Goal: Task Accomplishment & Management: Complete application form

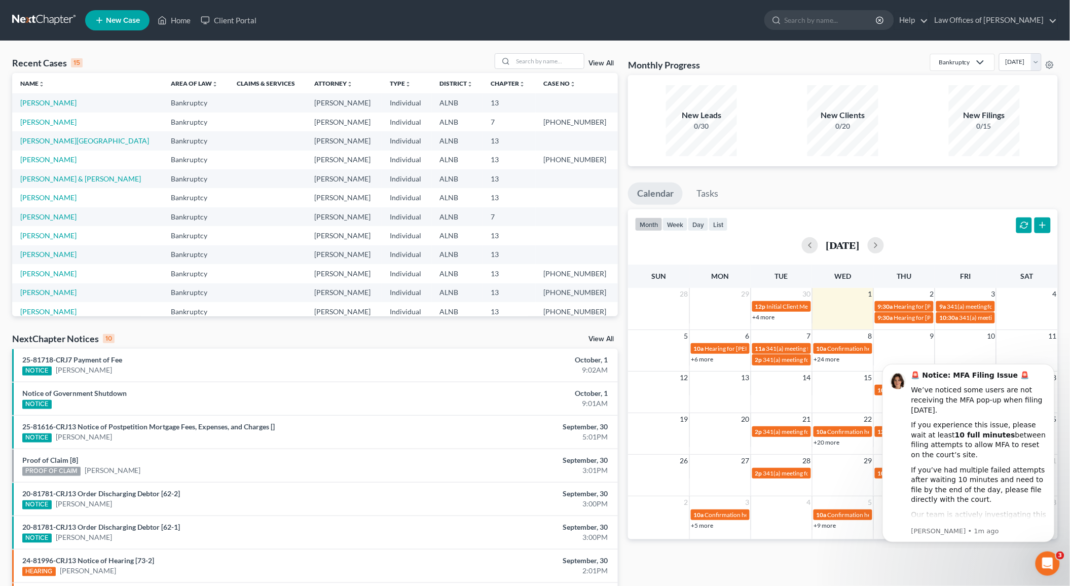
click at [50, 200] on td "[PERSON_NAME]" at bounding box center [87, 197] width 150 height 19
click at [55, 195] on link "[PERSON_NAME]" at bounding box center [48, 197] width 56 height 9
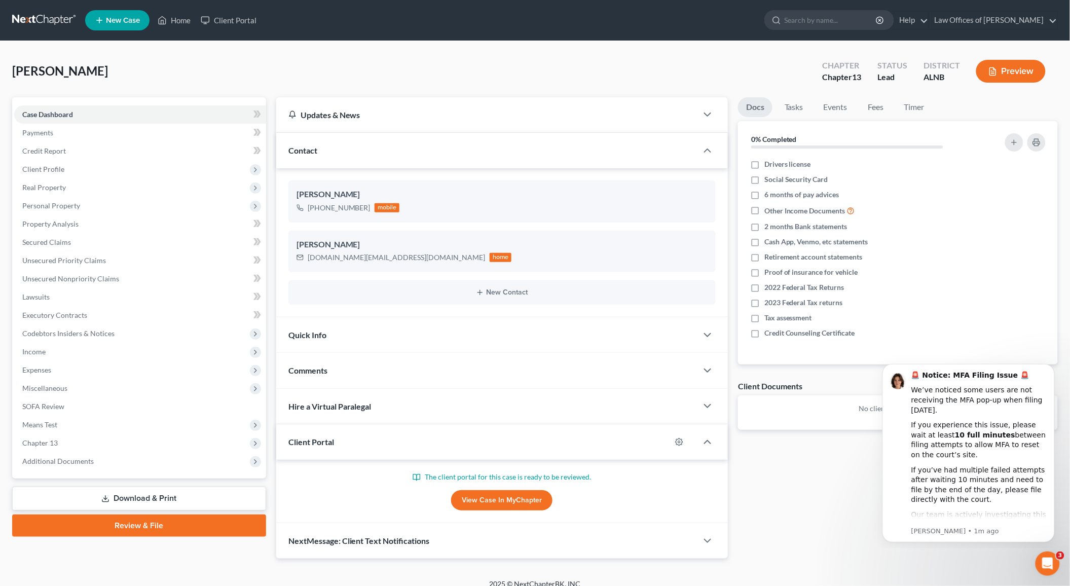
click at [511, 501] on link "View Case in MyChapter" at bounding box center [501, 500] width 101 height 20
click at [764, 167] on label "Drivers license" at bounding box center [787, 164] width 47 height 10
click at [768, 166] on input "Drivers license" at bounding box center [771, 162] width 7 height 7
checkbox input "true"
click at [764, 177] on label "Social Security Card" at bounding box center [796, 179] width 64 height 10
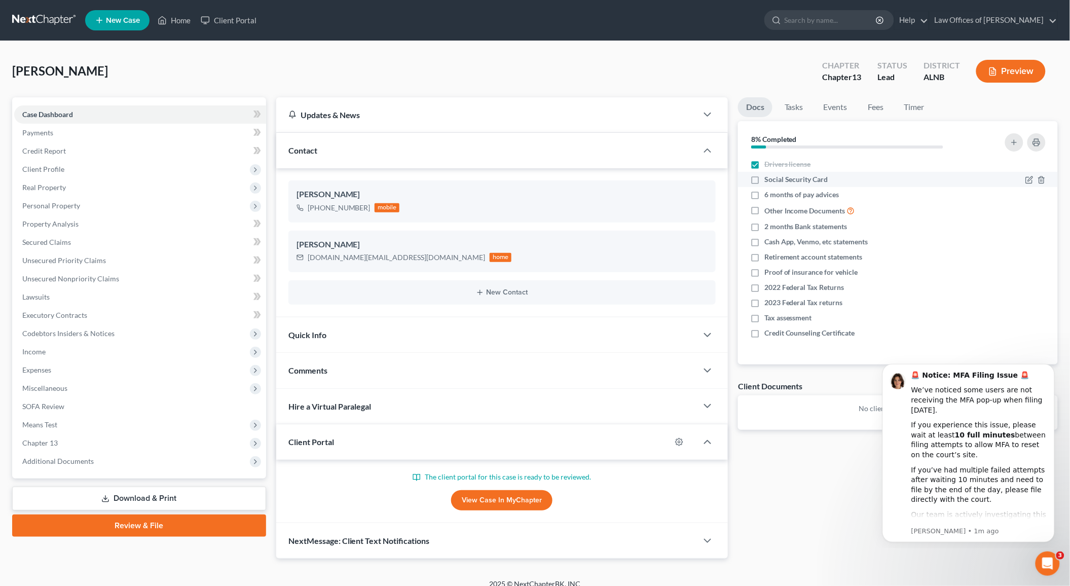
click at [768, 177] on input "Social Security Card" at bounding box center [771, 177] width 7 height 7
checkbox input "true"
click at [1027, 288] on icon "button" at bounding box center [1029, 288] width 8 height 8
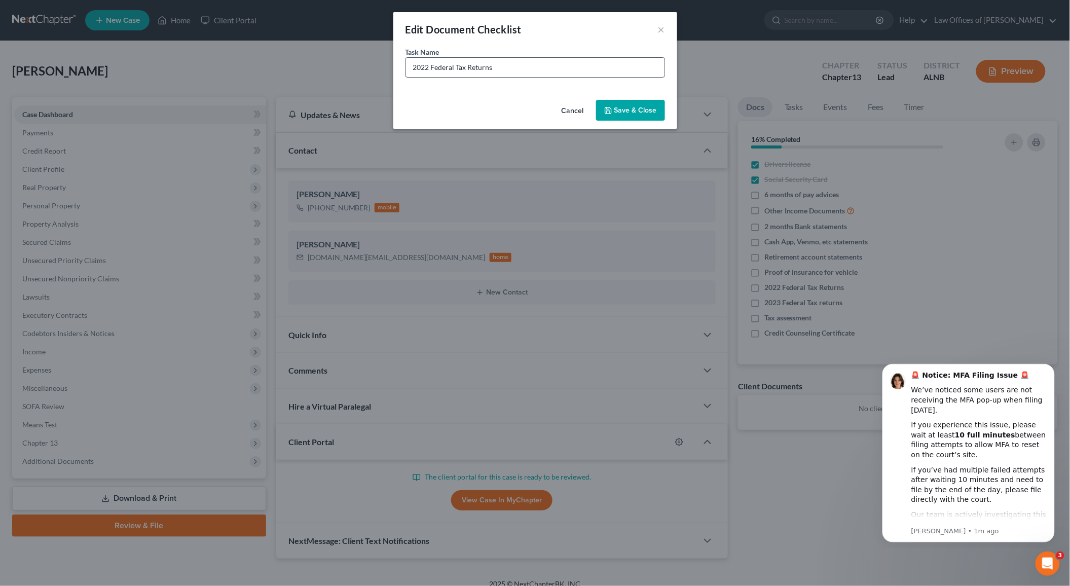
click at [421, 66] on input "2022 Federal Tax Returns" at bounding box center [535, 67] width 258 height 19
type input "2024 Federal Tax Returns"
click at [623, 105] on button "Save & Close" at bounding box center [630, 110] width 69 height 21
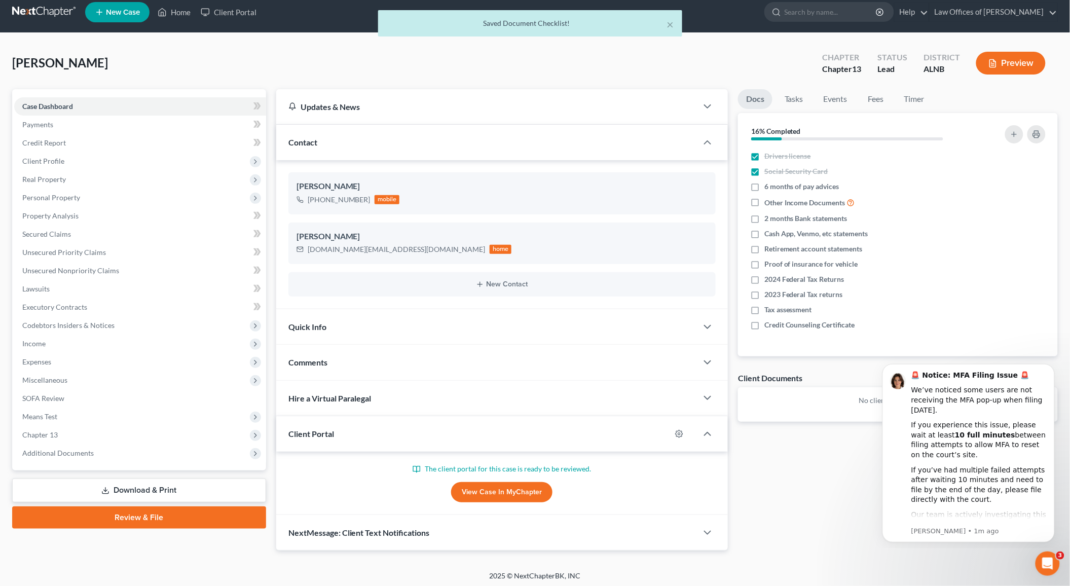
scroll to position [8, 0]
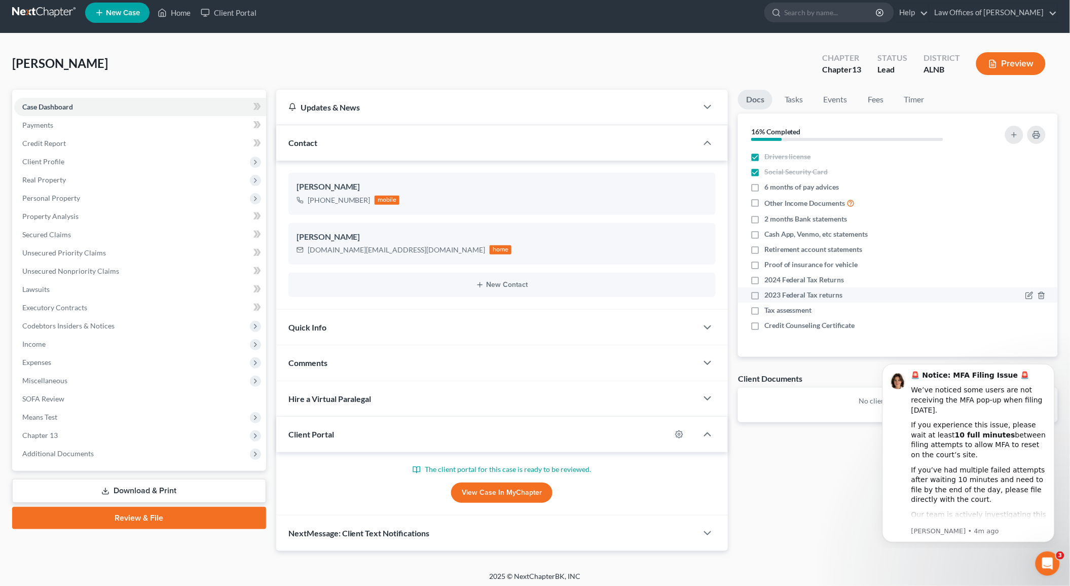
click at [764, 294] on label "2023 Federal Tax returns" at bounding box center [803, 295] width 79 height 10
click at [768, 294] on input "2023 Federal Tax returns" at bounding box center [771, 293] width 7 height 7
checkbox input "true"
click at [764, 219] on label "2 months Bank statements" at bounding box center [805, 219] width 83 height 10
click at [768, 219] on input "2 months Bank statements" at bounding box center [771, 217] width 7 height 7
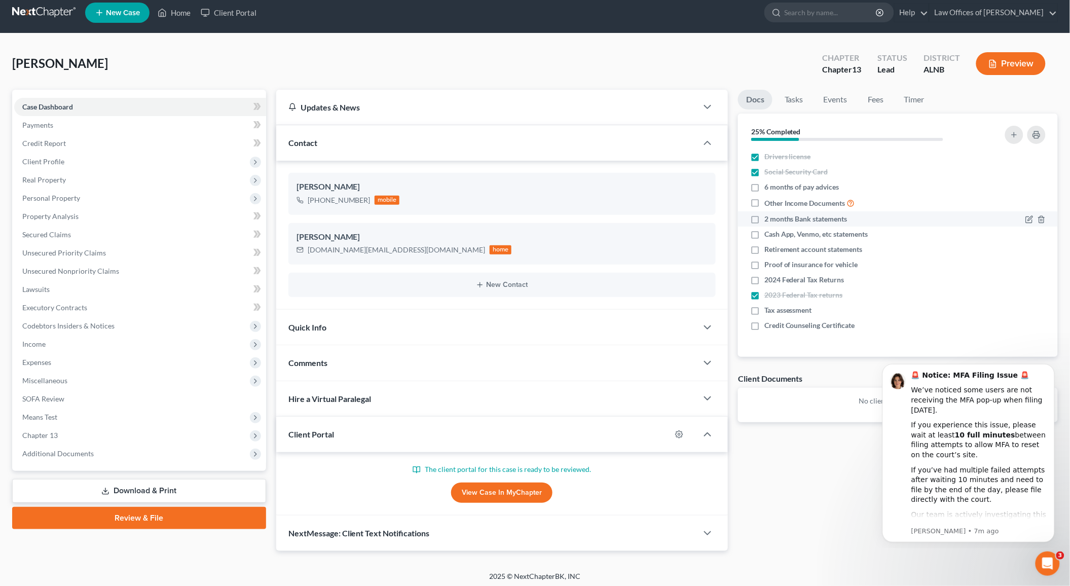
checkbox input "true"
click at [764, 235] on label "Cash App, Venmo, etc statements" at bounding box center [816, 234] width 104 height 10
click at [768, 235] on input "Cash App, Venmo, etc statements" at bounding box center [771, 232] width 7 height 7
checkbox input "true"
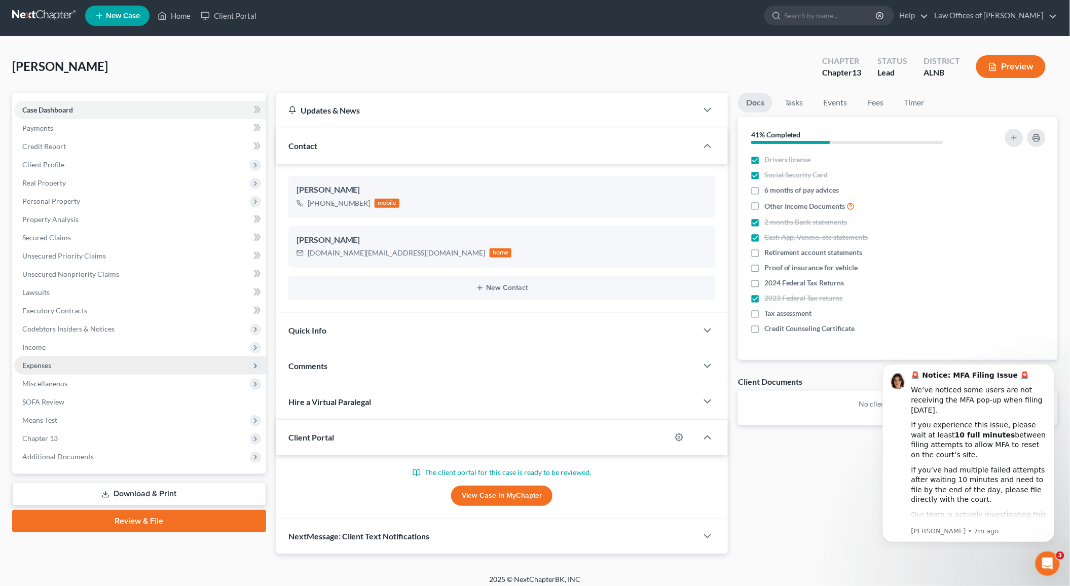
scroll to position [5, 0]
click at [764, 202] on label "Other Income Documents" at bounding box center [809, 206] width 91 height 12
click at [768, 202] on input "Other Income Documents" at bounding box center [771, 203] width 7 height 7
checkbox input "true"
click at [764, 188] on label "6 months of pay advices" at bounding box center [801, 190] width 75 height 10
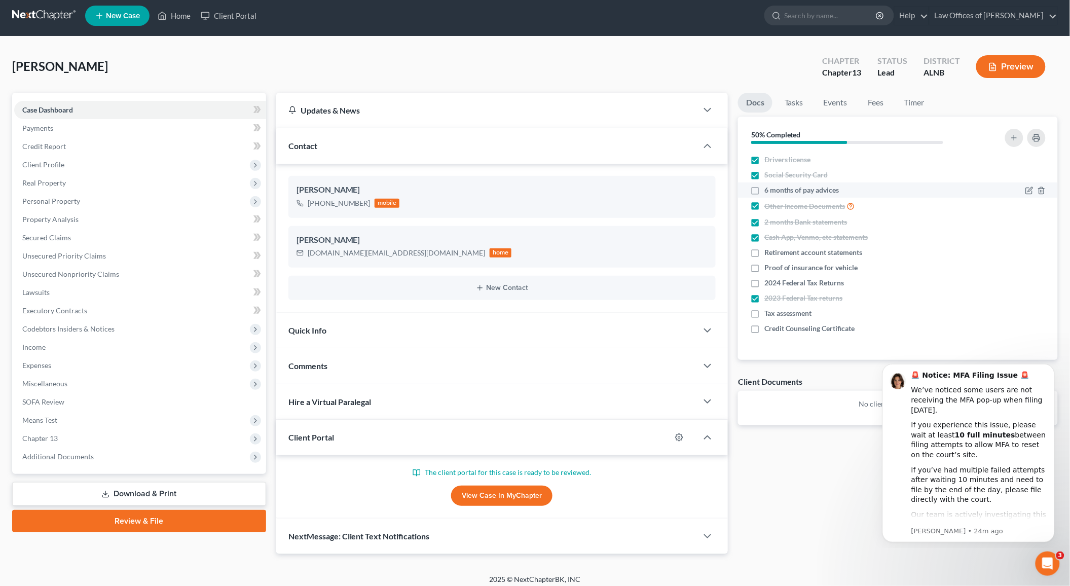
click at [768, 188] on input "6 months of pay advices" at bounding box center [771, 188] width 7 height 7
checkbox input "true"
click at [1041, 314] on line "button" at bounding box center [1041, 315] width 0 height 2
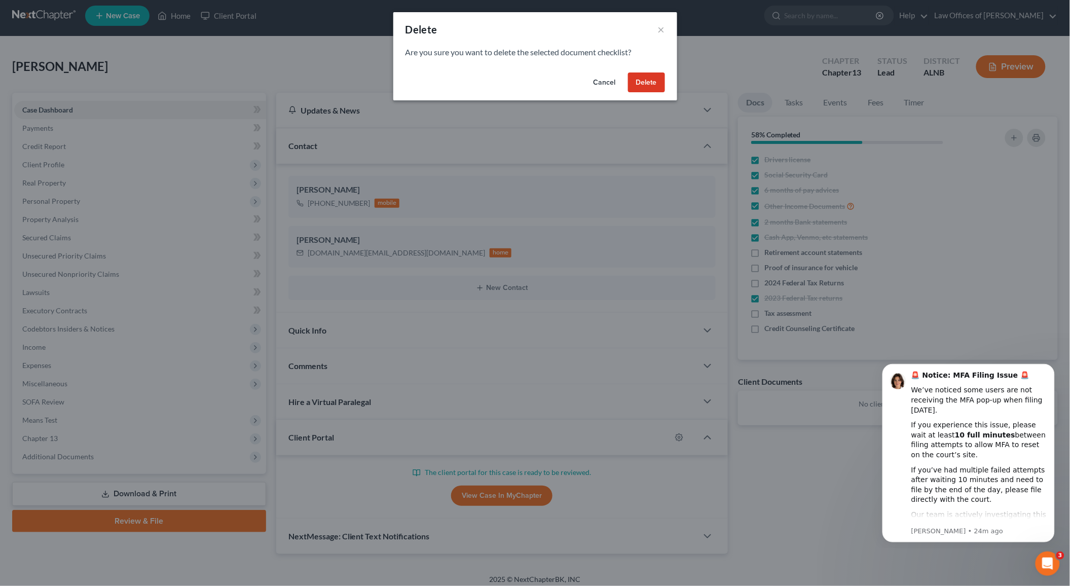
click at [637, 77] on button "Delete" at bounding box center [646, 82] width 37 height 20
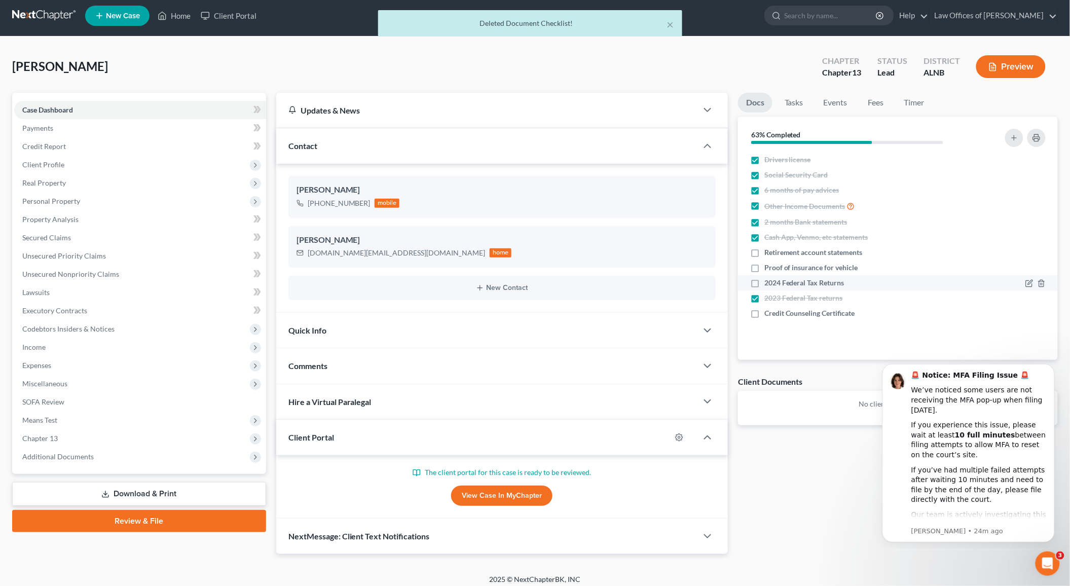
click at [799, 280] on span "2024 Federal Tax Returns" at bounding box center [804, 283] width 80 height 10
click at [775, 280] on input "2024 Federal Tax Returns" at bounding box center [771, 281] width 7 height 7
click at [799, 280] on span "2024 Federal Tax Returns" at bounding box center [804, 282] width 80 height 10
click at [775, 280] on input "2024 Federal Tax Returns" at bounding box center [771, 280] width 7 height 7
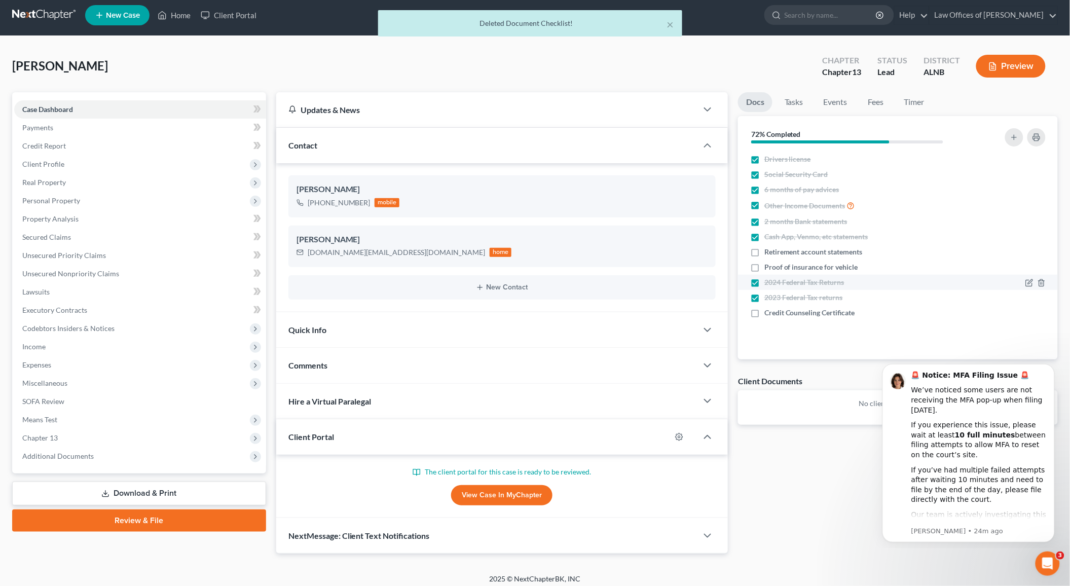
checkbox input "false"
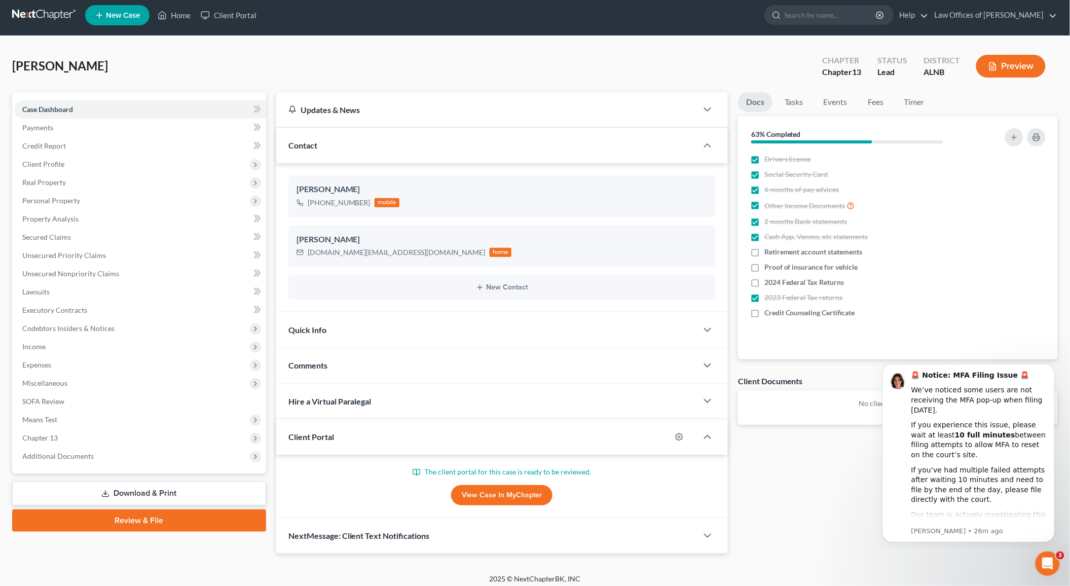
scroll to position [8, 0]
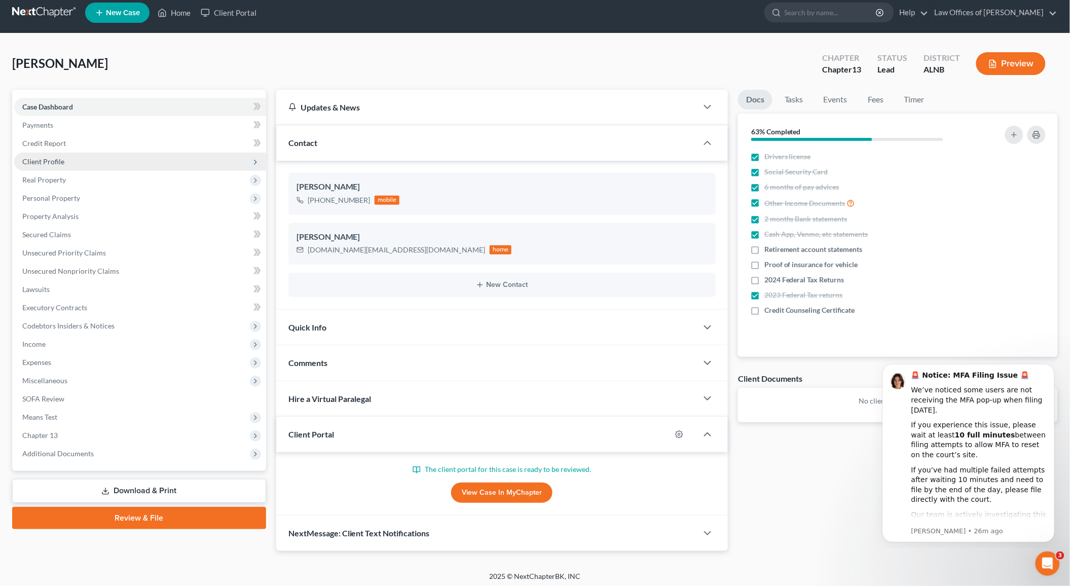
click at [60, 158] on span "Client Profile" at bounding box center [43, 161] width 42 height 9
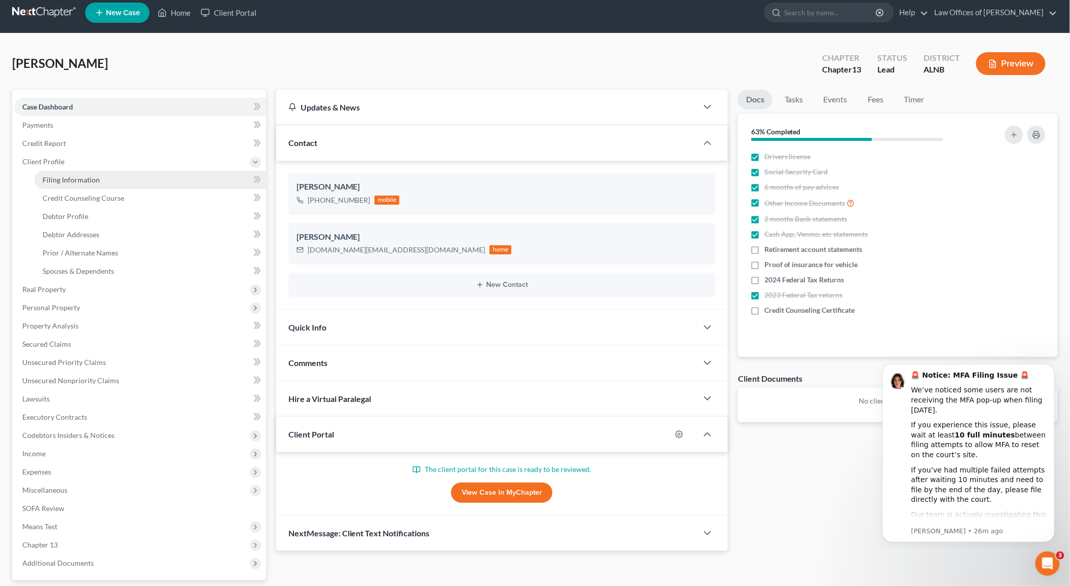
click at [59, 171] on link "Filing Information" at bounding box center [150, 180] width 232 height 18
select select "1"
select select "0"
select select "3"
select select "0"
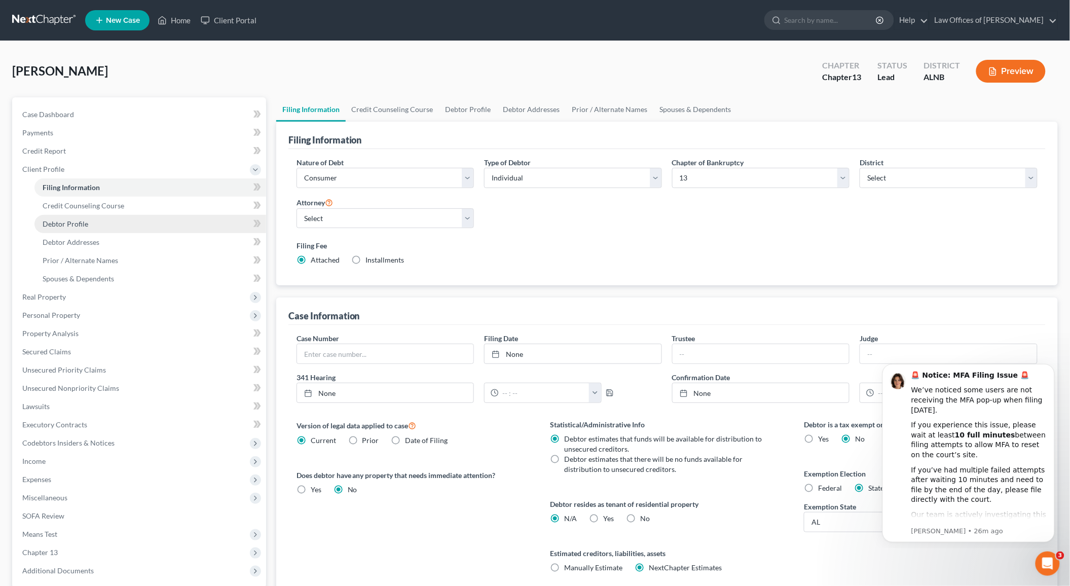
click at [155, 222] on link "Debtor Profile" at bounding box center [150, 224] width 232 height 18
select select "0"
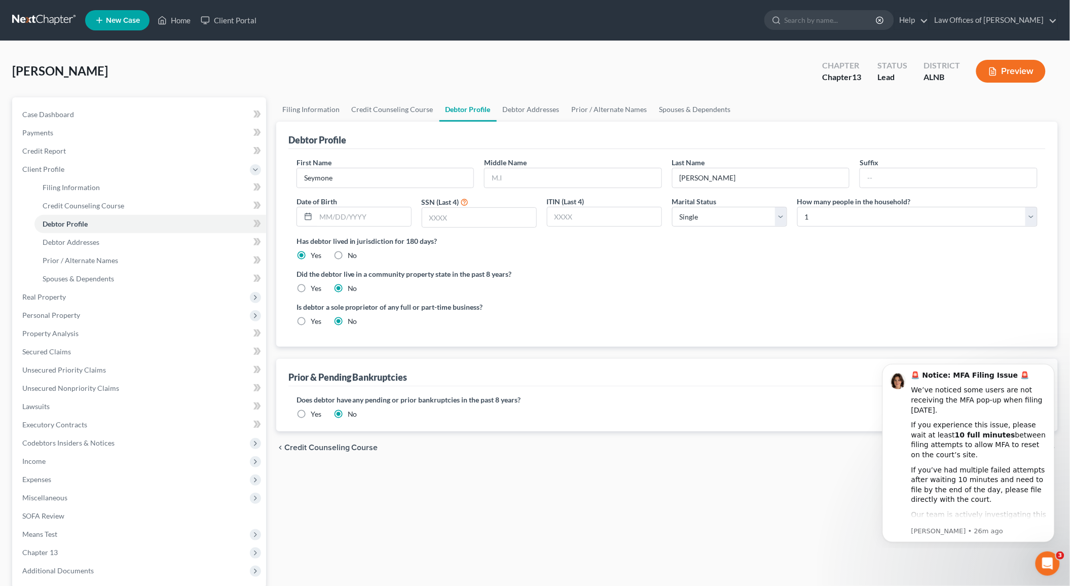
click at [54, 25] on link at bounding box center [44, 20] width 65 height 18
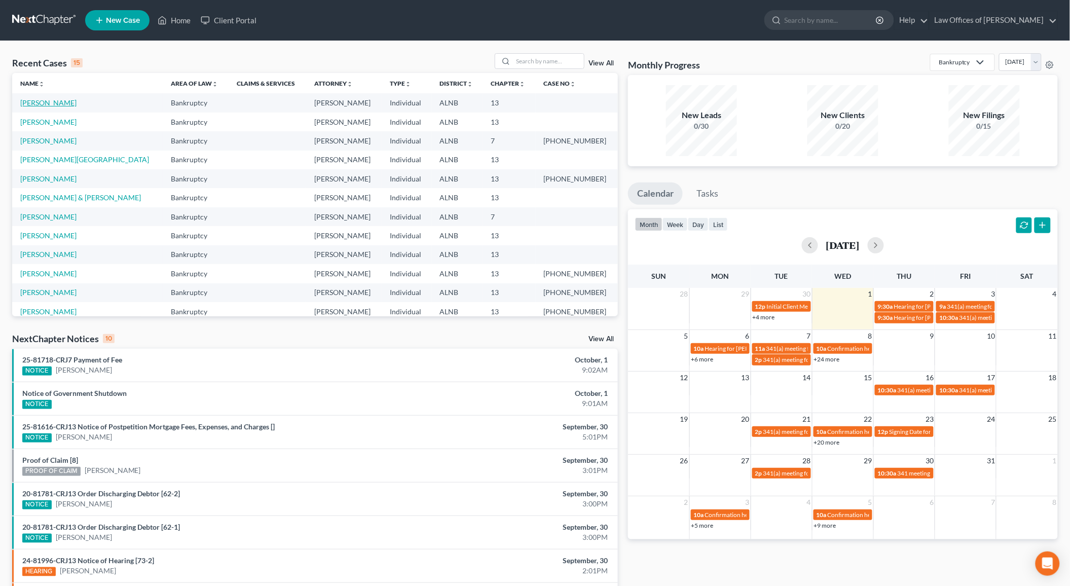
click at [56, 103] on link "[PERSON_NAME]" at bounding box center [48, 102] width 56 height 9
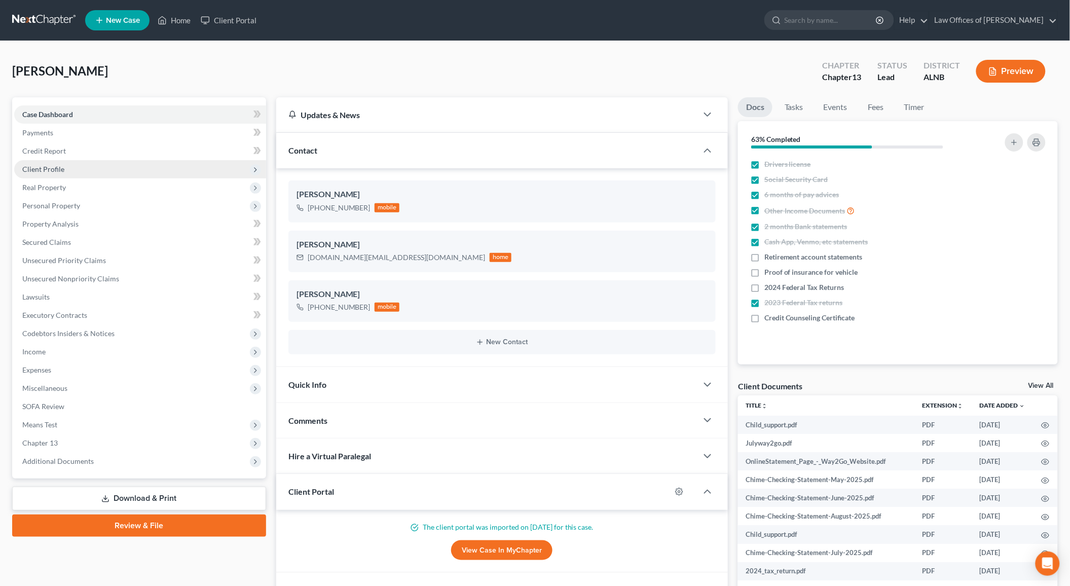
click at [56, 165] on span "Client Profile" at bounding box center [43, 169] width 42 height 9
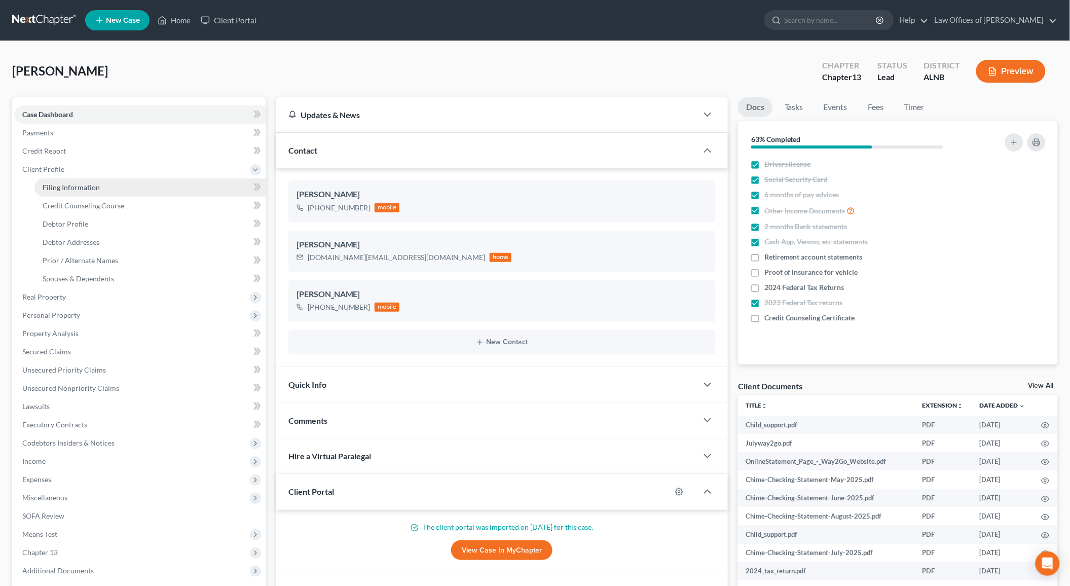
click at [49, 185] on span "Filing Information" at bounding box center [71, 187] width 57 height 9
select select "1"
select select "0"
select select "3"
select select "1"
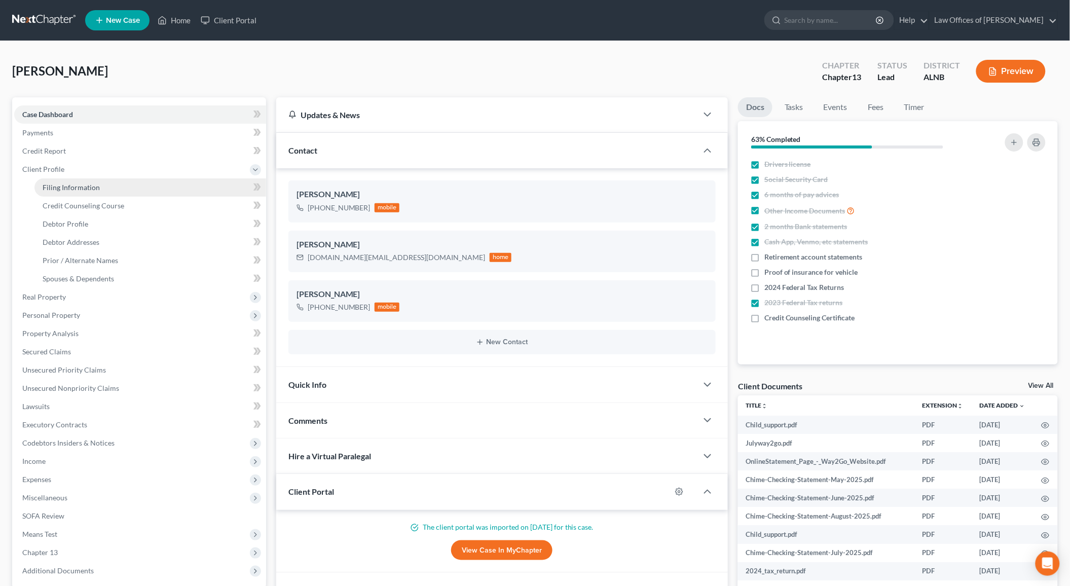
select select "0"
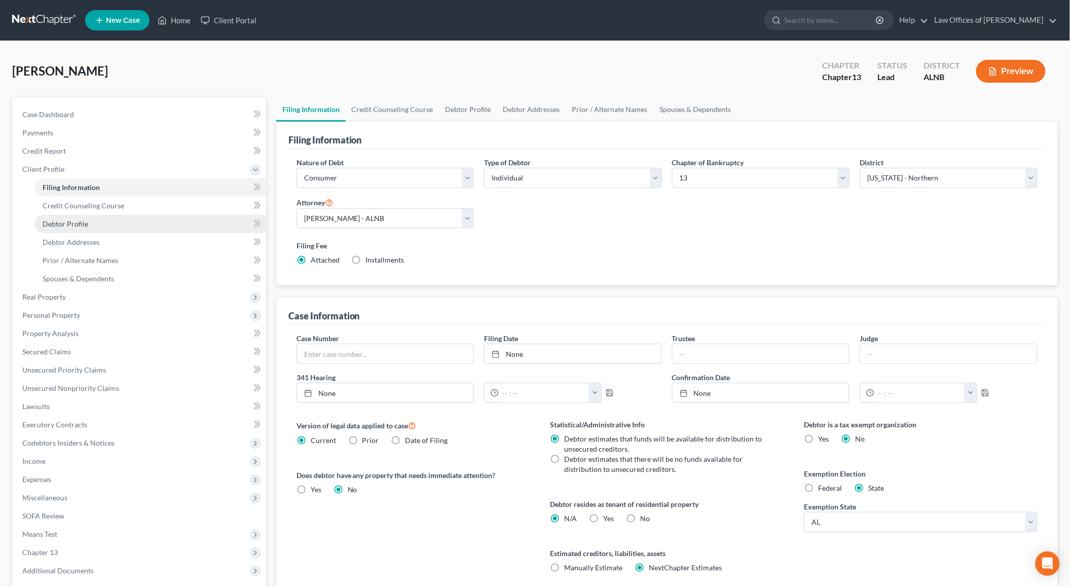
click at [66, 215] on link "Debtor Profile" at bounding box center [150, 224] width 232 height 18
select select "0"
select select "3"
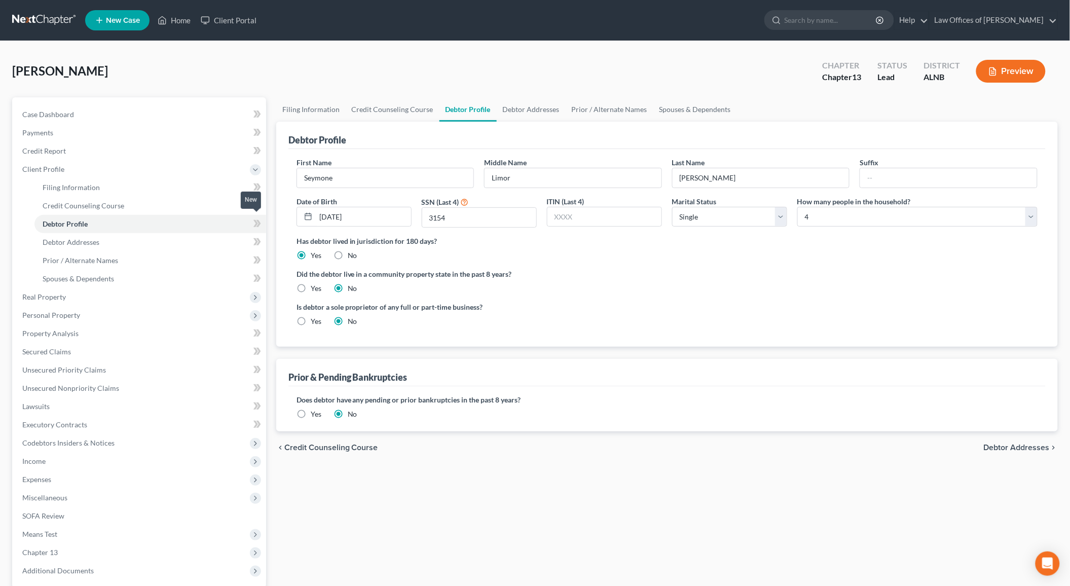
click at [259, 220] on icon at bounding box center [258, 223] width 5 height 7
click at [256, 204] on icon at bounding box center [255, 205] width 5 height 7
click at [255, 186] on icon at bounding box center [255, 186] width 5 height 7
click at [184, 235] on link "Debtor Addresses" at bounding box center [150, 242] width 232 height 18
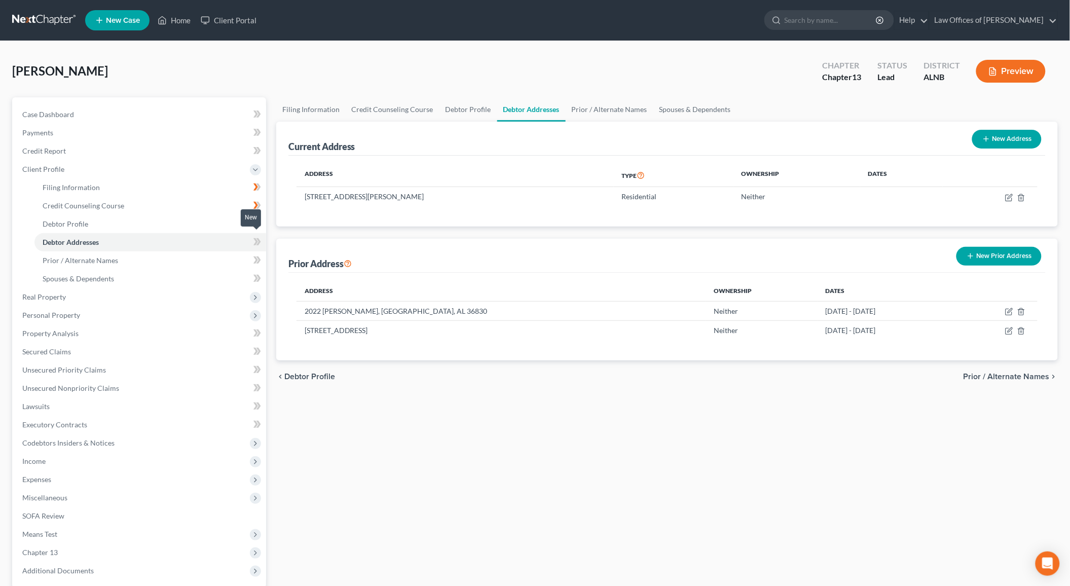
click at [256, 238] on icon at bounding box center [255, 241] width 5 height 7
click at [1011, 196] on icon "button" at bounding box center [1009, 198] width 8 height 8
select select "0"
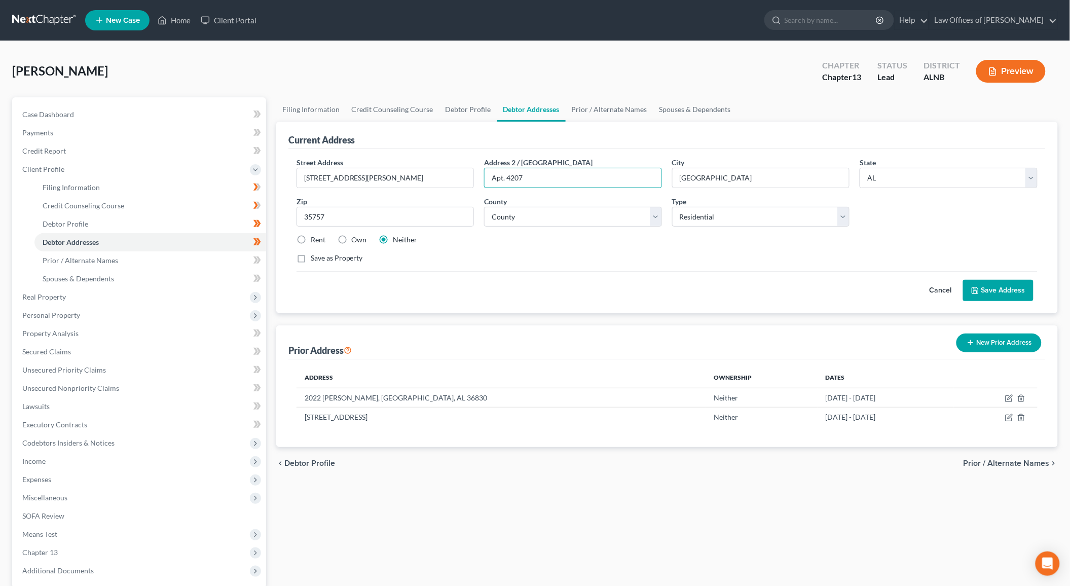
type input "Apt. 4207"
click at [309, 241] on div "Rent" at bounding box center [310, 240] width 29 height 10
drag, startPoint x: 311, startPoint y: 234, endPoint x: 316, endPoint y: 238, distance: 6.2
click at [312, 235] on label "Rent" at bounding box center [318, 240] width 15 height 10
click at [315, 235] on input "Rent" at bounding box center [318, 238] width 7 height 7
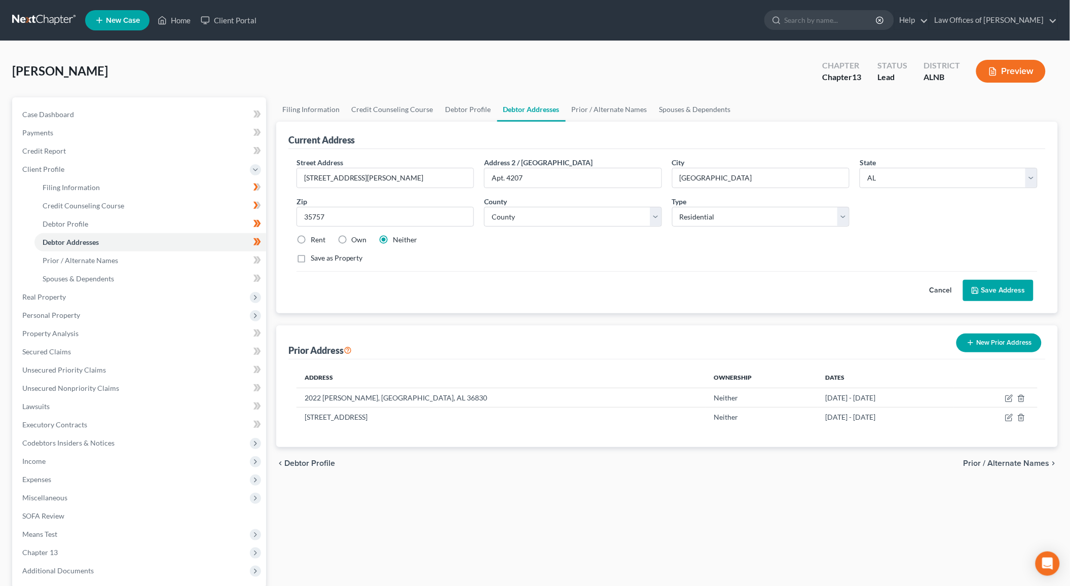
radio input "true"
click at [991, 293] on button "Save Address" at bounding box center [998, 290] width 70 height 21
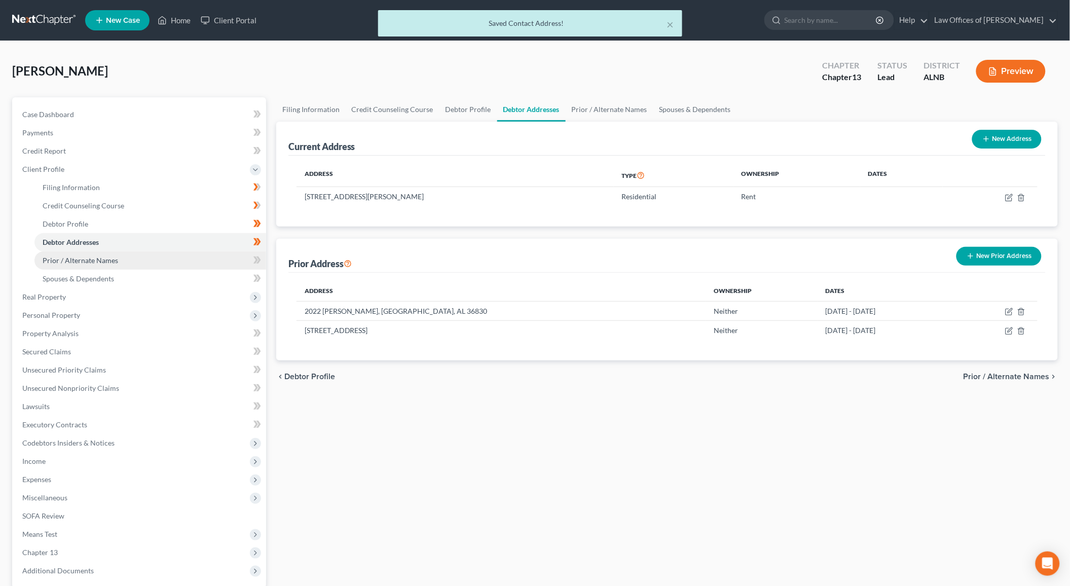
click at [193, 254] on link "Prior / Alternate Names" at bounding box center [150, 260] width 232 height 18
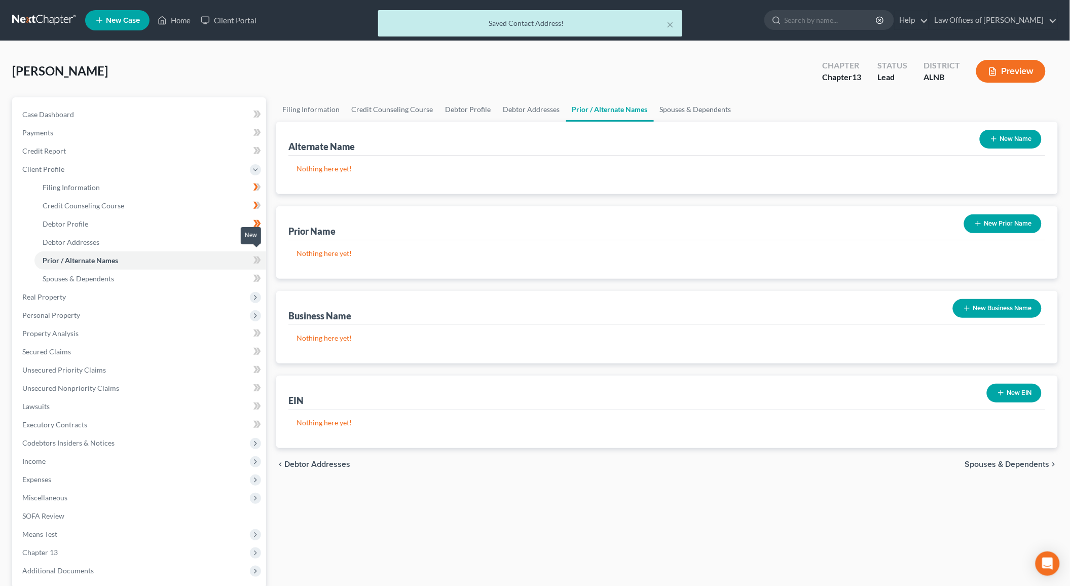
click at [253, 256] on icon at bounding box center [257, 260] width 8 height 13
click at [258, 275] on icon at bounding box center [258, 278] width 5 height 7
drag, startPoint x: 258, startPoint y: 275, endPoint x: 231, endPoint y: 275, distance: 27.4
click at [247, 276] on li "Spouses & Dependents" at bounding box center [150, 279] width 232 height 18
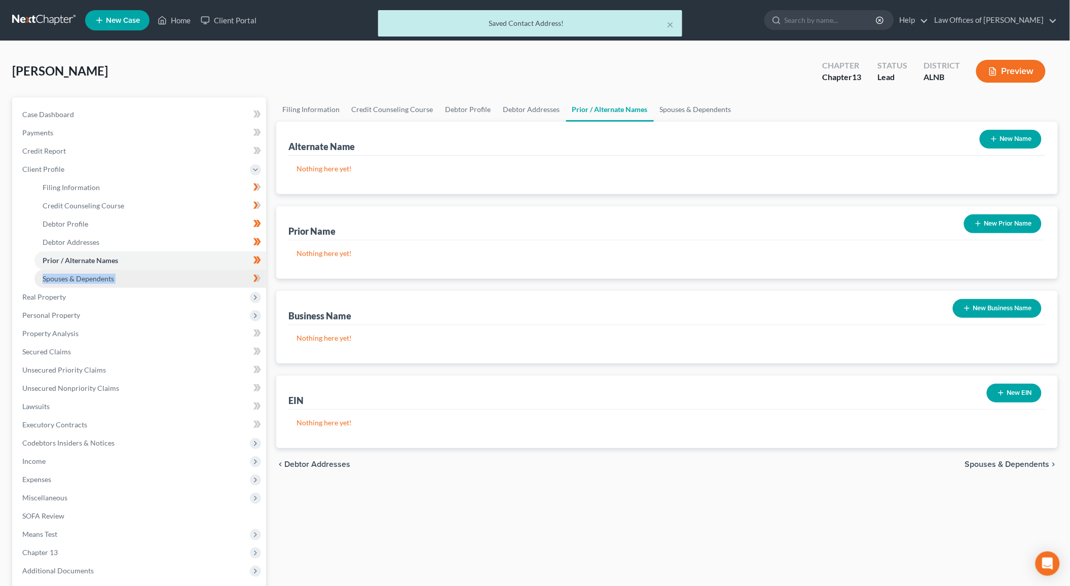
click at [231, 275] on link "Spouses & Dependents" at bounding box center [150, 279] width 232 height 18
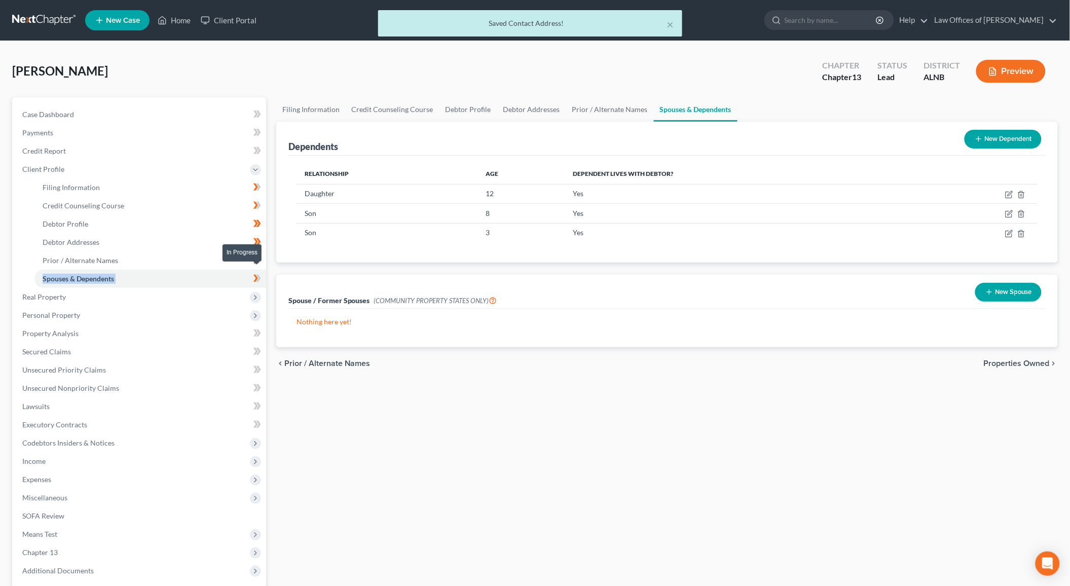
click at [255, 275] on icon at bounding box center [255, 278] width 5 height 7
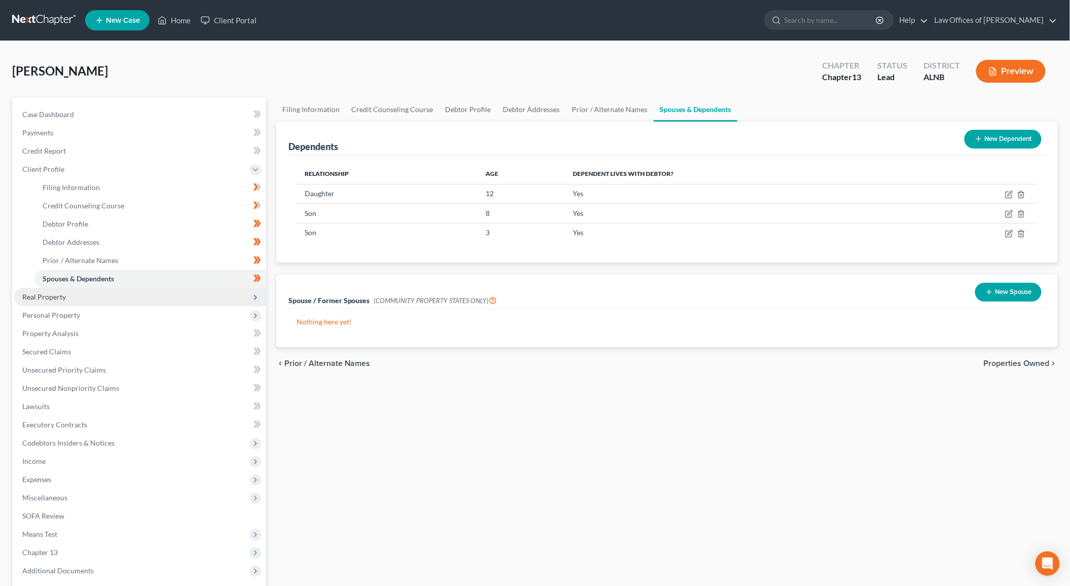
click at [207, 288] on span "Real Property" at bounding box center [140, 297] width 252 height 18
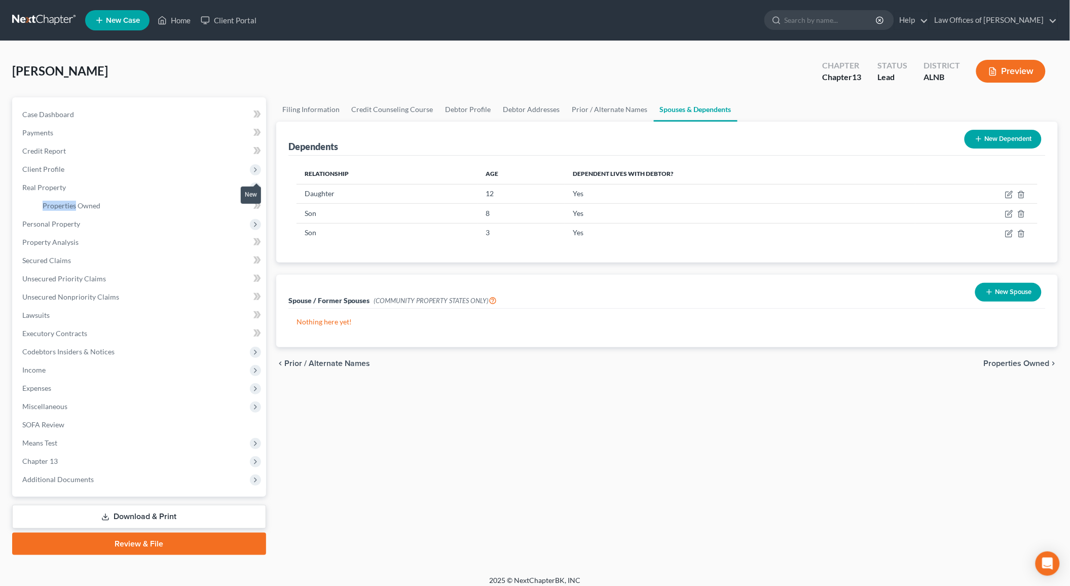
click at [257, 202] on body "Home New Case Client Portal Law Offices of Joseph G. Pleva plevalaw@gmail.com M…" at bounding box center [535, 296] width 1070 height 593
click at [248, 208] on span at bounding box center [257, 206] width 18 height 15
click at [217, 215] on span "Personal Property" at bounding box center [140, 224] width 252 height 18
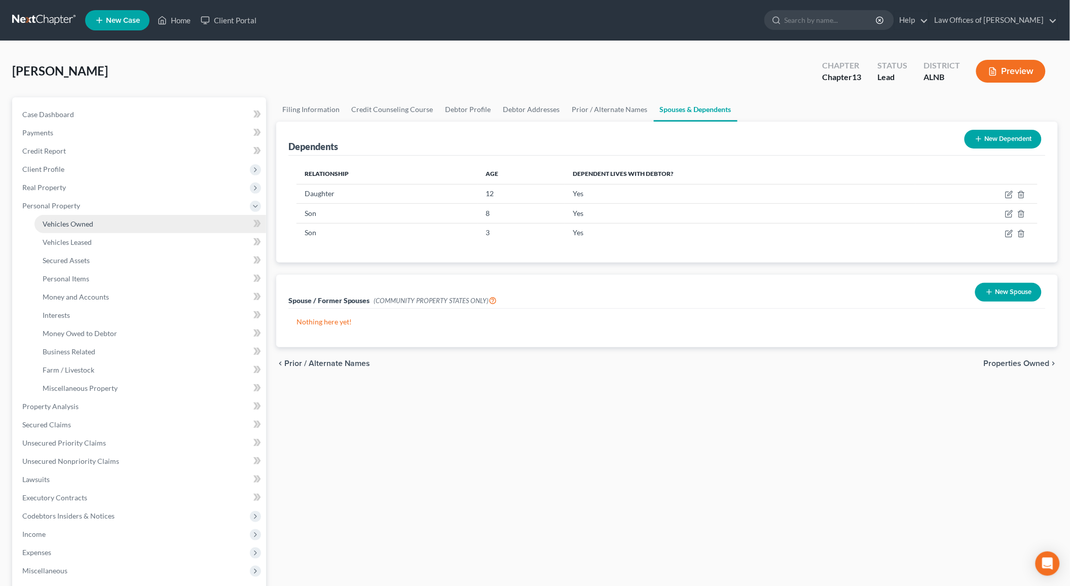
click at [207, 225] on link "Vehicles Owned" at bounding box center [150, 224] width 232 height 18
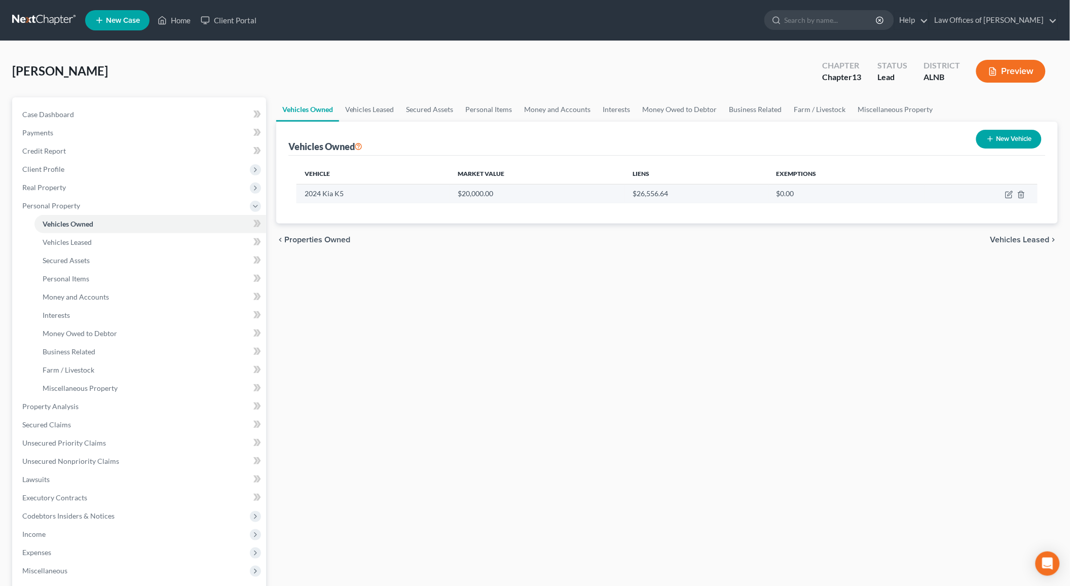
click at [947, 197] on td at bounding box center [981, 193] width 112 height 19
drag, startPoint x: 328, startPoint y: 188, endPoint x: 422, endPoint y: 191, distance: 93.8
click at [336, 189] on td "2024 Kia K5" at bounding box center [373, 193] width 154 height 19
click at [1011, 191] on icon "button" at bounding box center [1009, 195] width 8 height 8
select select "0"
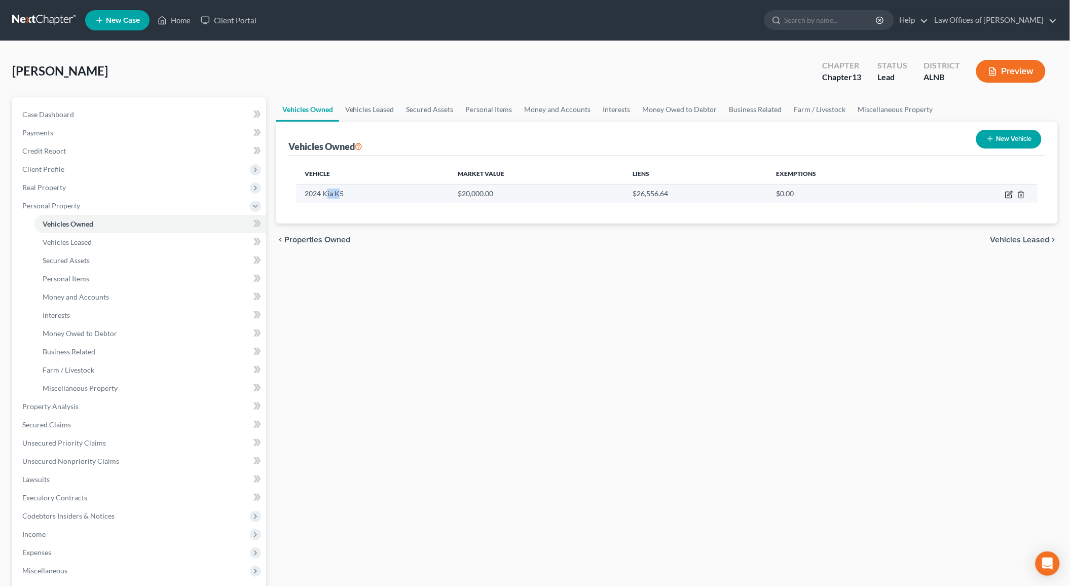
select select "2"
select select "0"
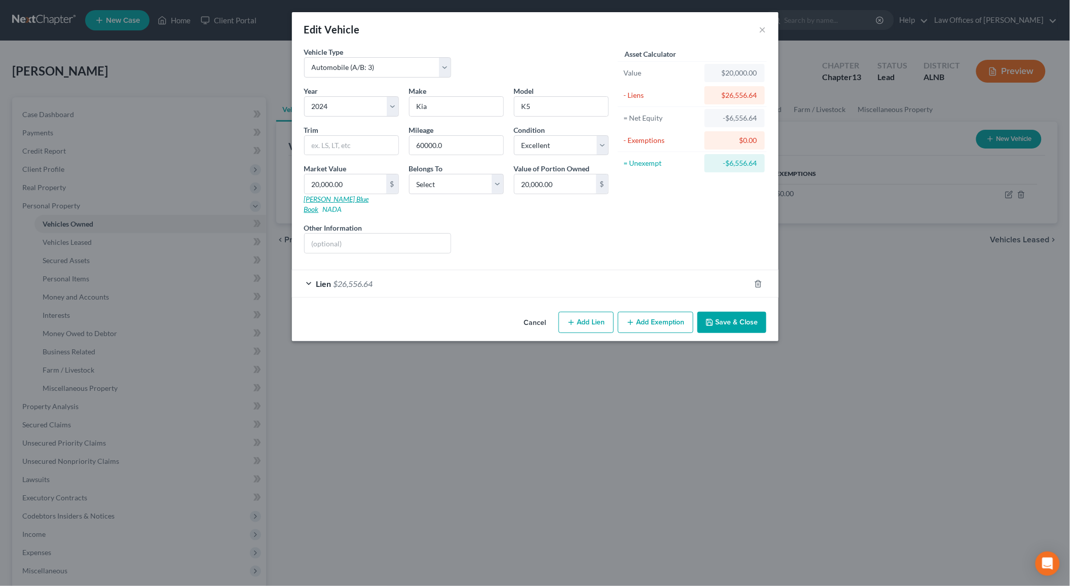
click at [319, 196] on link "Kelly Blue Book" at bounding box center [336, 204] width 65 height 19
click at [720, 312] on button "Save & Close" at bounding box center [731, 322] width 69 height 21
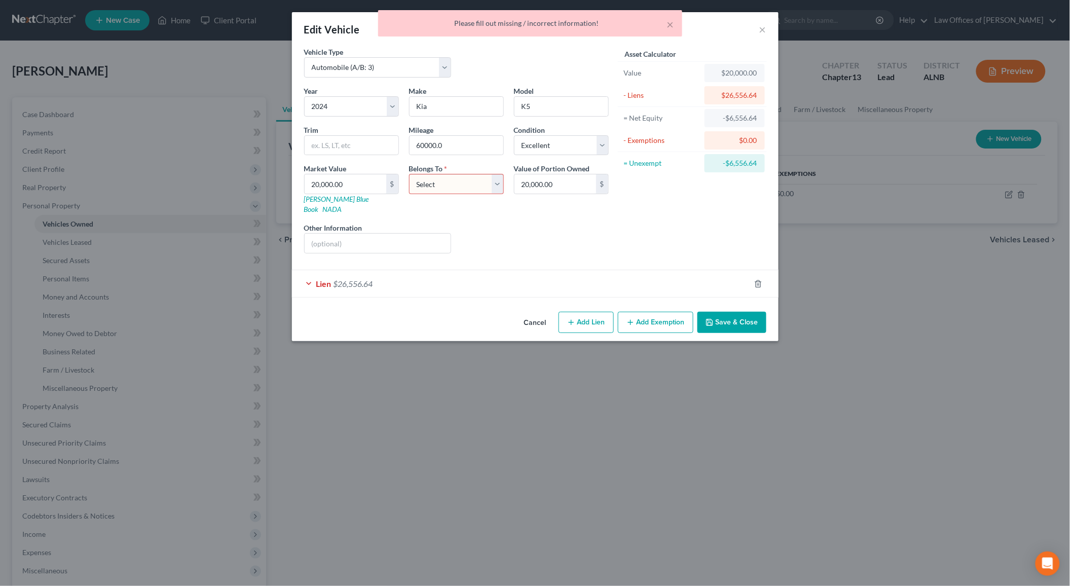
select select "0"
click at [737, 319] on button "Save & Close" at bounding box center [731, 322] width 69 height 21
click at [407, 273] on div "Lien $26,556.64" at bounding box center [521, 283] width 458 height 27
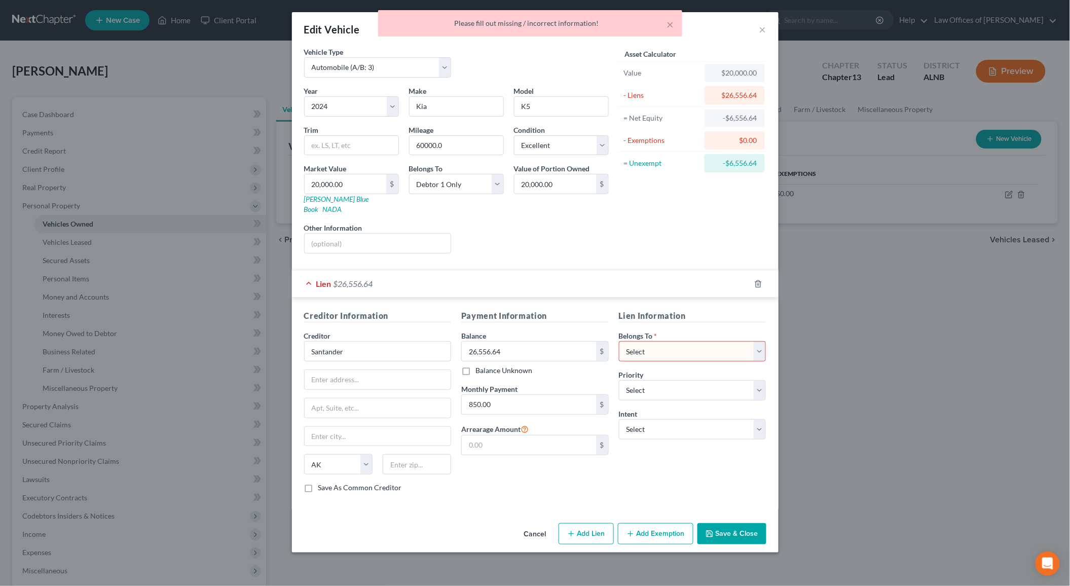
select select "0"
click at [711, 529] on icon "button" at bounding box center [709, 533] width 8 height 8
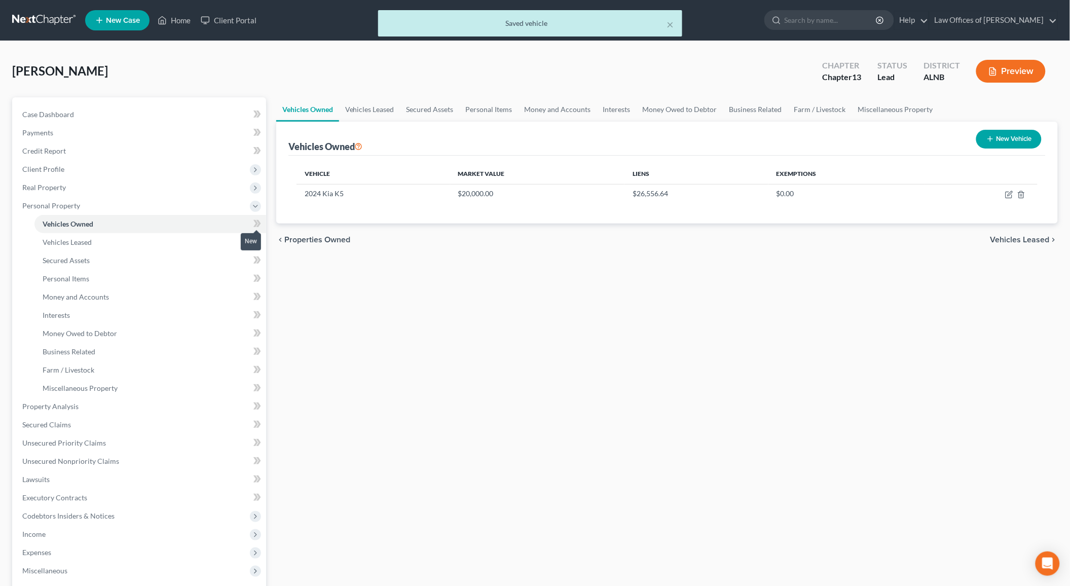
click at [260, 223] on icon at bounding box center [257, 223] width 8 height 13
click at [260, 224] on icon at bounding box center [257, 223] width 8 height 13
click at [260, 238] on icon at bounding box center [258, 241] width 5 height 7
drag, startPoint x: 260, startPoint y: 237, endPoint x: 257, endPoint y: 249, distance: 12.7
click at [260, 238] on icon at bounding box center [258, 241] width 5 height 7
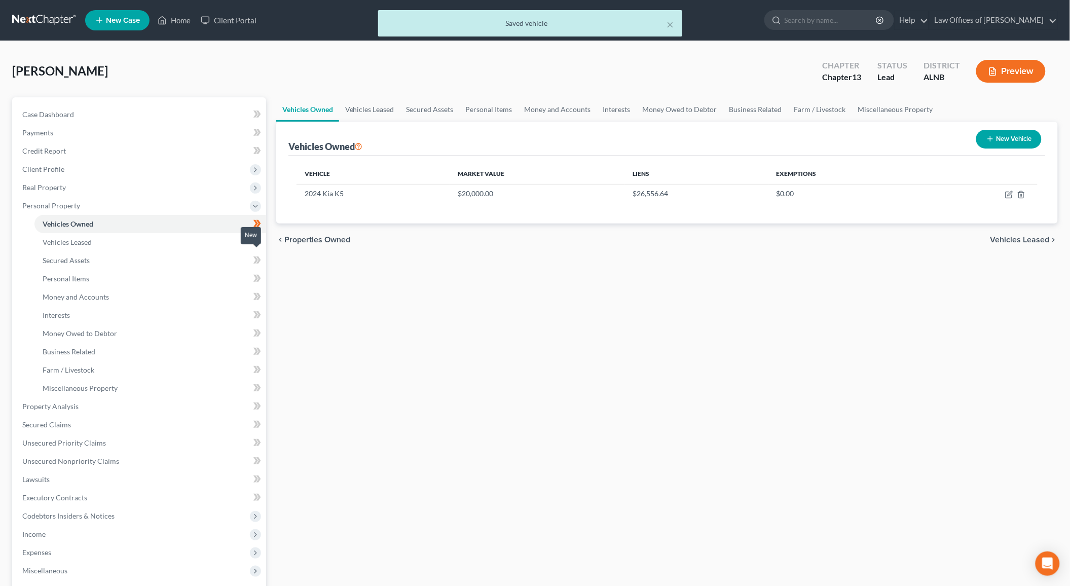
click at [258, 254] on icon at bounding box center [257, 260] width 8 height 13
click at [208, 271] on link "Personal Items" at bounding box center [150, 279] width 232 height 18
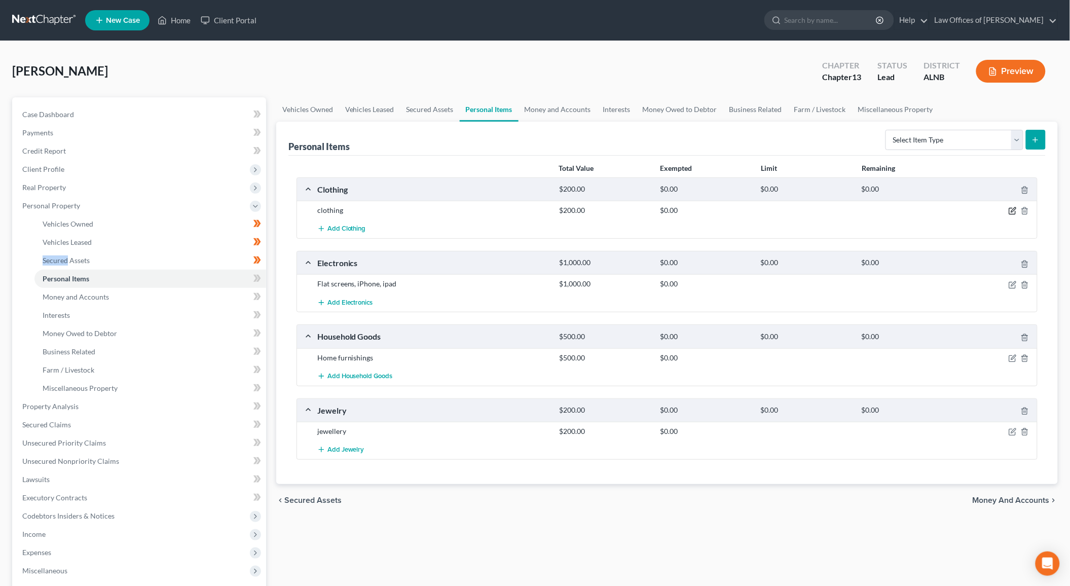
click at [1008, 211] on icon "button" at bounding box center [1012, 211] width 8 height 8
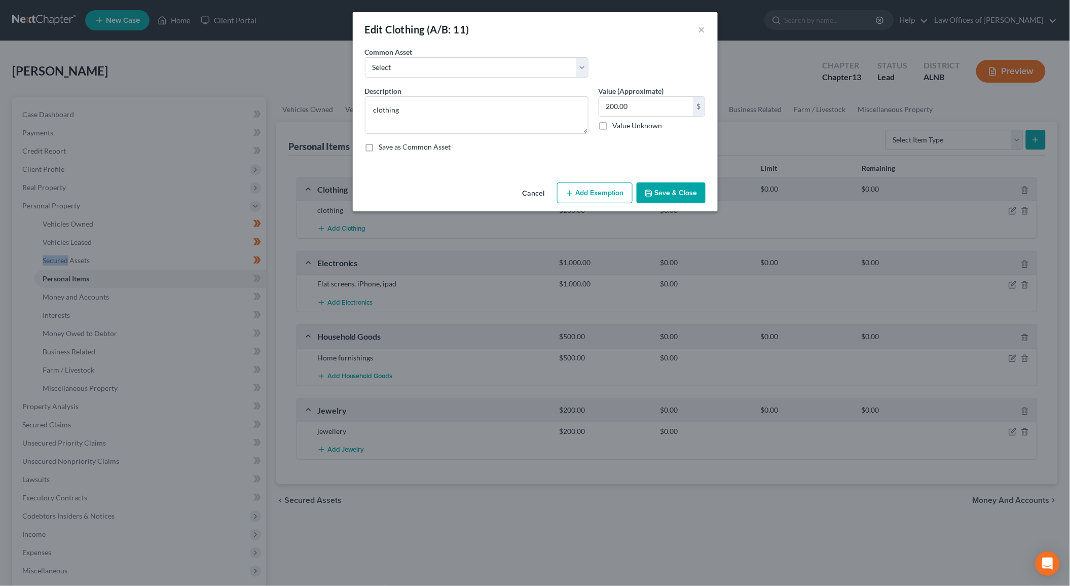
click at [588, 195] on button "Add Exemption" at bounding box center [594, 192] width 75 height 21
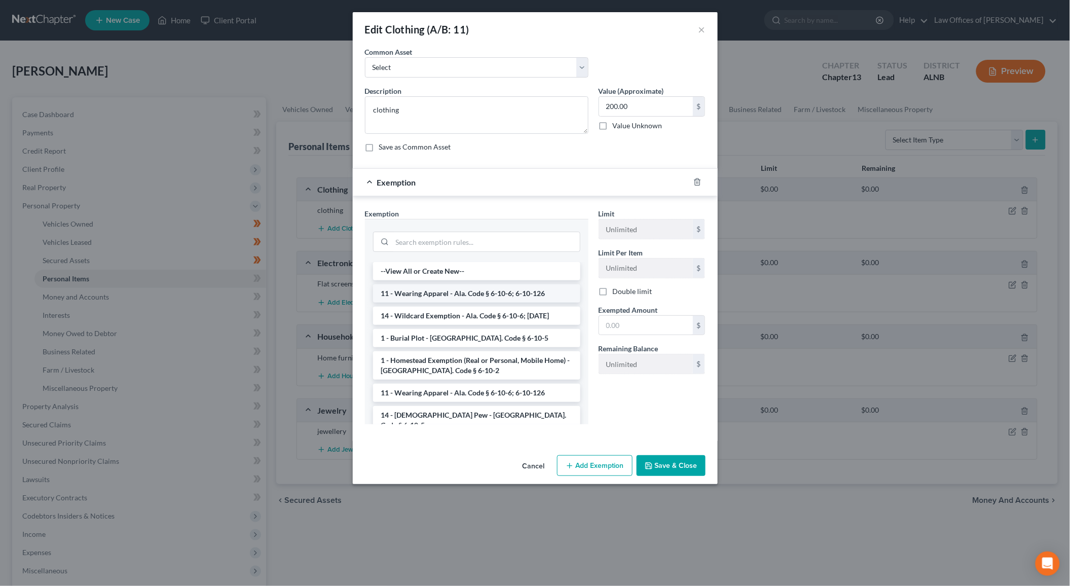
click at [434, 292] on li "11 - Wearing Apparel - Ala. Code § 6-10-6; 6-10-126" at bounding box center [476, 293] width 207 height 18
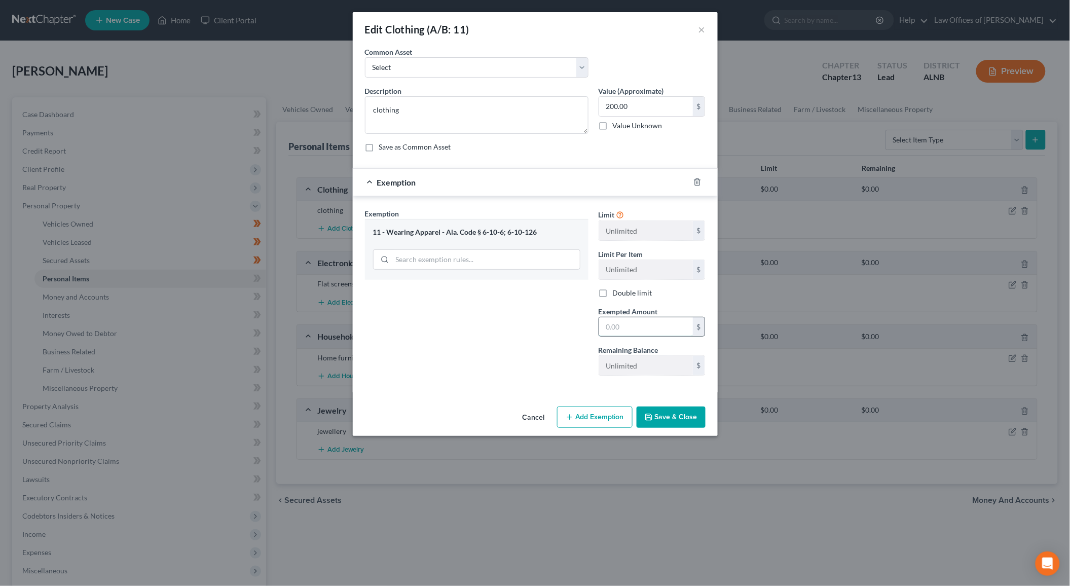
click at [635, 327] on input "text" at bounding box center [646, 326] width 94 height 19
type input "200"
click at [676, 418] on button "Save & Close" at bounding box center [670, 416] width 69 height 21
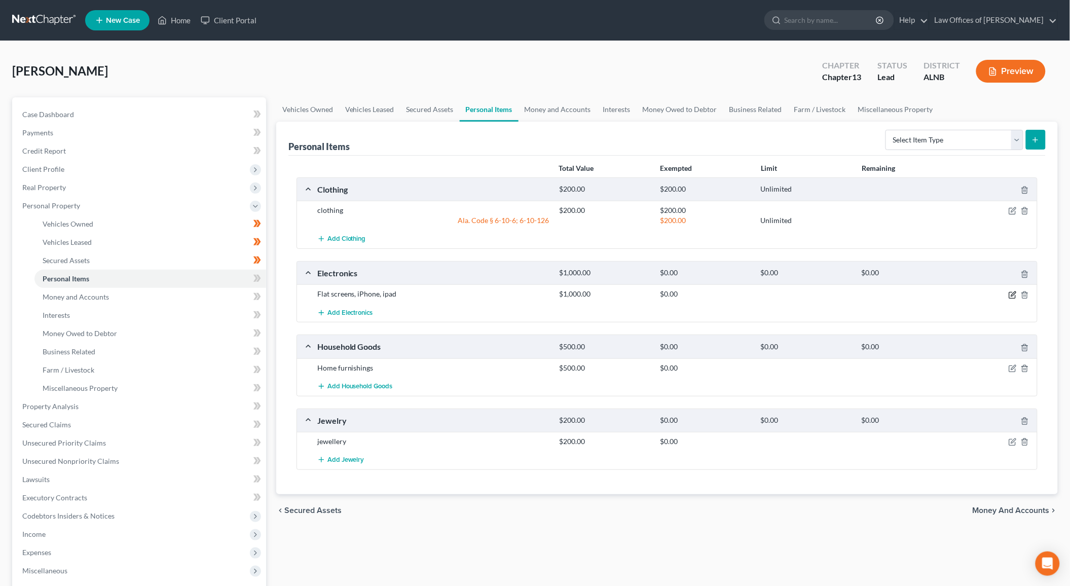
click at [1010, 291] on icon "button" at bounding box center [1012, 295] width 8 height 8
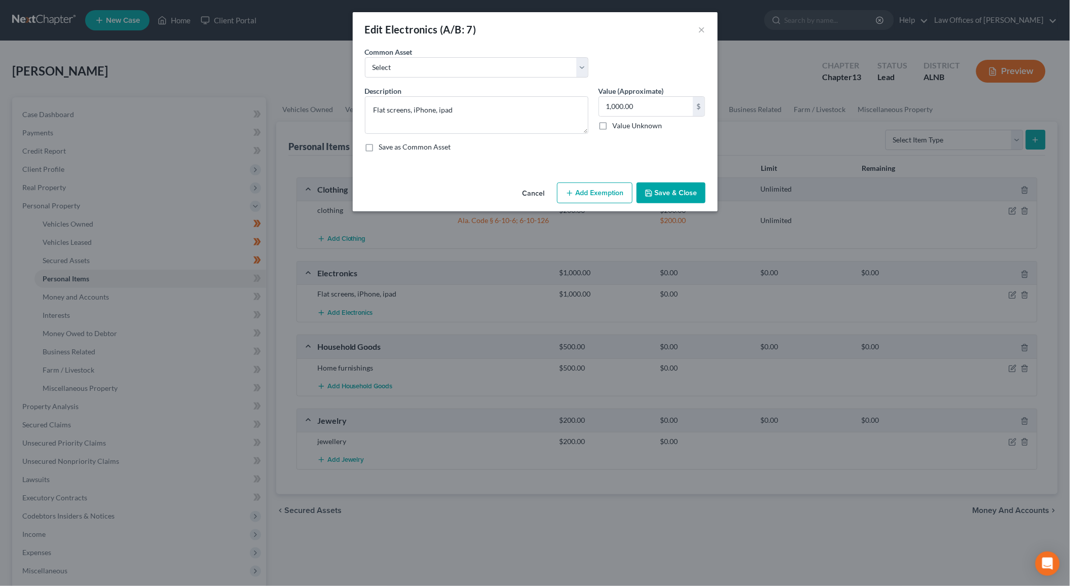
click at [615, 194] on button "Add Exemption" at bounding box center [594, 192] width 75 height 21
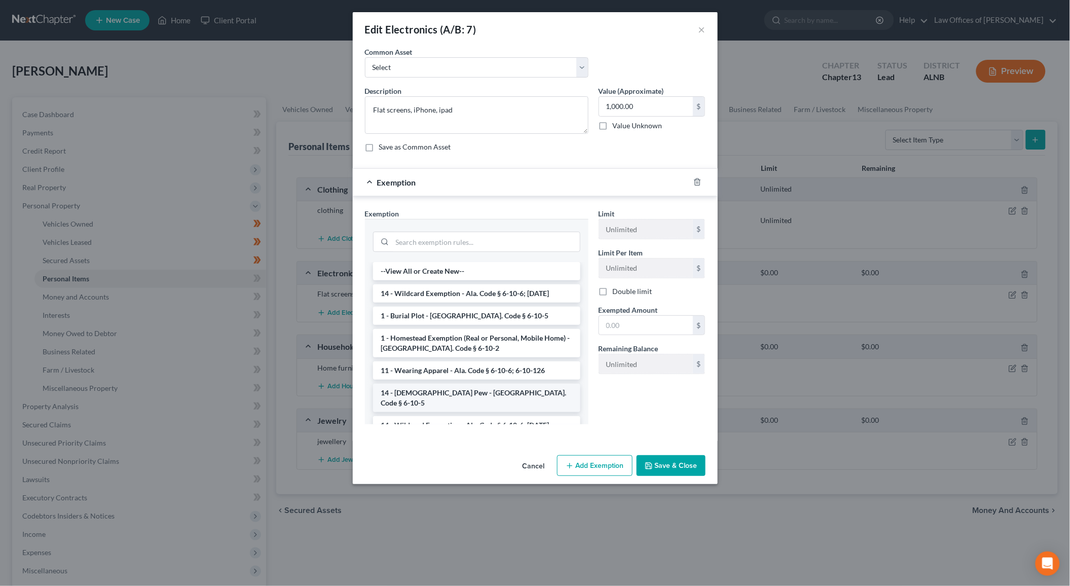
scroll to position [23, 0]
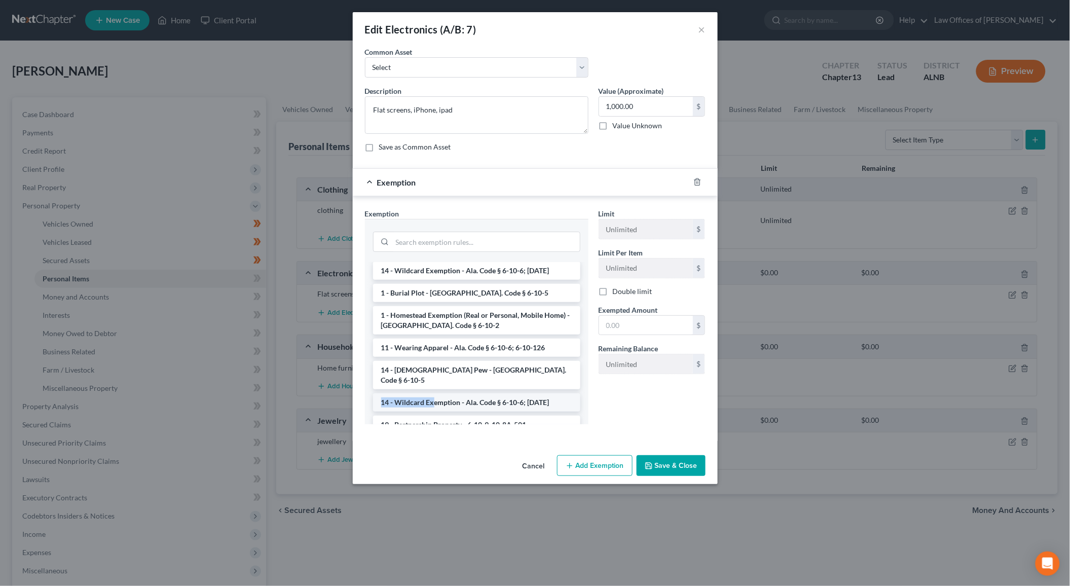
drag, startPoint x: 438, startPoint y: 376, endPoint x: 434, endPoint y: 387, distance: 11.4
click at [434, 393] on li "14 - Wildcard Exemption - Ala. Code § 6-10-6; 6-10-12" at bounding box center [476, 402] width 207 height 18
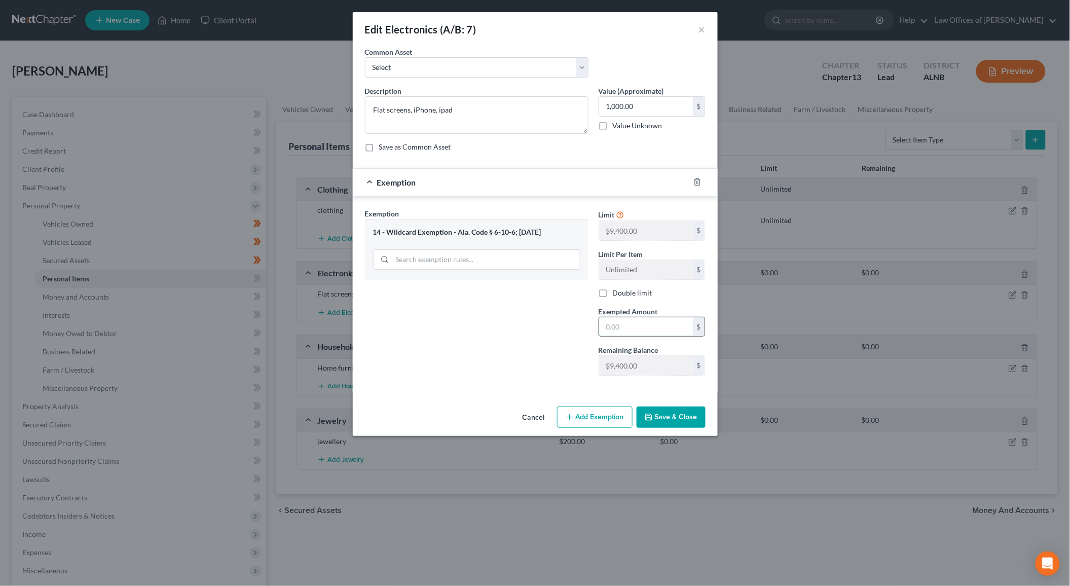
click at [643, 327] on input "text" at bounding box center [646, 326] width 94 height 19
type input "1,000"
click at [657, 423] on button "Save & Close" at bounding box center [670, 416] width 69 height 21
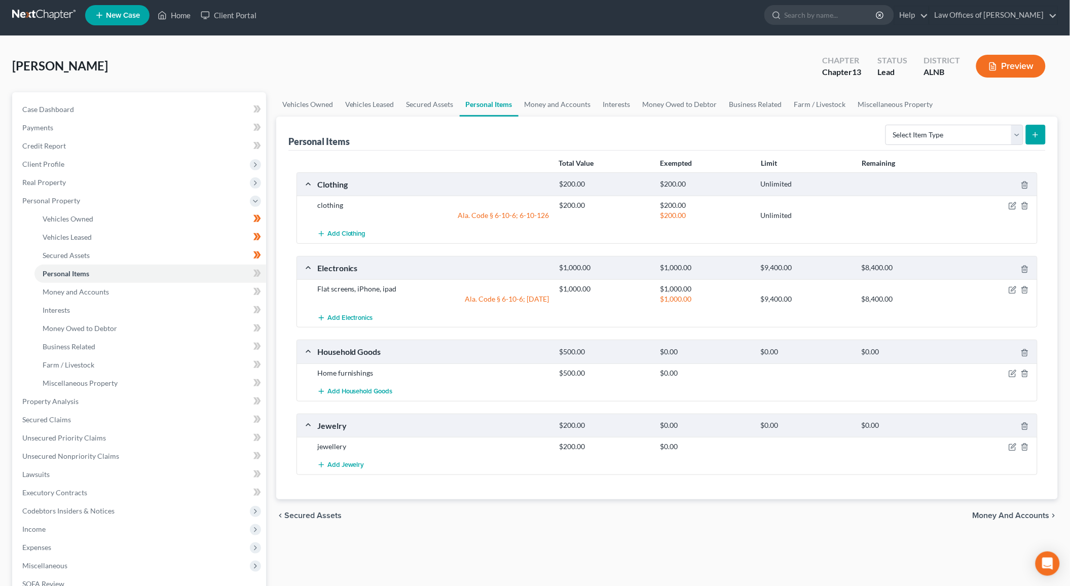
scroll to position [5, 0]
click at [1012, 372] on icon "button" at bounding box center [1012, 373] width 8 height 8
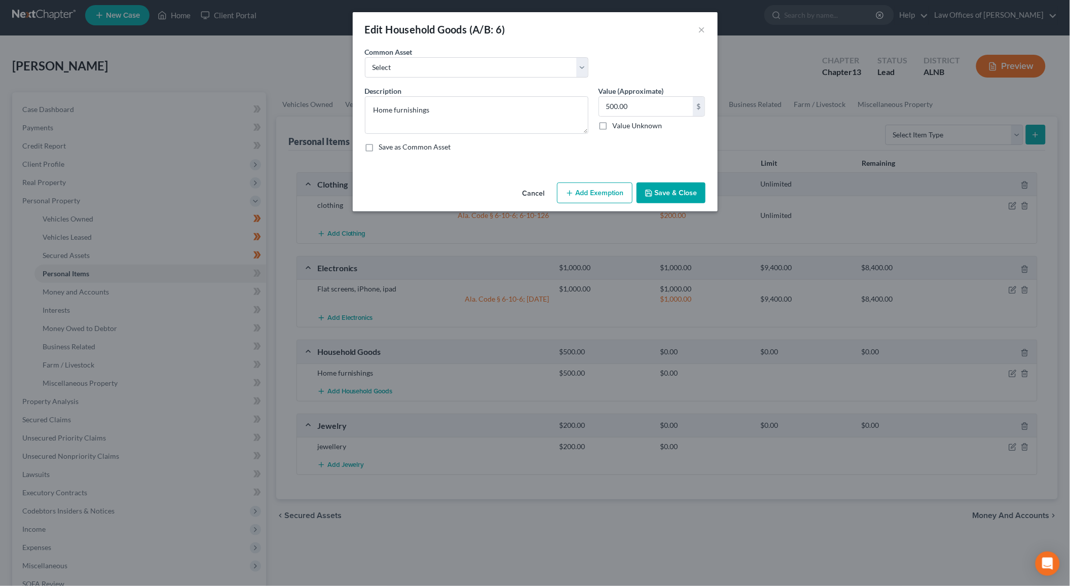
click at [589, 185] on button "Add Exemption" at bounding box center [594, 192] width 75 height 21
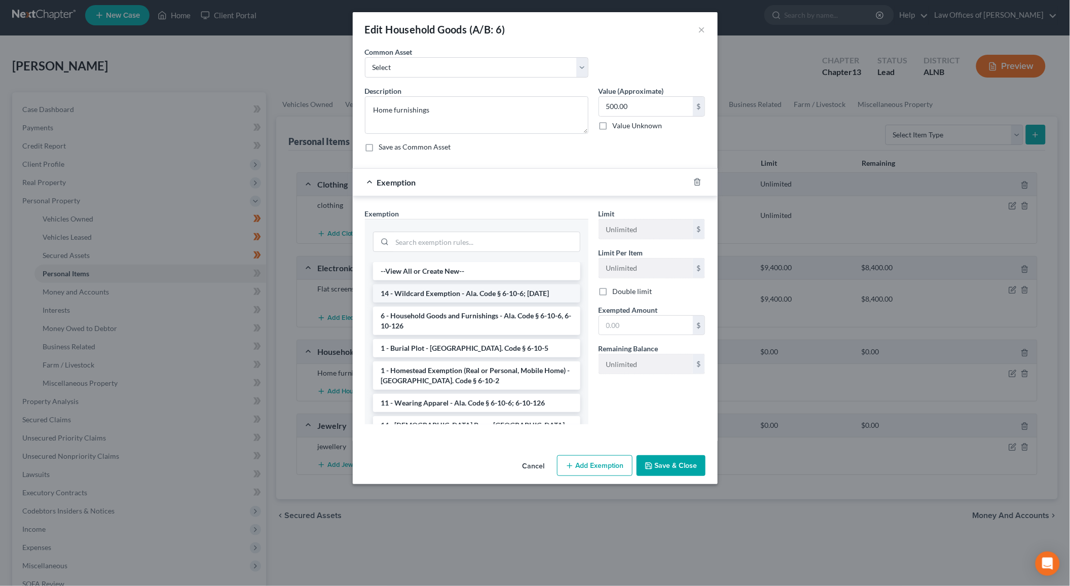
click at [453, 292] on li "14 - Wildcard Exemption - Ala. Code § 6-10-6; 6-10-12" at bounding box center [476, 293] width 207 height 18
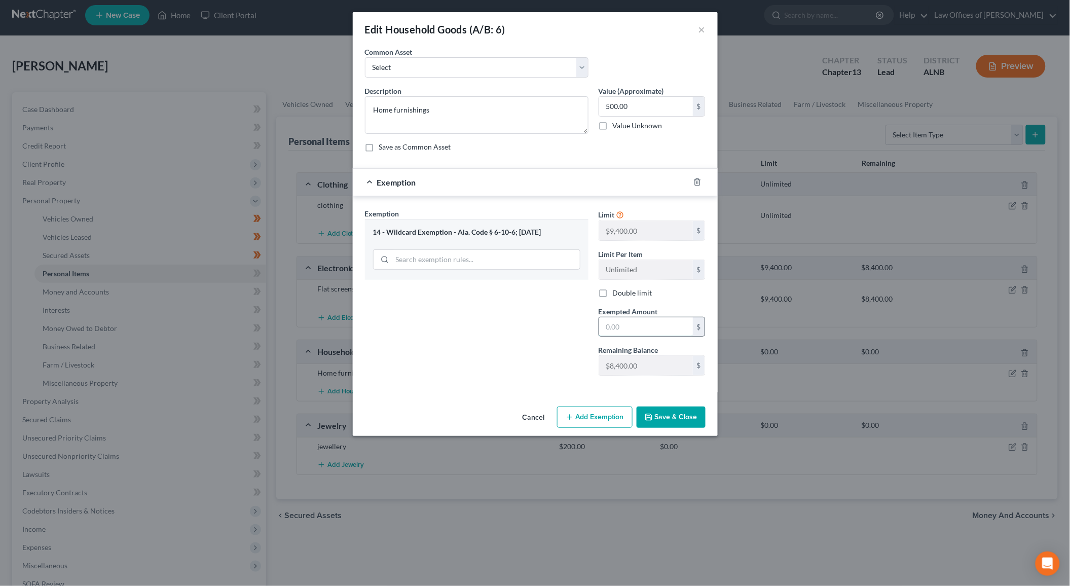
click at [627, 328] on input "text" at bounding box center [646, 326] width 94 height 19
type input "500"
click at [674, 412] on button "Save & Close" at bounding box center [670, 416] width 69 height 21
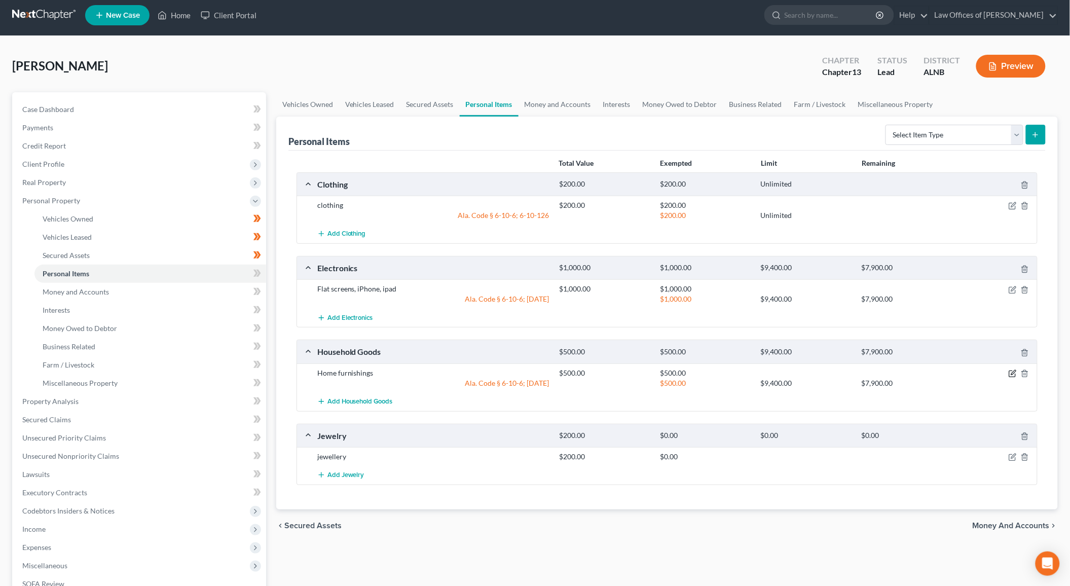
click at [1014, 370] on icon "button" at bounding box center [1012, 373] width 8 height 8
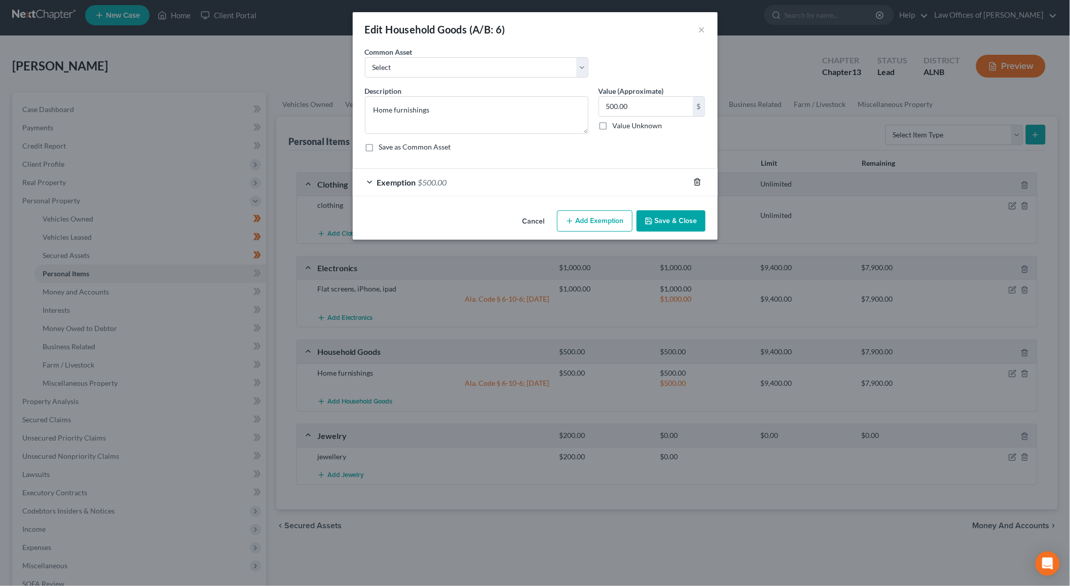
click at [695, 178] on icon "button" at bounding box center [697, 182] width 8 height 8
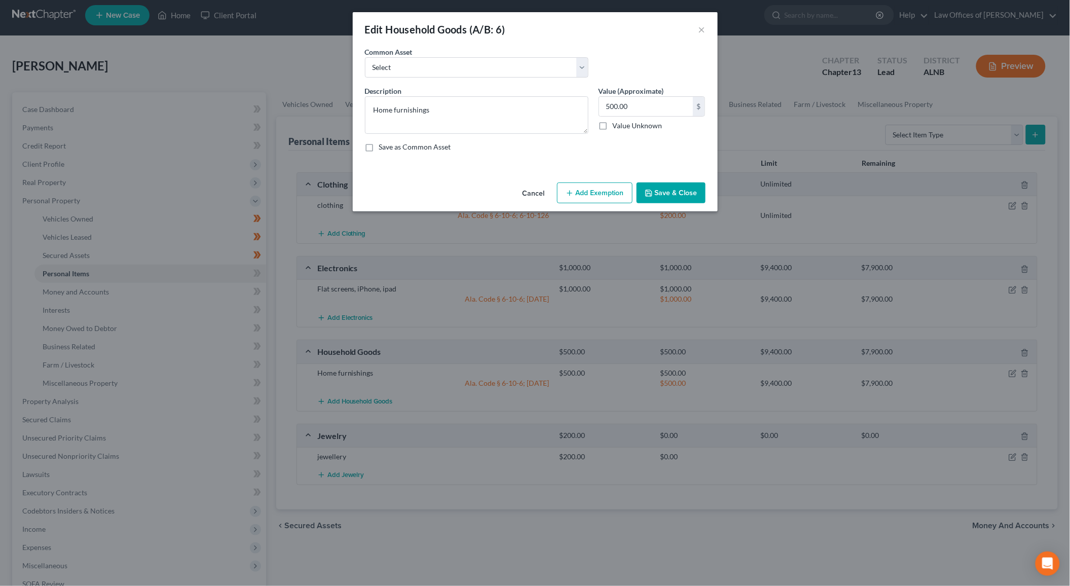
click at [599, 195] on button "Add Exemption" at bounding box center [594, 192] width 75 height 21
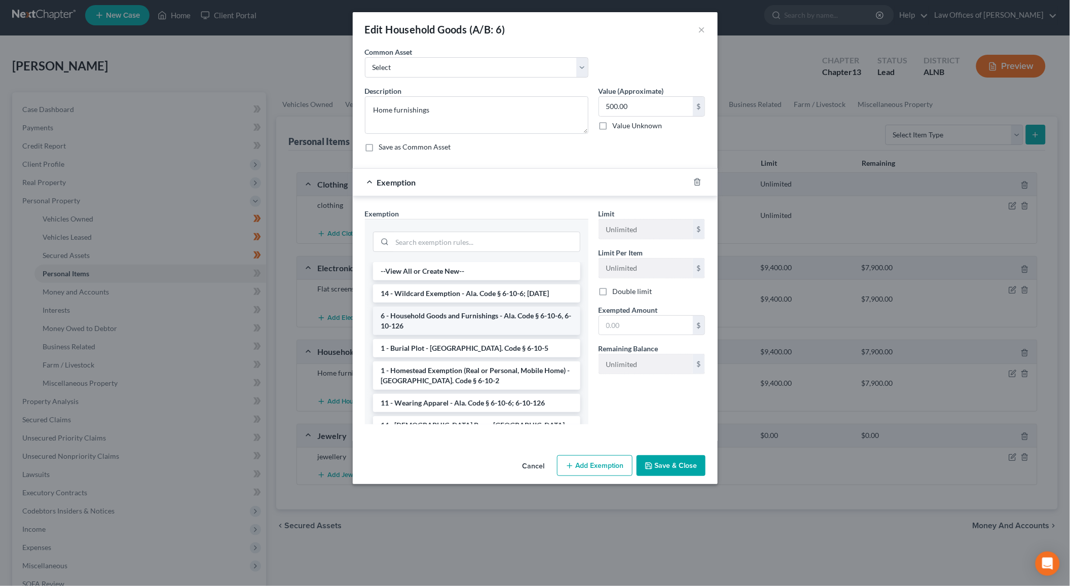
click at [455, 316] on li "6 - Household Goods and Furnishings - Ala. Code § 6-10-6, 6-10-126" at bounding box center [476, 321] width 207 height 28
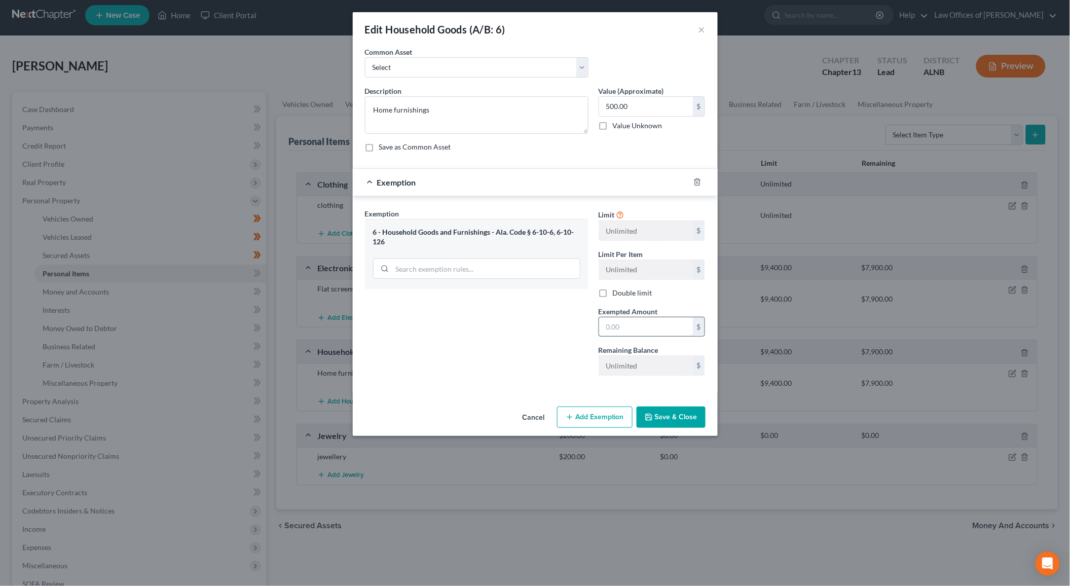
click at [612, 325] on input "text" at bounding box center [646, 326] width 94 height 19
type input "500"
click at [663, 421] on button "Save & Close" at bounding box center [670, 416] width 69 height 21
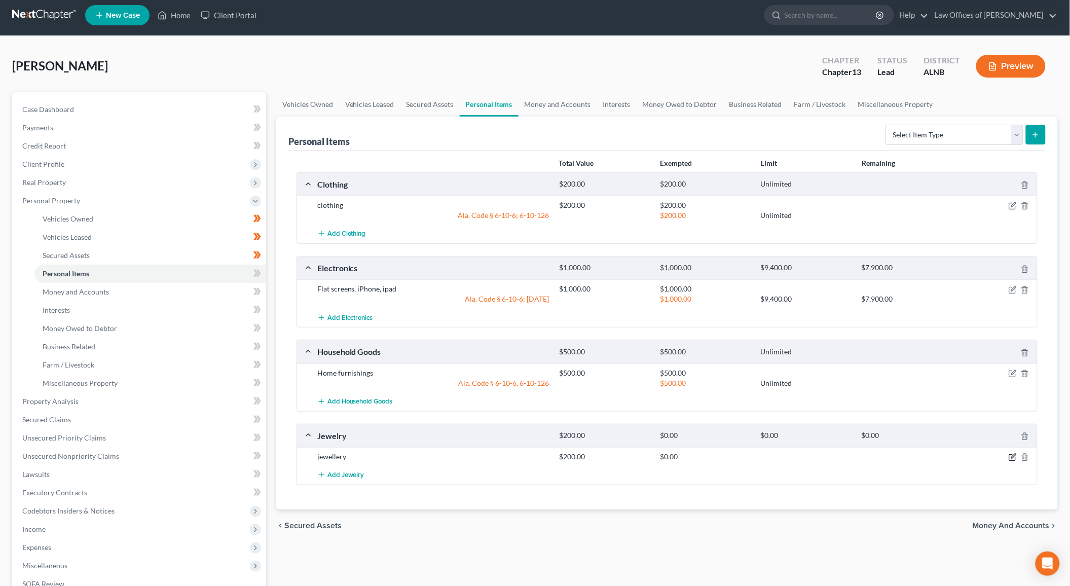
click at [1012, 454] on icon "button" at bounding box center [1013, 456] width 5 height 5
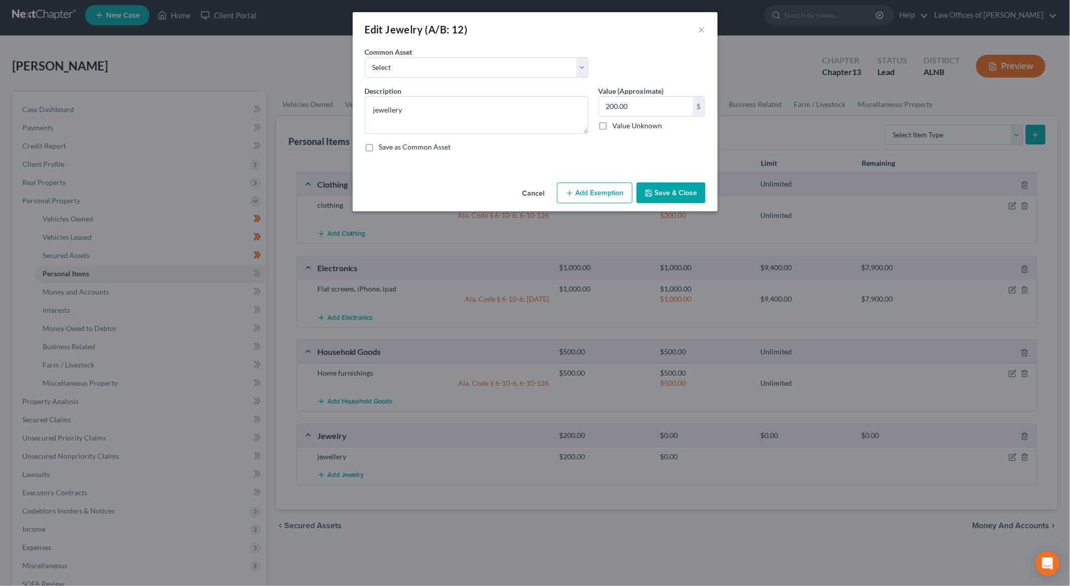
click at [605, 185] on button "Add Exemption" at bounding box center [594, 192] width 75 height 21
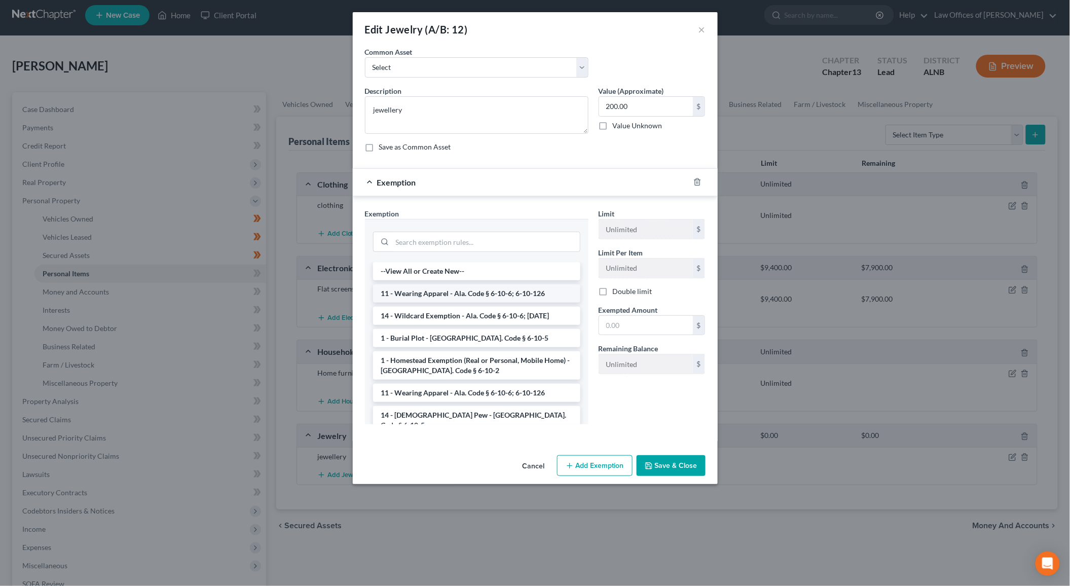
click at [455, 294] on li "11 - Wearing Apparel - Ala. Code § 6-10-6; 6-10-126" at bounding box center [476, 293] width 207 height 18
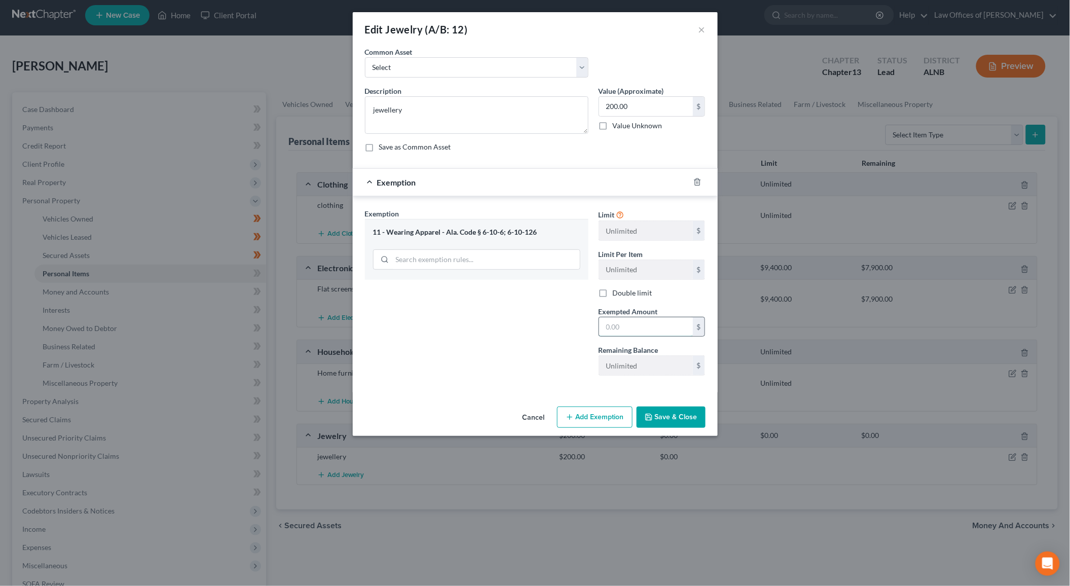
click at [650, 324] on input "text" at bounding box center [646, 326] width 94 height 19
type input "200"
click at [676, 424] on button "Save & Close" at bounding box center [670, 416] width 69 height 21
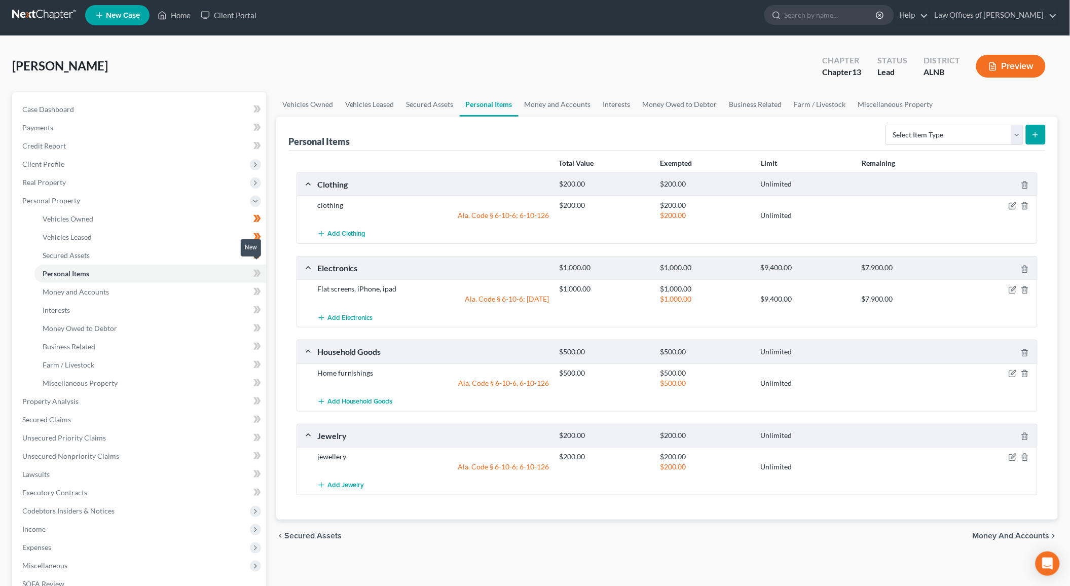
click at [258, 267] on icon at bounding box center [257, 273] width 8 height 13
drag, startPoint x: 258, startPoint y: 267, endPoint x: 211, endPoint y: 278, distance: 48.9
click at [256, 268] on icon at bounding box center [257, 273] width 8 height 13
click at [203, 283] on link "Money and Accounts" at bounding box center [150, 292] width 232 height 18
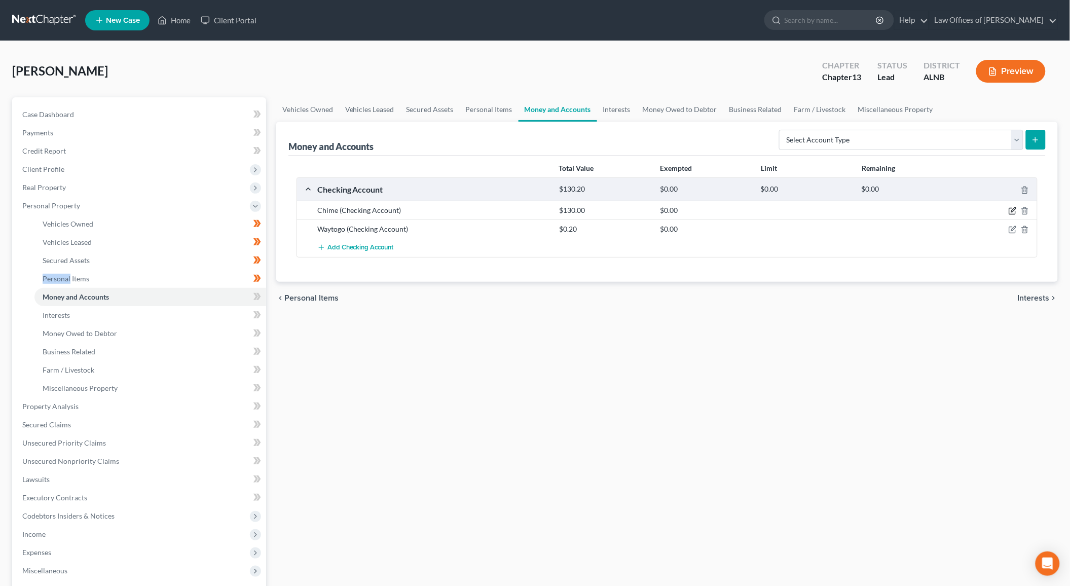
click at [1011, 210] on icon "button" at bounding box center [1012, 211] width 8 height 8
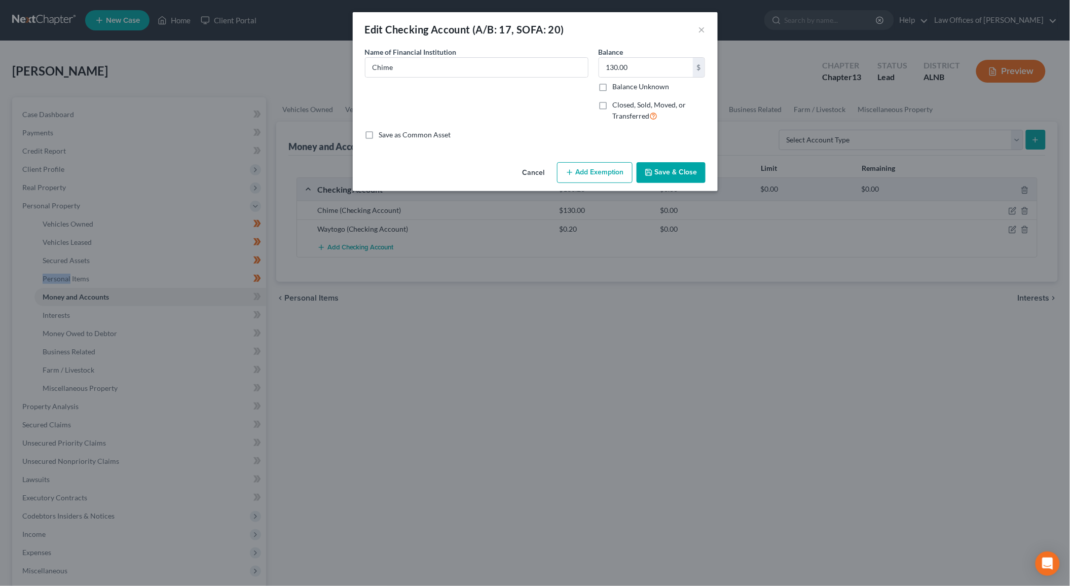
click at [604, 171] on button "Add Exemption" at bounding box center [594, 172] width 75 height 21
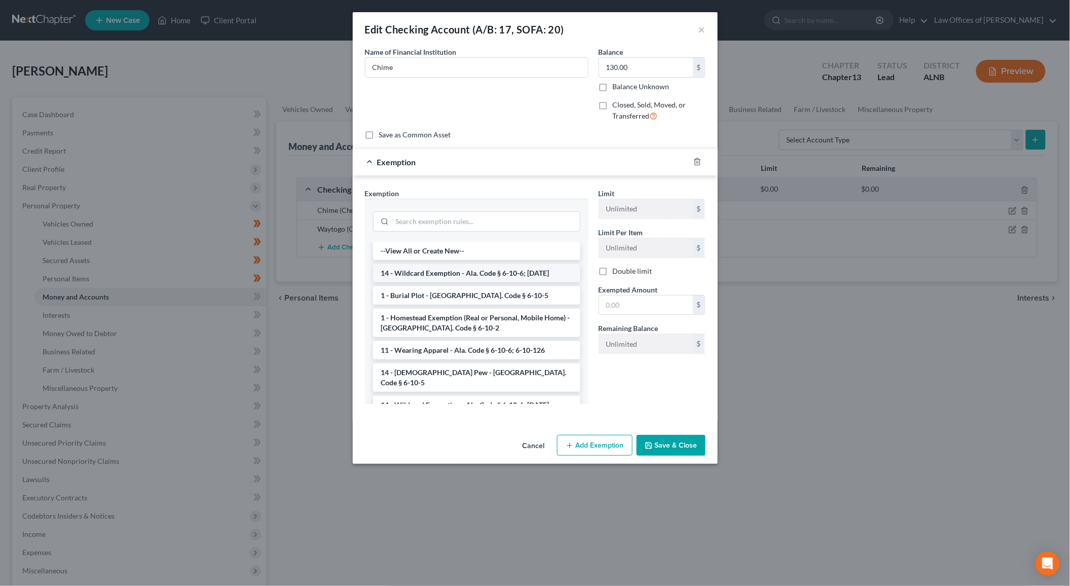
click at [490, 270] on li "14 - Wildcard Exemption - Ala. Code § 6-10-6; 6-10-12" at bounding box center [476, 273] width 207 height 18
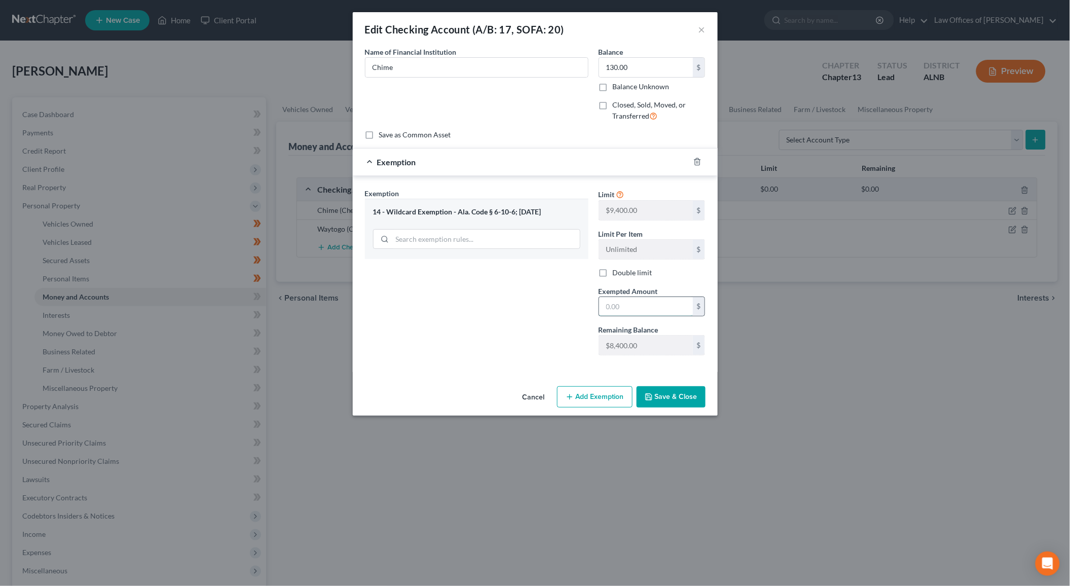
click at [623, 301] on input "text" at bounding box center [646, 306] width 94 height 19
type input "130"
drag, startPoint x: 603, startPoint y: 391, endPoint x: 689, endPoint y: 396, distance: 85.8
click at [689, 396] on div "Cancel Add Exemption Save & Close" at bounding box center [535, 398] width 365 height 33
click at [689, 396] on button "Save & Close" at bounding box center [670, 396] width 69 height 21
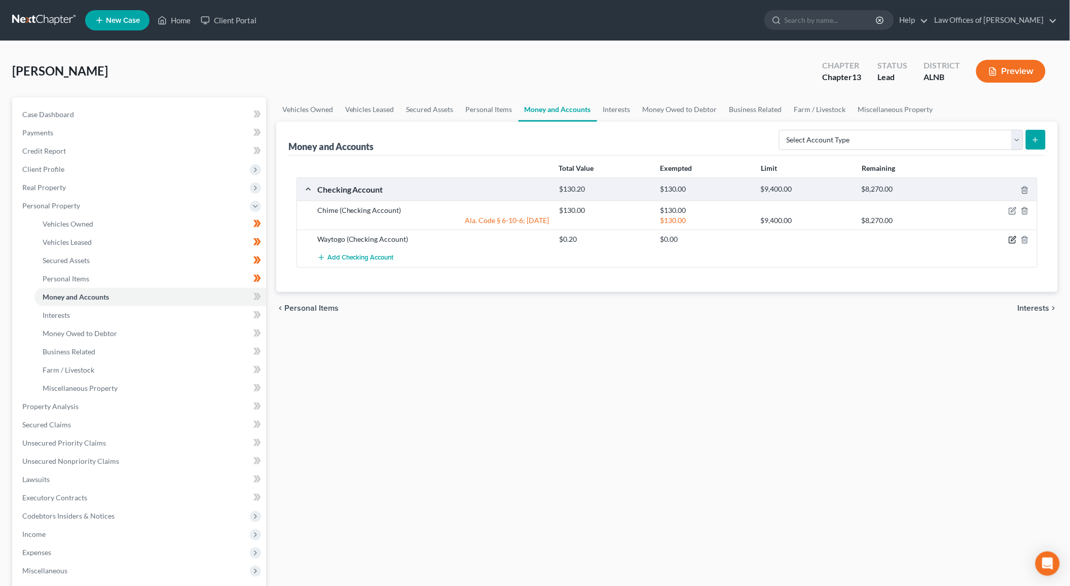
click at [1011, 237] on icon "button" at bounding box center [1012, 240] width 8 height 8
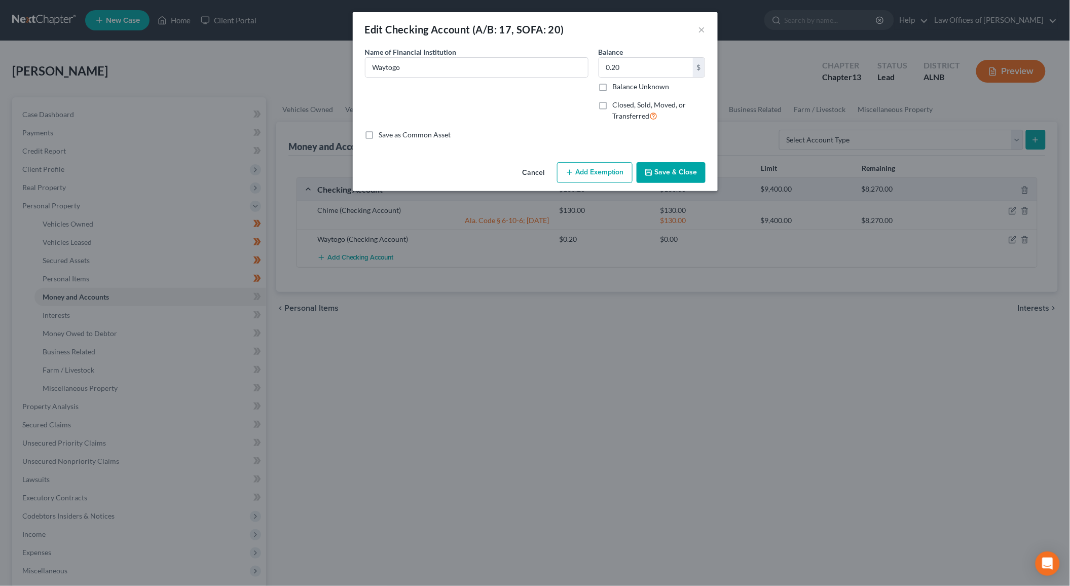
click at [590, 174] on button "Add Exemption" at bounding box center [594, 172] width 75 height 21
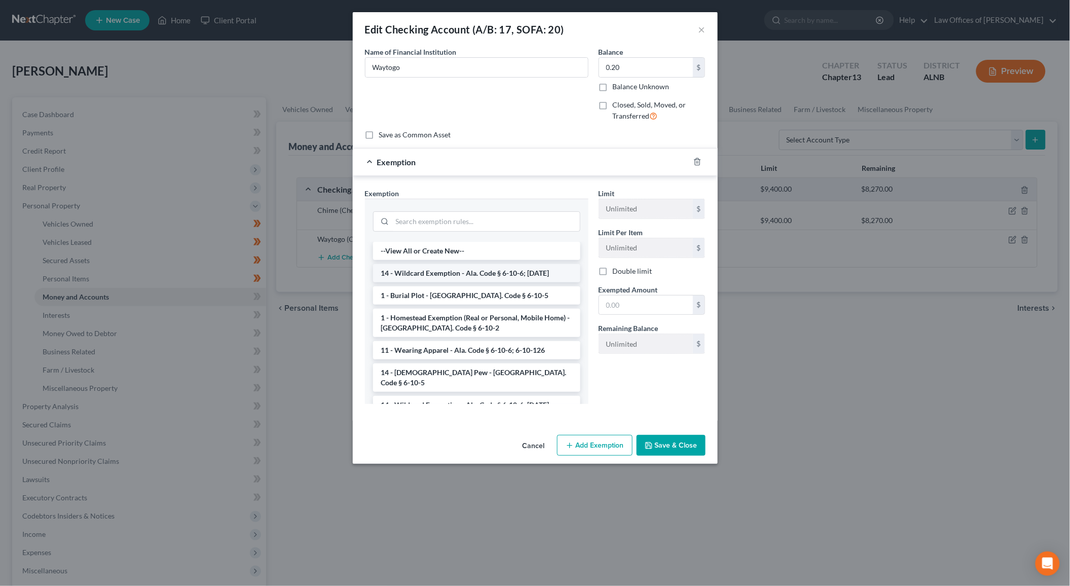
click at [493, 266] on li "14 - Wildcard Exemption - Ala. Code § 6-10-6; 6-10-12" at bounding box center [476, 273] width 207 height 18
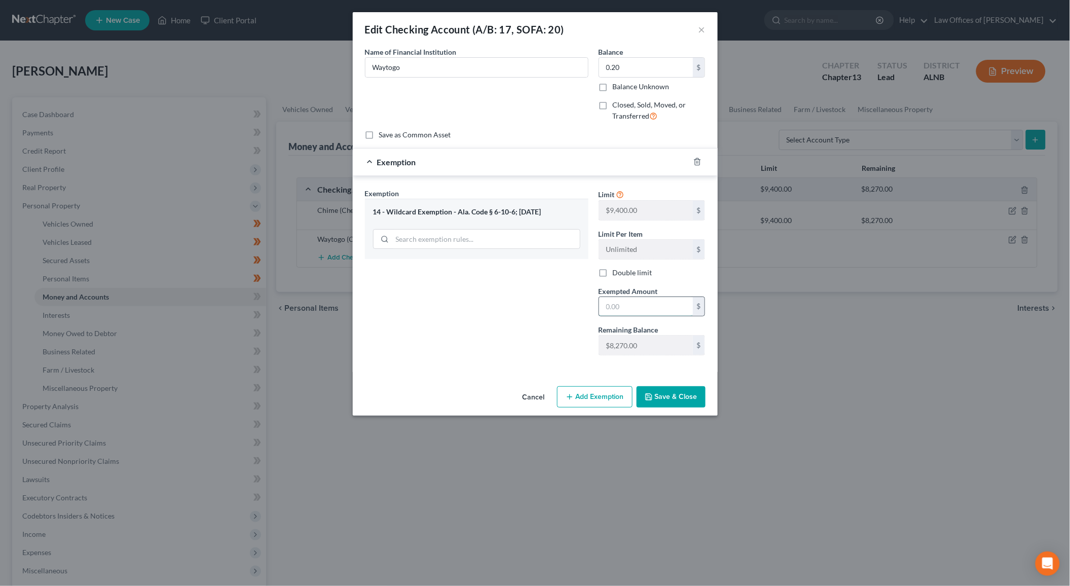
click at [635, 312] on input "text" at bounding box center [646, 306] width 94 height 19
type input "0.20"
click at [664, 401] on button "Save & Close" at bounding box center [670, 396] width 69 height 21
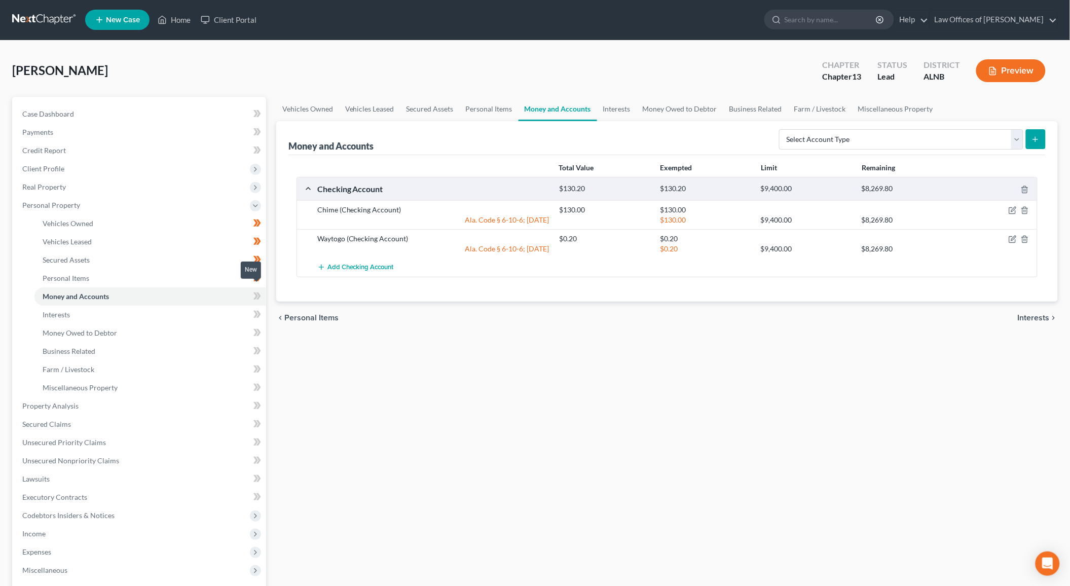
click at [257, 292] on icon at bounding box center [255, 295] width 5 height 7
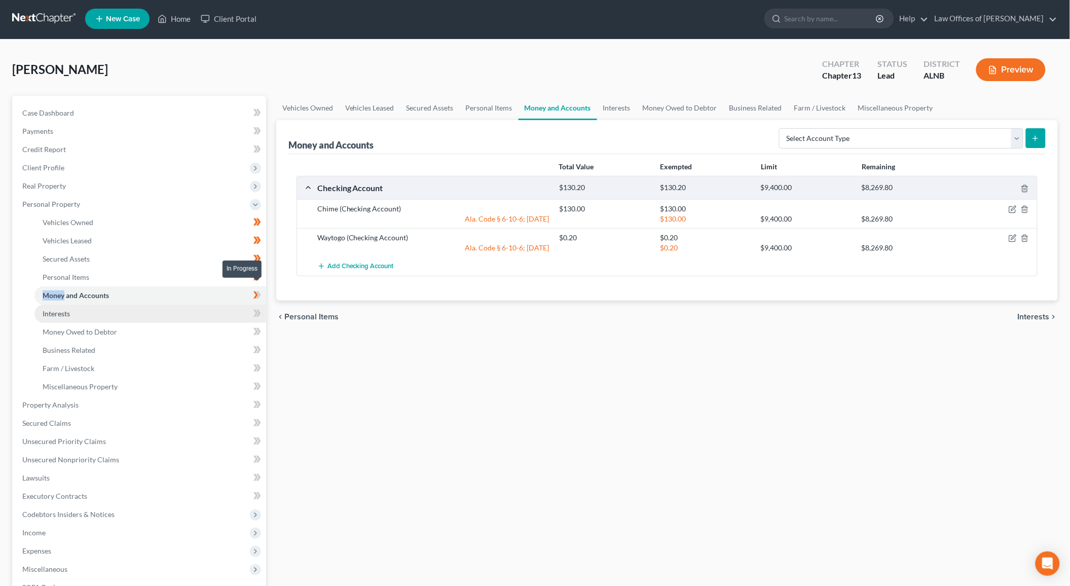
drag, startPoint x: 257, startPoint y: 289, endPoint x: 245, endPoint y: 313, distance: 27.0
click at [256, 291] on icon at bounding box center [255, 294] width 5 height 7
drag, startPoint x: 239, startPoint y: 308, endPoint x: 259, endPoint y: 316, distance: 22.5
click at [239, 308] on link "Interests" at bounding box center [150, 314] width 232 height 18
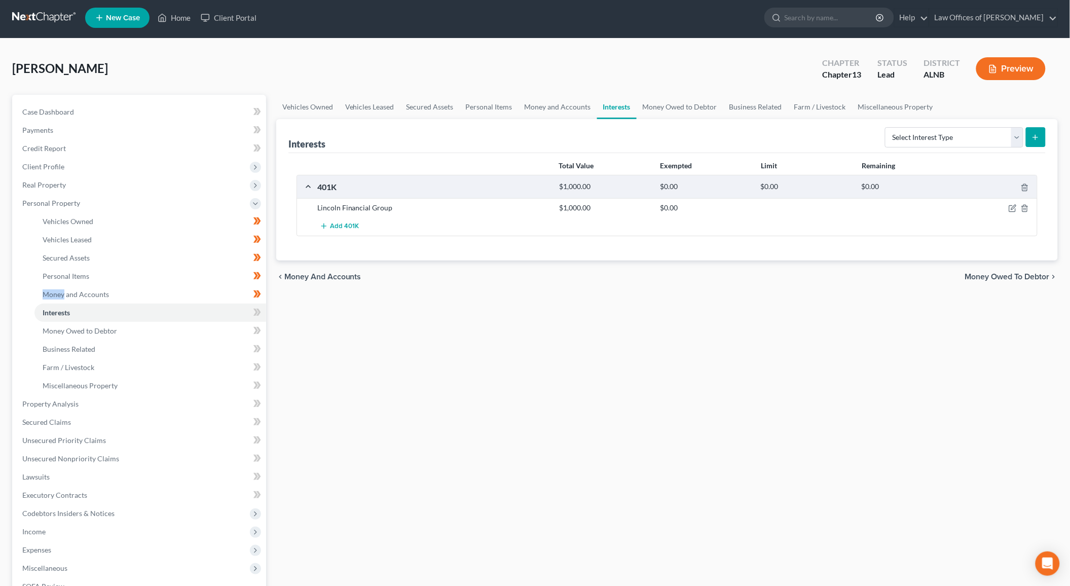
scroll to position [4, 0]
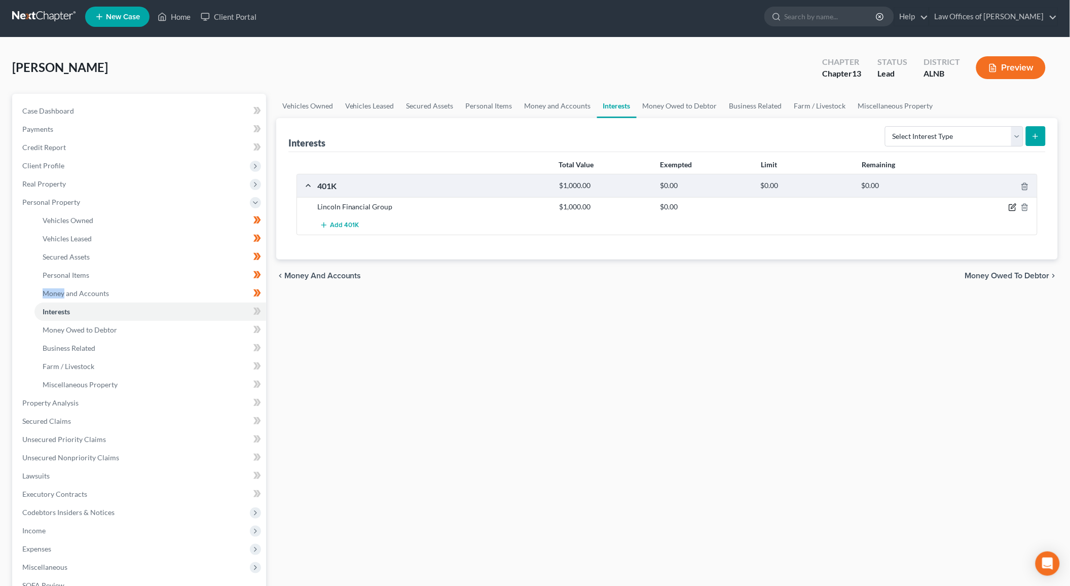
click at [1016, 207] on icon "button" at bounding box center [1012, 207] width 8 height 8
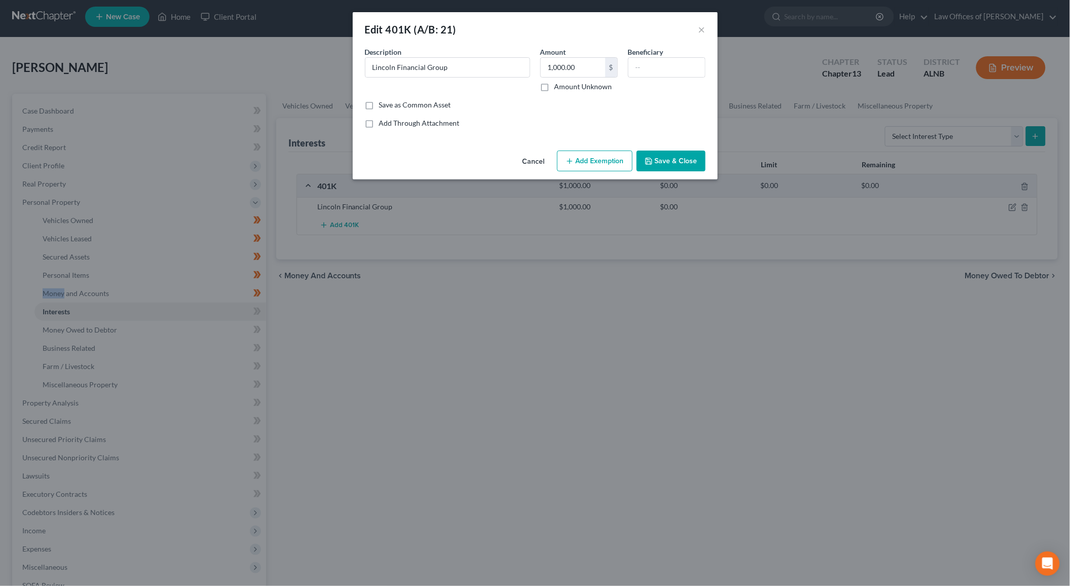
click at [614, 165] on button "Add Exemption" at bounding box center [594, 160] width 75 height 21
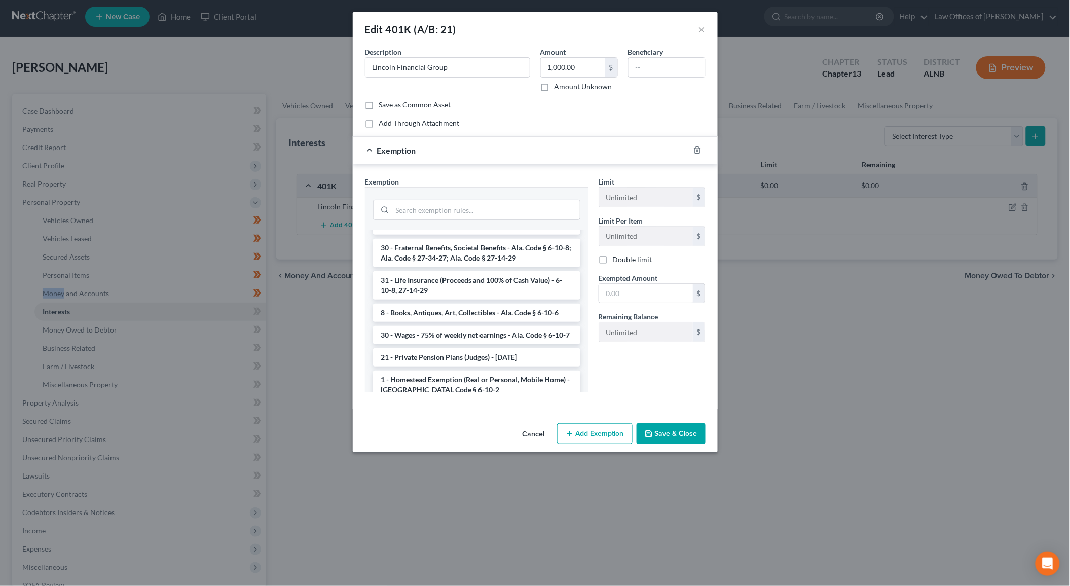
scroll to position [681, 0]
click at [421, 404] on li "Firm Created - 401(k), IRA, or other Retirement Account - 11 USC 522(b)(3)(C)" at bounding box center [476, 418] width 207 height 28
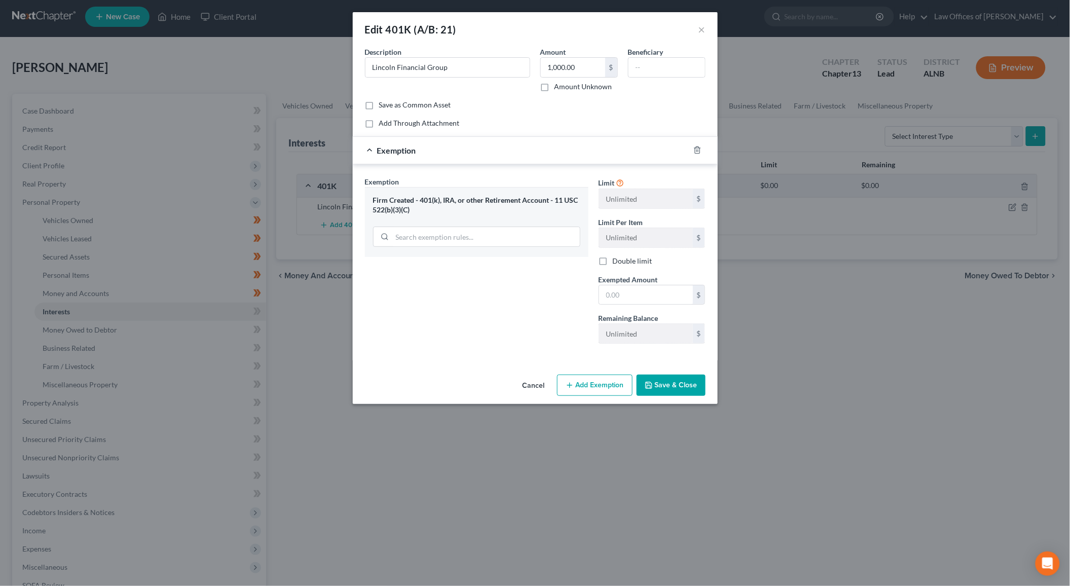
click at [661, 379] on button "Save & Close" at bounding box center [670, 384] width 69 height 21
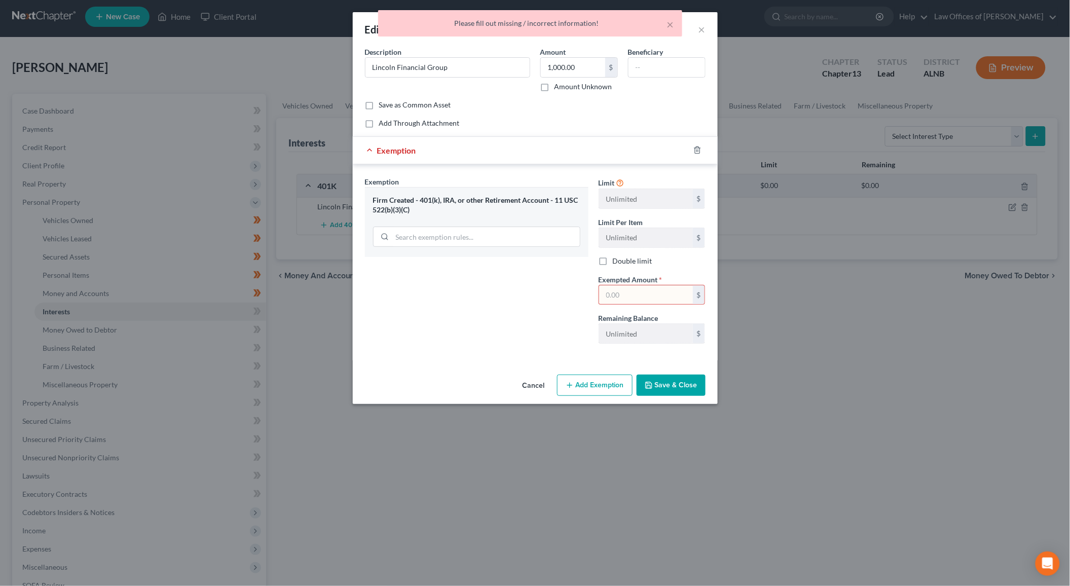
click at [639, 298] on input "text" at bounding box center [646, 294] width 94 height 19
type input "1,000"
click at [691, 392] on button "Save & Close" at bounding box center [670, 384] width 69 height 21
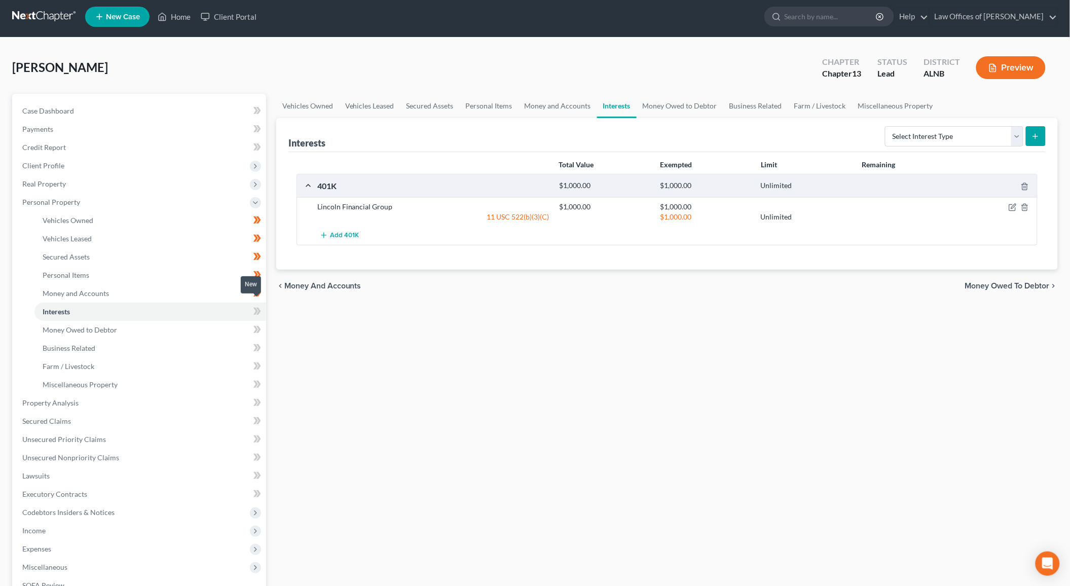
click at [259, 308] on icon at bounding box center [258, 311] width 5 height 7
drag, startPoint x: 259, startPoint y: 303, endPoint x: 222, endPoint y: 316, distance: 38.5
click at [257, 308] on g at bounding box center [257, 311] width 8 height 7
click at [215, 321] on link "Money Owed to Debtor" at bounding box center [150, 330] width 232 height 18
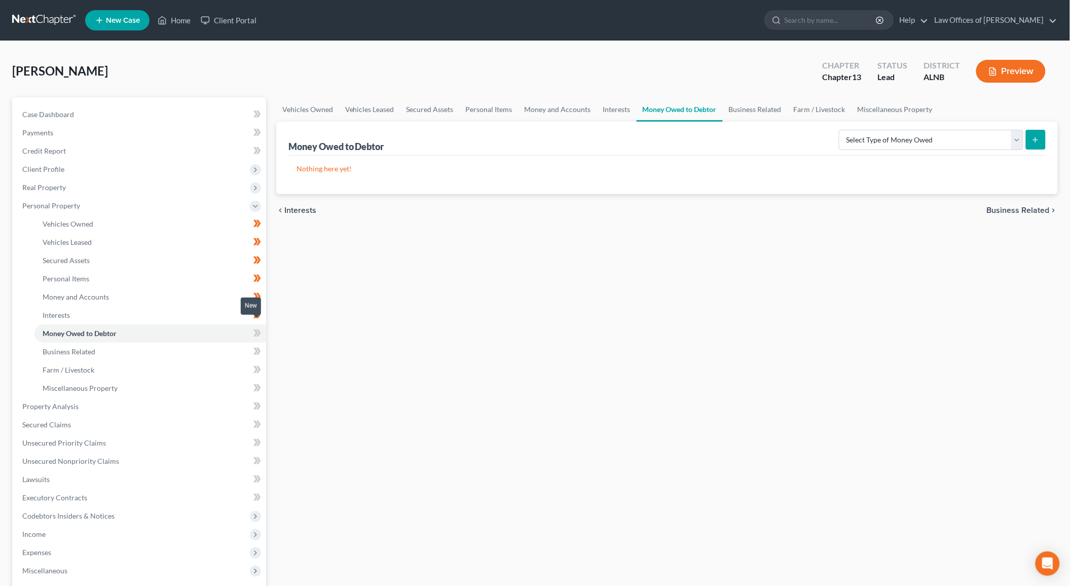
click at [257, 327] on icon at bounding box center [257, 333] width 8 height 13
drag, startPoint x: 257, startPoint y: 321, endPoint x: 244, endPoint y: 332, distance: 17.3
click at [254, 327] on icon at bounding box center [257, 333] width 8 height 13
click at [221, 344] on link "Business Related" at bounding box center [150, 351] width 232 height 18
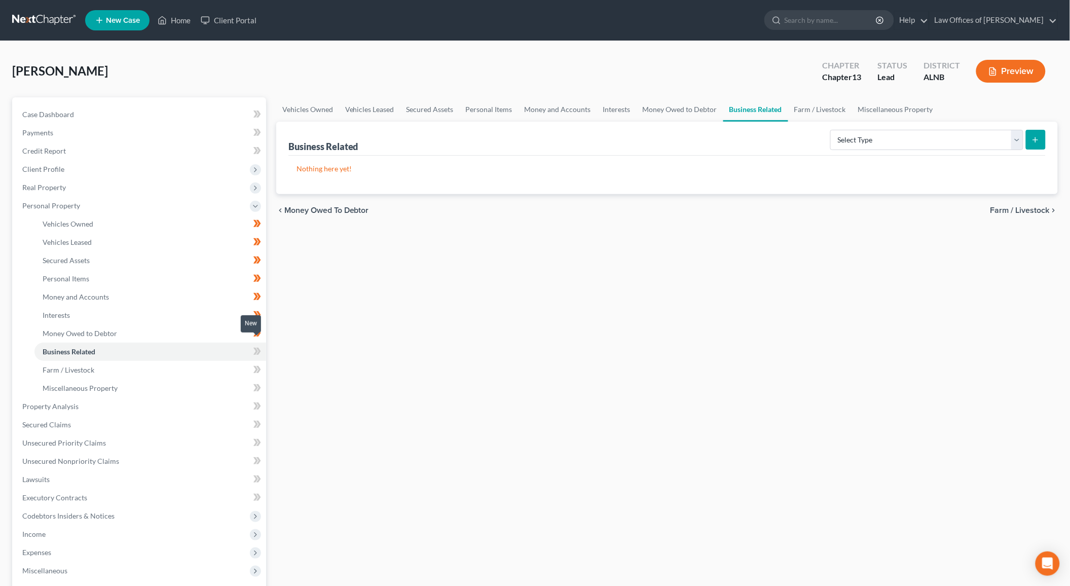
click at [251, 345] on span at bounding box center [257, 352] width 18 height 15
click at [224, 363] on link "Farm / Livestock" at bounding box center [150, 370] width 232 height 18
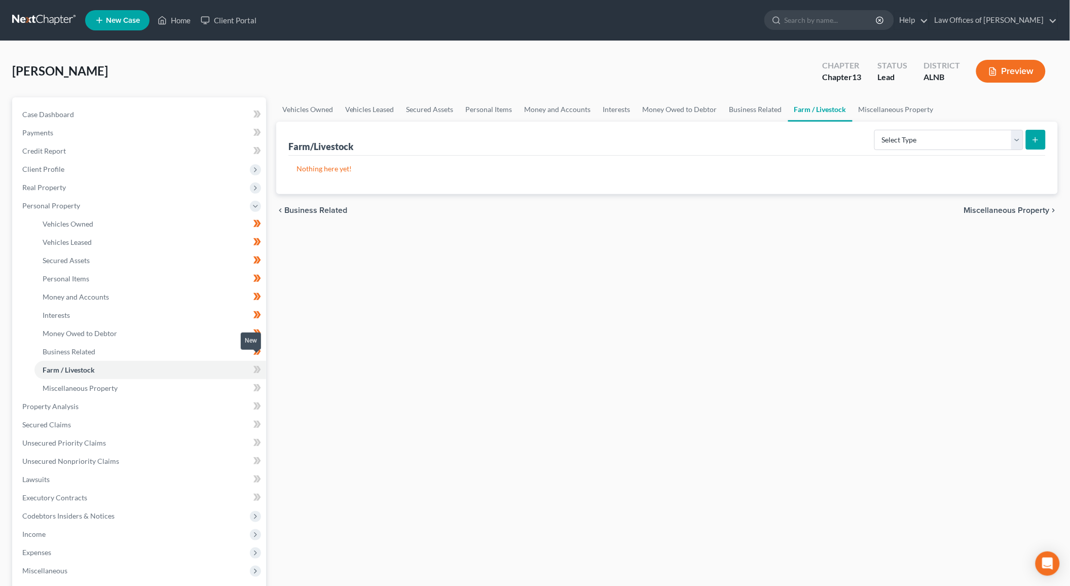
click at [258, 366] on icon at bounding box center [258, 369] width 5 height 7
drag, startPoint x: 258, startPoint y: 363, endPoint x: 237, endPoint y: 374, distance: 23.8
click at [253, 366] on icon at bounding box center [257, 369] width 8 height 13
drag, startPoint x: 232, startPoint y: 379, endPoint x: 239, endPoint y: 379, distance: 6.6
click at [233, 379] on link "Miscellaneous Property" at bounding box center [150, 388] width 232 height 18
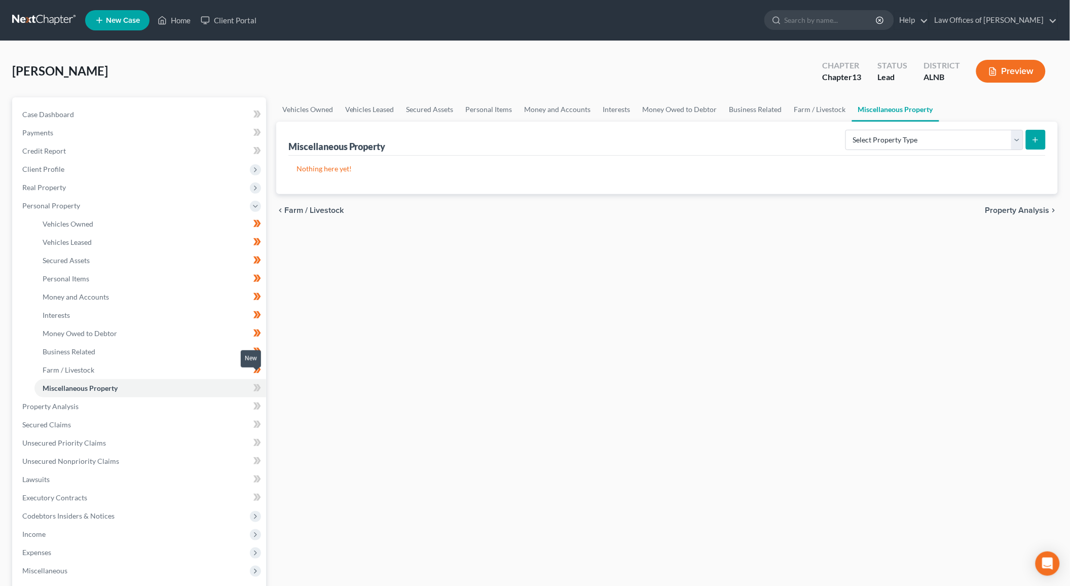
drag, startPoint x: 249, startPoint y: 380, endPoint x: 255, endPoint y: 380, distance: 5.6
click at [251, 382] on span at bounding box center [257, 389] width 18 height 15
click at [254, 384] on icon at bounding box center [255, 387] width 5 height 7
click at [227, 397] on link "Property Analysis" at bounding box center [140, 406] width 252 height 18
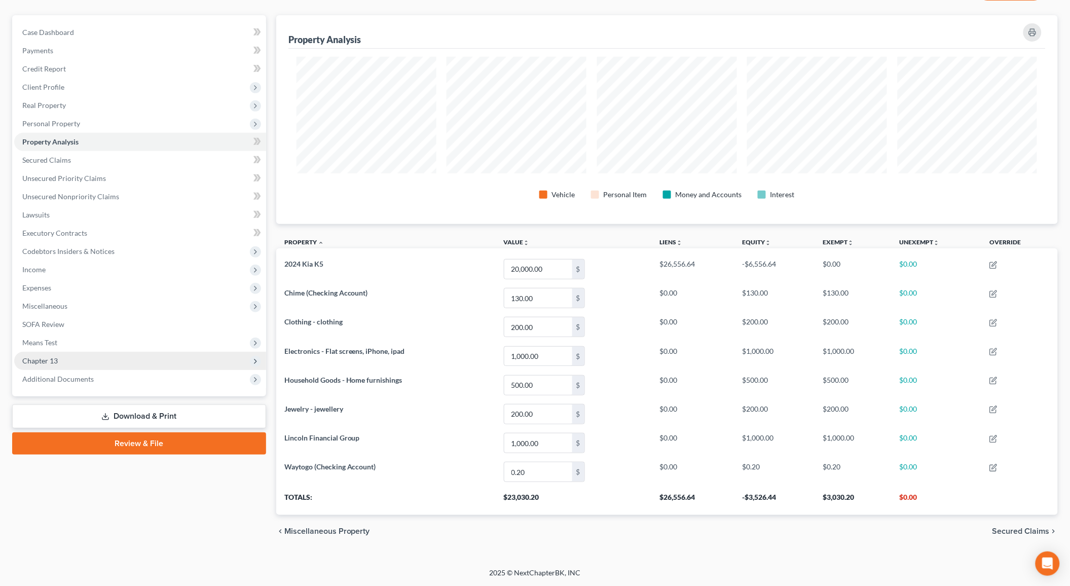
scroll to position [81, 0]
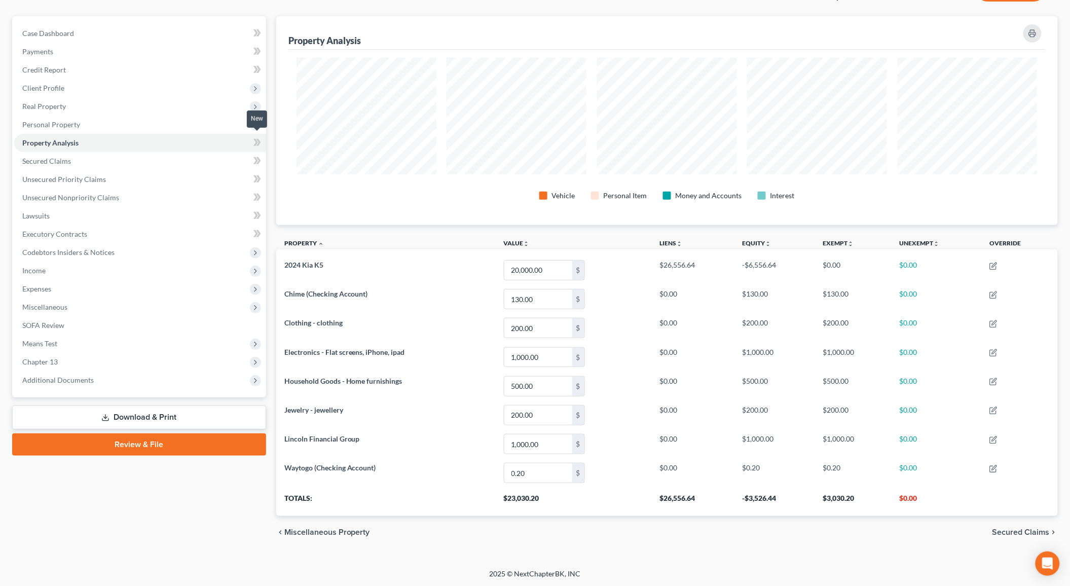
click at [258, 140] on icon at bounding box center [258, 142] width 5 height 7
click at [224, 159] on link "Secured Claims" at bounding box center [140, 161] width 252 height 18
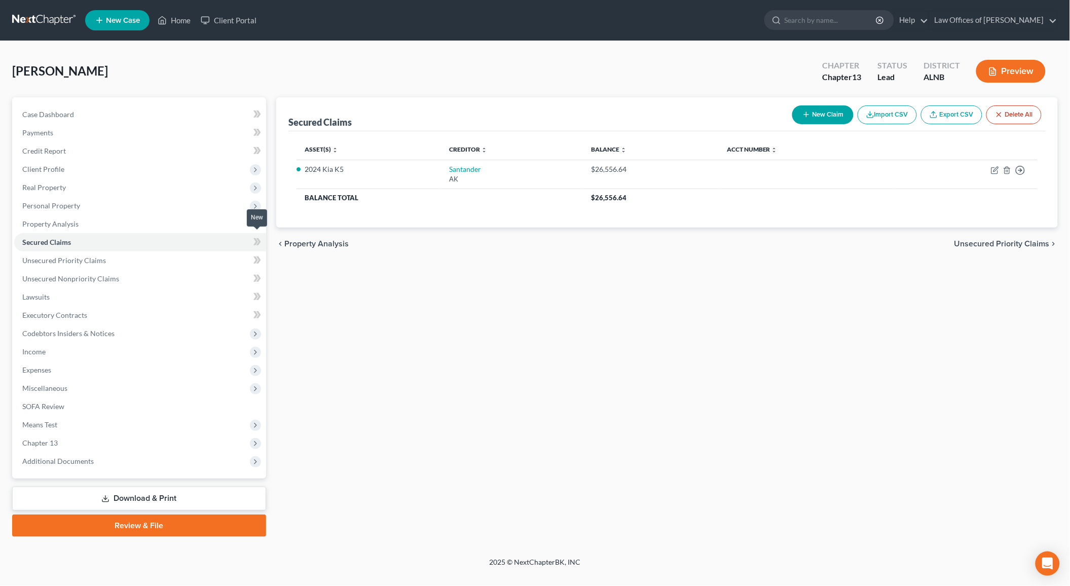
click at [257, 238] on icon at bounding box center [255, 241] width 5 height 7
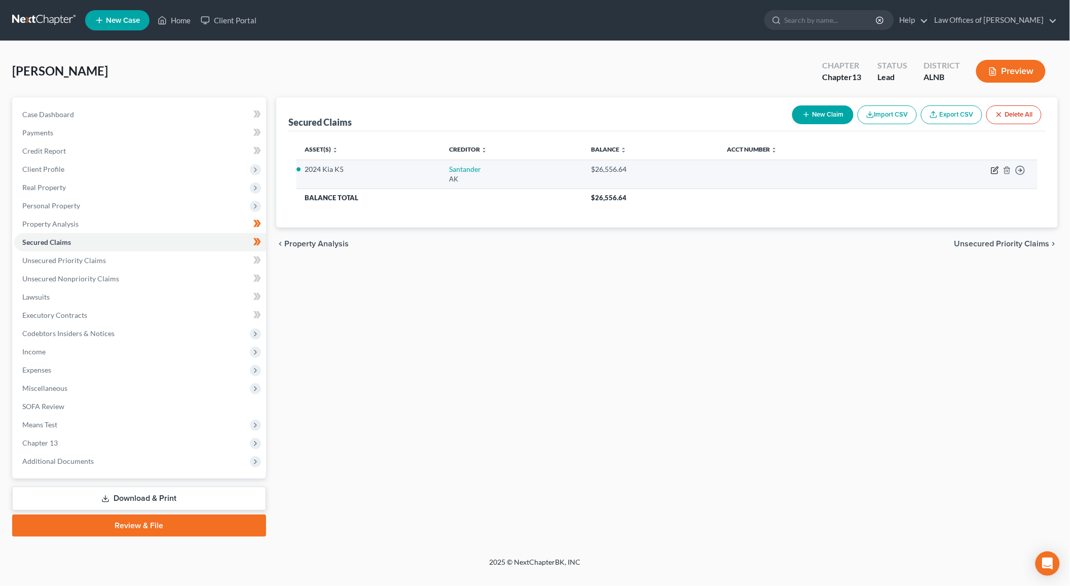
drag, startPoint x: 982, startPoint y: 174, endPoint x: 992, endPoint y: 173, distance: 9.7
click at [988, 173] on td "Move to E Move to F Move to G Move to Notice Only" at bounding box center [965, 174] width 143 height 29
click at [994, 172] on icon "button" at bounding box center [995, 170] width 8 height 8
select select "1"
select select "0"
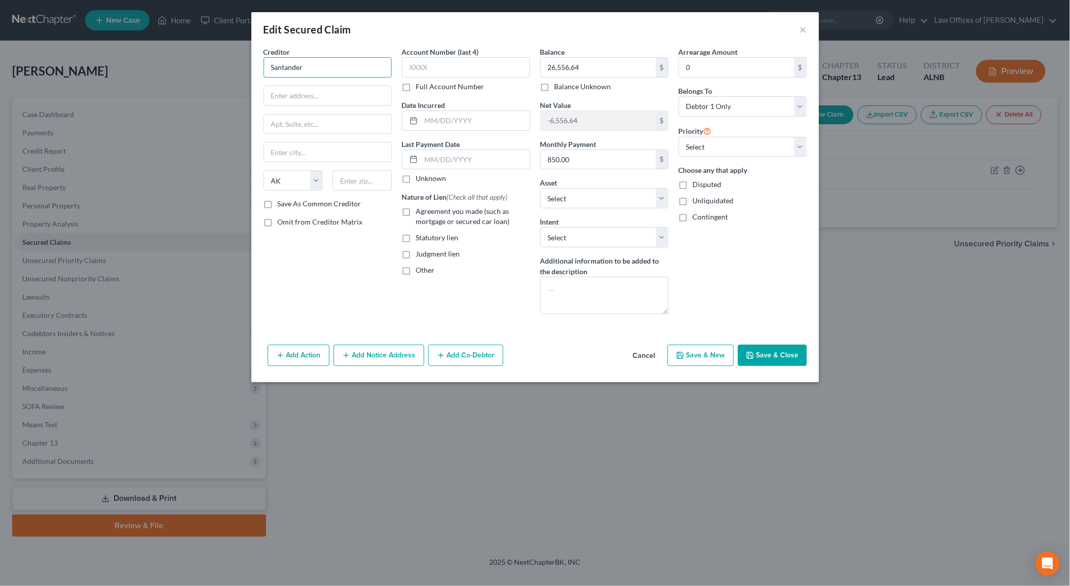
click at [363, 68] on input "Santander" at bounding box center [327, 67] width 128 height 20
click at [319, 128] on div "Santander Consumer USA" at bounding box center [330, 138] width 117 height 20
type input "Santander Consumer USA"
type input "ATTN: BANKRUPTCY"
type input "PO BOX 96125"
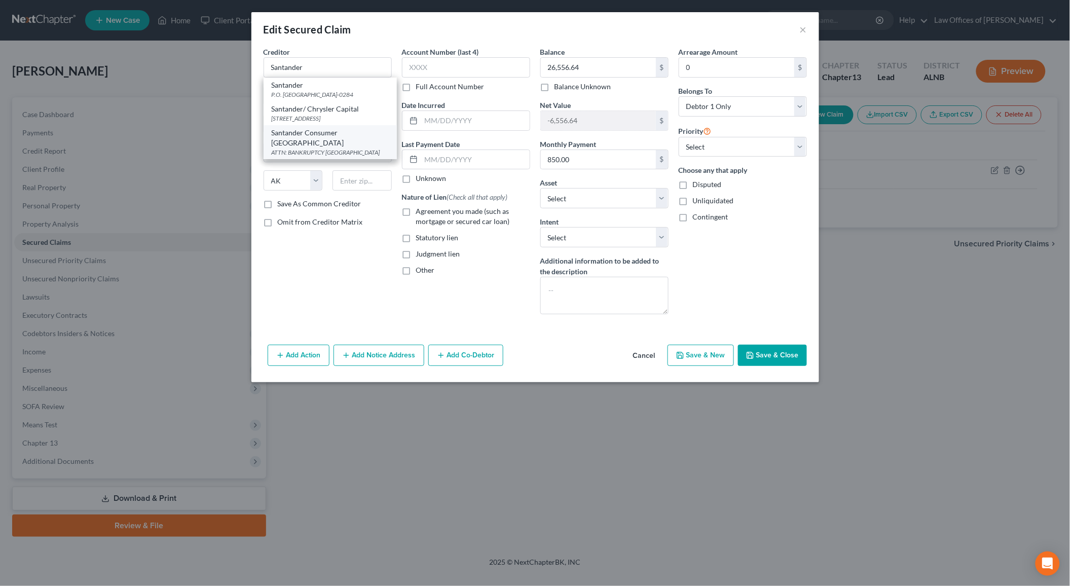
type input "Fort Worth"
select select "45"
type input "76161"
click at [757, 349] on button "Save & Close" at bounding box center [772, 355] width 69 height 21
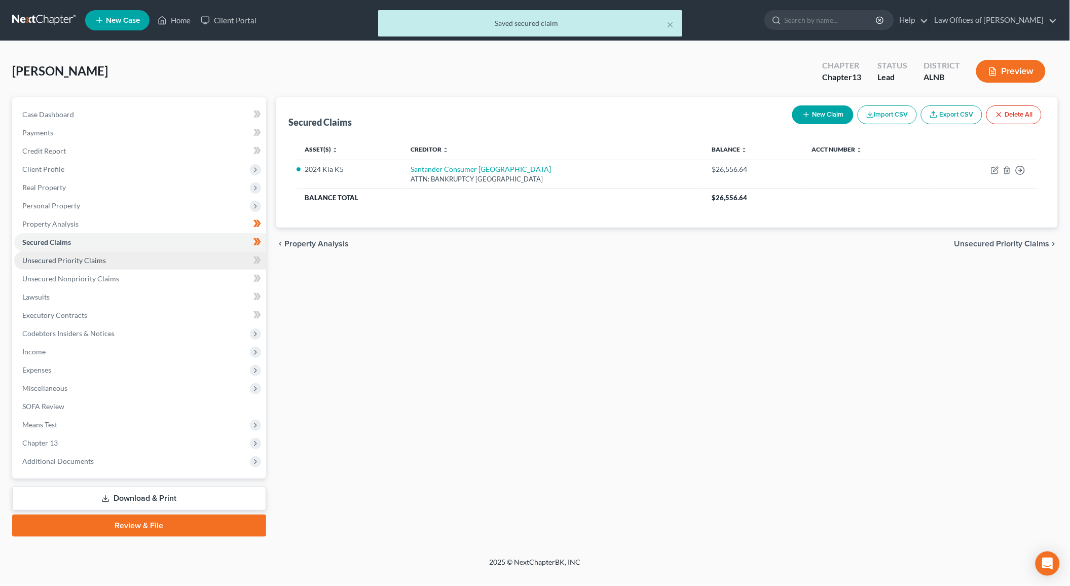
click at [204, 253] on link "Unsecured Priority Claims" at bounding box center [140, 260] width 252 height 18
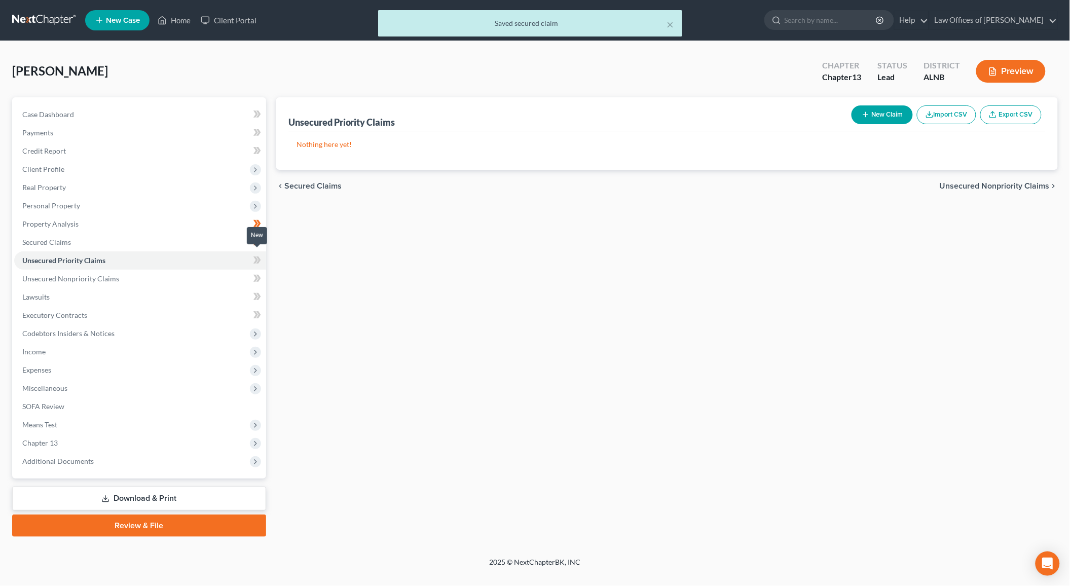
click at [259, 256] on icon at bounding box center [257, 260] width 8 height 13
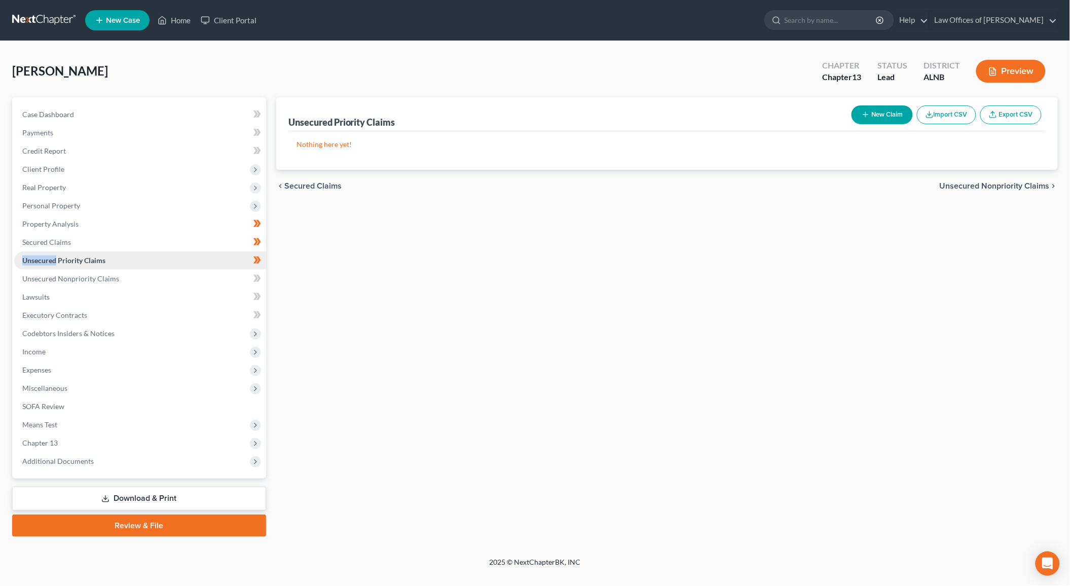
click at [207, 262] on link "Unsecured Priority Claims" at bounding box center [140, 260] width 252 height 18
click at [129, 272] on link "Unsecured Nonpriority Claims" at bounding box center [140, 279] width 252 height 18
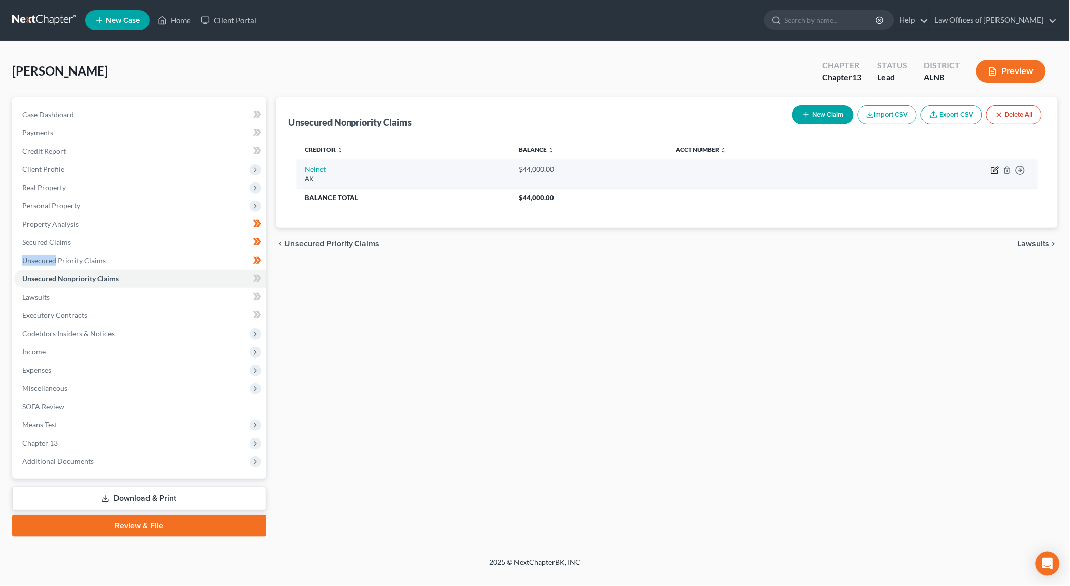
click at [992, 168] on icon "button" at bounding box center [994, 171] width 6 height 6
select select "1"
select select "17"
select select "0"
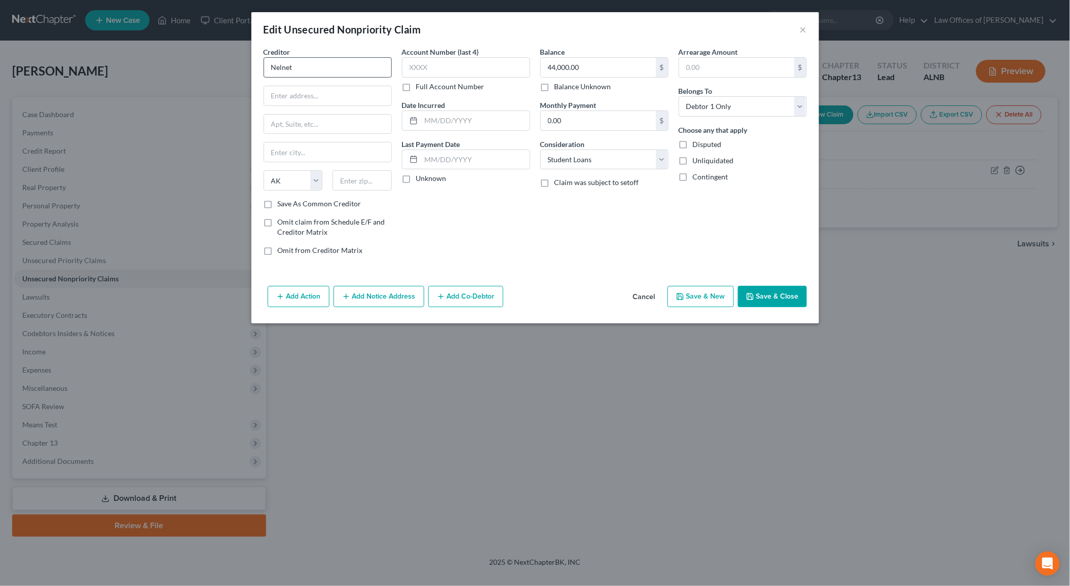
drag, startPoint x: 393, startPoint y: 59, endPoint x: 347, endPoint y: 58, distance: 46.1
click at [393, 59] on div "Creditor * Nelnet State AL AK AR AZ CA CO CT DE DC FL GA GU HI ID IL IN IA KS K…" at bounding box center [327, 155] width 138 height 217
click at [347, 58] on input "Nelnet" at bounding box center [327, 67] width 128 height 20
click at [344, 60] on input "Nelnet" at bounding box center [327, 67] width 128 height 20
click at [325, 70] on input "Nelnet" at bounding box center [327, 67] width 128 height 20
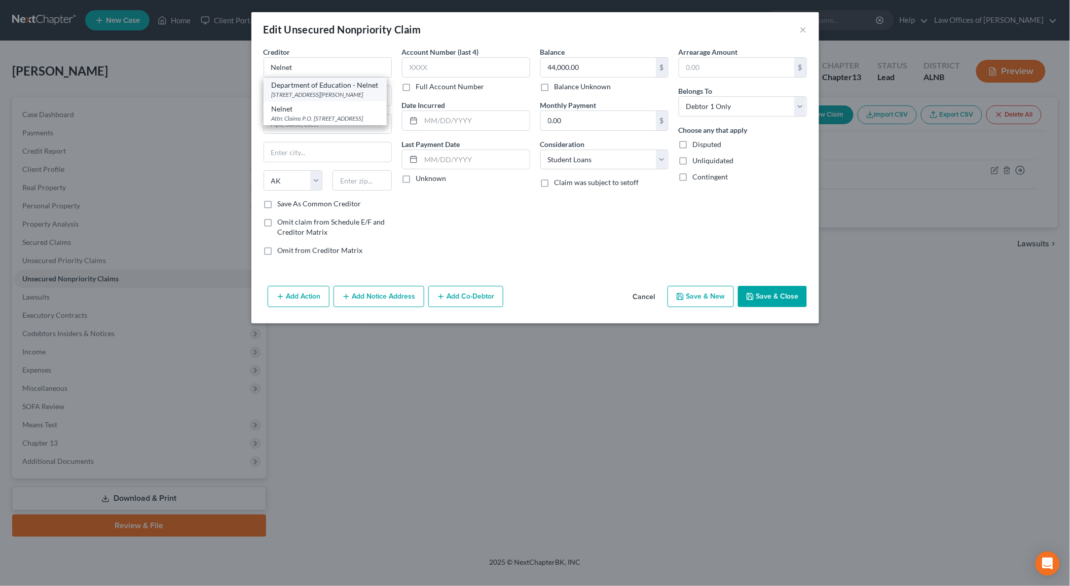
click at [324, 87] on div "Department of Education - Nelnet" at bounding box center [325, 85] width 107 height 10
type input "Department of Education - Nelnet"
type input "3015 Parker Rd"
type input "Aurora"
select select "5"
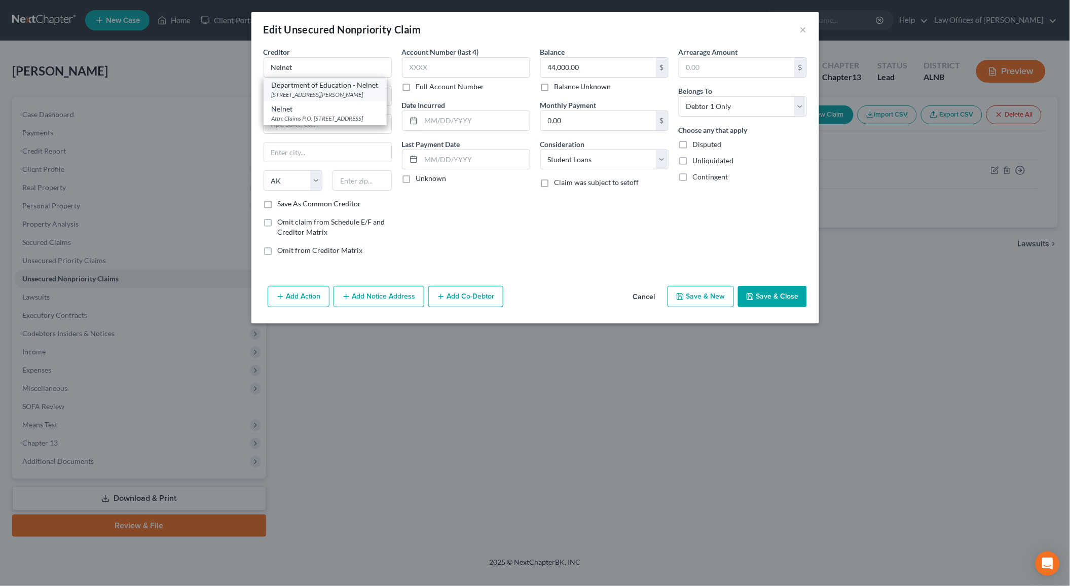
type input "80014"
click at [765, 289] on button "Save & Close" at bounding box center [772, 296] width 69 height 21
type input "0"
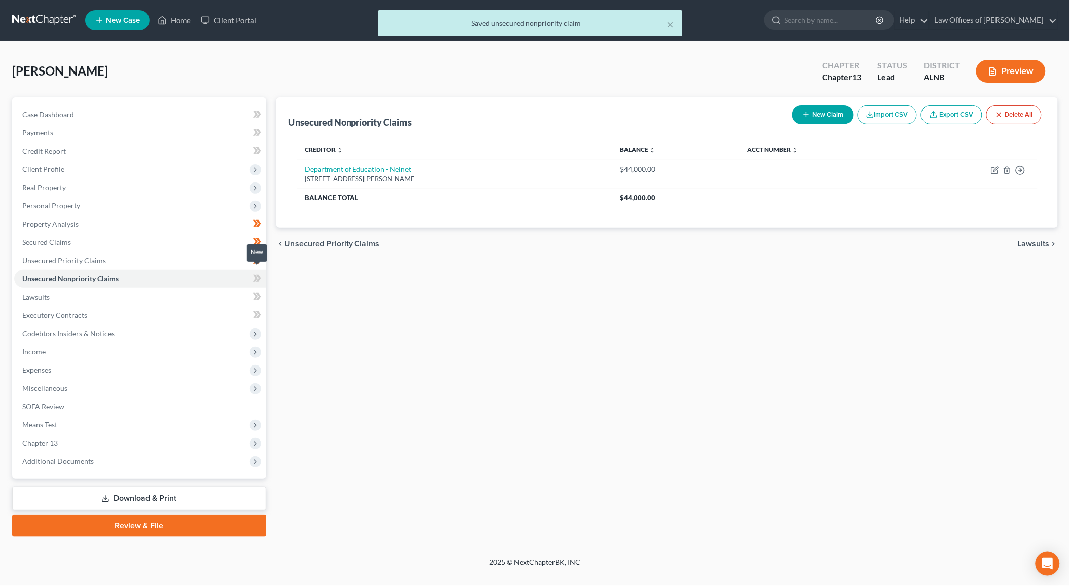
click at [257, 273] on icon at bounding box center [257, 278] width 8 height 13
drag, startPoint x: 257, startPoint y: 273, endPoint x: 257, endPoint y: 287, distance: 14.2
click at [257, 273] on icon at bounding box center [257, 278] width 8 height 13
click at [257, 290] on icon at bounding box center [257, 296] width 8 height 13
drag, startPoint x: 257, startPoint y: 288, endPoint x: 257, endPoint y: 297, distance: 9.1
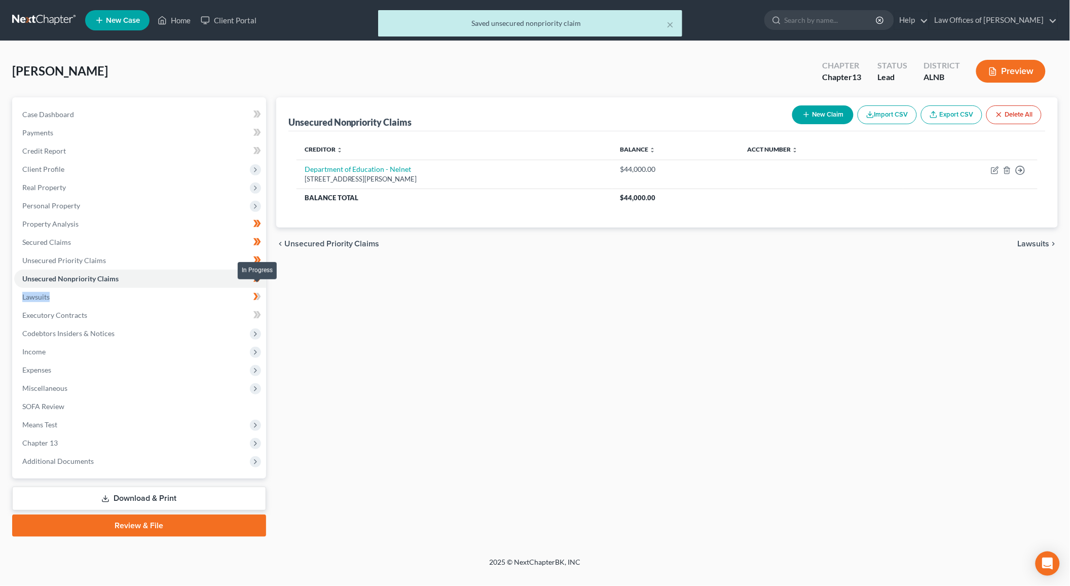
click at [257, 290] on icon at bounding box center [257, 296] width 8 height 13
click at [255, 311] on icon at bounding box center [255, 314] width 5 height 7
click at [256, 315] on span at bounding box center [257, 316] width 18 height 15
click at [255, 311] on icon at bounding box center [255, 314] width 5 height 7
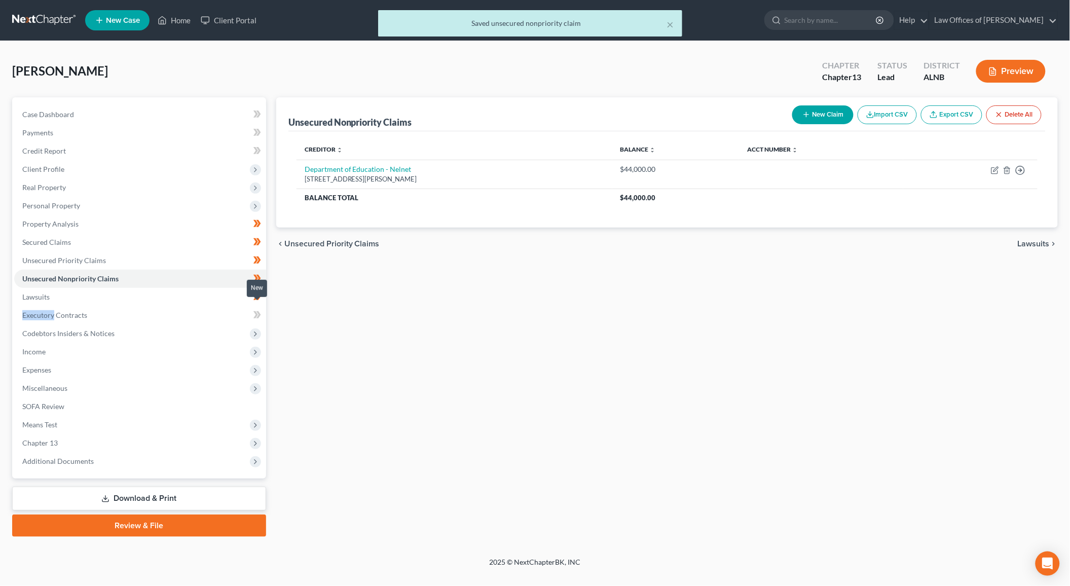
click at [255, 311] on icon at bounding box center [255, 314] width 5 height 7
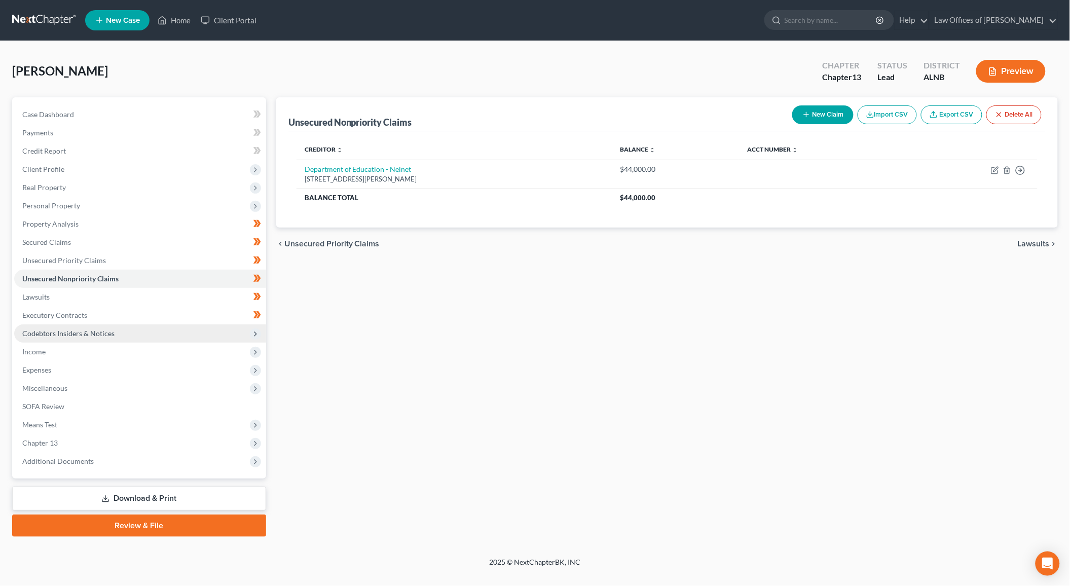
click at [258, 330] on icon at bounding box center [255, 334] width 8 height 8
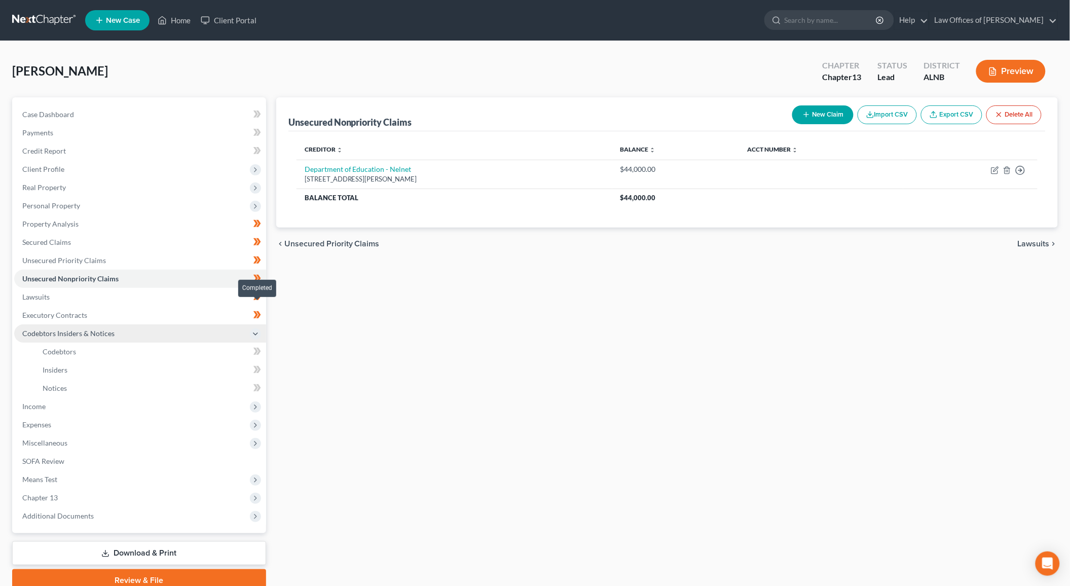
click at [257, 309] on icon at bounding box center [257, 315] width 8 height 13
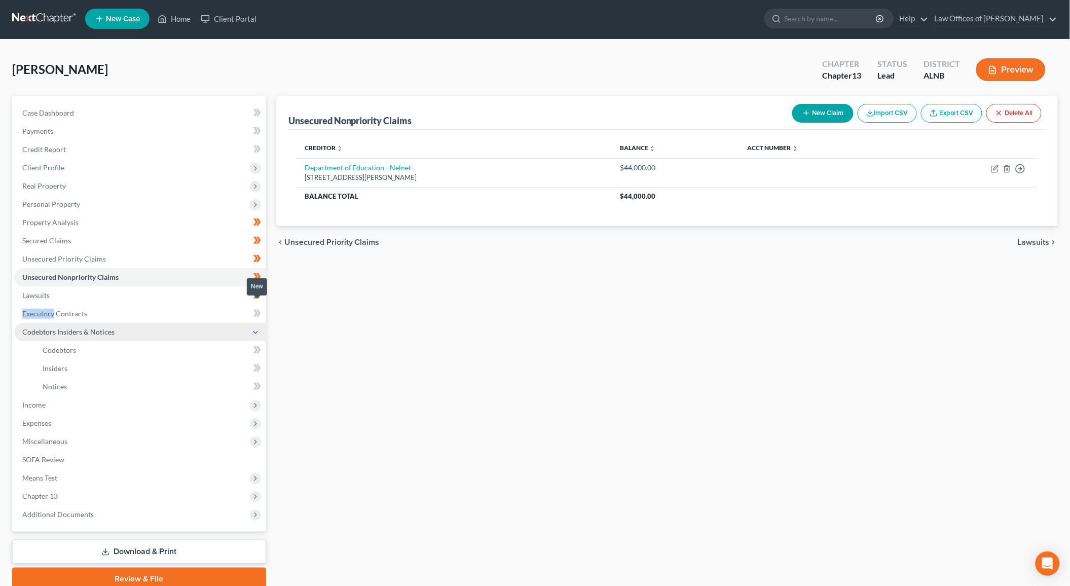
scroll to position [1, 0]
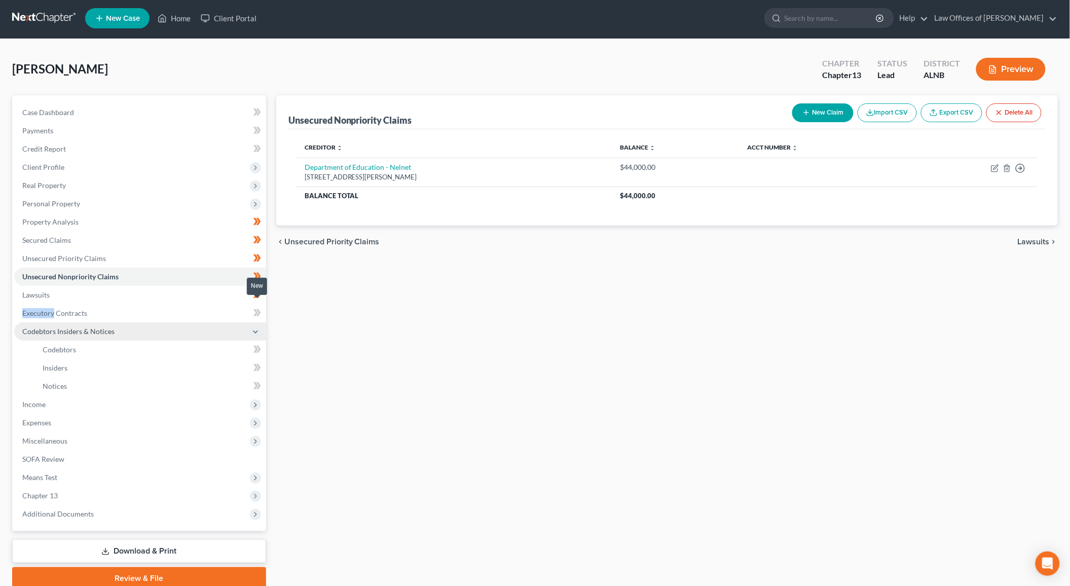
click at [257, 309] on icon at bounding box center [257, 313] width 8 height 13
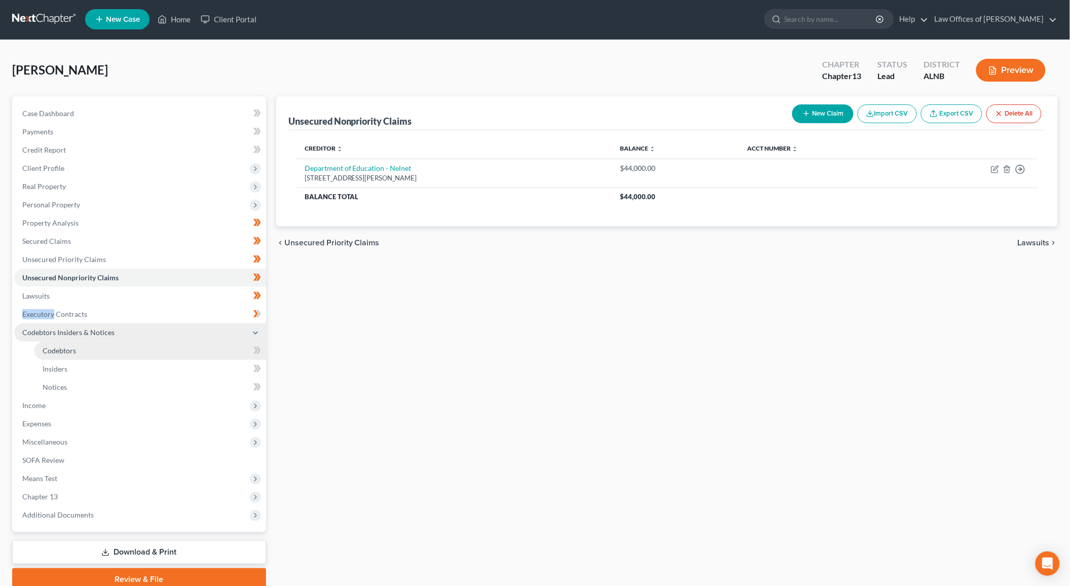
click at [217, 341] on link "Codebtors" at bounding box center [150, 350] width 232 height 18
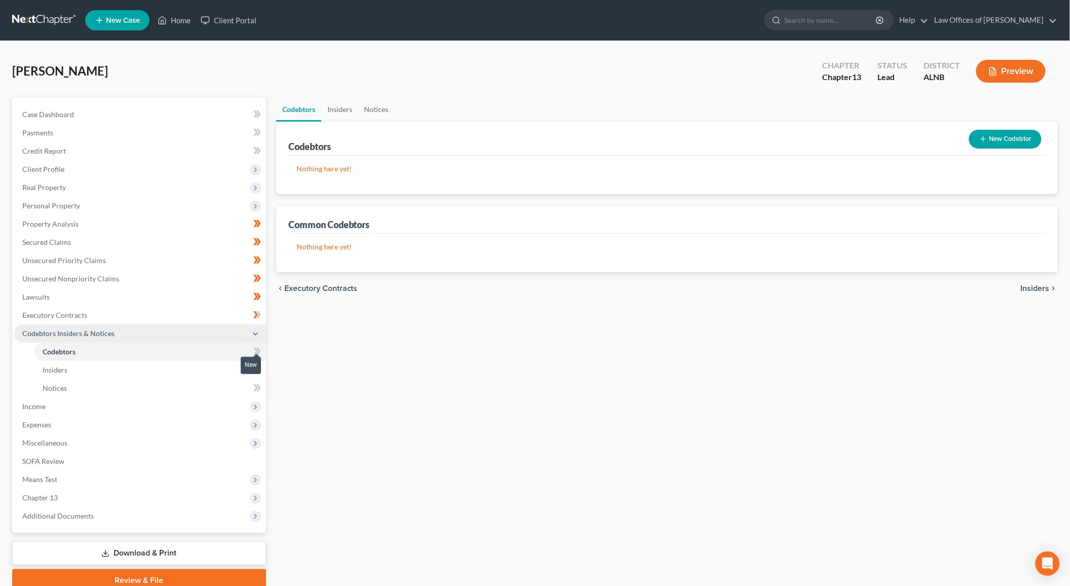
click at [253, 345] on icon at bounding box center [257, 351] width 8 height 13
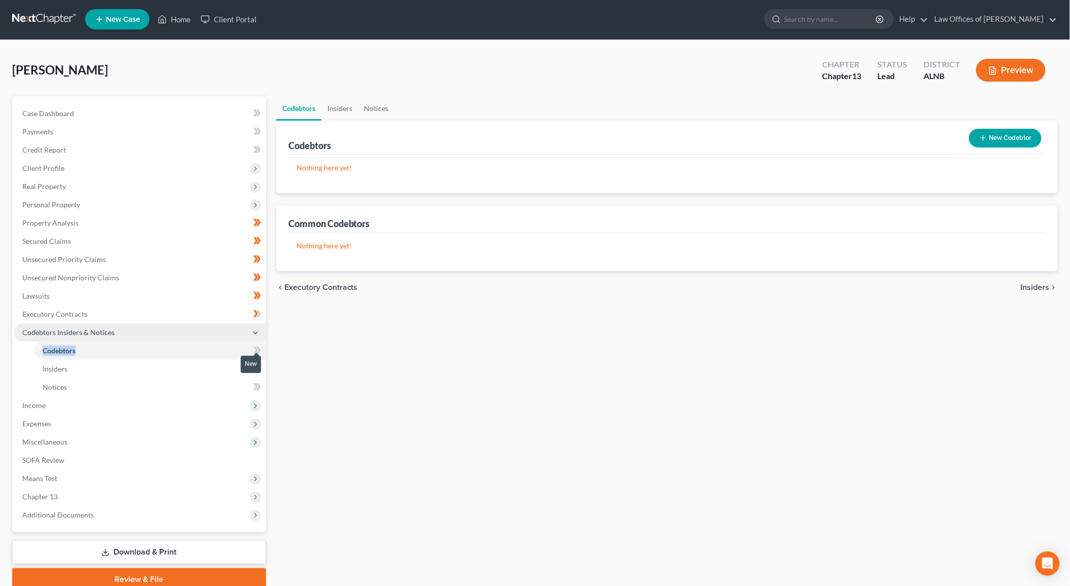
drag, startPoint x: 253, startPoint y: 342, endPoint x: 254, endPoint y: 348, distance: 5.7
click at [253, 344] on icon at bounding box center [257, 350] width 8 height 13
click at [256, 359] on body "Home New Case Client Portal Law Offices of Joseph G. Pleva plevalaw@gmail.com M…" at bounding box center [535, 314] width 1070 height 630
click at [256, 378] on link "Notices" at bounding box center [150, 387] width 232 height 18
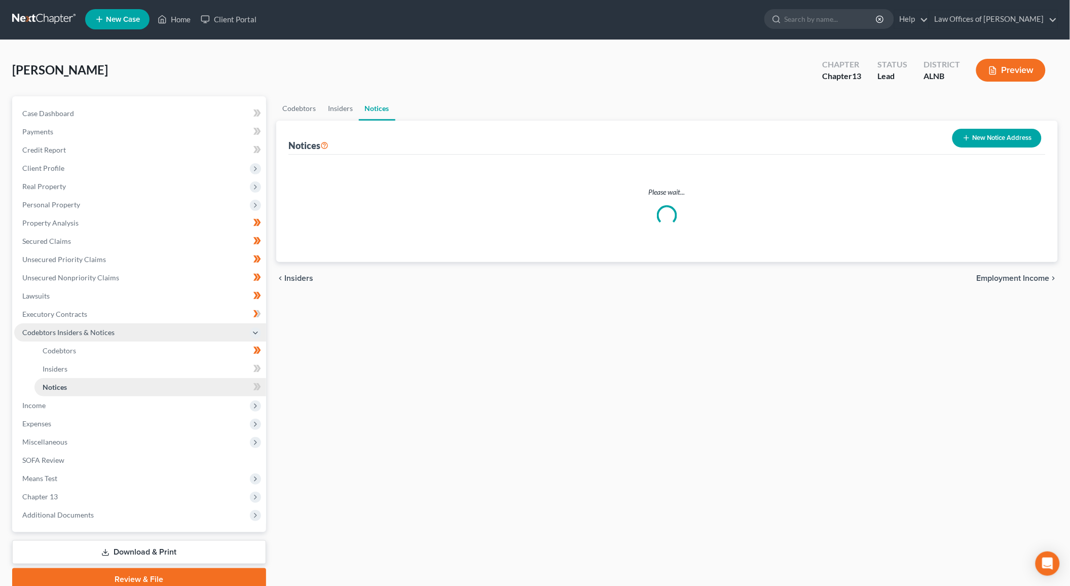
scroll to position [0, 1]
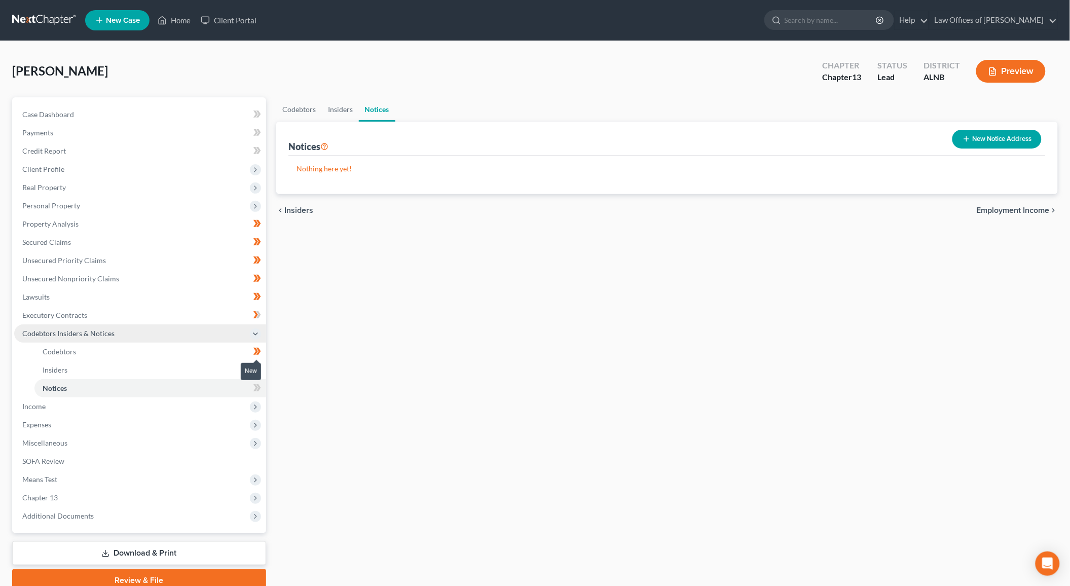
click at [259, 360] on body "Home New Case Client Portal Law Offices of Joseph G. Pleva plevalaw@gmail.com M…" at bounding box center [535, 315] width 1070 height 630
click at [262, 363] on span at bounding box center [257, 370] width 18 height 15
click at [259, 382] on icon at bounding box center [257, 388] width 8 height 13
drag, startPoint x: 259, startPoint y: 372, endPoint x: 239, endPoint y: 389, distance: 26.4
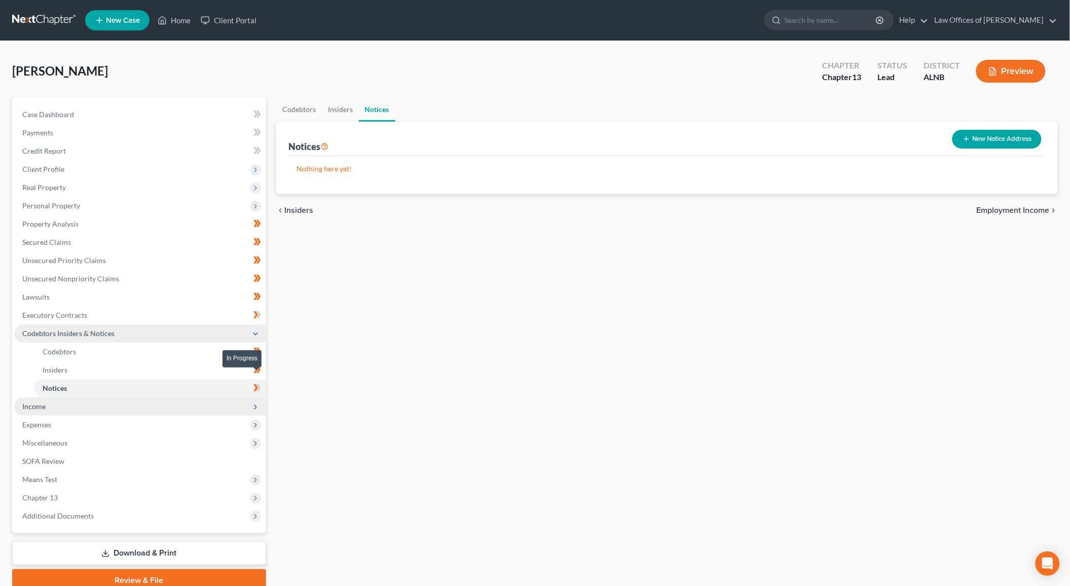
click at [259, 382] on icon at bounding box center [257, 388] width 8 height 13
click at [226, 397] on span "Income" at bounding box center [140, 406] width 252 height 18
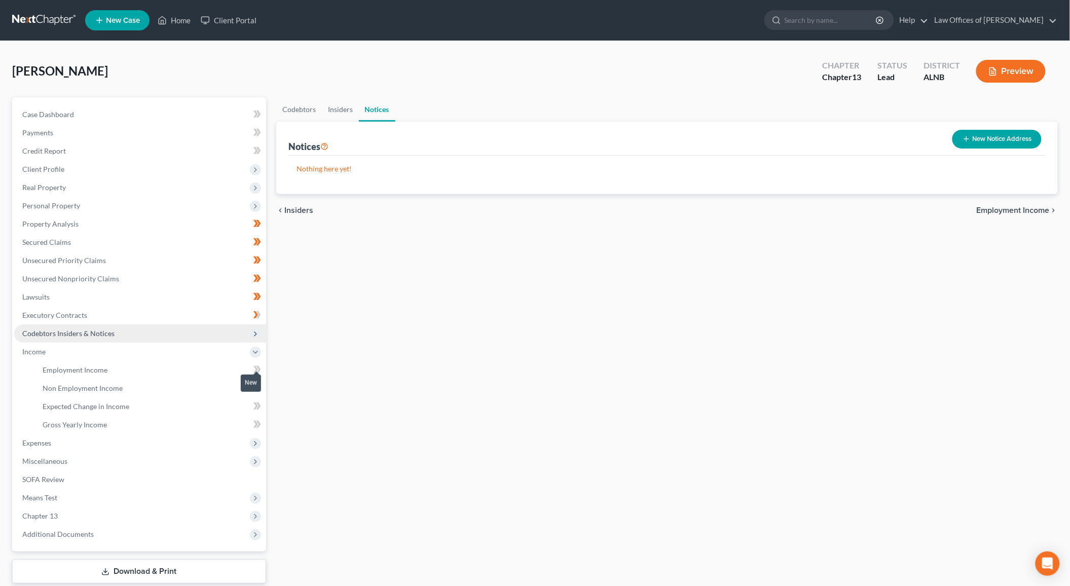
click at [257, 363] on icon at bounding box center [257, 369] width 8 height 13
click at [257, 384] on icon at bounding box center [255, 387] width 5 height 7
click at [256, 402] on icon at bounding box center [255, 405] width 5 height 7
click at [256, 400] on icon at bounding box center [257, 406] width 8 height 13
click at [253, 418] on icon at bounding box center [257, 424] width 8 height 13
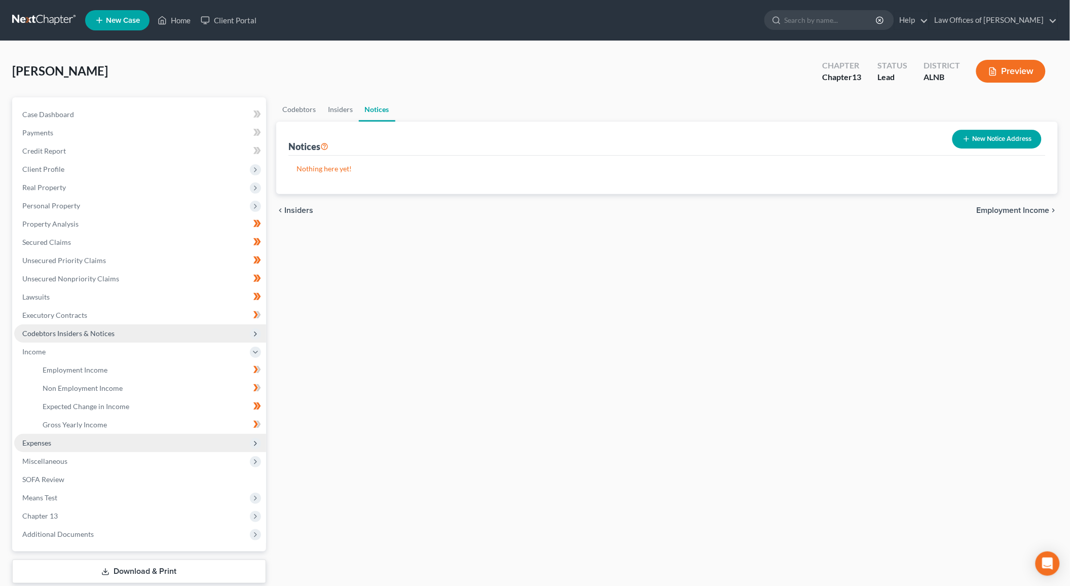
click at [227, 435] on span "Expenses" at bounding box center [140, 443] width 252 height 18
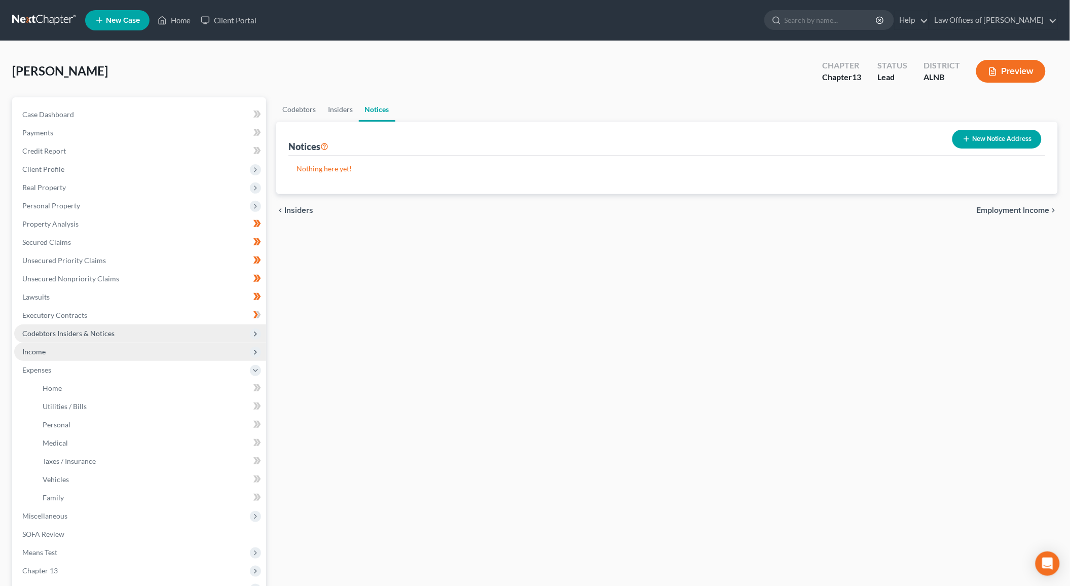
click at [109, 346] on span "Income" at bounding box center [140, 351] width 252 height 18
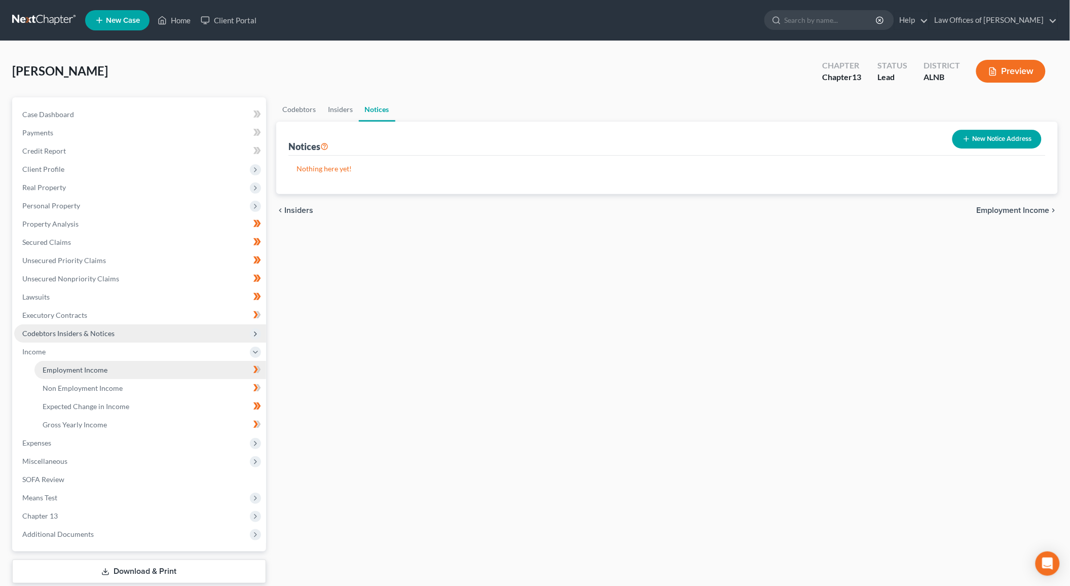
click at [107, 361] on link "Employment Income" at bounding box center [150, 370] width 232 height 18
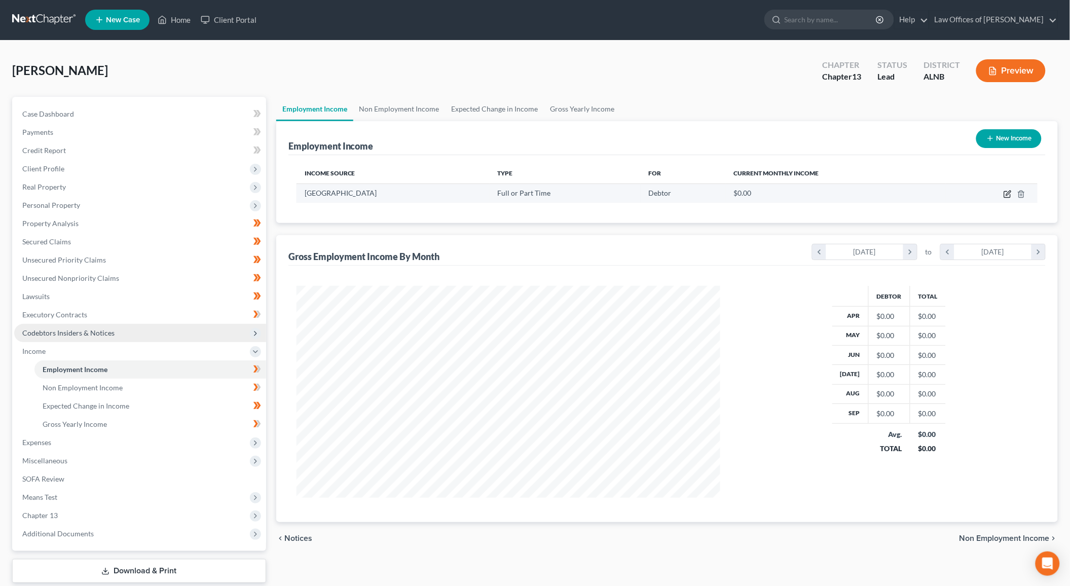
scroll to position [1, 1]
click at [1010, 194] on icon "button" at bounding box center [1007, 195] width 6 height 6
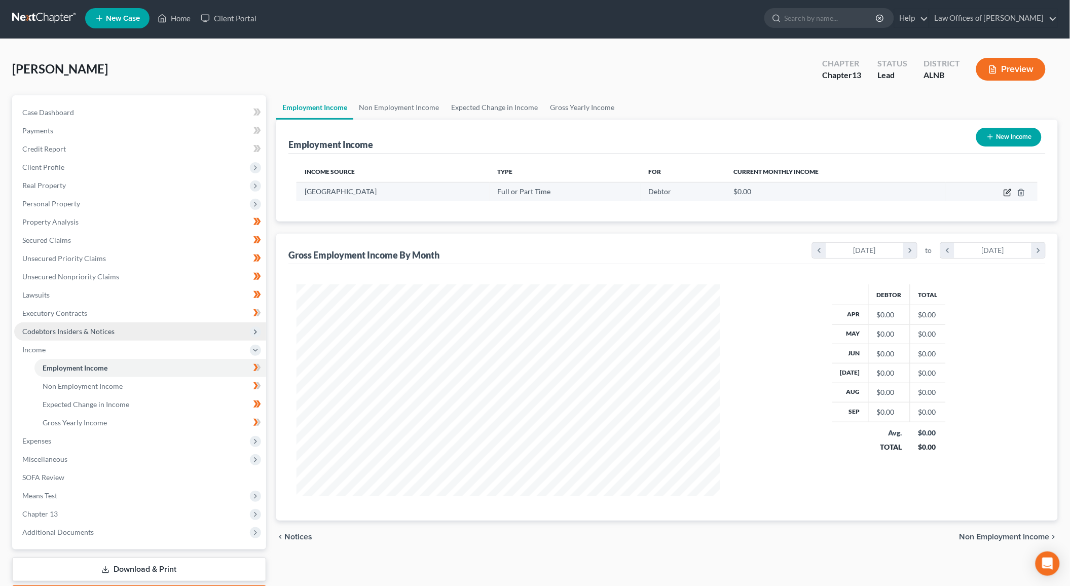
select select "0"
select select "1"
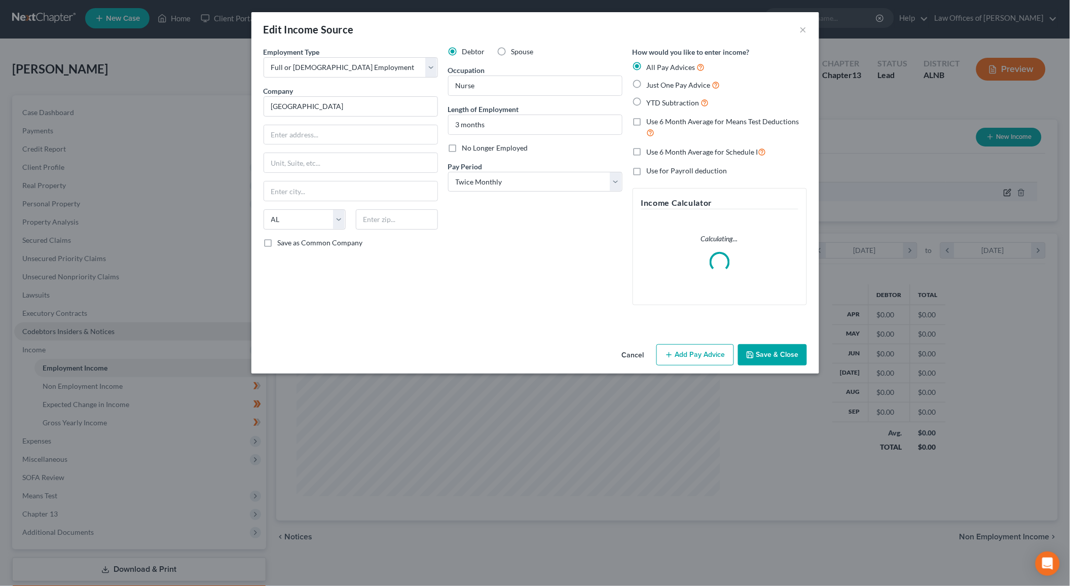
scroll to position [3, 0]
click at [676, 83] on span "Just One Pay Advice" at bounding box center [678, 85] width 64 height 9
click at [657, 83] on input "Just One Pay Advice" at bounding box center [654, 82] width 7 height 7
radio input "true"
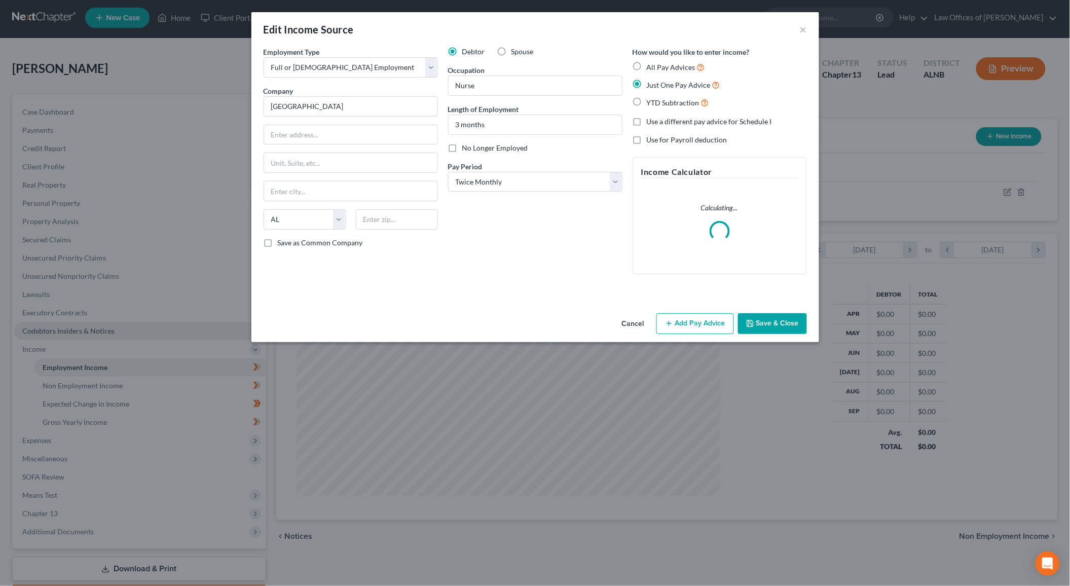
click at [687, 325] on button "Add Pay Advice" at bounding box center [695, 323] width 78 height 21
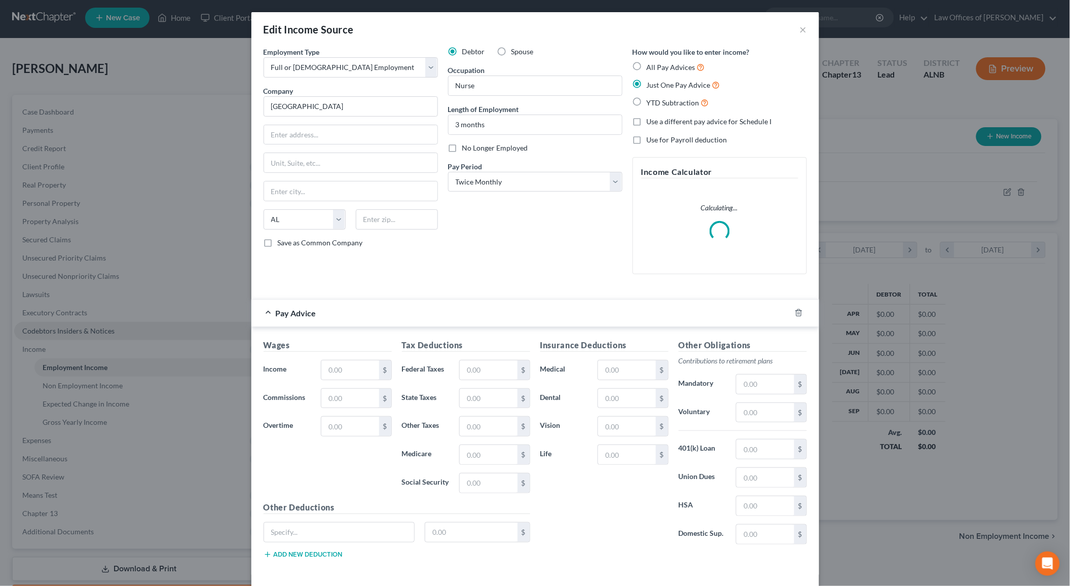
click at [677, 66] on span "All Pay Advices" at bounding box center [670, 67] width 49 height 9
click at [657, 66] on input "All Pay Advices" at bounding box center [654, 64] width 7 height 7
radio input "true"
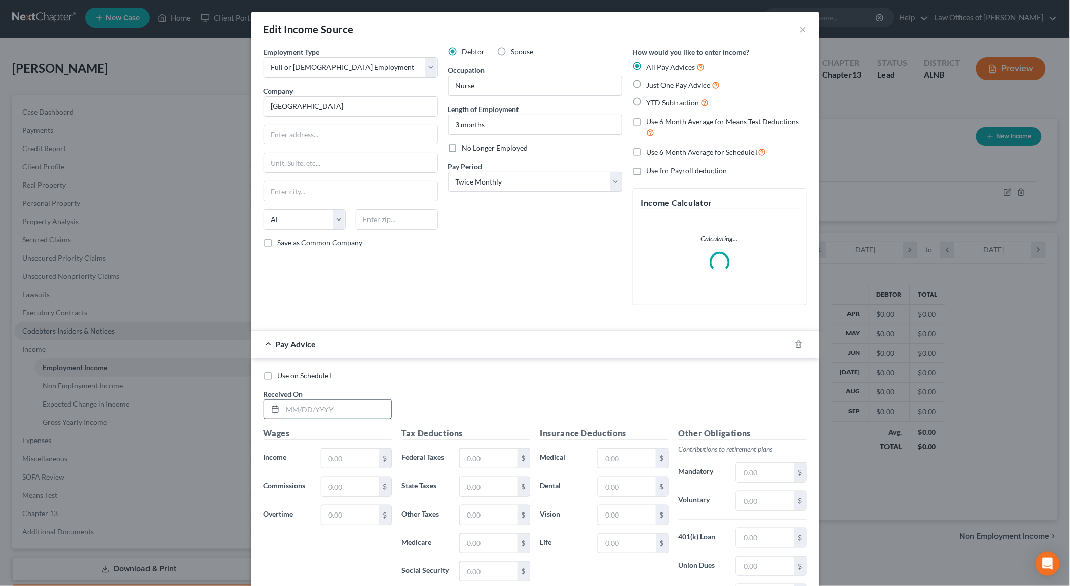
scroll to position [2, 0]
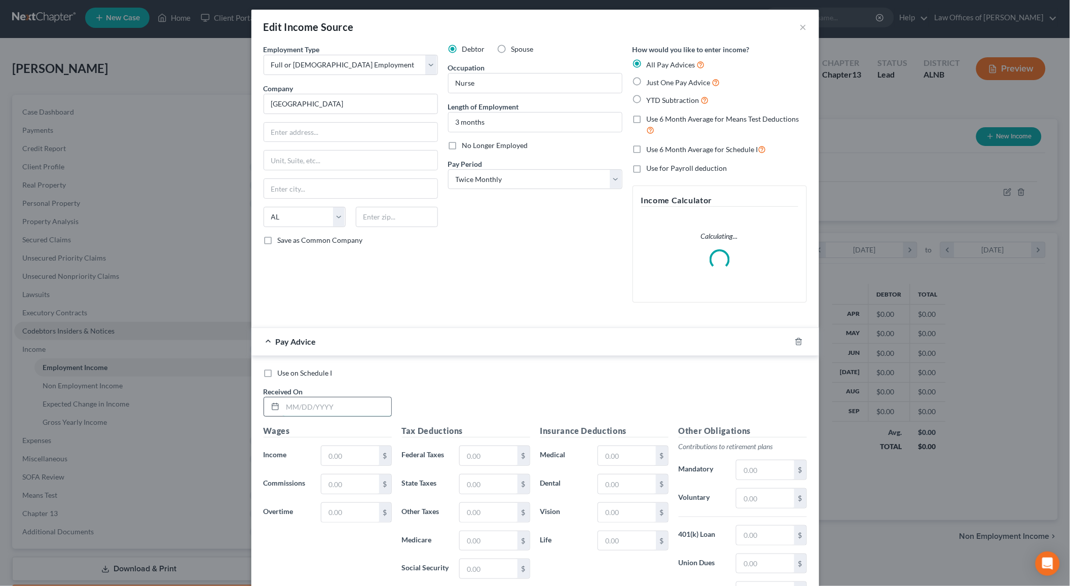
click at [316, 406] on input "text" at bounding box center [337, 406] width 108 height 19
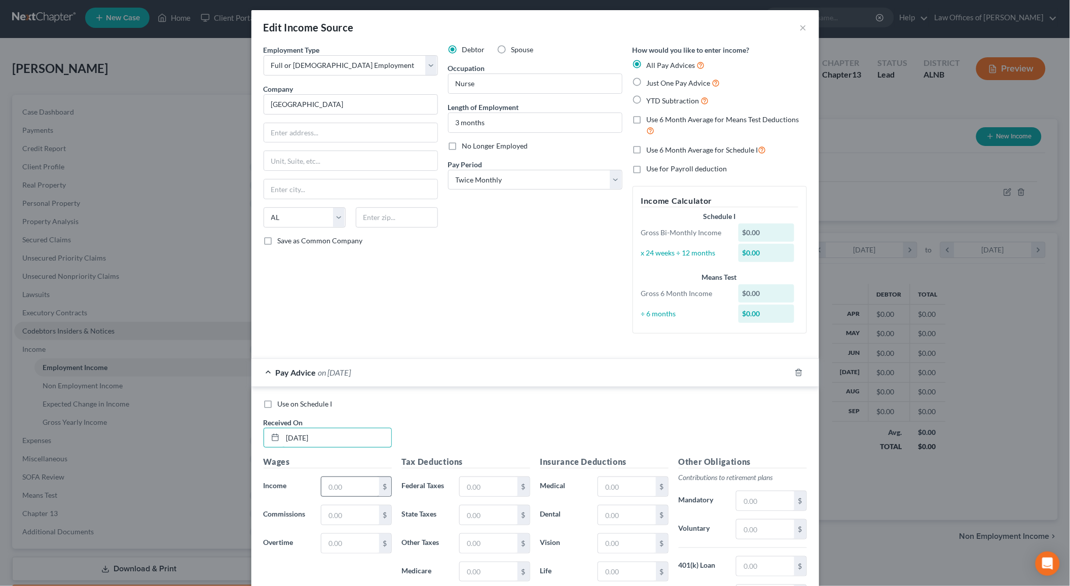
type input "10/15/2025"
click at [364, 480] on input "text" at bounding box center [349, 486] width 57 height 19
type input "2,157.24"
click at [490, 484] on input "text" at bounding box center [488, 486] width 57 height 19
type input "230.56"
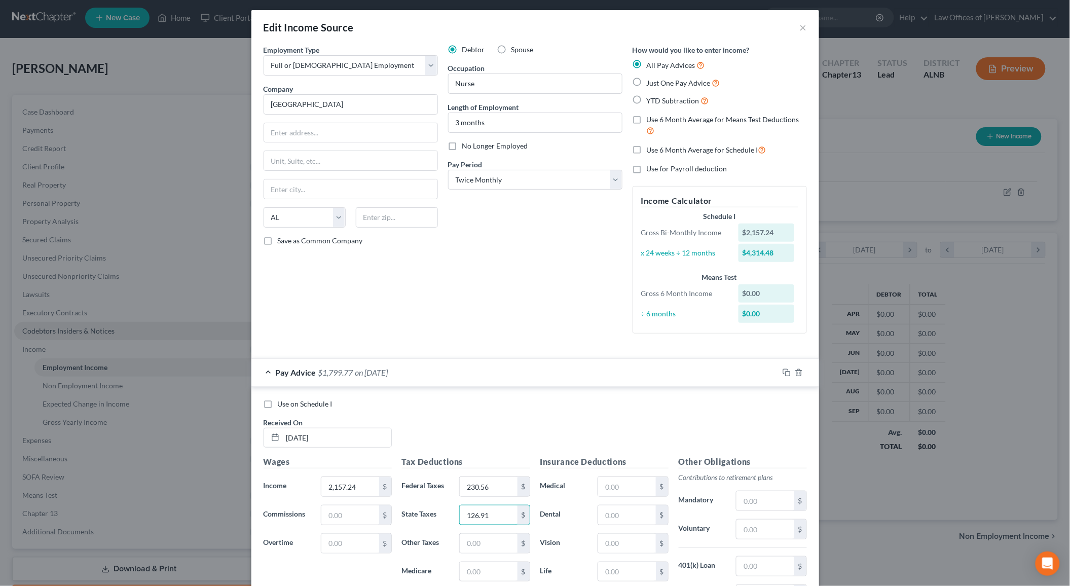
type input "126.91"
type input "41.99"
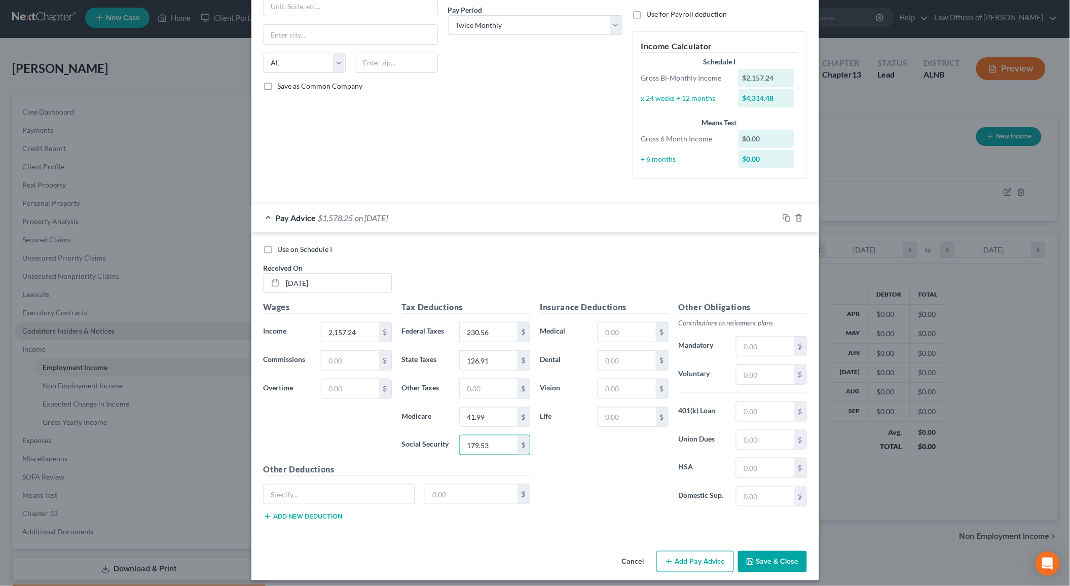
type input "179.53"
click at [768, 336] on input "text" at bounding box center [764, 345] width 57 height 19
type input "64.73"
click at [640, 322] on input "text" at bounding box center [626, 331] width 57 height 19
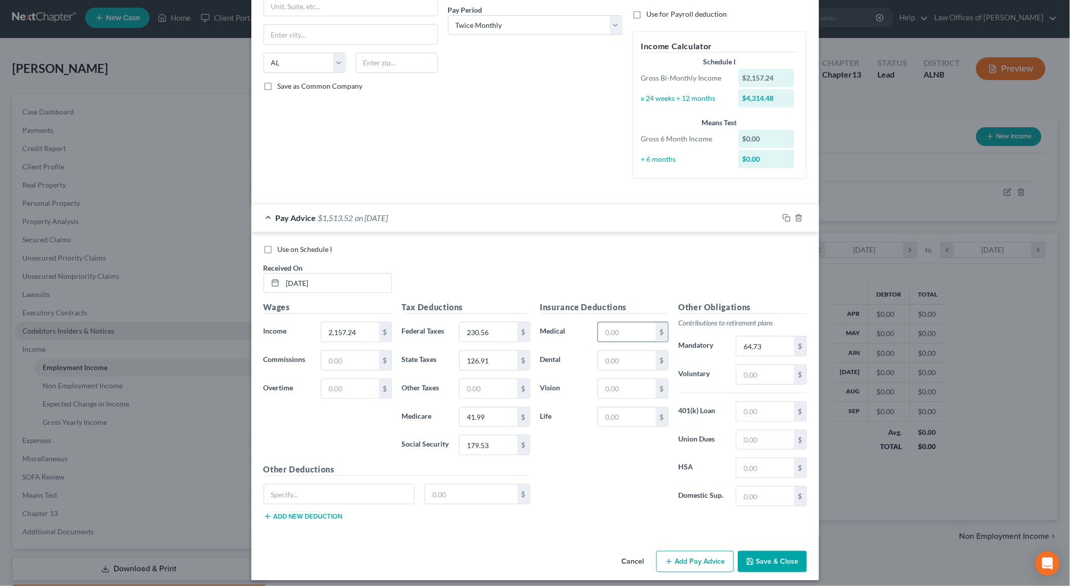
type input "6"
type input "30"
click at [310, 493] on input "text" at bounding box center [339, 493] width 150 height 19
type input "Food and vending charges"
type input "3"
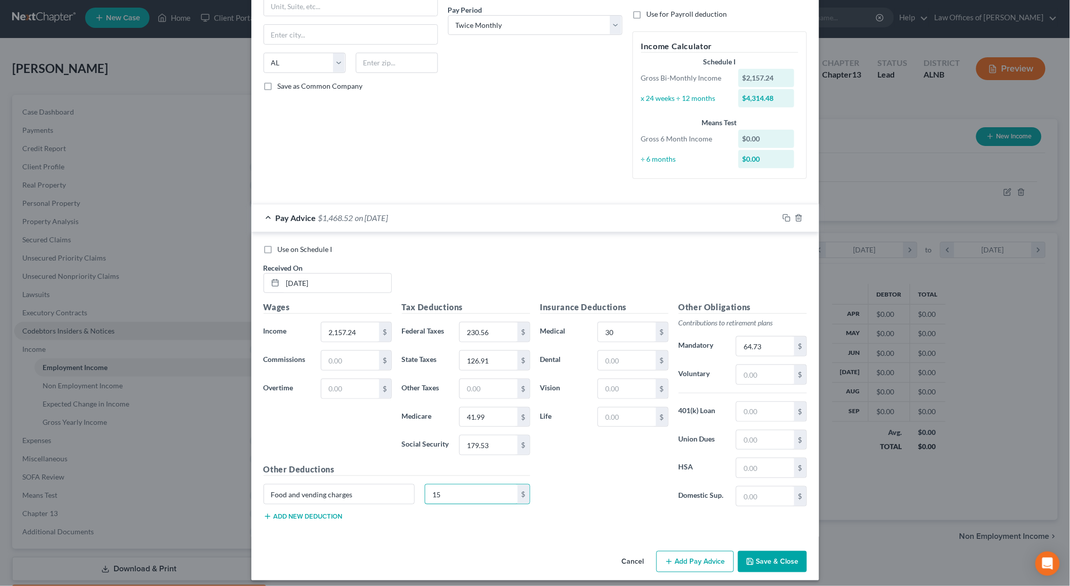
type input "15"
click at [312, 512] on button "Add new deduction" at bounding box center [302, 516] width 79 height 8
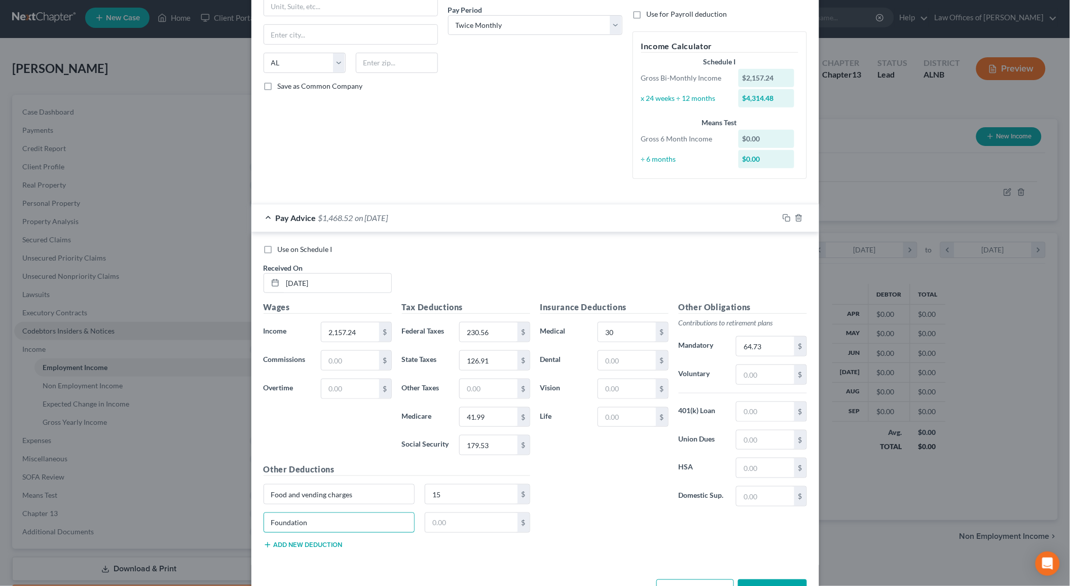
type input "Foundation"
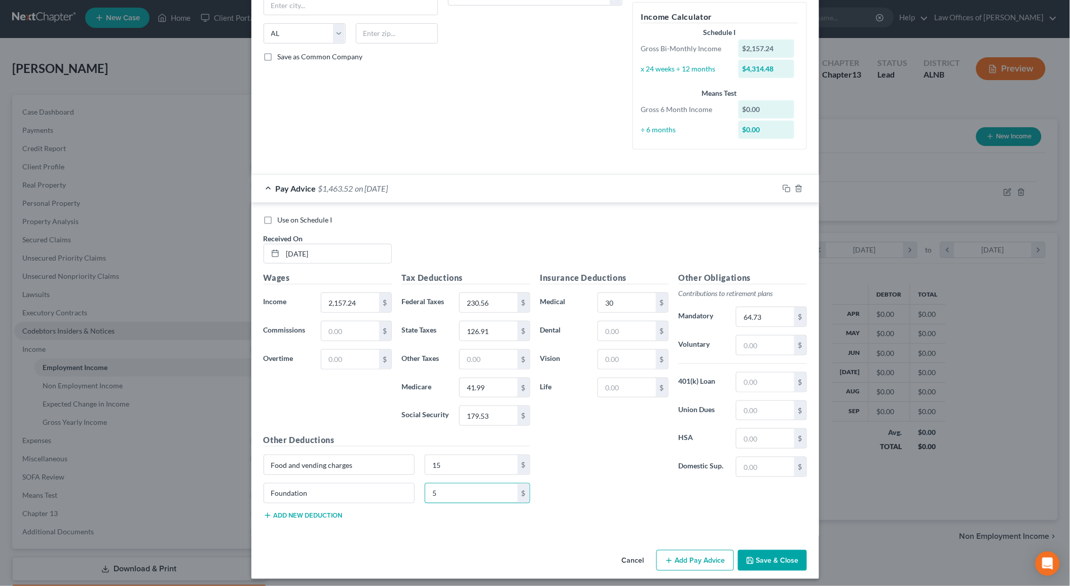
scroll to position [185, 0]
type input "5"
click at [757, 551] on button "Save & Close" at bounding box center [772, 561] width 69 height 21
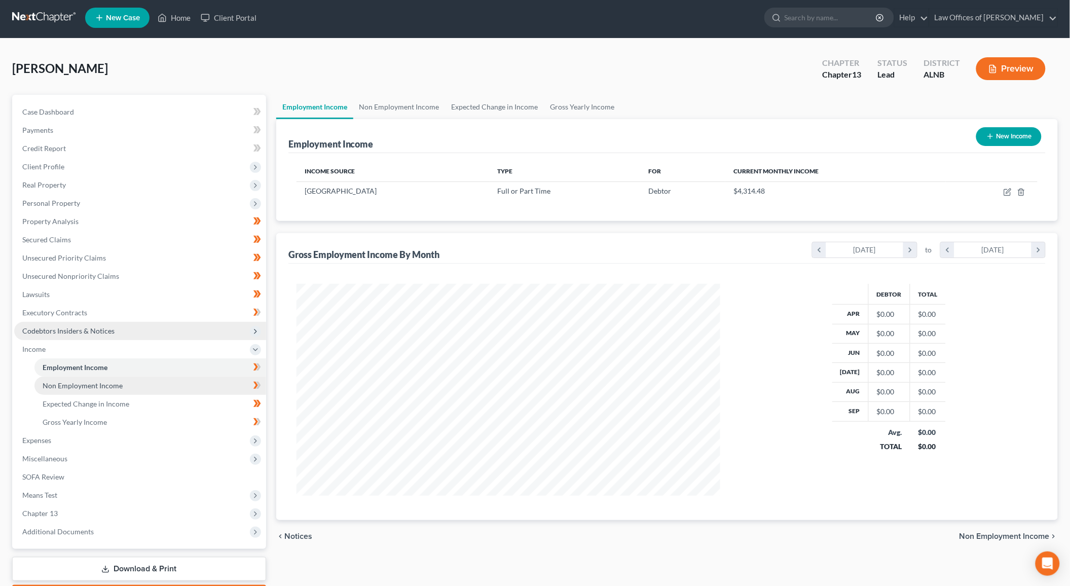
click at [218, 376] on link "Non Employment Income" at bounding box center [150, 385] width 232 height 18
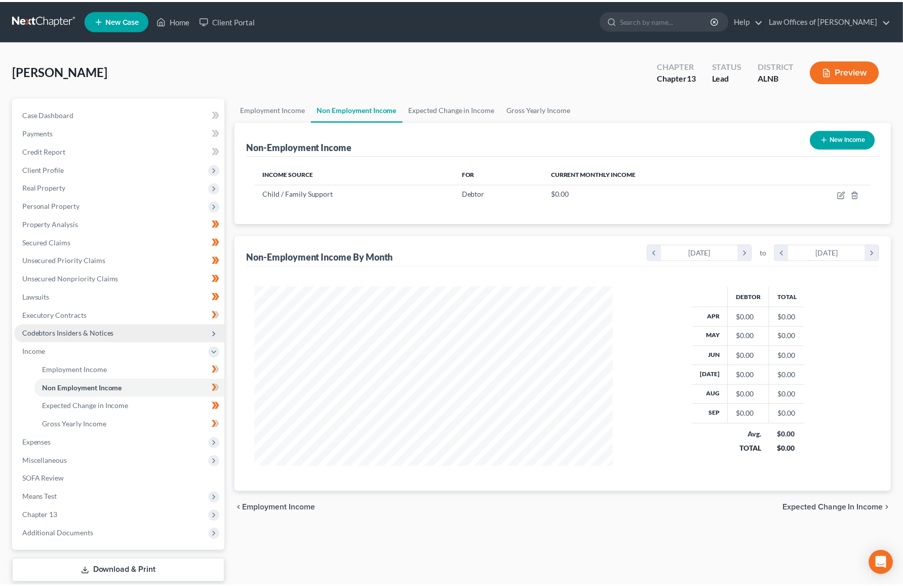
scroll to position [177, 371]
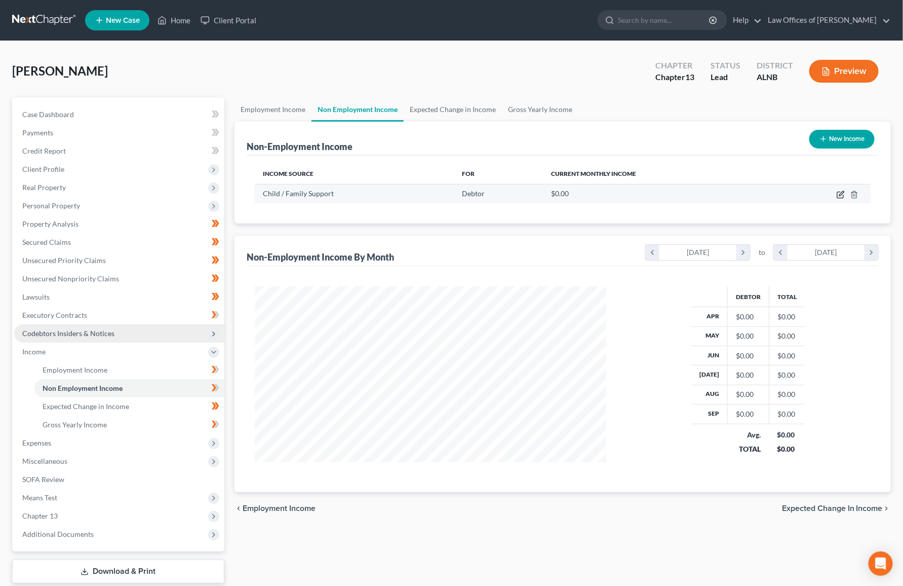
click at [843, 193] on icon "button" at bounding box center [841, 195] width 8 height 8
select select "7"
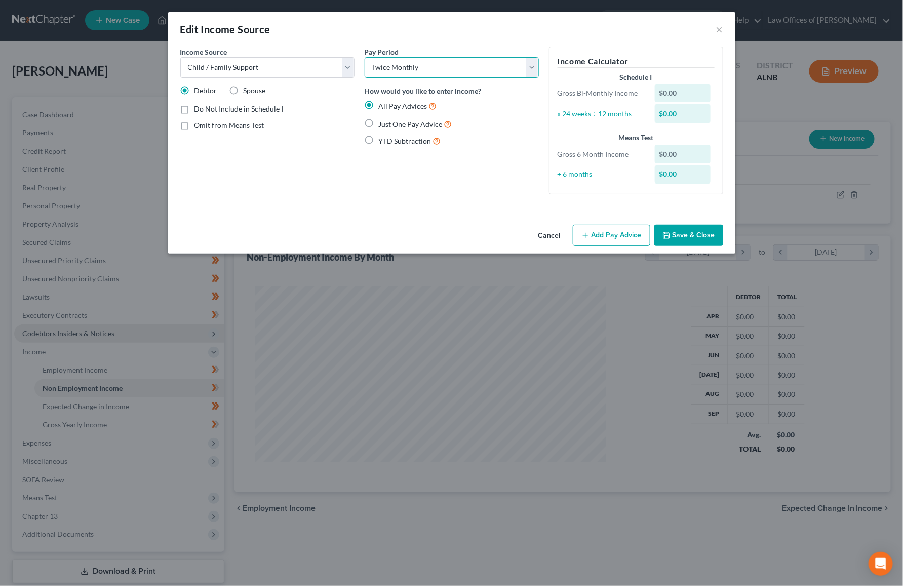
select select "2"
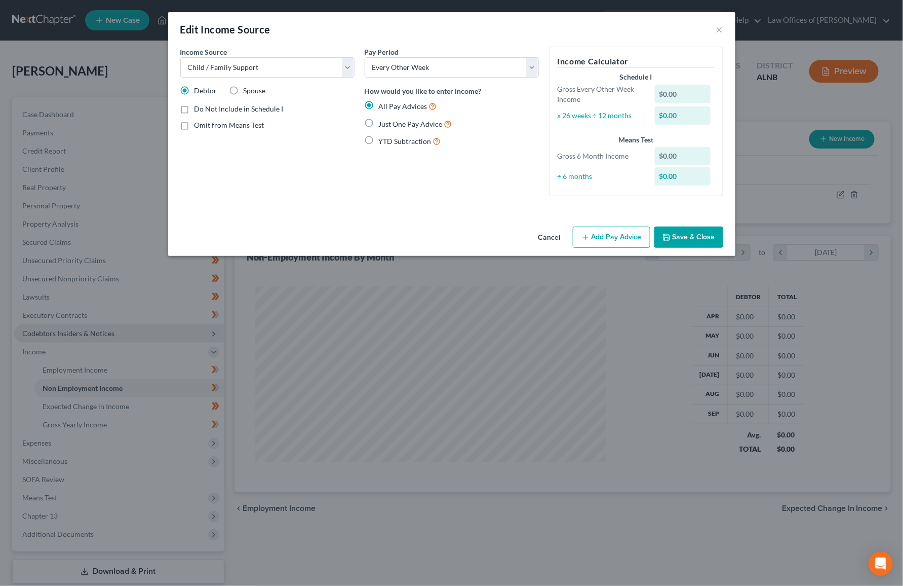
click at [604, 230] on button "Add Pay Advice" at bounding box center [612, 236] width 78 height 21
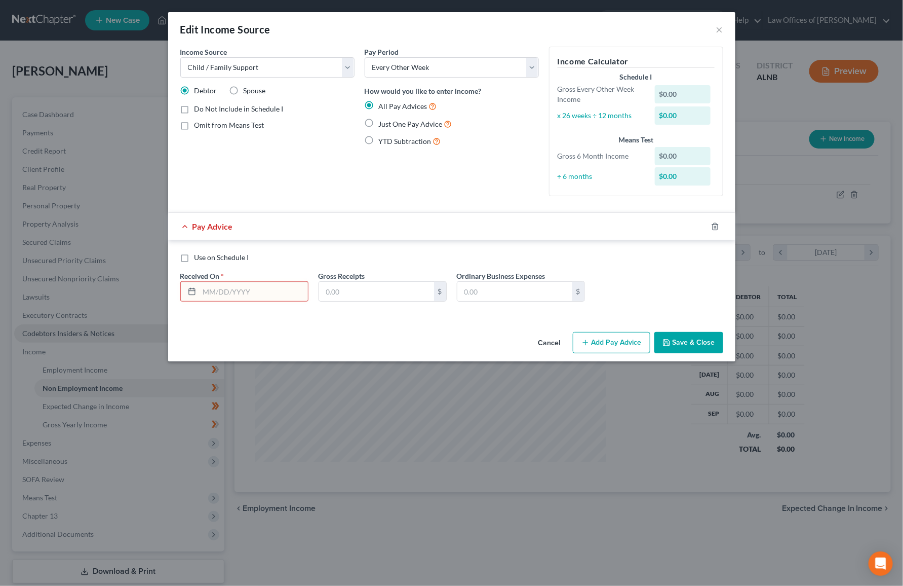
click at [413, 120] on span "Just One Pay Advice" at bounding box center [411, 124] width 64 height 9
click at [390, 119] on input "Just One Pay Advice" at bounding box center [386, 121] width 7 height 7
radio input "true"
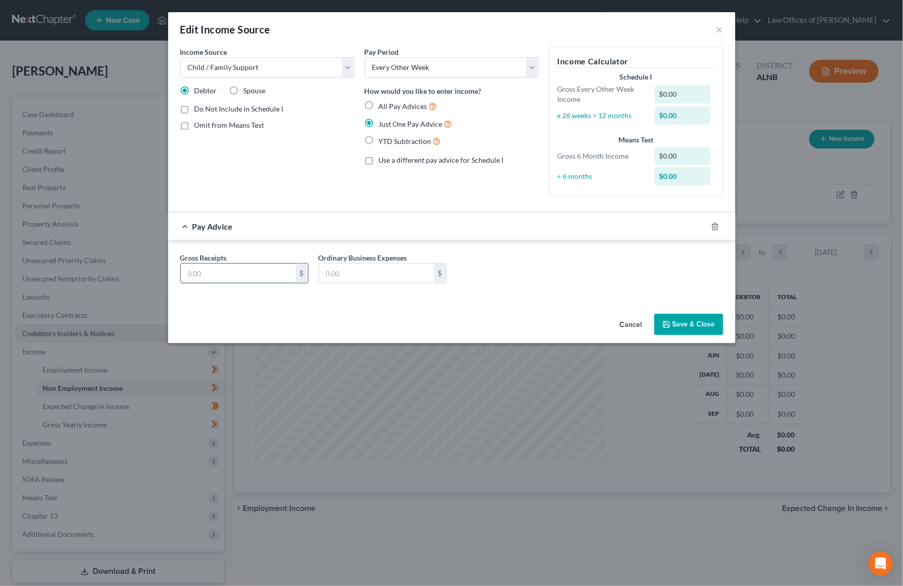
click at [204, 269] on input "text" at bounding box center [238, 272] width 115 height 19
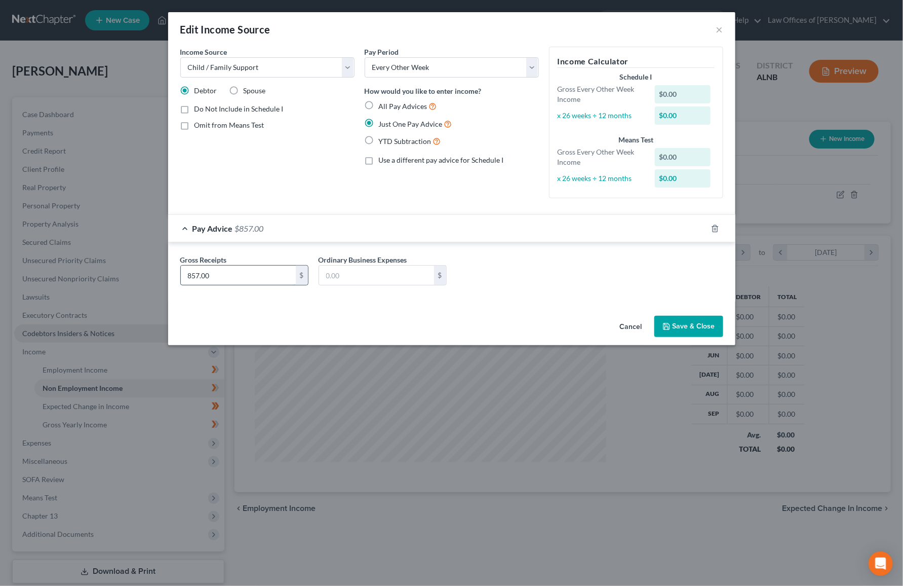
click at [256, 270] on input "857.00" at bounding box center [238, 274] width 115 height 19
type input "395.54"
click at [677, 322] on button "Save & Close" at bounding box center [689, 326] width 69 height 21
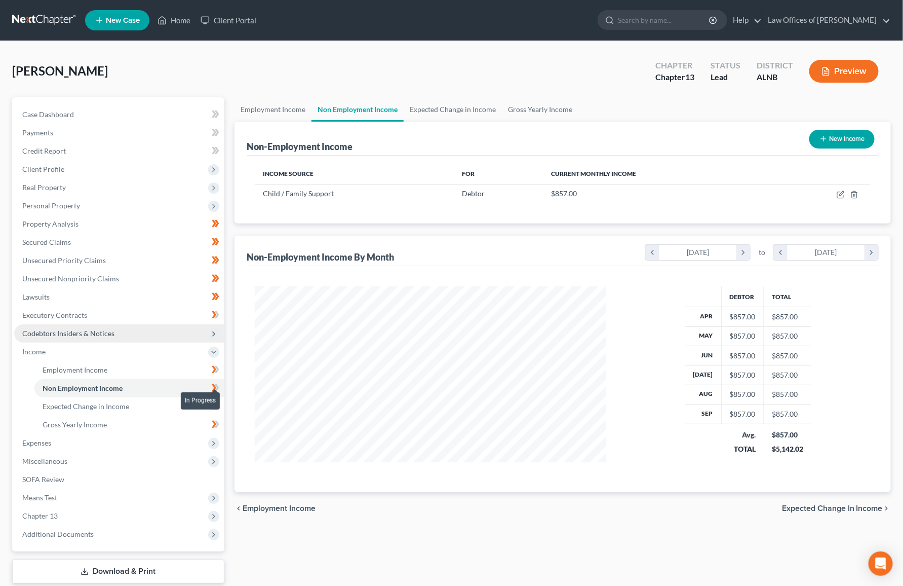
click at [214, 384] on icon at bounding box center [214, 387] width 5 height 7
click at [139, 420] on link "Gross Yearly Income" at bounding box center [129, 424] width 190 height 18
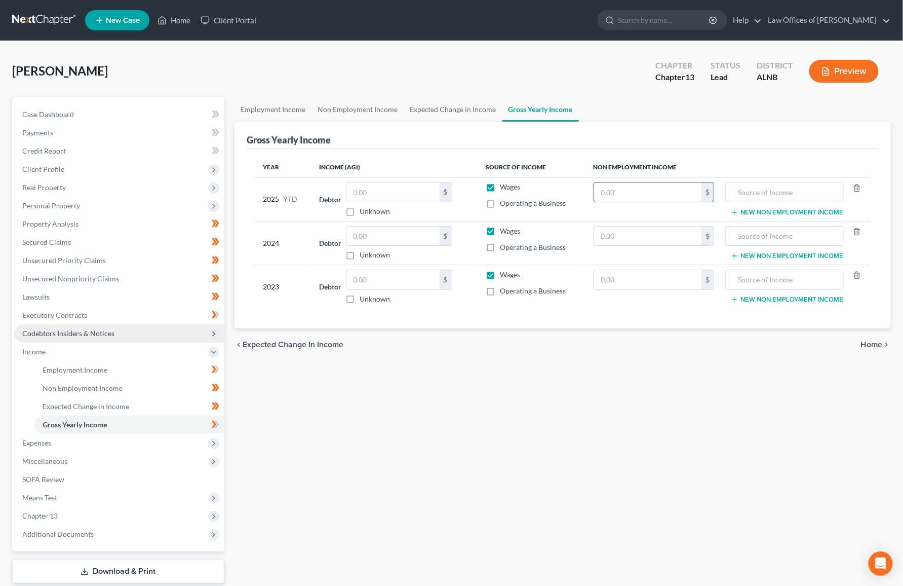
drag, startPoint x: 619, startPoint y: 197, endPoint x: 613, endPoint y: 197, distance: 5.6
click at [619, 197] on input "text" at bounding box center [648, 191] width 108 height 19
type input "0"
click at [766, 191] on input "text" at bounding box center [784, 191] width 107 height 19
click at [774, 199] on input "Child support" at bounding box center [784, 191] width 107 height 19
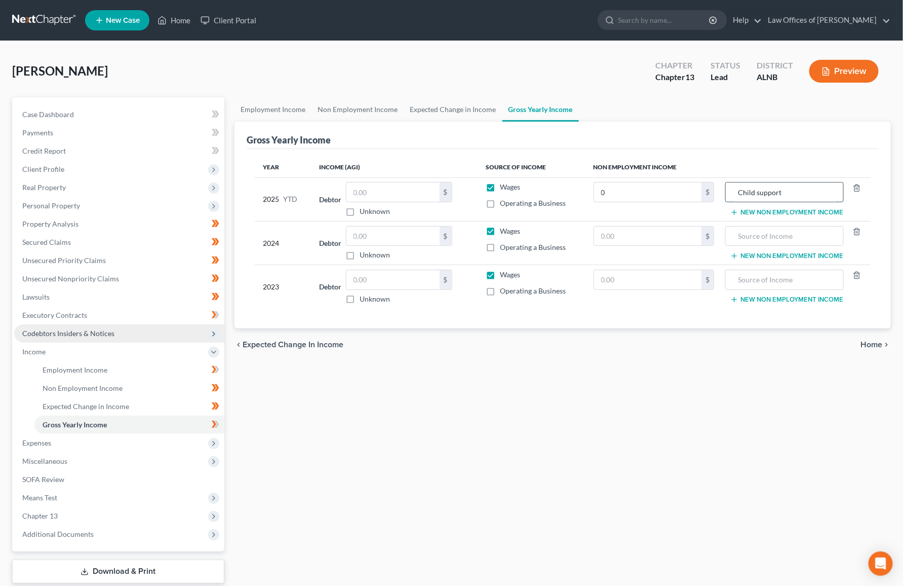
click at [776, 192] on input "Child support" at bounding box center [784, 191] width 107 height 19
click at [776, 191] on input "Child support" at bounding box center [784, 191] width 107 height 19
type input "Child support"
click at [762, 236] on input "text" at bounding box center [784, 235] width 107 height 19
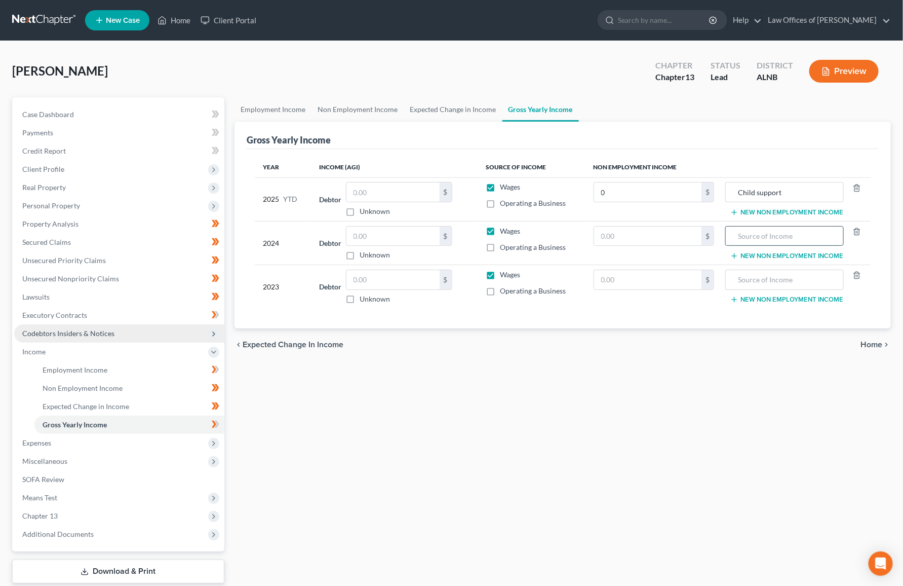
paste input "Child support"
type input "Child support"
click at [749, 285] on input "text" at bounding box center [784, 279] width 107 height 19
paste input "Child support"
type input "Child support"
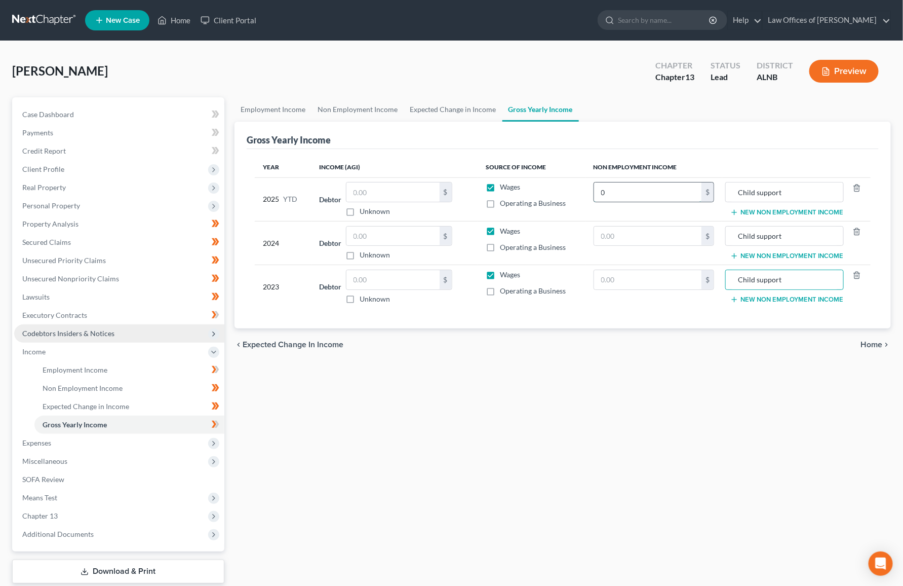
click at [632, 191] on input "0" at bounding box center [648, 191] width 108 height 19
type input "7,283"
click at [634, 245] on td "$" at bounding box center [654, 243] width 137 height 44
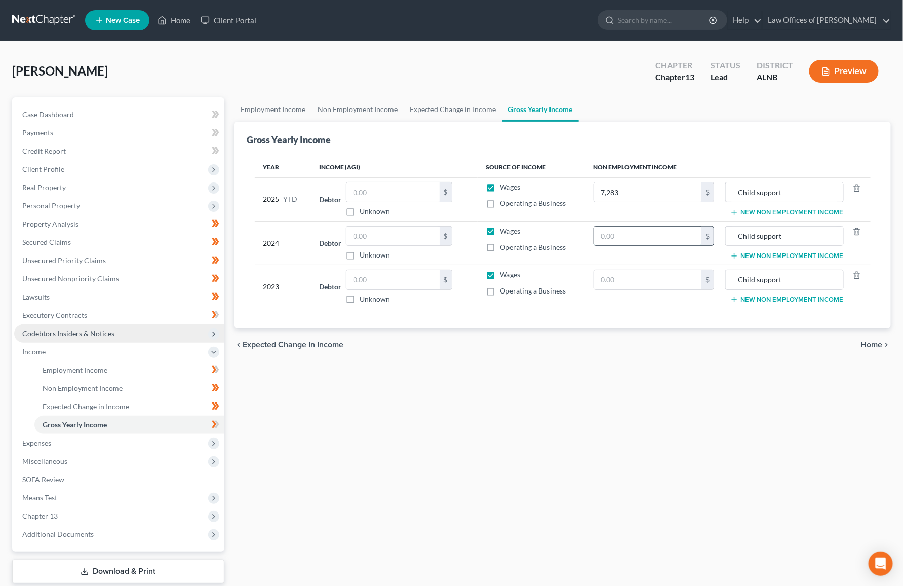
click at [632, 238] on input "text" at bounding box center [648, 235] width 108 height 19
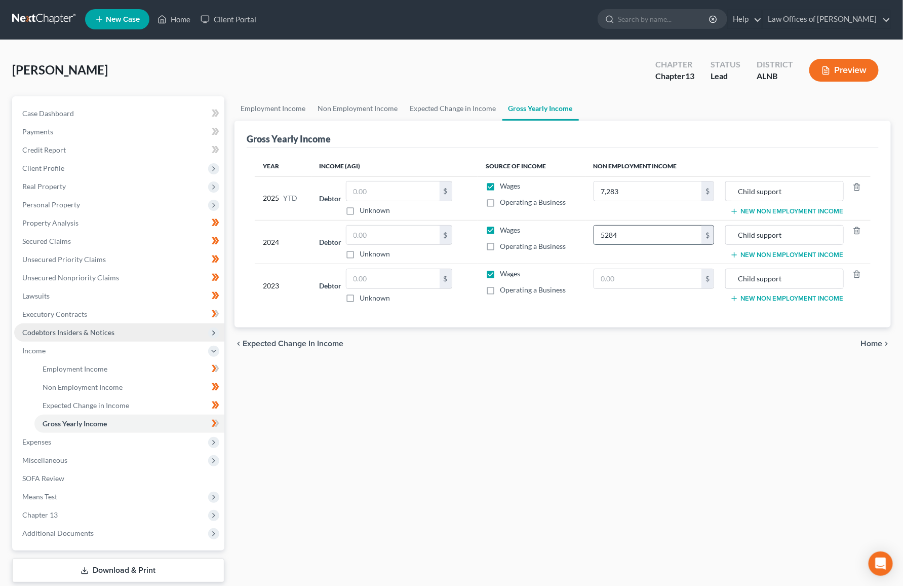
type input "5,284"
click at [656, 274] on input "text" at bounding box center [648, 278] width 108 height 19
type input "5,284"
click at [215, 420] on icon at bounding box center [214, 423] width 5 height 7
click at [91, 433] on span "Expenses" at bounding box center [119, 442] width 210 height 18
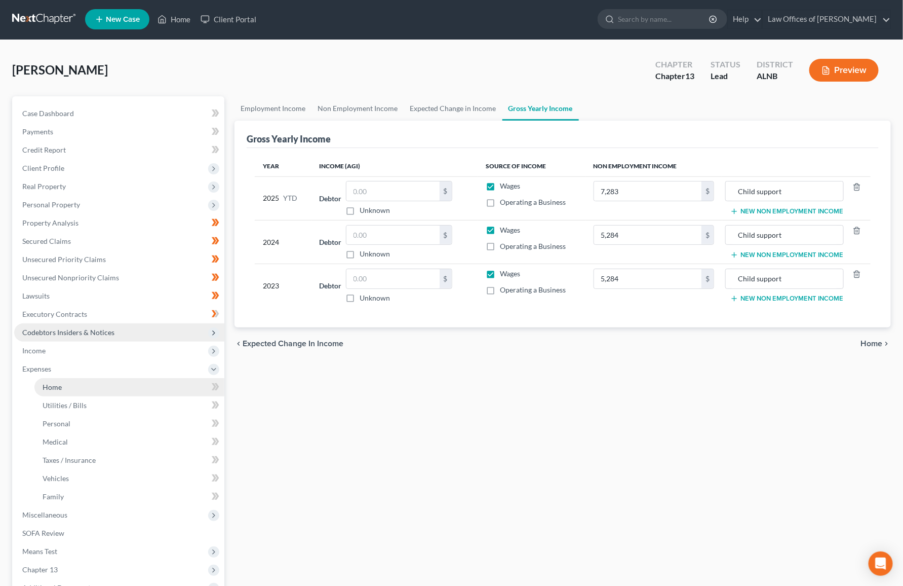
click at [72, 380] on link "Home" at bounding box center [129, 387] width 190 height 18
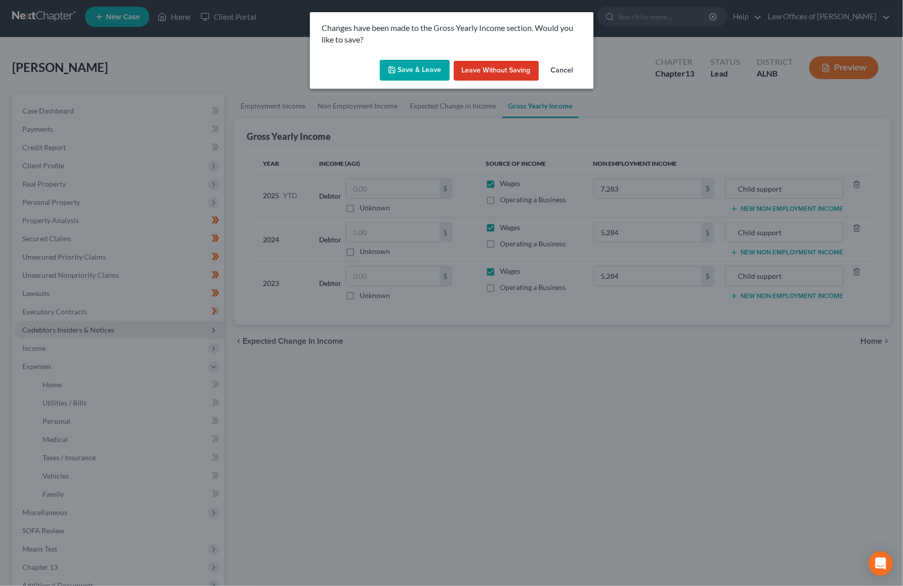
click at [403, 73] on button "Save & Leave" at bounding box center [415, 70] width 70 height 21
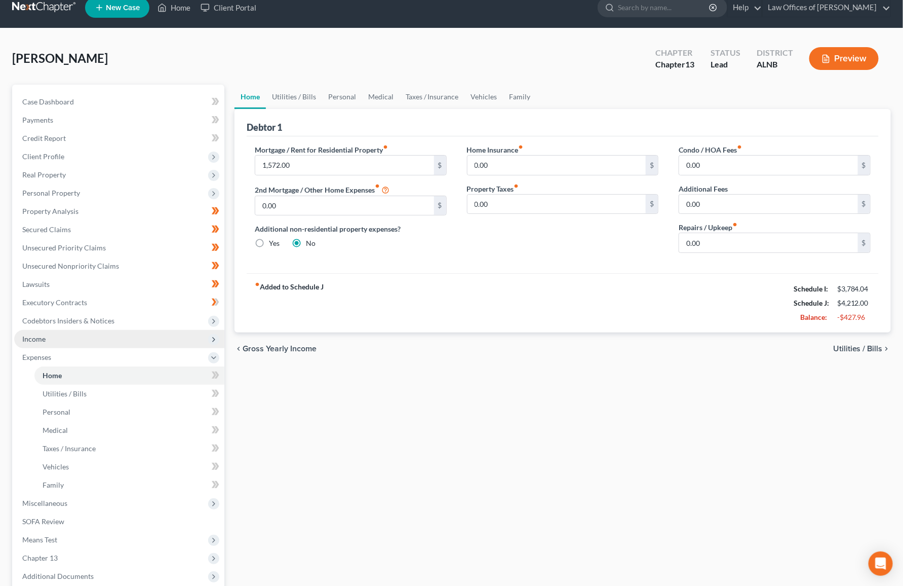
scroll to position [16, 0]
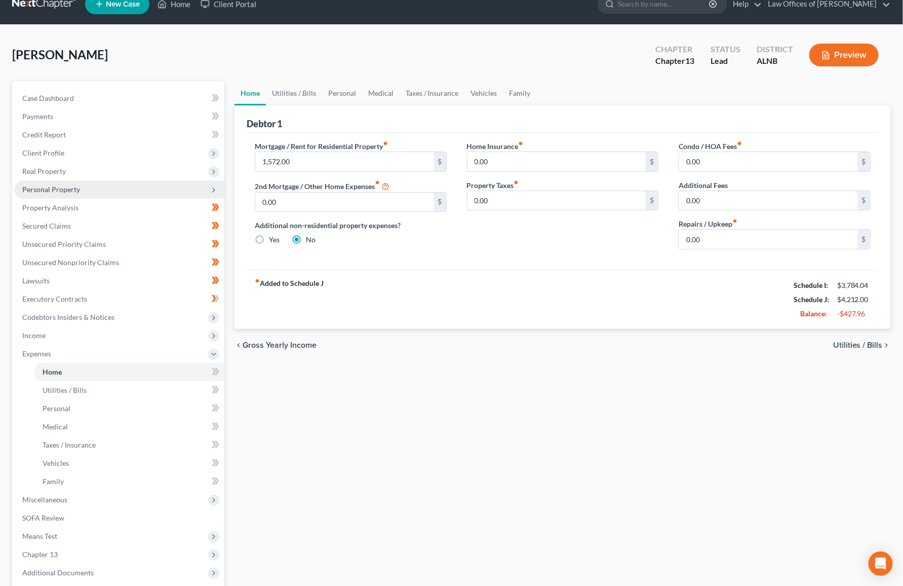
click at [42, 185] on span "Personal Property" at bounding box center [51, 189] width 58 height 9
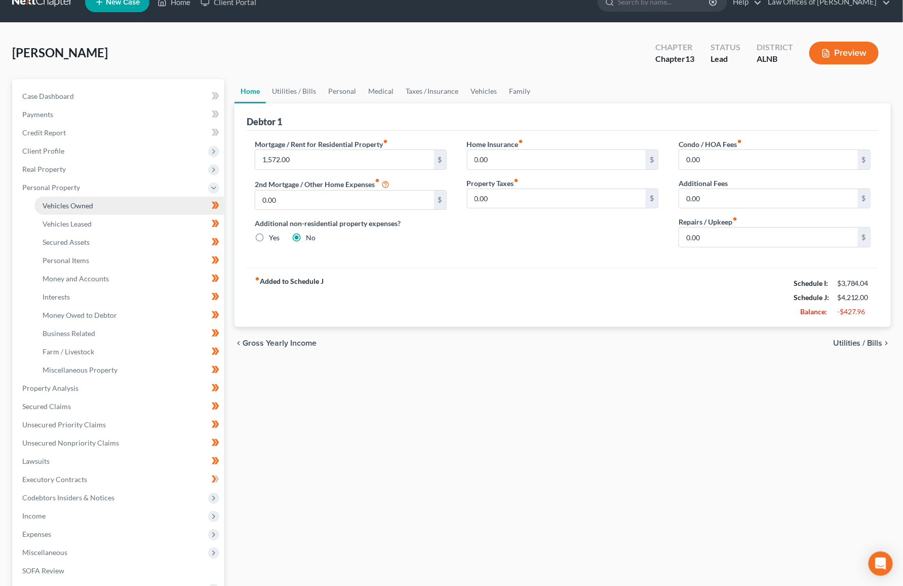
scroll to position [21, 0]
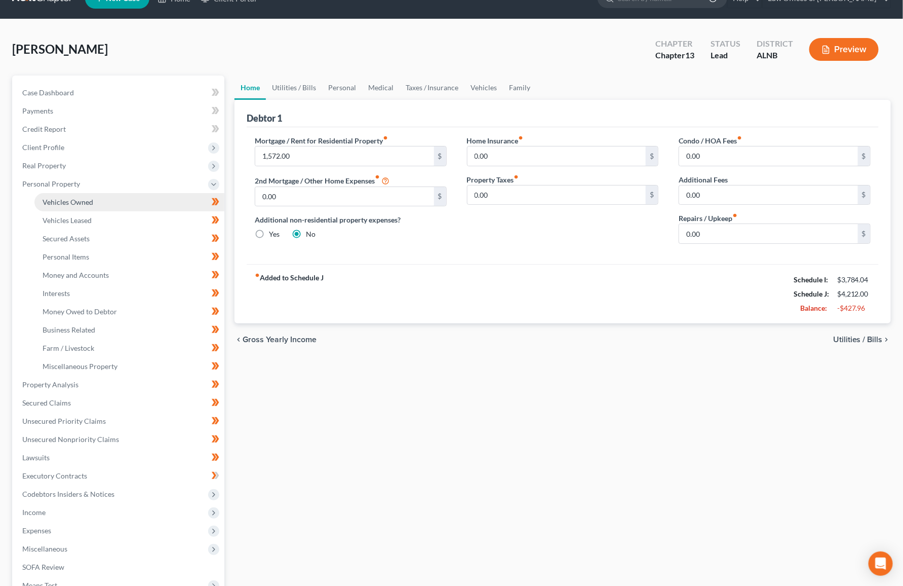
click at [74, 202] on link "Vehicles Owned" at bounding box center [129, 202] width 190 height 18
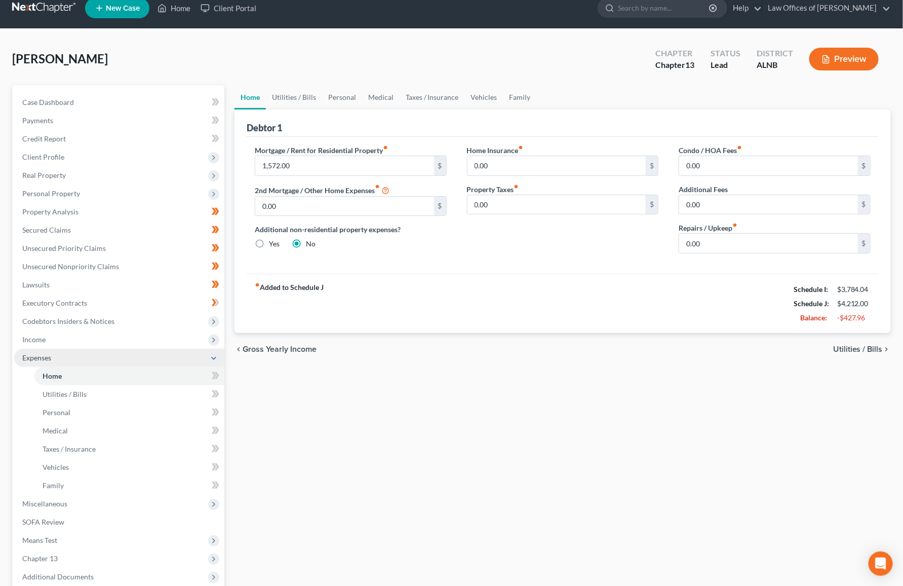
scroll to position [13, 0]
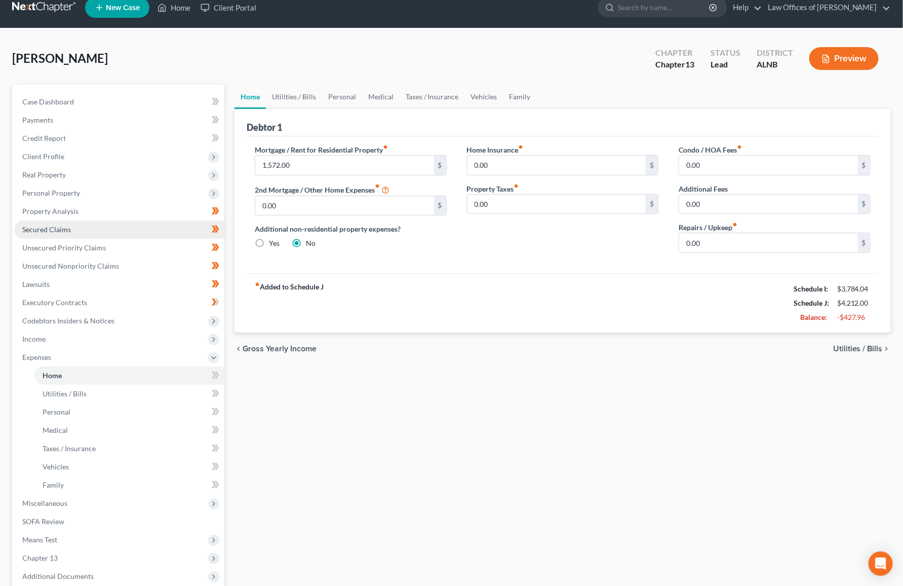
click at [87, 221] on link "Secured Claims" at bounding box center [119, 229] width 210 height 18
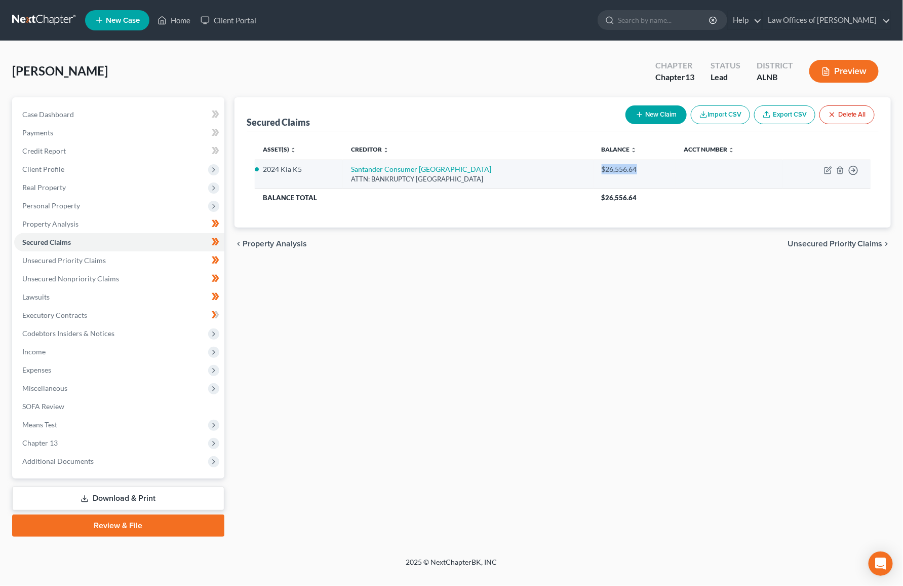
drag, startPoint x: 634, startPoint y: 167, endPoint x: 684, endPoint y: 168, distance: 49.7
click at [668, 168] on div "$26,556.64" at bounding box center [635, 169] width 66 height 10
copy div "$26,556.64"
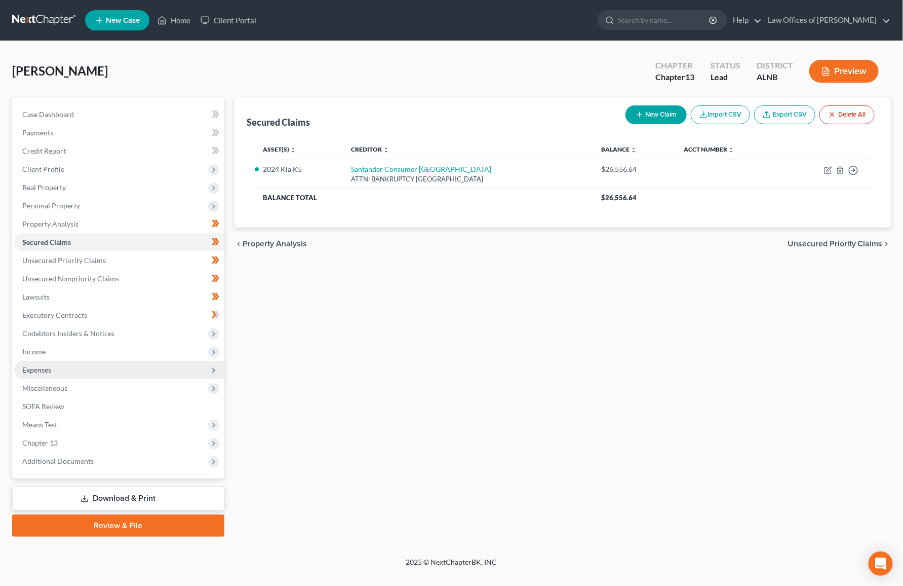
click at [73, 361] on span "Expenses" at bounding box center [119, 370] width 210 height 18
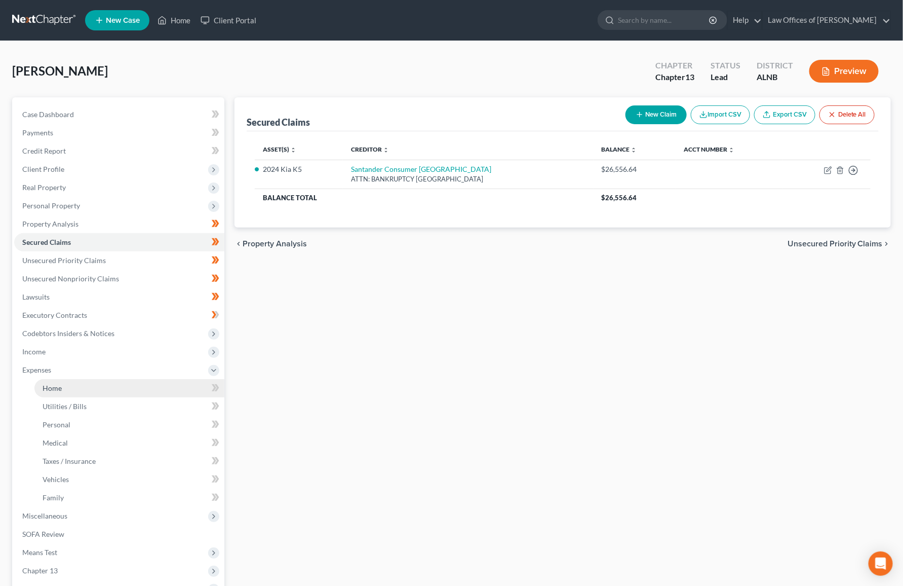
click at [73, 379] on link "Home" at bounding box center [129, 388] width 190 height 18
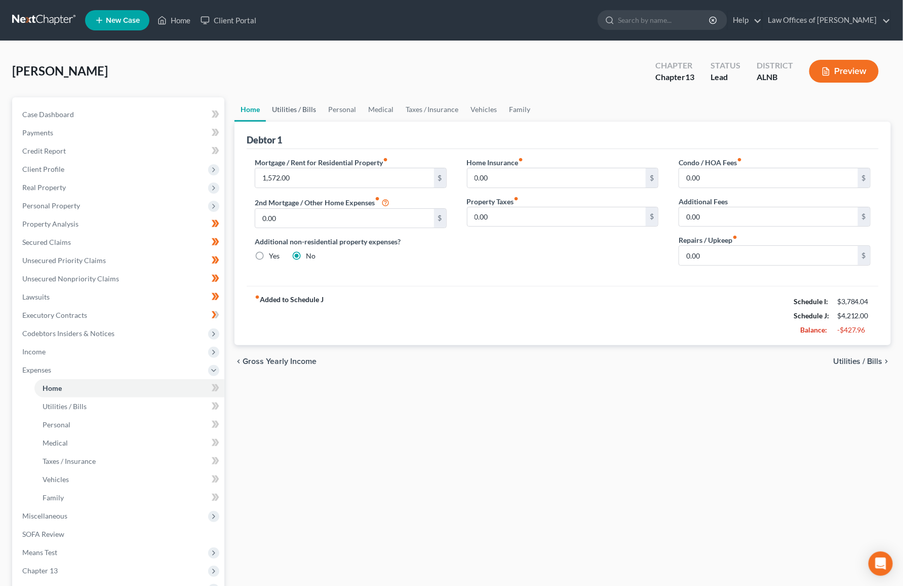
click at [309, 109] on link "Utilities / Bills" at bounding box center [294, 109] width 56 height 24
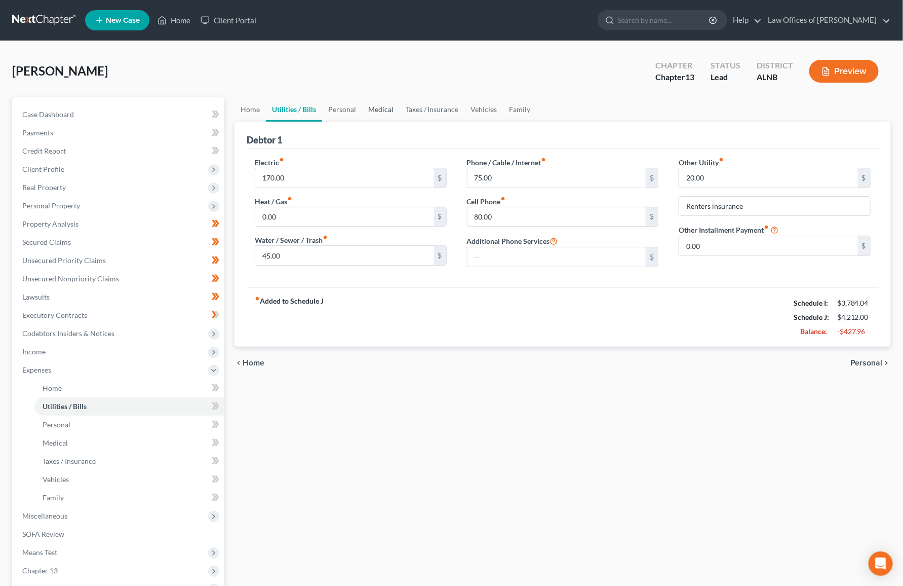
click at [365, 107] on link "Medical" at bounding box center [380, 109] width 37 height 24
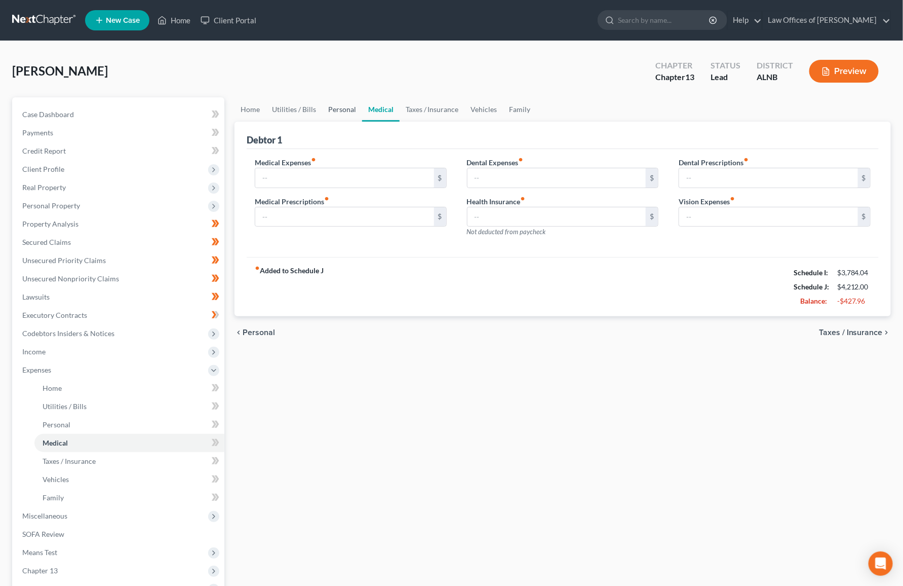
click at [342, 110] on link "Personal" at bounding box center [342, 109] width 40 height 24
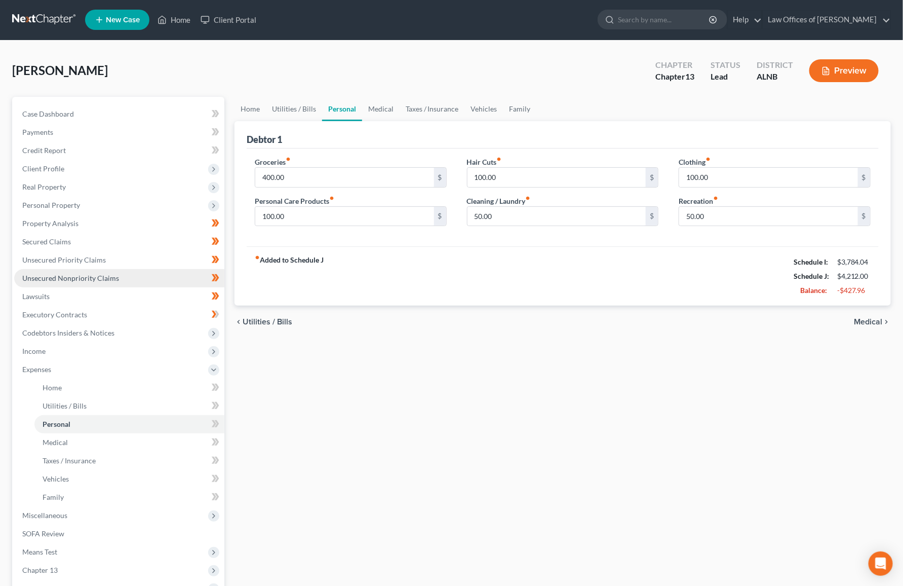
scroll to position [1, 0]
click at [87, 342] on span "Income" at bounding box center [119, 351] width 210 height 18
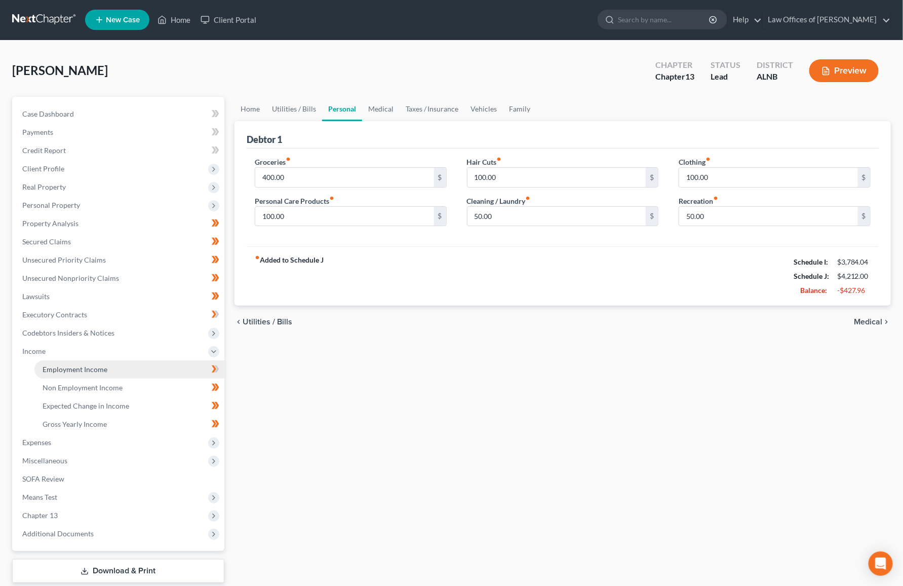
click at [68, 365] on span "Employment Income" at bounding box center [75, 369] width 65 height 9
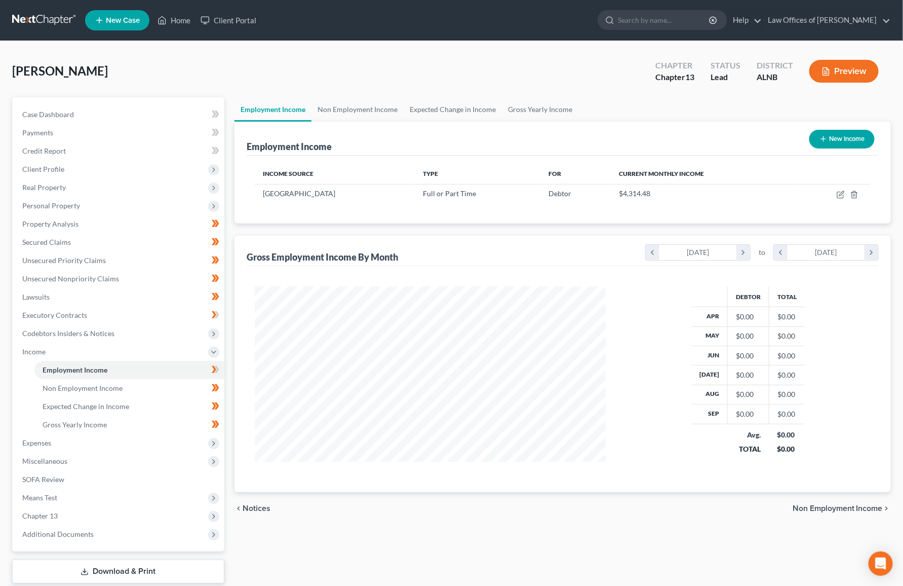
scroll to position [177, 371]
click at [837, 194] on icon "button" at bounding box center [841, 195] width 8 height 8
select select "0"
select select "1"
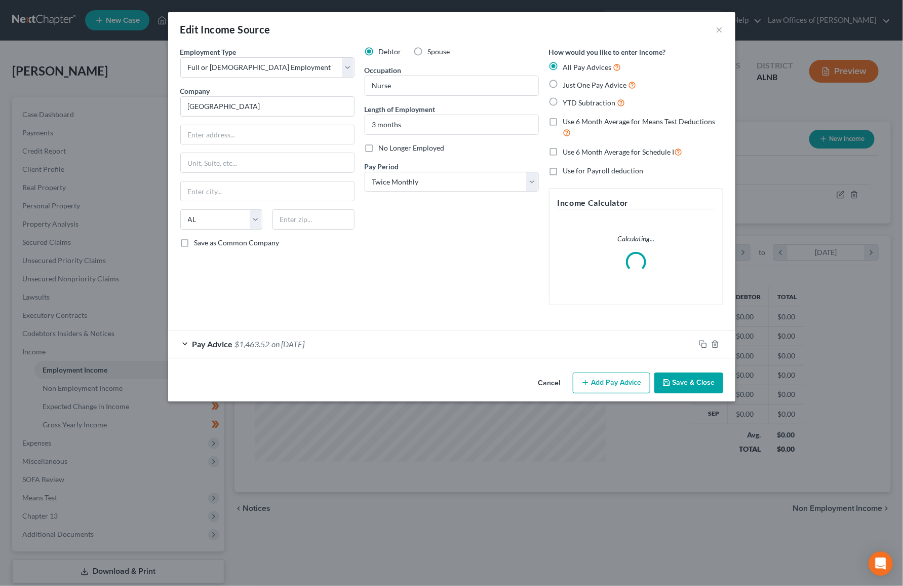
click at [255, 339] on span "$1,463.52" at bounding box center [252, 344] width 35 height 10
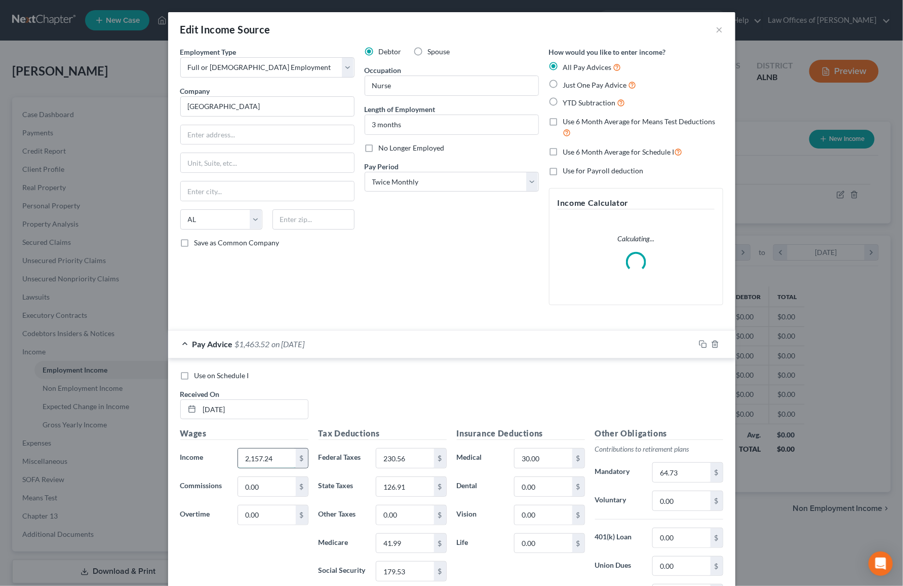
click at [268, 450] on input "2,157.24" at bounding box center [266, 457] width 57 height 19
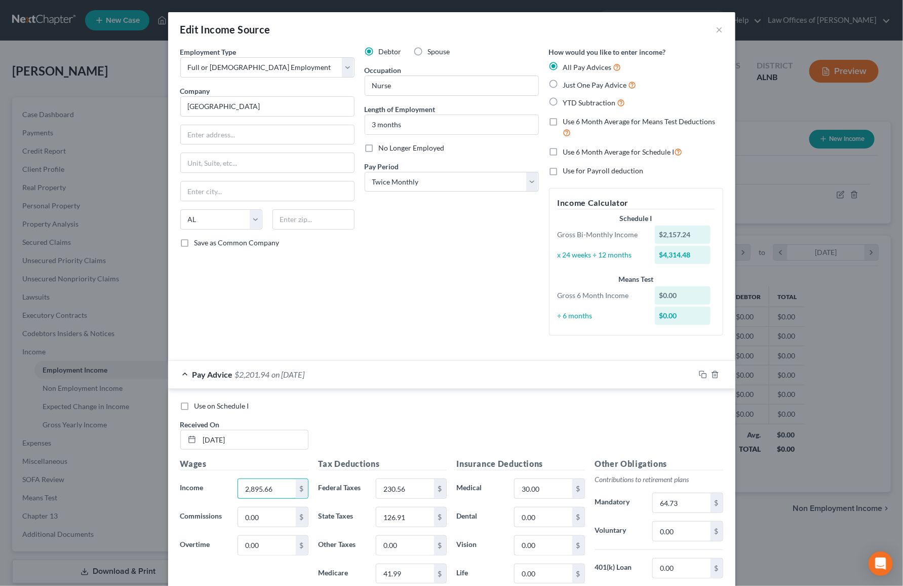
type input "2,895.66"
click at [206, 401] on span "Use on Schedule I" at bounding box center [222, 405] width 55 height 9
click at [205, 401] on input "Use on Schedule I" at bounding box center [202, 404] width 7 height 7
checkbox input "true"
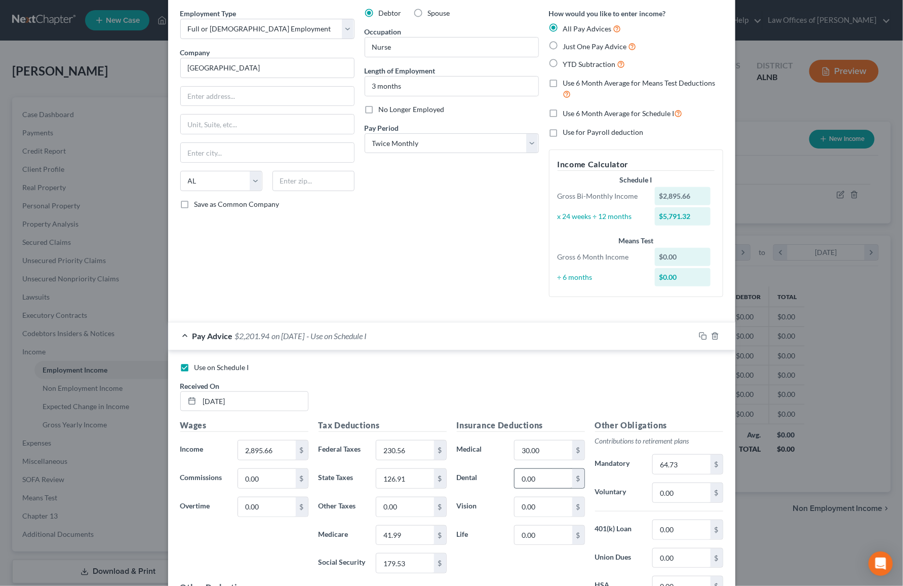
scroll to position [19, 0]
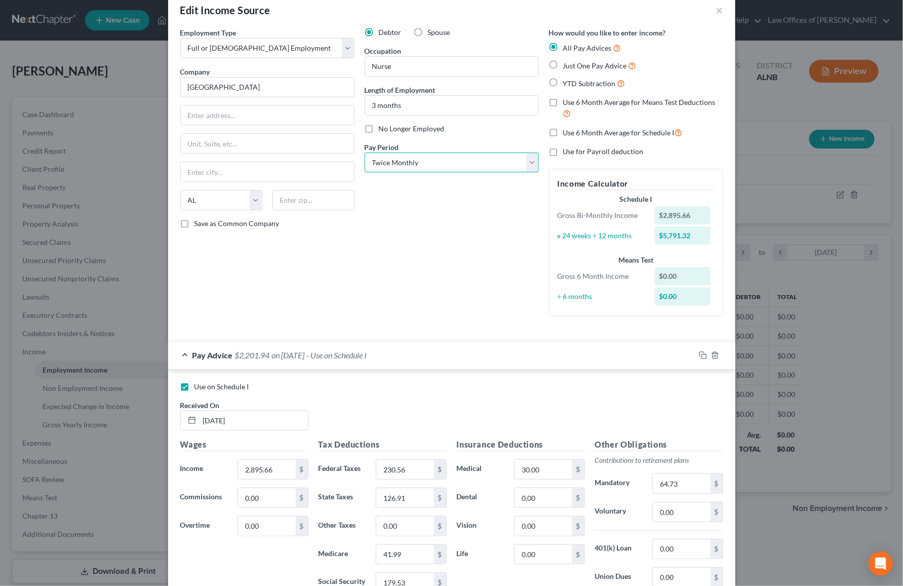
select select "2"
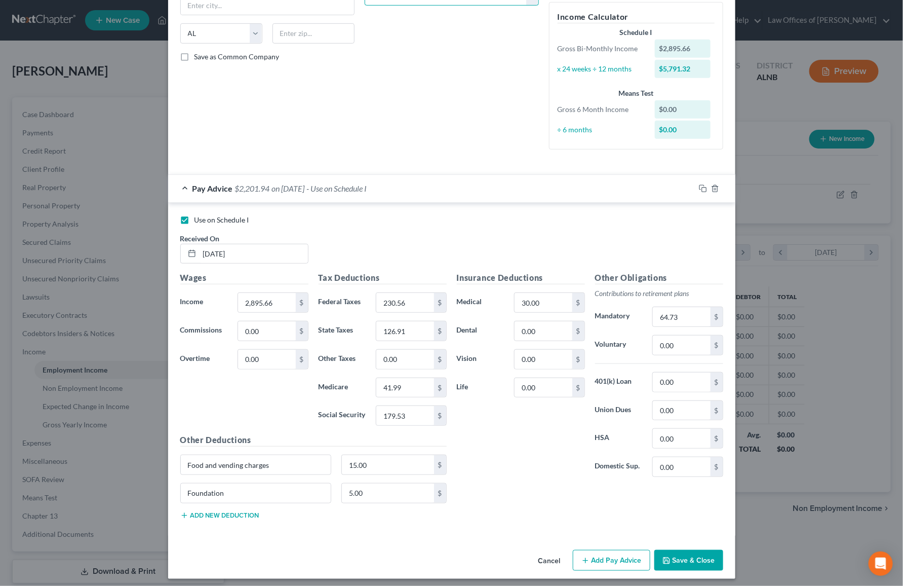
scroll to position [185, 0]
click at [696, 552] on button "Save & Close" at bounding box center [689, 561] width 69 height 21
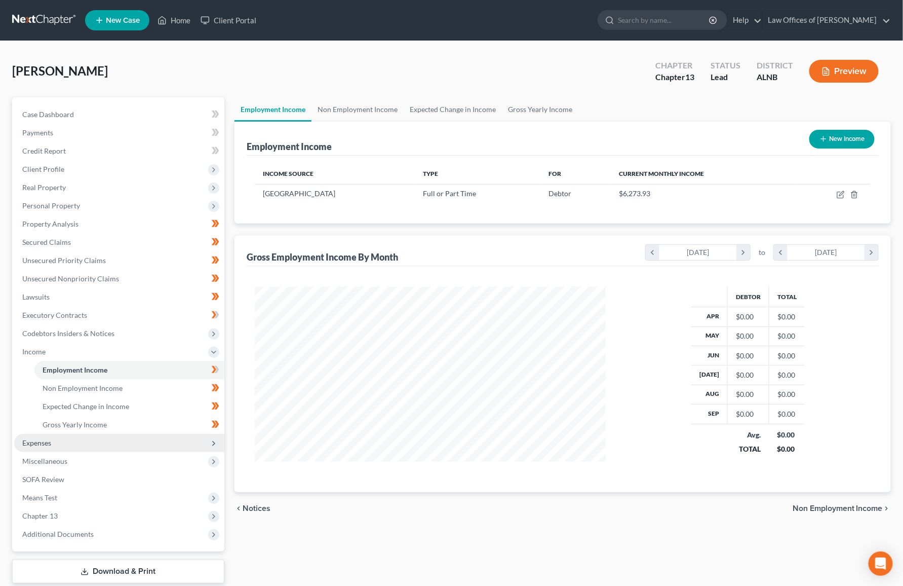
click at [49, 438] on span "Expenses" at bounding box center [36, 442] width 29 height 9
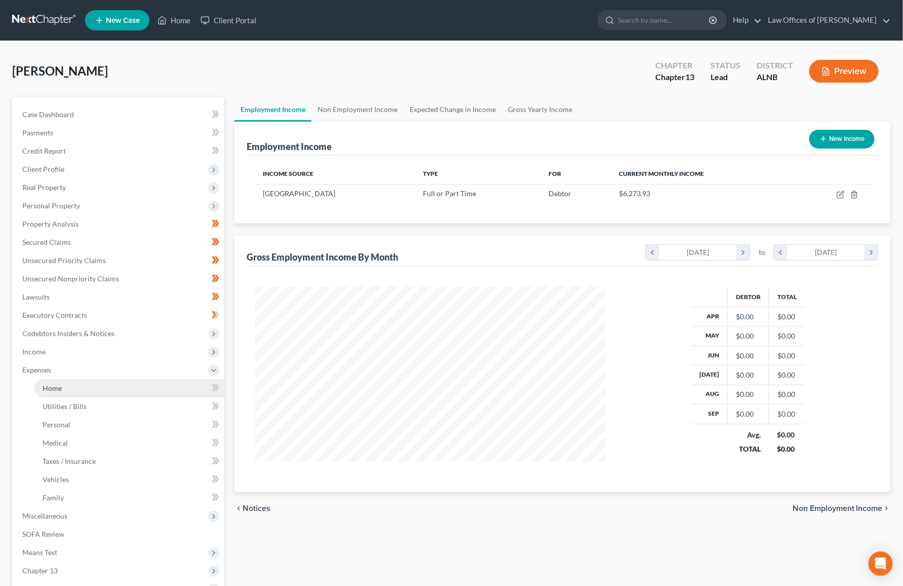
click at [85, 379] on link "Home" at bounding box center [129, 388] width 190 height 18
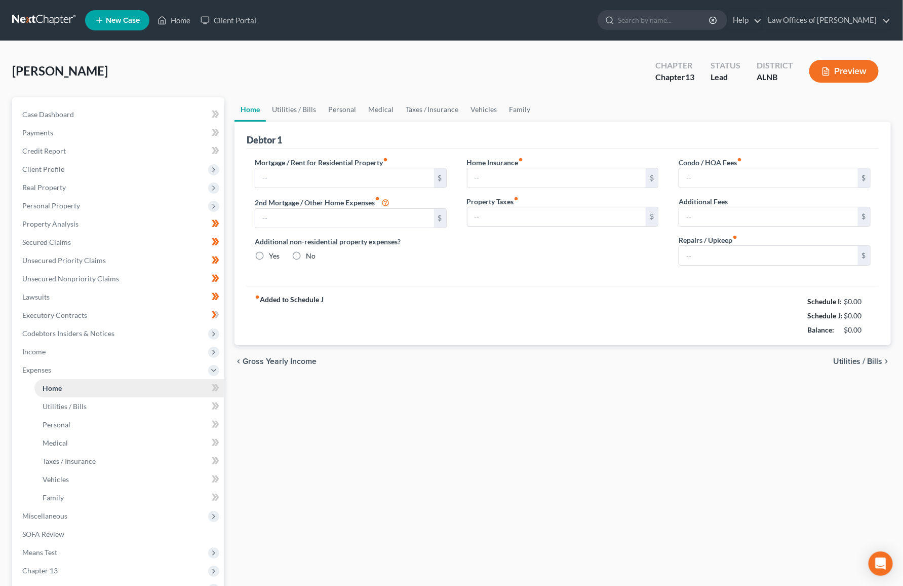
type input "1,572.00"
type input "0.00"
radio input "true"
type input "0.00"
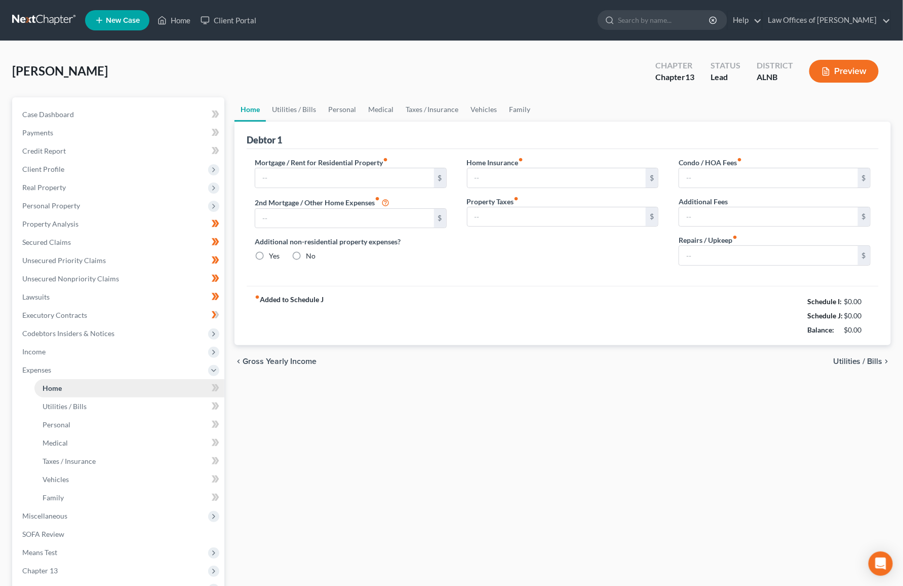
type input "0.00"
click at [732, 251] on input "0.00" at bounding box center [768, 255] width 179 height 19
click at [345, 107] on link "Personal" at bounding box center [342, 109] width 40 height 24
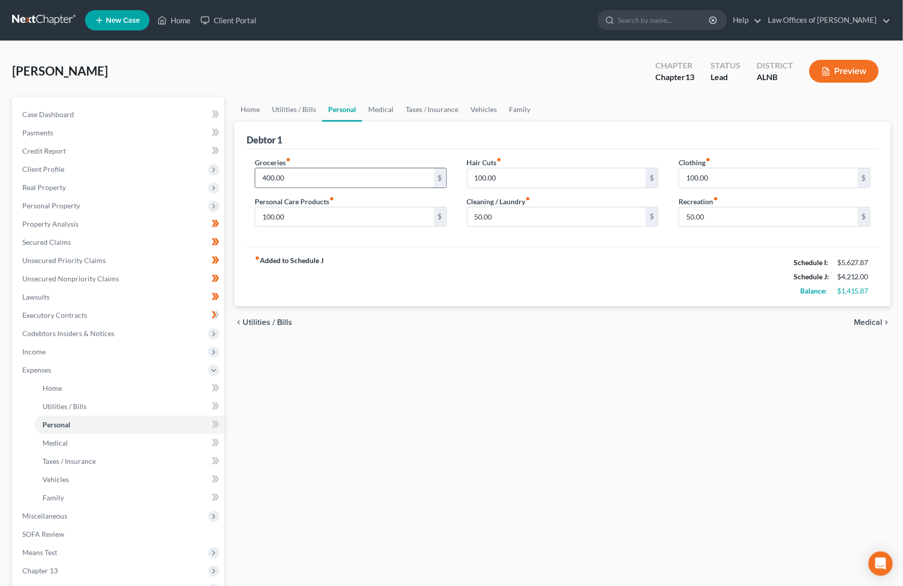
click at [320, 178] on input "400.00" at bounding box center [344, 177] width 179 height 19
type input "800"
type input "100"
click at [384, 112] on link "Medical" at bounding box center [380, 109] width 37 height 24
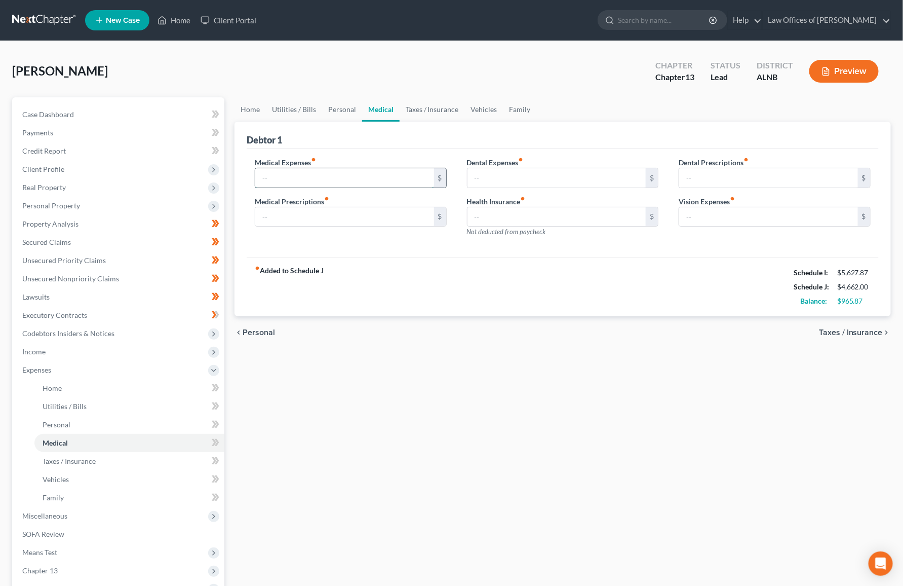
click at [338, 174] on input "text" at bounding box center [344, 177] width 179 height 19
type input "100"
click at [427, 107] on link "Taxes / Insurance" at bounding box center [432, 109] width 65 height 24
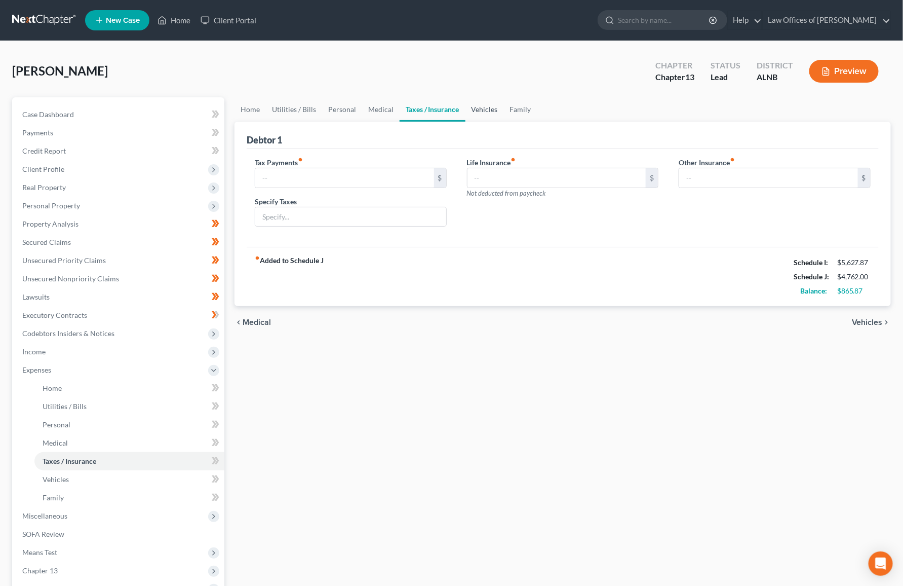
click at [498, 109] on link "Vehicles" at bounding box center [485, 109] width 39 height 24
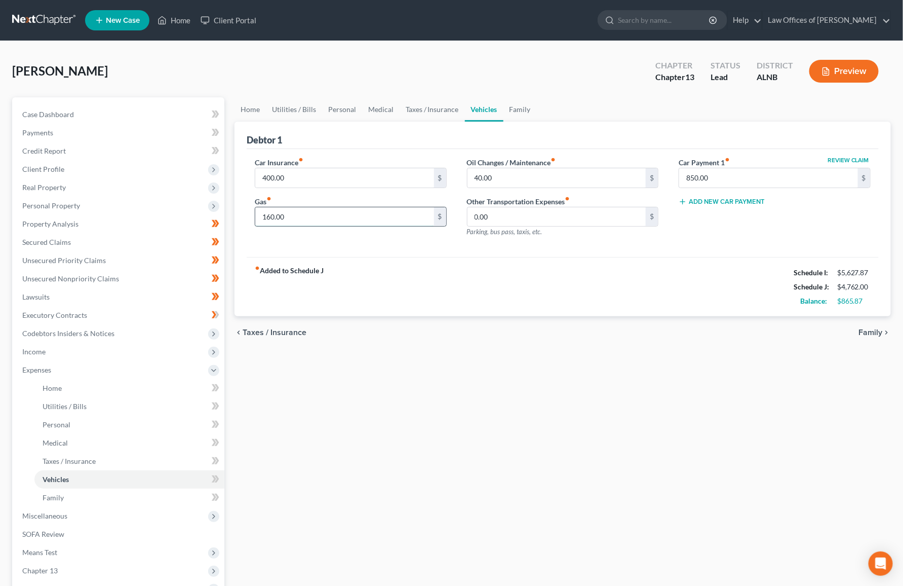
scroll to position [2, 0]
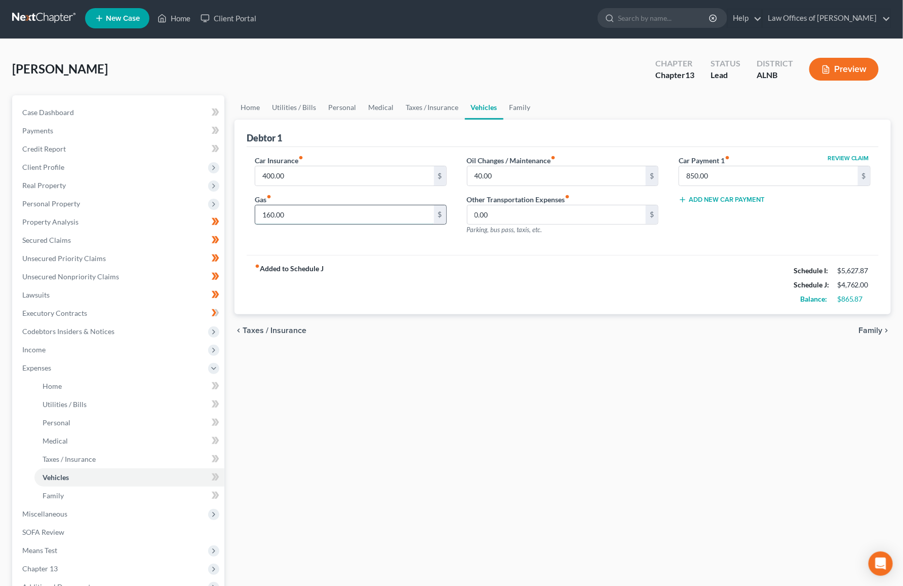
click at [359, 215] on input "160.00" at bounding box center [344, 214] width 179 height 19
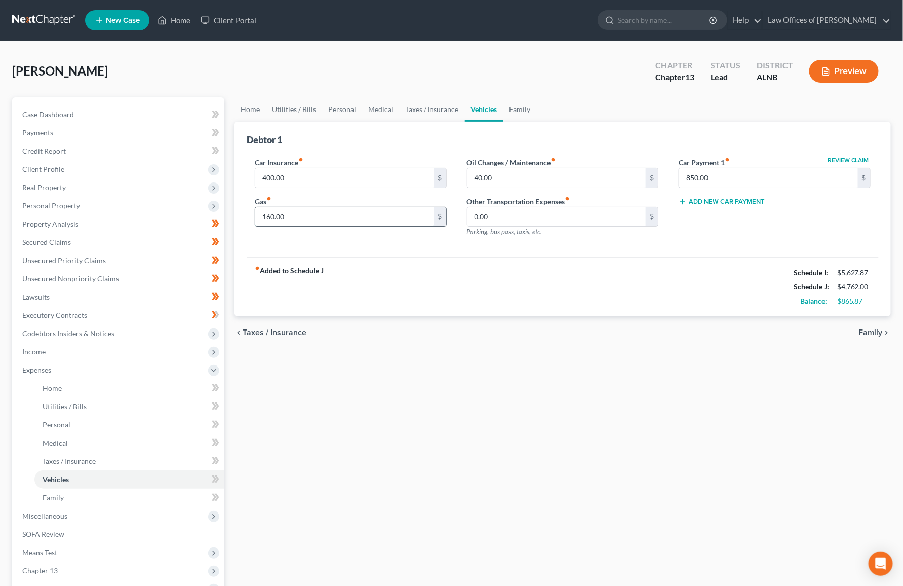
click at [359, 215] on input "160.00" at bounding box center [344, 216] width 179 height 19
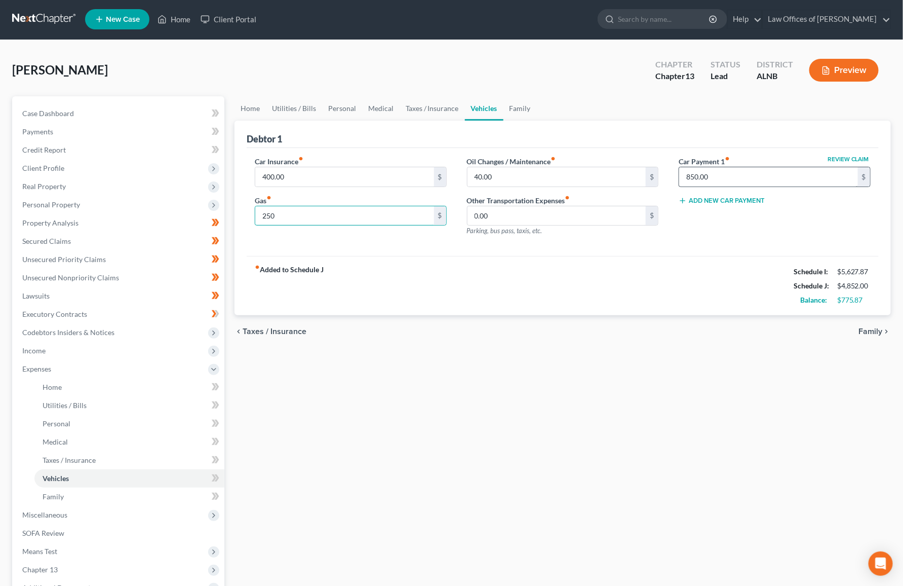
type input "250"
click at [702, 177] on input "850.00" at bounding box center [768, 176] width 179 height 19
click at [31, 346] on span "Income" at bounding box center [33, 350] width 23 height 9
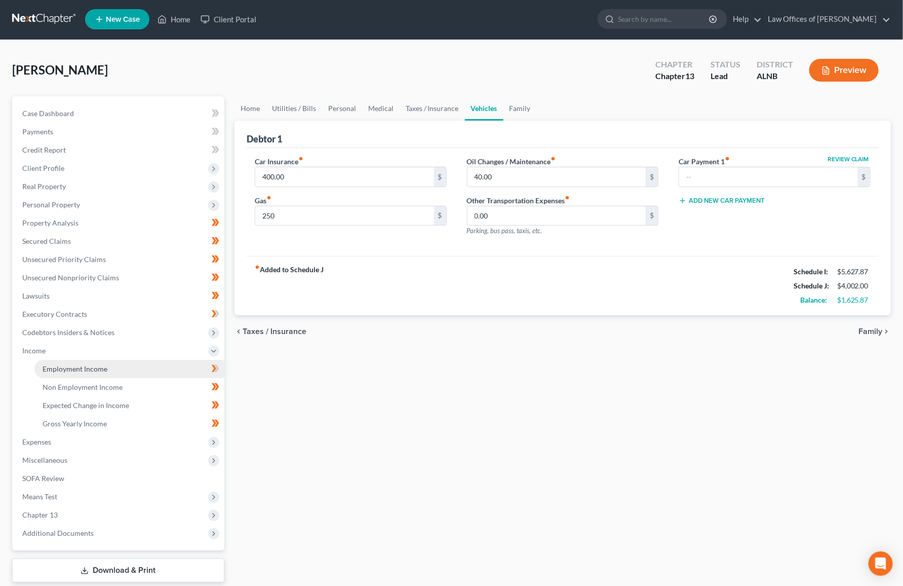
click at [81, 364] on span "Employment Income" at bounding box center [75, 368] width 65 height 9
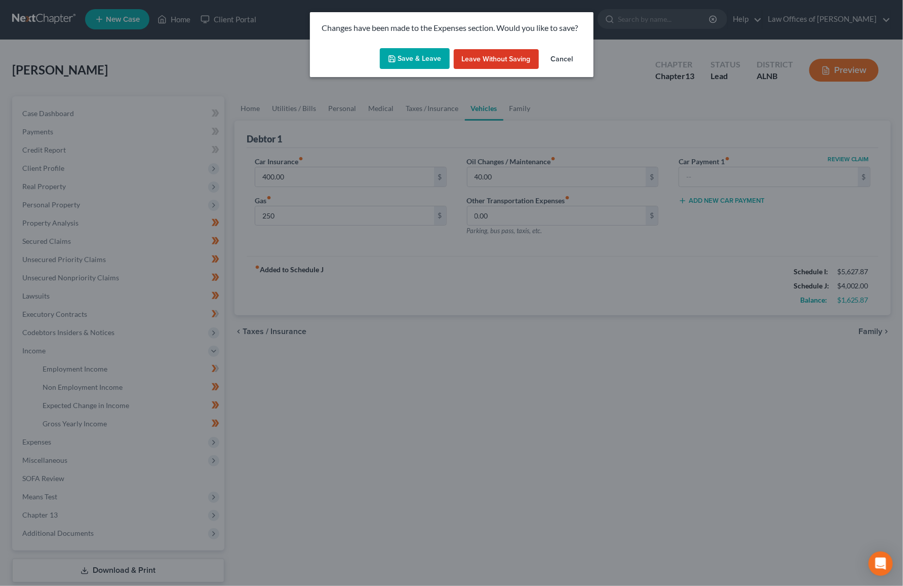
click at [433, 58] on button "Save & Leave" at bounding box center [415, 58] width 70 height 21
type input "250.00"
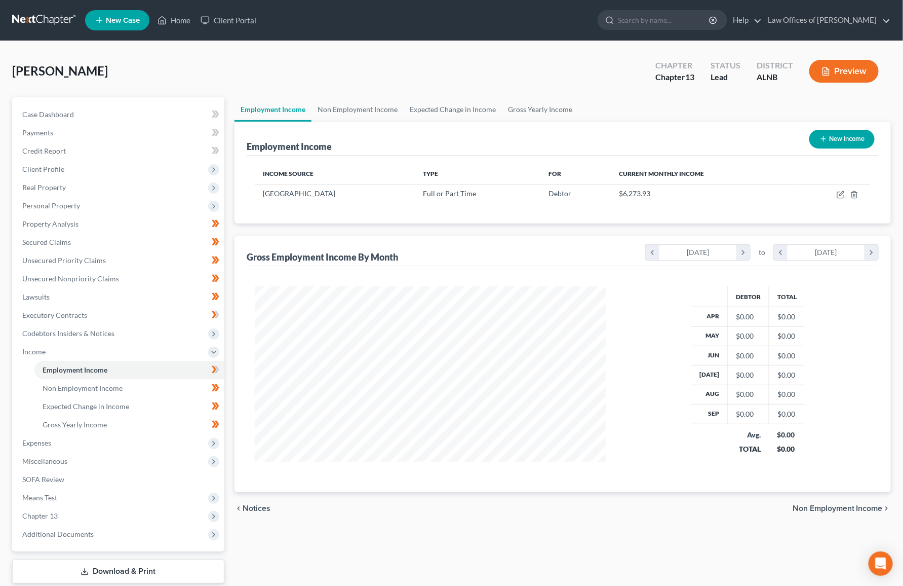
scroll to position [177, 371]
click at [840, 192] on icon "button" at bounding box center [841, 195] width 8 height 8
select select "0"
select select "2"
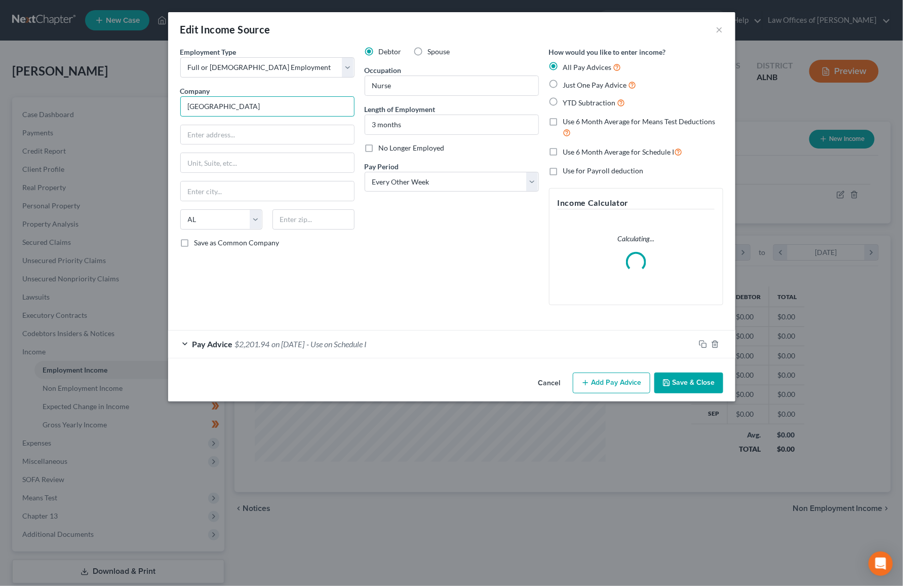
click at [275, 102] on input "Huntsville Hospital" at bounding box center [267, 106] width 174 height 20
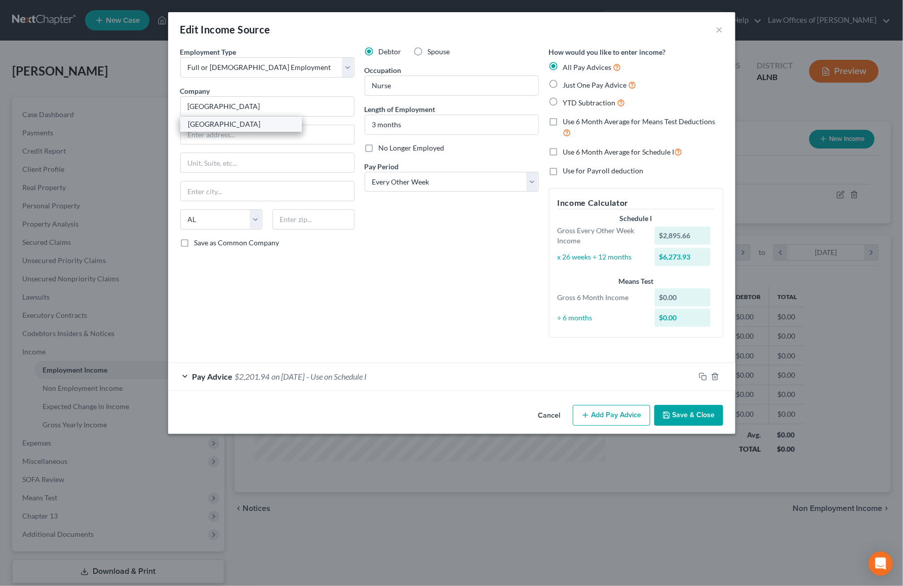
click at [238, 124] on div "Huntsville Hospital" at bounding box center [240, 124] width 105 height 10
type input "101 Sivley Rd., SW"
type input "Huntsville"
type input "35801"
click at [305, 371] on span "on 10/15/2025" at bounding box center [288, 376] width 33 height 10
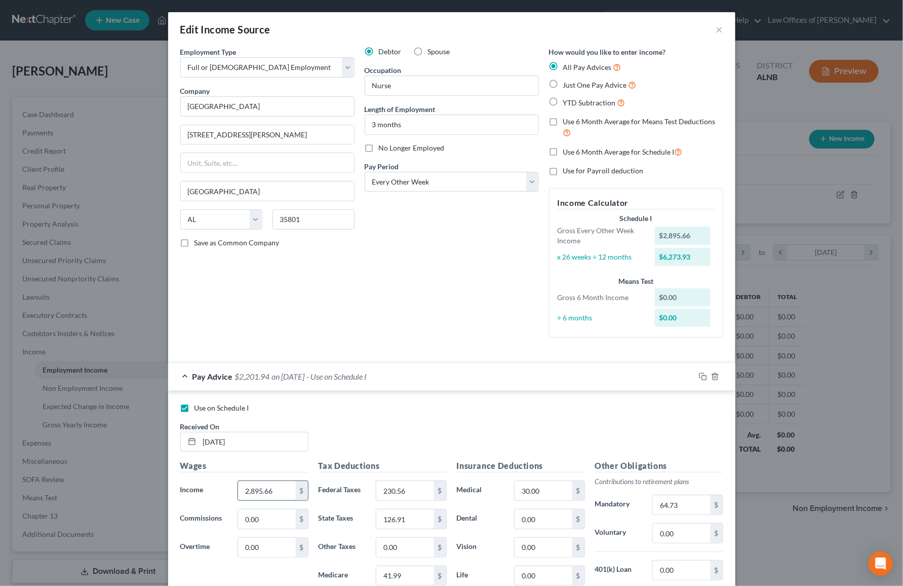
click at [259, 487] on input "2,895.66" at bounding box center [266, 490] width 57 height 19
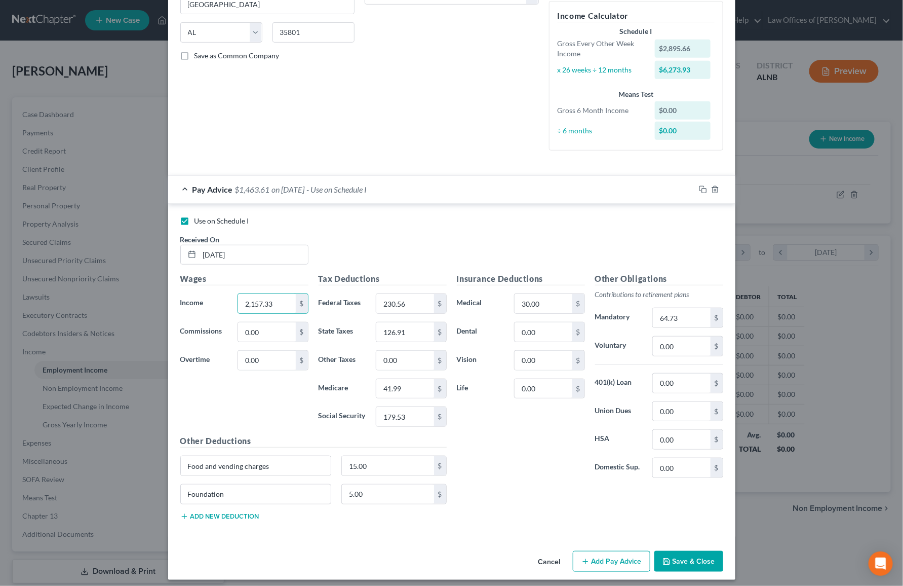
scroll to position [186, 0]
type input "2,157.33"
click at [676, 555] on button "Save & Close" at bounding box center [689, 561] width 69 height 21
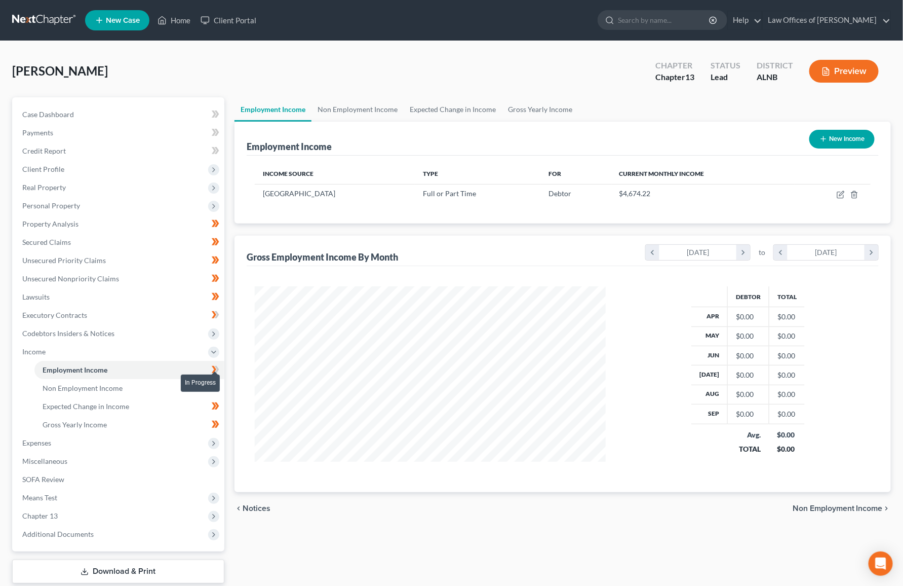
click at [212, 363] on icon at bounding box center [216, 369] width 8 height 13
click at [214, 421] on icon at bounding box center [214, 424] width 5 height 7
drag, startPoint x: 218, startPoint y: 411, endPoint x: 171, endPoint y: 432, distance: 51.8
click at [218, 418] on icon at bounding box center [216, 424] width 8 height 13
click at [136, 434] on span "Expenses" at bounding box center [119, 443] width 210 height 18
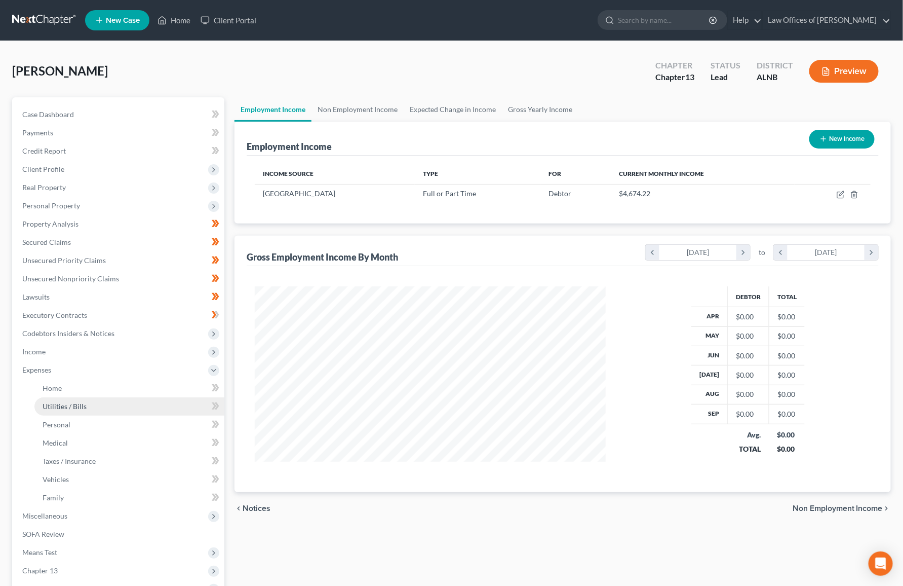
click at [153, 397] on link "Utilities / Bills" at bounding box center [129, 406] width 190 height 18
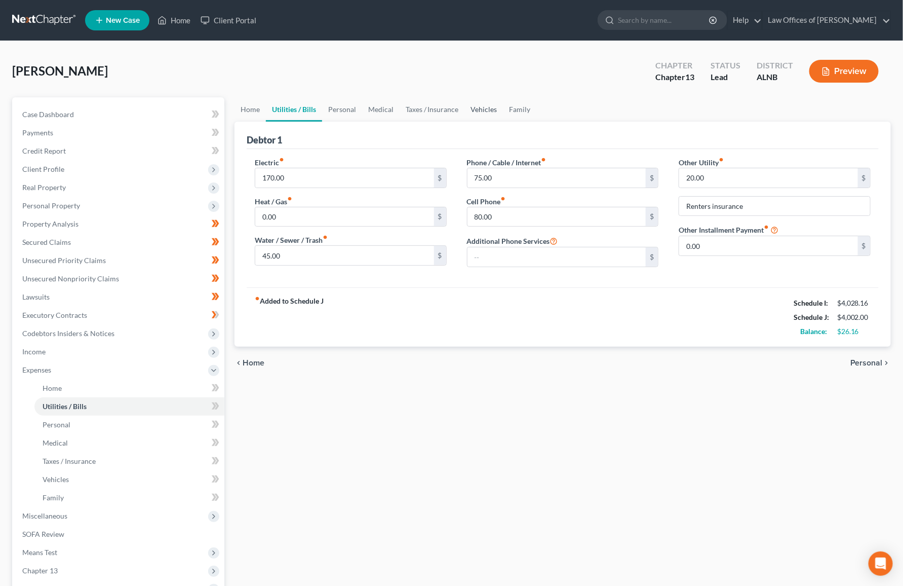
click at [491, 109] on link "Vehicles" at bounding box center [484, 109] width 39 height 24
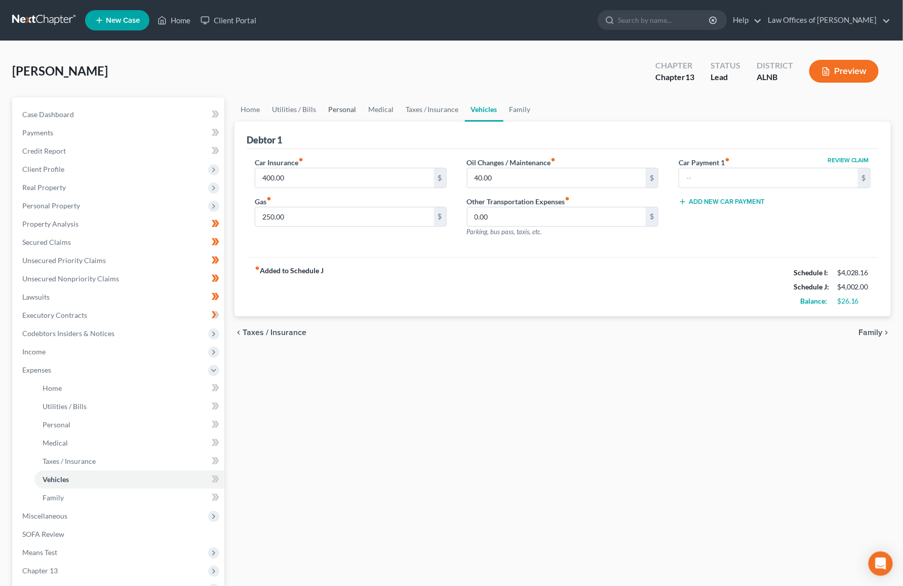
click at [356, 107] on link "Personal" at bounding box center [342, 109] width 40 height 24
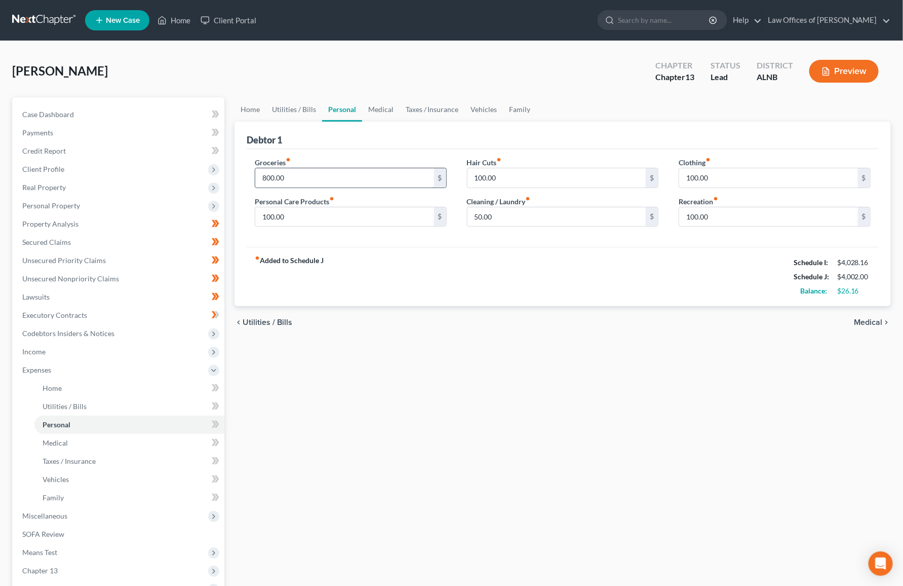
click at [282, 179] on input "800.00" at bounding box center [344, 177] width 179 height 19
type input "600"
type input "50"
click at [372, 105] on link "Medical" at bounding box center [380, 109] width 37 height 24
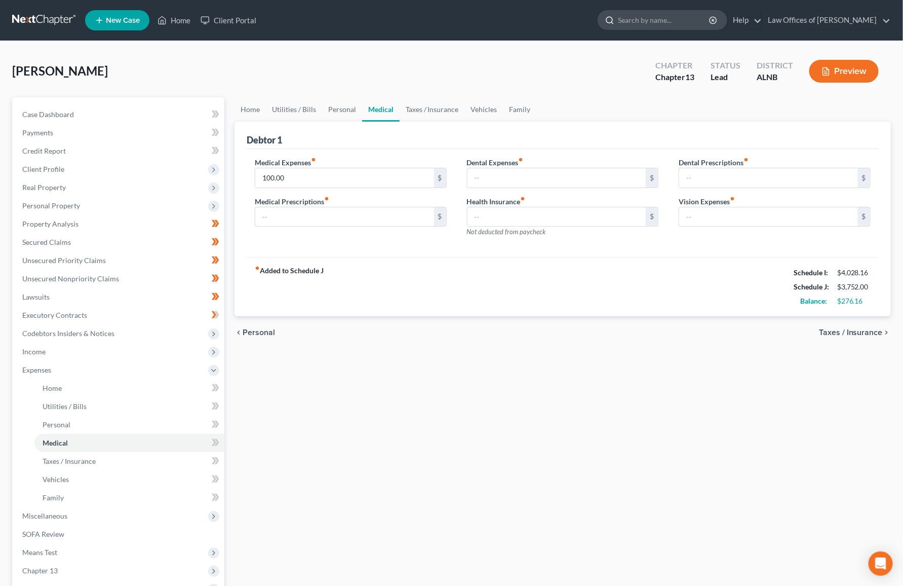
click at [688, 22] on input "search" at bounding box center [664, 20] width 93 height 19
type input "dobbins"
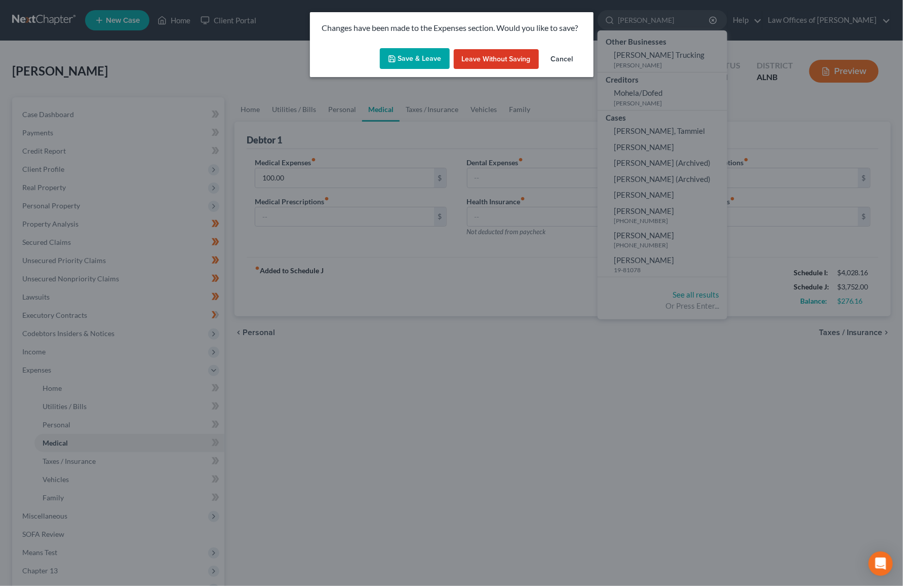
click at [407, 56] on button "Save & Leave" at bounding box center [415, 58] width 70 height 21
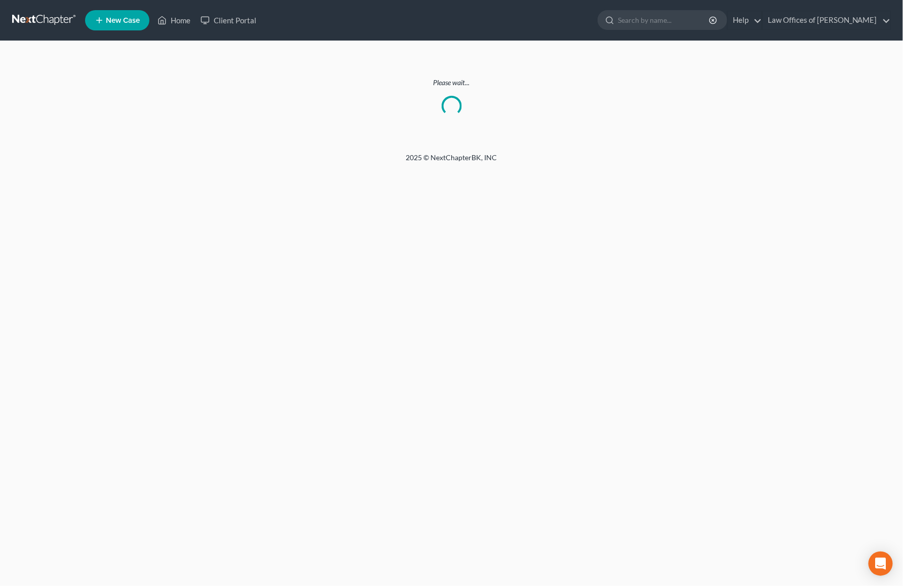
click at [32, 19] on link at bounding box center [44, 20] width 65 height 18
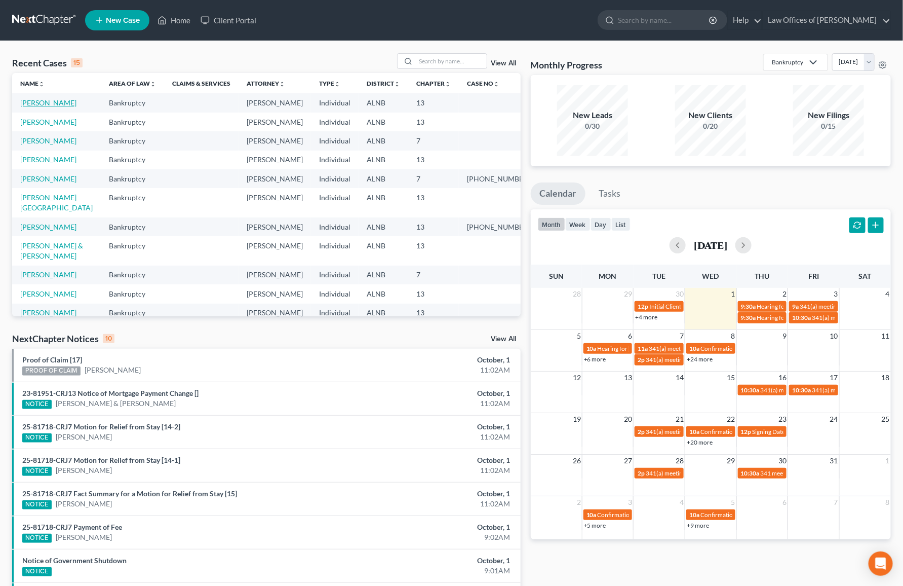
click at [44, 103] on link "[PERSON_NAME]" at bounding box center [48, 102] width 56 height 9
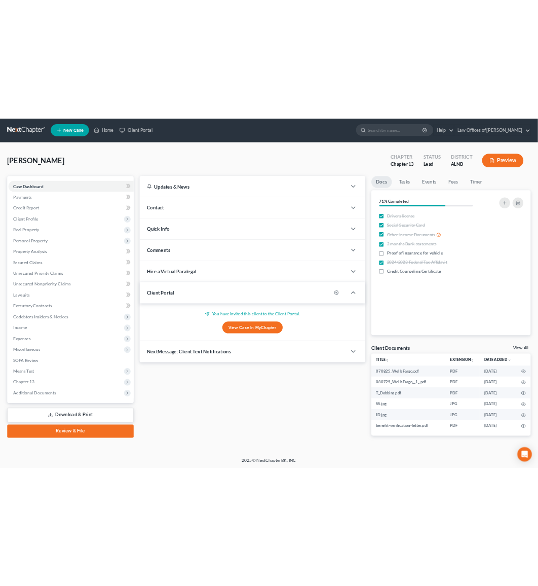
scroll to position [1, 0]
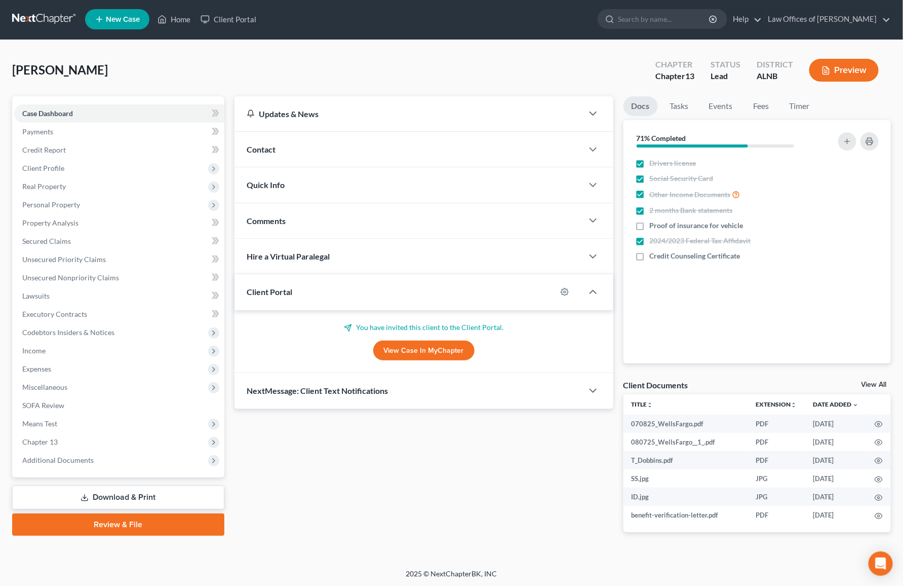
click at [414, 349] on link "View Case in MyChapter" at bounding box center [423, 350] width 101 height 20
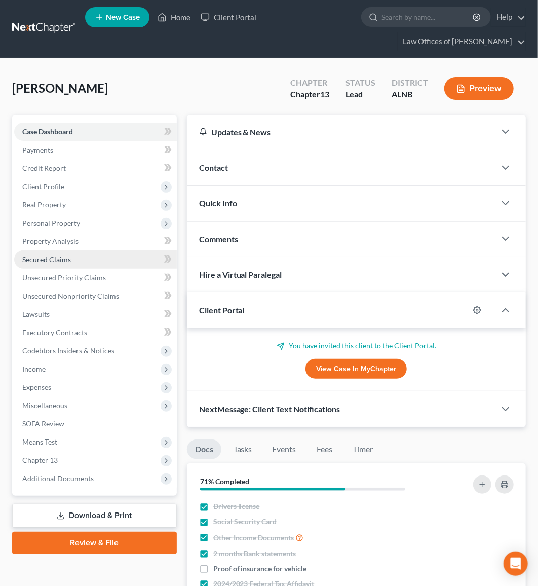
click at [42, 255] on span "Secured Claims" at bounding box center [46, 259] width 49 height 9
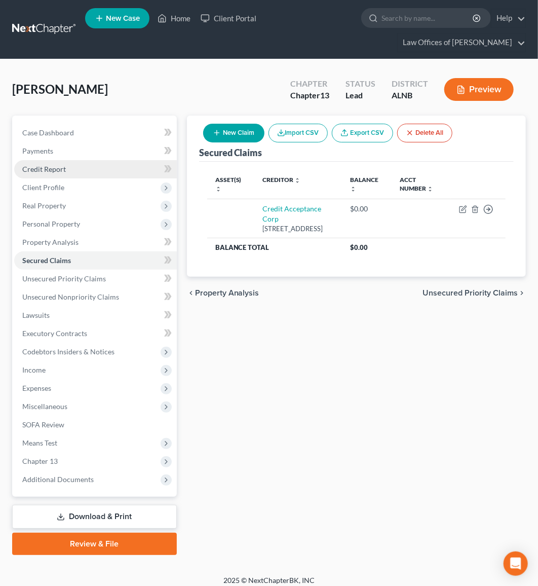
click at [60, 171] on span "Credit Report" at bounding box center [44, 169] width 44 height 9
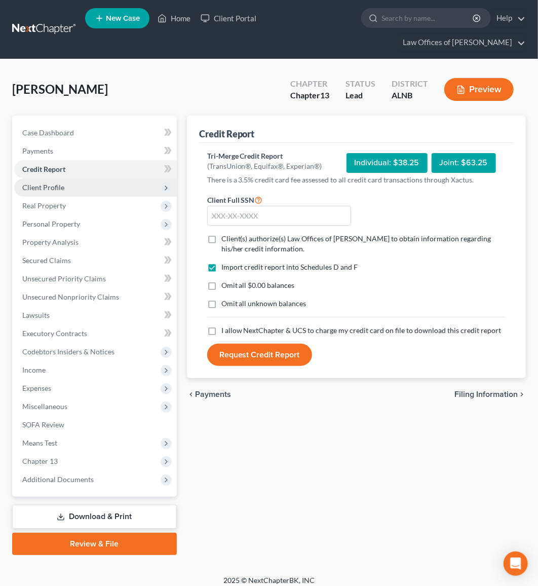
click at [64, 186] on span "Client Profile" at bounding box center [95, 187] width 163 height 18
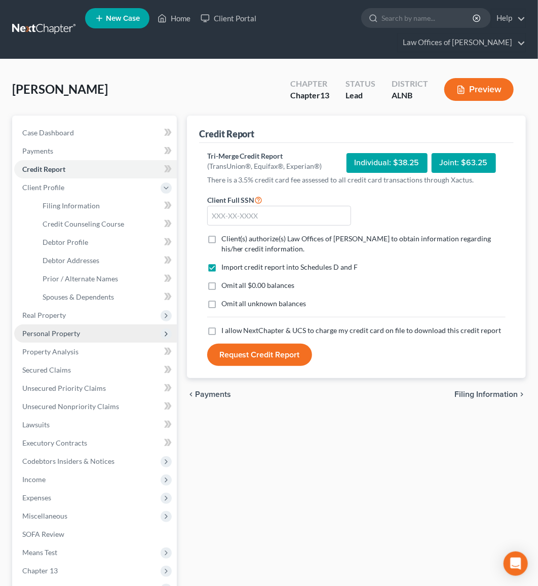
click at [50, 329] on span "Personal Property" at bounding box center [51, 333] width 58 height 9
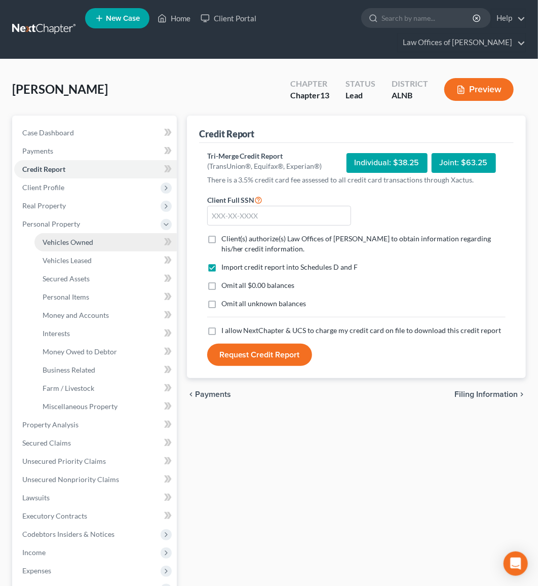
click at [65, 241] on span "Vehicles Owned" at bounding box center [68, 242] width 51 height 9
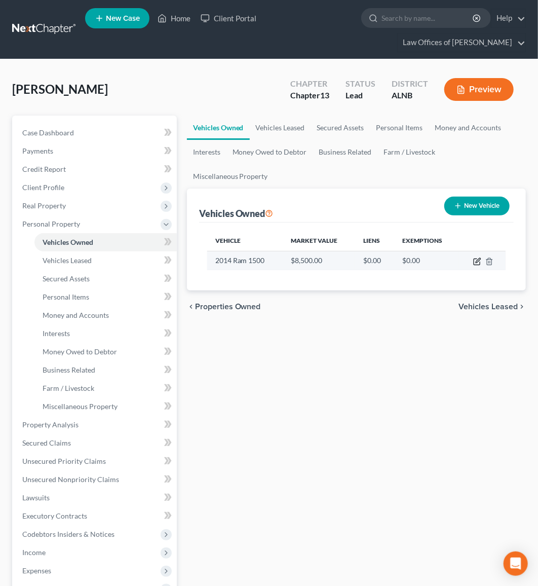
click at [475, 261] on icon "button" at bounding box center [477, 261] width 8 height 8
select select "0"
select select "12"
select select "4"
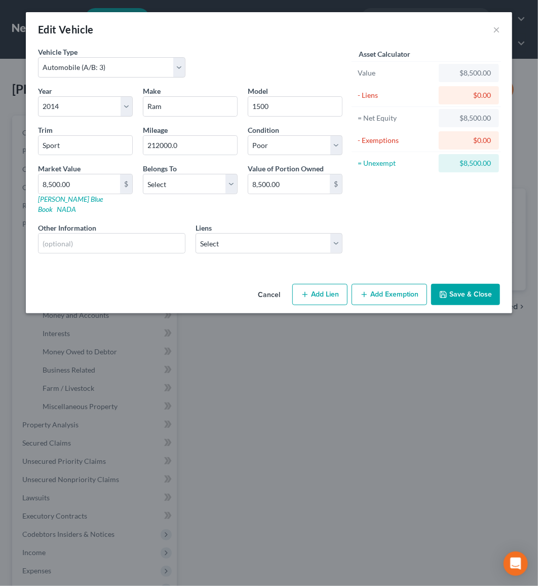
click at [313, 285] on button "Add Lien" at bounding box center [319, 294] width 55 height 21
select select "0"
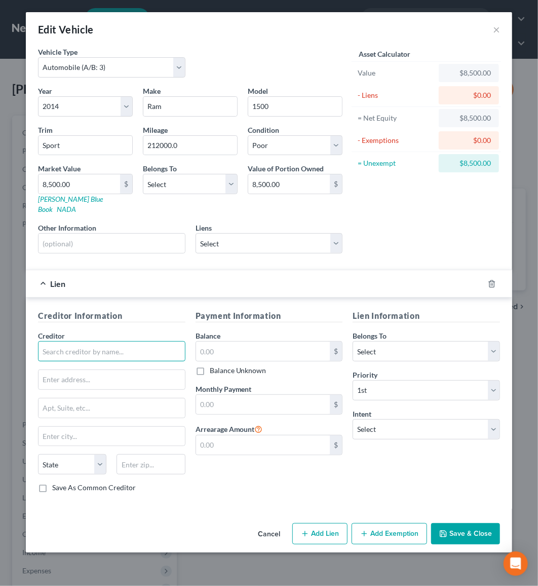
click at [101, 341] on input "text" at bounding box center [111, 351] width 147 height 20
type input "Ride and Drive"
paste input "291 Greenwood Lane Bowling Green, KY 42104"
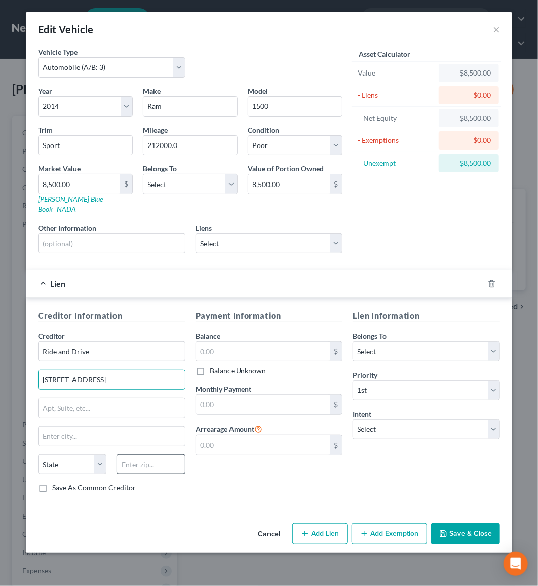
type input "291 Greenwood Lane Bowling Green, KY 42104"
type input "42104"
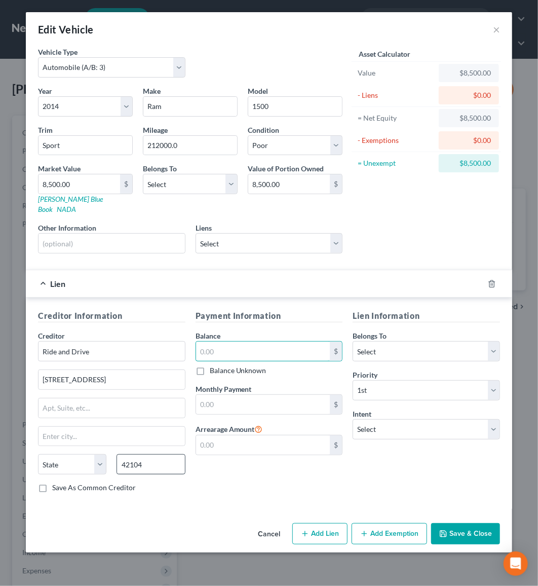
type input "Bowling Green"
select select "18"
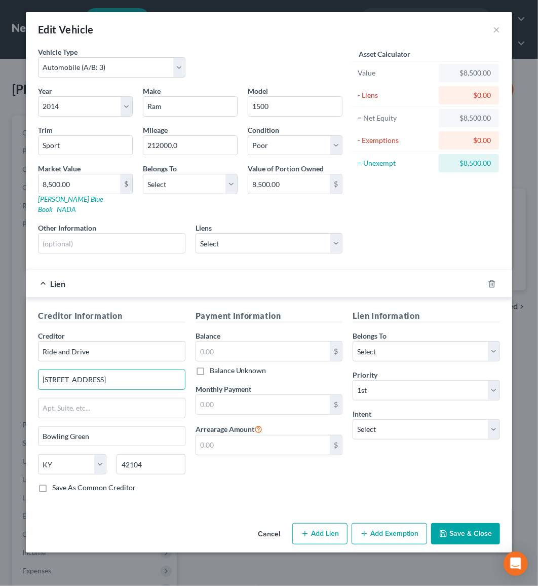
drag, startPoint x: 114, startPoint y: 366, endPoint x: 272, endPoint y: 370, distance: 158.1
click at [272, 370] on div "Creditor Information Creditor * Ride and Drive 291 Greenwood Lane Bowling Green…" at bounding box center [269, 405] width 472 height 191
type input "291 Greenwood Lane"
click at [76, 205] on link "NADA" at bounding box center [66, 209] width 19 height 9
click at [70, 182] on input "8,500.00" at bounding box center [80, 183] width 82 height 19
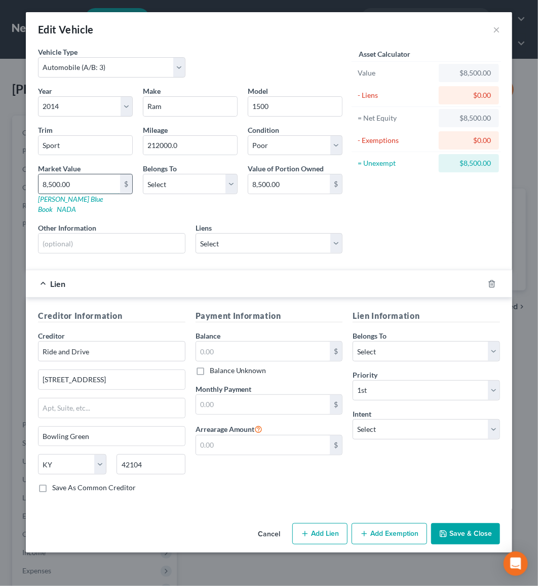
click at [70, 182] on input "8,500.00" at bounding box center [80, 183] width 82 height 19
type input "1"
type input "1.00"
type input "12"
type input "12.00"
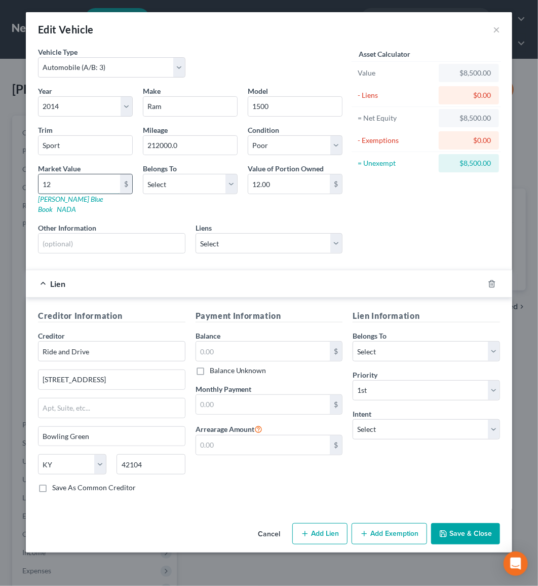
type input "120"
type input "120.00"
type input "1200"
type input "1,200.00"
type input "1,2000"
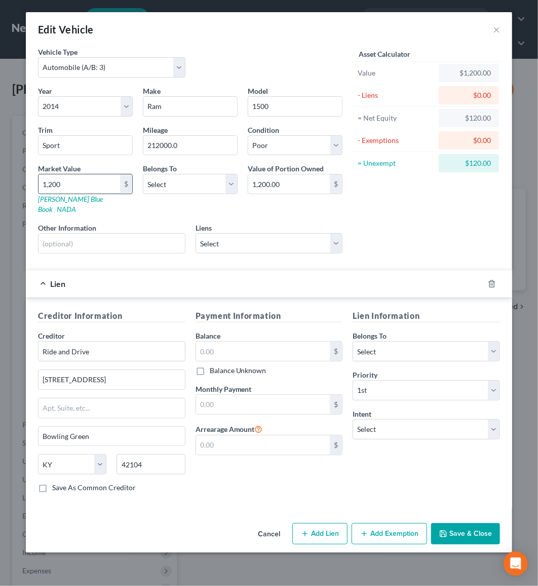
type input "12,000.00"
type input "12,000"
click at [276, 341] on input "text" at bounding box center [263, 350] width 134 height 19
type input "13,000"
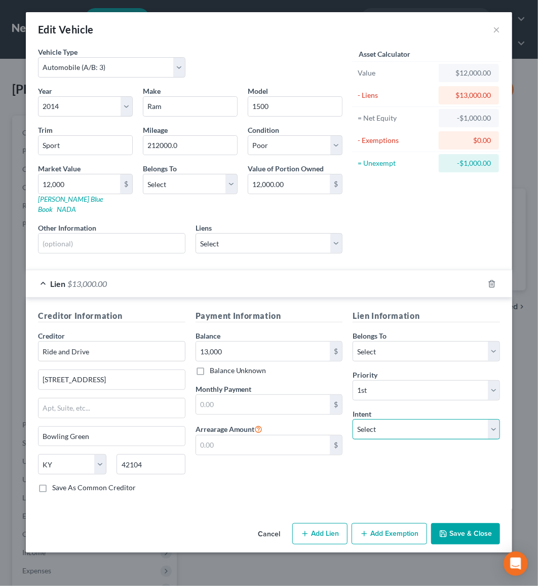
select select "1"
click at [473, 523] on button "Save & Close" at bounding box center [465, 533] width 69 height 21
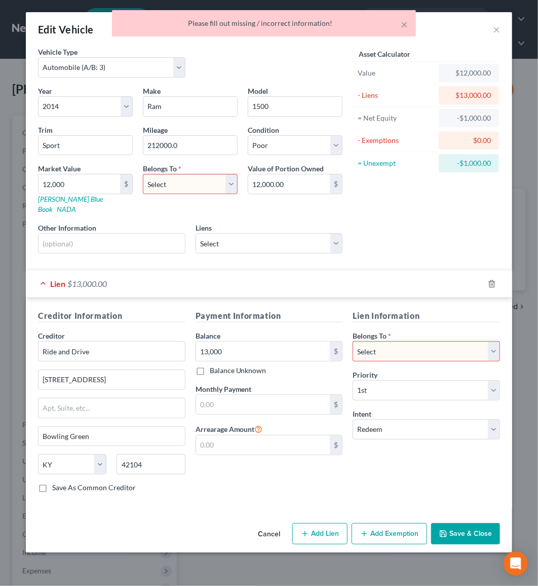
select select "0"
click at [447, 526] on button "Save & Close" at bounding box center [465, 533] width 69 height 21
select select "0"
click at [471, 523] on button "Save & Close" at bounding box center [465, 533] width 69 height 21
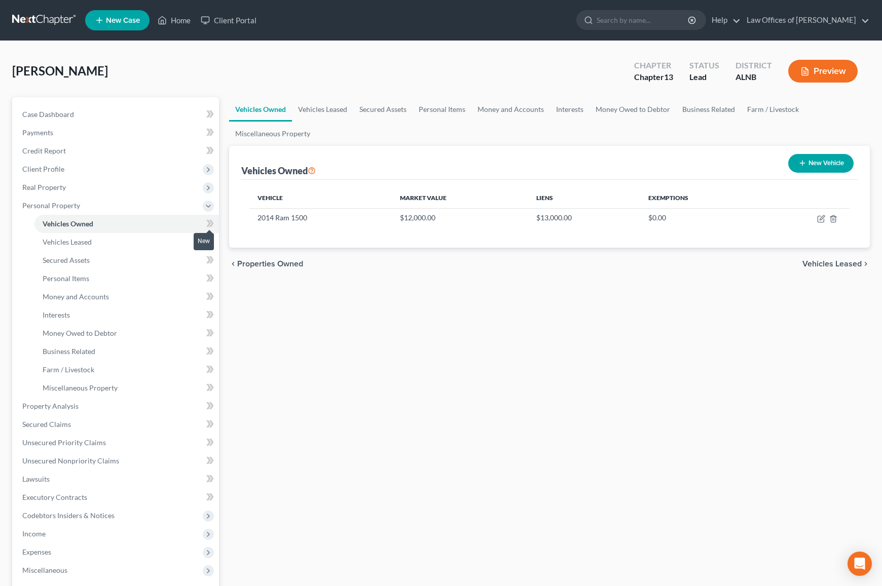
click at [207, 221] on icon at bounding box center [210, 223] width 8 height 13
click at [211, 239] on icon at bounding box center [211, 241] width 5 height 7
drag, startPoint x: 211, startPoint y: 239, endPoint x: 208, endPoint y: 251, distance: 11.9
click at [210, 240] on icon at bounding box center [211, 241] width 5 height 7
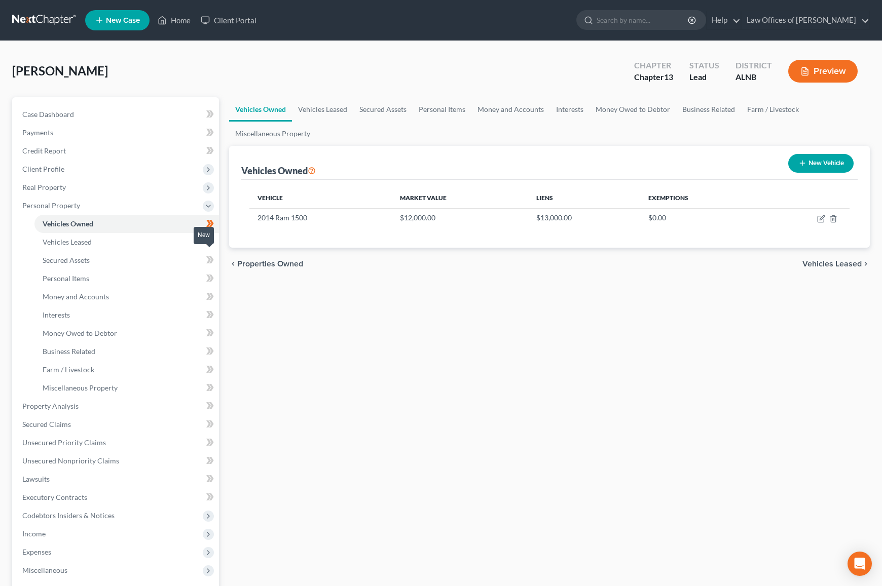
click at [209, 256] on icon at bounding box center [208, 259] width 5 height 7
click at [161, 272] on link "Personal Items" at bounding box center [126, 279] width 184 height 18
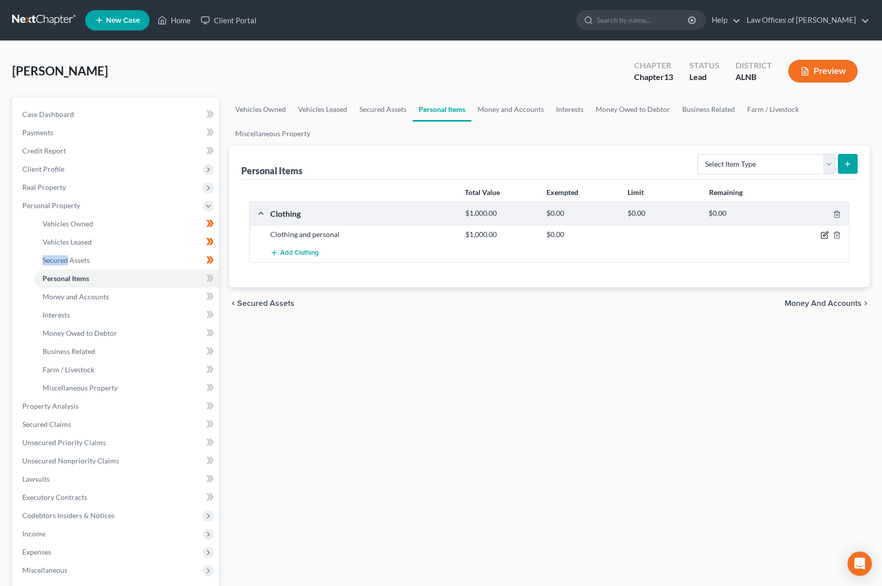
click at [824, 235] on icon "button" at bounding box center [825, 234] width 5 height 5
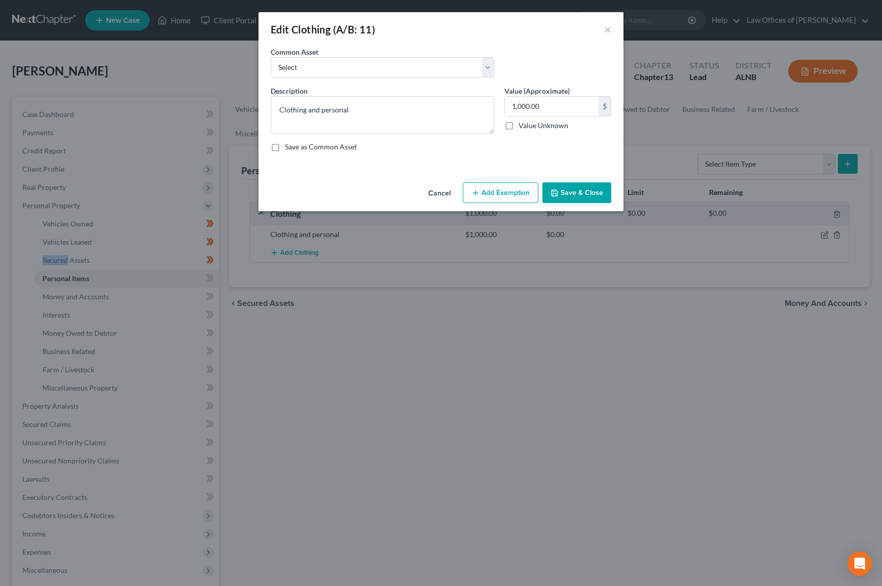
click at [498, 182] on button "Add Exemption" at bounding box center [500, 192] width 75 height 21
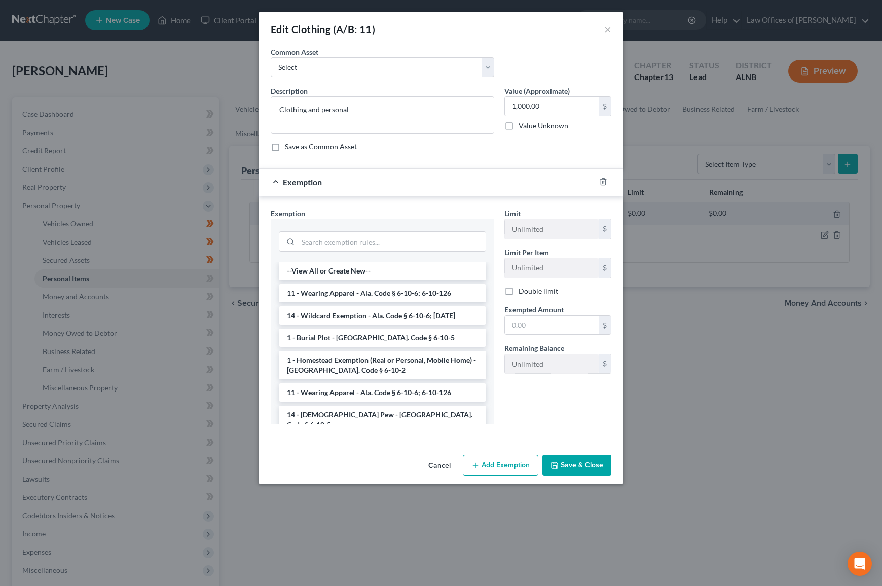
drag, startPoint x: 369, startPoint y: 295, endPoint x: 402, endPoint y: 306, distance: 35.1
click at [370, 295] on li "11 - Wearing Apparel - Ala. Code § 6-10-6; 6-10-126" at bounding box center [382, 293] width 207 height 18
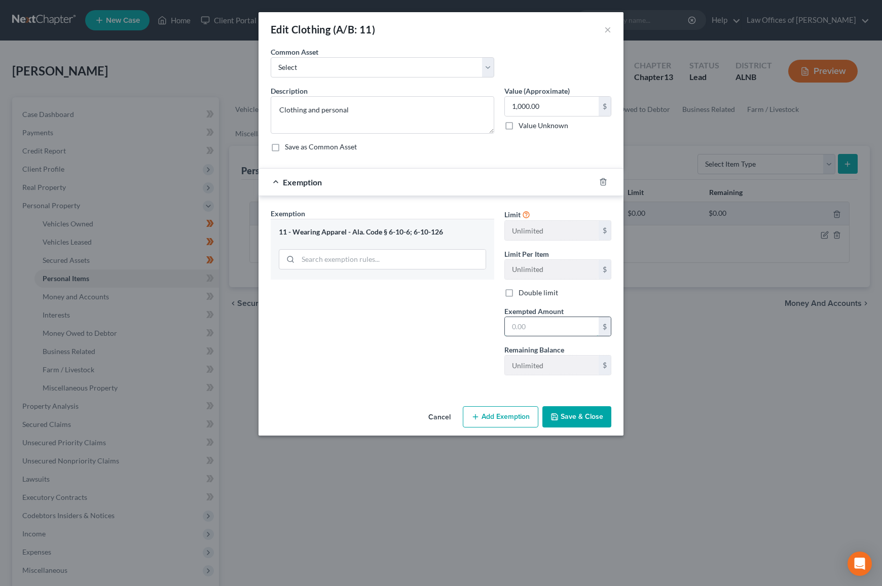
click at [528, 327] on input "text" at bounding box center [552, 326] width 94 height 19
type input "1,000"
click at [577, 416] on button "Save & Close" at bounding box center [576, 416] width 69 height 21
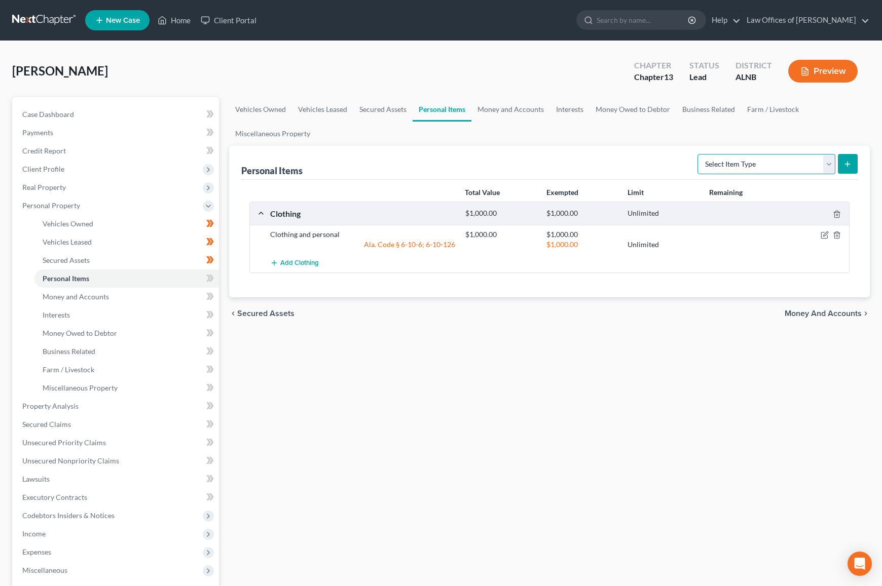
select select "household_goods"
click at [854, 162] on button "submit" at bounding box center [848, 164] width 20 height 20
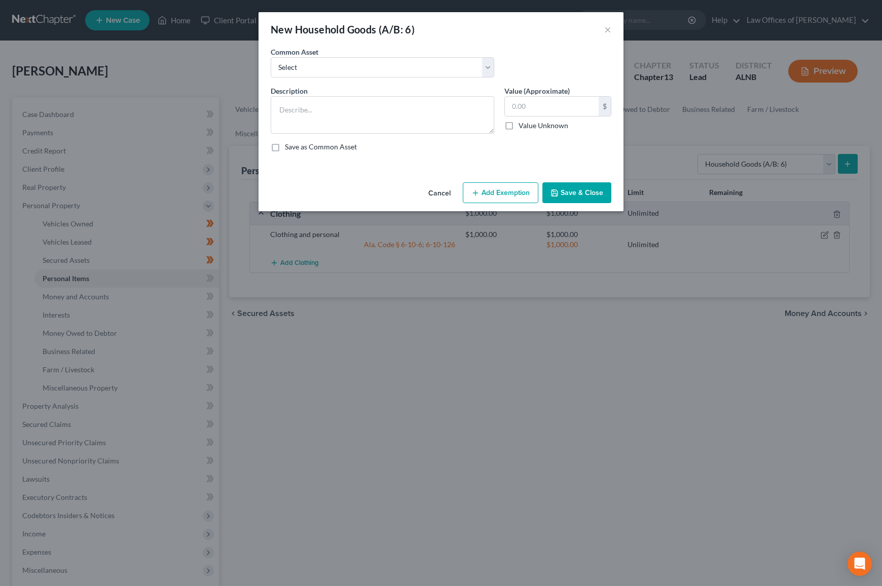
scroll to position [1, 1]
select select "0"
type textarea "Household goods and furnishings"
click at [524, 113] on input "1,420.00" at bounding box center [552, 106] width 94 height 19
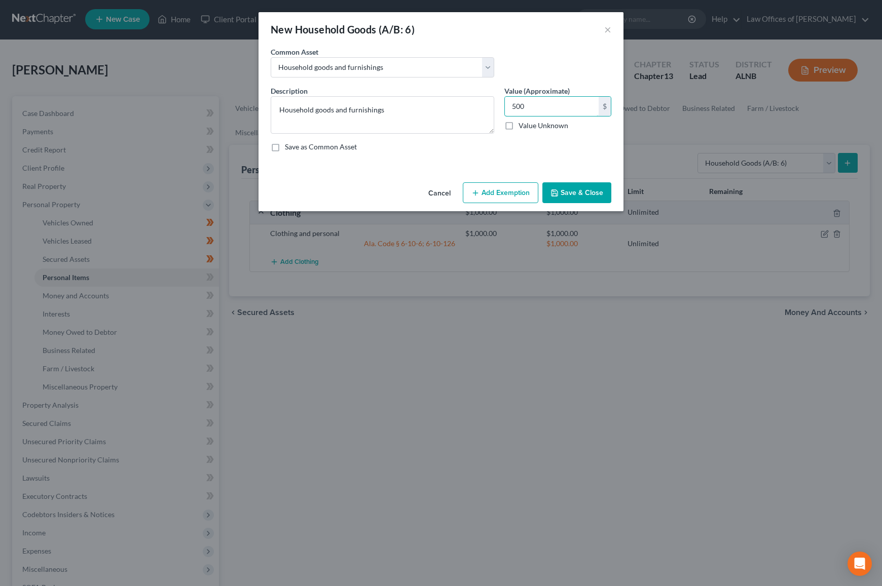
type input "500"
click at [511, 194] on button "Add Exemption" at bounding box center [500, 192] width 75 height 21
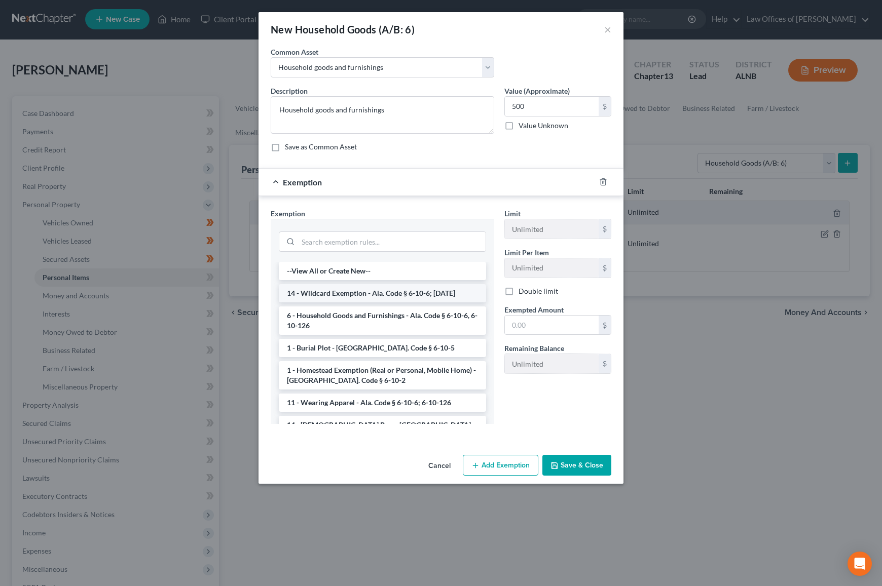
click at [394, 292] on li "14 - Wildcard Exemption - Ala. Code § 6-10-6; 6-10-12" at bounding box center [382, 293] width 207 height 18
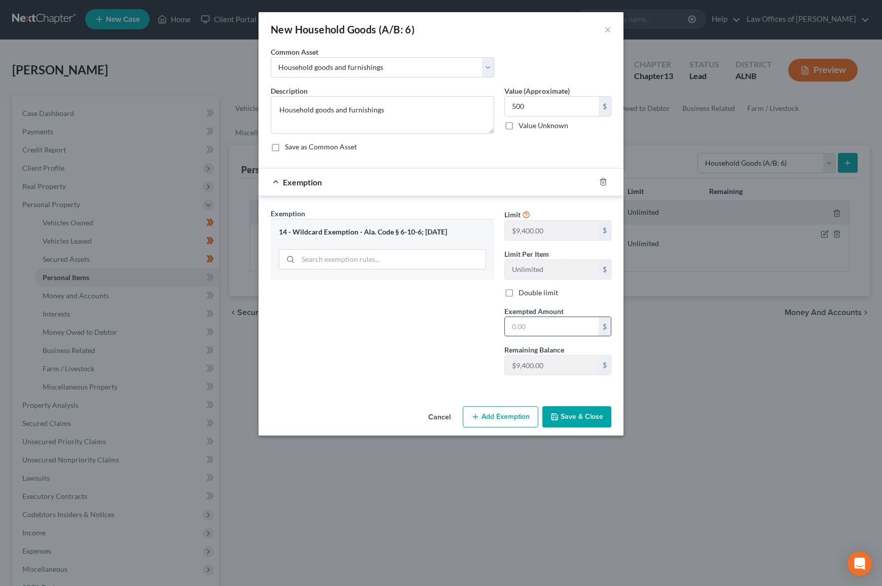
click at [561, 327] on input "text" at bounding box center [552, 326] width 94 height 19
type input "500"
click at [562, 417] on button "Save & Close" at bounding box center [576, 416] width 69 height 21
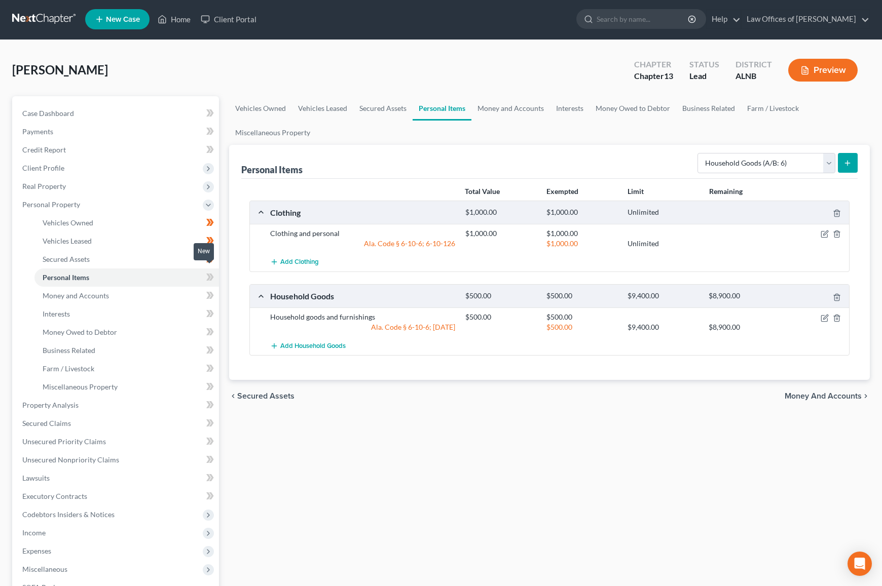
click at [209, 274] on icon at bounding box center [208, 277] width 5 height 7
drag, startPoint x: 209, startPoint y: 271, endPoint x: 192, endPoint y: 282, distance: 20.2
click at [204, 274] on span at bounding box center [210, 278] width 18 height 15
click at [170, 291] on link "Money and Accounts" at bounding box center [126, 296] width 184 height 18
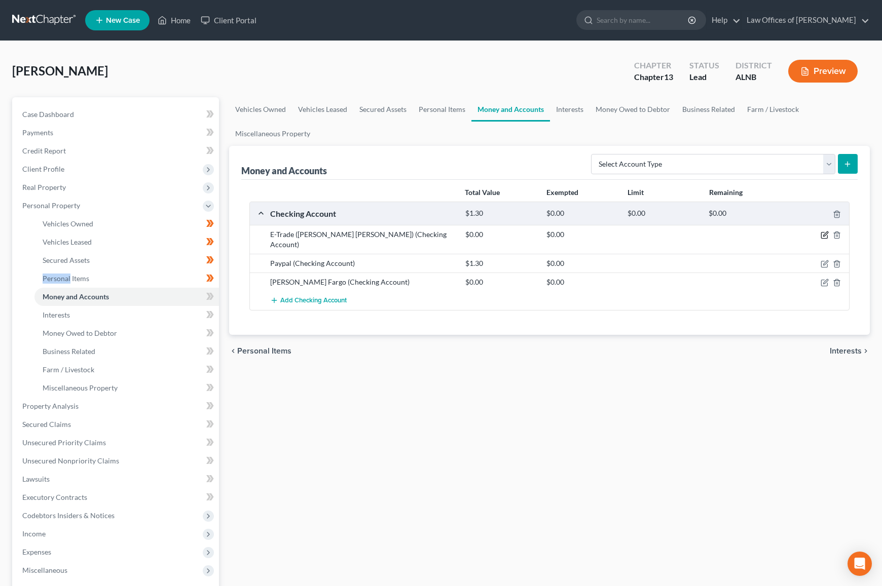
click at [822, 234] on icon "button" at bounding box center [824, 235] width 8 height 8
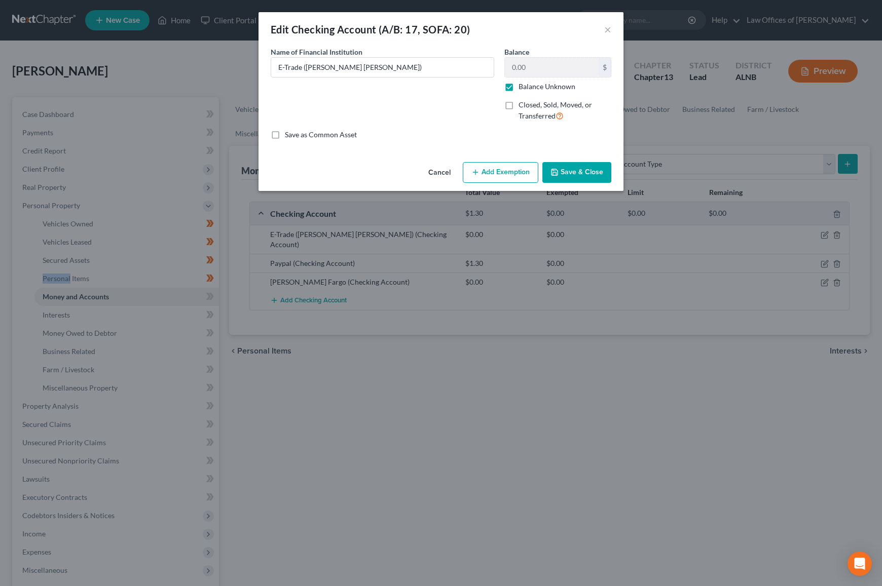
click at [490, 171] on button "Add Exemption" at bounding box center [500, 172] width 75 height 21
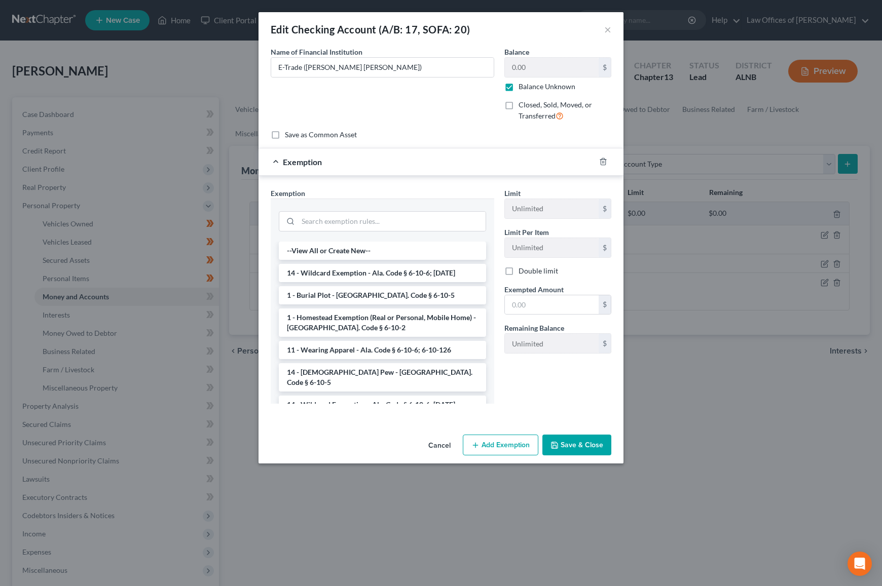
drag, startPoint x: 336, startPoint y: 268, endPoint x: 394, endPoint y: 278, distance: 58.1
click at [344, 269] on li "14 - Wildcard Exemption - Ala. Code § 6-10-6; 6-10-12" at bounding box center [382, 273] width 207 height 18
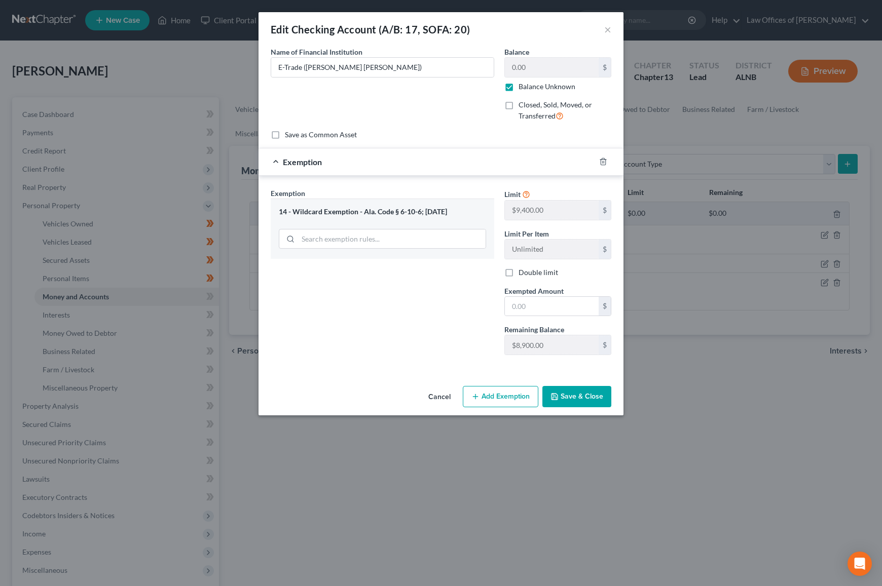
drag, startPoint x: 566, startPoint y: 396, endPoint x: 590, endPoint y: 389, distance: 25.3
click at [566, 396] on button "Save & Close" at bounding box center [576, 396] width 69 height 21
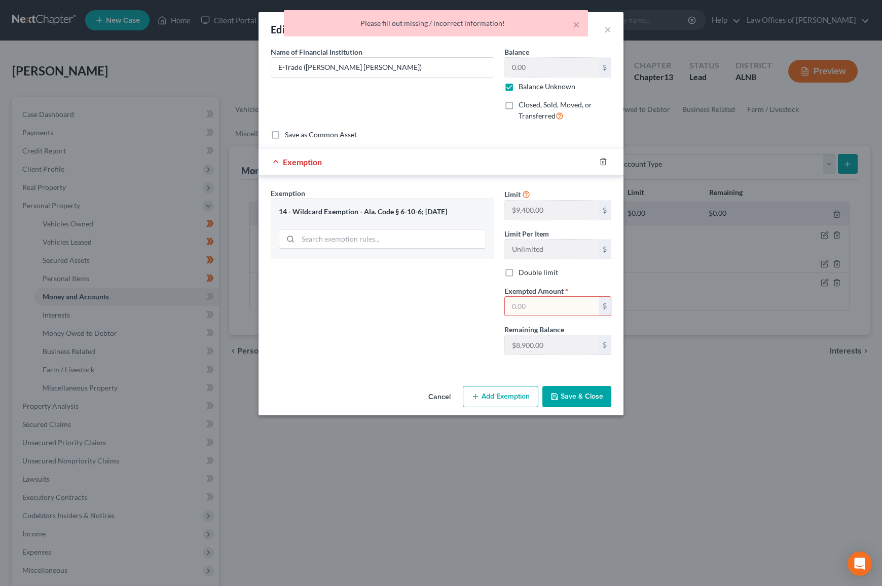
click at [521, 309] on input "text" at bounding box center [552, 306] width 94 height 19
type input "0"
drag, startPoint x: 572, startPoint y: 396, endPoint x: 582, endPoint y: 394, distance: 9.8
click at [573, 396] on button "Save & Close" at bounding box center [576, 396] width 69 height 21
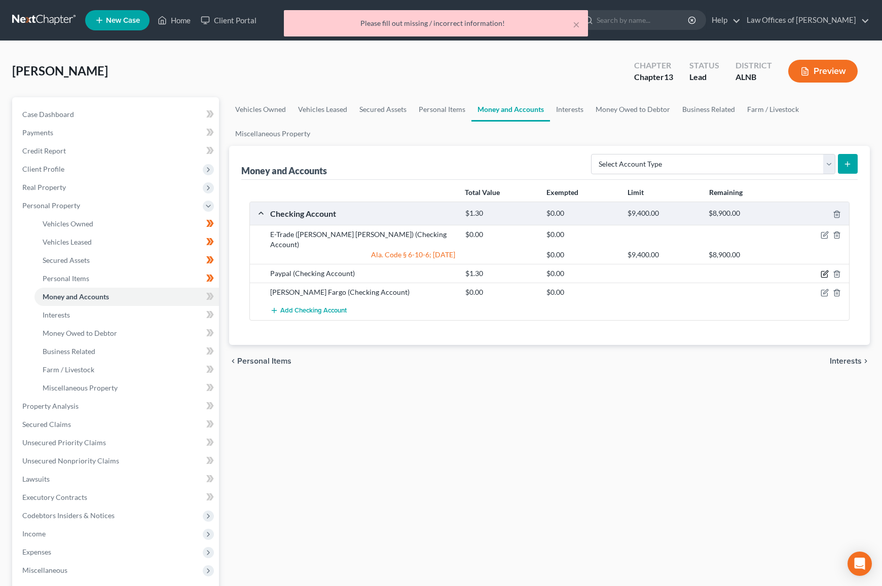
click at [824, 270] on icon "button" at bounding box center [824, 274] width 8 height 8
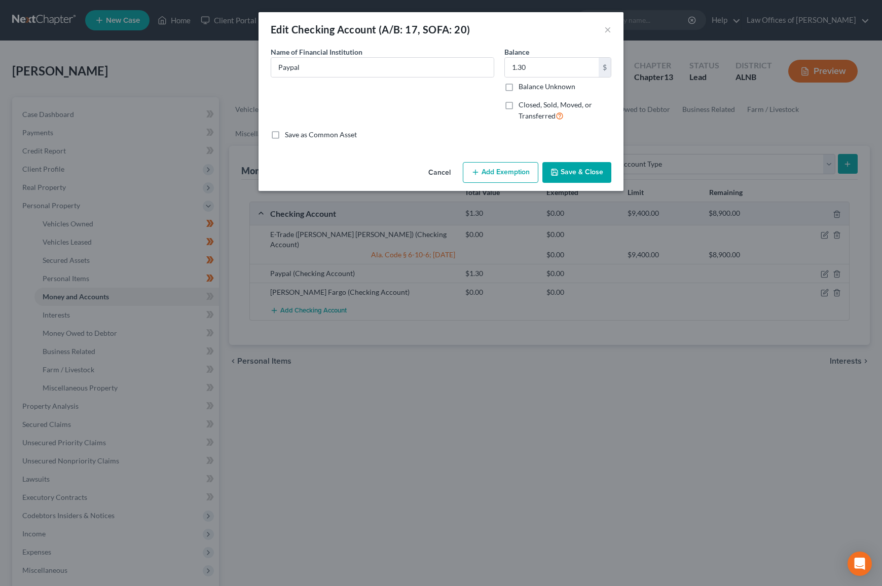
click at [494, 171] on button "Add Exemption" at bounding box center [500, 172] width 75 height 21
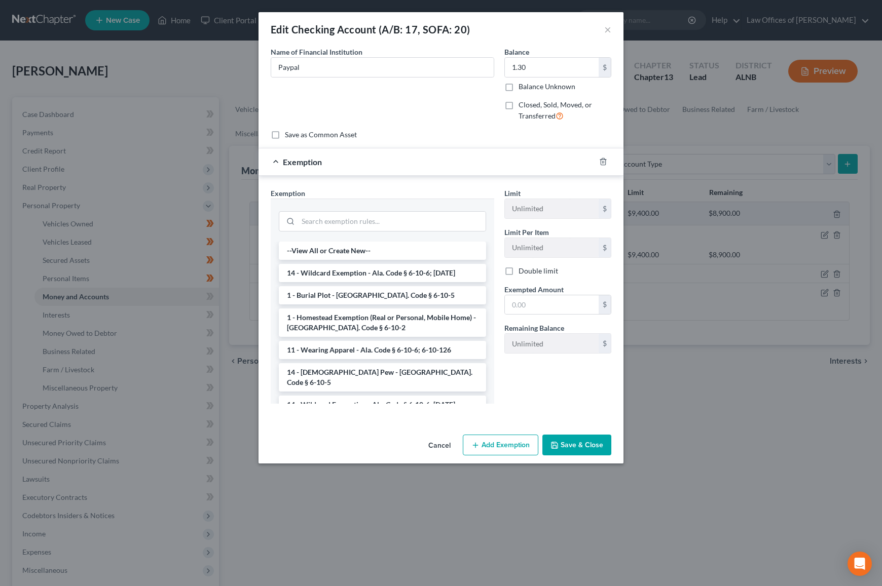
drag, startPoint x: 372, startPoint y: 271, endPoint x: 448, endPoint y: 283, distance: 77.0
click at [373, 271] on li "14 - Wildcard Exemption - Ala. Code § 6-10-6; 6-10-12" at bounding box center [382, 273] width 207 height 18
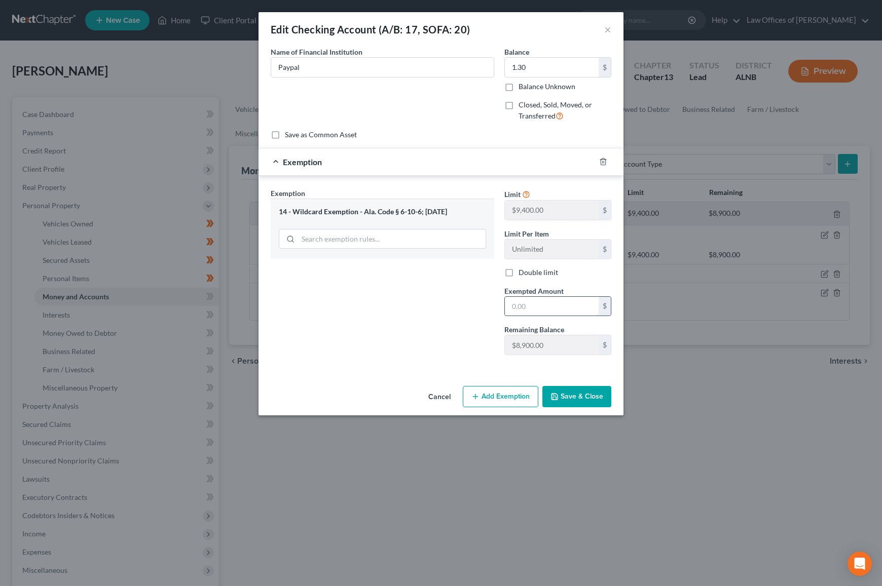
click at [538, 305] on input "text" at bounding box center [552, 306] width 94 height 19
type input "1.30"
click at [570, 394] on button "Save & Close" at bounding box center [576, 396] width 69 height 21
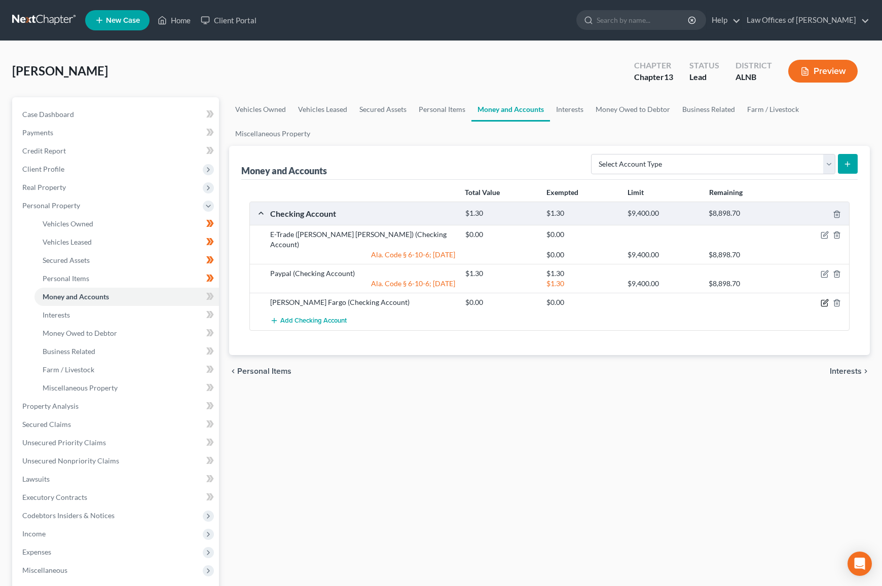
click at [825, 299] on icon "button" at bounding box center [824, 303] width 8 height 8
select select "0"
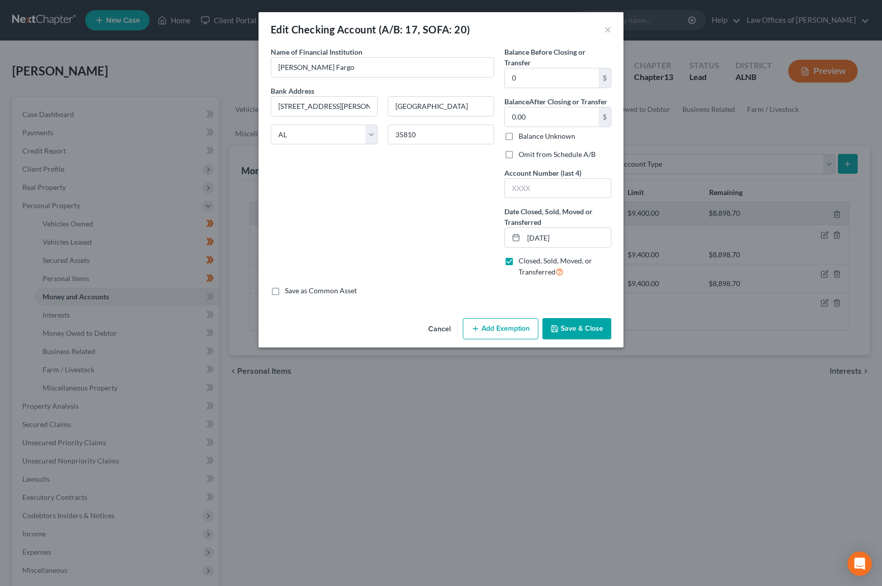
click at [493, 322] on button "Add Exemption" at bounding box center [500, 328] width 75 height 21
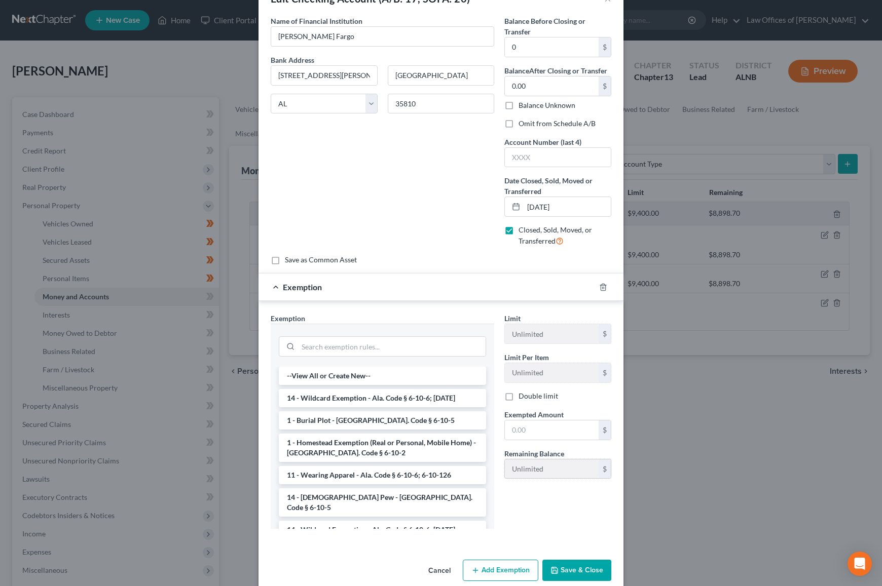
scroll to position [34, 0]
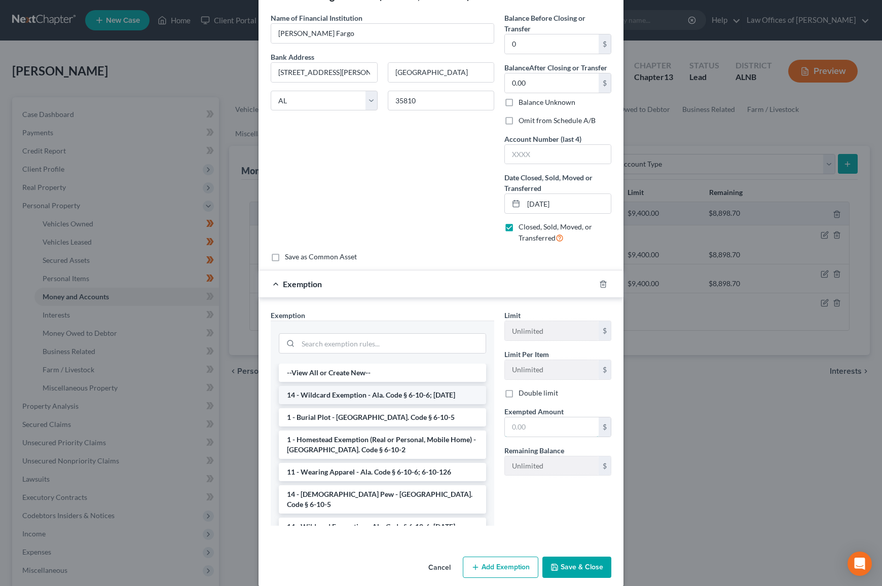
drag, startPoint x: 539, startPoint y: 421, endPoint x: 389, endPoint y: 381, distance: 155.2
click at [538, 421] on input "text" at bounding box center [552, 426] width 94 height 19
drag, startPoint x: 338, startPoint y: 390, endPoint x: 401, endPoint y: 406, distance: 65.5
click at [343, 391] on li "14 - Wildcard Exemption - Ala. Code § 6-10-6; 6-10-12" at bounding box center [382, 395] width 207 height 18
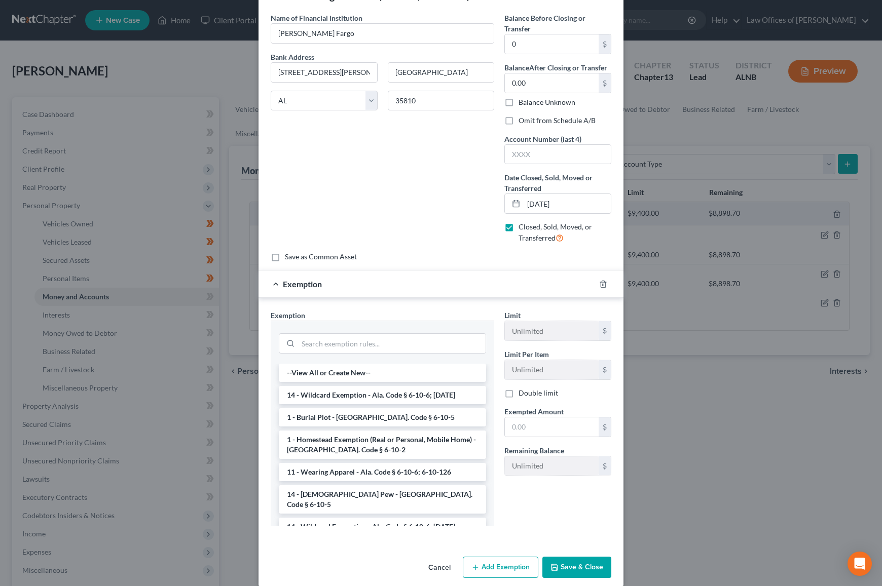
scroll to position [0, 0]
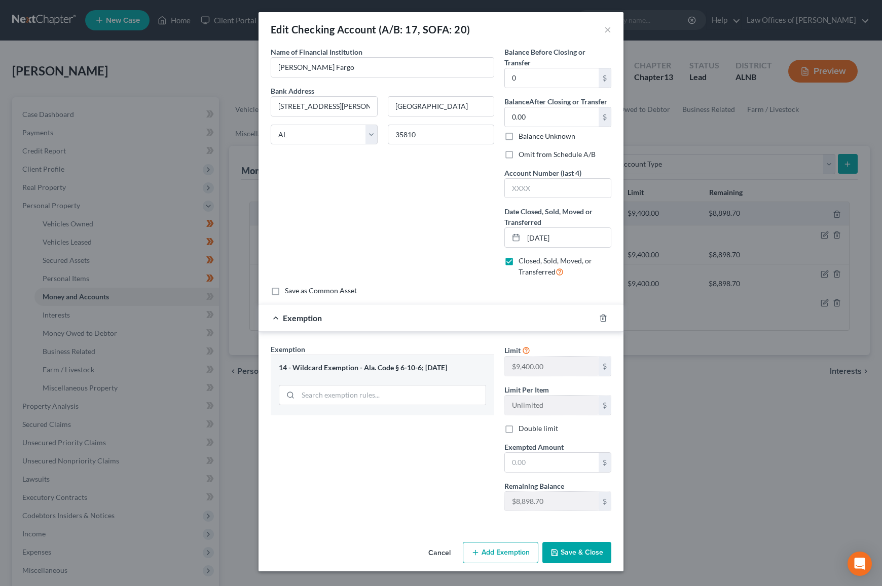
click at [565, 545] on button "Save & Close" at bounding box center [576, 552] width 69 height 21
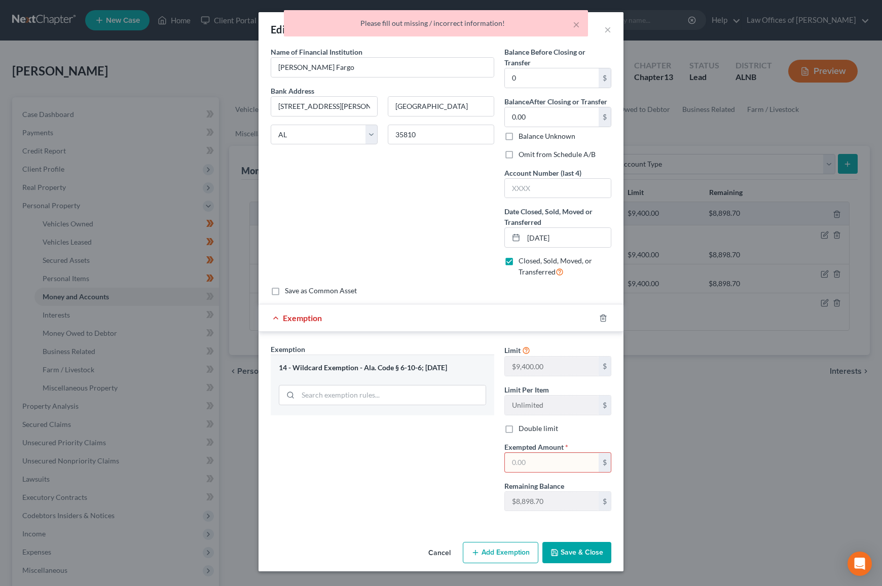
click at [549, 453] on input "text" at bounding box center [552, 462] width 94 height 19
type input "0"
click at [572, 559] on div "Cancel Add Exemption Save & Close" at bounding box center [440, 554] width 365 height 33
click at [573, 553] on button "Save & Close" at bounding box center [576, 552] width 69 height 21
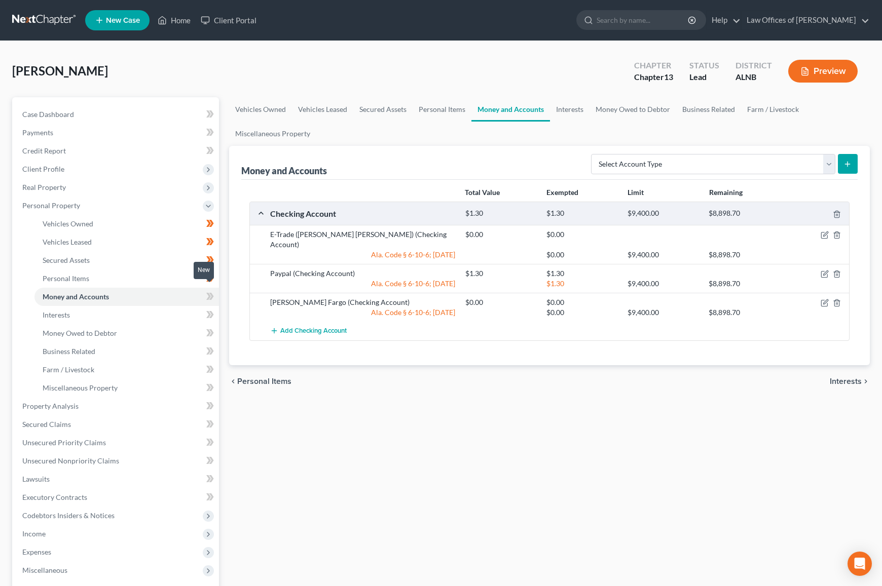
click at [215, 291] on span at bounding box center [210, 297] width 18 height 15
click at [180, 306] on link "Interests" at bounding box center [126, 315] width 184 height 18
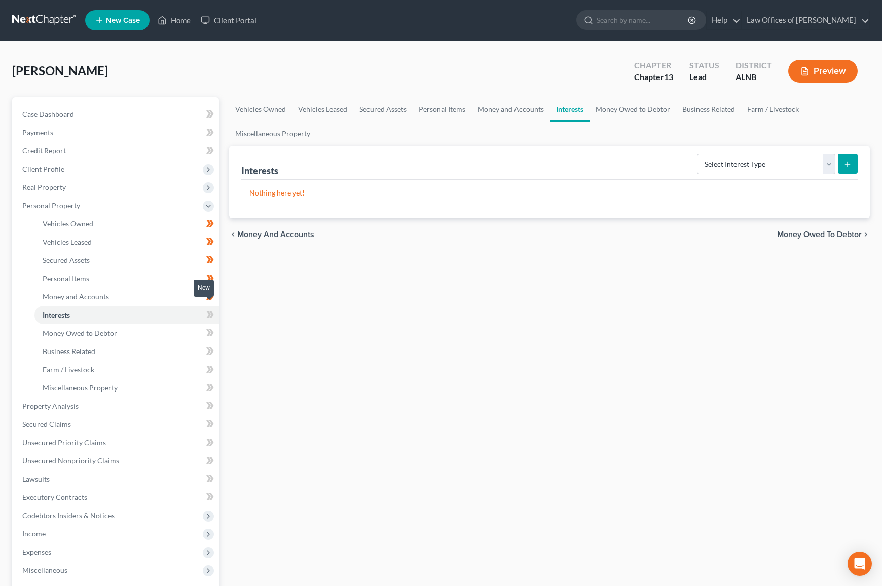
click at [211, 311] on icon at bounding box center [211, 314] width 5 height 7
click at [189, 325] on link "Money Owed to Debtor" at bounding box center [126, 333] width 184 height 18
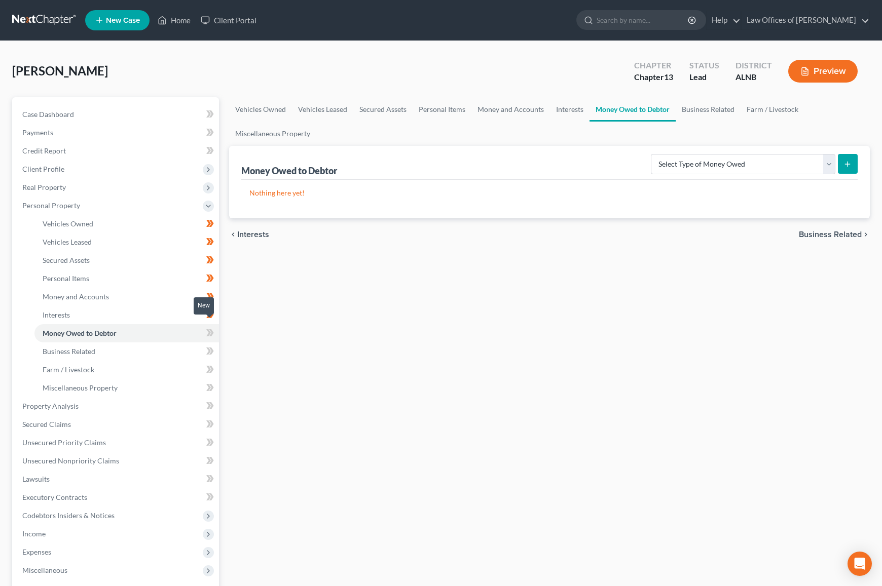
click at [211, 329] on icon at bounding box center [211, 332] width 5 height 7
drag, startPoint x: 211, startPoint y: 325, endPoint x: 191, endPoint y: 334, distance: 22.7
click at [211, 327] on icon at bounding box center [210, 333] width 8 height 13
click at [183, 342] on link "Business Related" at bounding box center [126, 351] width 184 height 18
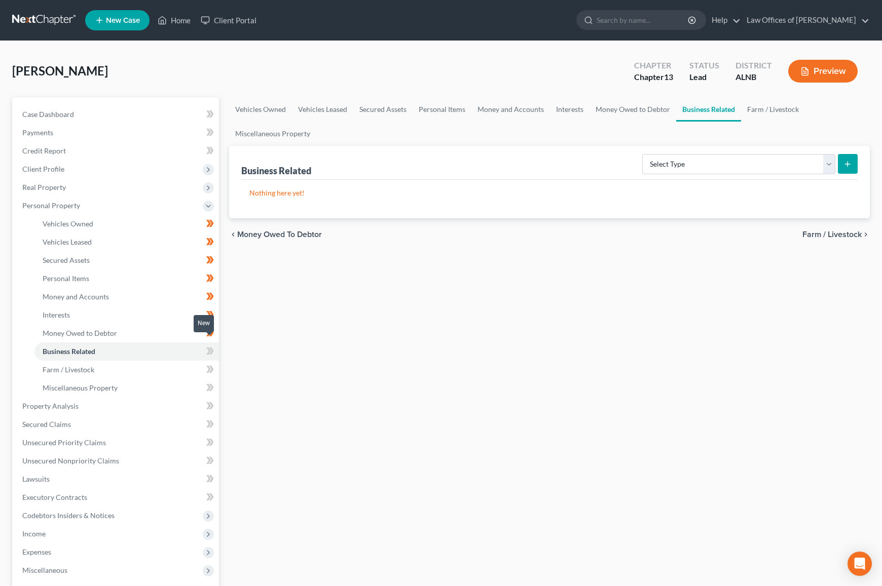
click at [210, 348] on icon at bounding box center [211, 351] width 5 height 7
drag, startPoint x: 210, startPoint y: 340, endPoint x: 192, endPoint y: 355, distance: 23.7
click at [210, 348] on icon at bounding box center [211, 351] width 5 height 7
click at [184, 361] on link "Farm / Livestock" at bounding box center [126, 370] width 184 height 18
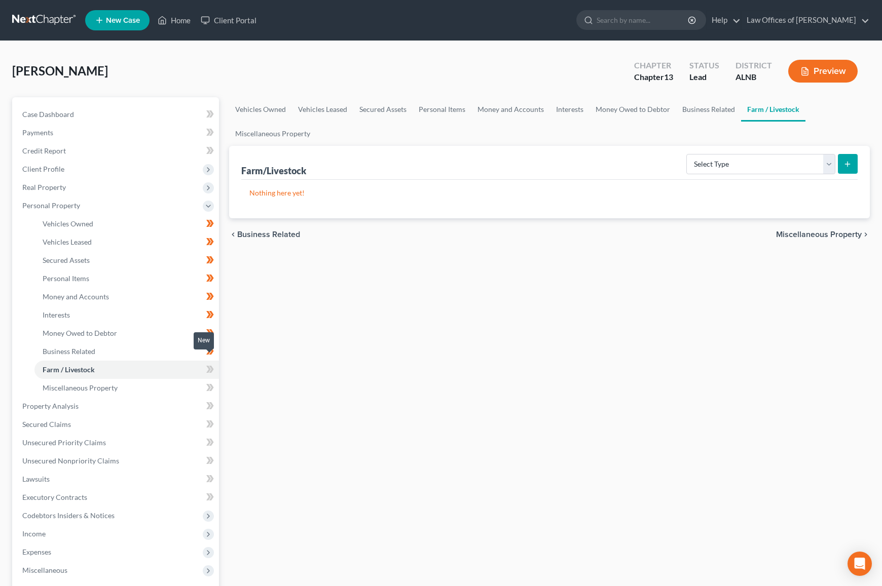
click at [211, 366] on icon at bounding box center [211, 369] width 5 height 7
drag, startPoint x: 211, startPoint y: 361, endPoint x: 191, endPoint y: 372, distance: 23.8
click at [207, 366] on g at bounding box center [210, 369] width 8 height 7
click at [182, 379] on link "Miscellaneous Property" at bounding box center [126, 388] width 184 height 18
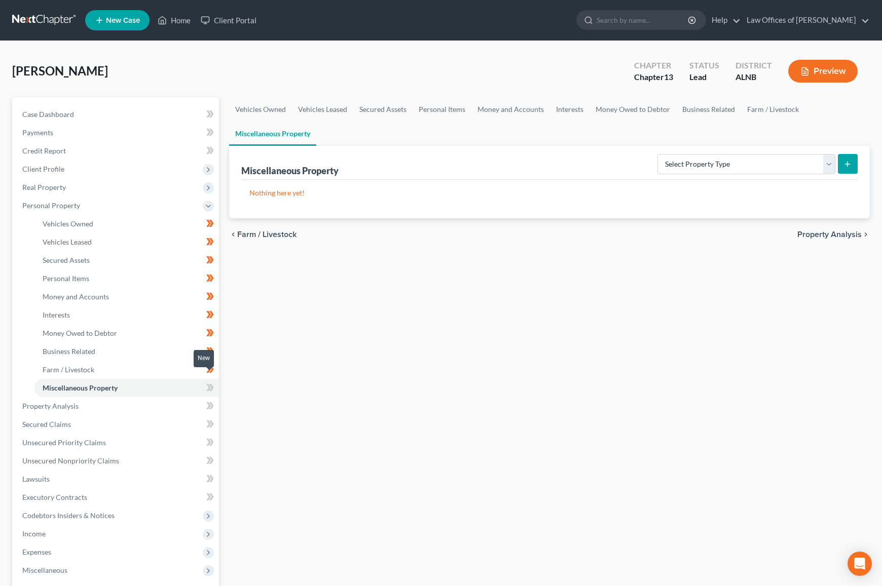
click at [214, 382] on span at bounding box center [210, 389] width 18 height 15
click at [164, 397] on link "Property Analysis" at bounding box center [116, 406] width 205 height 18
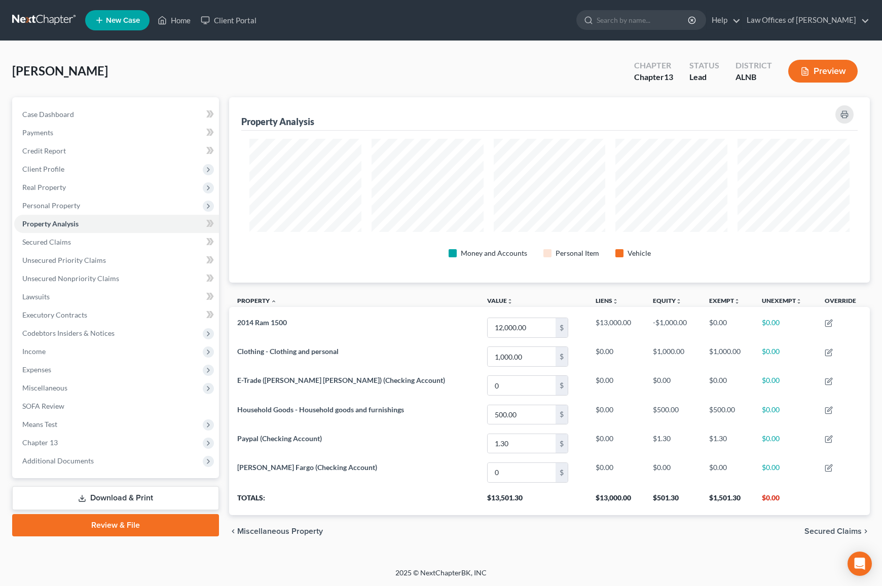
scroll to position [184, 640]
click at [212, 220] on icon at bounding box center [211, 223] width 5 height 7
drag, startPoint x: 212, startPoint y: 220, endPoint x: 197, endPoint y: 235, distance: 21.5
click at [212, 220] on icon at bounding box center [211, 223] width 5 height 7
click at [189, 242] on link "Secured Claims" at bounding box center [116, 242] width 205 height 18
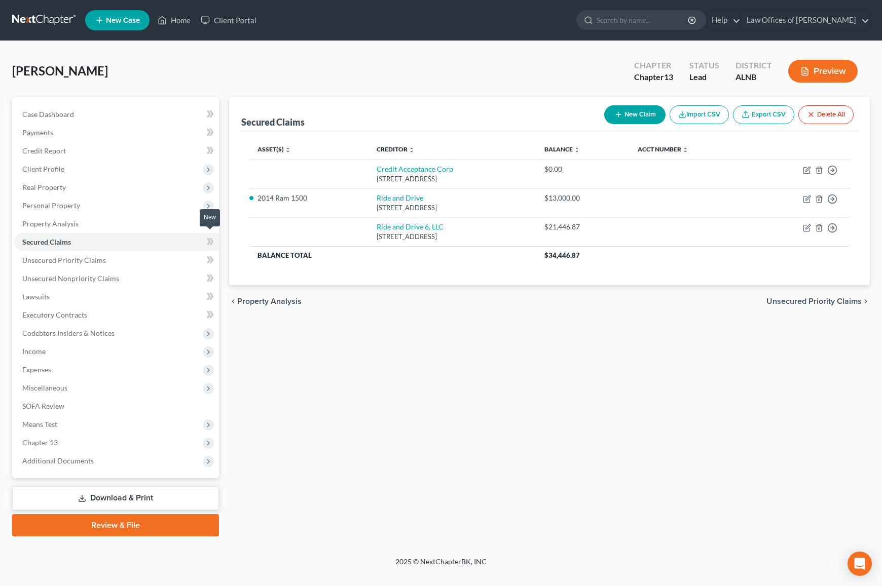
click at [209, 238] on icon at bounding box center [208, 241] width 5 height 7
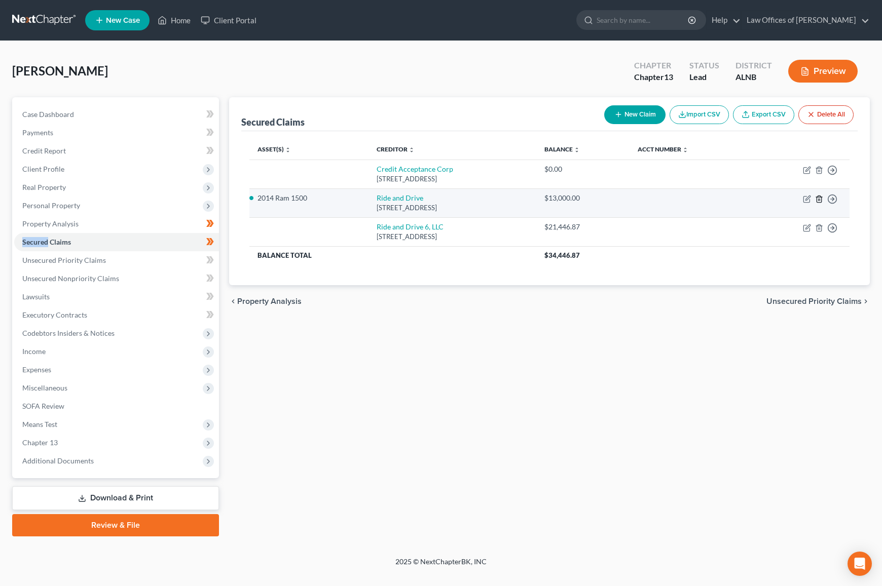
click at [816, 196] on icon "button" at bounding box center [819, 199] width 8 height 8
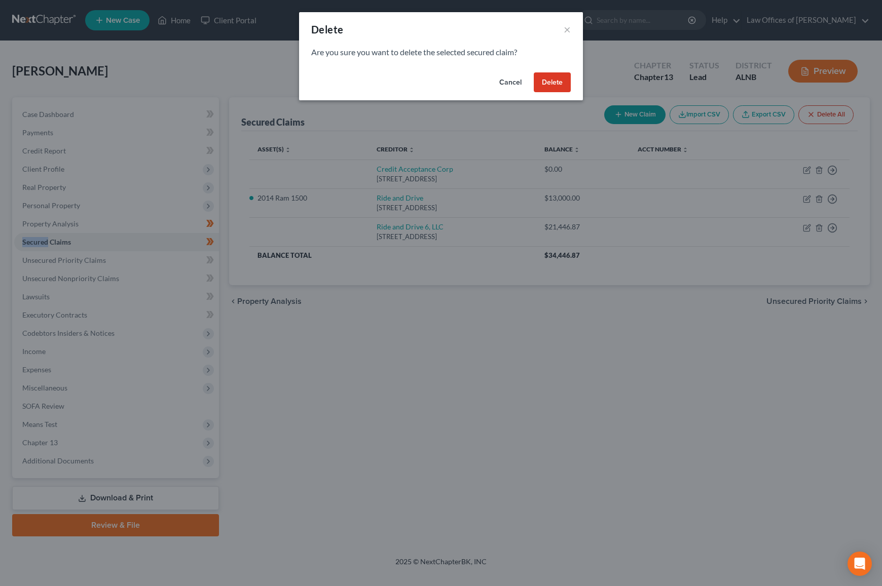
click at [552, 82] on button "Delete" at bounding box center [552, 82] width 37 height 20
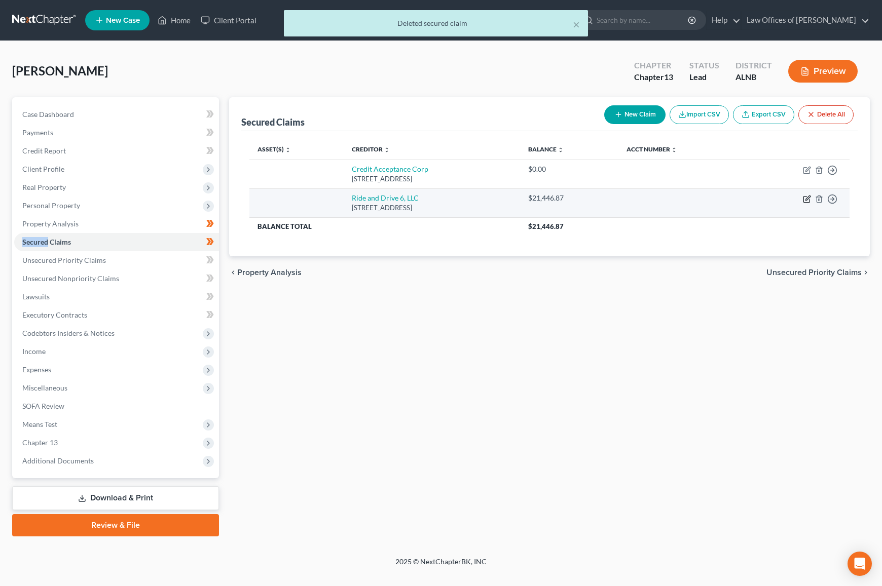
click at [804, 195] on icon "button" at bounding box center [807, 199] width 8 height 8
select select "18"
select select "0"
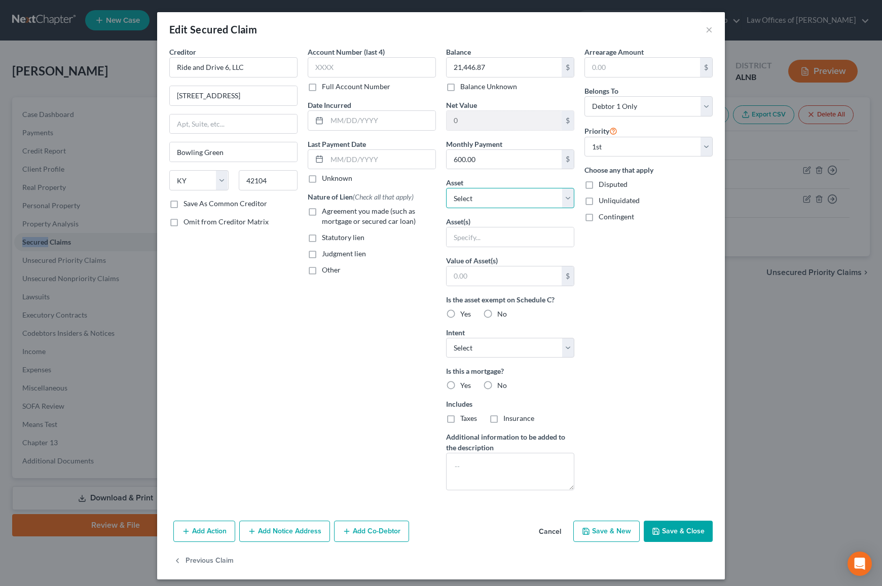
select select "4"
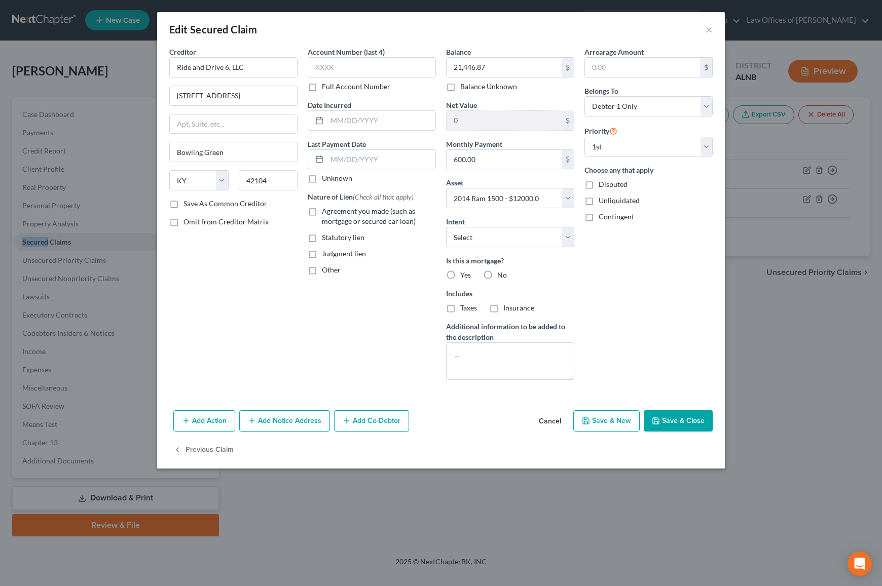
click at [684, 421] on button "Save & Close" at bounding box center [677, 420] width 69 height 21
select select
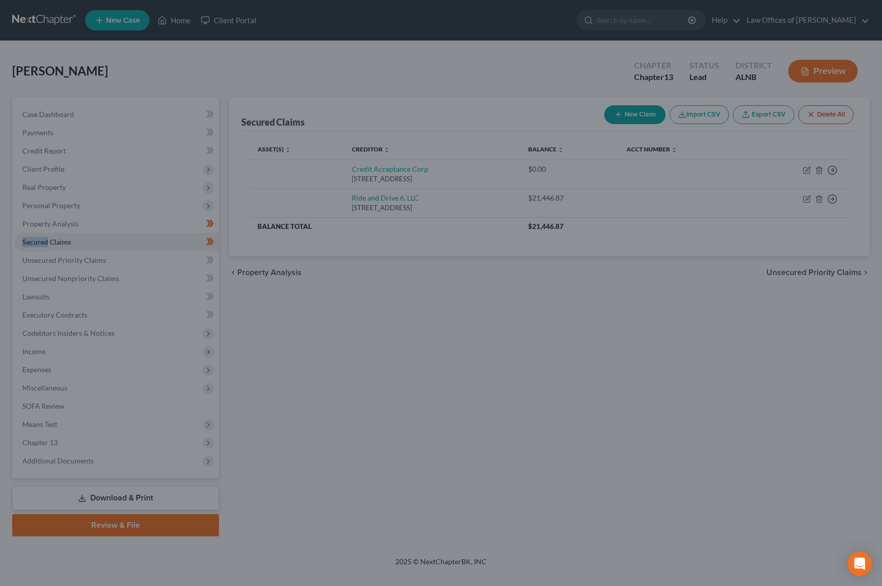
type input "-9,446.87"
select select "4"
type input "0"
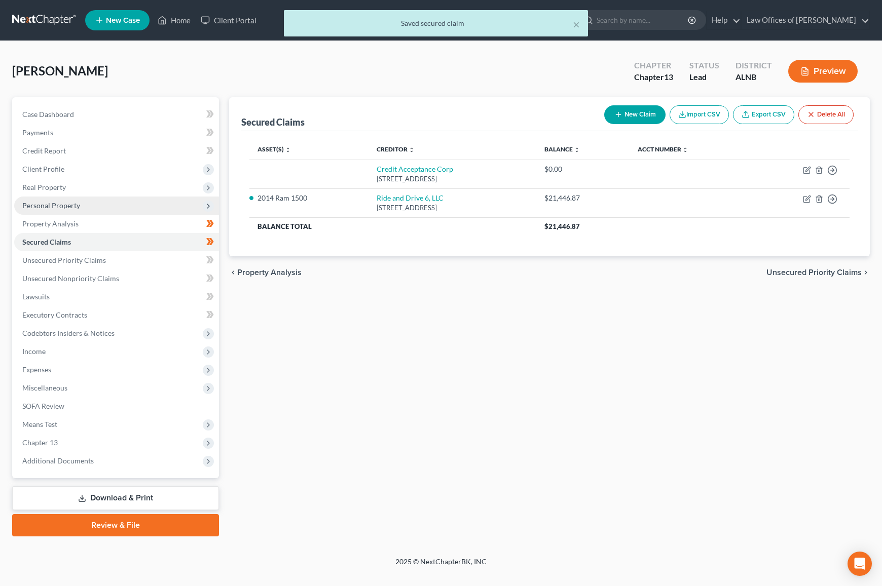
click at [44, 201] on span "Personal Property" at bounding box center [51, 205] width 58 height 9
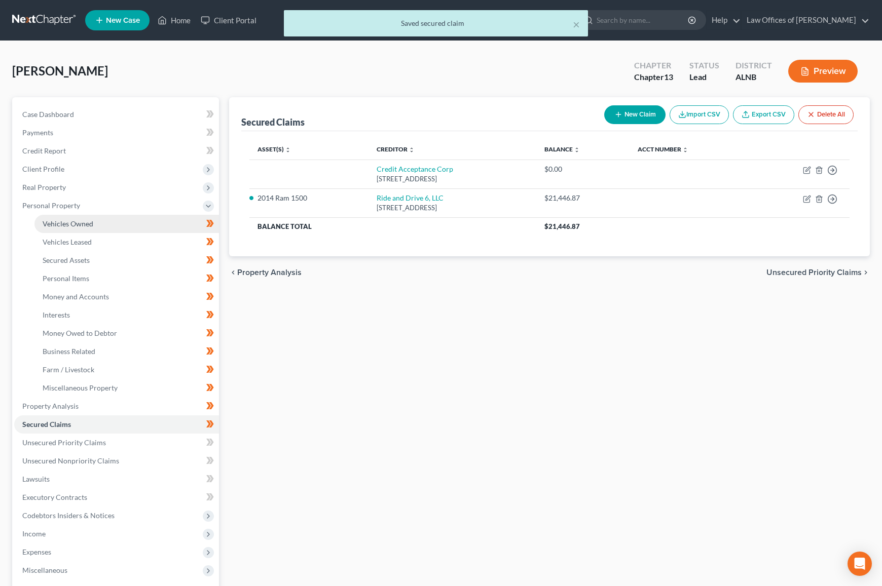
click at [95, 225] on link "Vehicles Owned" at bounding box center [126, 224] width 184 height 18
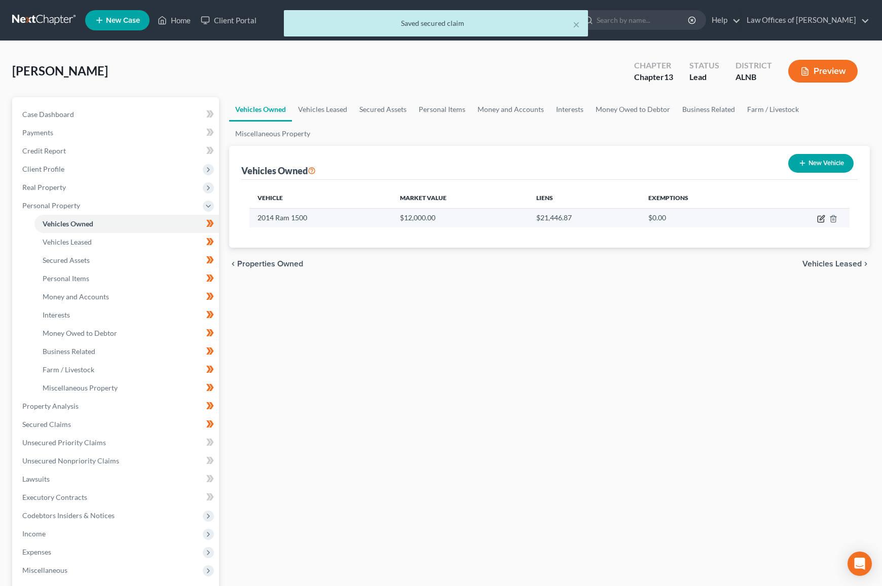
click at [821, 218] on icon "button" at bounding box center [821, 217] width 5 height 5
select select "0"
select select "12"
select select "4"
select select "0"
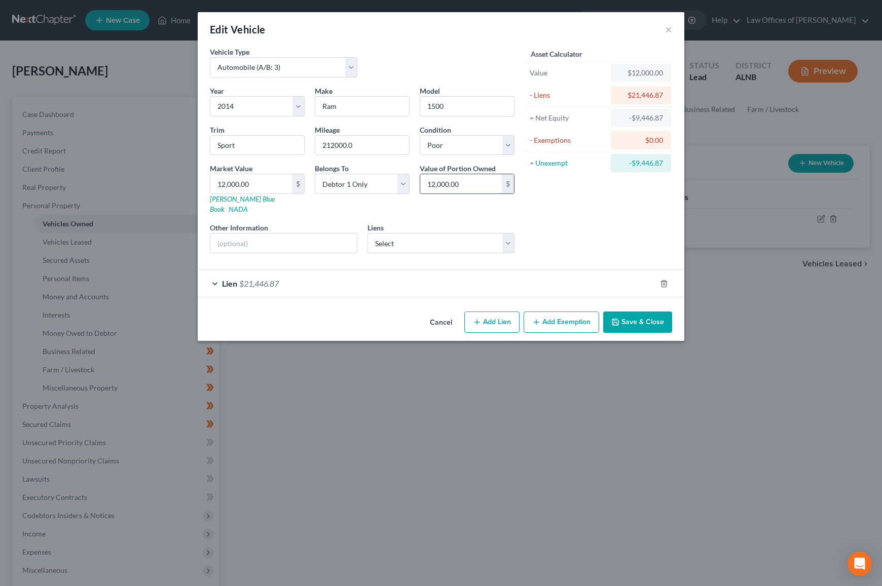
click at [471, 180] on input "12,000.00" at bounding box center [461, 183] width 82 height 19
click at [266, 184] on input "12,000.00" at bounding box center [251, 183] width 82 height 19
type input "1"
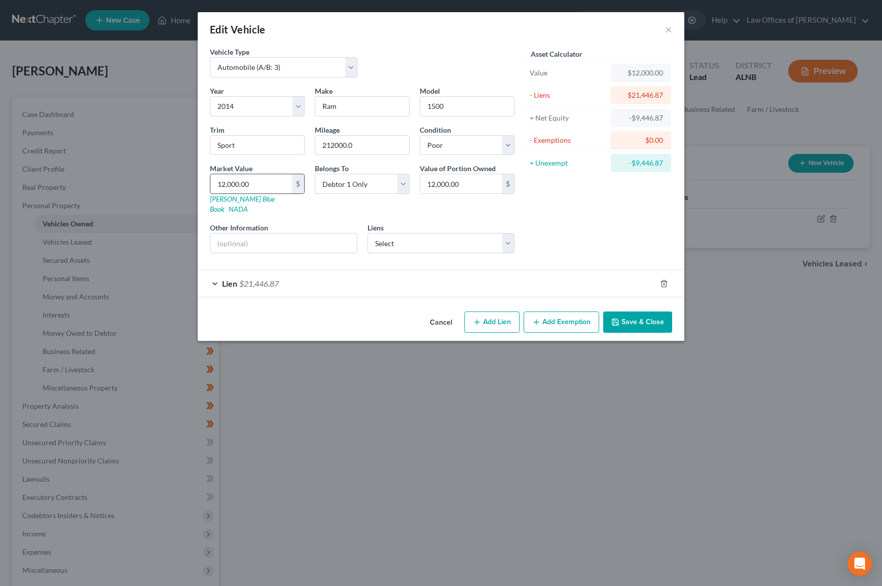
type input "1.00"
type input "10"
type input "10.00"
type input "100"
type input "100.00"
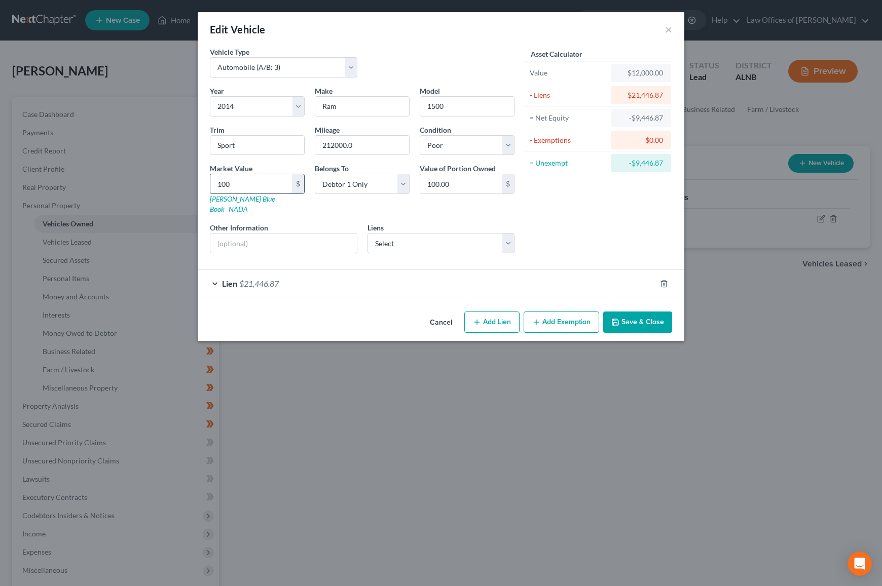
type input "1000"
type input "1,000.00"
type input "1,0000"
type input "10,000.00"
type input "10,000"
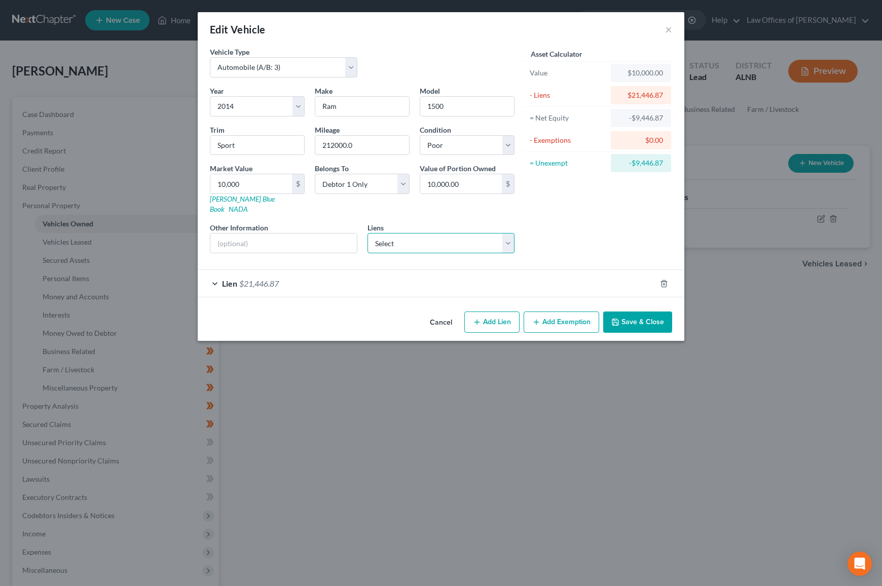
drag, startPoint x: 453, startPoint y: 221, endPoint x: 638, endPoint y: 303, distance: 202.3
click at [638, 303] on div "Edit Vehicle × Vehicle Type Select Automobile (A/B: 3) Truck (A/B: 3) Trailer (…" at bounding box center [441, 176] width 486 height 329
click at [637, 312] on button "Save & Close" at bounding box center [637, 322] width 69 height 21
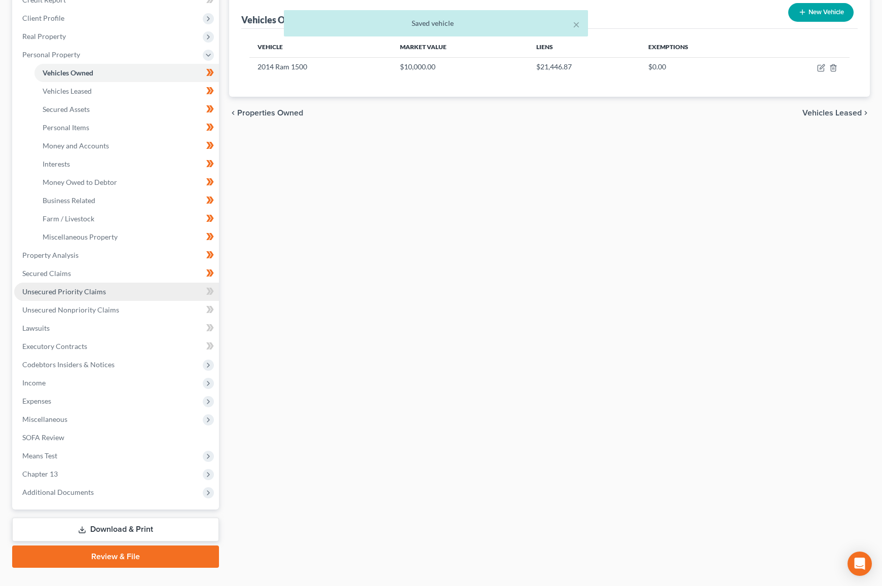
click at [129, 283] on link "Unsecured Priority Claims" at bounding box center [116, 292] width 205 height 18
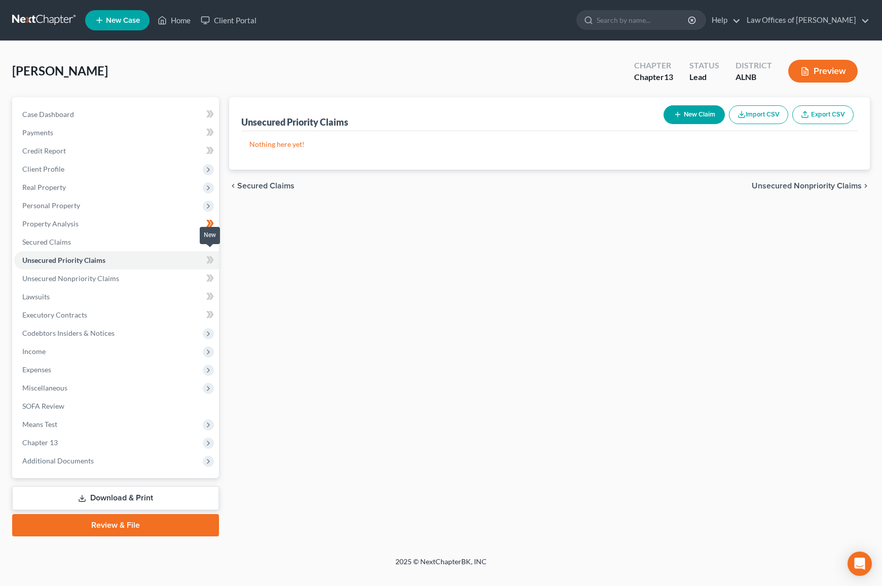
click at [212, 256] on icon at bounding box center [210, 260] width 8 height 13
click at [177, 272] on link "Unsecured Nonpriority Claims" at bounding box center [116, 279] width 205 height 18
click at [210, 275] on icon at bounding box center [208, 278] width 5 height 7
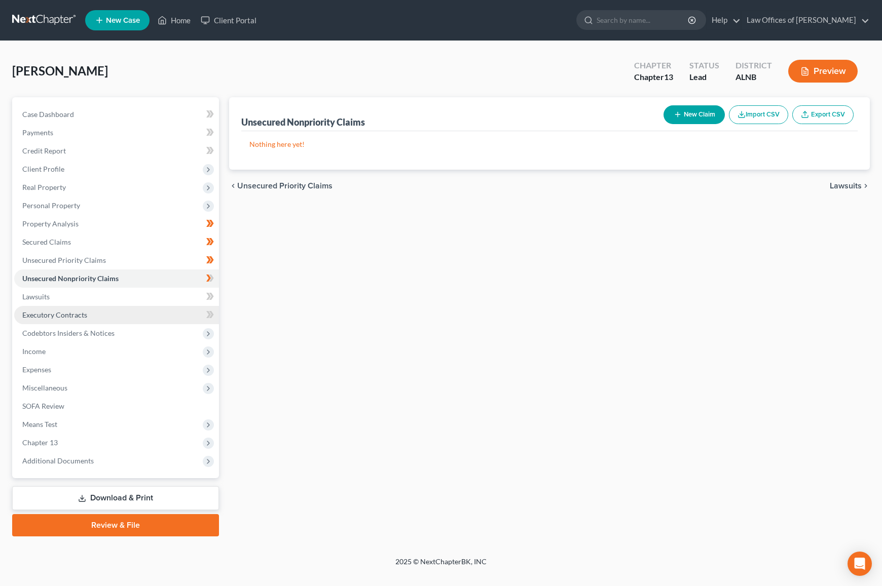
click at [183, 306] on link "Executory Contracts" at bounding box center [116, 315] width 205 height 18
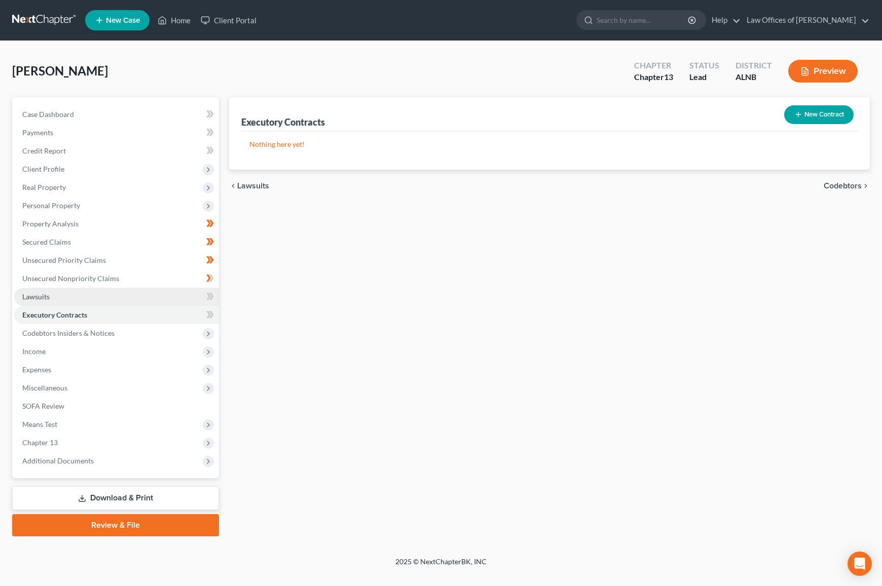
click at [183, 295] on link "Lawsuits" at bounding box center [116, 297] width 205 height 18
click at [210, 292] on icon at bounding box center [210, 296] width 8 height 13
drag, startPoint x: 210, startPoint y: 292, endPoint x: 192, endPoint y: 308, distance: 23.4
click at [209, 293] on icon at bounding box center [210, 296] width 8 height 13
click at [189, 309] on link "Executory Contracts" at bounding box center [116, 315] width 205 height 18
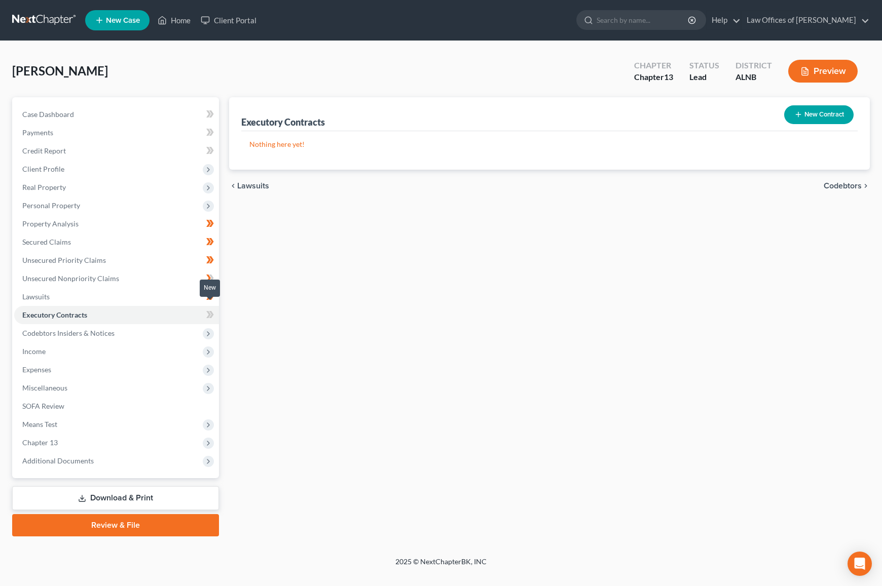
click at [206, 309] on icon at bounding box center [210, 315] width 8 height 13
click at [166, 328] on span "Codebtors Insiders & Notices" at bounding box center [116, 333] width 205 height 18
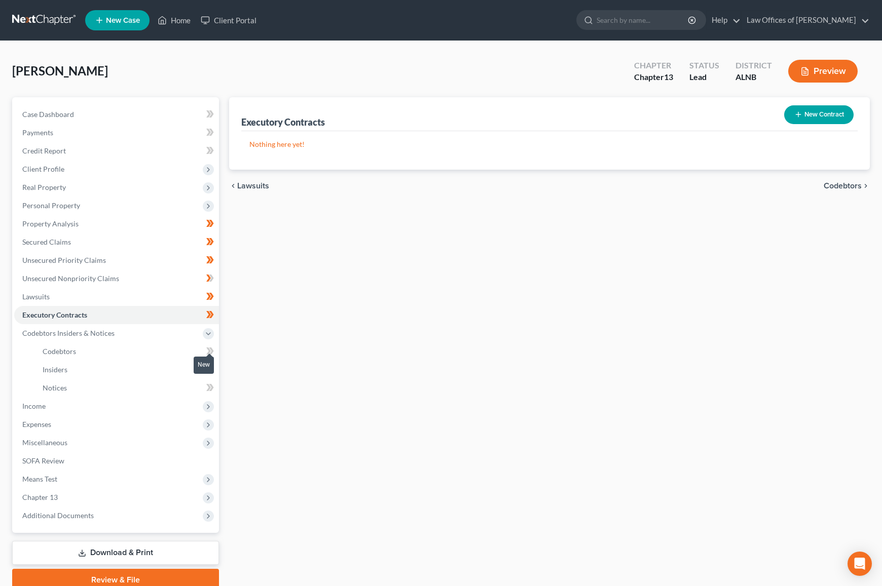
click at [209, 348] on icon at bounding box center [208, 351] width 5 height 7
drag, startPoint x: 209, startPoint y: 344, endPoint x: 209, endPoint y: 353, distance: 8.6
click at [210, 348] on g at bounding box center [210, 351] width 8 height 7
click at [207, 362] on body "Home New Case Client Portal Law Offices of Joseph G. Pleva plevalaw@gmail.com M…" at bounding box center [441, 315] width 882 height 630
click at [215, 364] on span at bounding box center [210, 370] width 18 height 15
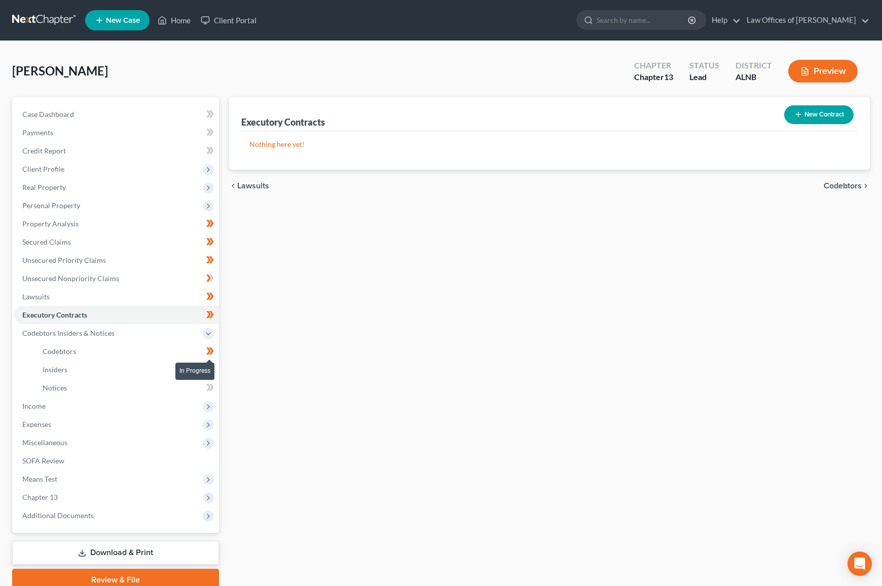
click at [217, 367] on span at bounding box center [210, 370] width 18 height 15
click at [171, 379] on link "Notices" at bounding box center [126, 388] width 184 height 18
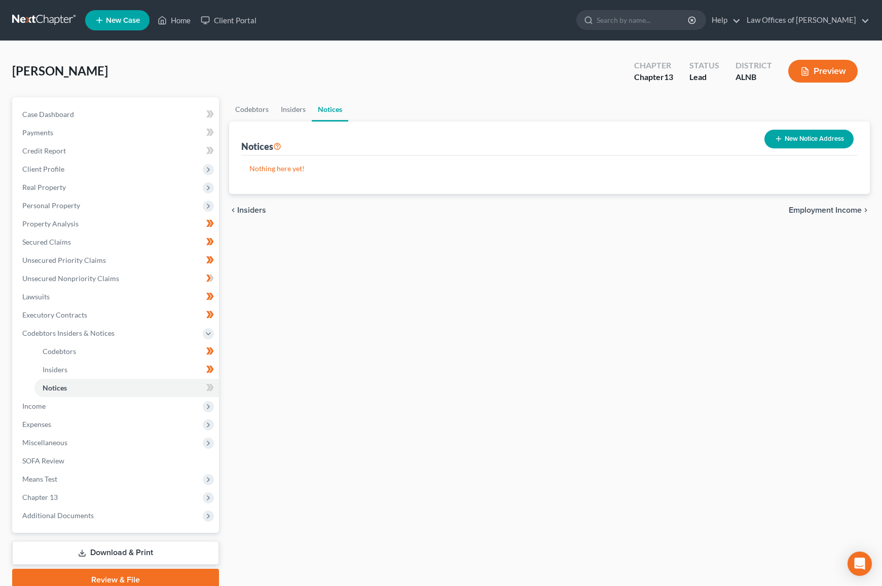
click at [792, 138] on button "New Notice Address" at bounding box center [808, 139] width 89 height 19
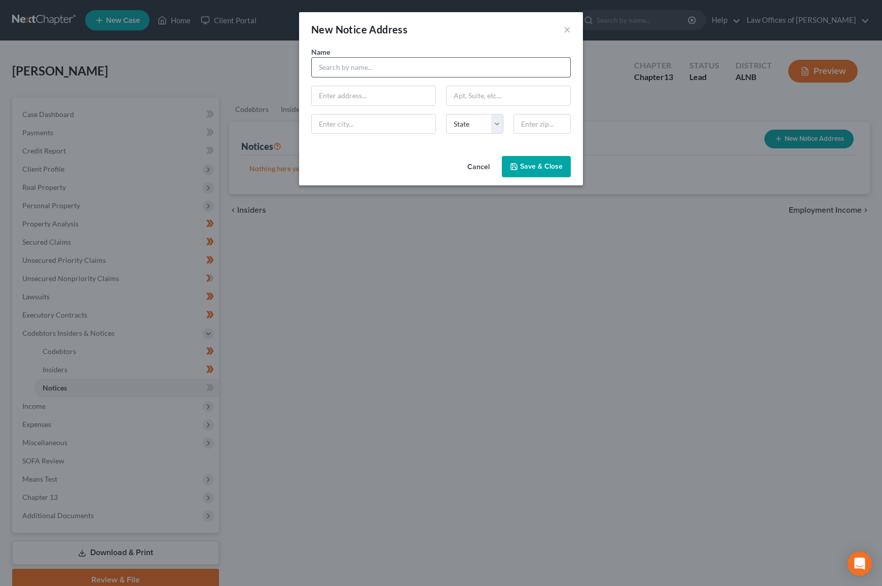
drag, startPoint x: 416, startPoint y: 78, endPoint x: 424, endPoint y: 70, distance: 10.7
click at [416, 77] on div "Name * State AL AK AR AZ CA CO CT DE DC FL GA GU HI ID IL IN IA KS KY LA ME MD …" at bounding box center [441, 94] width 270 height 95
click at [425, 68] on input "text" at bounding box center [440, 67] width 259 height 20
click at [356, 90] on div "Centralized Insolvency Operation P.O. Box 7346, Philadelphia, PA 19101-7346" at bounding box center [401, 94] width 165 height 9
type input "Internal Revenue Service"
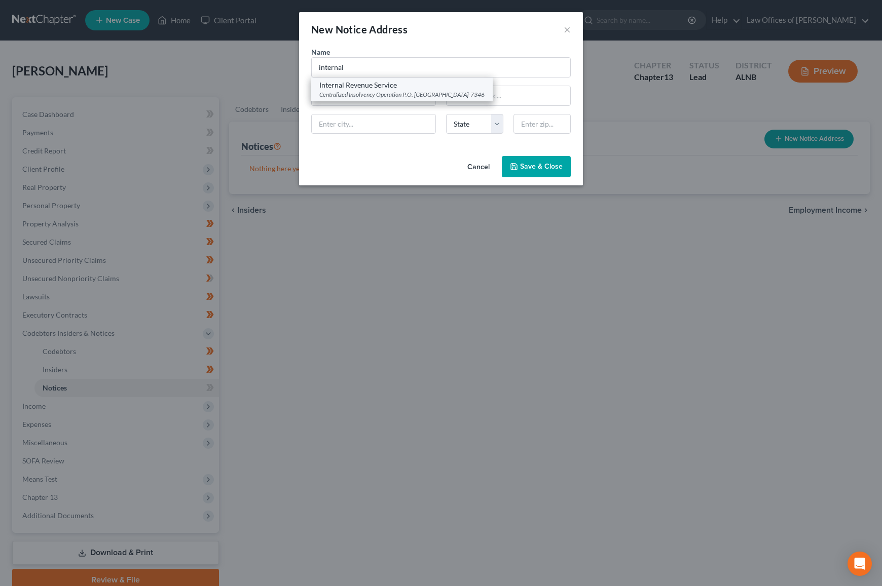
type input "Centralized Insolvency Operation"
type input "P.O. Box 7346"
type input "Philadelphia"
select select "39"
type input "19101-7346"
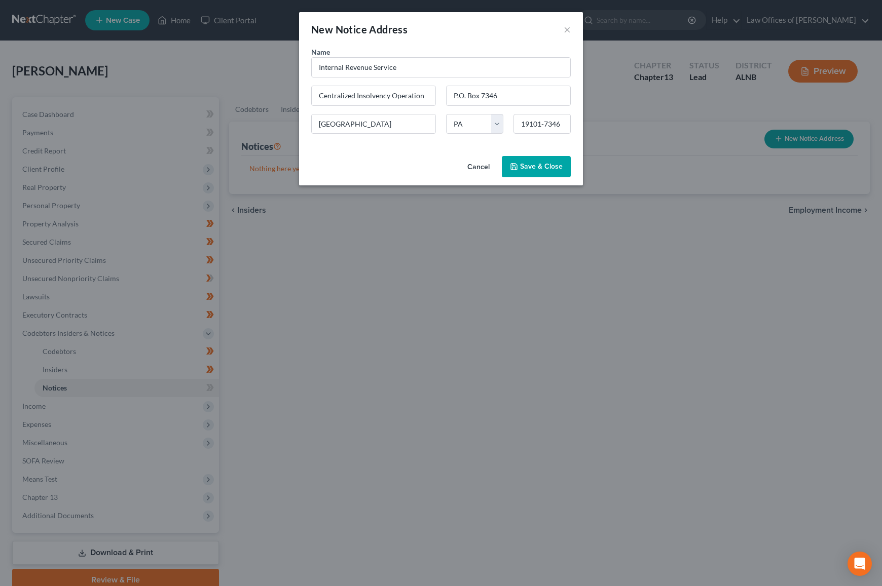
click at [534, 164] on span "Save & Close" at bounding box center [541, 166] width 43 height 9
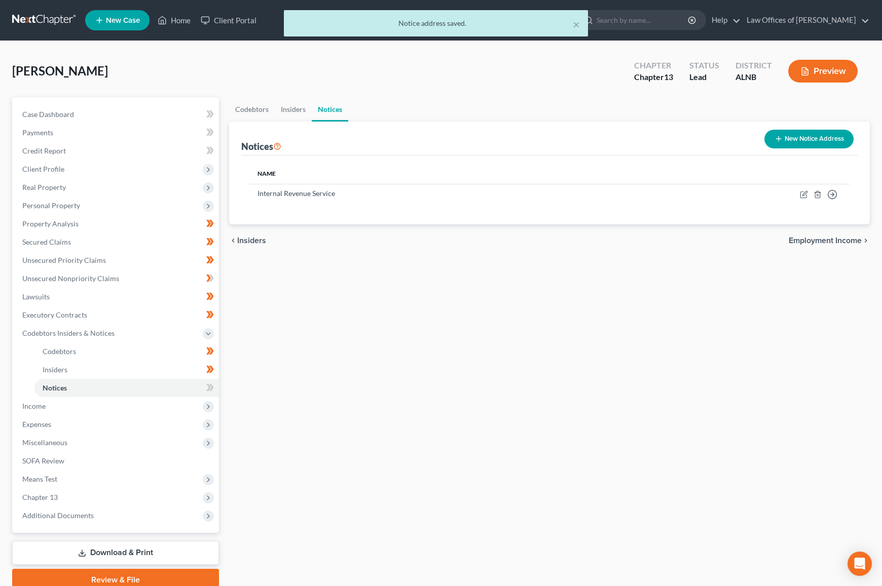
click at [824, 143] on button "New Notice Address" at bounding box center [808, 139] width 89 height 19
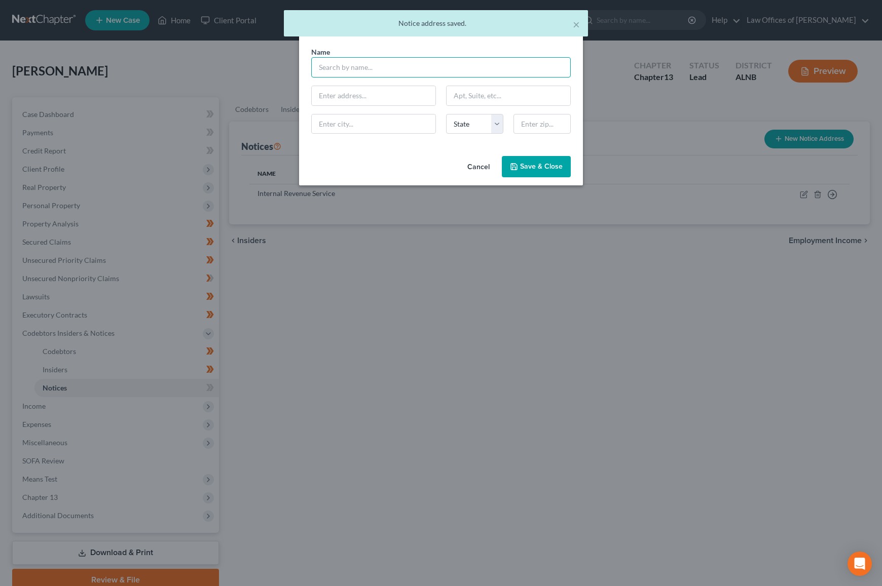
click at [406, 69] on input "text" at bounding box center [440, 67] width 259 height 20
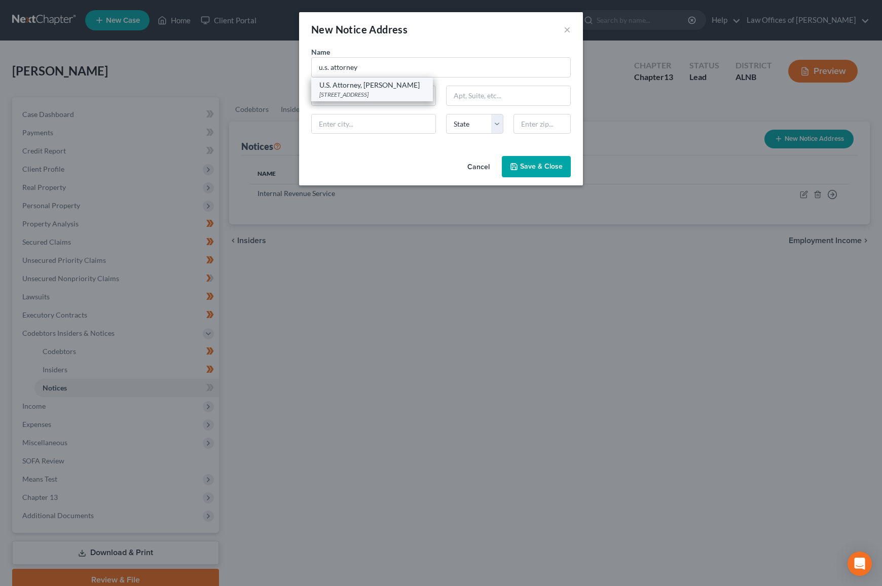
click at [374, 80] on div "U.S. Attorney, Prim Escalona" at bounding box center [371, 85] width 105 height 10
type input "U.S. Attorney, Prim Escalona"
type input "1801 4th Ave., North"
type input "Birmingham"
select select "0"
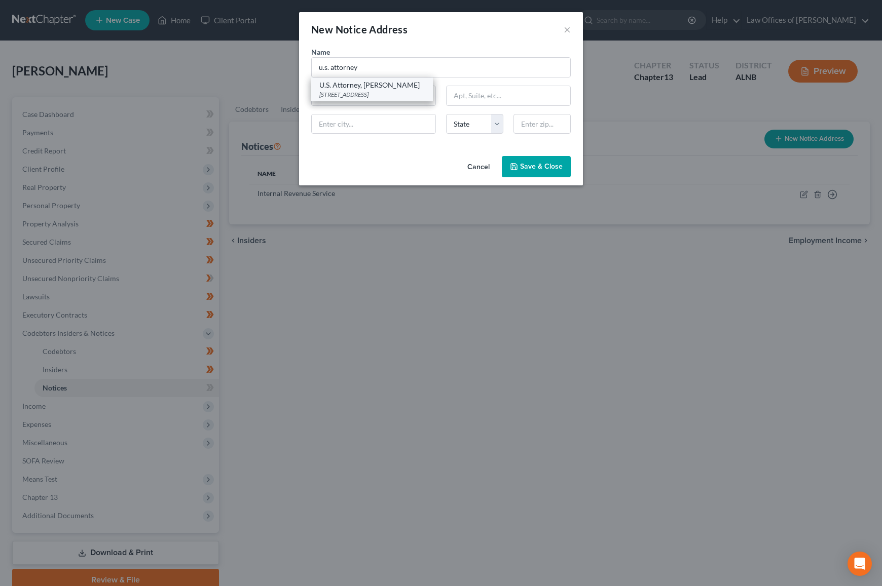
type input "35203"
click at [535, 167] on span "Save & Close" at bounding box center [541, 166] width 43 height 9
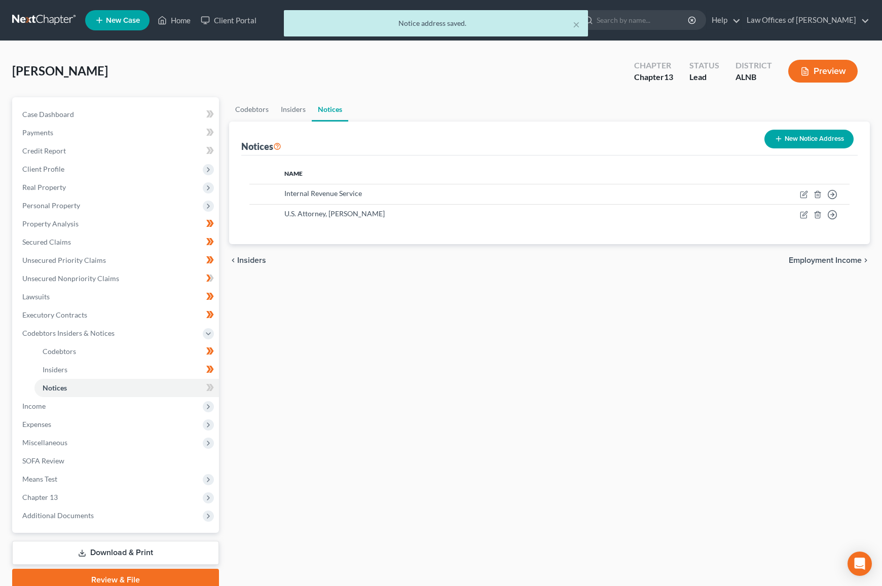
click at [820, 144] on button "New Notice Address" at bounding box center [808, 139] width 89 height 19
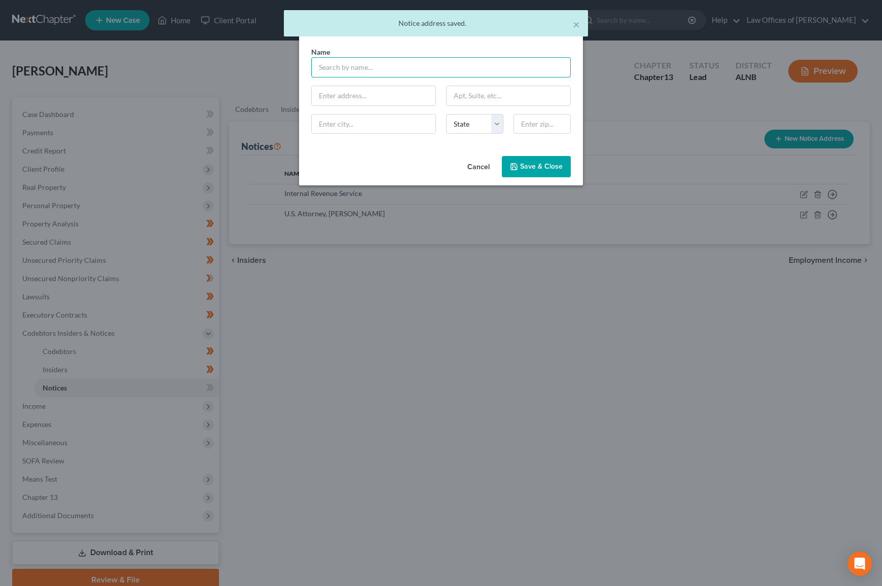
click at [434, 70] on input "text" at bounding box center [440, 67] width 259 height 20
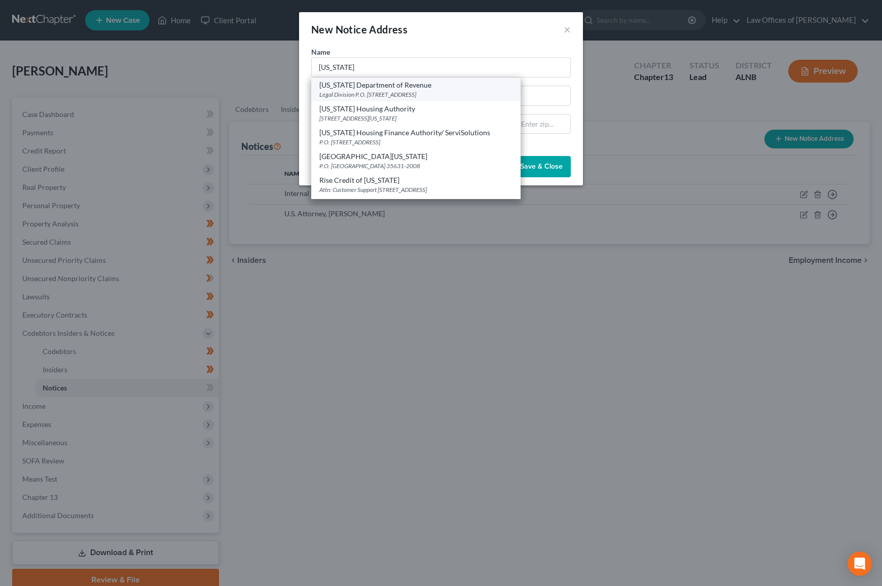
click at [340, 85] on div "Alabama Department of Revenue" at bounding box center [415, 85] width 193 height 10
type input "Alabama Department of Revenue"
type input "Legal Division"
type input "P.O. Box 32001"
type input "Montgomery"
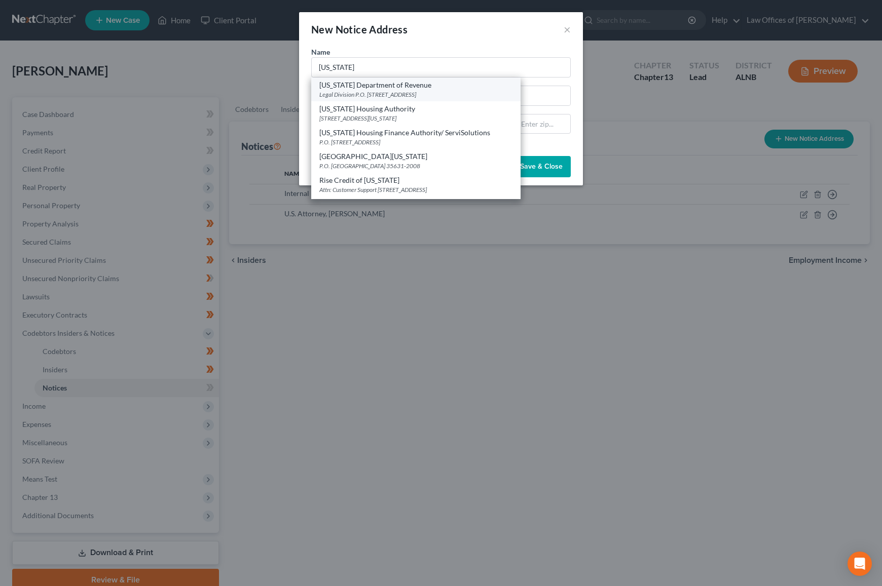
select select "0"
type input "36132"
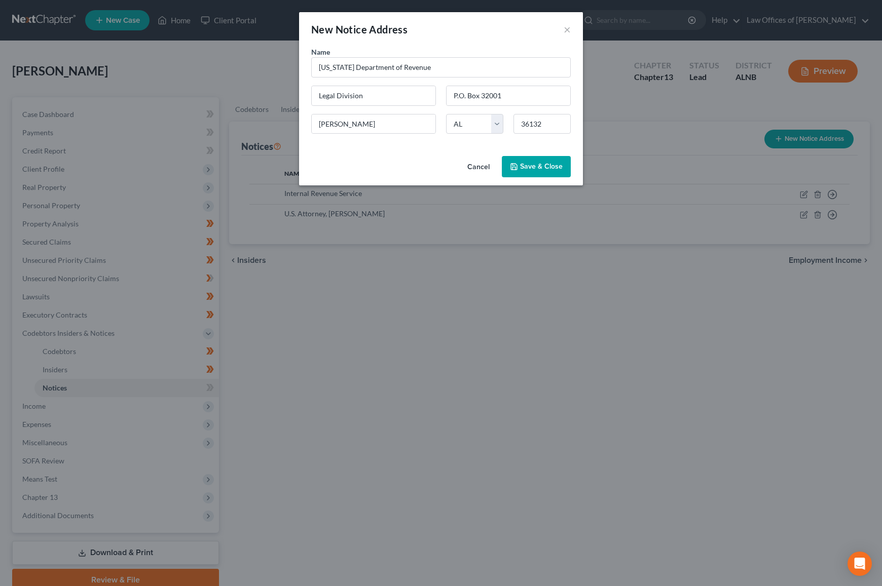
click at [531, 167] on span "Save & Close" at bounding box center [541, 166] width 43 height 9
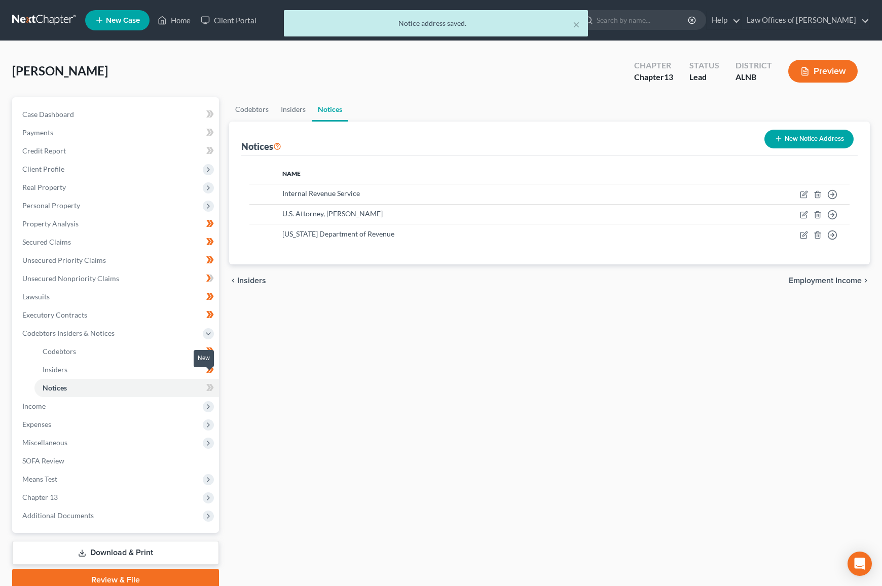
click at [212, 384] on icon at bounding box center [211, 387] width 5 height 7
click at [156, 398] on span "Income" at bounding box center [116, 406] width 205 height 18
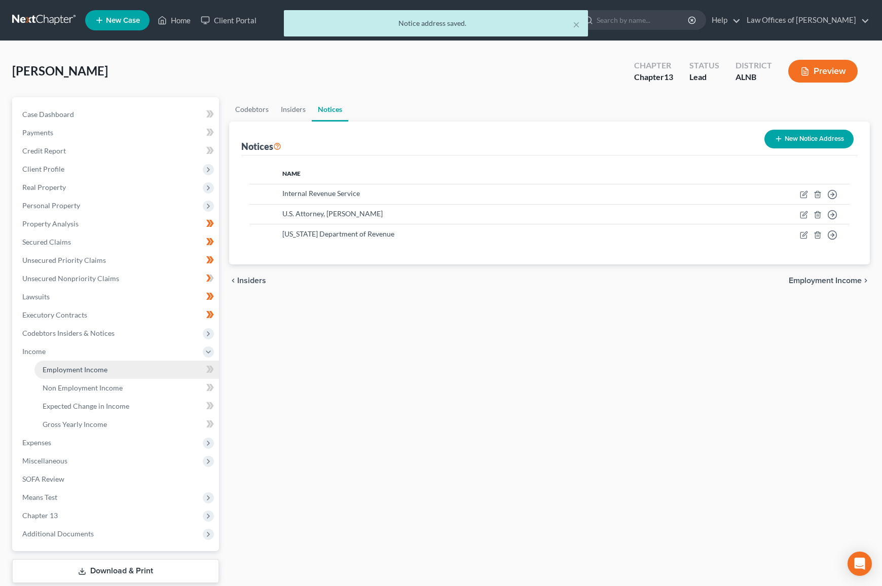
click at [153, 361] on link "Employment Income" at bounding box center [126, 370] width 184 height 18
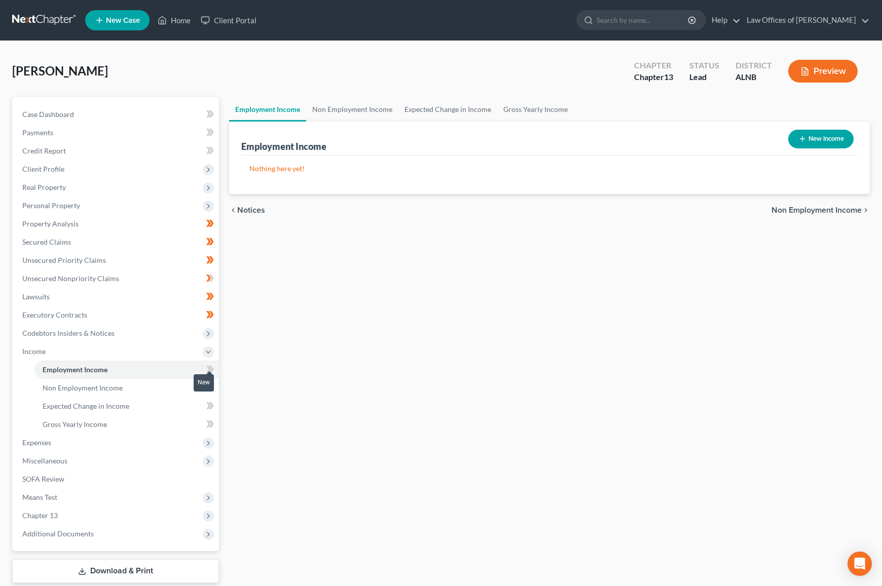
click at [212, 366] on icon at bounding box center [211, 369] width 5 height 7
click at [159, 379] on link "Non Employment Income" at bounding box center [126, 388] width 184 height 18
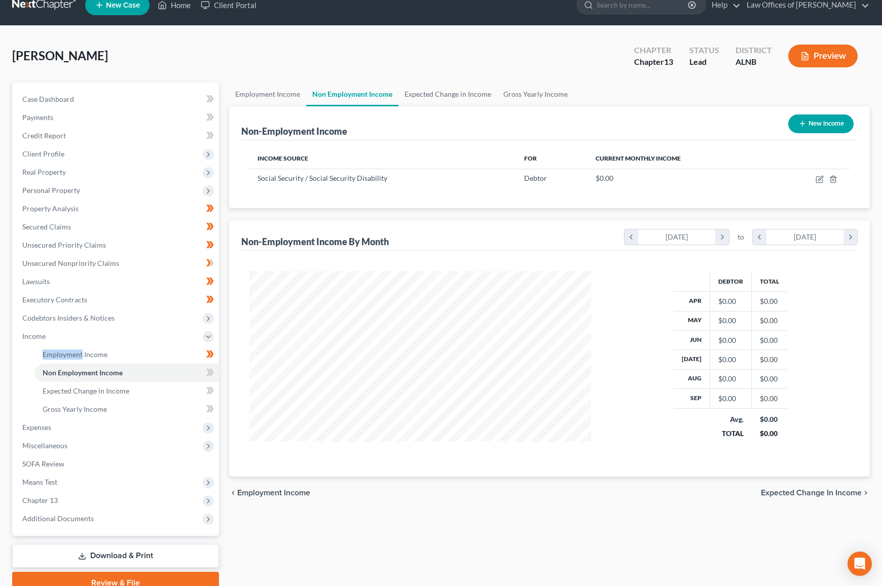
scroll to position [177, 362]
drag, startPoint x: 819, startPoint y: 127, endPoint x: 815, endPoint y: 184, distance: 57.4
click at [814, 184] on div "Non-Employment Income New Income Income Source For Current Monthly Income Socia…" at bounding box center [549, 157] width 640 height 102
click at [818, 181] on icon "button" at bounding box center [819, 179] width 8 height 8
select select "4"
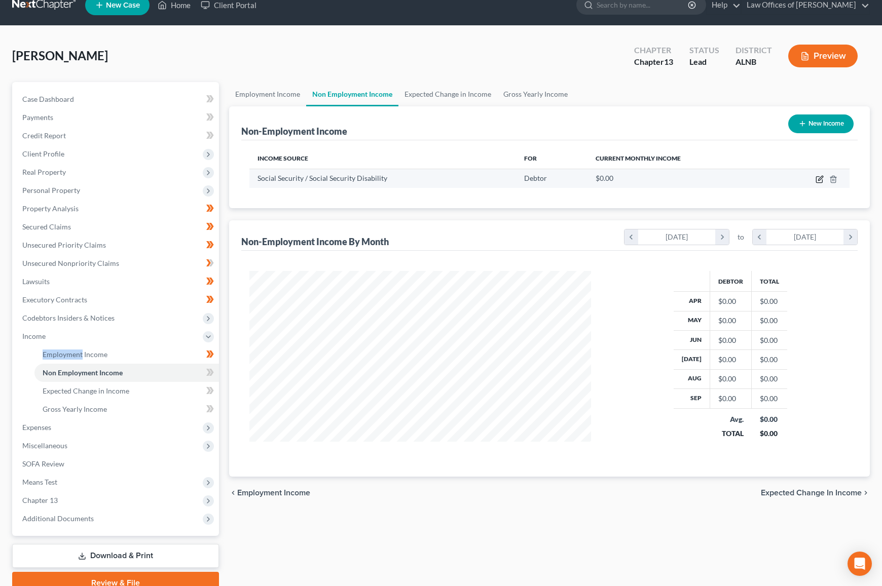
select select "0"
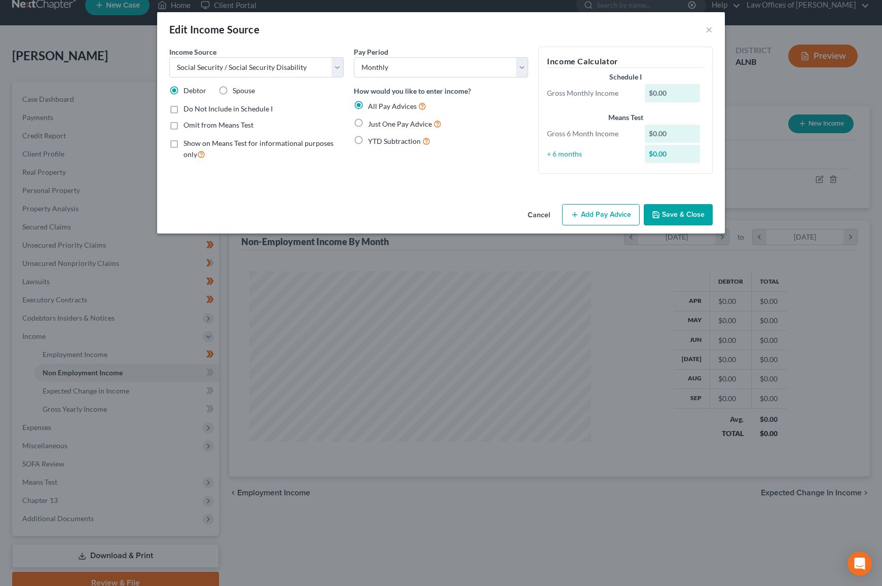
click at [397, 121] on span "Just One Pay Advice" at bounding box center [400, 124] width 64 height 9
click at [378, 121] on input "Just One Pay Advice" at bounding box center [375, 121] width 7 height 7
radio input "true"
click at [624, 212] on button "Add Pay Advice" at bounding box center [601, 214] width 78 height 21
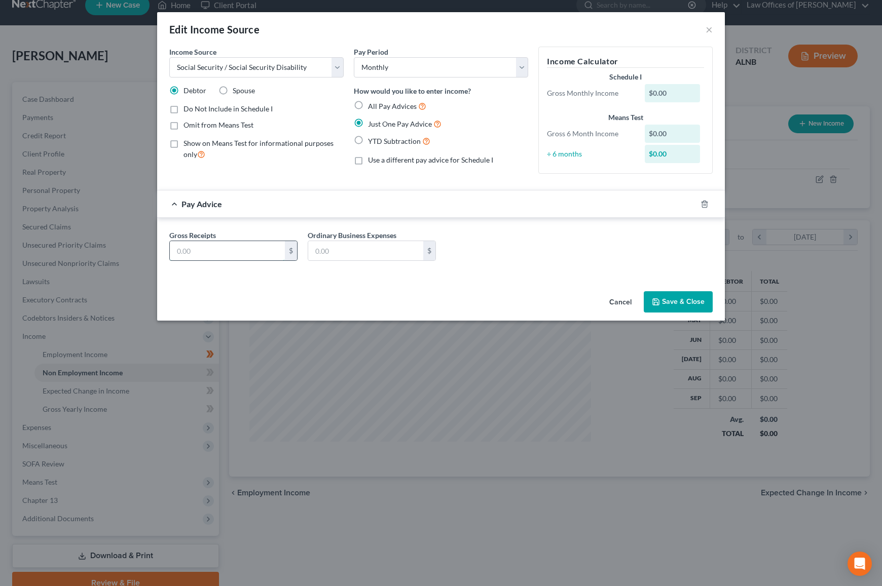
click at [234, 247] on input "text" at bounding box center [227, 250] width 115 height 19
type input "1,076"
click at [691, 292] on button "Save & Close" at bounding box center [677, 301] width 69 height 21
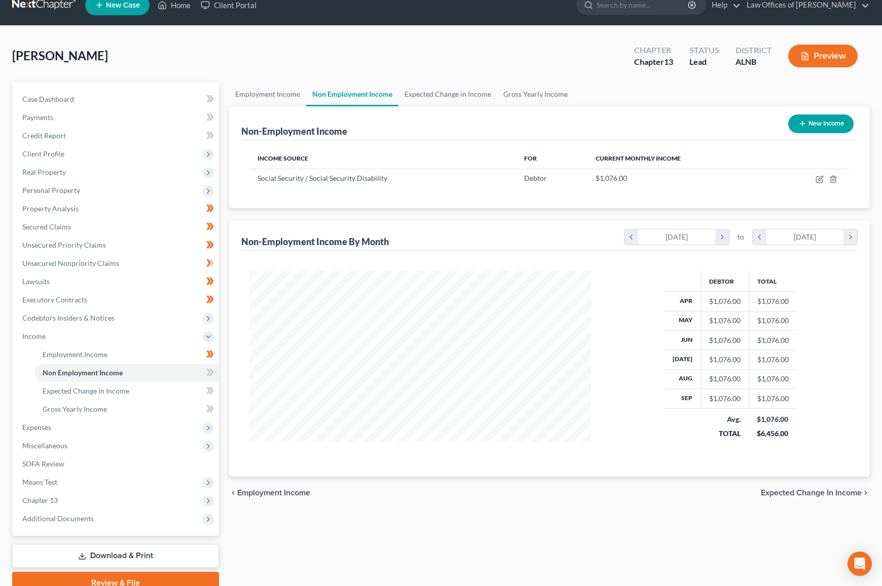
click at [832, 123] on button "New Income" at bounding box center [820, 124] width 65 height 19
select select "0"
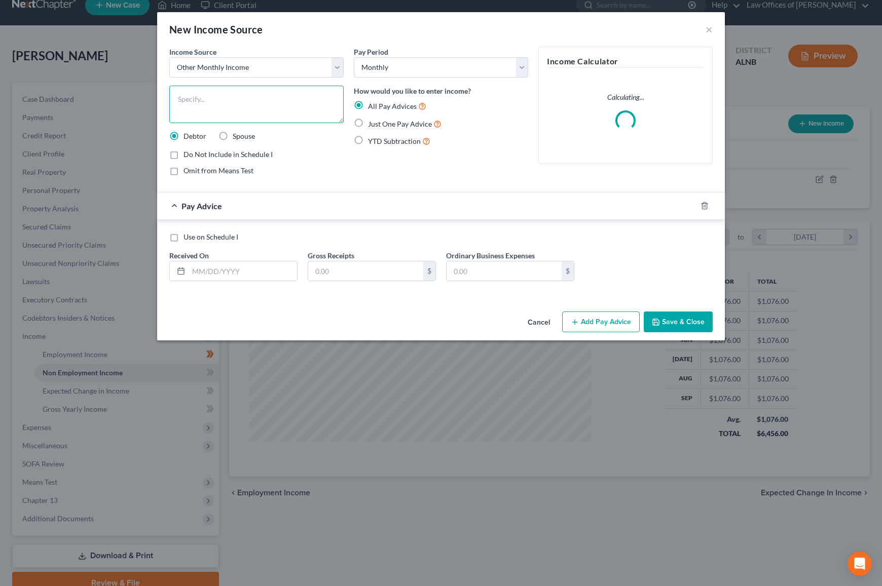
click at [222, 103] on textarea at bounding box center [256, 104] width 174 height 37
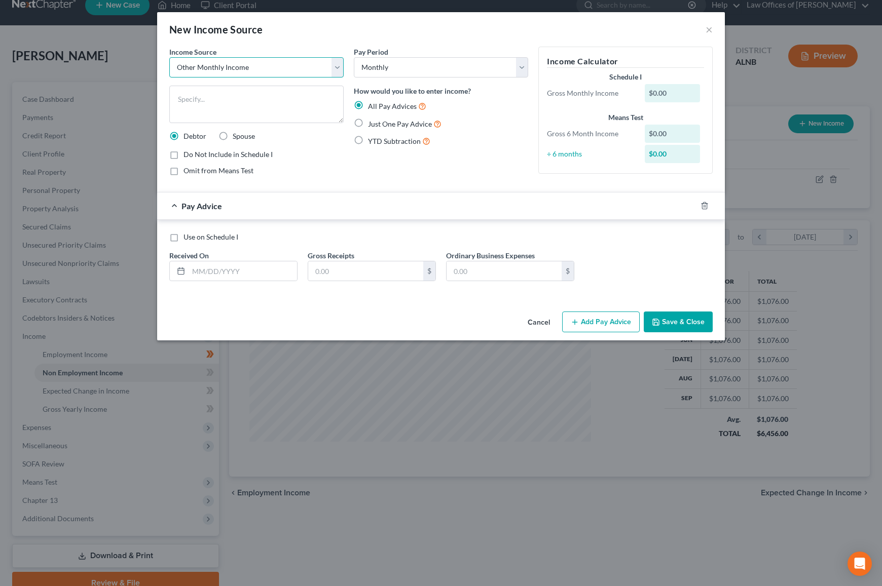
select select "5"
click at [236, 107] on textarea at bounding box center [256, 104] width 174 height 37
type textarea "Food assistance"
click at [375, 127] on label "Just One Pay Advice" at bounding box center [404, 124] width 73 height 12
click at [375, 125] on input "Just One Pay Advice" at bounding box center [375, 121] width 7 height 7
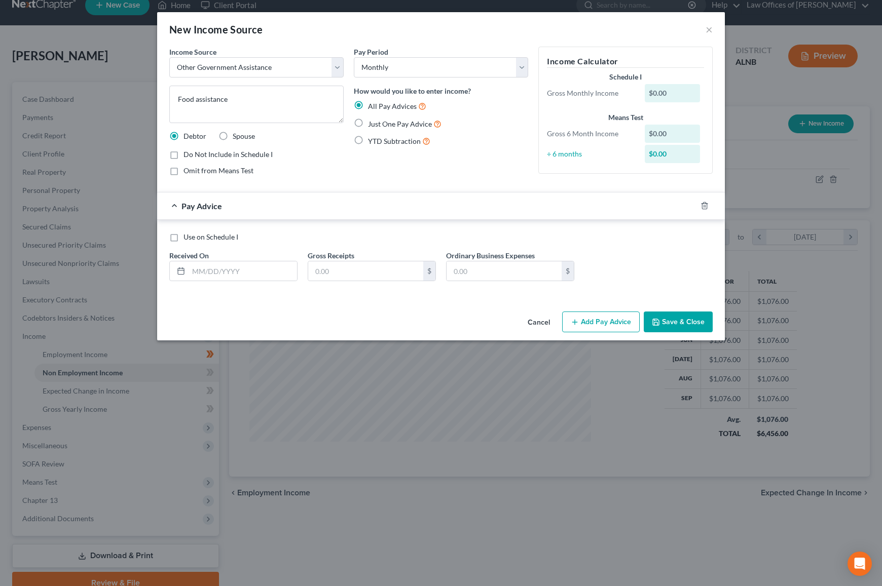
radio input "true"
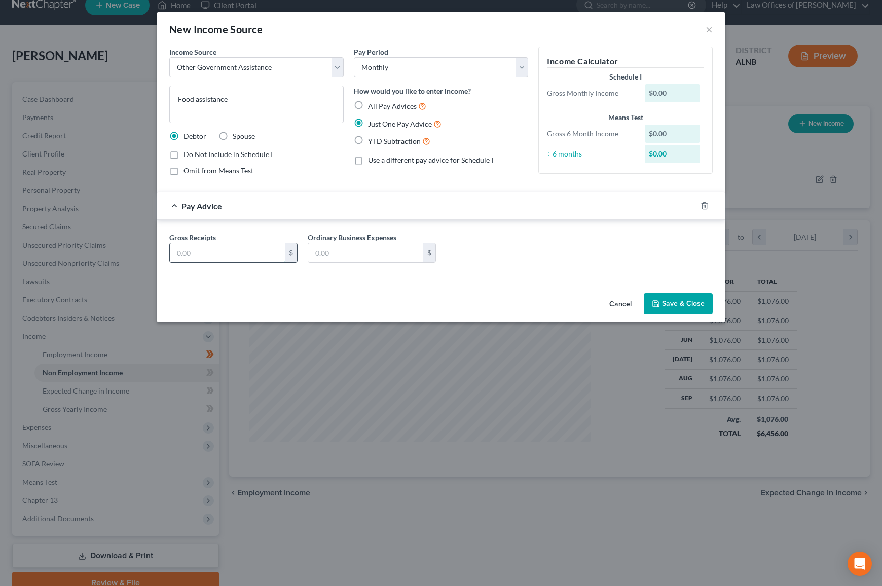
click at [228, 252] on input "text" at bounding box center [227, 252] width 115 height 19
type input "375"
click at [700, 303] on button "Save & Close" at bounding box center [677, 303] width 69 height 21
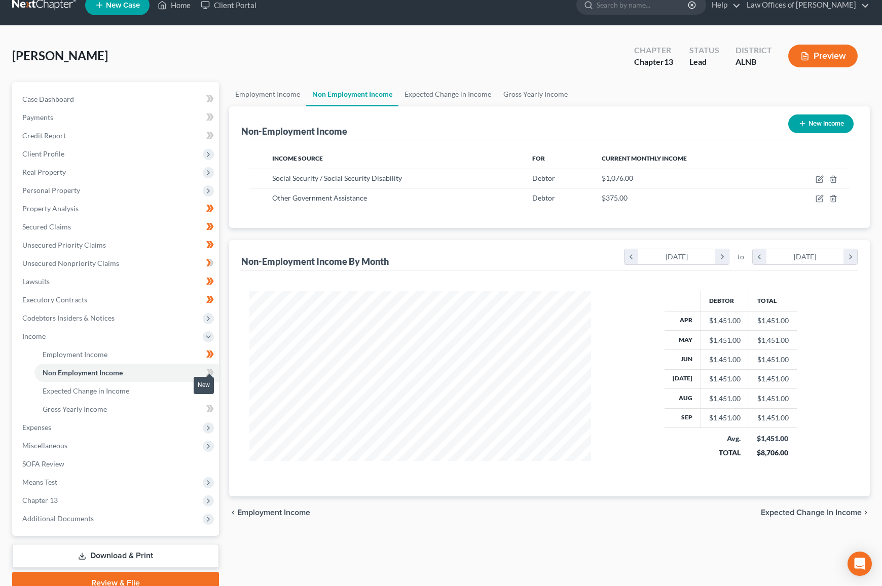
click at [212, 366] on icon at bounding box center [210, 372] width 8 height 13
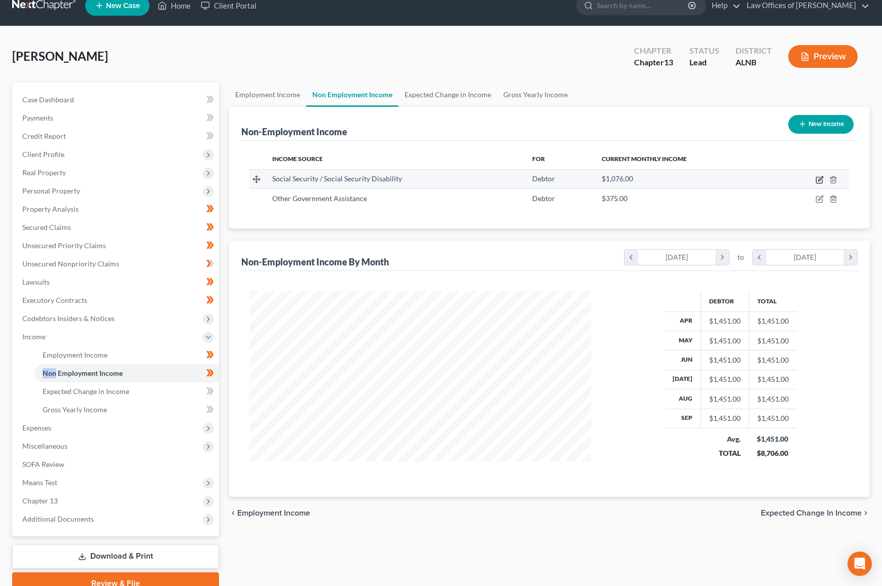
click at [822, 180] on icon "button" at bounding box center [819, 180] width 8 height 8
select select "4"
select select "0"
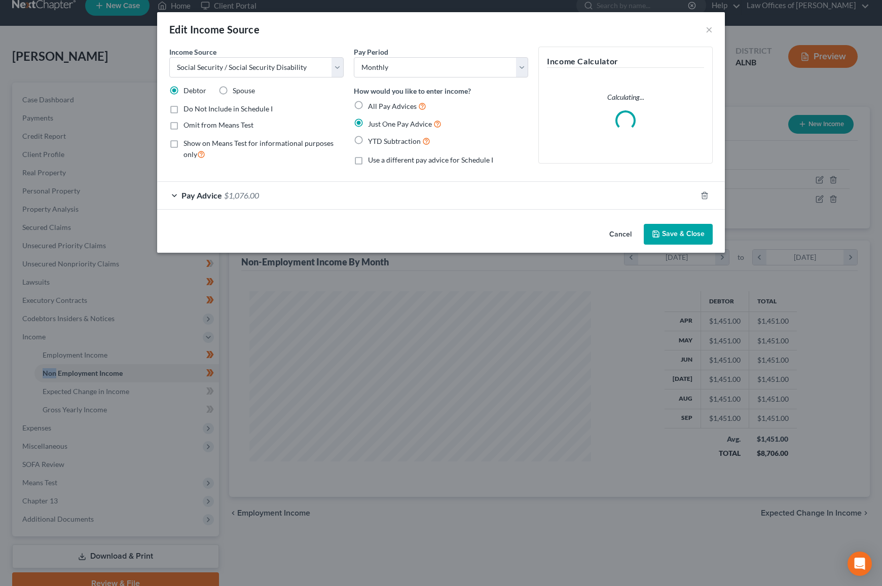
scroll to position [16, 1]
click at [281, 144] on span "Show on Means Test for informational purposes only" at bounding box center [258, 149] width 150 height 20
click at [194, 144] on input "Show on Means Test for informational purposes only" at bounding box center [190, 141] width 7 height 7
checkbox input "true"
click at [680, 232] on button "Save & Close" at bounding box center [677, 234] width 69 height 21
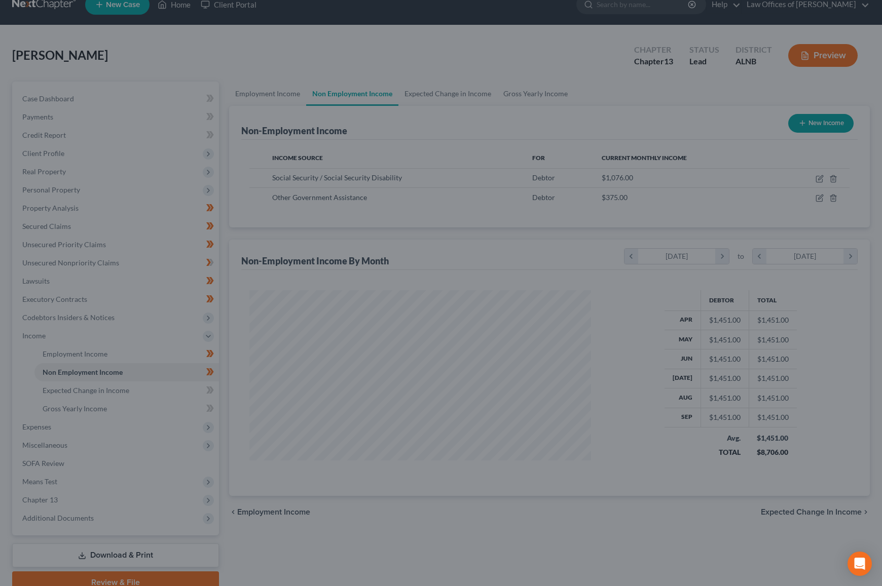
scroll to position [16, 0]
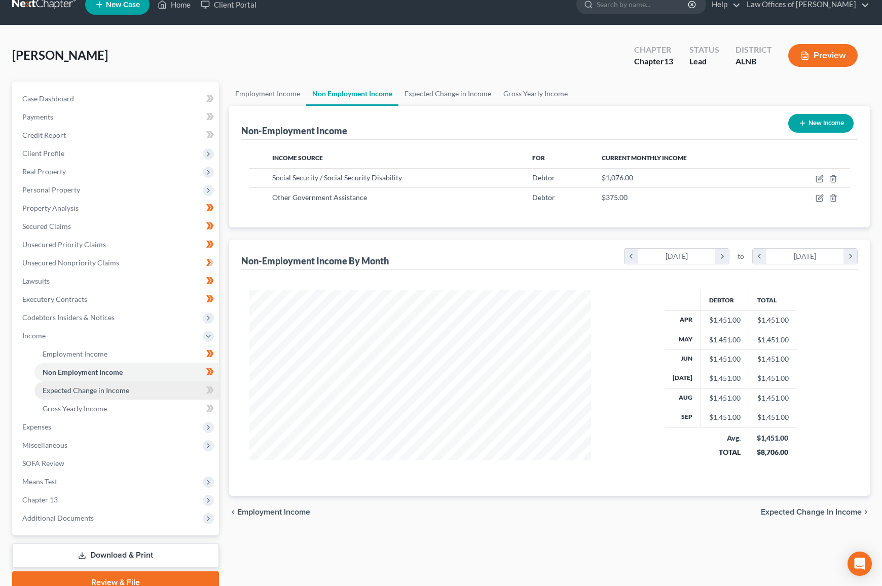
click at [166, 382] on link "Expected Change in Income" at bounding box center [126, 391] width 184 height 18
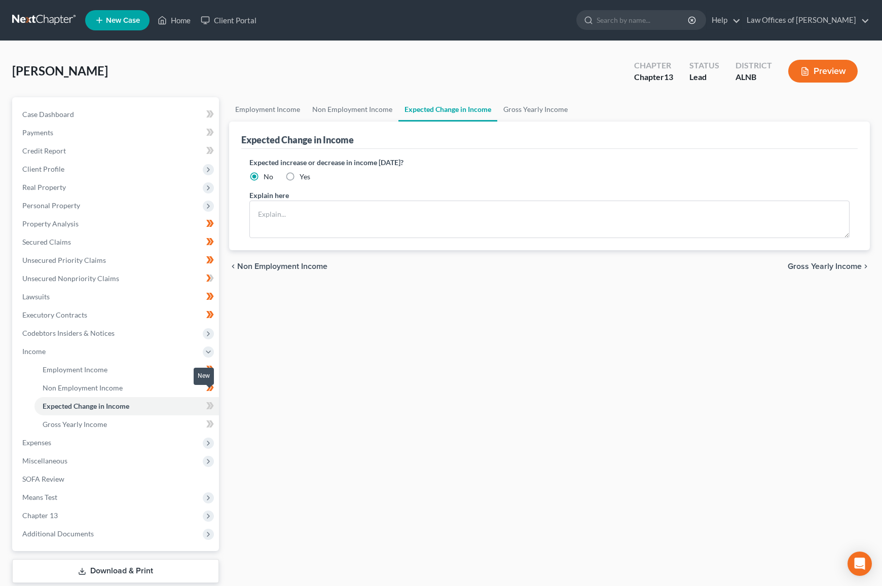
click at [214, 400] on span at bounding box center [210, 407] width 18 height 15
click at [164, 415] on link "Gross Yearly Income" at bounding box center [126, 424] width 184 height 18
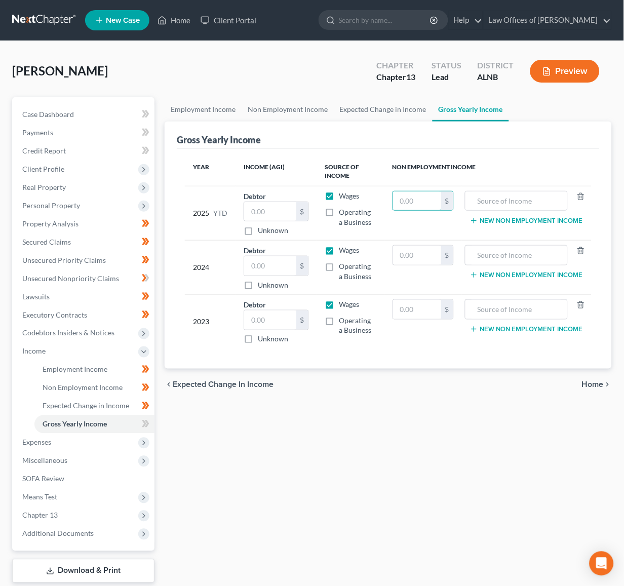
click at [421, 197] on input "text" at bounding box center [417, 201] width 48 height 19
type input "10,584"
click at [510, 196] on input "text" at bounding box center [517, 201] width 92 height 19
click at [545, 199] on input "Income from social security benefits" at bounding box center [517, 201] width 92 height 19
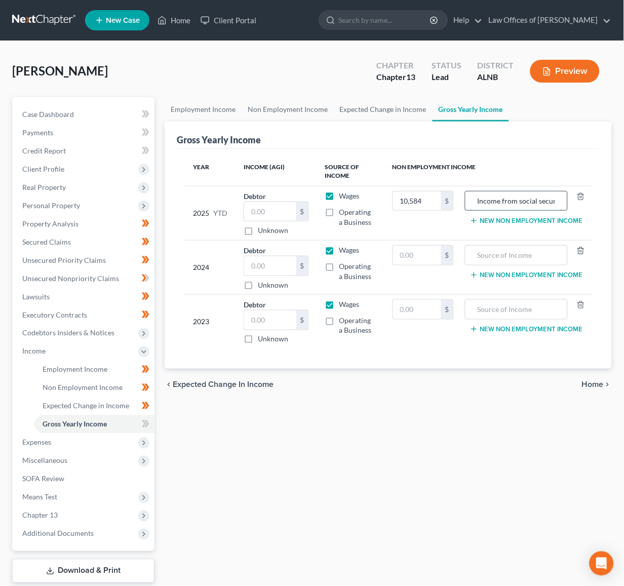
click at [545, 199] on input "Income from social security benefits" at bounding box center [517, 201] width 92 height 19
type input "Income from social security benefits"
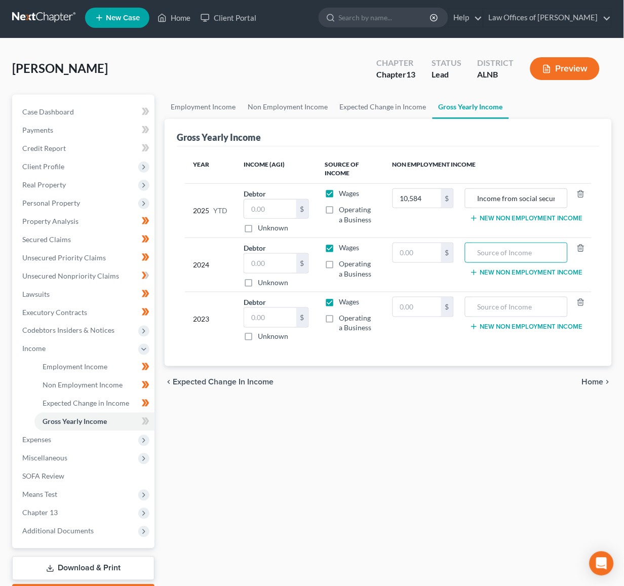
click at [532, 252] on input "text" at bounding box center [517, 252] width 92 height 19
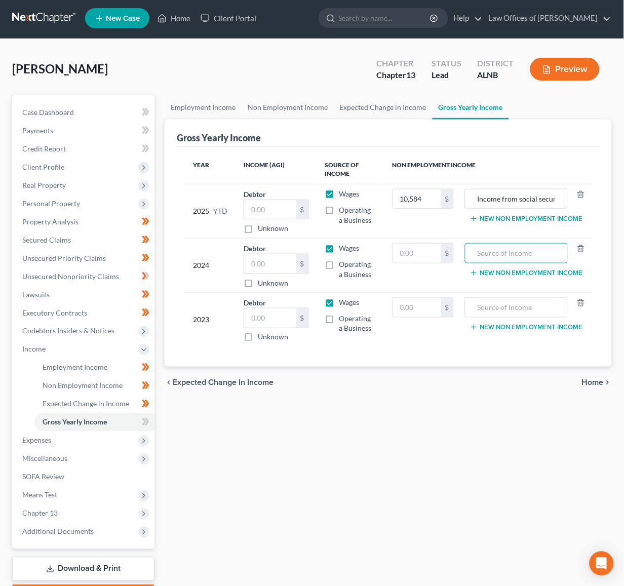
paste input "Income from social security benefits"
type input "Income from social security benefits"
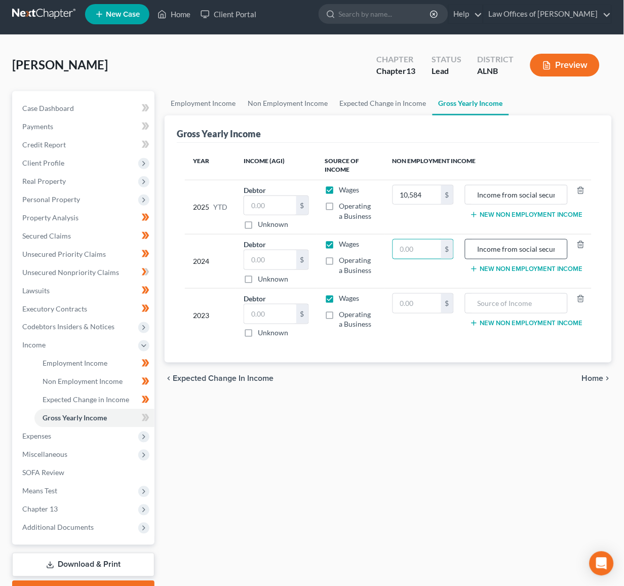
click at [424, 255] on input "text" at bounding box center [417, 249] width 48 height 19
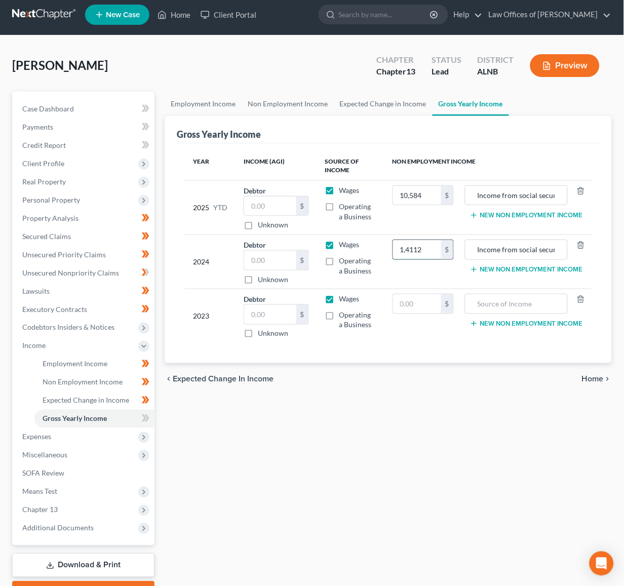
type input "14,112"
click at [409, 303] on input "text" at bounding box center [417, 303] width 48 height 19
type input "14,112"
click at [499, 301] on input "text" at bounding box center [517, 303] width 92 height 19
paste input "Income from social security benefits"
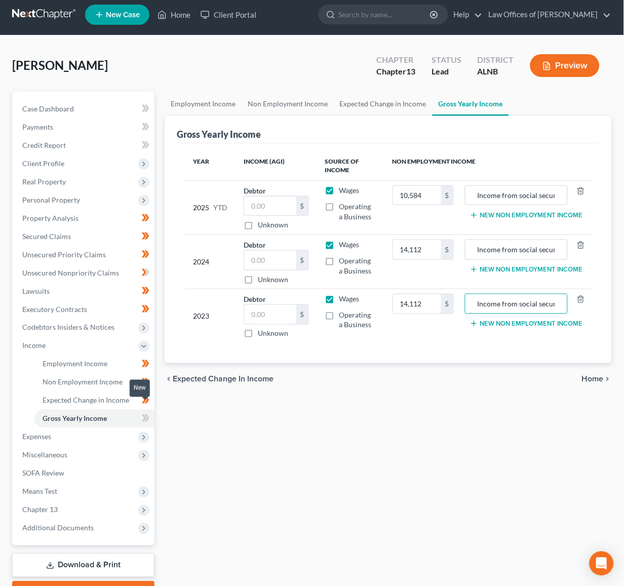
type input "Income from social security benefits"
click at [150, 412] on span at bounding box center [146, 419] width 18 height 15
click at [100, 428] on span "Expenses" at bounding box center [84, 437] width 140 height 18
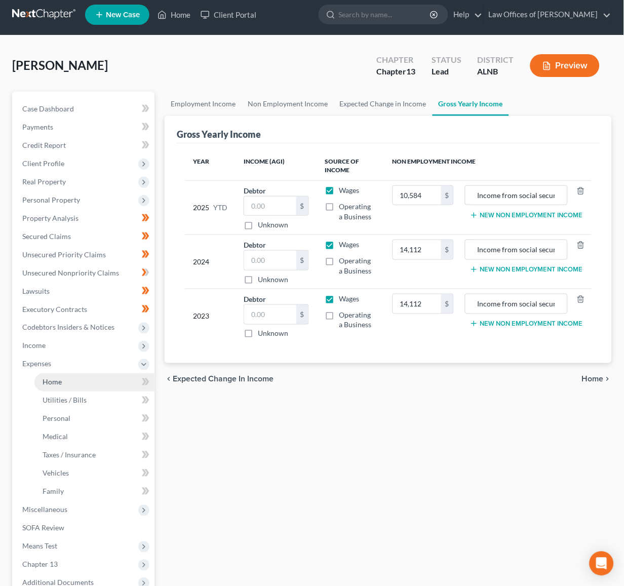
click at [109, 373] on link "Home" at bounding box center [94, 382] width 120 height 18
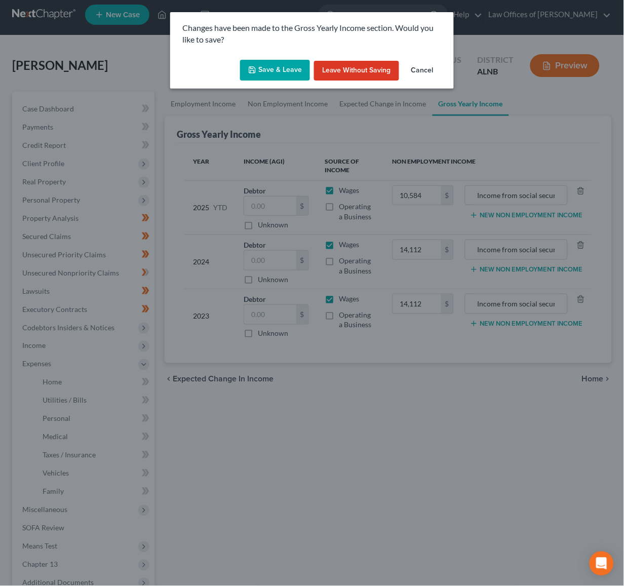
click at [255, 67] on icon "button" at bounding box center [252, 70] width 6 height 6
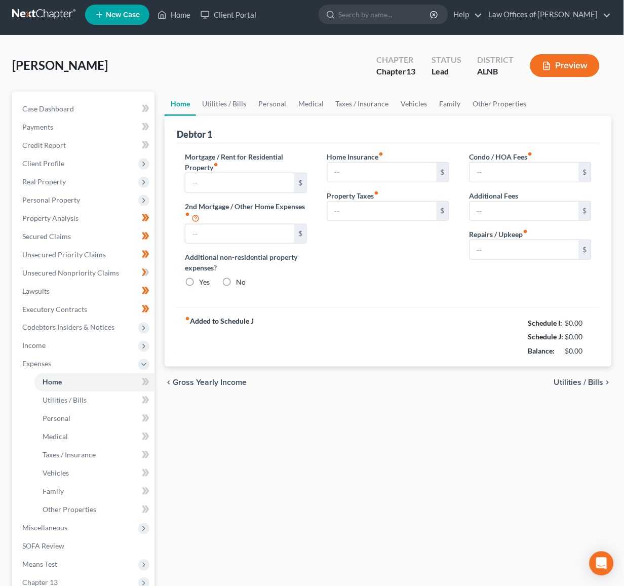
scroll to position [7, 0]
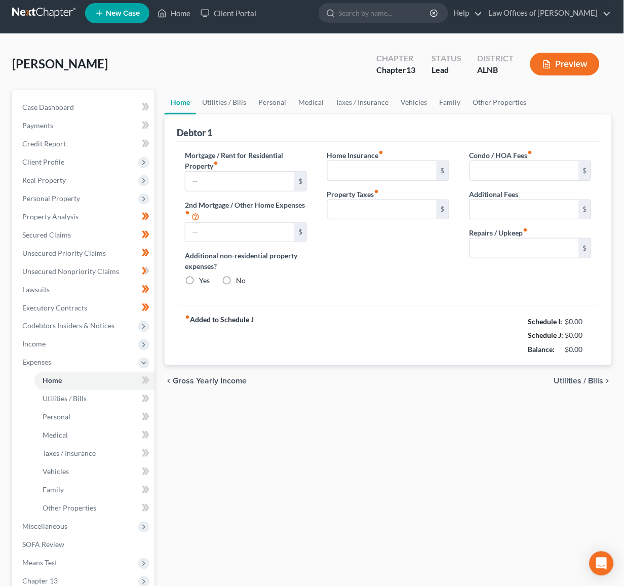
type input "128.00"
type input "0.00"
radio input "true"
type input "0.00"
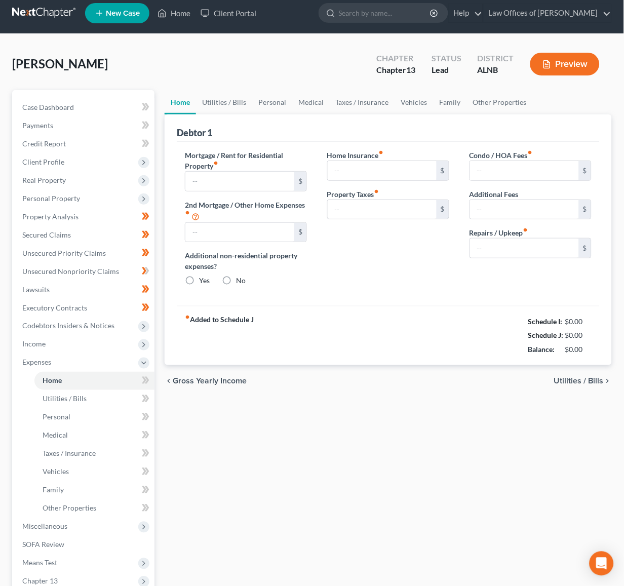
type input "0.00"
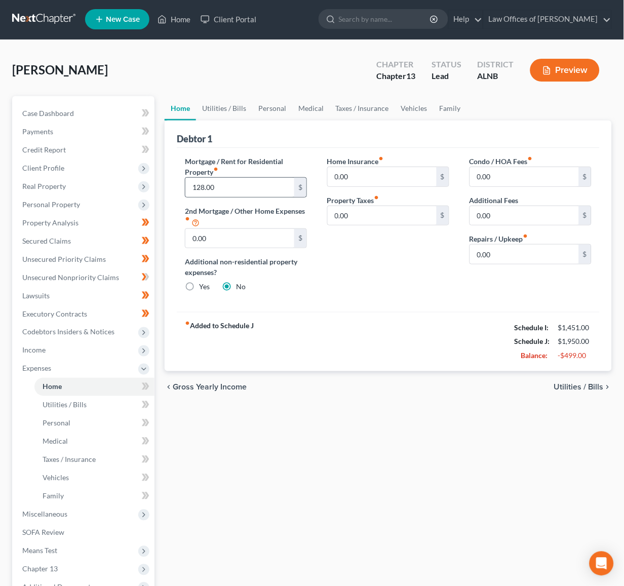
scroll to position [0, 0]
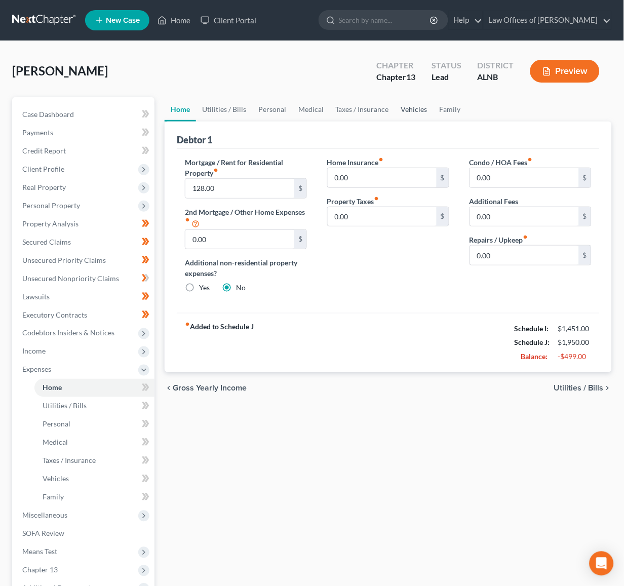
click at [411, 112] on link "Vehicles" at bounding box center [414, 109] width 39 height 24
type input "128.00"
type input "0.00"
radio input "true"
type input "0.00"
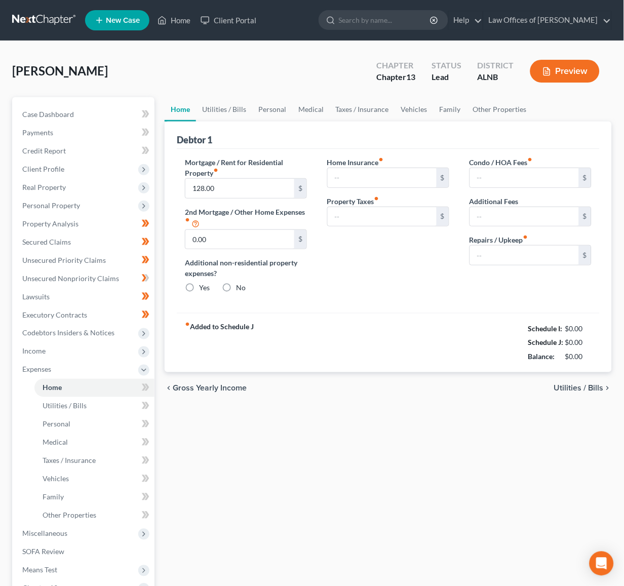
type input "0.00"
click at [405, 103] on link "Vehicles" at bounding box center [414, 109] width 39 height 24
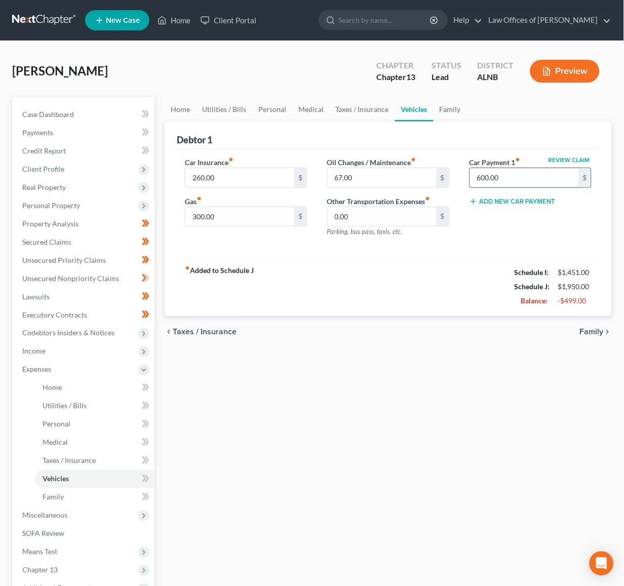
click at [497, 174] on input "600.00" at bounding box center [524, 177] width 109 height 19
click at [480, 242] on div "Review Claim Car Payment 1 fiber_manual_record $ Add New Car Payment" at bounding box center [531, 201] width 142 height 88
click at [207, 212] on input "300.00" at bounding box center [239, 216] width 109 height 19
drag, startPoint x: 351, startPoint y: 108, endPoint x: 397, endPoint y: 109, distance: 46.1
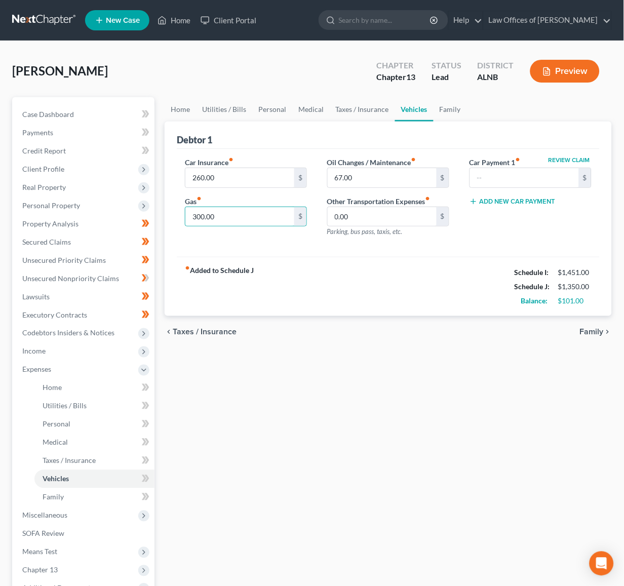
click at [356, 108] on link "Taxes / Insurance" at bounding box center [362, 109] width 65 height 24
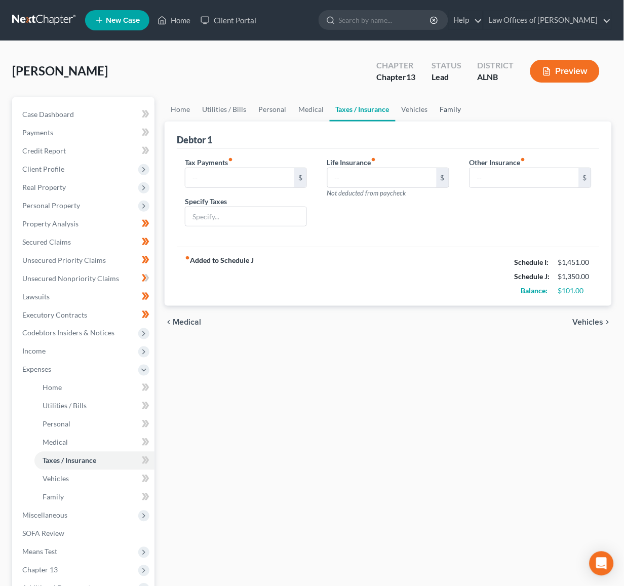
click at [452, 112] on link "Family" at bounding box center [450, 109] width 33 height 24
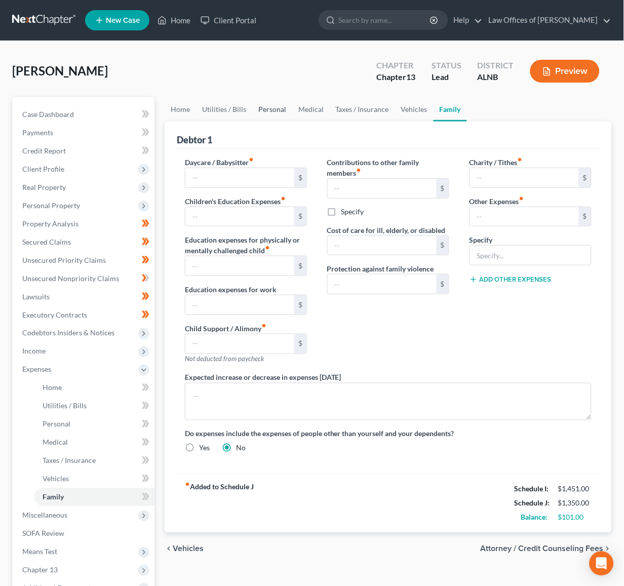
click at [276, 109] on link "Personal" at bounding box center [272, 109] width 40 height 24
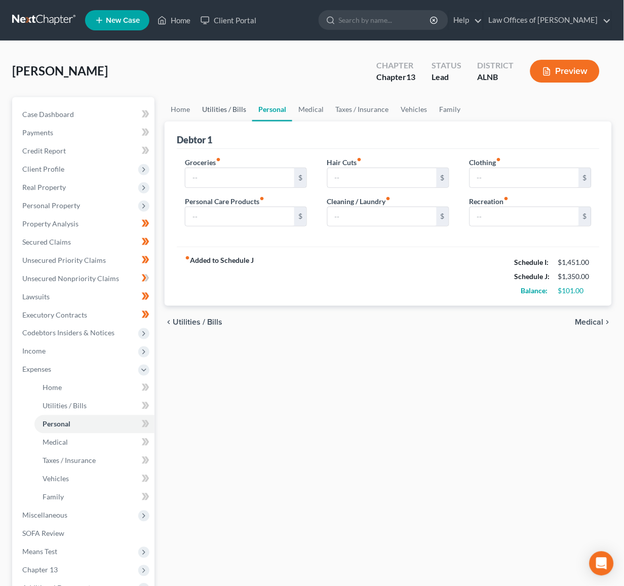
click at [220, 113] on link "Utilities / Bills" at bounding box center [224, 109] width 56 height 24
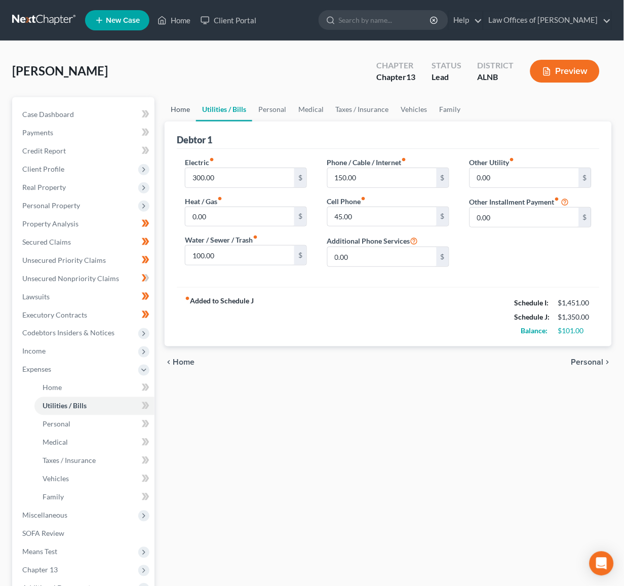
click at [193, 112] on link "Home" at bounding box center [180, 109] width 31 height 24
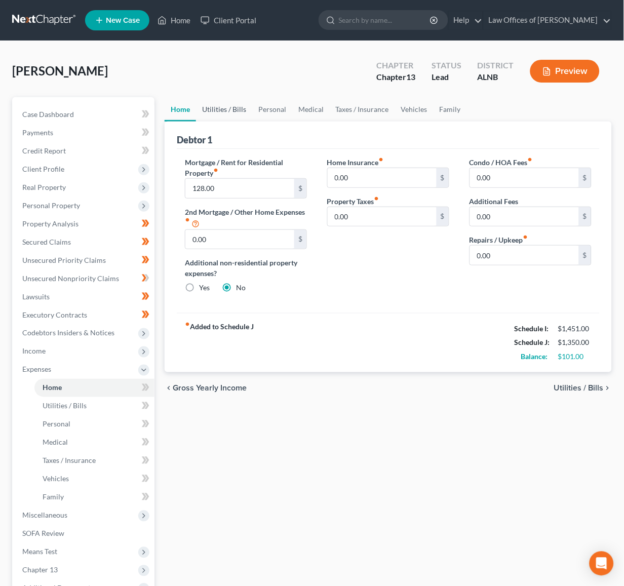
click at [207, 111] on link "Utilities / Bills" at bounding box center [224, 109] width 56 height 24
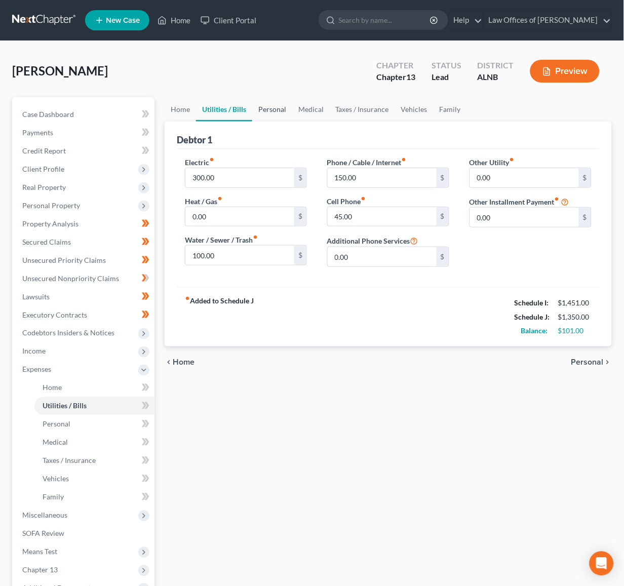
click at [266, 110] on link "Personal" at bounding box center [272, 109] width 40 height 24
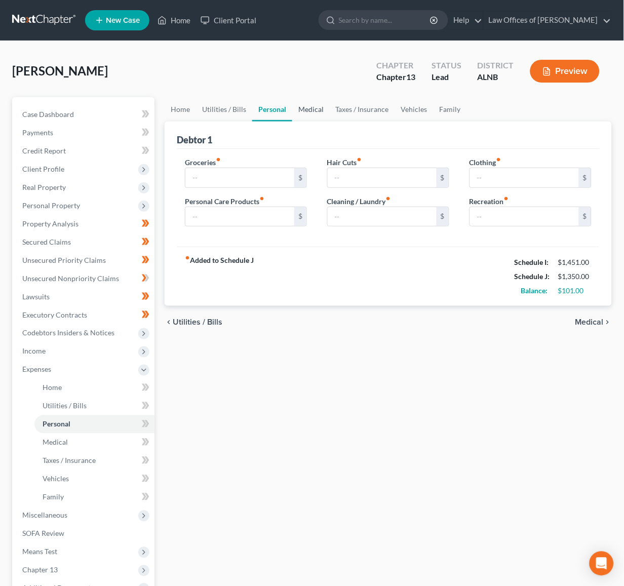
click at [303, 107] on link "Medical" at bounding box center [310, 109] width 37 height 24
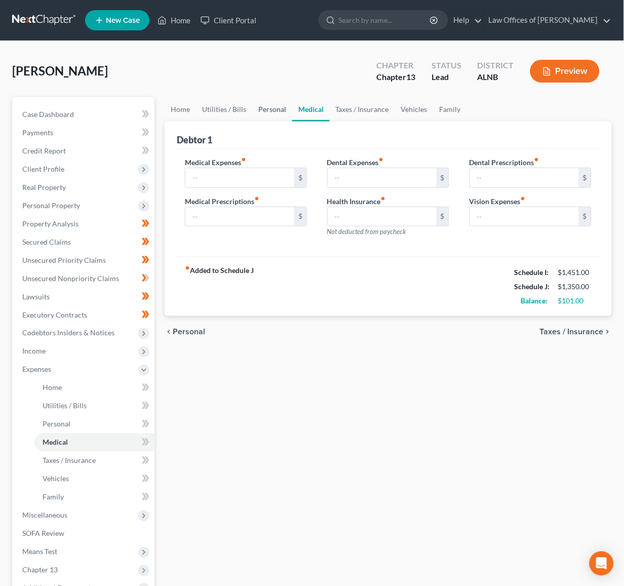
click at [269, 107] on link "Personal" at bounding box center [272, 109] width 40 height 24
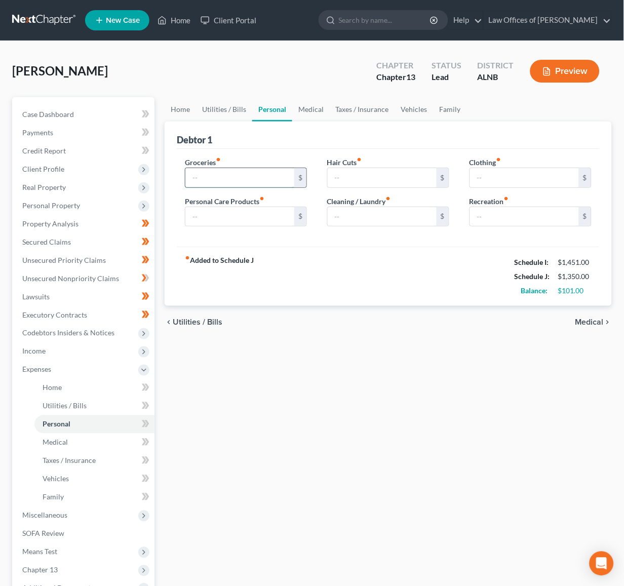
click at [242, 180] on input "text" at bounding box center [239, 177] width 109 height 19
type input "377"
click at [310, 110] on link "Medical" at bounding box center [310, 109] width 37 height 24
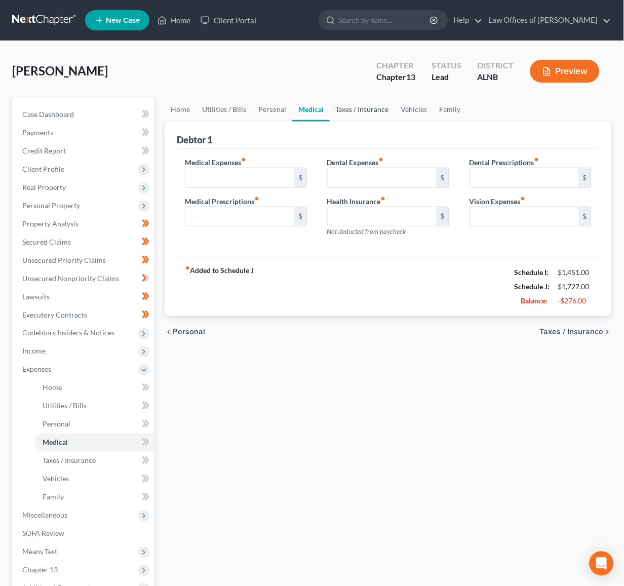
click at [344, 107] on link "Taxes / Insurance" at bounding box center [362, 109] width 65 height 24
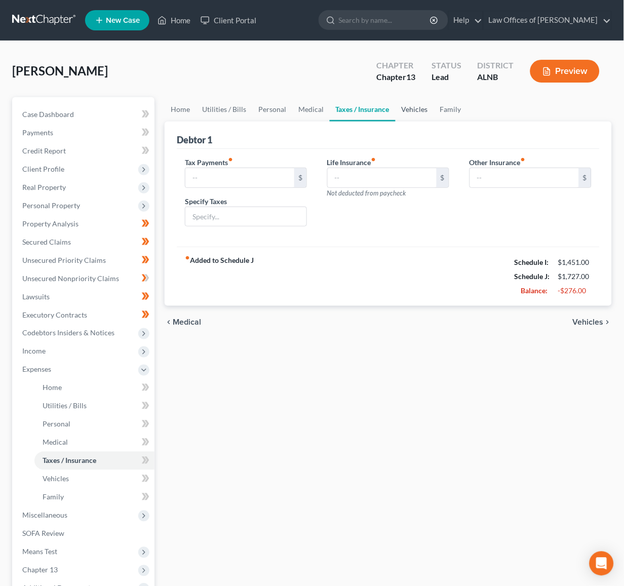
click at [397, 109] on link "Vehicles" at bounding box center [415, 109] width 39 height 24
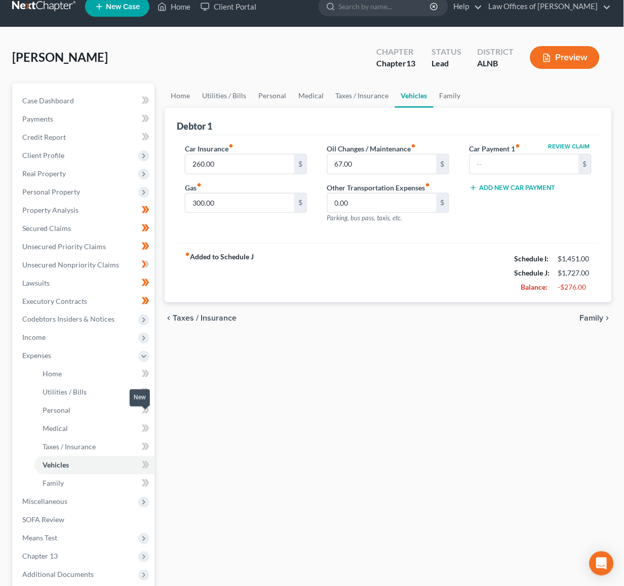
scroll to position [14, 0]
click at [149, 480] on icon at bounding box center [147, 483] width 5 height 7
click at [144, 462] on icon at bounding box center [144, 465] width 5 height 7
click at [145, 459] on icon at bounding box center [146, 465] width 8 height 13
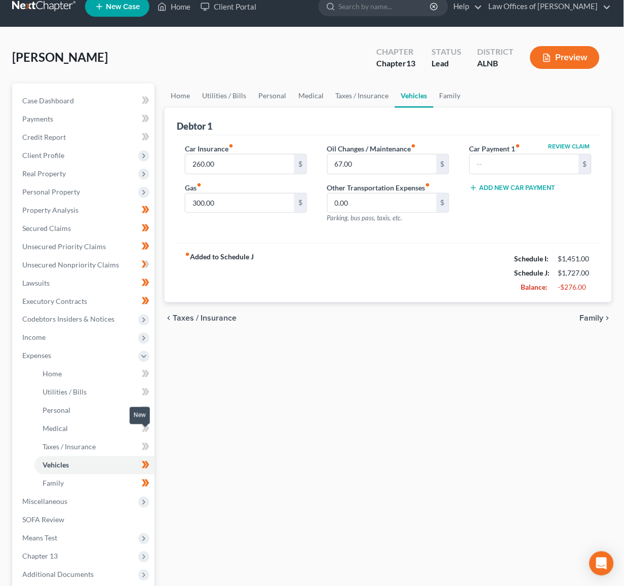
click at [146, 443] on icon at bounding box center [144, 446] width 5 height 7
click at [146, 441] on icon at bounding box center [146, 447] width 8 height 13
click at [148, 423] on icon at bounding box center [146, 429] width 8 height 13
click at [147, 402] on link "Personal" at bounding box center [94, 411] width 120 height 18
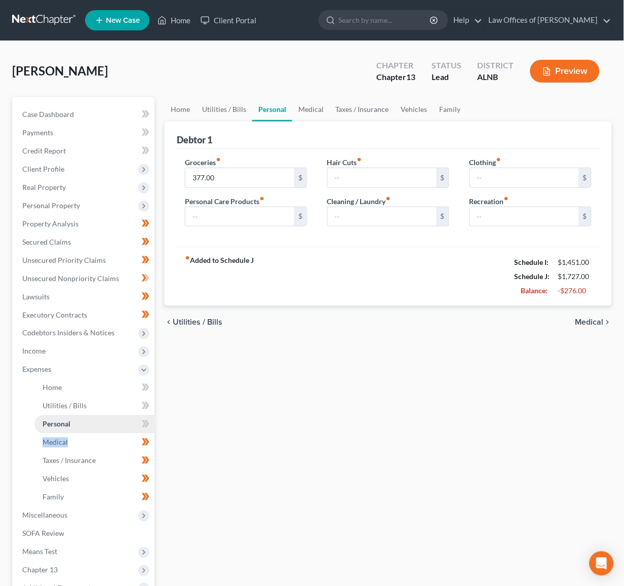
click at [147, 392] on ul "Home Utilities / Bills Personal Medical" at bounding box center [84, 443] width 140 height 128
click at [140, 418] on span at bounding box center [146, 425] width 18 height 15
click at [143, 400] on icon at bounding box center [146, 406] width 8 height 13
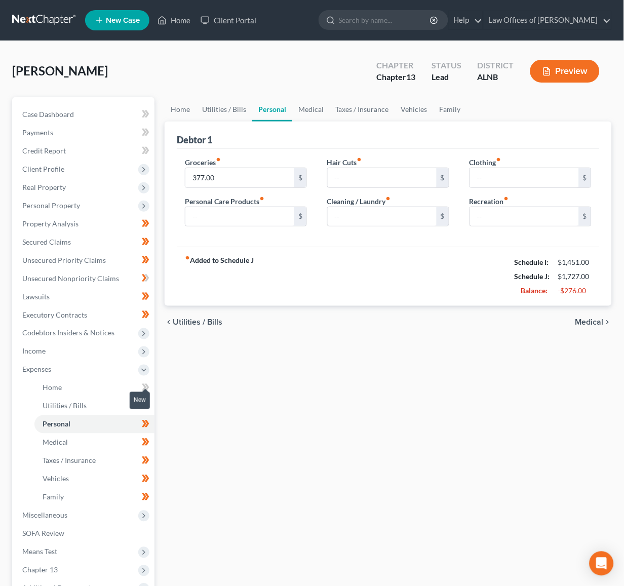
click at [144, 384] on icon at bounding box center [144, 387] width 5 height 7
click at [194, 177] on input "377.00" at bounding box center [239, 177] width 109 height 19
type input "375"
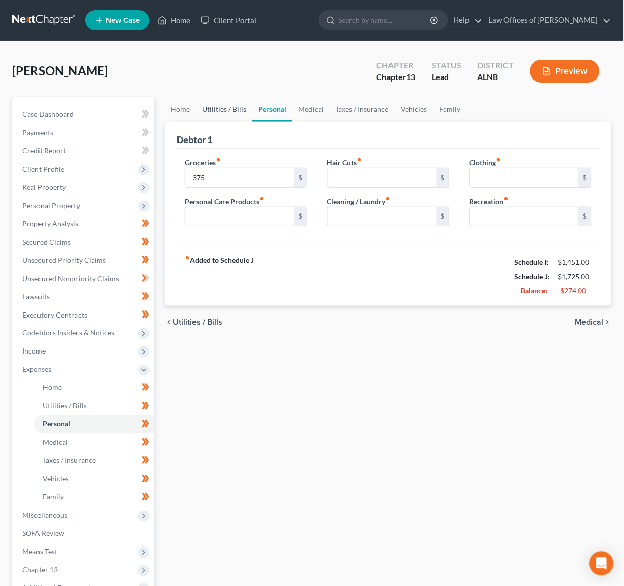
click at [217, 107] on link "Utilities / Bills" at bounding box center [224, 109] width 56 height 24
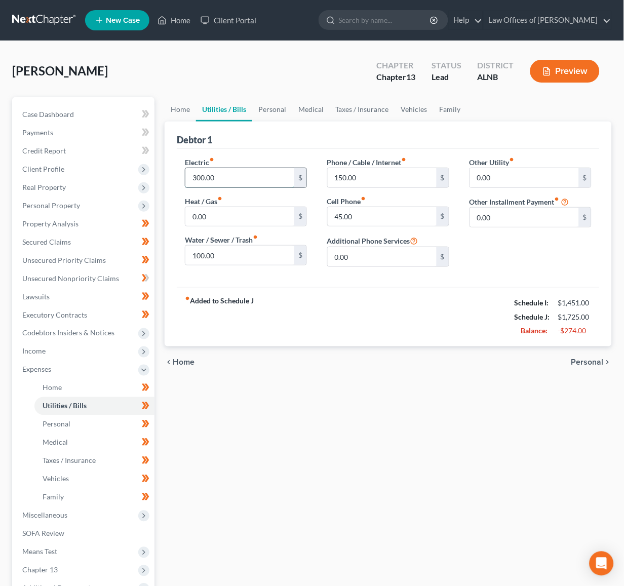
click at [215, 174] on input "300.00" at bounding box center [239, 177] width 109 height 19
type input "100"
type input "0"
type input "50"
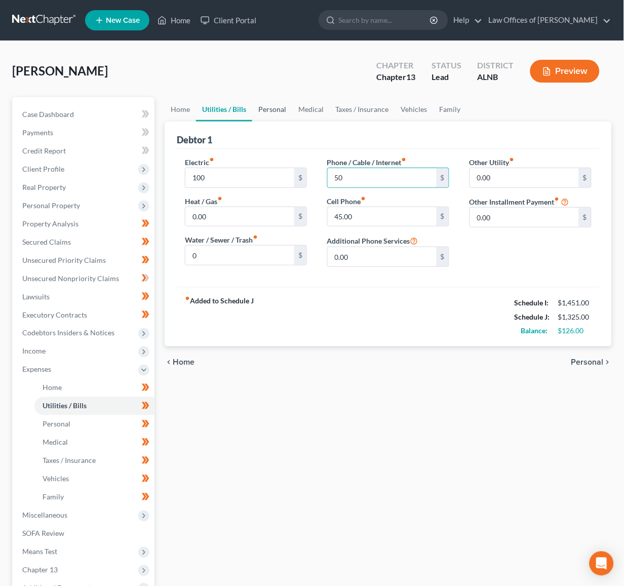
click at [271, 103] on link "Personal" at bounding box center [272, 109] width 40 height 24
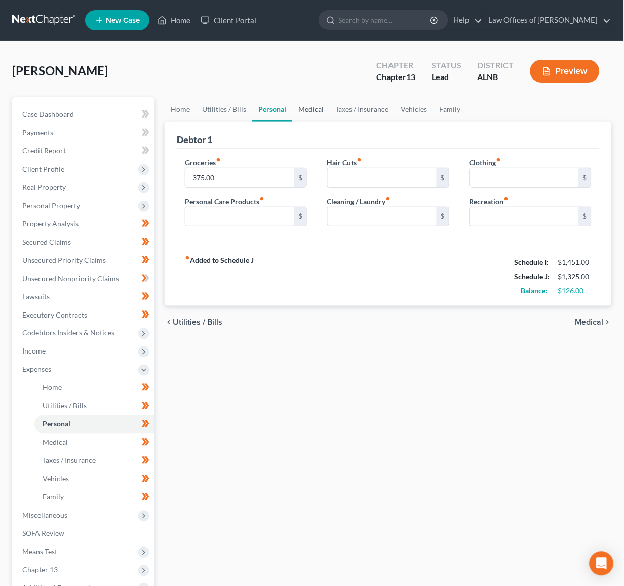
click at [307, 110] on link "Medical" at bounding box center [310, 109] width 37 height 24
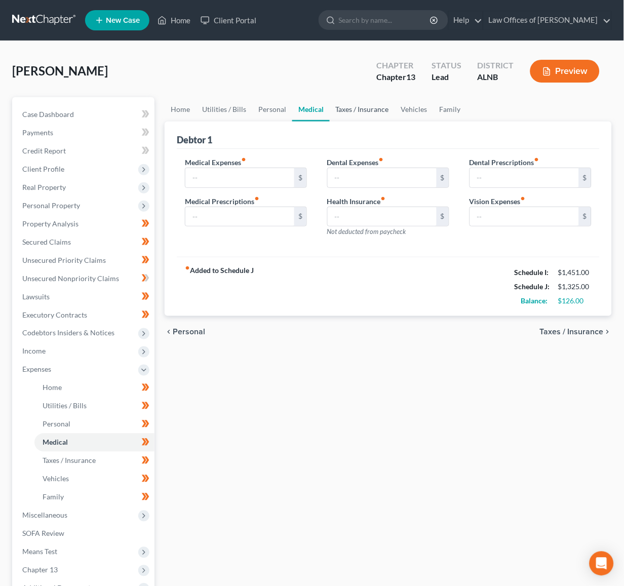
click at [351, 109] on link "Taxes / Insurance" at bounding box center [362, 109] width 65 height 24
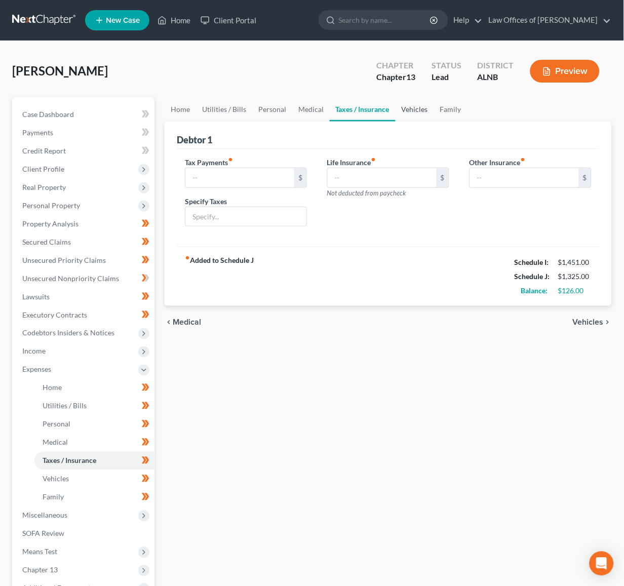
click at [421, 107] on link "Vehicles" at bounding box center [415, 109] width 39 height 24
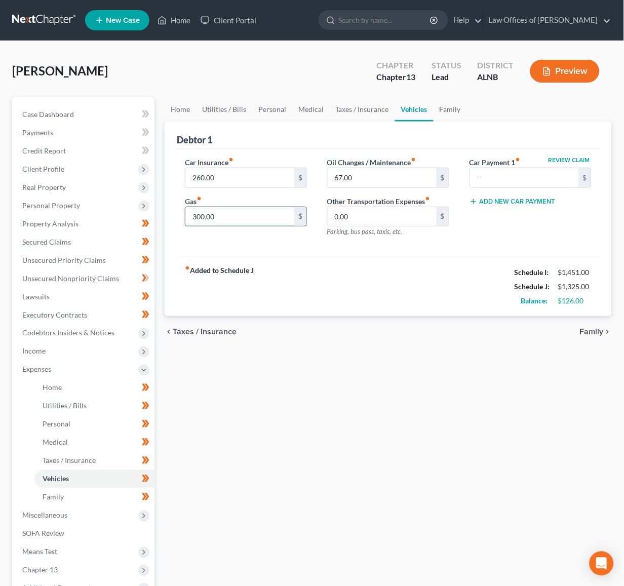
click at [237, 212] on input "300.00" at bounding box center [239, 216] width 109 height 19
type input "100"
click at [237, 180] on input "260.00" at bounding box center [239, 177] width 109 height 19
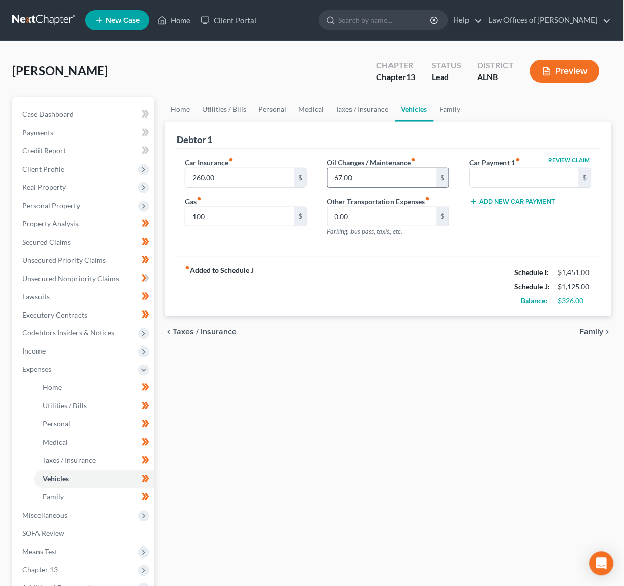
scroll to position [3, 1]
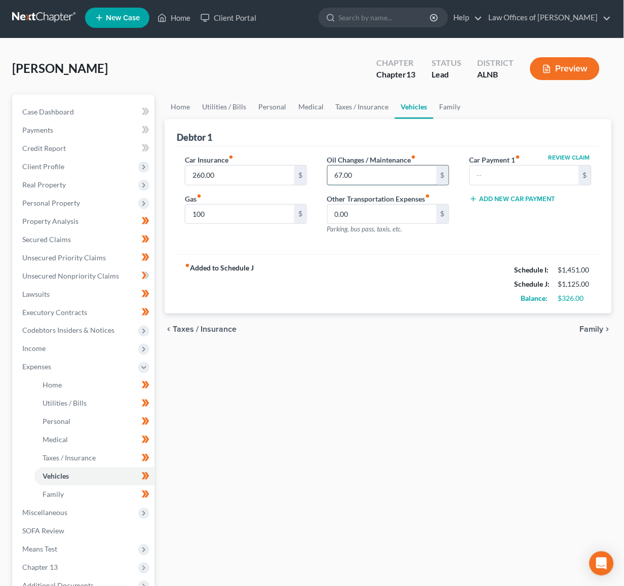
click at [356, 178] on input "67.00" at bounding box center [382, 175] width 109 height 19
type input "0"
click at [443, 104] on link "Family" at bounding box center [450, 107] width 33 height 24
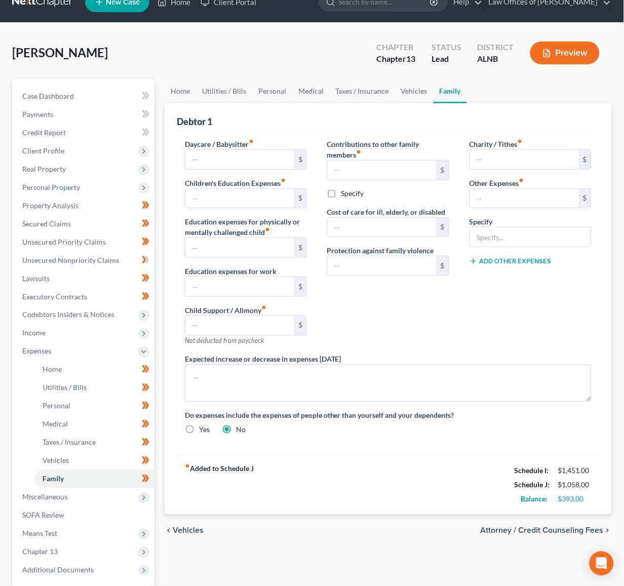
scroll to position [29, 0]
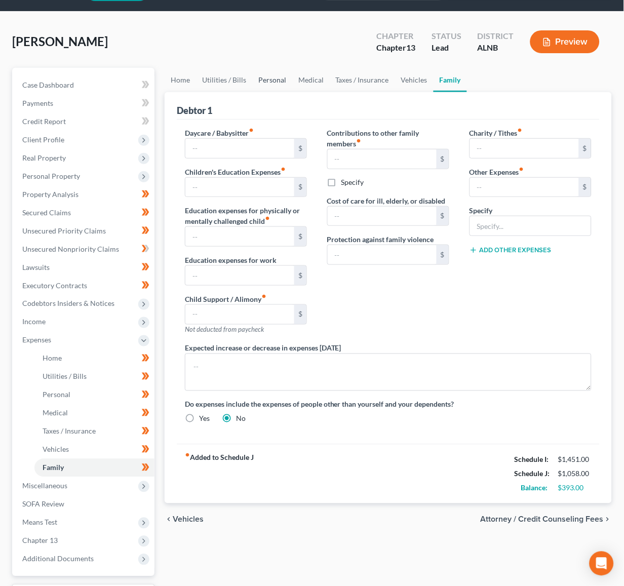
click at [273, 79] on link "Personal" at bounding box center [272, 80] width 40 height 24
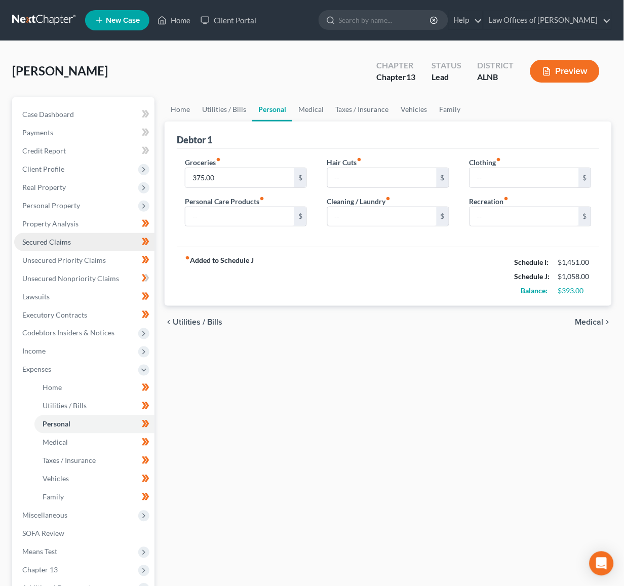
click at [63, 238] on span "Secured Claims" at bounding box center [46, 242] width 49 height 9
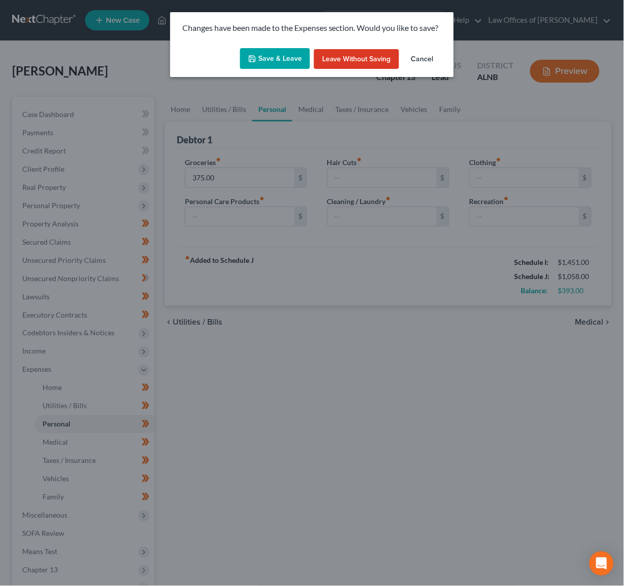
click at [301, 55] on button "Save & Leave" at bounding box center [275, 58] width 70 height 21
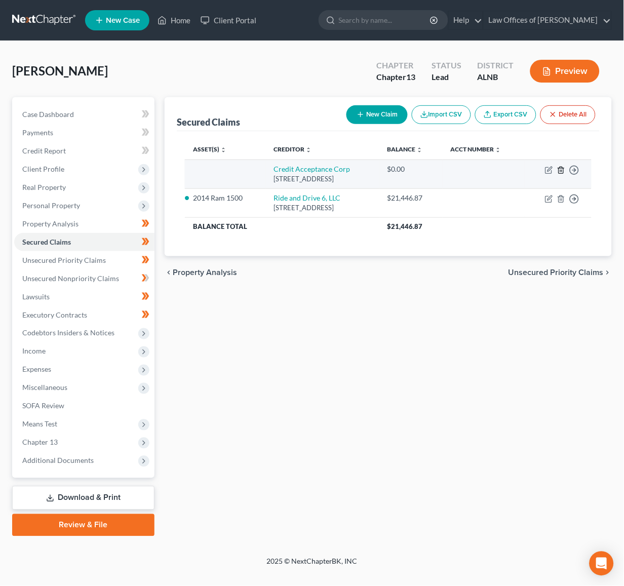
click at [559, 174] on icon "button" at bounding box center [561, 170] width 8 height 8
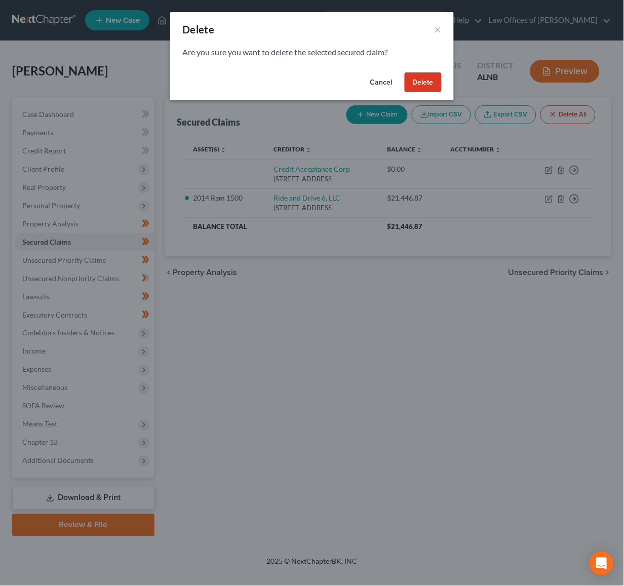
click at [428, 89] on button "Delete" at bounding box center [423, 82] width 37 height 20
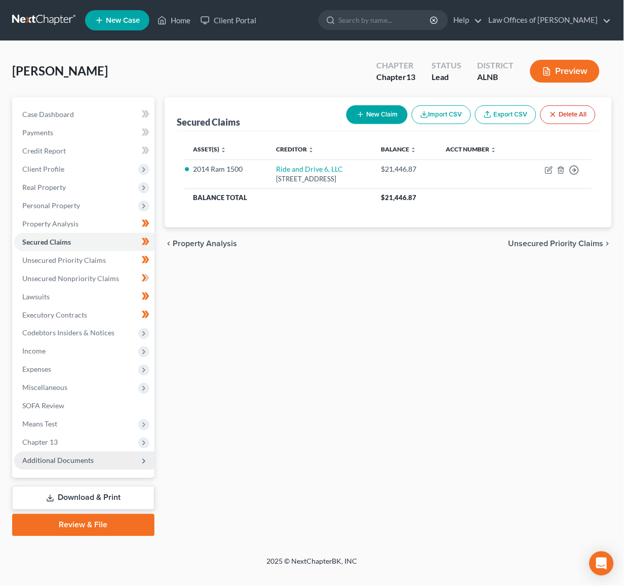
click at [73, 456] on span "Additional Documents" at bounding box center [57, 460] width 71 height 9
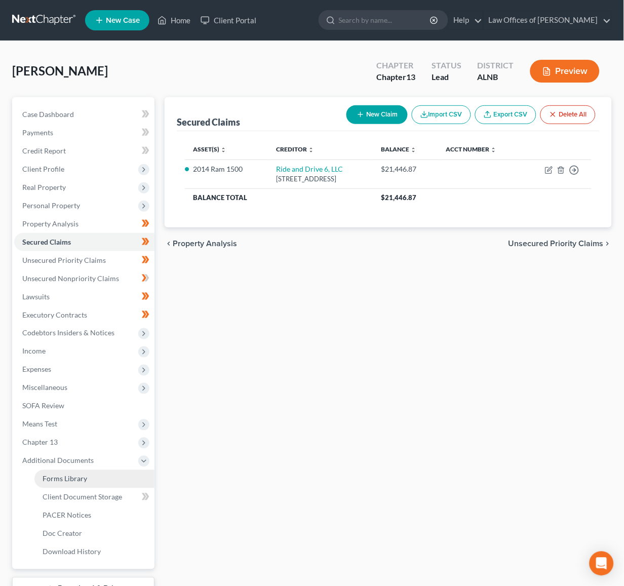
click at [79, 475] on span "Forms Library" at bounding box center [65, 479] width 45 height 9
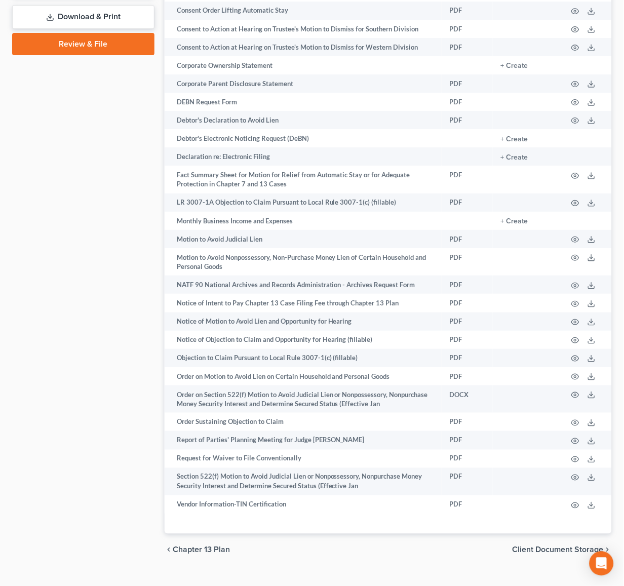
scroll to position [572, 0]
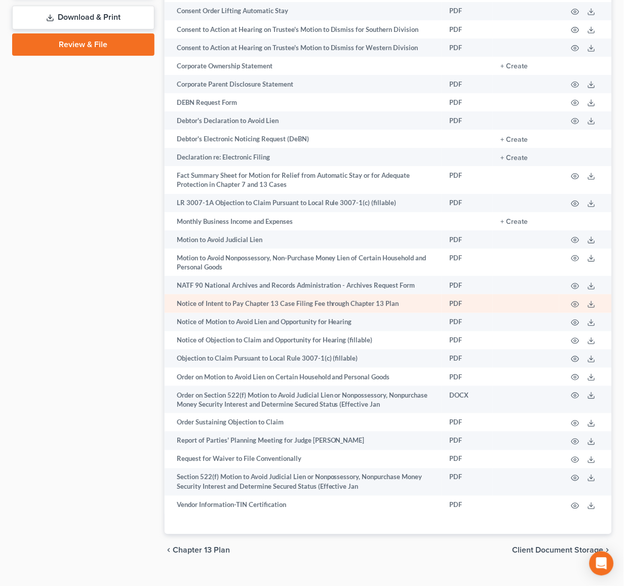
click at [291, 294] on td "Notice of Intent to Pay Chapter 13 Case Filing Fee through Chapter 13 Plan" at bounding box center [303, 303] width 277 height 18
click at [574, 300] on icon "button" at bounding box center [576, 304] width 8 height 8
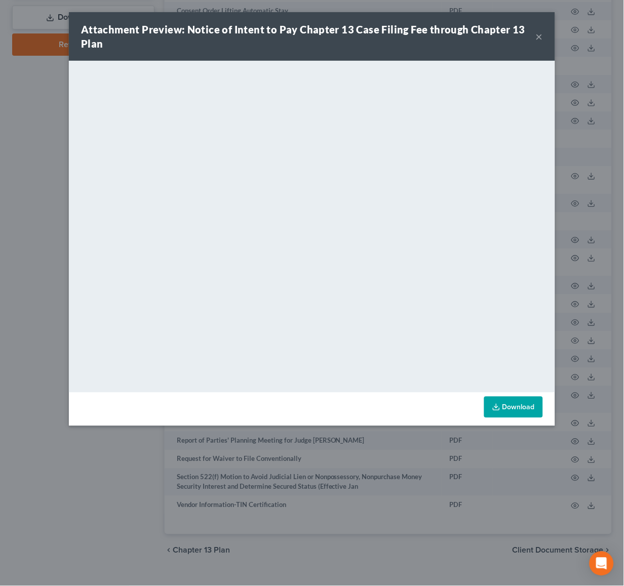
click at [546, 34] on div "Attachment Preview: Notice of Intent to Pay Chapter 13 Case Filing Fee through …" at bounding box center [312, 36] width 486 height 49
click at [540, 38] on button "×" at bounding box center [539, 36] width 7 height 12
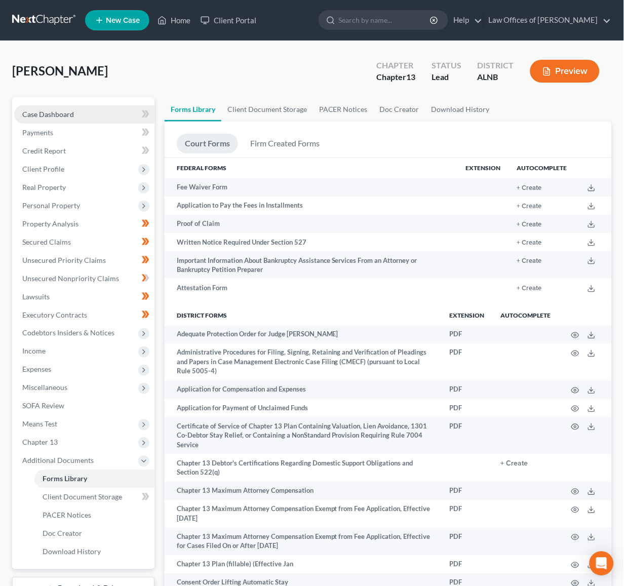
scroll to position [0, 0]
click at [68, 116] on span "Case Dashboard" at bounding box center [48, 114] width 52 height 9
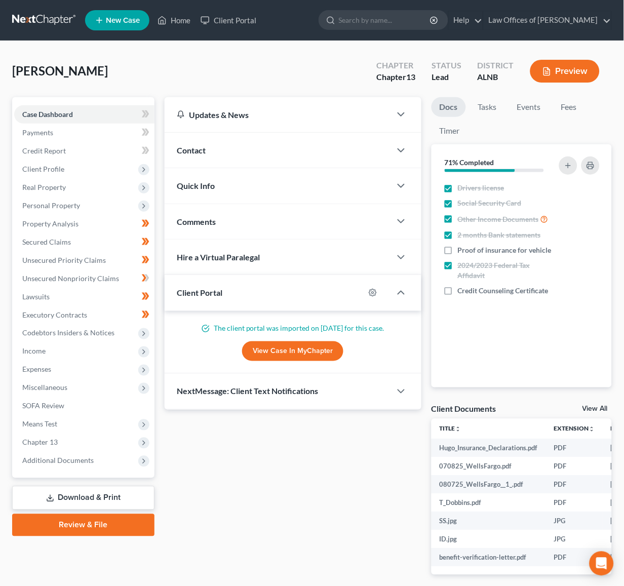
click at [603, 407] on link "View All" at bounding box center [595, 409] width 25 height 7
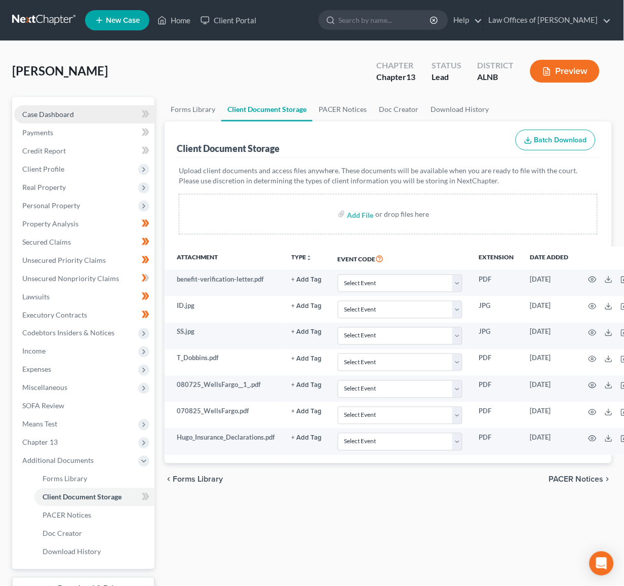
click at [47, 114] on span "Case Dashboard" at bounding box center [48, 114] width 52 height 9
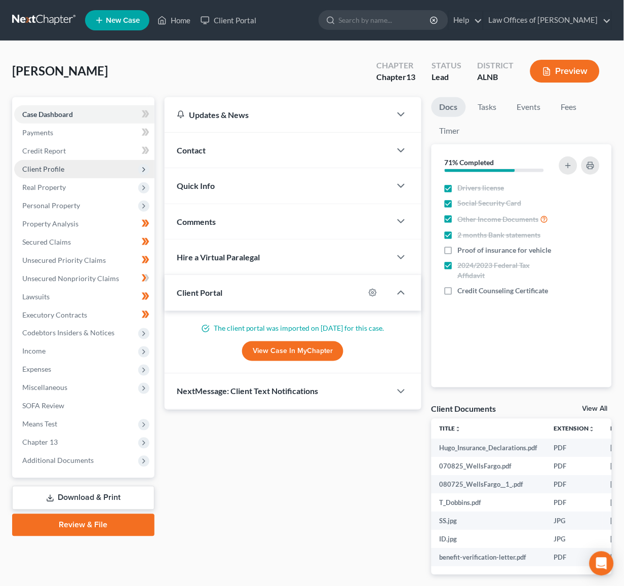
click at [38, 165] on span "Client Profile" at bounding box center [43, 169] width 42 height 9
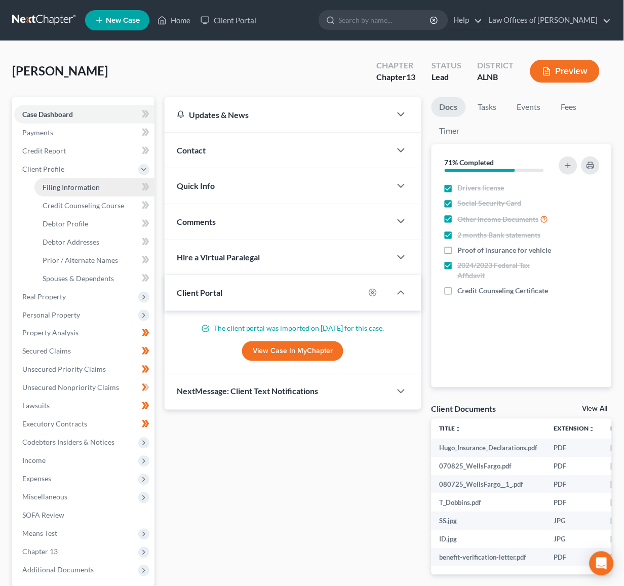
click at [103, 187] on link "Filing Information" at bounding box center [94, 187] width 120 height 18
select select "1"
select select "0"
select select "3"
select select "0"
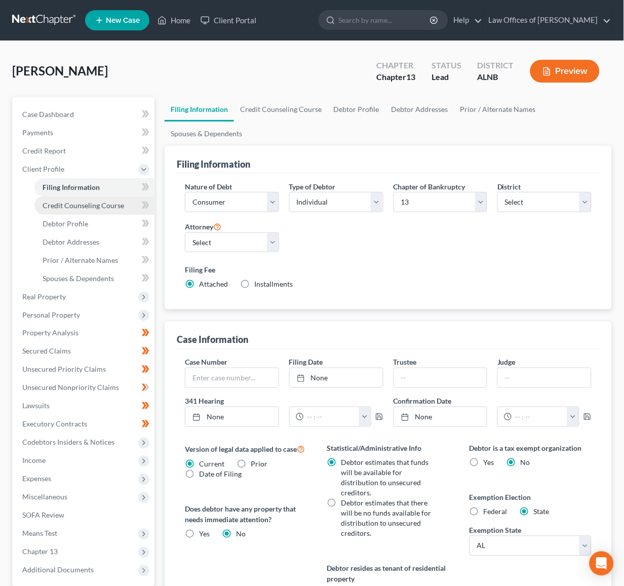
click at [101, 201] on span "Credit Counseling Course" at bounding box center [84, 205] width 82 height 9
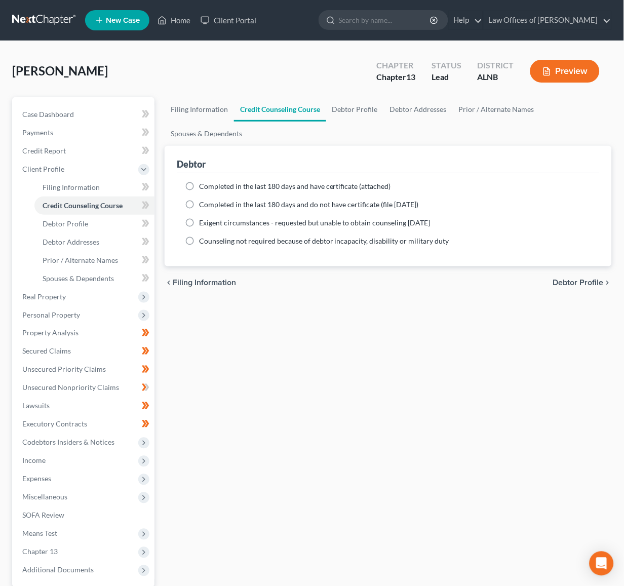
click at [231, 188] on span "Completed in the last 180 days and have certificate (attached)" at bounding box center [295, 186] width 192 height 9
click at [210, 188] on input "Completed in the last 180 days and have certificate (attached)" at bounding box center [206, 184] width 7 height 7
radio input "true"
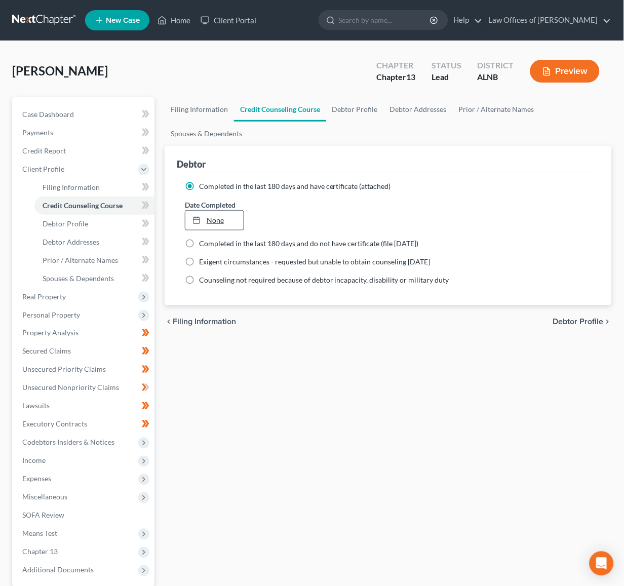
click at [212, 214] on link "None" at bounding box center [214, 220] width 58 height 19
click at [148, 202] on icon at bounding box center [147, 205] width 5 height 7
click at [121, 221] on link "Debtor Profile" at bounding box center [94, 224] width 120 height 18
select select "0"
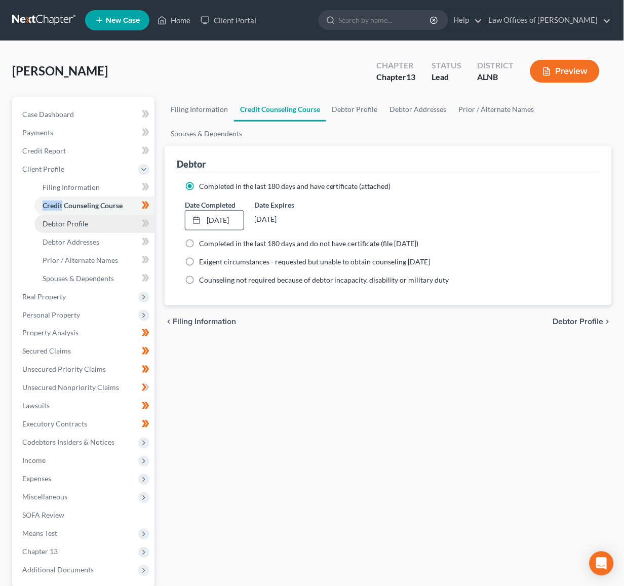
select select "0"
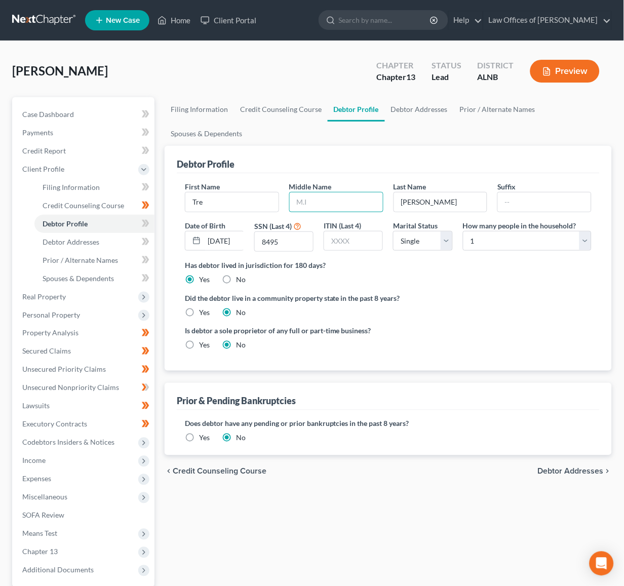
paste input "[PERSON_NAME]-[PERSON_NAME]"
type input "[PERSON_NAME]"
click at [147, 221] on icon at bounding box center [147, 223] width 5 height 7
click at [129, 239] on link "Debtor Addresses" at bounding box center [94, 242] width 120 height 18
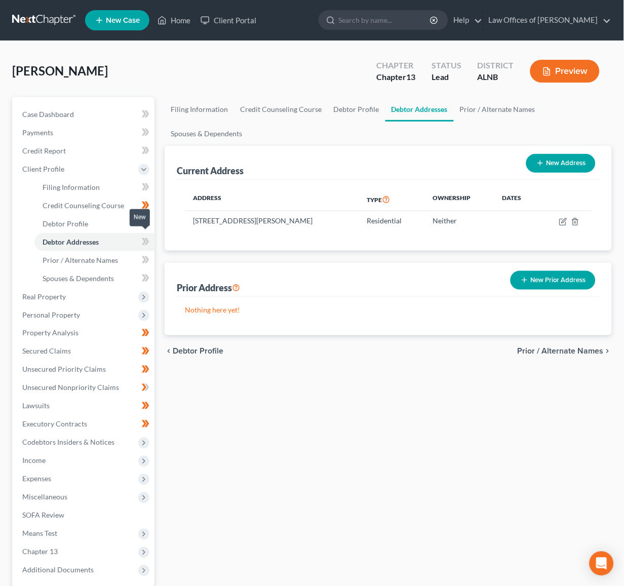
click at [144, 238] on icon at bounding box center [144, 241] width 5 height 7
click at [116, 256] on span "Prior / Alternate Names" at bounding box center [80, 260] width 75 height 9
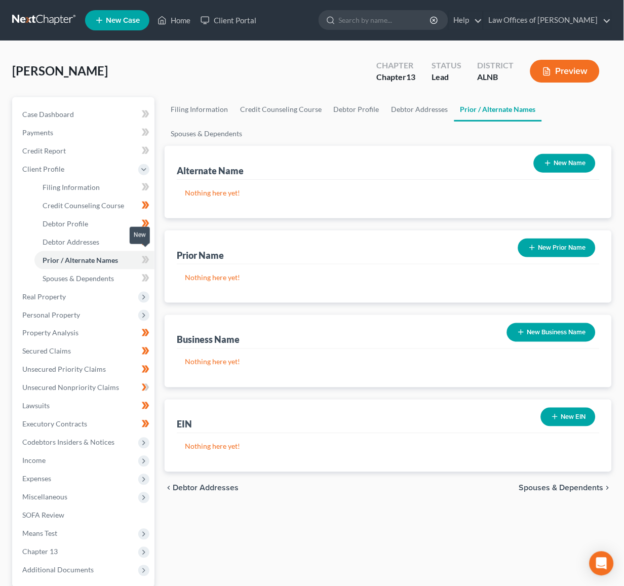
click at [142, 254] on icon at bounding box center [146, 260] width 8 height 13
click at [128, 273] on link "Spouses & Dependents" at bounding box center [94, 279] width 120 height 18
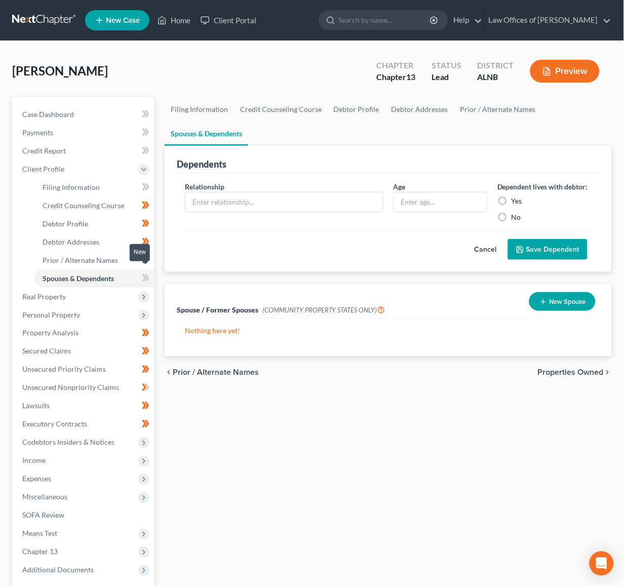
click at [148, 275] on icon at bounding box center [147, 278] width 5 height 7
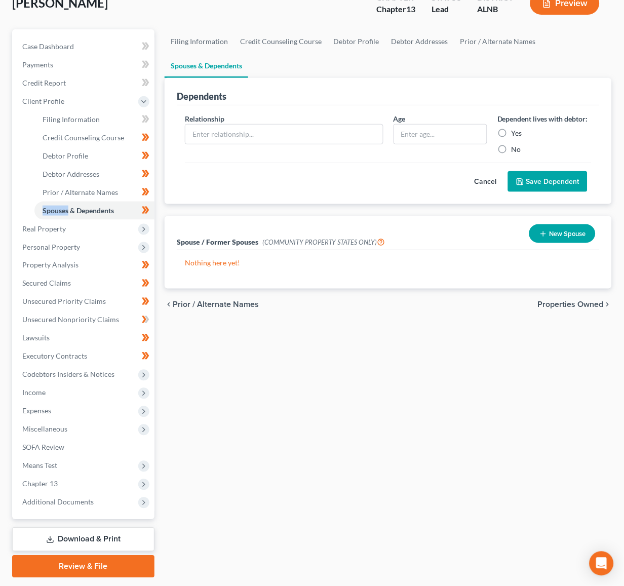
scroll to position [69, 0]
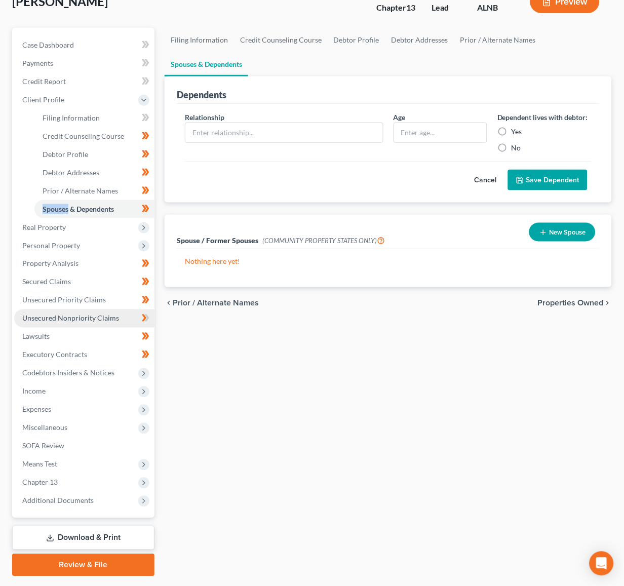
click at [118, 310] on link "Unsecured Nonpriority Claims" at bounding box center [84, 319] width 140 height 18
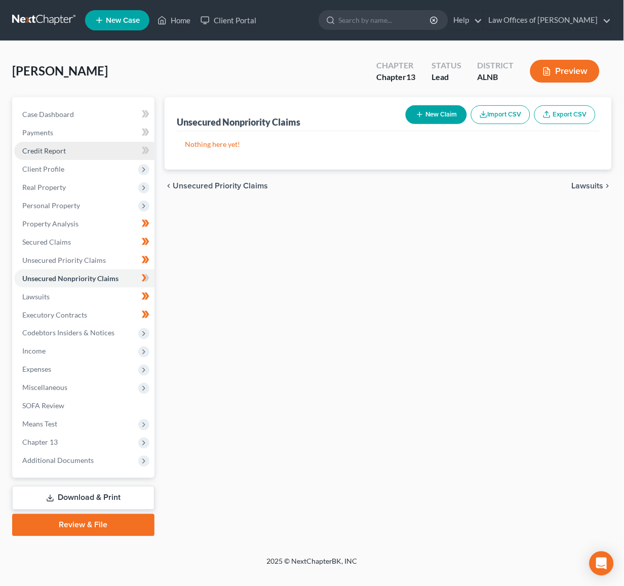
click at [47, 154] on link "Credit Report" at bounding box center [84, 151] width 140 height 18
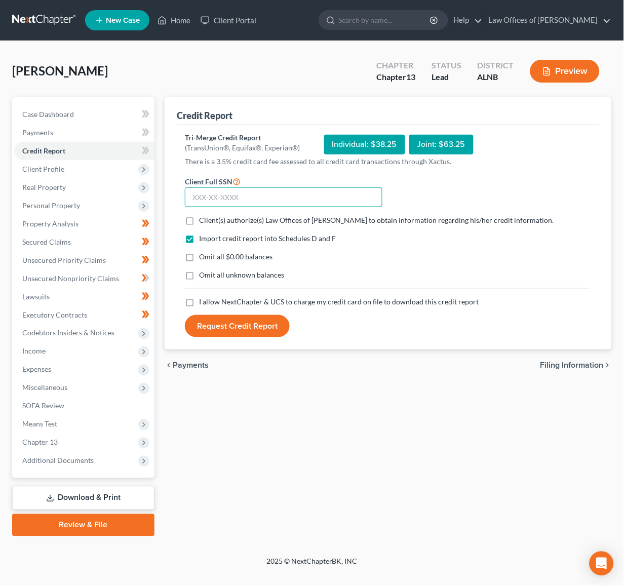
click at [257, 190] on input "text" at bounding box center [284, 197] width 198 height 20
type input "364-19-8495"
click at [210, 302] on span "I allow NextChapter & UCS to charge my credit card on file to download this cre…" at bounding box center [339, 301] width 280 height 9
click at [210, 302] on input "I allow NextChapter & UCS to charge my credit card on file to download this cre…" at bounding box center [206, 300] width 7 height 7
checkbox input "true"
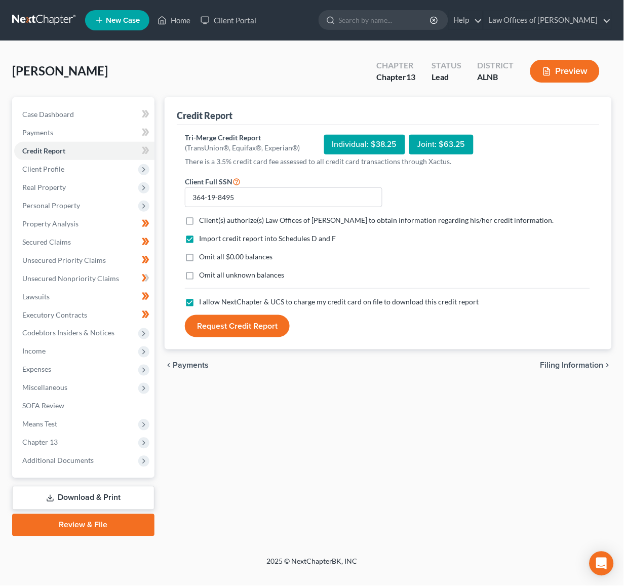
click at [207, 219] on span "Client(s) authorize(s) Law Offices of [PERSON_NAME] to obtain information regar…" at bounding box center [376, 220] width 355 height 9
click at [207, 219] on input "Client(s) authorize(s) Law Offices of [PERSON_NAME] to obtain information regar…" at bounding box center [206, 218] width 7 height 7
checkbox input "true"
click at [227, 326] on button "Request Credit Report" at bounding box center [237, 326] width 105 height 22
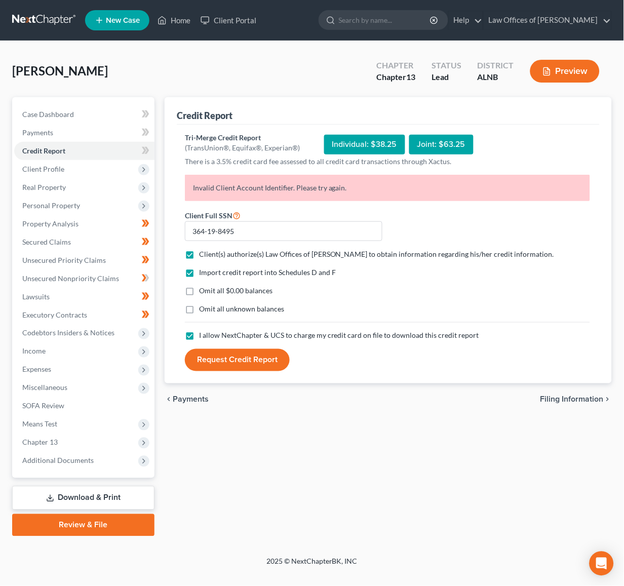
click at [210, 356] on button "Request Credit Report" at bounding box center [237, 360] width 105 height 22
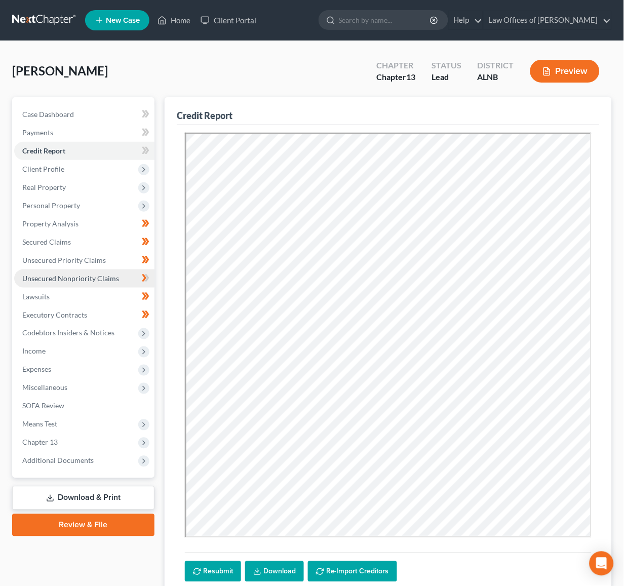
click at [53, 274] on span "Unsecured Nonpriority Claims" at bounding box center [70, 278] width 97 height 9
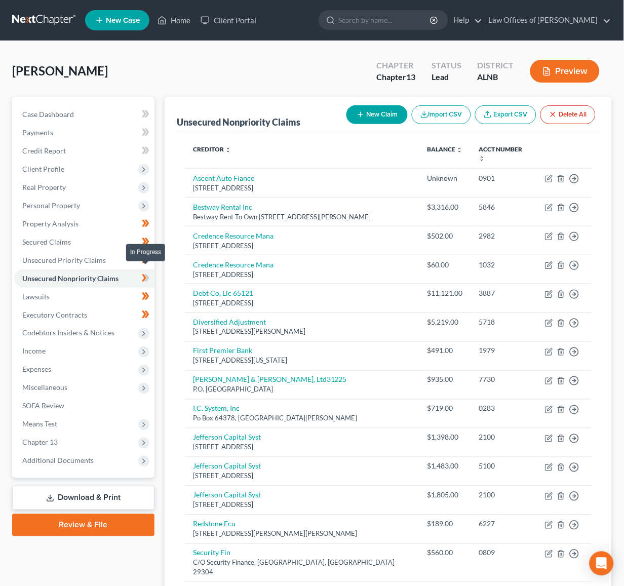
click at [144, 275] on icon at bounding box center [144, 278] width 5 height 7
click at [77, 235] on link "Secured Claims" at bounding box center [84, 242] width 140 height 18
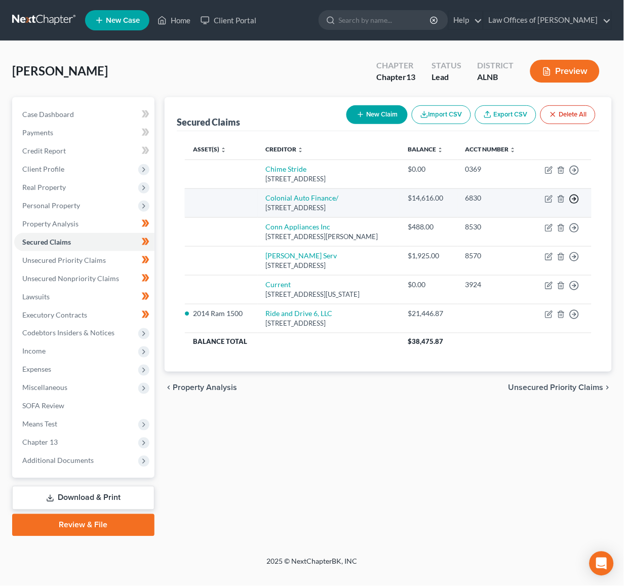
click at [573, 198] on icon "button" at bounding box center [574, 199] width 10 height 10
click at [511, 217] on link "Move to F" at bounding box center [528, 223] width 85 height 17
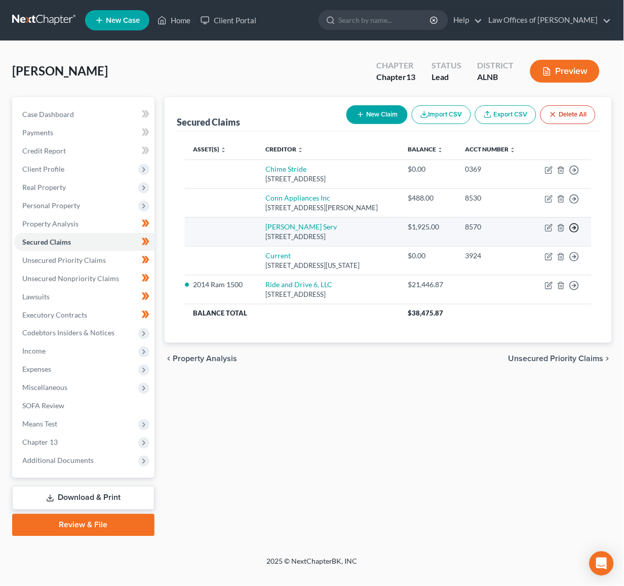
click at [576, 226] on polyline "button" at bounding box center [576, 228] width 2 height 4
click at [506, 248] on link "Move to F" at bounding box center [528, 252] width 85 height 17
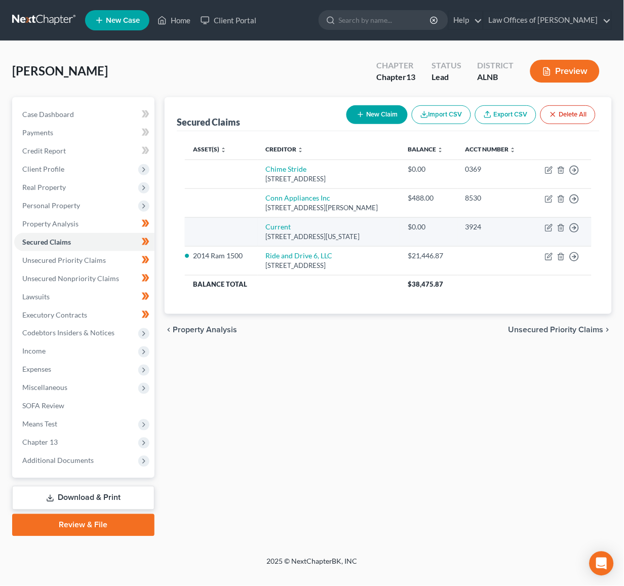
click at [580, 226] on td "Move to E Move to F Move to G Move to Notice Only" at bounding box center [561, 231] width 60 height 29
click at [577, 227] on icon "button" at bounding box center [574, 228] width 10 height 10
click at [428, 224] on div "$0.00" at bounding box center [428, 227] width 41 height 10
click at [561, 227] on line "button" at bounding box center [561, 228] width 0 height 2
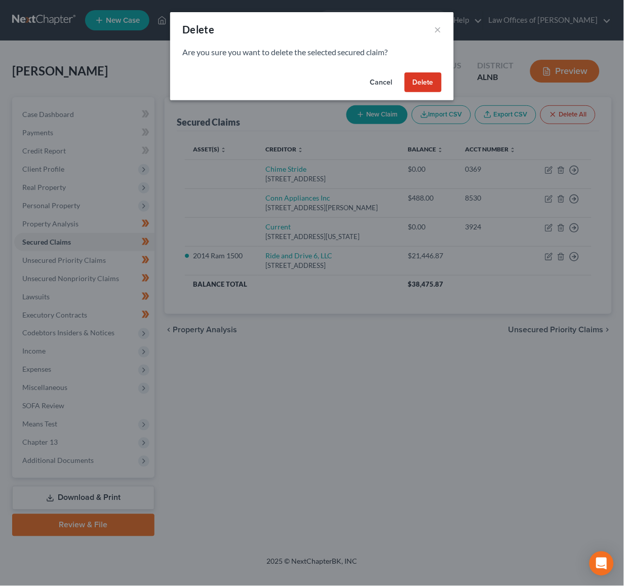
click at [427, 85] on button "Delete" at bounding box center [423, 82] width 37 height 20
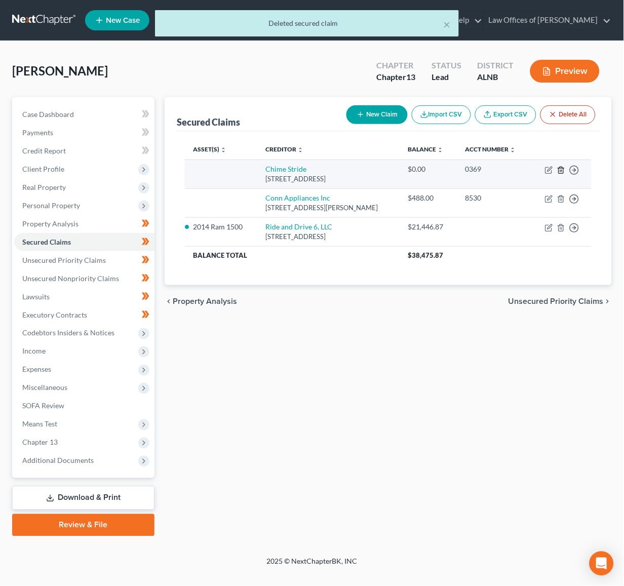
click at [563, 170] on icon "button" at bounding box center [561, 170] width 8 height 8
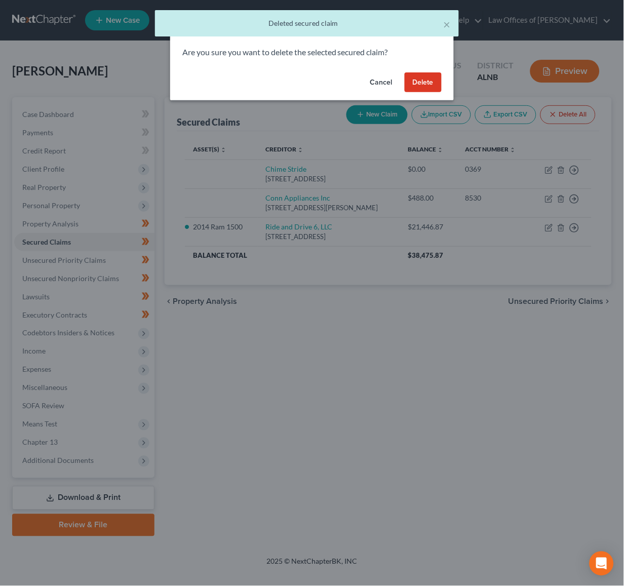
click at [415, 83] on button "Delete" at bounding box center [423, 82] width 37 height 20
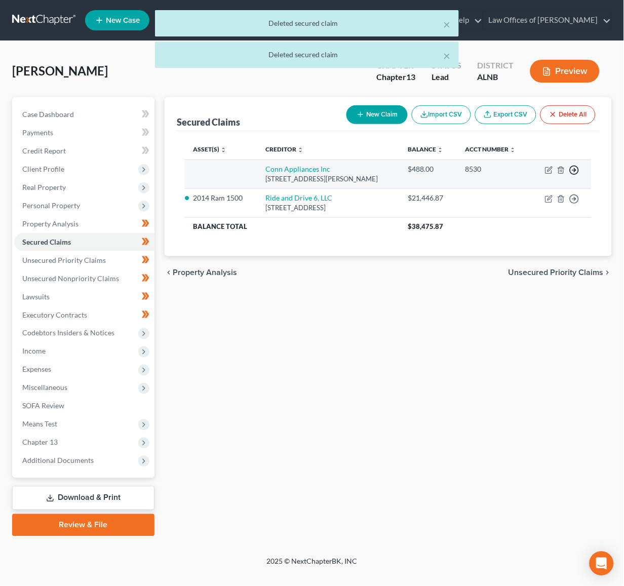
click at [575, 171] on polyline "button" at bounding box center [576, 171] width 2 height 4
click at [540, 195] on link "Move to F" at bounding box center [528, 194] width 85 height 17
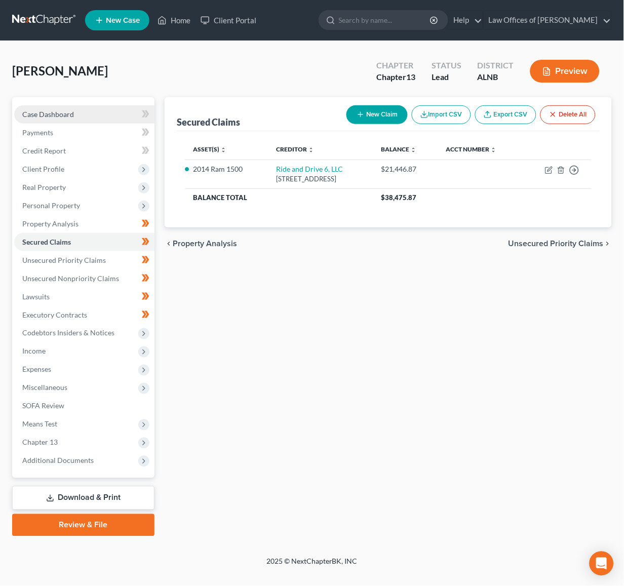
click at [56, 110] on span "Case Dashboard" at bounding box center [48, 114] width 52 height 9
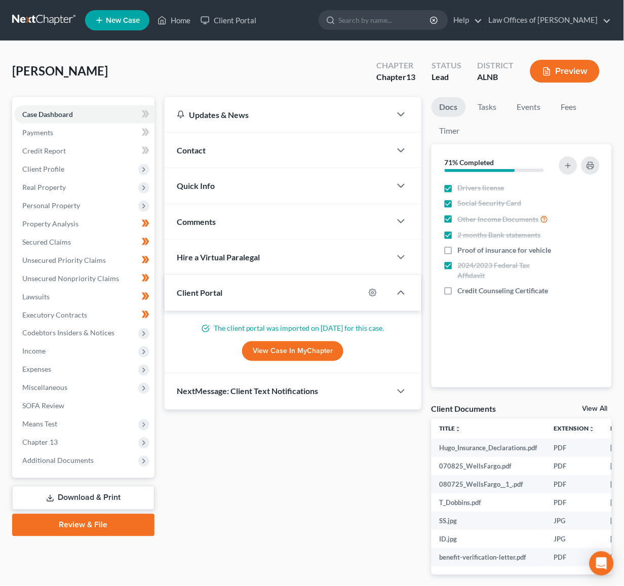
click at [593, 410] on link "View All" at bounding box center [595, 409] width 25 height 7
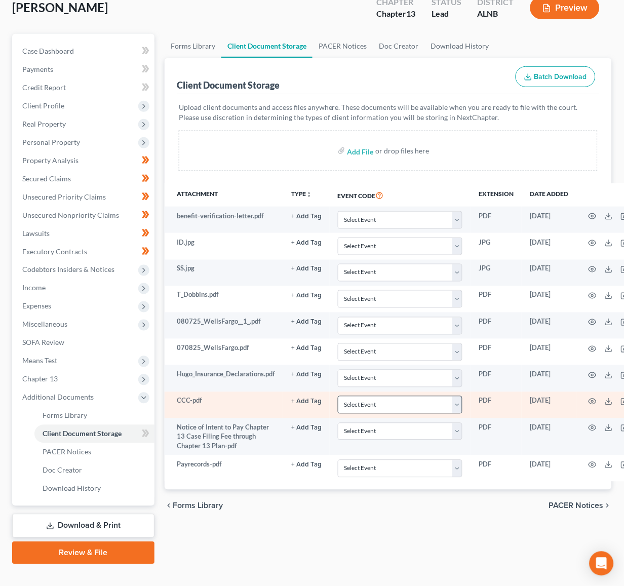
scroll to position [63, 0]
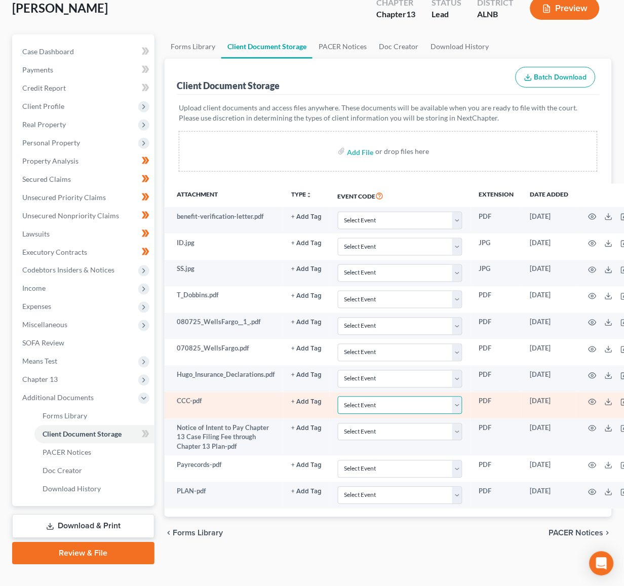
select select "5"
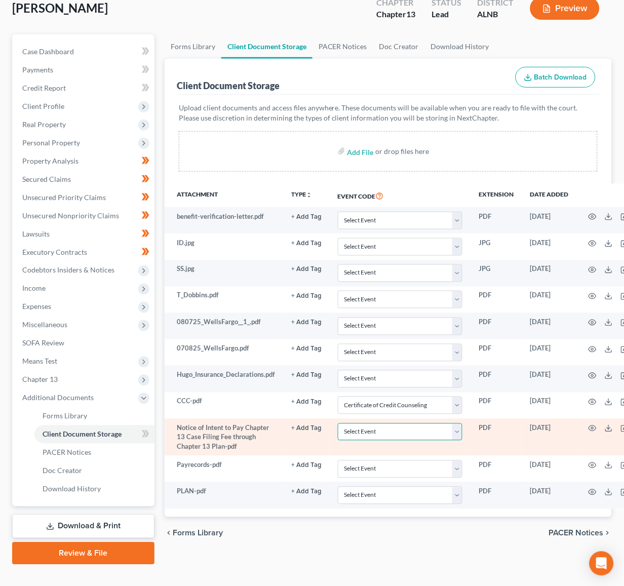
select select "22"
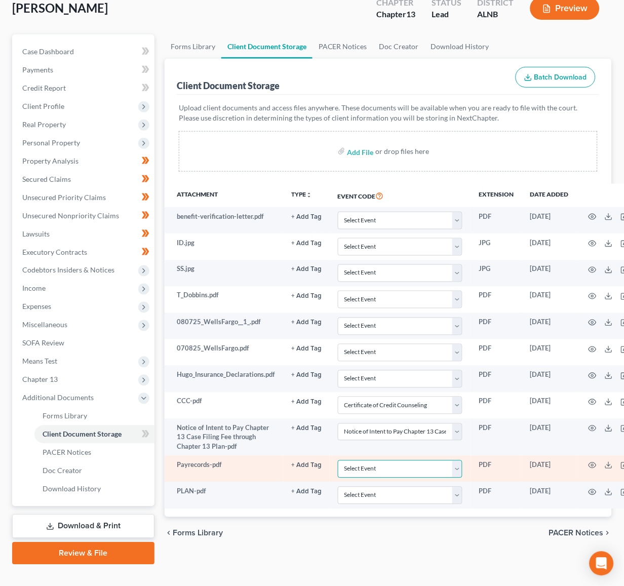
select select "19"
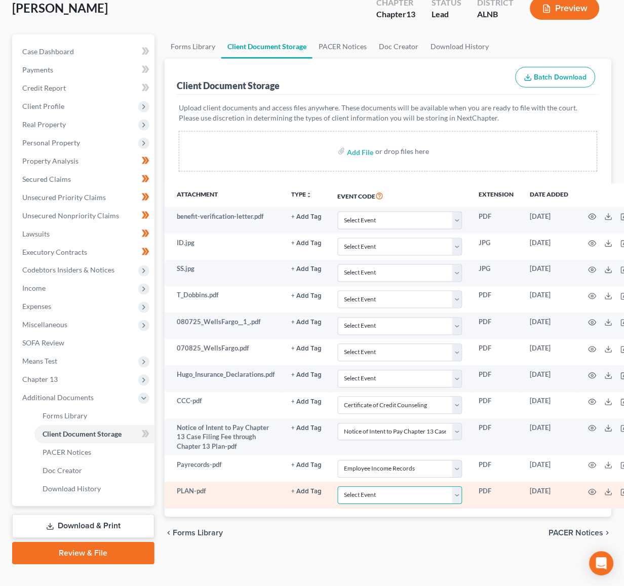
select select "10"
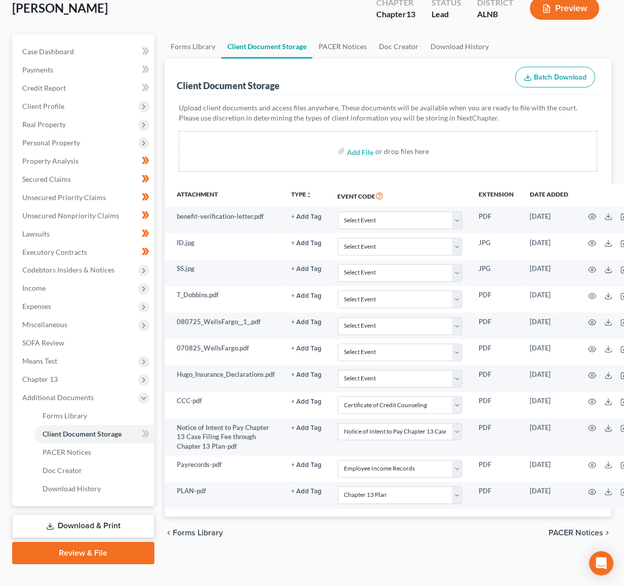
click at [334, 541] on div "chevron_left Forms Library PACER Notices chevron_right" at bounding box center [388, 533] width 447 height 32
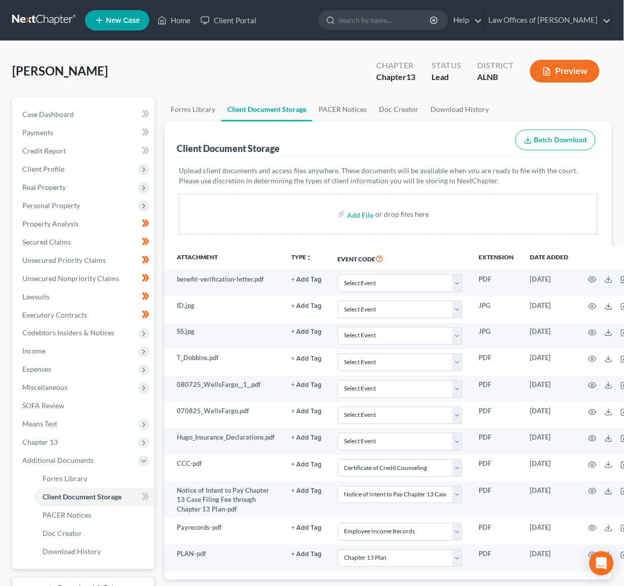
scroll to position [0, 0]
click at [35, 18] on link at bounding box center [44, 20] width 65 height 18
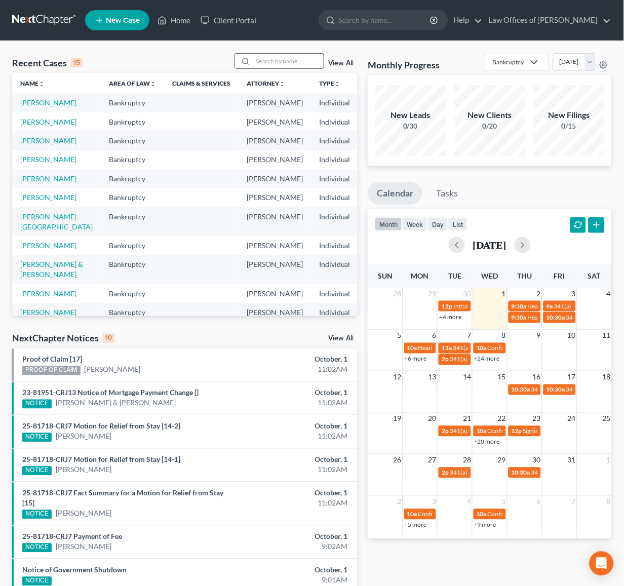
click at [272, 63] on input "search" at bounding box center [288, 61] width 71 height 15
type input "[PERSON_NAME]"
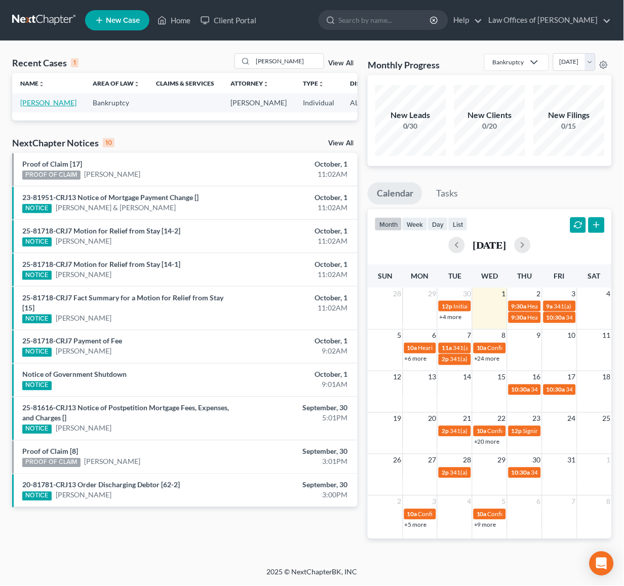
scroll to position [1, 0]
click at [34, 103] on link "[PERSON_NAME]" at bounding box center [48, 102] width 56 height 9
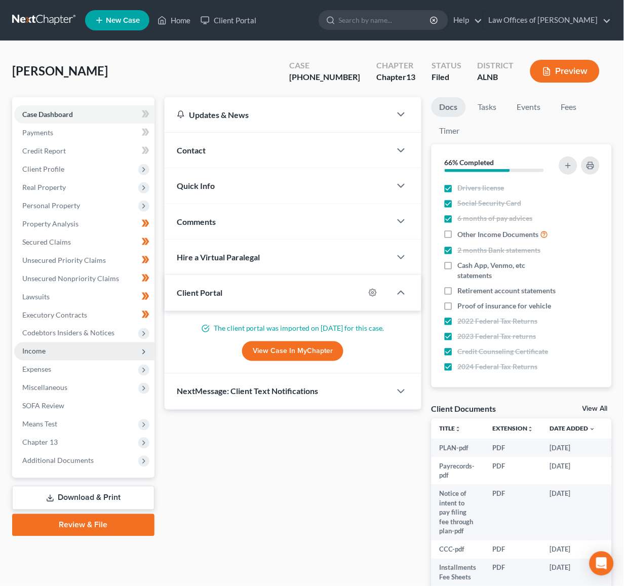
click at [32, 347] on span "Income" at bounding box center [33, 351] width 23 height 9
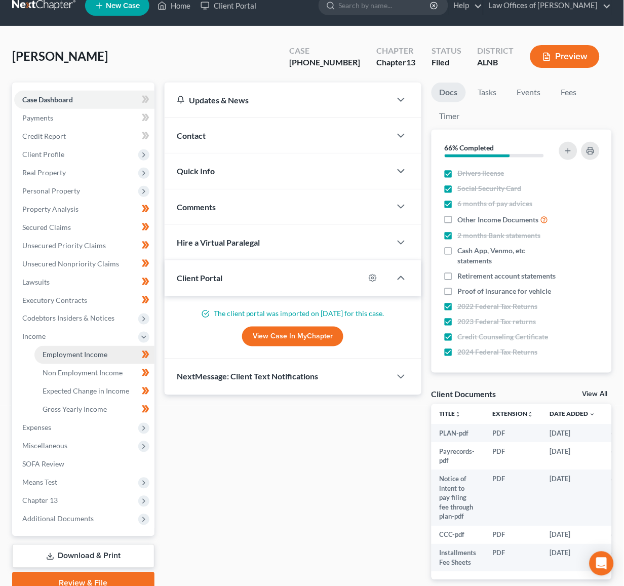
scroll to position [16, 0]
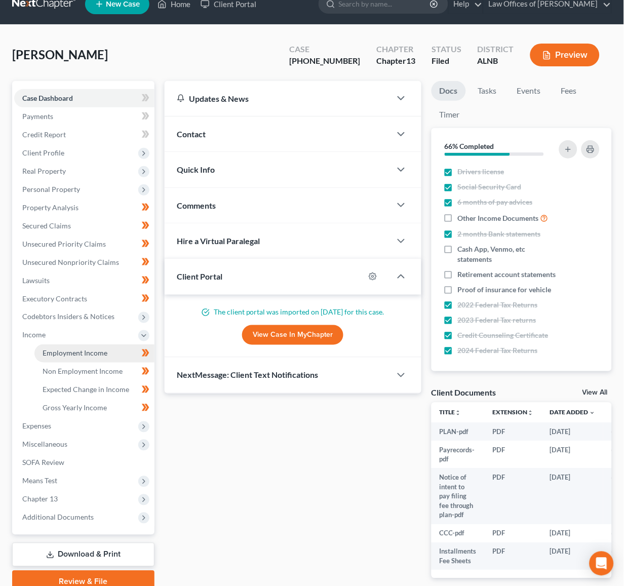
click at [77, 349] on span "Employment Income" at bounding box center [75, 353] width 65 height 9
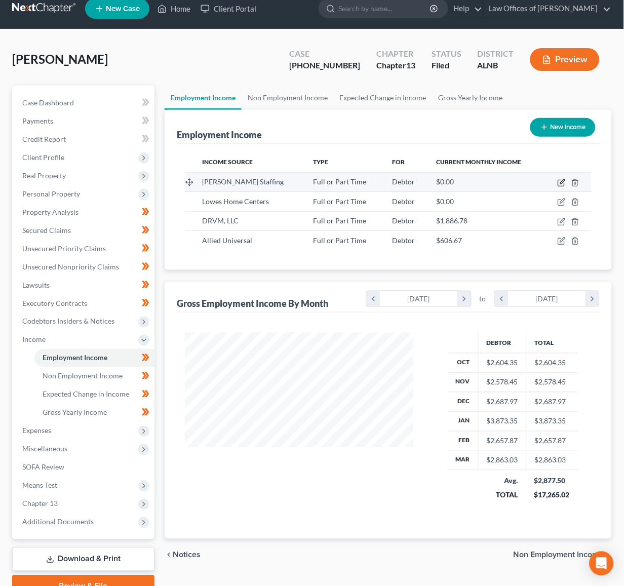
scroll to position [12, 1]
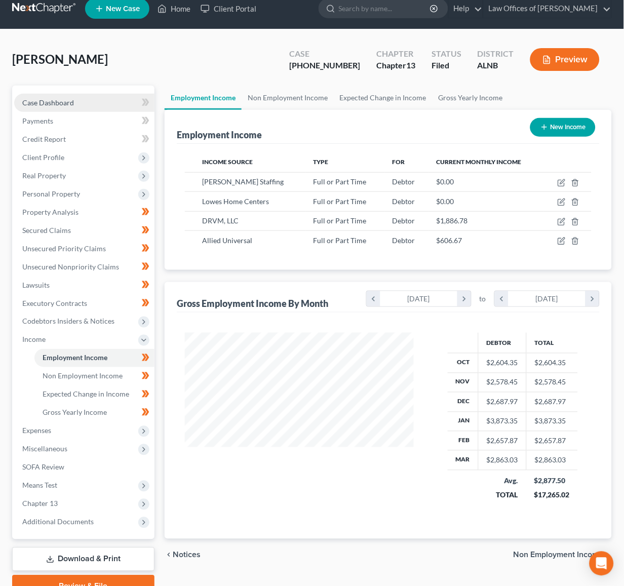
click at [59, 102] on span "Case Dashboard" at bounding box center [48, 102] width 52 height 9
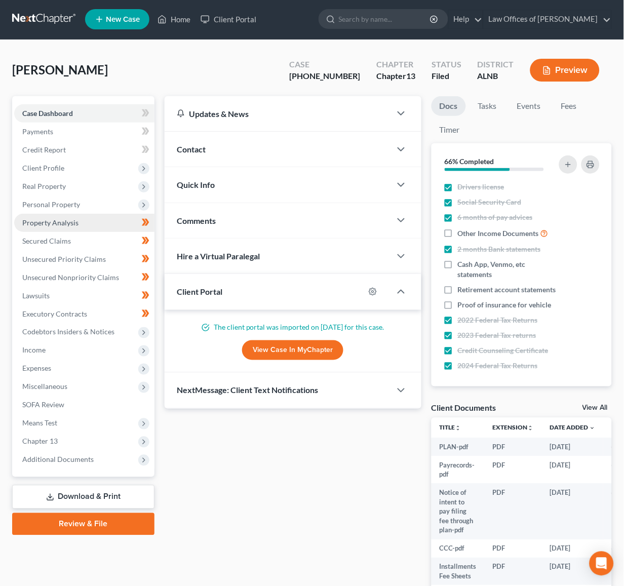
scroll to position [6, 0]
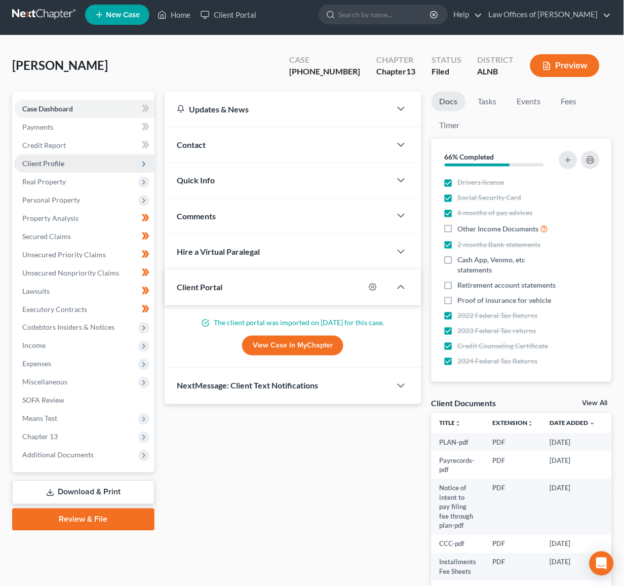
click at [47, 160] on span "Client Profile" at bounding box center [43, 163] width 42 height 9
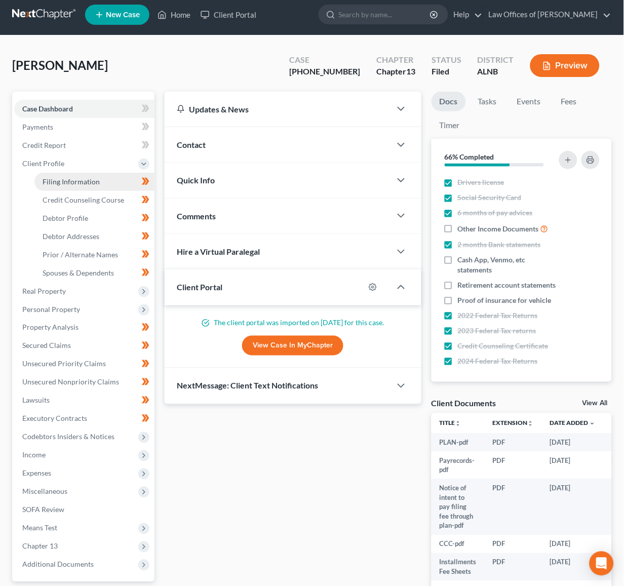
click at [63, 177] on span "Filing Information" at bounding box center [71, 181] width 57 height 9
select select "1"
select select "0"
select select "3"
select select "0"
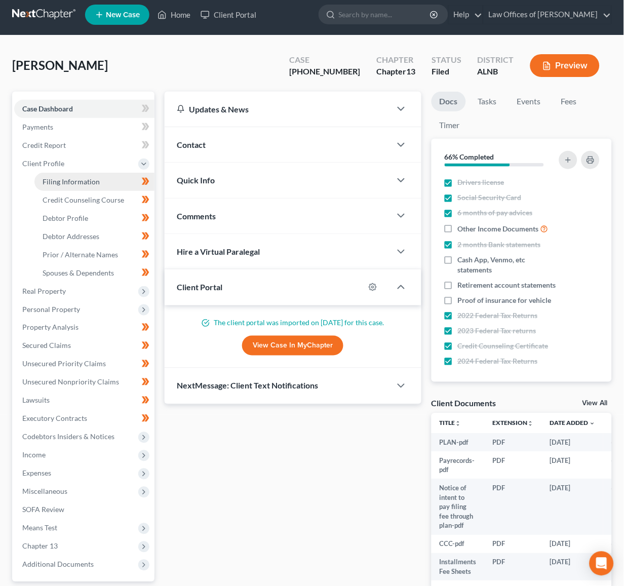
select select "0"
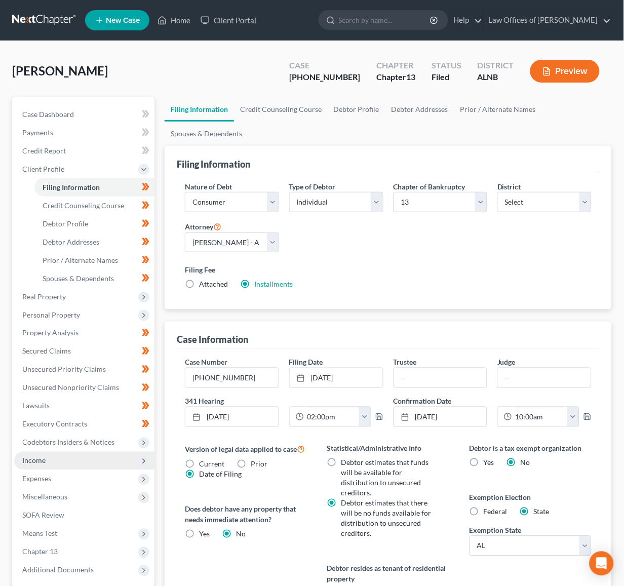
click at [65, 452] on span "Income" at bounding box center [84, 461] width 140 height 18
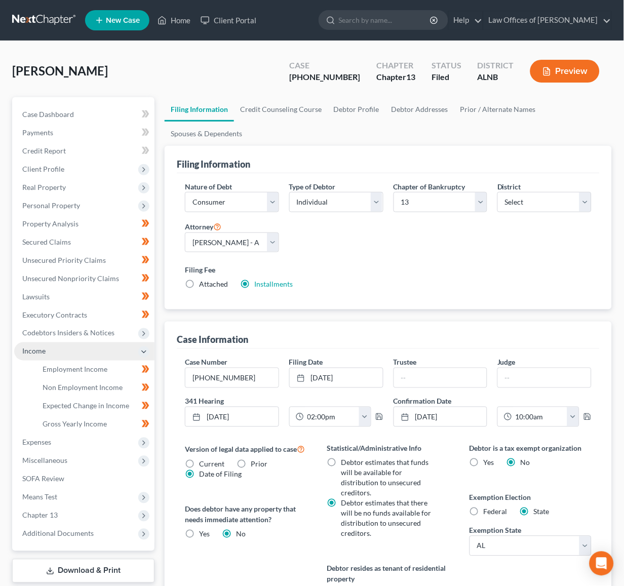
click at [65, 361] on span "Income" at bounding box center [84, 351] width 140 height 18
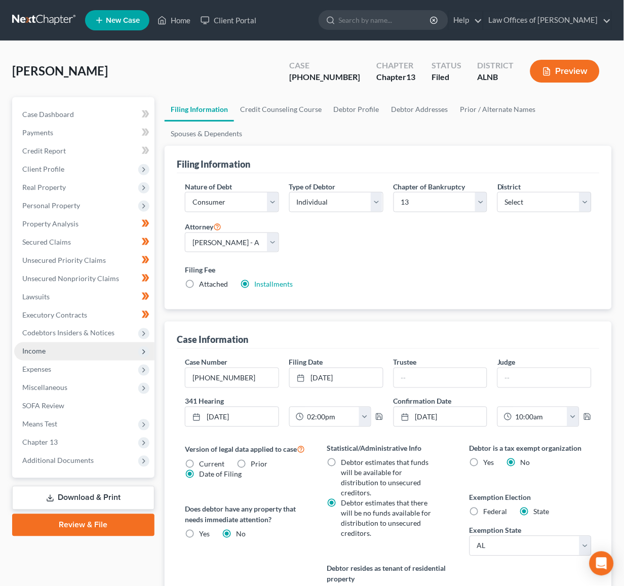
click at [45, 347] on span "Income" at bounding box center [33, 351] width 23 height 9
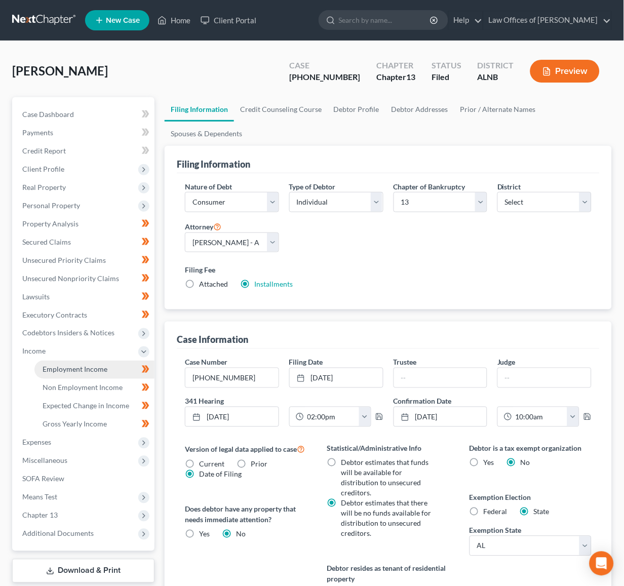
click at [73, 365] on span "Employment Income" at bounding box center [75, 369] width 65 height 9
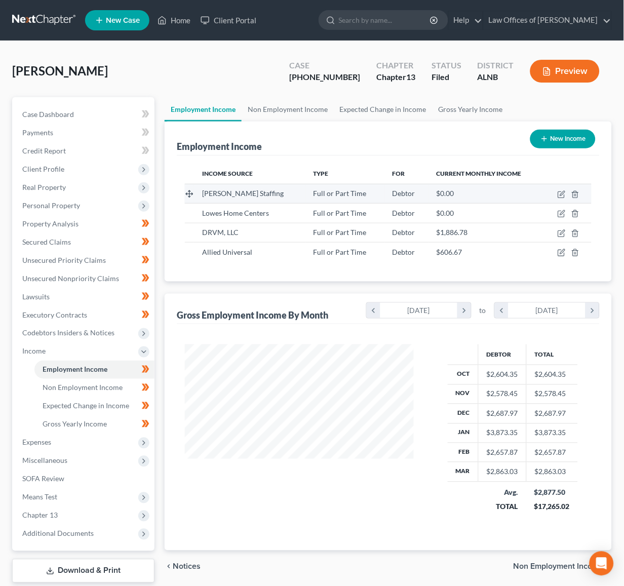
scroll to position [177, 249]
click at [564, 194] on icon "button" at bounding box center [562, 195] width 8 height 8
select select "0"
select select "3"
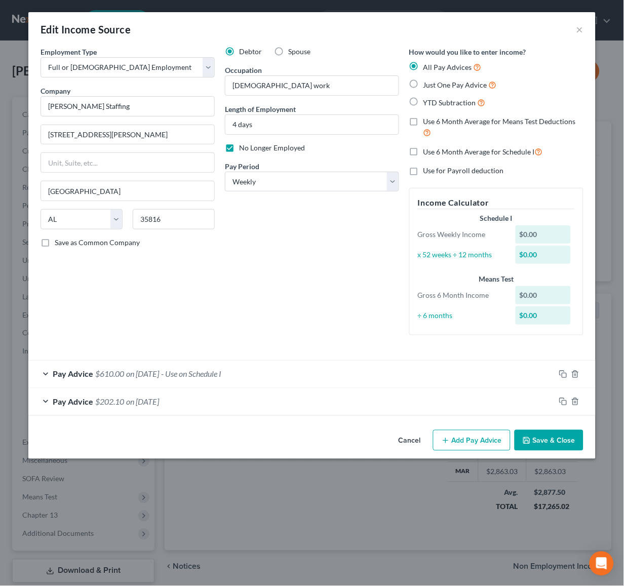
click at [159, 397] on span "on [DATE]" at bounding box center [142, 402] width 33 height 10
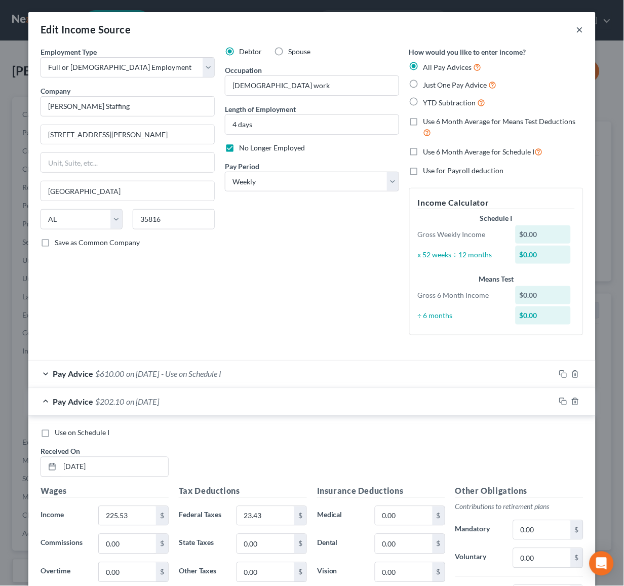
click at [580, 28] on button "×" at bounding box center [580, 29] width 7 height 12
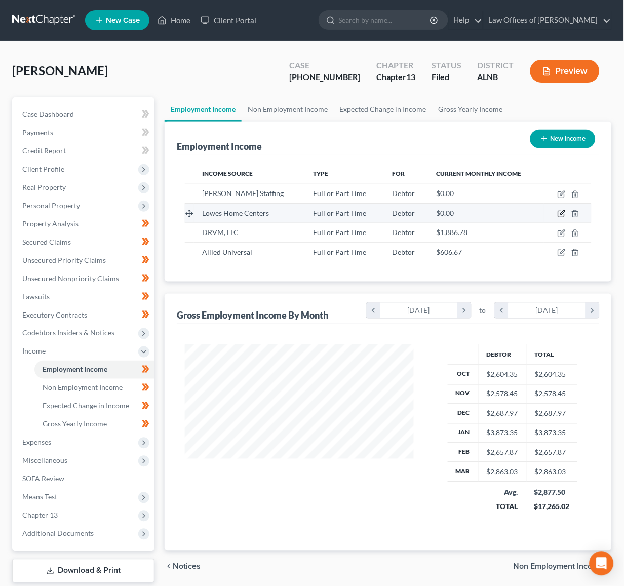
click at [559, 213] on icon "button" at bounding box center [562, 214] width 8 height 8
select select "0"
select select "28"
select select "2"
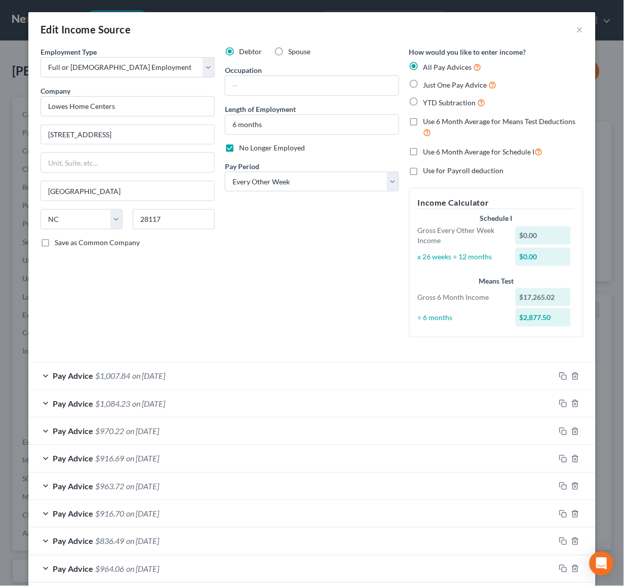
click at [102, 399] on span "$1,084.23" at bounding box center [112, 404] width 35 height 10
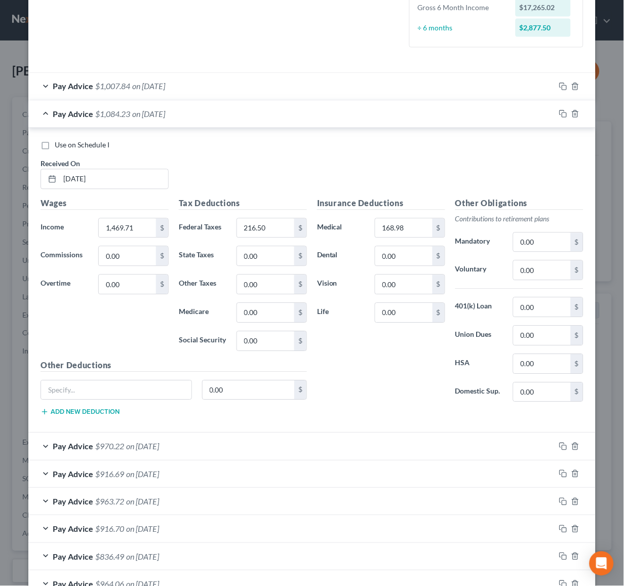
scroll to position [291, 0]
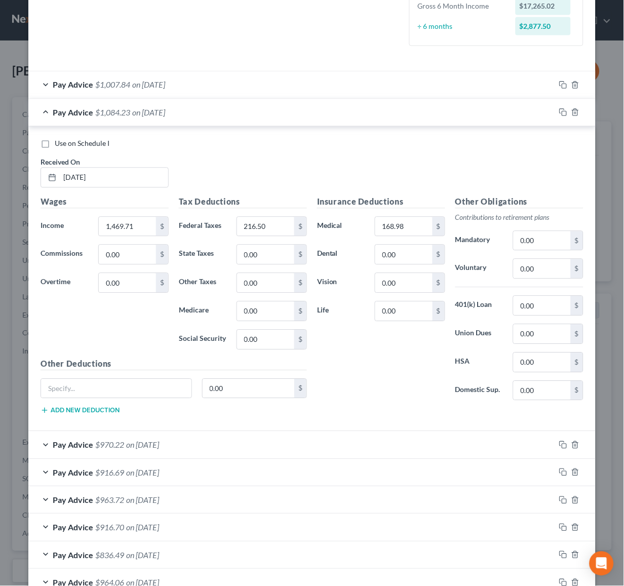
click at [112, 432] on div "Pay Advice $970.22 on 02/21/2025" at bounding box center [291, 445] width 527 height 27
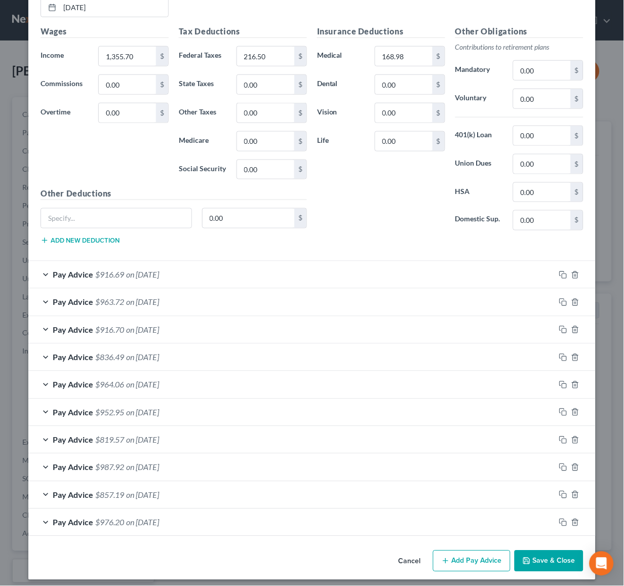
scroll to position [794, 0]
click at [117, 521] on span "$976.20" at bounding box center [109, 523] width 29 height 10
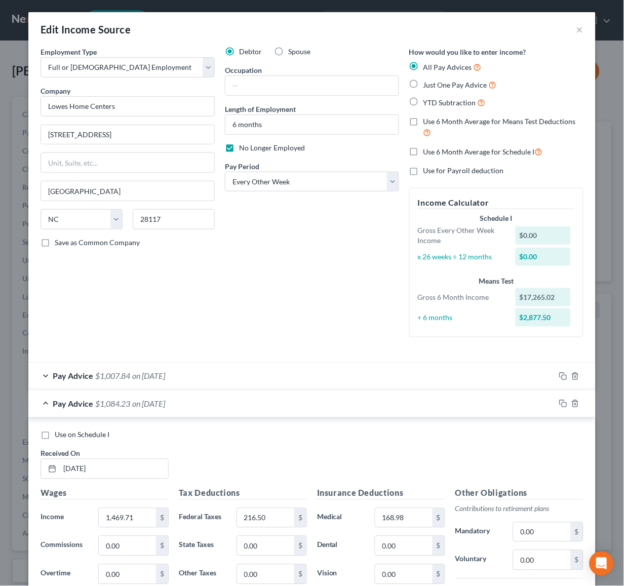
scroll to position [0, 0]
click at [578, 28] on button "×" at bounding box center [580, 29] width 7 height 12
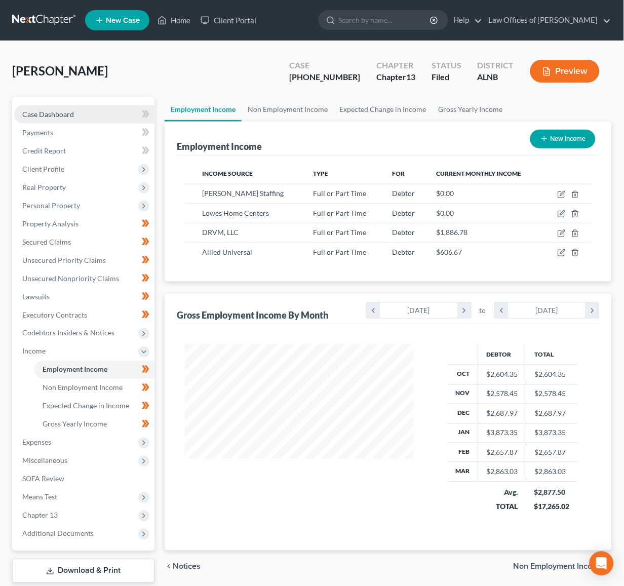
click at [46, 115] on span "Case Dashboard" at bounding box center [48, 114] width 52 height 9
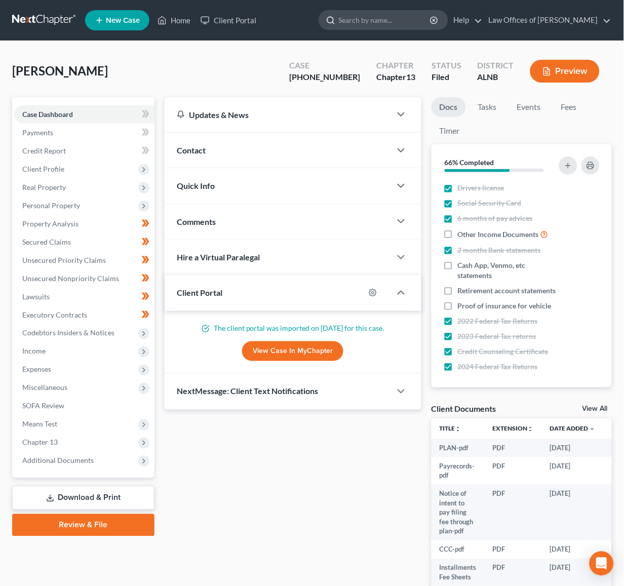
click at [376, 18] on input "search" at bounding box center [385, 20] width 93 height 19
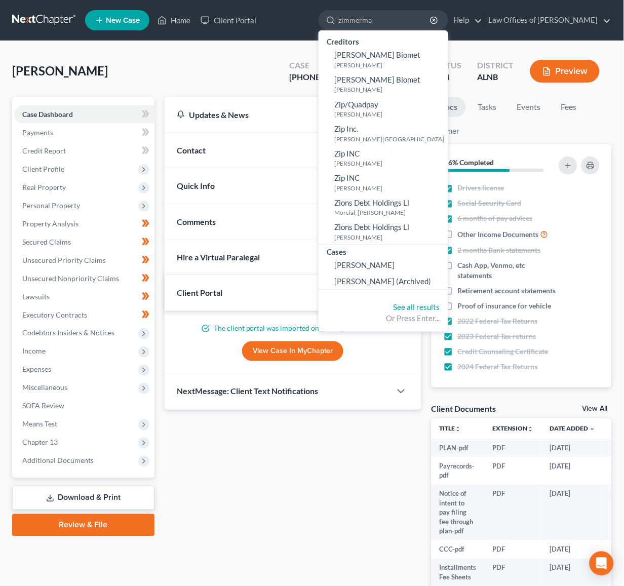
type input "zimmerman"
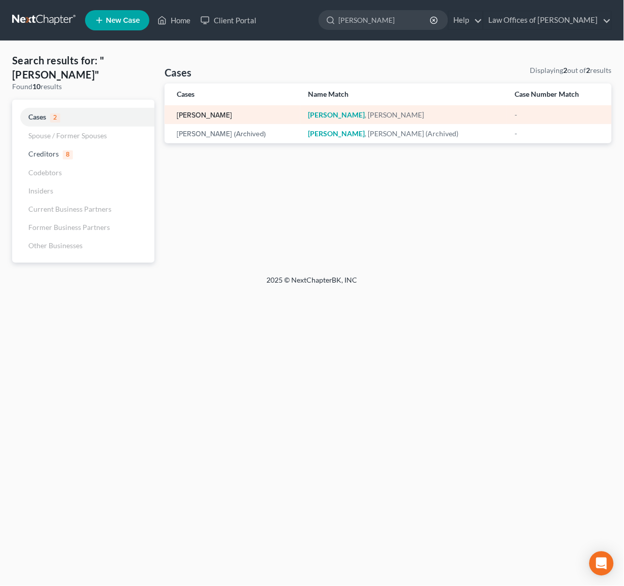
scroll to position [0, 1]
click at [232, 112] on link "[PERSON_NAME]" at bounding box center [204, 115] width 55 height 7
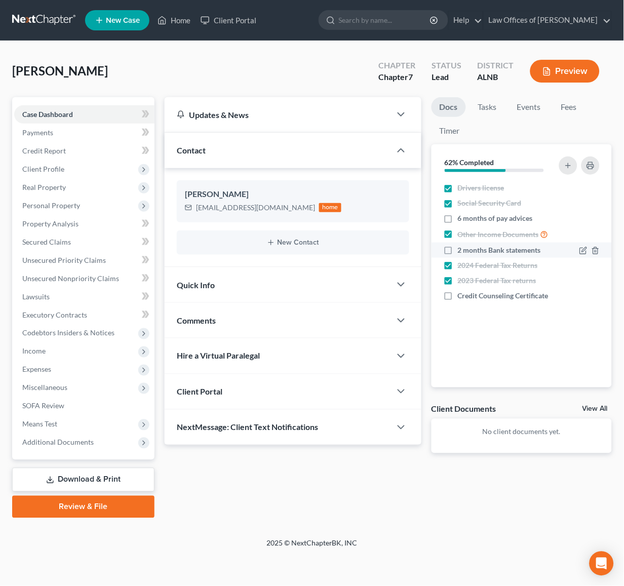
click at [458, 251] on label "2 months Bank statements" at bounding box center [499, 250] width 83 height 10
click at [462, 251] on input "2 months Bank statements" at bounding box center [465, 248] width 7 height 7
checkbox input "true"
click at [261, 391] on div "Client Portal" at bounding box center [278, 391] width 226 height 35
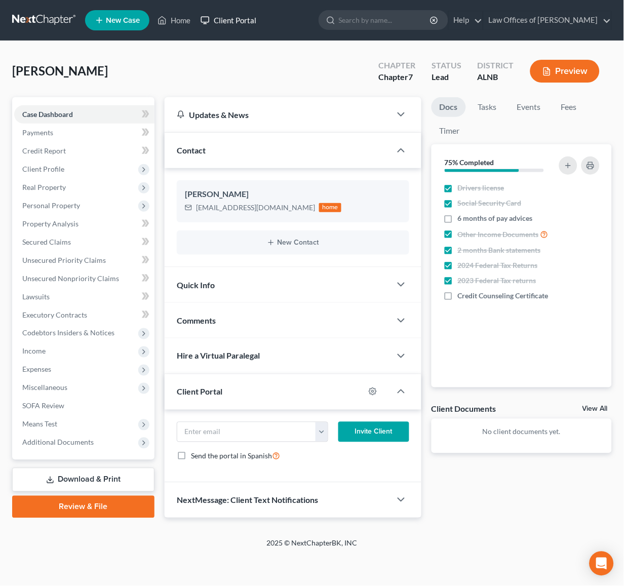
click at [249, 18] on link "Client Portal" at bounding box center [229, 20] width 66 height 18
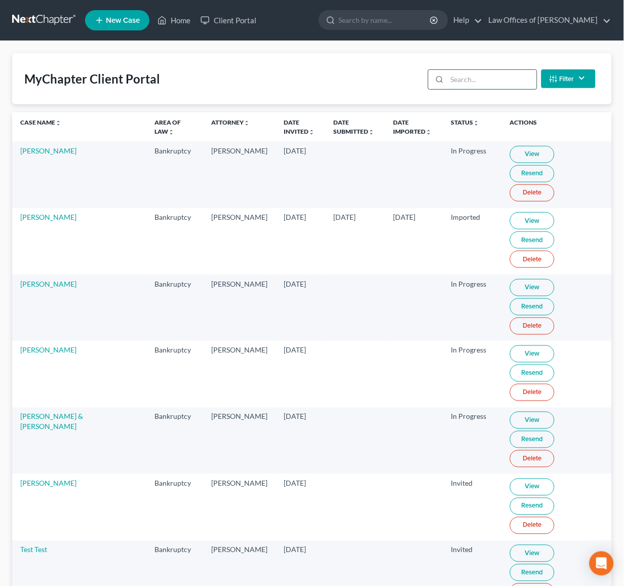
click at [458, 78] on input "search" at bounding box center [492, 79] width 90 height 19
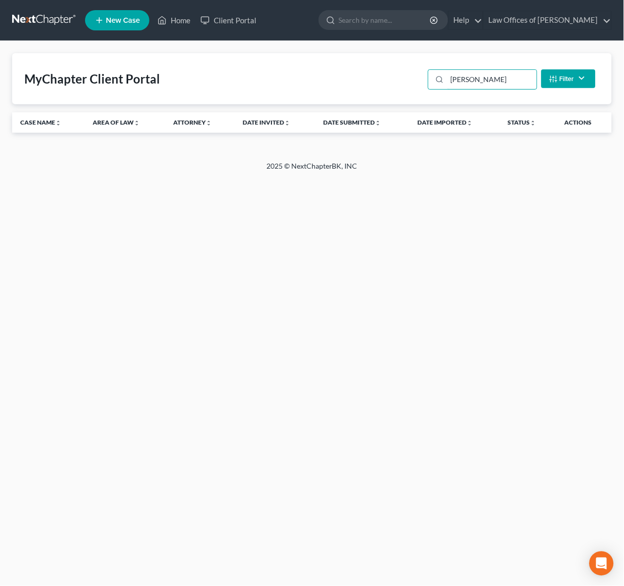
type input "zimmerman"
click at [563, 77] on button "Filter" at bounding box center [569, 78] width 54 height 19
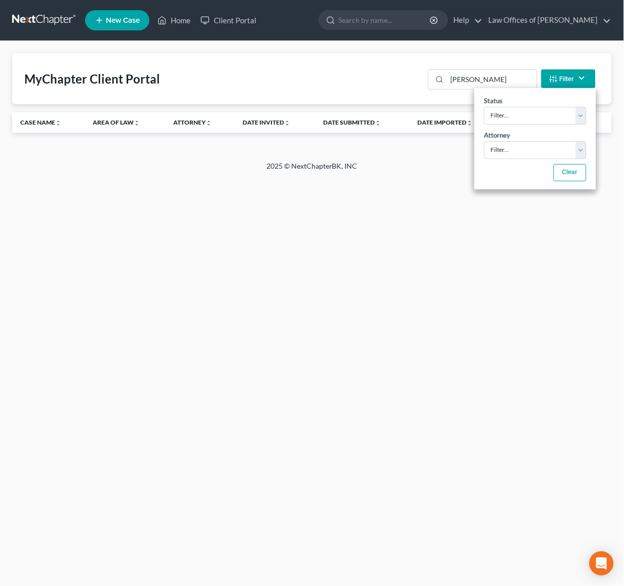
click at [563, 77] on button "Filter" at bounding box center [569, 78] width 54 height 19
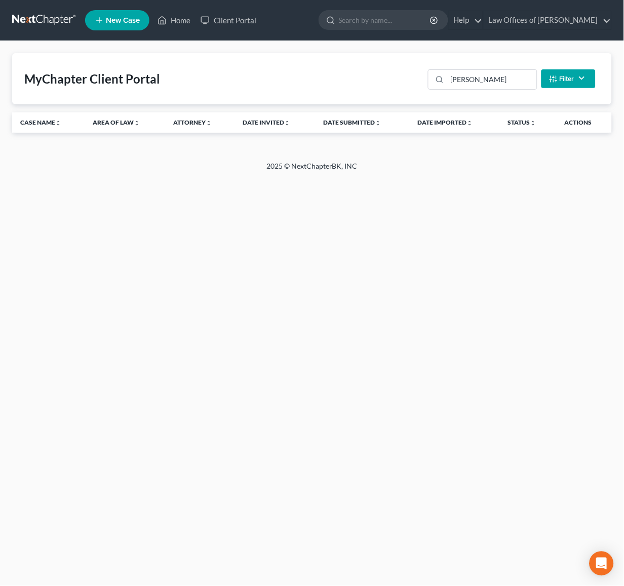
click at [377, 77] on div "MyChapter Client Portal zimmerman Filter Status Filter... Invited In Progress R…" at bounding box center [312, 78] width 600 height 51
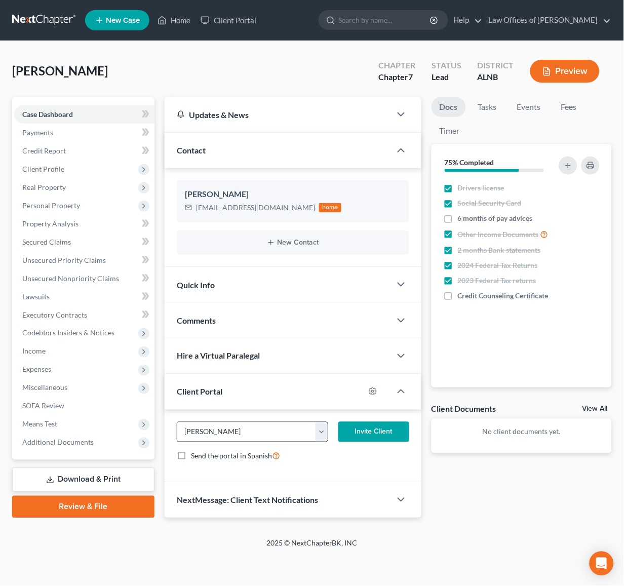
click at [322, 430] on button "button" at bounding box center [322, 432] width 12 height 19
click at [342, 457] on link "penneyzimm@gmail.com" at bounding box center [385, 454] width 138 height 17
type input "penneyzimm@gmail.com"
click at [370, 431] on button "Invite Client" at bounding box center [373, 432] width 71 height 20
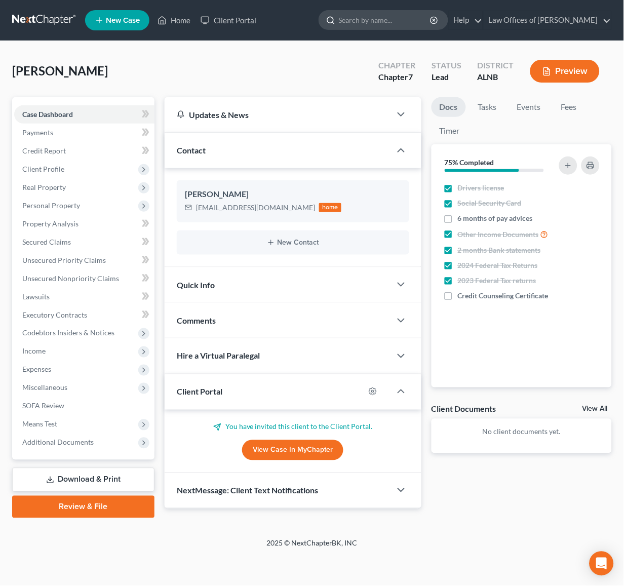
click at [400, 20] on input "search" at bounding box center [385, 20] width 93 height 19
type input "goeman"
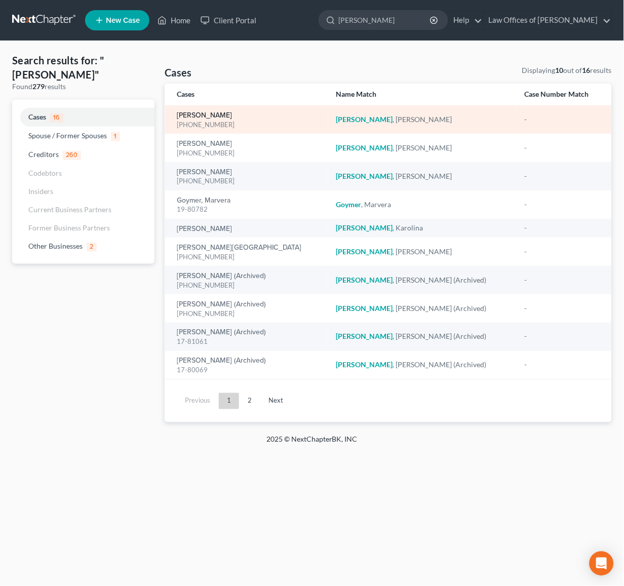
click at [198, 112] on link "[PERSON_NAME]" at bounding box center [204, 115] width 55 height 7
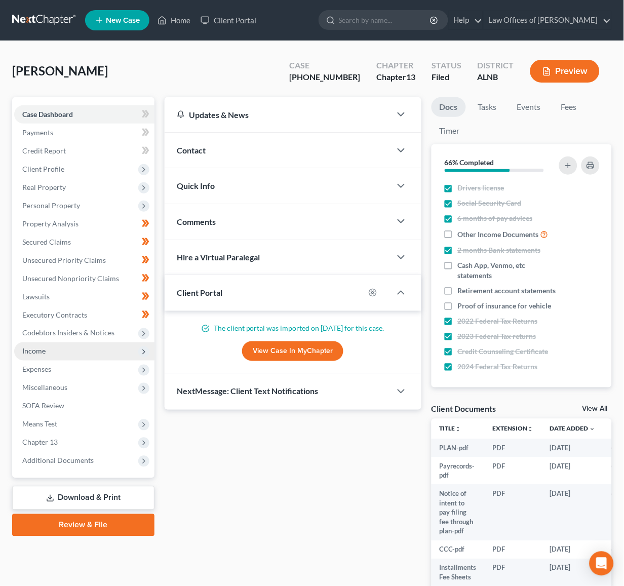
click at [43, 347] on span "Income" at bounding box center [33, 351] width 23 height 9
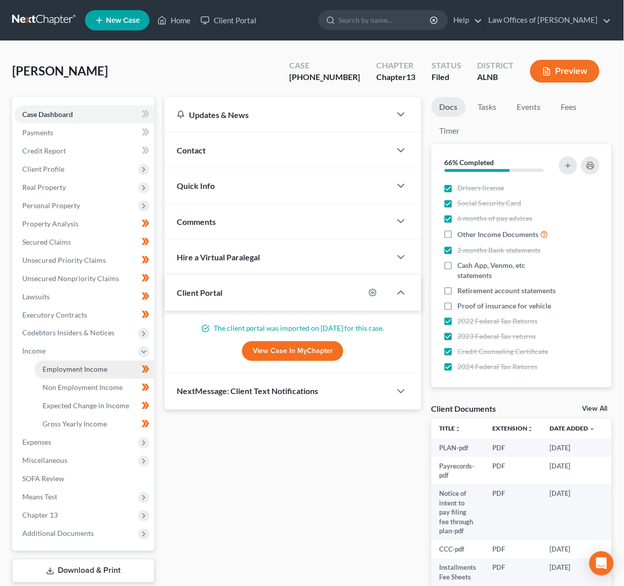
click at [98, 365] on span "Employment Income" at bounding box center [75, 369] width 65 height 9
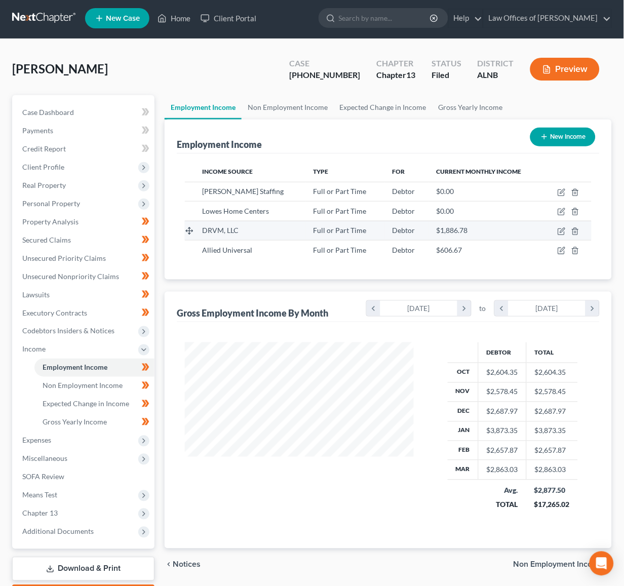
scroll to position [177, 249]
click at [563, 231] on icon "button" at bounding box center [562, 231] width 8 height 8
select select "0"
select select "31"
select select "2"
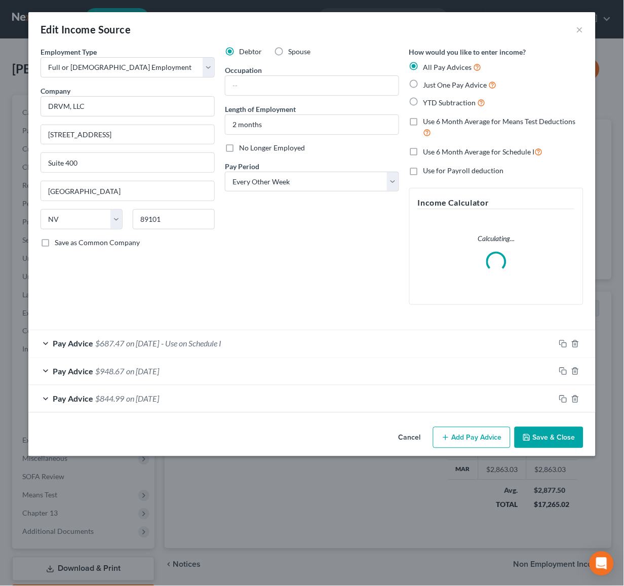
click at [251, 147] on span "No Longer Employed" at bounding box center [272, 147] width 66 height 9
click at [250, 147] on input "No Longer Employed" at bounding box center [246, 146] width 7 height 7
checkbox input "true"
click at [536, 433] on button "Save & Close" at bounding box center [549, 437] width 69 height 21
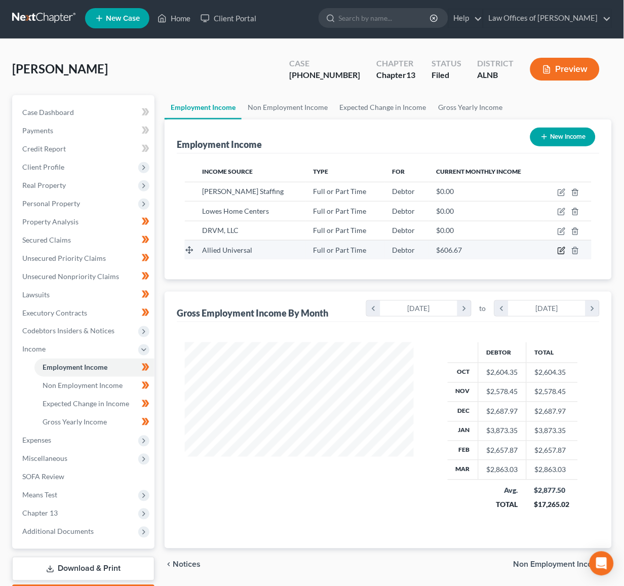
click at [563, 250] on icon "button" at bounding box center [562, 251] width 8 height 8
select select "0"
select select "3"
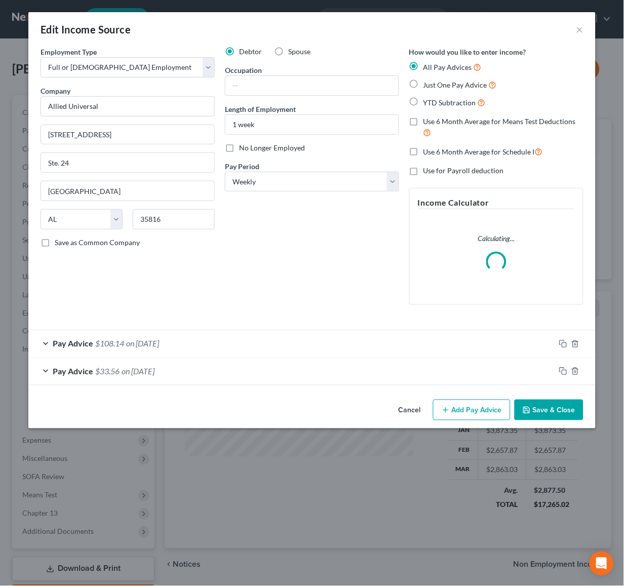
click at [498, 403] on button "Add Pay Advice" at bounding box center [472, 410] width 78 height 21
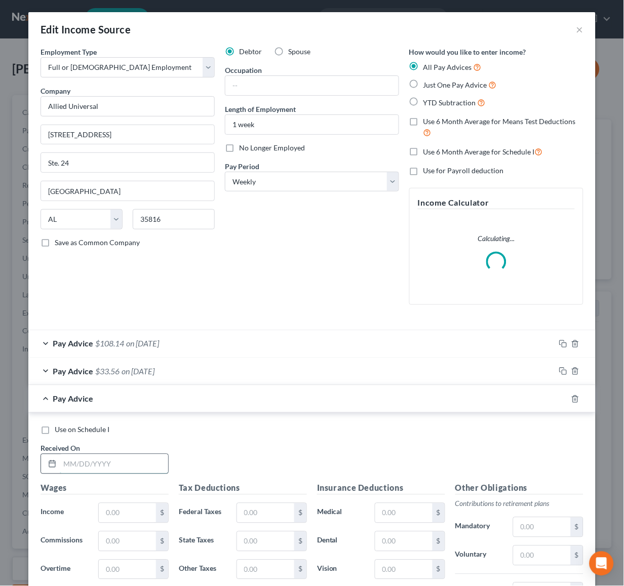
click at [126, 466] on input "text" at bounding box center [114, 463] width 108 height 19
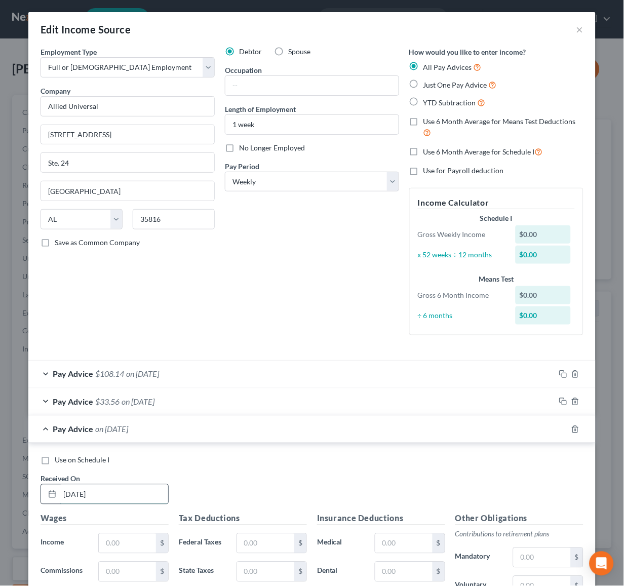
click at [75, 493] on input "[DATE]" at bounding box center [114, 494] width 108 height 19
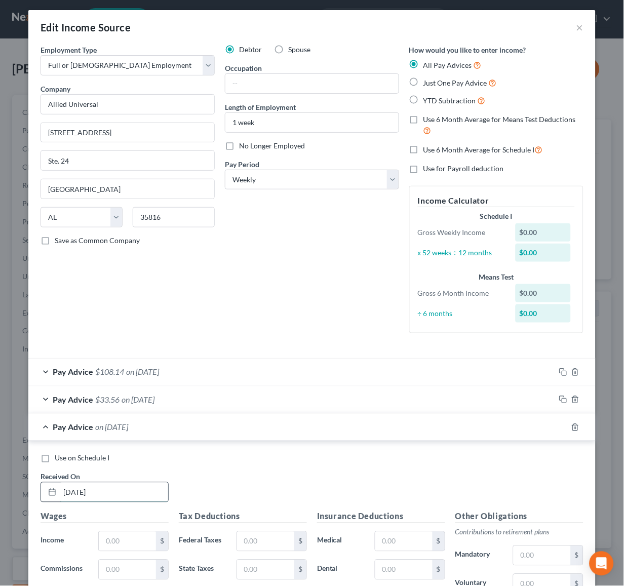
click at [73, 492] on input "[DATE]" at bounding box center [114, 492] width 108 height 19
click at [73, 485] on input "[DATE]" at bounding box center [114, 492] width 108 height 19
type input "9/18/2025"
click at [110, 535] on input "text" at bounding box center [127, 541] width 57 height 19
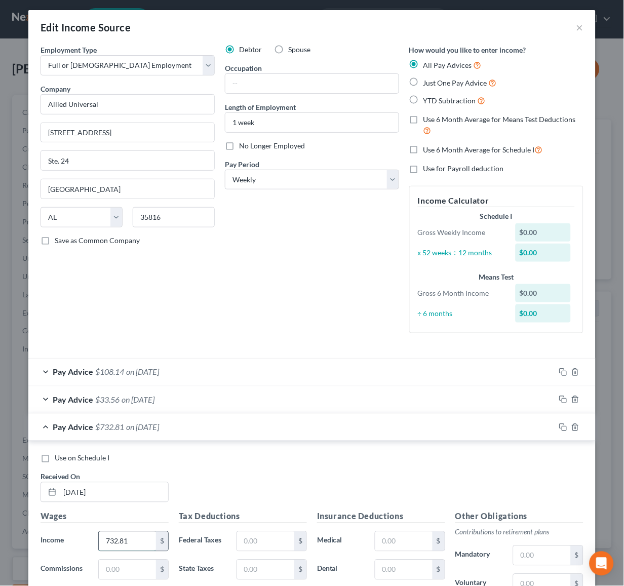
type input "732.81"
type input "61.05"
type input "25.72"
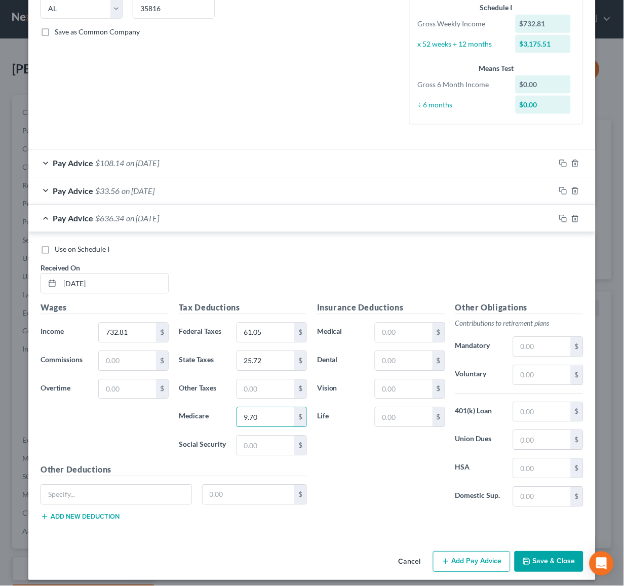
type input "9.70"
type input "41.47"
type input "60.32"
type input "2.65"
type input "1.05"
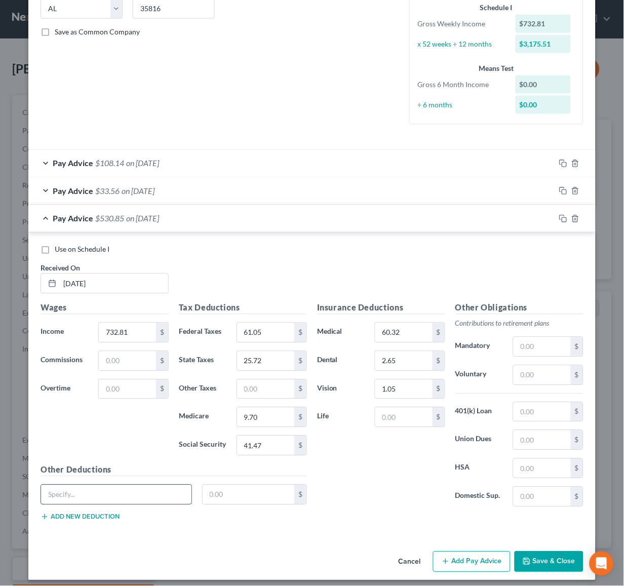
click at [134, 494] on input "text" at bounding box center [116, 494] width 150 height 19
type input "Hospital-Critical Illness"
type input "7.44"
click at [90, 513] on button "Add new deduction" at bounding box center [80, 517] width 79 height 8
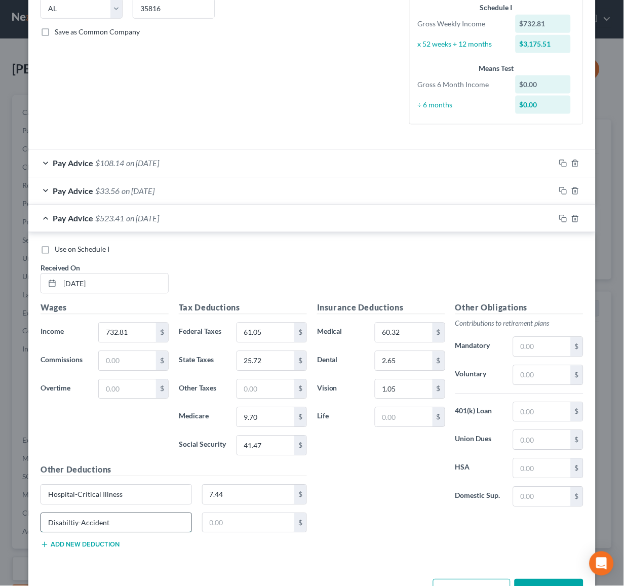
type input "Disabiltiy-Accident"
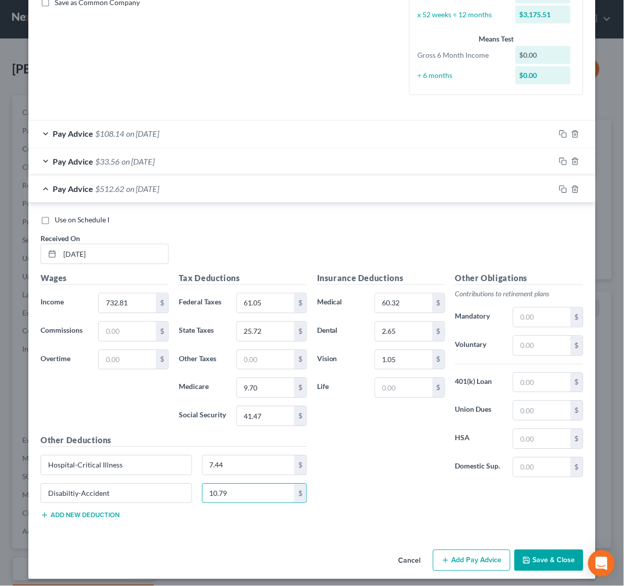
scroll to position [239, 0]
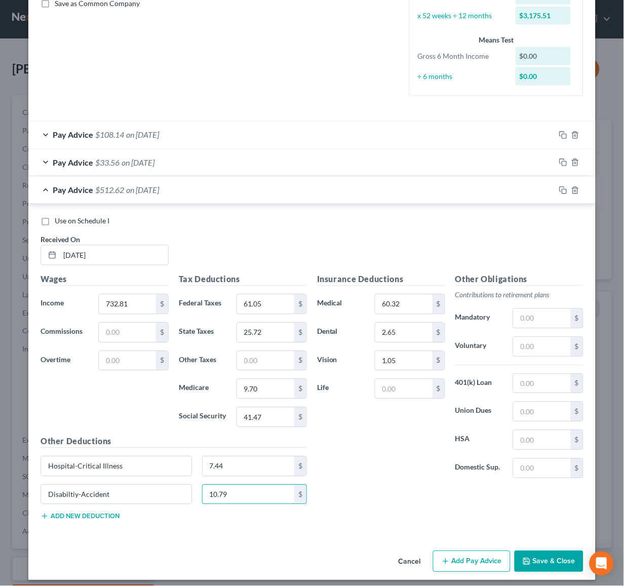
type input "10.79"
click at [566, 559] on button "Save & Close" at bounding box center [549, 561] width 69 height 21
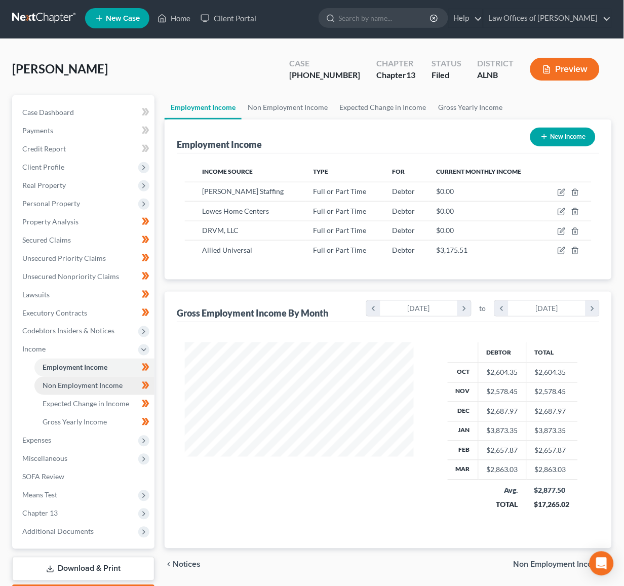
click at [109, 382] on span "Non Employment Income" at bounding box center [83, 386] width 80 height 9
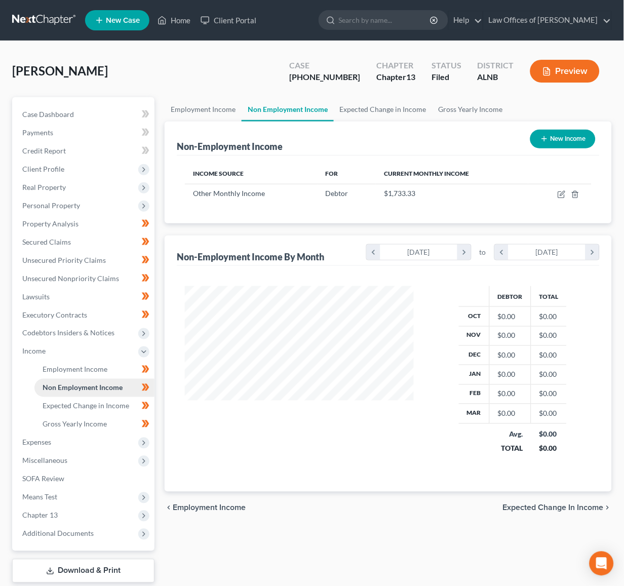
scroll to position [177, 249]
click at [561, 192] on icon "button" at bounding box center [562, 195] width 8 height 8
select select "13"
select select "3"
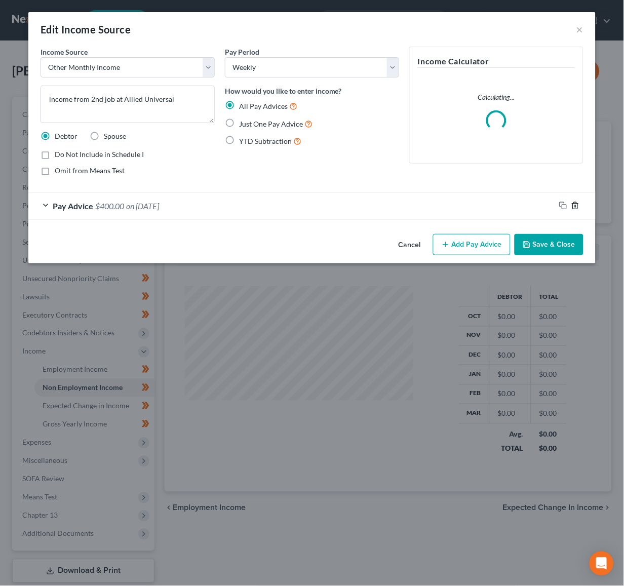
click at [577, 205] on icon "button" at bounding box center [576, 206] width 8 height 8
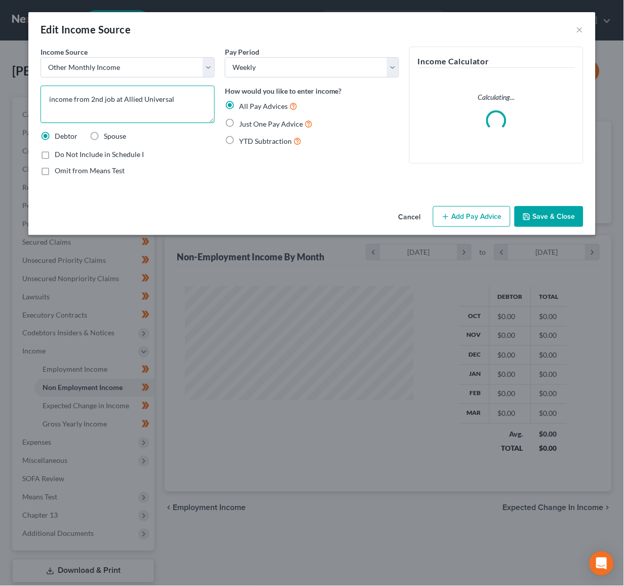
click at [174, 100] on textarea "income from 2nd job at Allied Universal" at bounding box center [128, 104] width 174 height 37
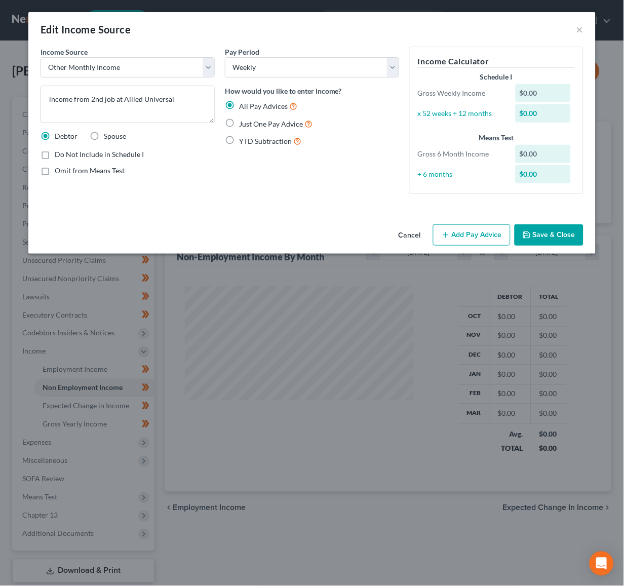
click at [408, 232] on button "Cancel" at bounding box center [410, 235] width 39 height 20
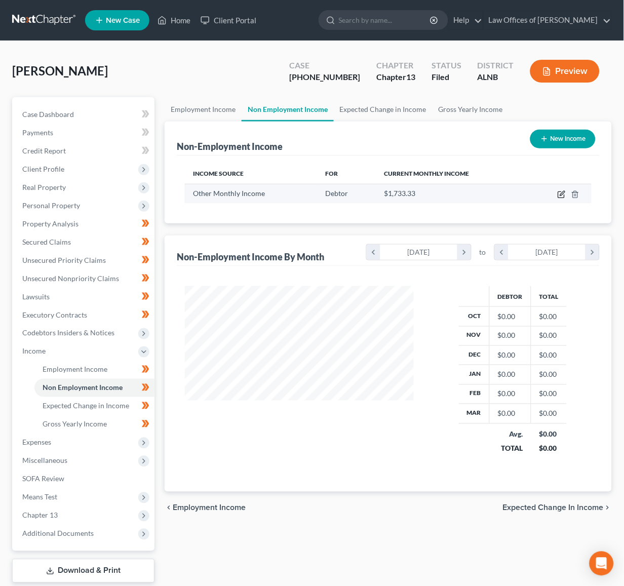
click at [561, 194] on icon "button" at bounding box center [562, 193] width 5 height 5
select select "13"
select select "3"
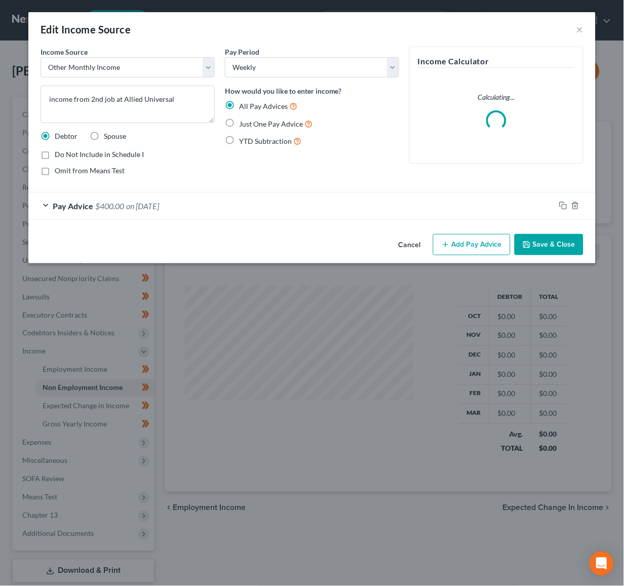
click at [407, 249] on button "Cancel" at bounding box center [410, 245] width 39 height 20
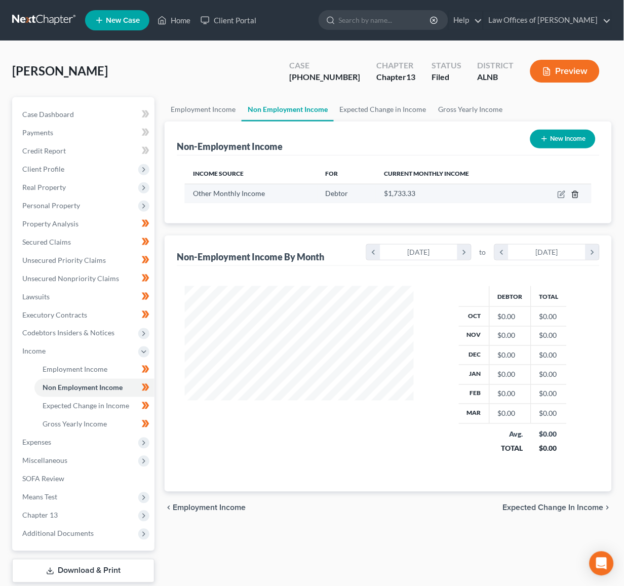
click at [577, 192] on icon "button" at bounding box center [576, 195] width 8 height 8
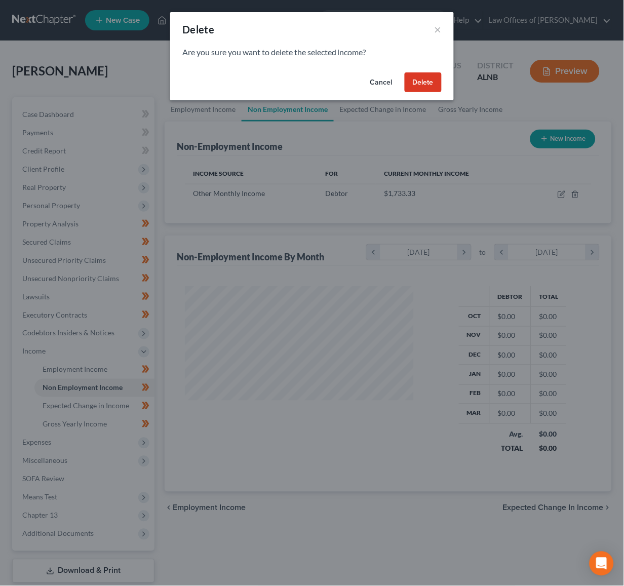
click at [414, 75] on button "Delete" at bounding box center [423, 82] width 37 height 20
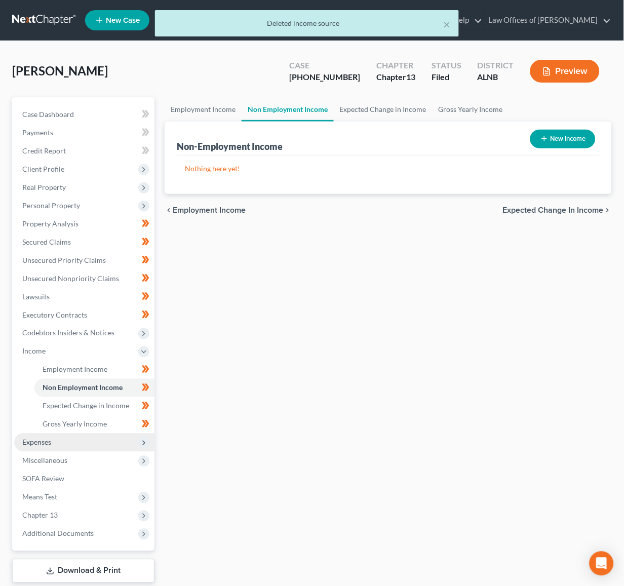
click at [101, 435] on span "Expenses" at bounding box center [84, 443] width 140 height 18
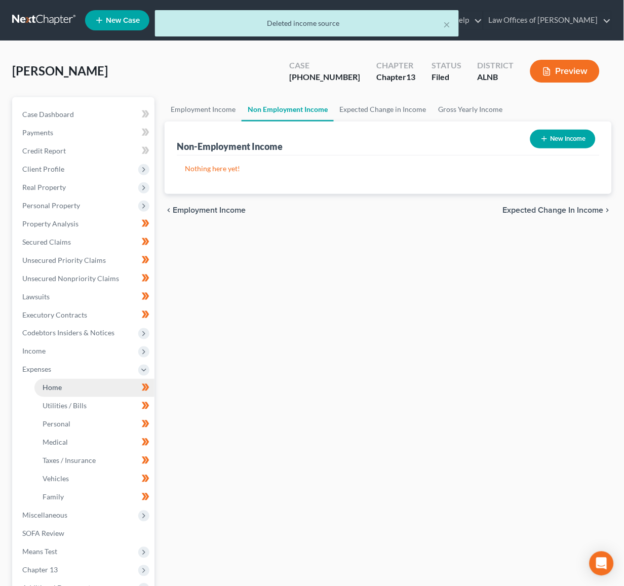
click at [121, 379] on link "Home" at bounding box center [94, 388] width 120 height 18
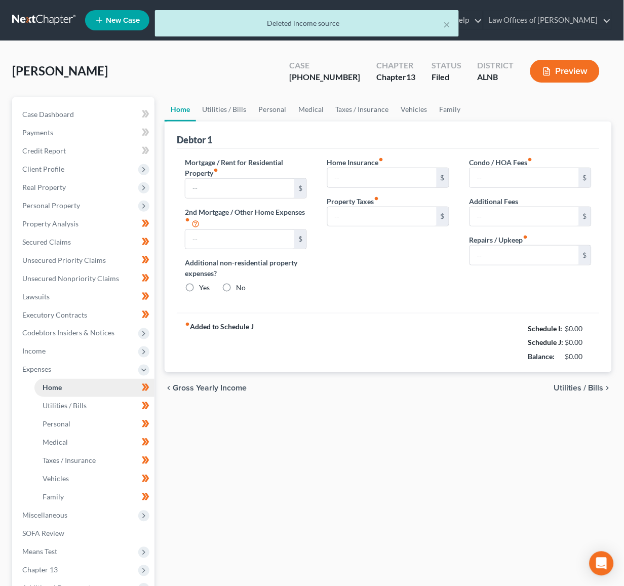
type input "1,174.00"
type input "0.00"
radio input "true"
type input "35.00"
type input "0.00"
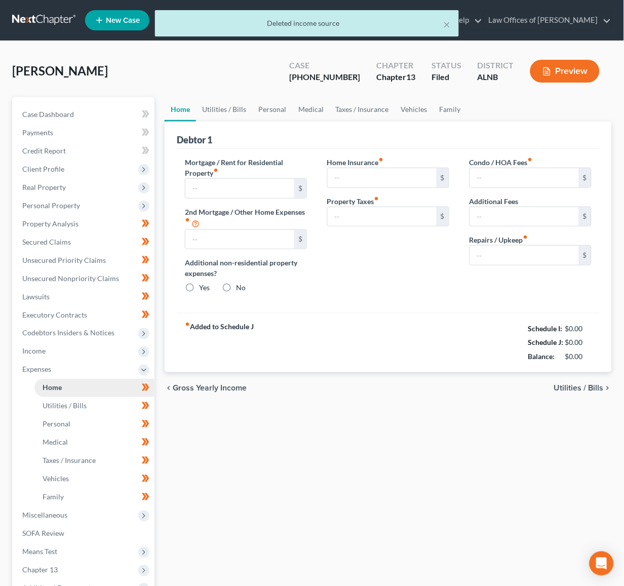
type input "0.00"
type input "15.00"
type input "50.00"
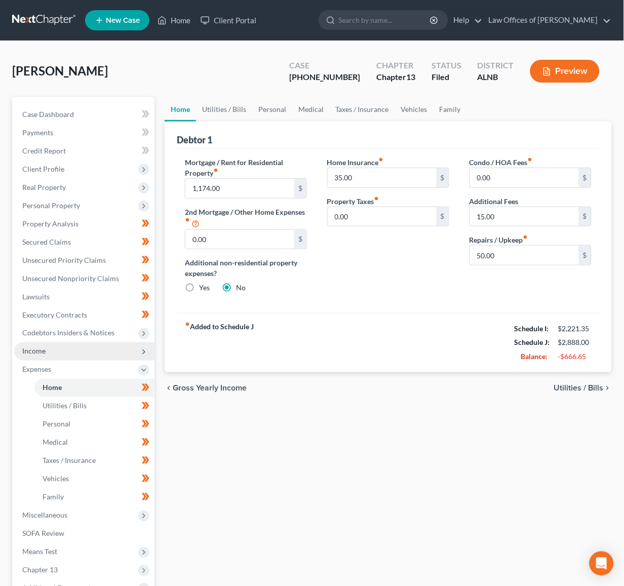
click at [77, 346] on span "Income" at bounding box center [84, 351] width 140 height 18
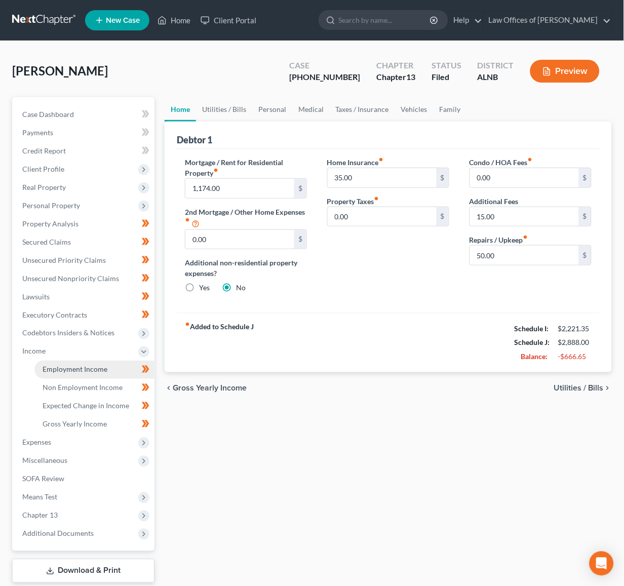
click at [79, 365] on span "Employment Income" at bounding box center [75, 369] width 65 height 9
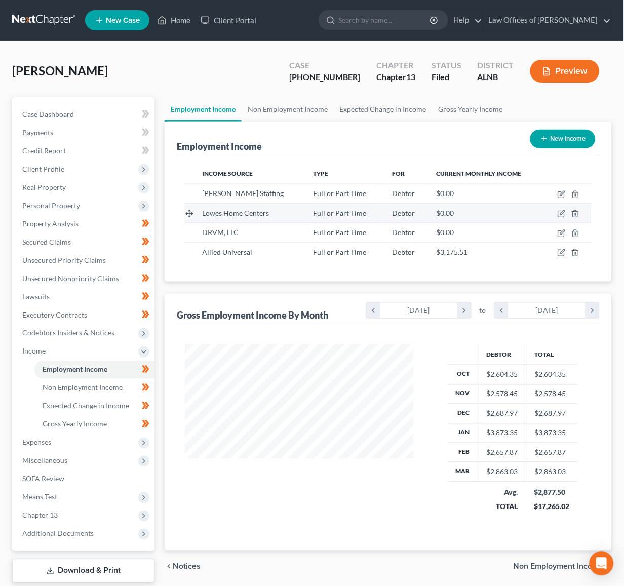
scroll to position [177, 249]
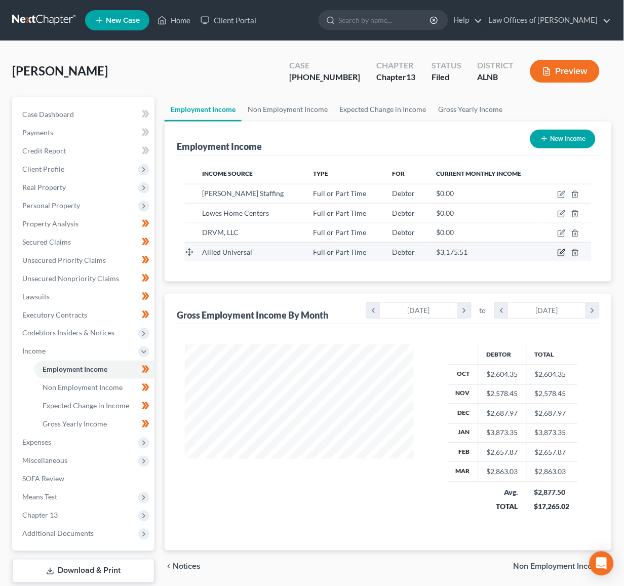
click at [562, 251] on icon "button" at bounding box center [562, 253] width 8 height 8
select select "0"
select select "3"
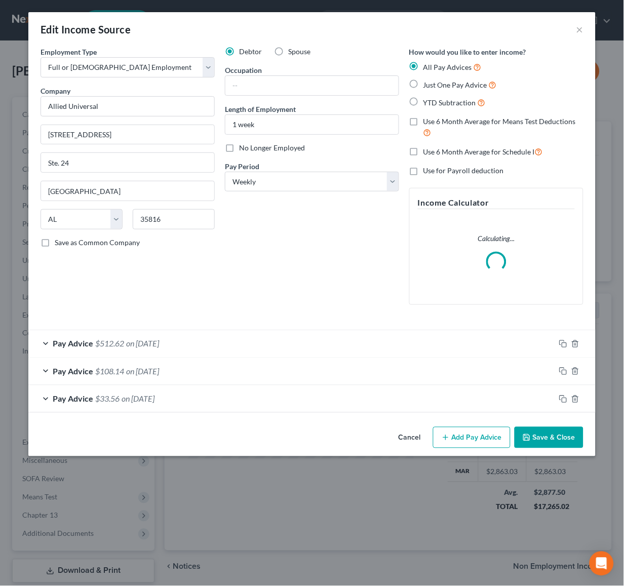
click at [94, 338] on form "Employment Type * Select Full or Part Time Employment Self Employment Company *…" at bounding box center [312, 230] width 543 height 366
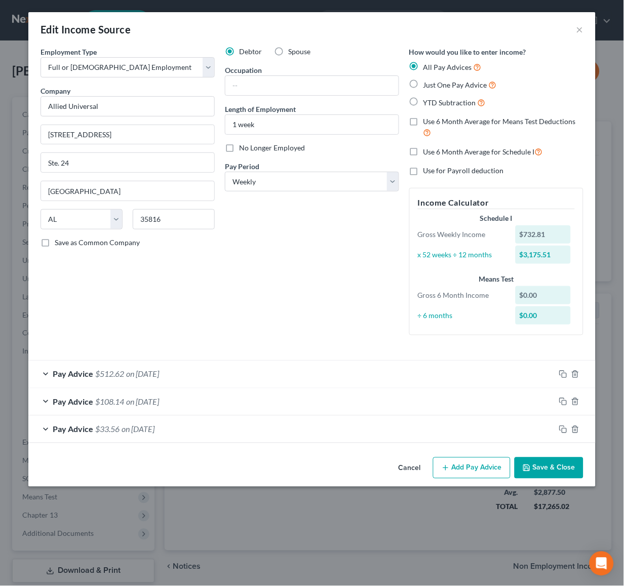
click at [552, 461] on button "Save & Close" at bounding box center [549, 468] width 69 height 21
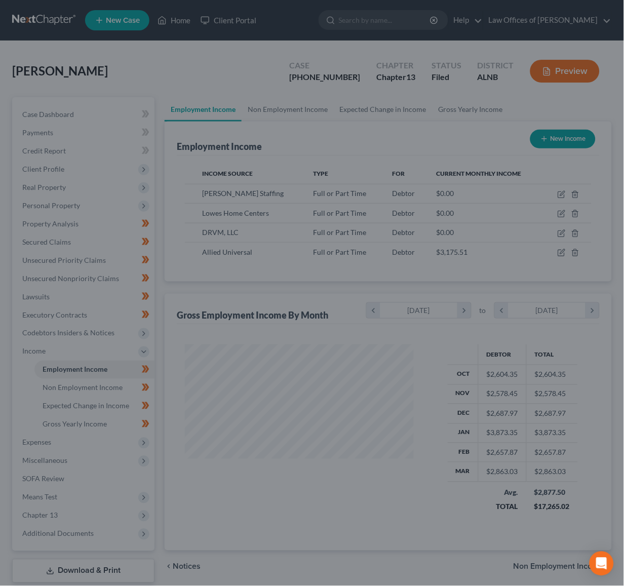
scroll to position [1, 0]
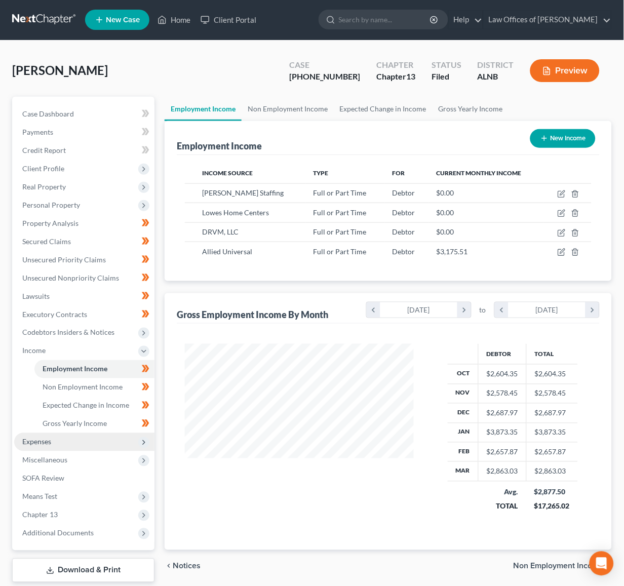
click at [92, 433] on span "Expenses" at bounding box center [84, 442] width 140 height 18
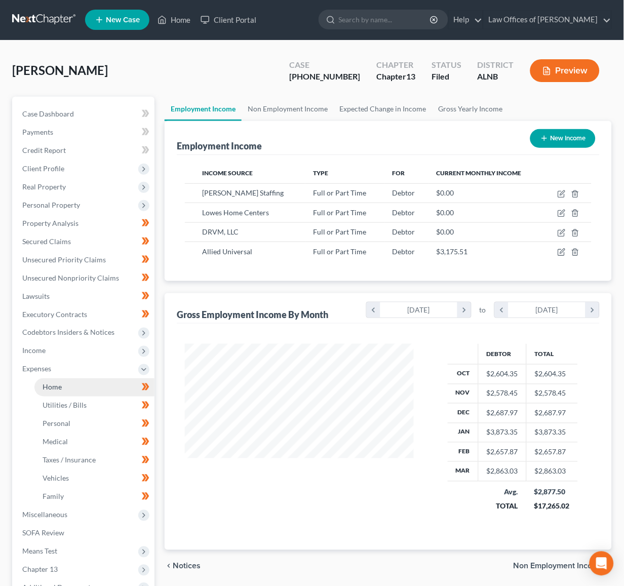
click at [73, 378] on link "Home" at bounding box center [94, 387] width 120 height 18
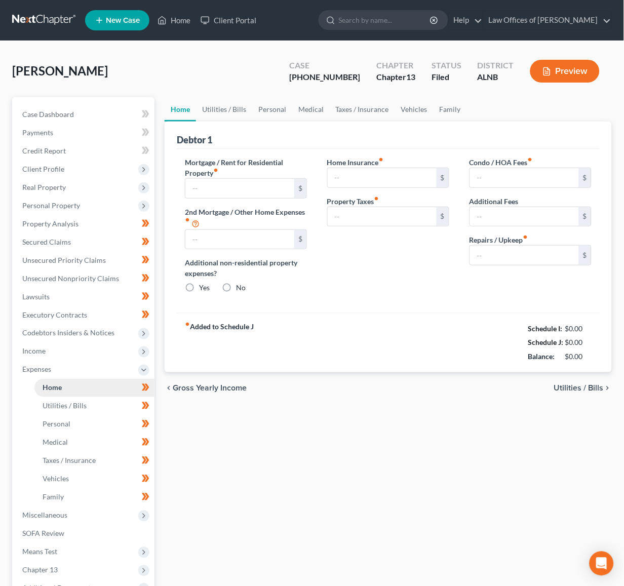
type input "1,174.00"
type input "0.00"
radio input "true"
type input "35.00"
type input "0.00"
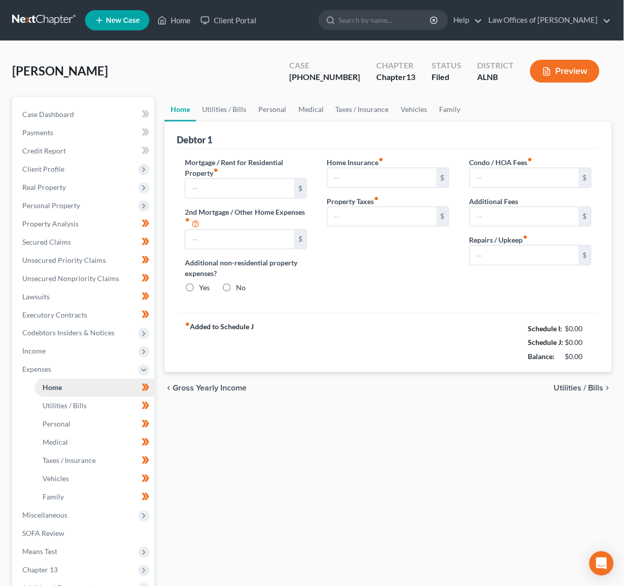
type input "0.00"
type input "15.00"
type input "50.00"
click at [236, 117] on link "Utilities / Bills" at bounding box center [224, 109] width 56 height 24
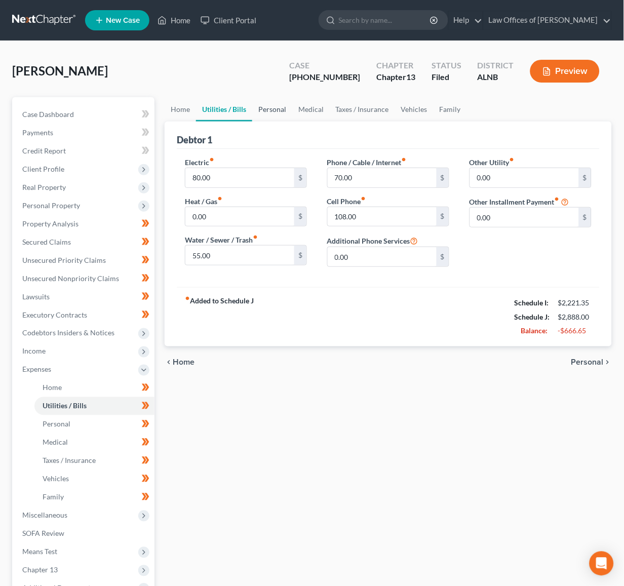
click at [266, 110] on link "Personal" at bounding box center [272, 109] width 40 height 24
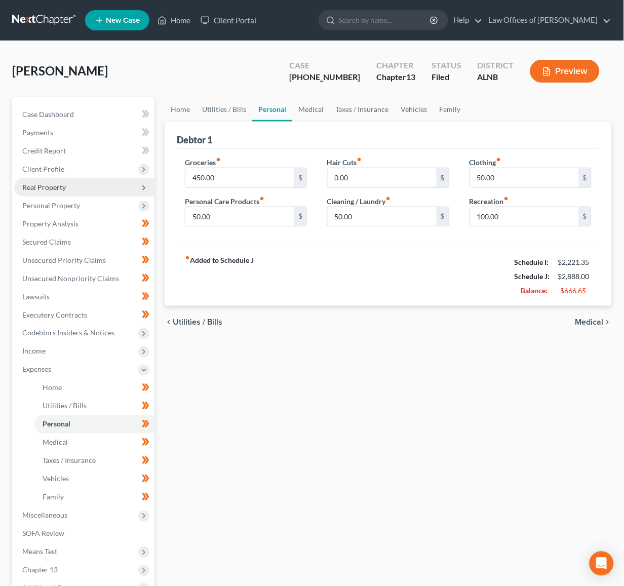
click at [68, 183] on span "Real Property" at bounding box center [84, 187] width 140 height 18
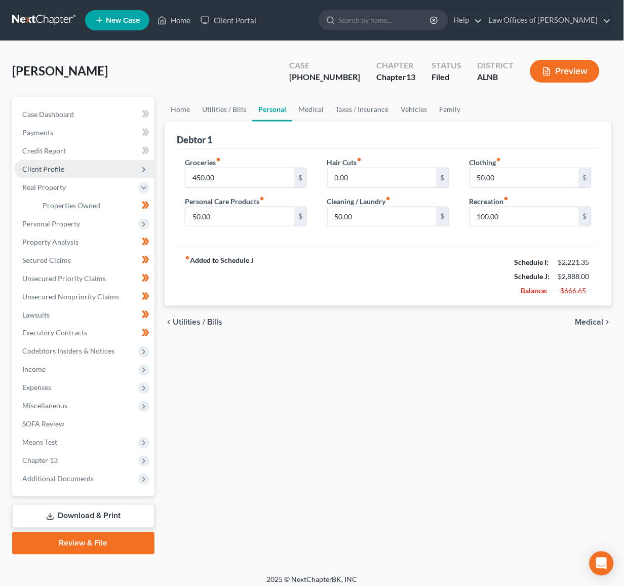
click at [77, 164] on span "Client Profile" at bounding box center [84, 169] width 140 height 18
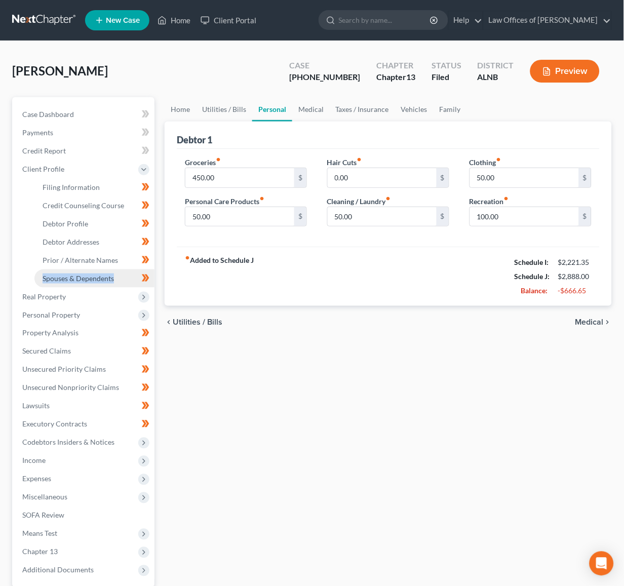
click at [77, 274] on span "Spouses & Dependents" at bounding box center [78, 278] width 71 height 9
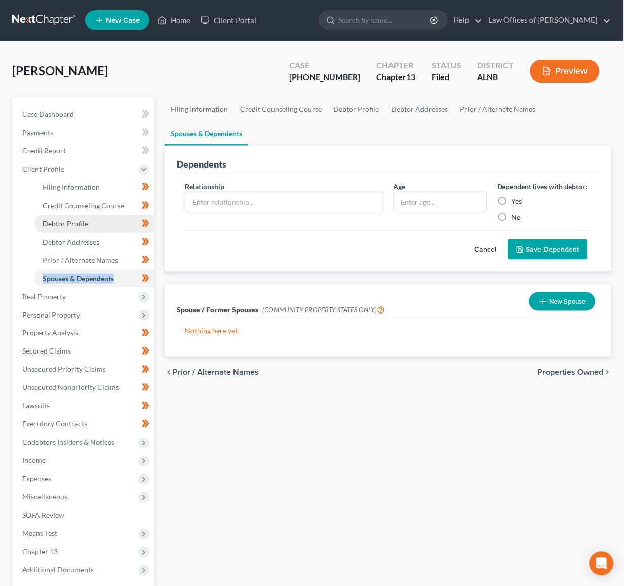
click at [90, 220] on link "Debtor Profile" at bounding box center [94, 224] width 120 height 18
select select "3"
select select "0"
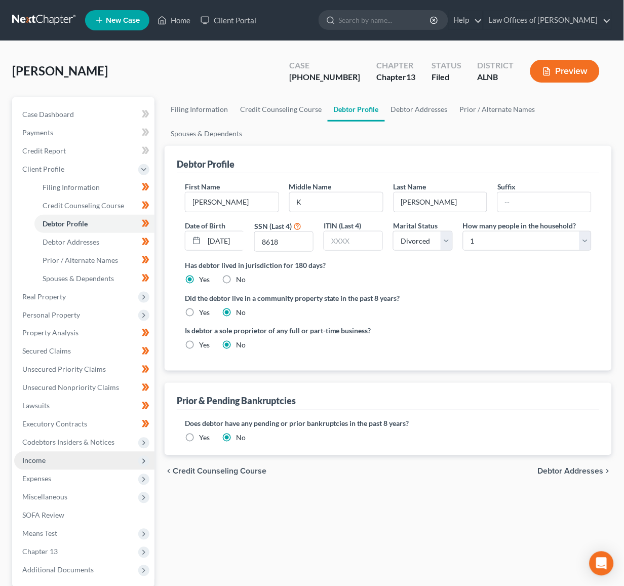
click at [54, 452] on span "Income" at bounding box center [84, 461] width 140 height 18
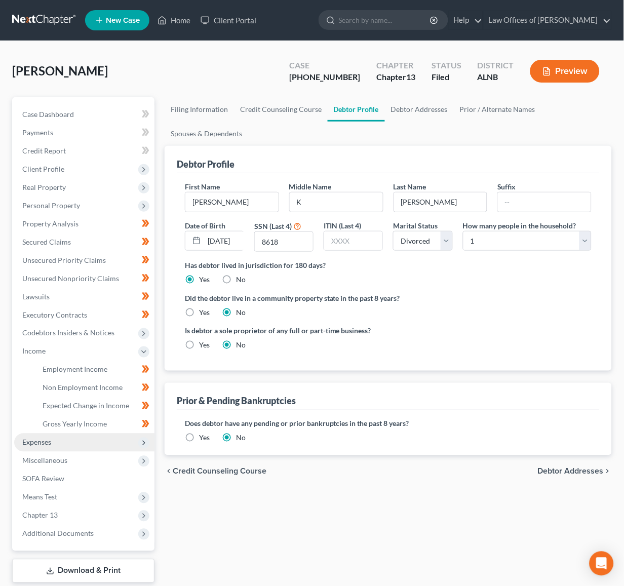
click at [58, 434] on span "Expenses" at bounding box center [84, 443] width 140 height 18
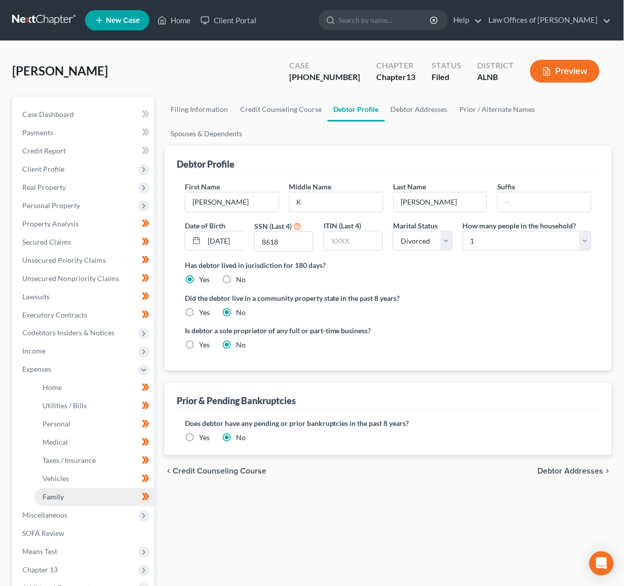
scroll to position [1, 0]
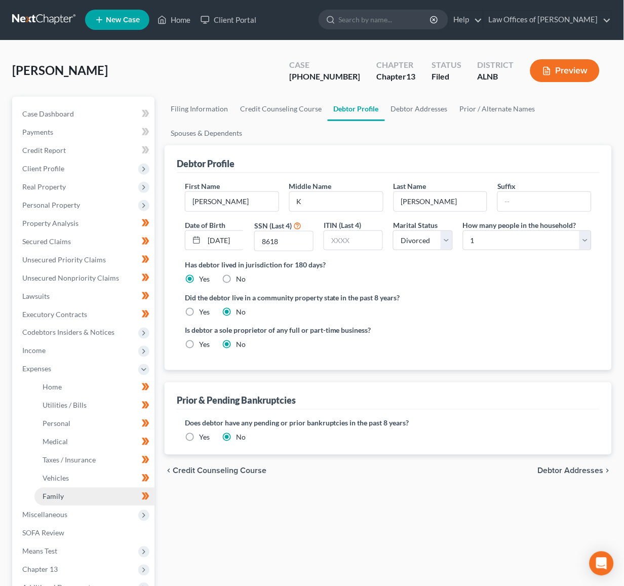
click at [79, 488] on link "Family" at bounding box center [94, 497] width 120 height 18
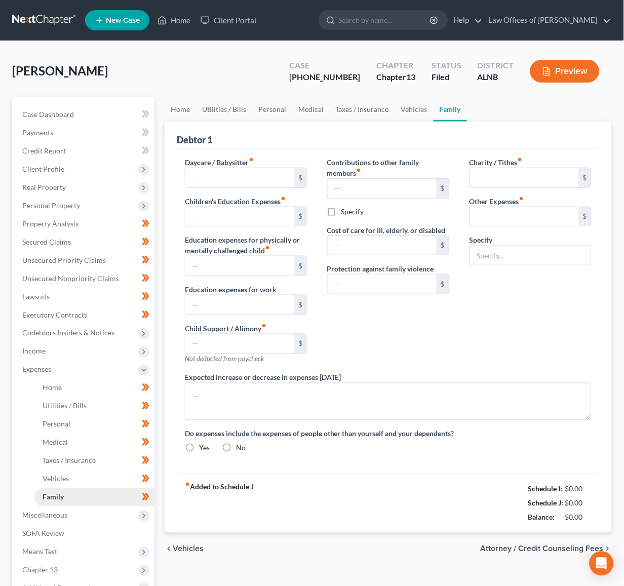
radio input "true"
click at [419, 110] on link "Vehicles" at bounding box center [414, 109] width 39 height 24
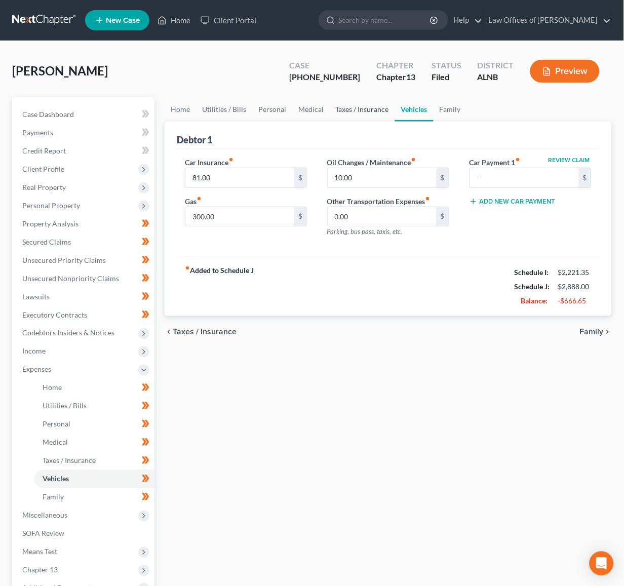
click at [356, 110] on link "Taxes / Insurance" at bounding box center [362, 109] width 65 height 24
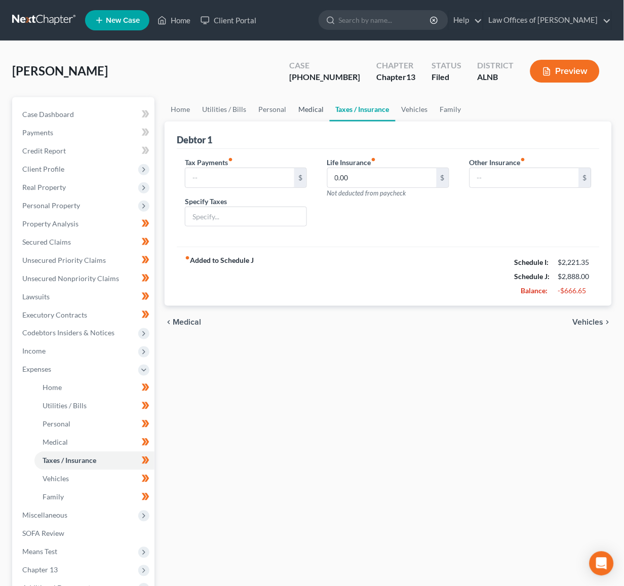
click at [318, 110] on link "Medical" at bounding box center [310, 109] width 37 height 24
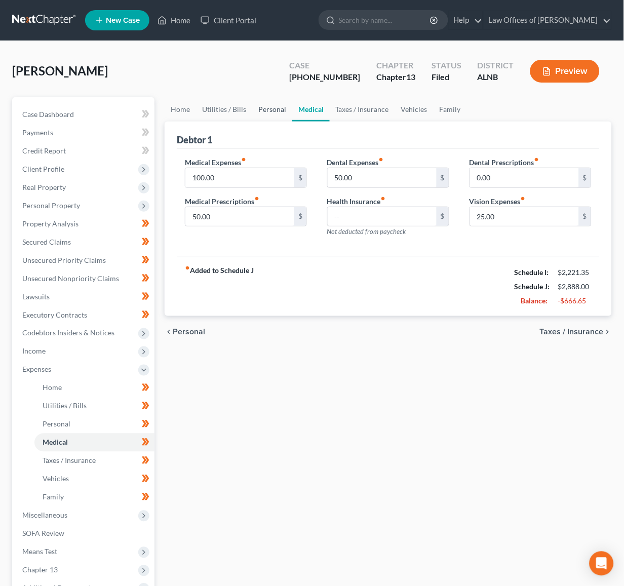
click at [265, 108] on link "Personal" at bounding box center [272, 109] width 40 height 24
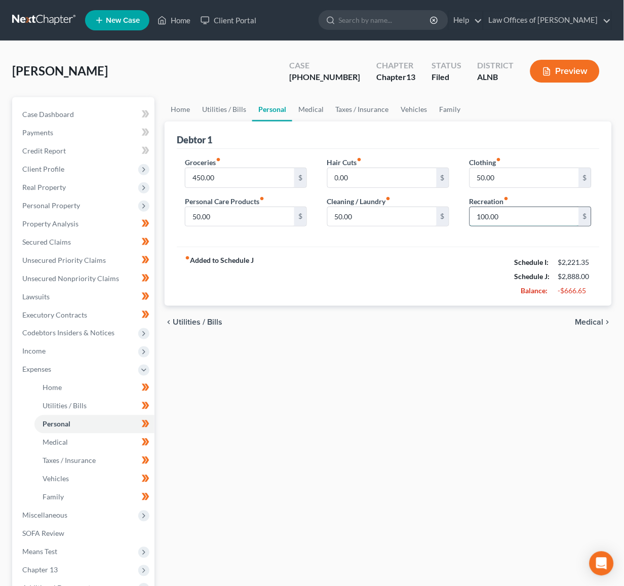
click at [489, 214] on input "100.00" at bounding box center [524, 216] width 109 height 19
click at [492, 214] on input "100.00" at bounding box center [524, 216] width 109 height 19
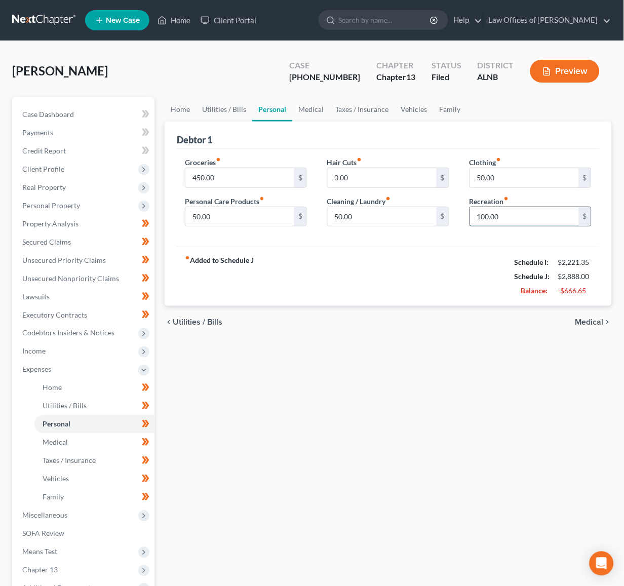
click at [492, 214] on input "100.00" at bounding box center [524, 216] width 109 height 19
click at [235, 218] on input "50.00" at bounding box center [239, 216] width 109 height 19
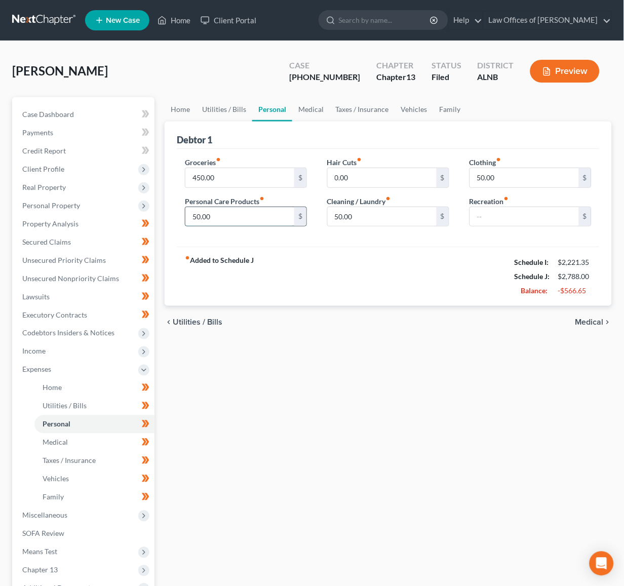
click at [235, 218] on input "50.00" at bounding box center [239, 216] width 109 height 19
click at [195, 177] on input "450.00" at bounding box center [239, 177] width 109 height 19
type input "300"
click at [208, 111] on link "Utilities / Bills" at bounding box center [224, 109] width 56 height 24
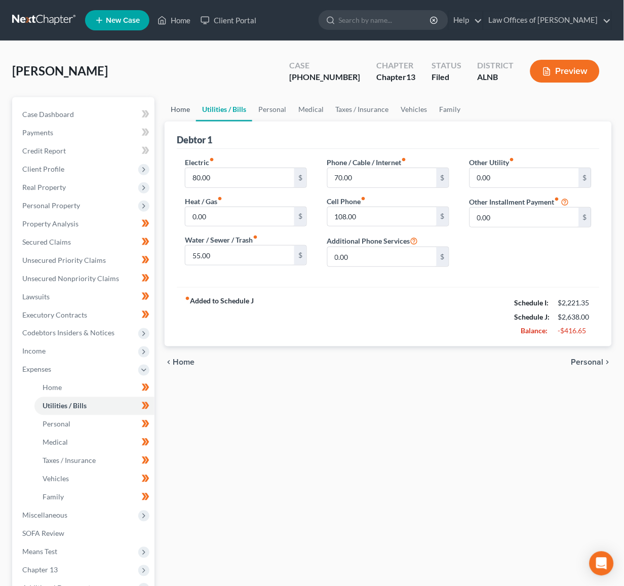
click at [171, 109] on link "Home" at bounding box center [180, 109] width 31 height 24
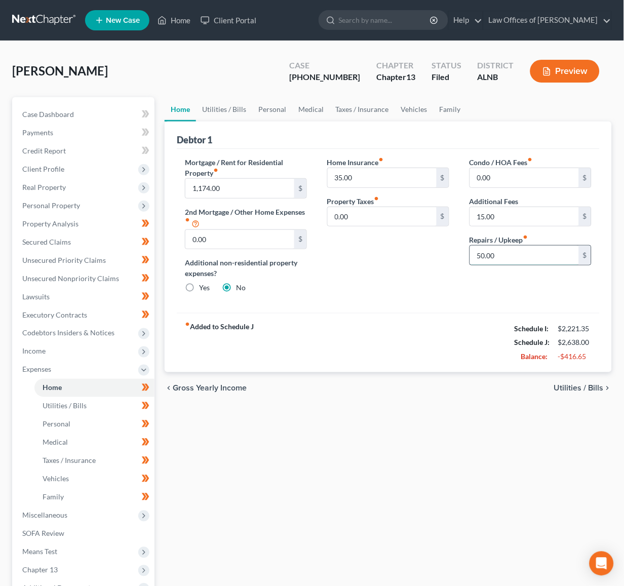
click at [496, 252] on input "50.00" at bounding box center [524, 255] width 109 height 19
click at [93, 203] on span "Personal Property" at bounding box center [84, 206] width 140 height 18
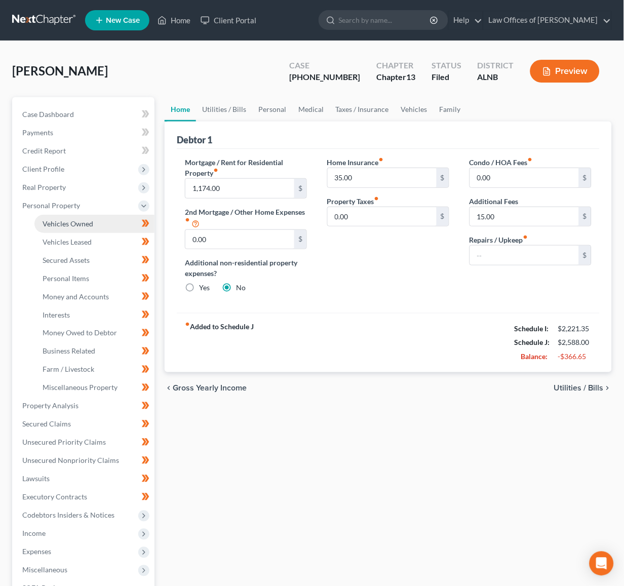
click at [89, 219] on span "Vehicles Owned" at bounding box center [68, 223] width 51 height 9
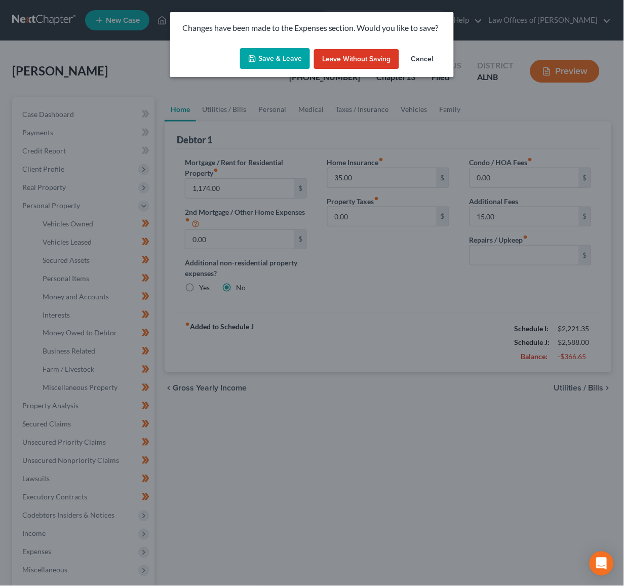
click at [281, 56] on button "Save & Leave" at bounding box center [275, 58] width 70 height 21
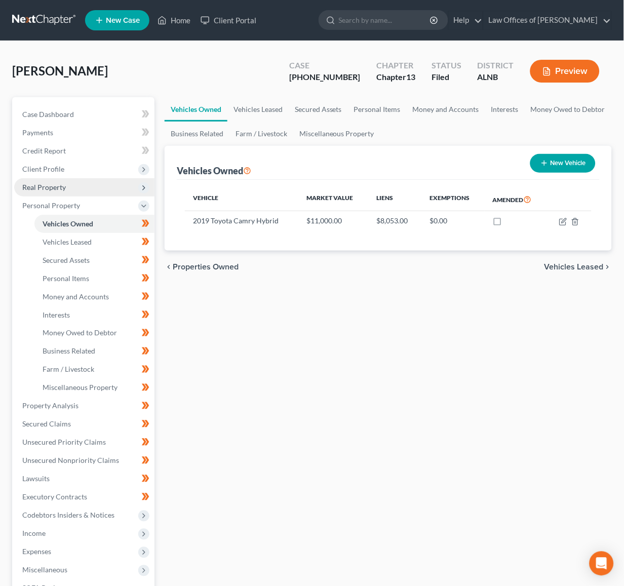
click at [69, 179] on span "Real Property" at bounding box center [84, 187] width 140 height 18
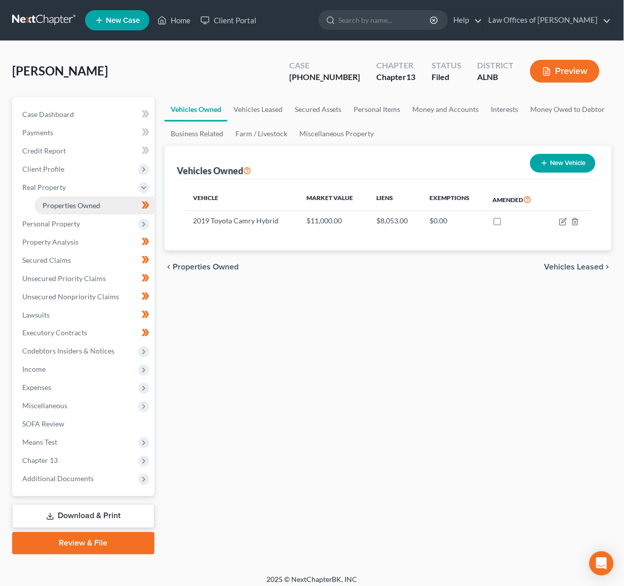
click at [68, 204] on span "Properties Owned" at bounding box center [72, 205] width 58 height 9
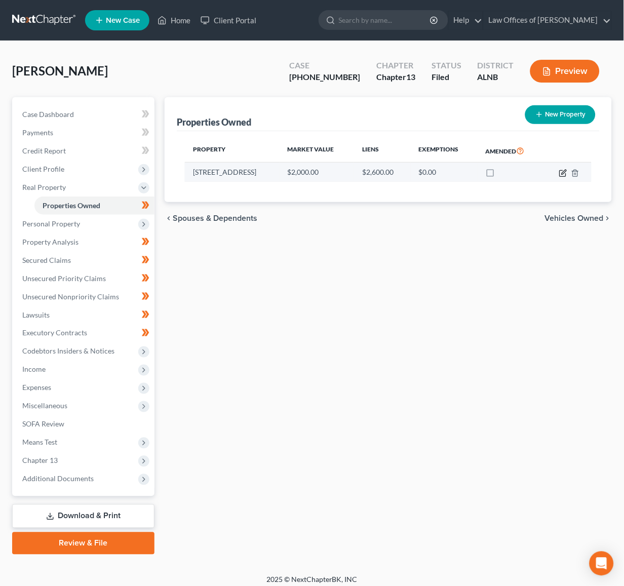
click at [564, 171] on icon "button" at bounding box center [563, 173] width 8 height 8
select select "9"
select select "5"
select select "0"
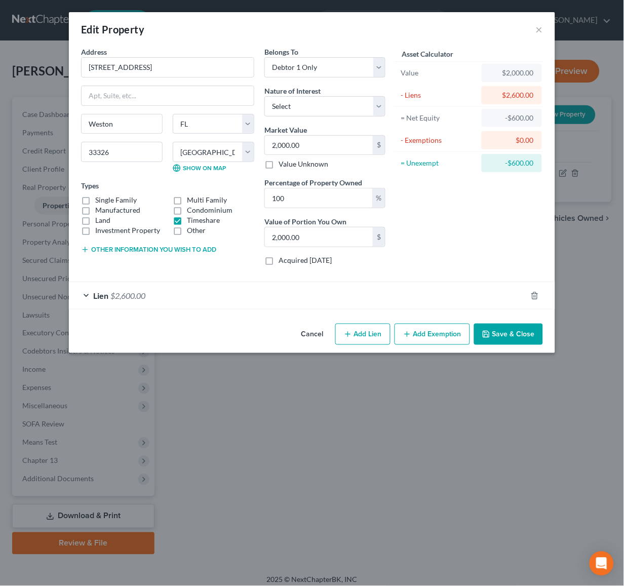
click at [312, 284] on div "Lien $2,600.00" at bounding box center [298, 295] width 458 height 27
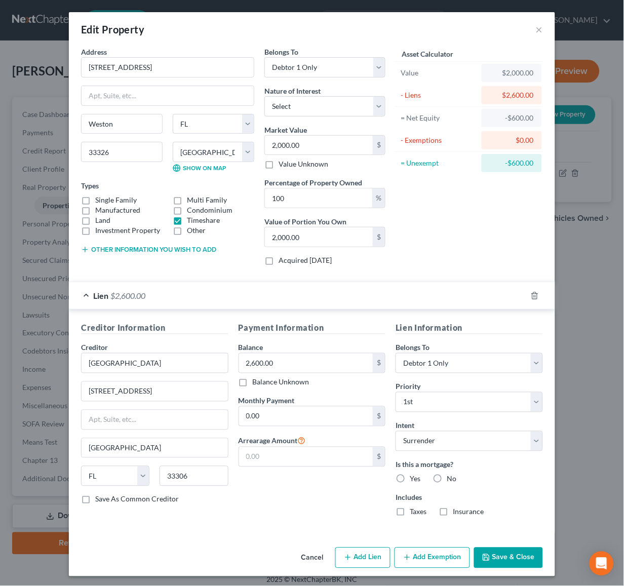
click at [510, 551] on button "Save & Close" at bounding box center [508, 558] width 69 height 21
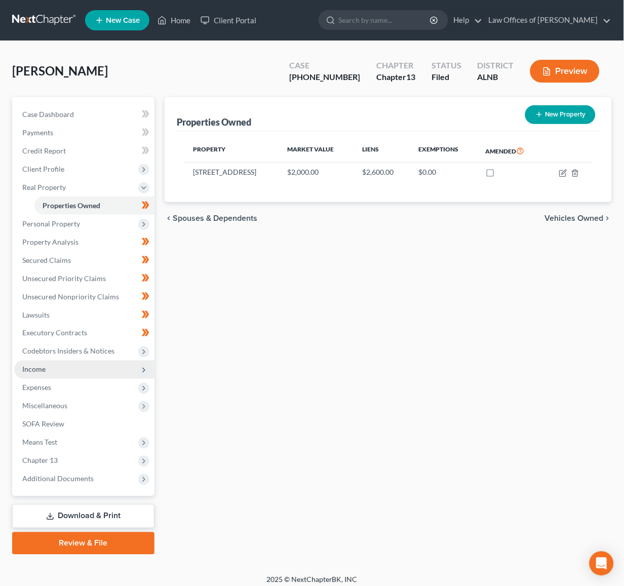
click at [66, 361] on span "Income" at bounding box center [84, 370] width 140 height 18
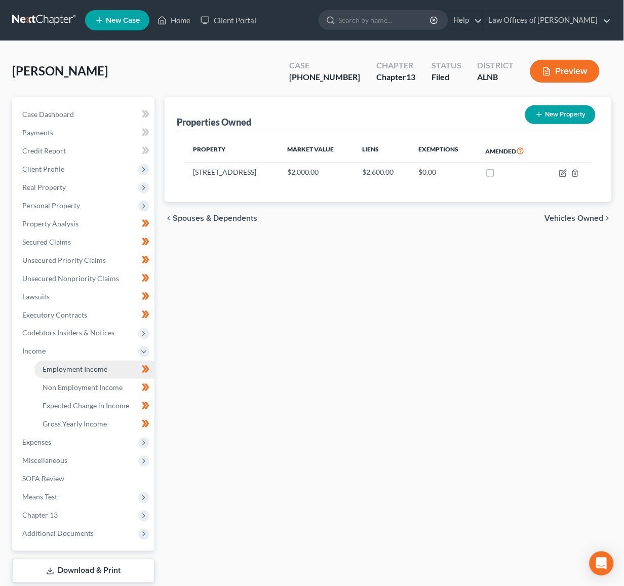
click at [78, 365] on span "Employment Income" at bounding box center [75, 369] width 65 height 9
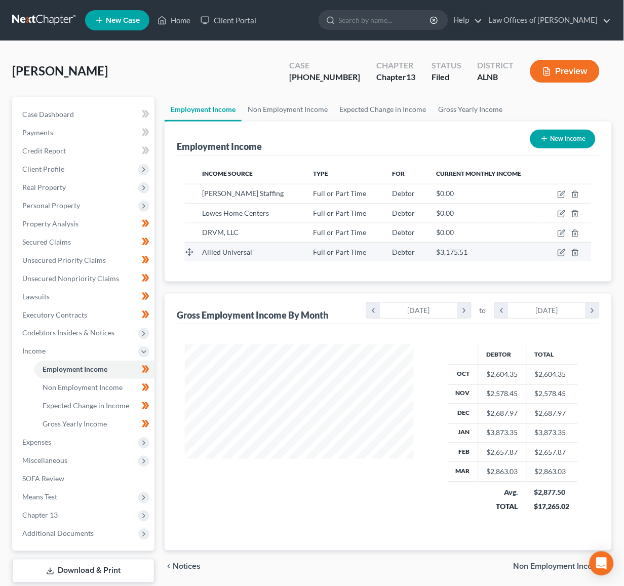
scroll to position [177, 249]
click at [562, 249] on icon "button" at bounding box center [562, 253] width 8 height 8
select select "0"
select select "3"
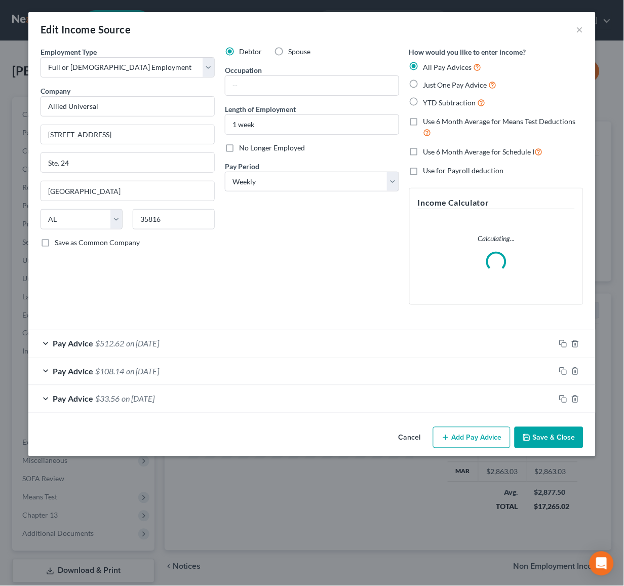
click at [144, 345] on span "on [DATE]" at bounding box center [142, 344] width 33 height 10
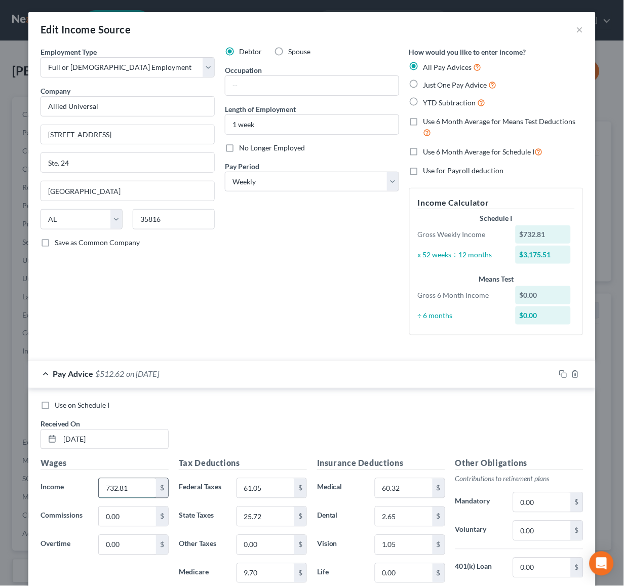
click at [139, 484] on input "732.81" at bounding box center [127, 488] width 57 height 19
type input "881.57"
click at [259, 479] on input "61.05" at bounding box center [265, 488] width 57 height 19
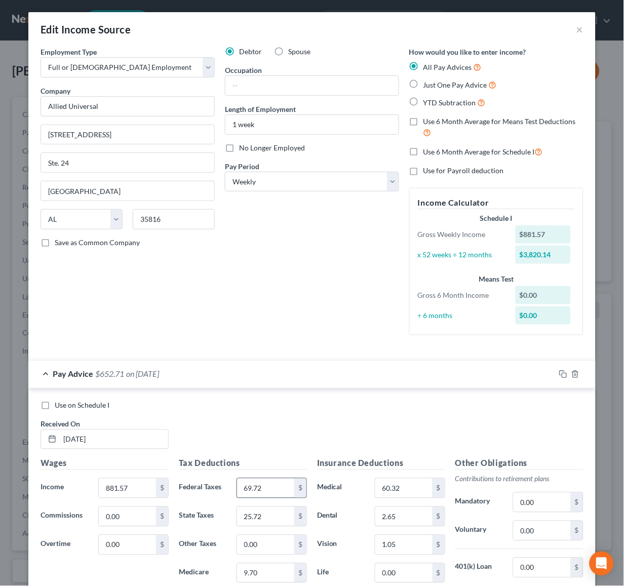
type input "69.72"
type input "28.95"
type input "10.75"
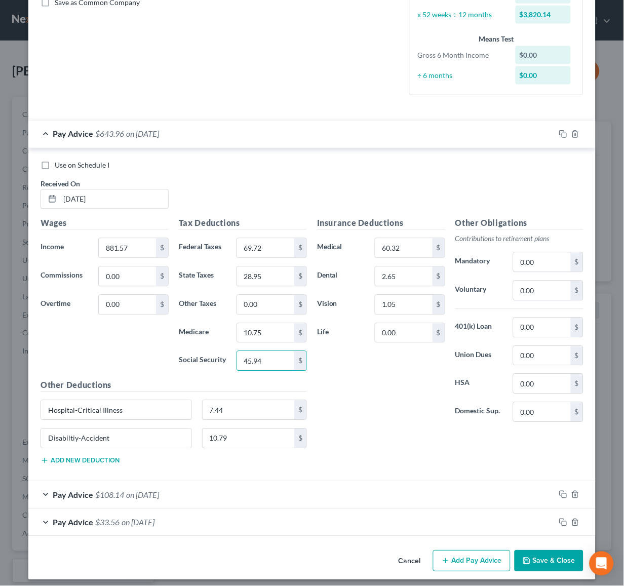
type input "45.94"
click at [533, 553] on button "Save & Close" at bounding box center [549, 561] width 69 height 21
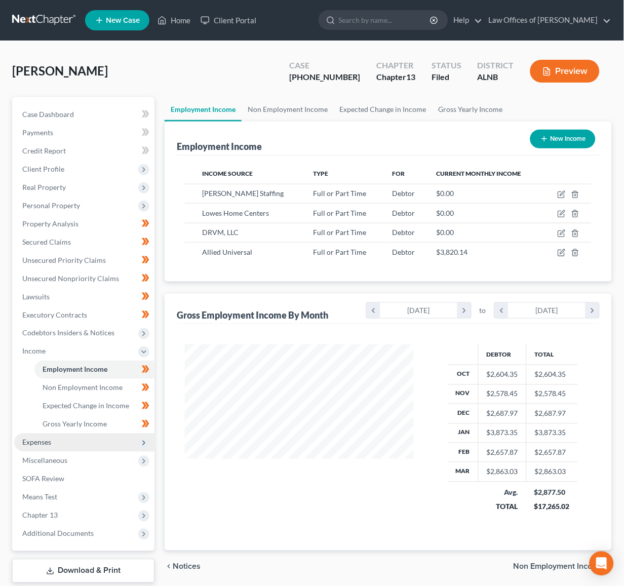
click at [97, 438] on span "Expenses" at bounding box center [84, 443] width 140 height 18
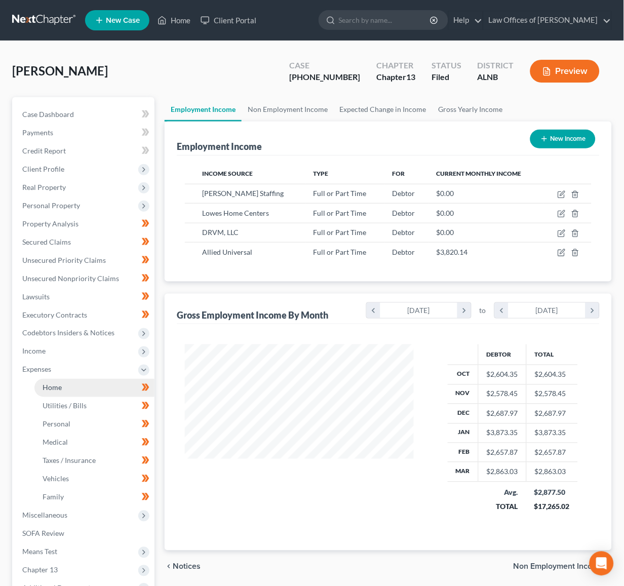
click at [94, 379] on link "Home" at bounding box center [94, 388] width 120 height 18
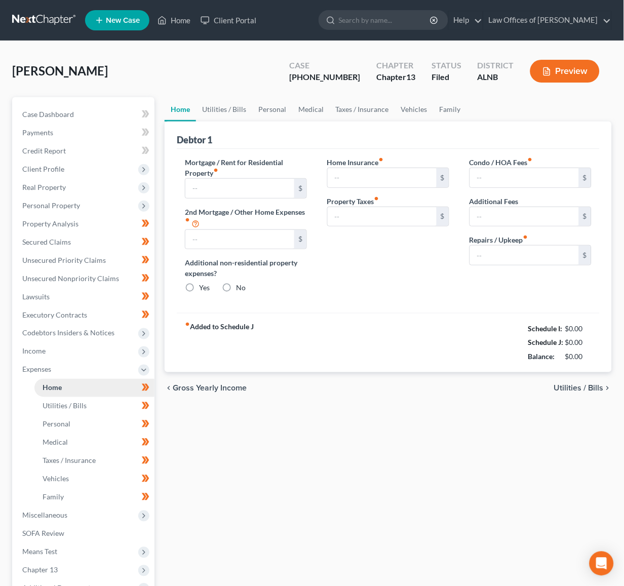
type input "1,174.00"
type input "0.00"
radio input "true"
type input "35.00"
type input "0.00"
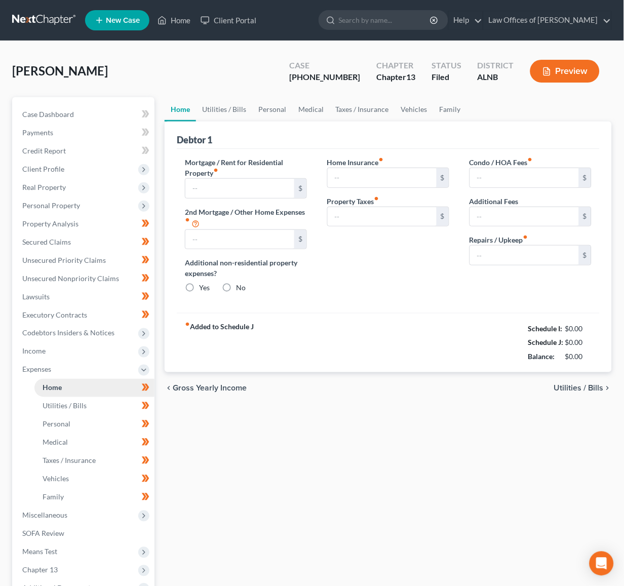
type input "0.00"
type input "15.00"
click at [247, 107] on link "Utilities / Bills" at bounding box center [224, 109] width 56 height 24
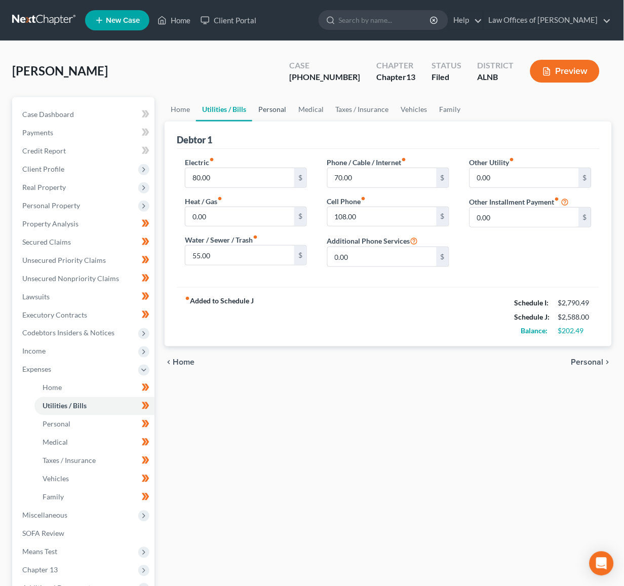
click at [265, 105] on link "Personal" at bounding box center [272, 109] width 40 height 24
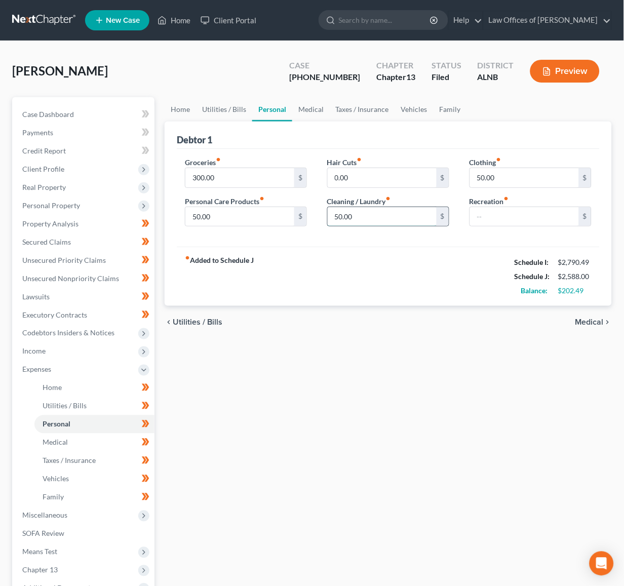
click at [360, 213] on input "50.00" at bounding box center [382, 216] width 109 height 19
click at [492, 178] on input "50.00" at bounding box center [524, 177] width 109 height 19
click at [320, 107] on link "Medical" at bounding box center [310, 109] width 37 height 24
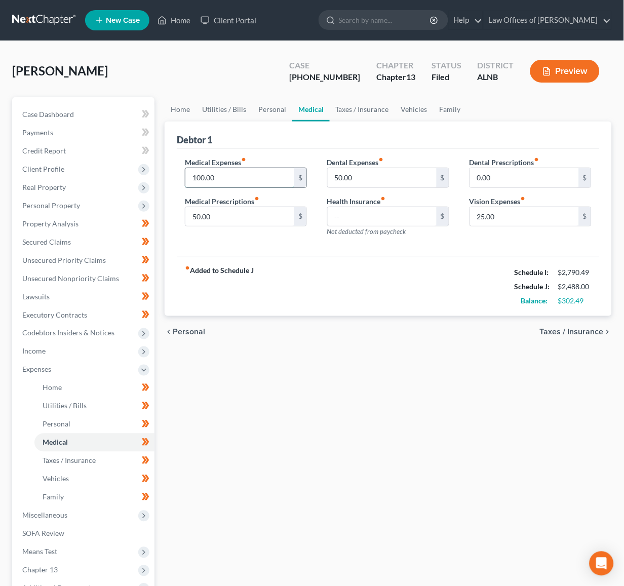
click at [242, 177] on input "100.00" at bounding box center [239, 177] width 109 height 19
type input "50"
type input "0"
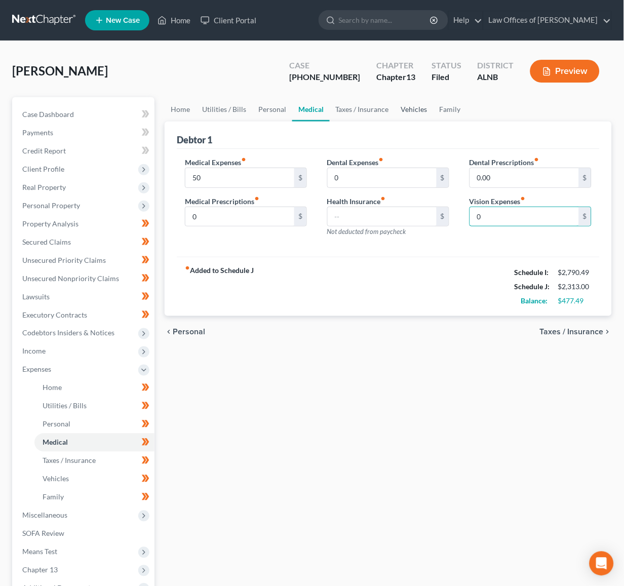
type input "0"
click at [404, 107] on link "Vehicles" at bounding box center [414, 109] width 39 height 24
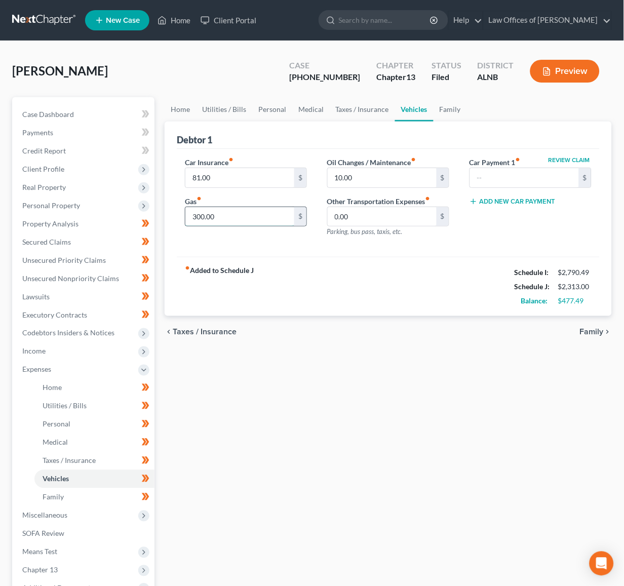
click at [213, 213] on input "300.00" at bounding box center [239, 216] width 109 height 19
type input "280"
type input "5"
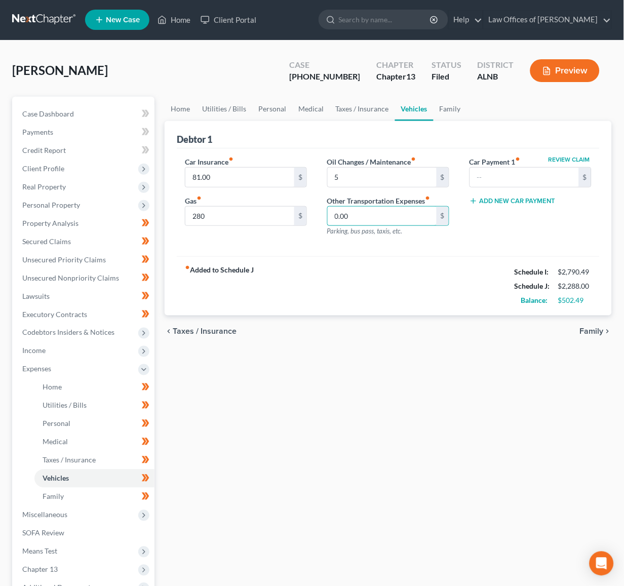
scroll to position [2, 0]
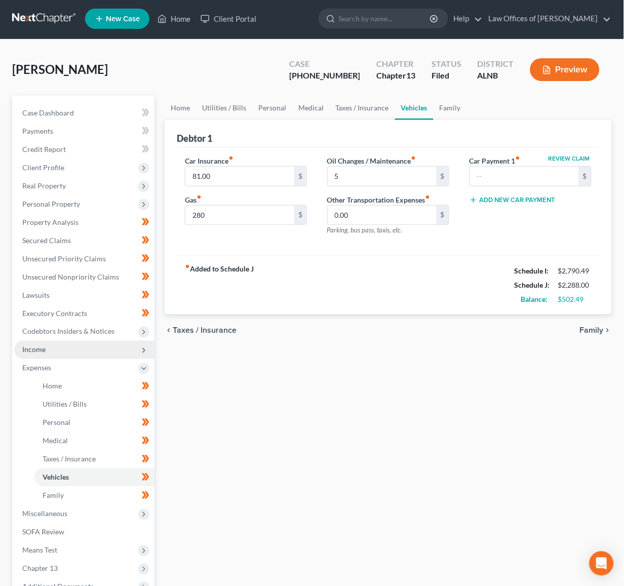
click at [70, 341] on span "Income" at bounding box center [84, 350] width 140 height 18
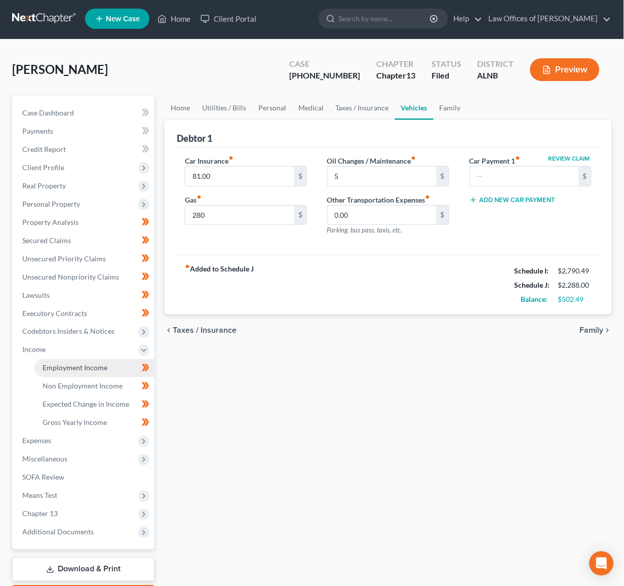
click at [70, 359] on link "Employment Income" at bounding box center [94, 368] width 120 height 18
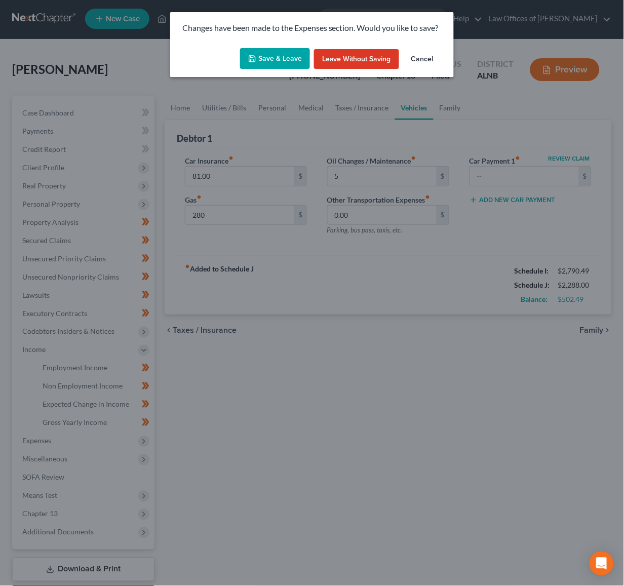
click at [285, 60] on button "Save & Leave" at bounding box center [275, 58] width 70 height 21
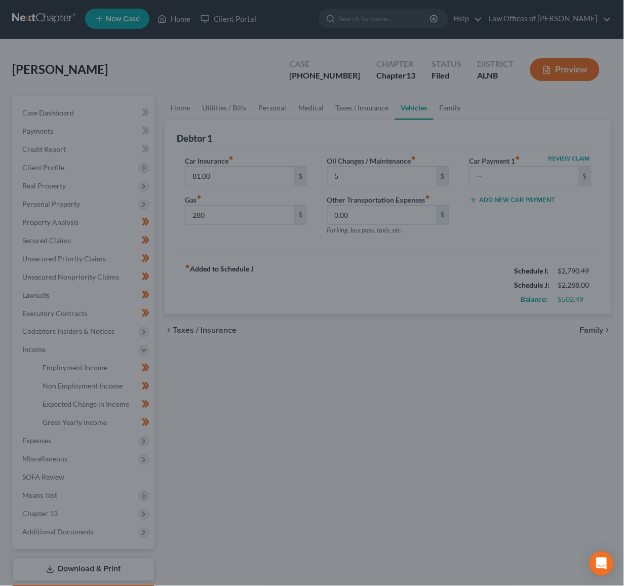
type input "280.00"
type input "5.00"
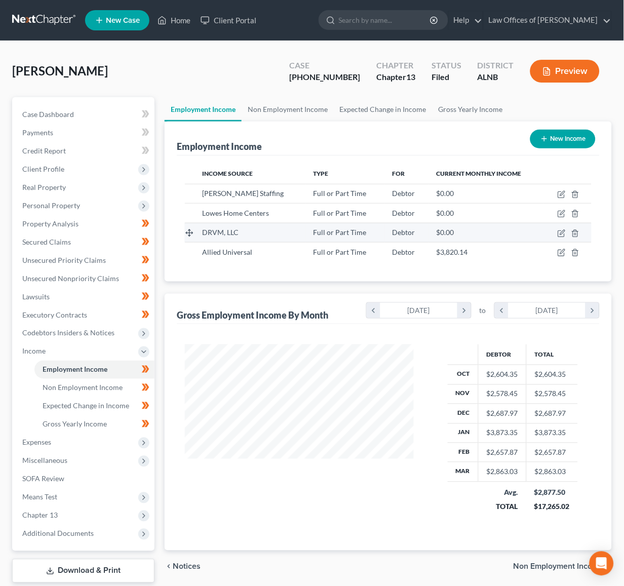
scroll to position [177, 249]
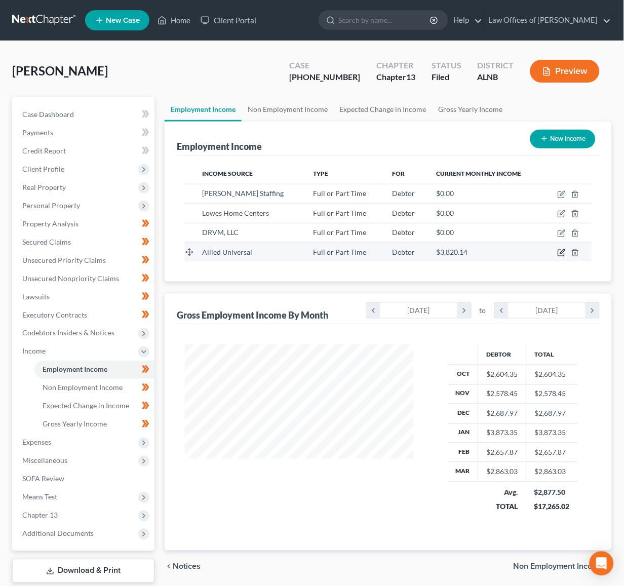
click at [563, 249] on icon "button" at bounding box center [562, 251] width 5 height 5
select select "0"
select select "3"
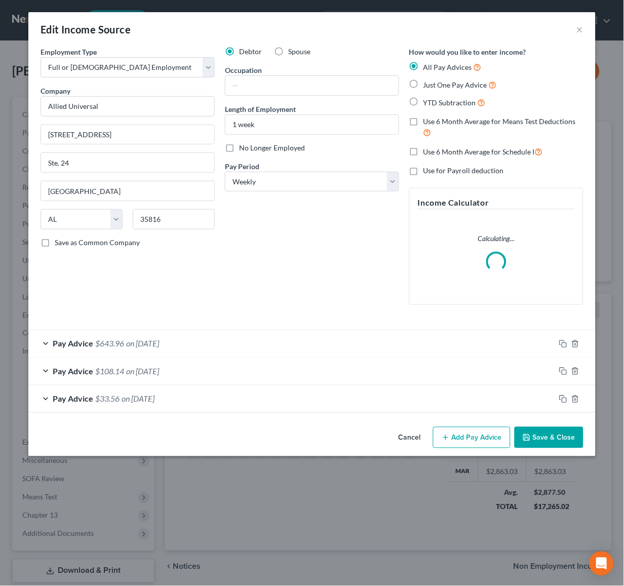
click at [120, 339] on span "$643.96" at bounding box center [109, 344] width 29 height 10
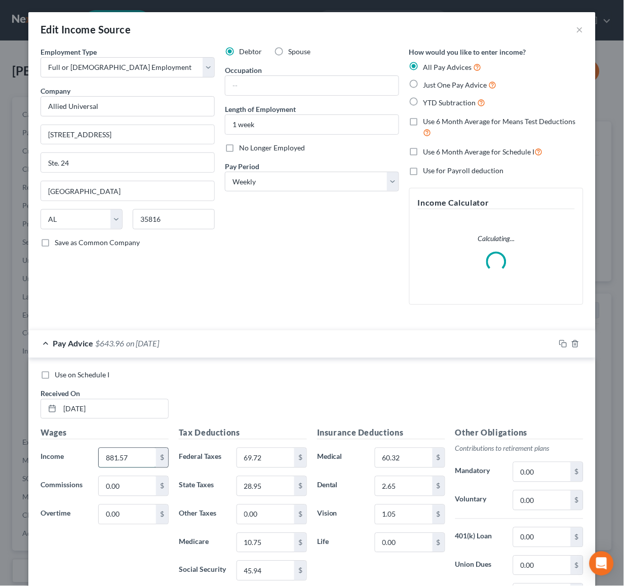
click at [124, 450] on input "881.57" at bounding box center [127, 457] width 57 height 19
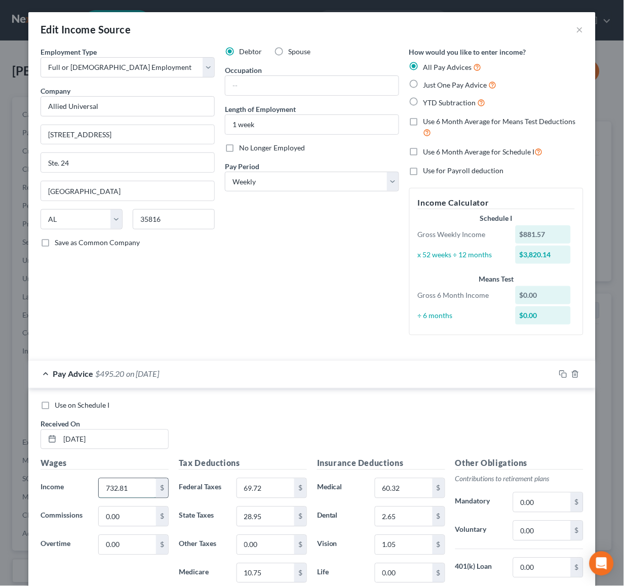
type input "732.81"
type input "6"
type input "61.05"
type input "25.72"
type input "9.70"
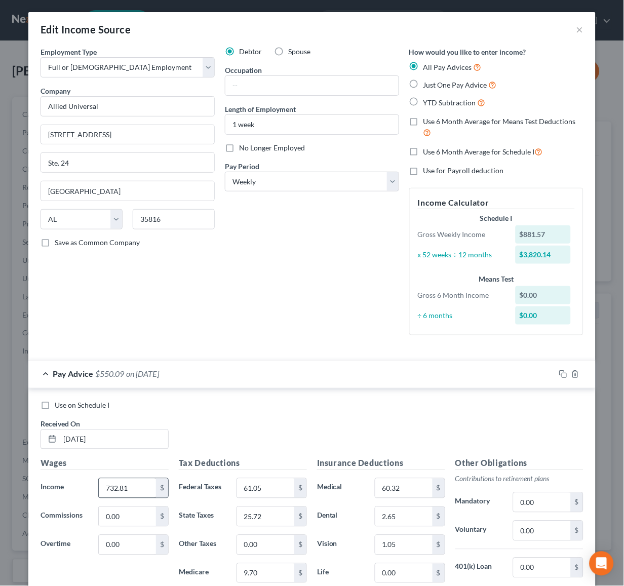
scroll to position [240, 0]
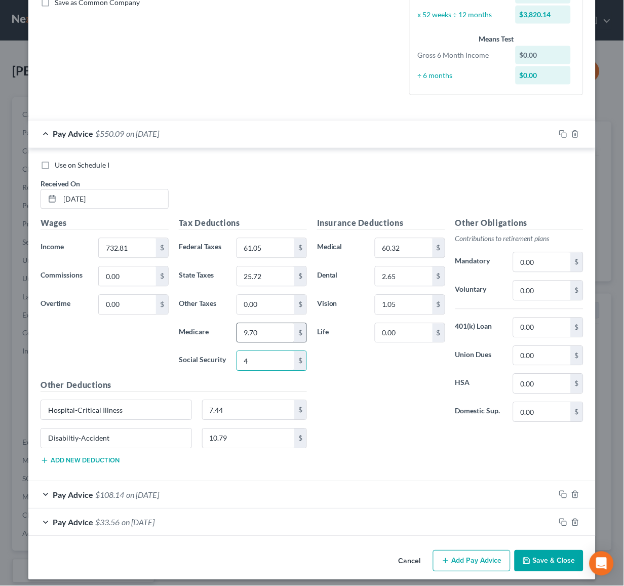
type input "4"
click at [268, 324] on input "9.70" at bounding box center [265, 333] width 57 height 19
type input "9.70"
type input "41.47"
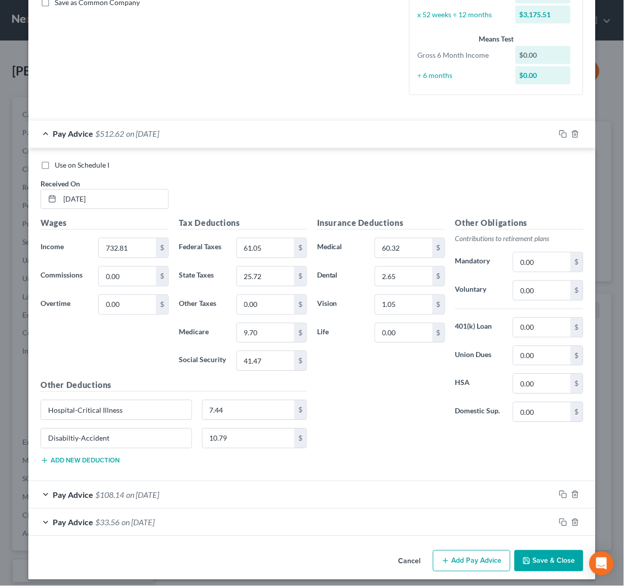
click at [569, 558] on button "Save & Close" at bounding box center [549, 561] width 69 height 21
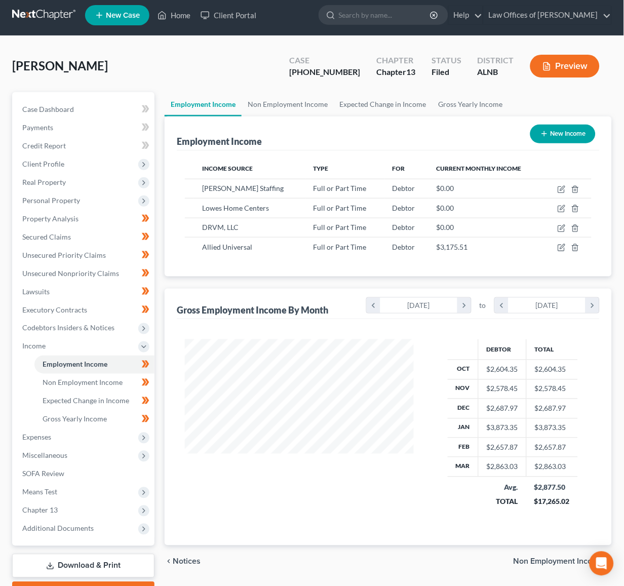
scroll to position [8, 0]
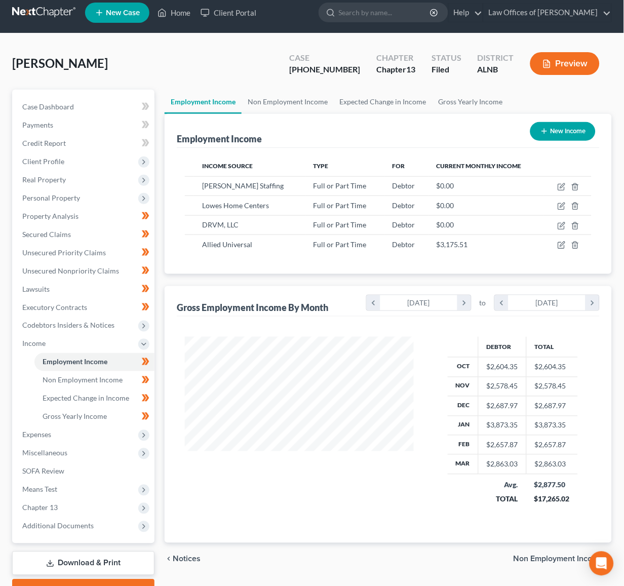
click at [98, 552] on link "Download & Print" at bounding box center [83, 564] width 142 height 24
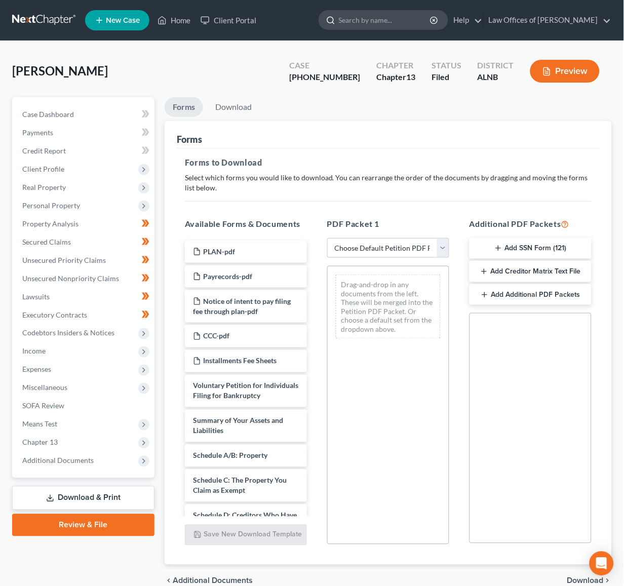
click at [391, 15] on input "search" at bounding box center [385, 20] width 93 height 19
type input "dobbins"
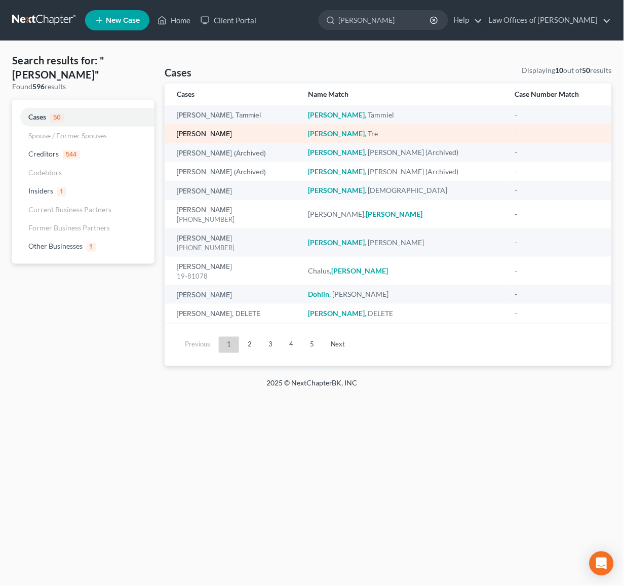
scroll to position [2, 1]
click at [177, 131] on link "[PERSON_NAME]" at bounding box center [204, 134] width 55 height 7
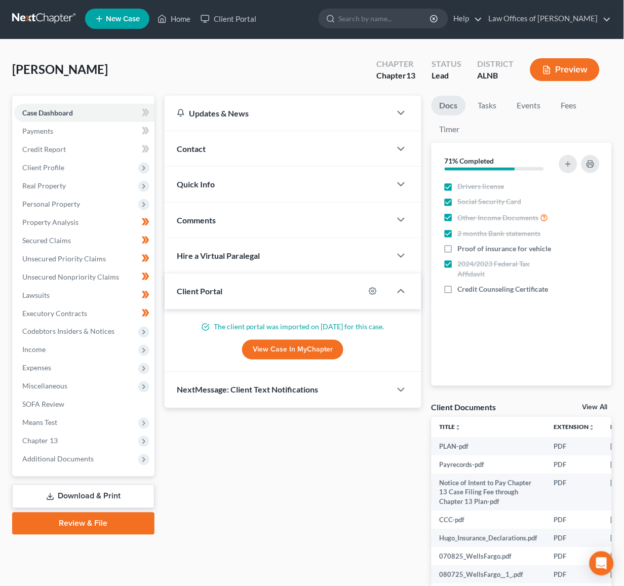
scroll to position [1, 0]
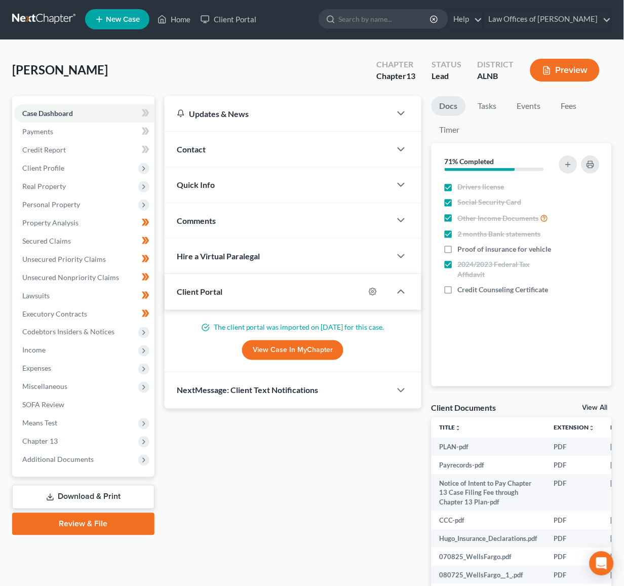
click at [102, 513] on link "Review & File" at bounding box center [83, 524] width 142 height 22
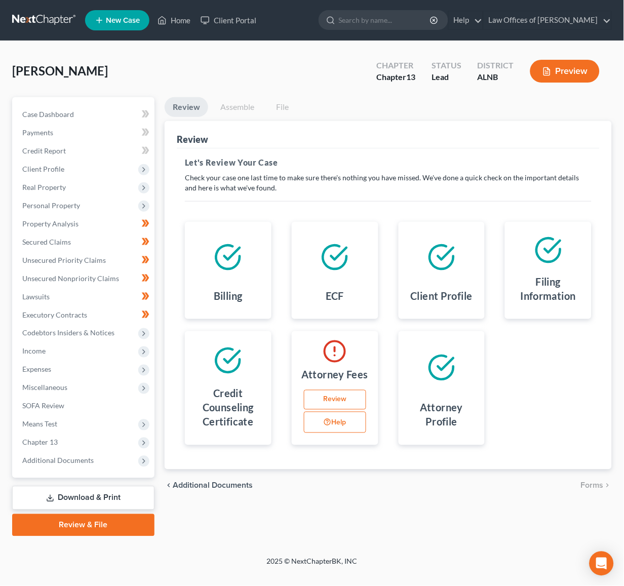
scroll to position [1, 0]
click at [331, 401] on link "Review" at bounding box center [335, 400] width 62 height 20
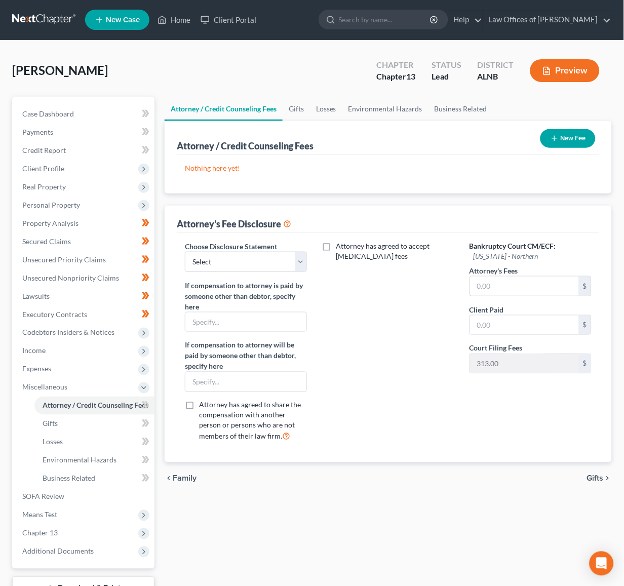
scroll to position [1, 0]
select select "0"
click at [508, 277] on input "text" at bounding box center [524, 286] width 109 height 19
type input "4,500"
type input "100"
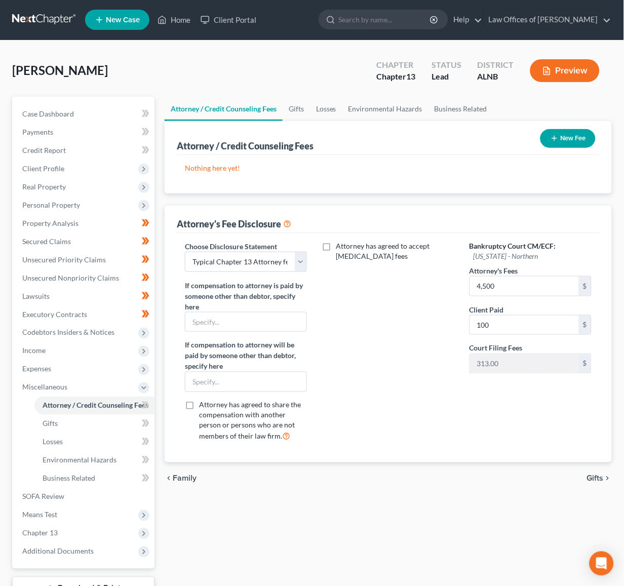
click at [571, 137] on button "New Fee" at bounding box center [568, 138] width 55 height 19
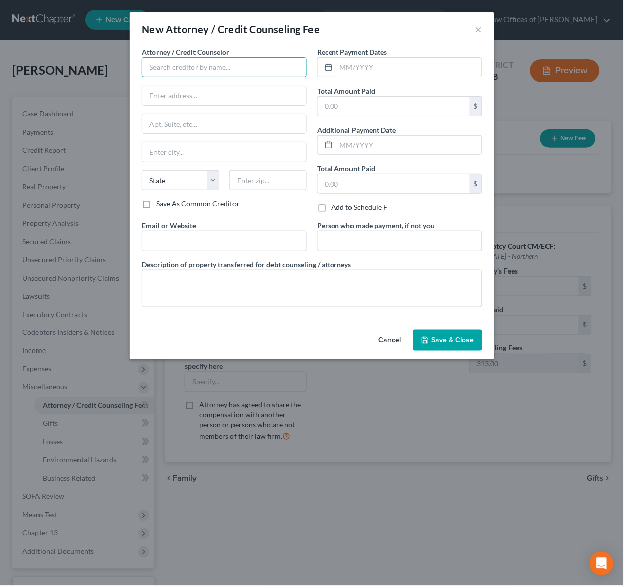
click at [226, 69] on input "text" at bounding box center [224, 67] width 165 height 20
type input "Joseph G. Pleva"
click at [185, 89] on div "Joseph G. Pleva" at bounding box center [203, 85] width 122 height 15
type input "3330 L and N Dr., SW, Suite C"
type input "[GEOGRAPHIC_DATA]"
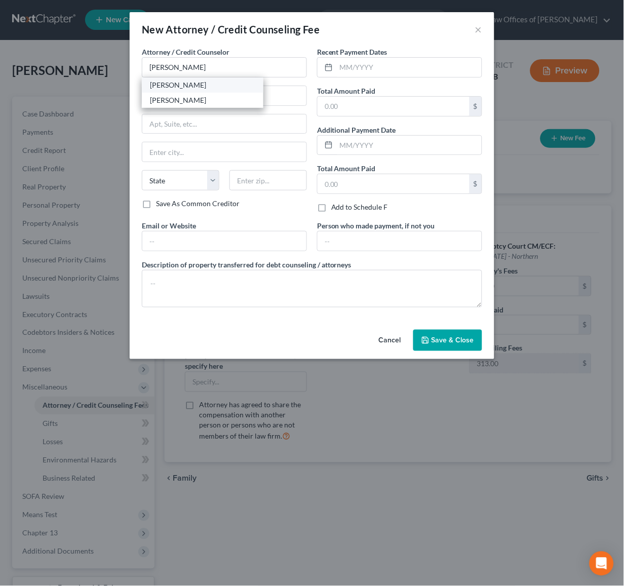
select select "0"
type input "35801"
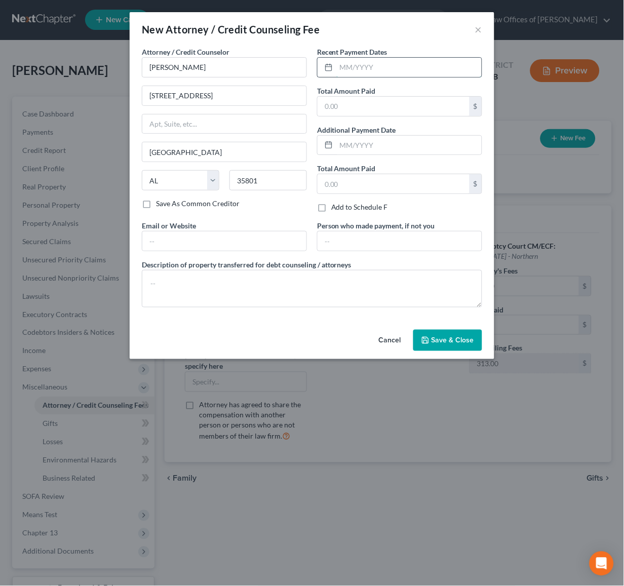
click at [373, 68] on input "text" at bounding box center [408, 67] width 145 height 19
type input "[DATE]"
type input "100"
click at [461, 330] on button "Save & Close" at bounding box center [447, 340] width 69 height 21
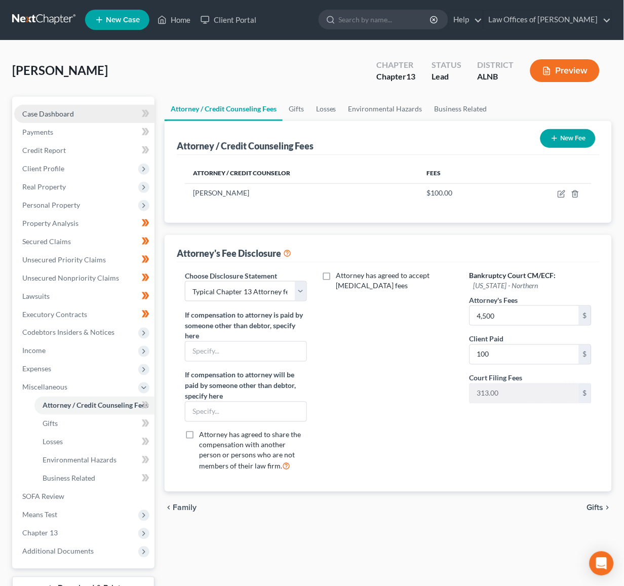
click at [76, 115] on link "Case Dashboard" at bounding box center [84, 114] width 140 height 18
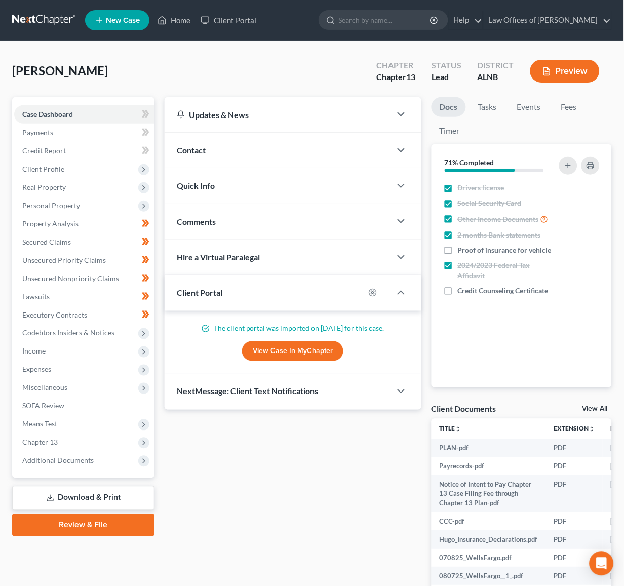
click at [610, 409] on div "View All" at bounding box center [597, 410] width 29 height 9
click at [606, 409] on link "View All" at bounding box center [595, 409] width 25 height 7
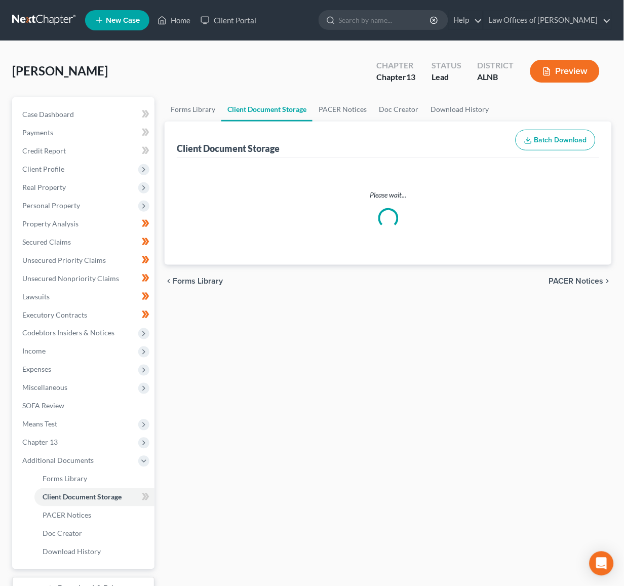
select select "5"
select select "22"
select select "19"
select select "10"
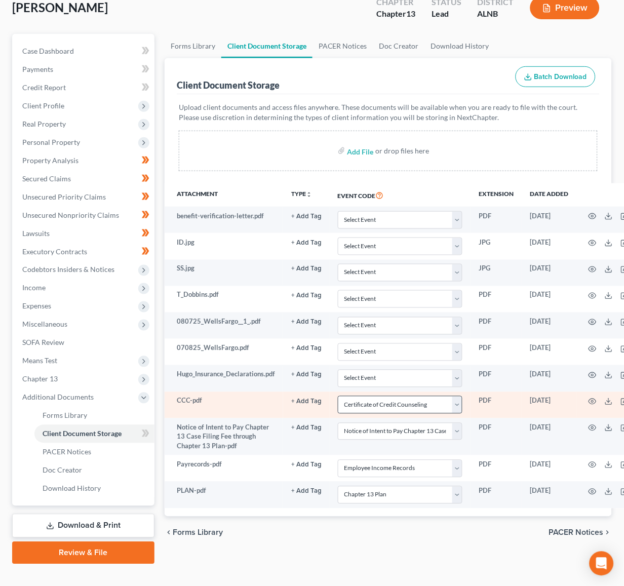
scroll to position [63, 0]
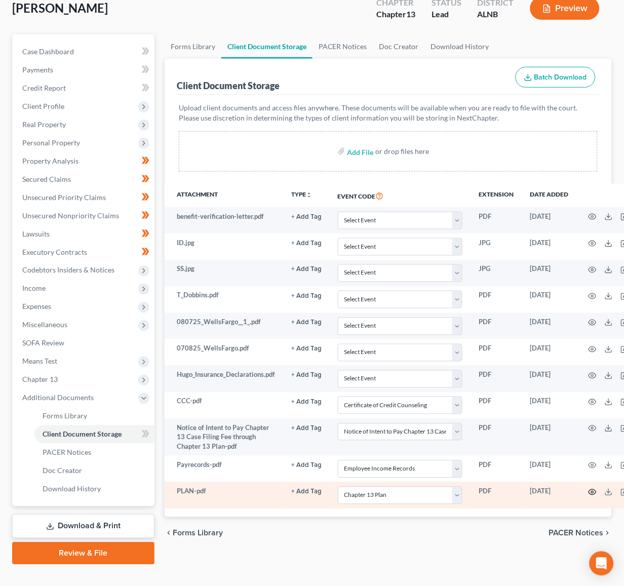
click at [592, 490] on icon "button" at bounding box center [593, 492] width 8 height 8
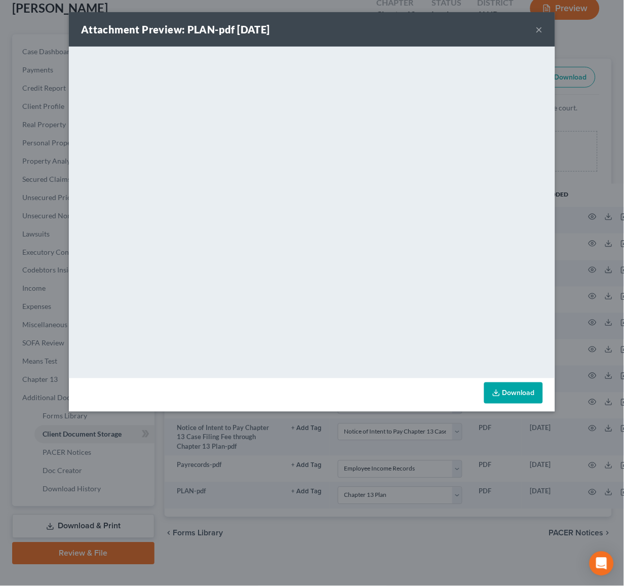
click at [542, 31] on button "×" at bounding box center [539, 29] width 7 height 12
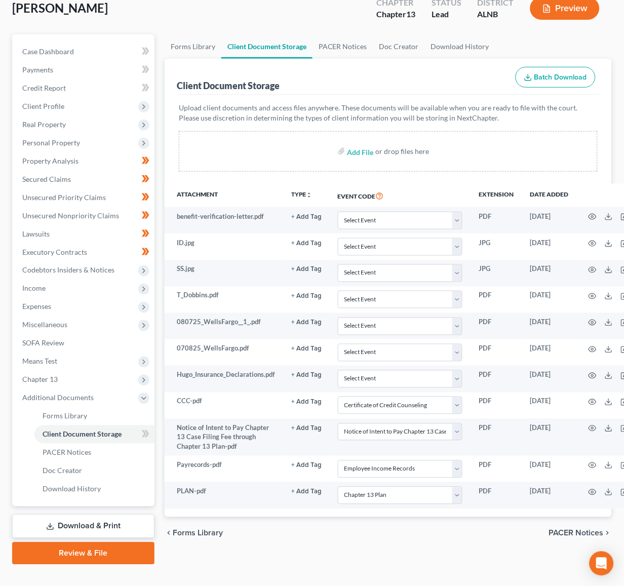
click at [103, 543] on link "Review & File" at bounding box center [83, 554] width 142 height 22
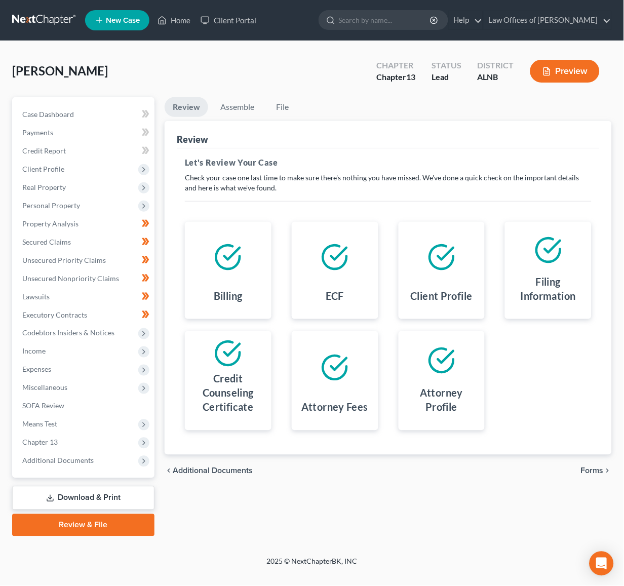
click at [592, 468] on span "Forms" at bounding box center [592, 471] width 23 height 8
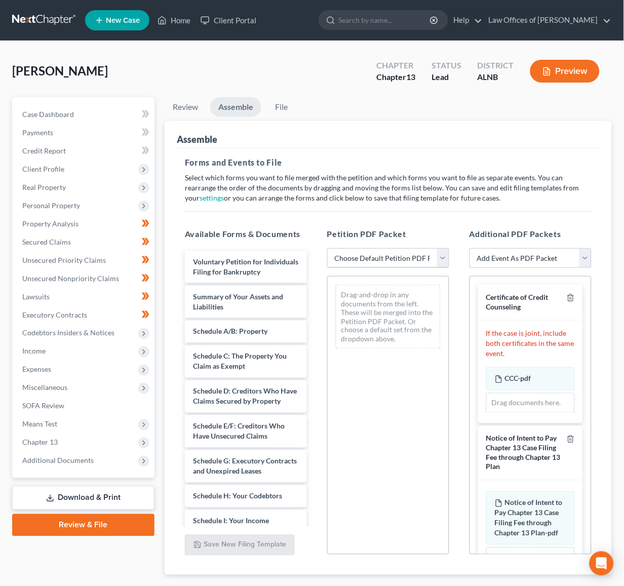
select select "0"
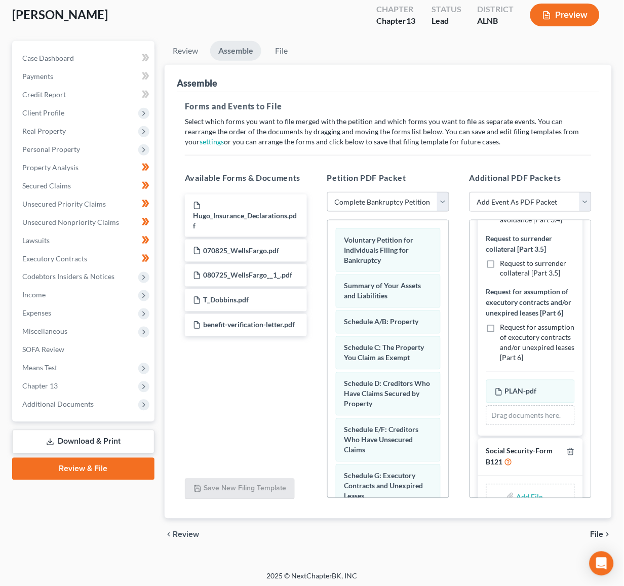
scroll to position [56, 0]
click at [536, 488] on input "file" at bounding box center [528, 497] width 24 height 18
type input "C:\fakepath\SIGNED SSN.pdf"
click at [596, 535] on span "File" at bounding box center [597, 535] width 13 height 8
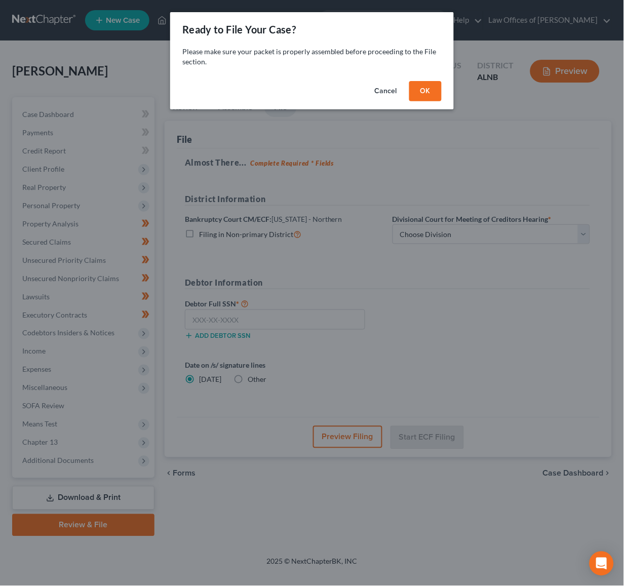
scroll to position [0, 0]
click at [428, 87] on button "OK" at bounding box center [425, 91] width 32 height 20
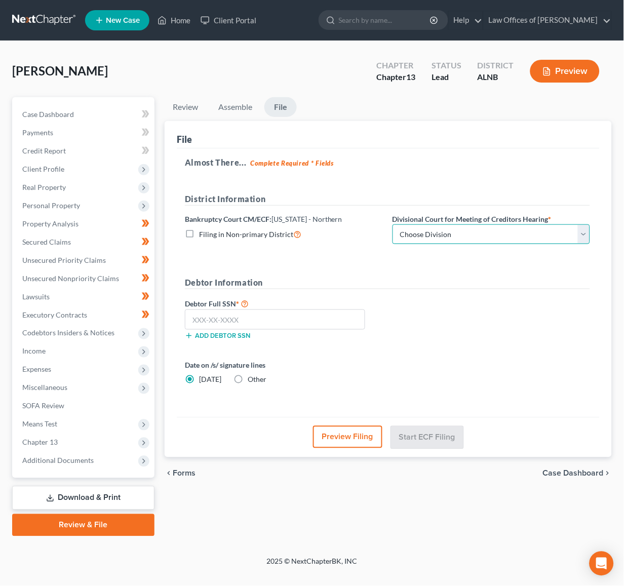
select select "2"
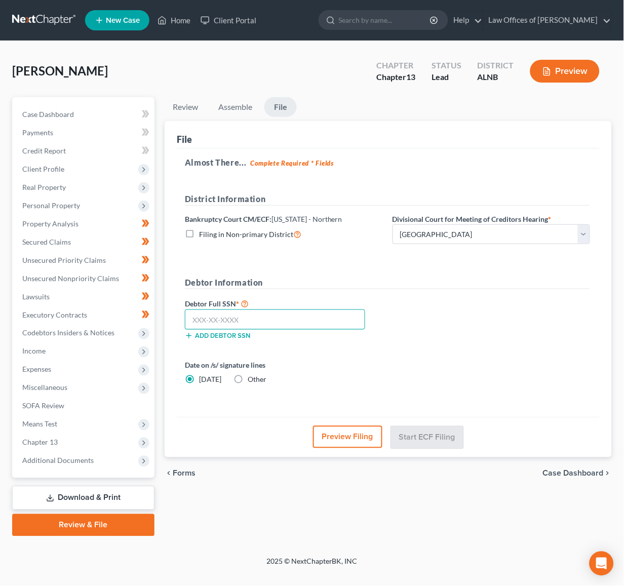
click at [275, 318] on input "text" at bounding box center [275, 320] width 180 height 20
click at [189, 470] on span "Forms" at bounding box center [184, 474] width 23 height 8
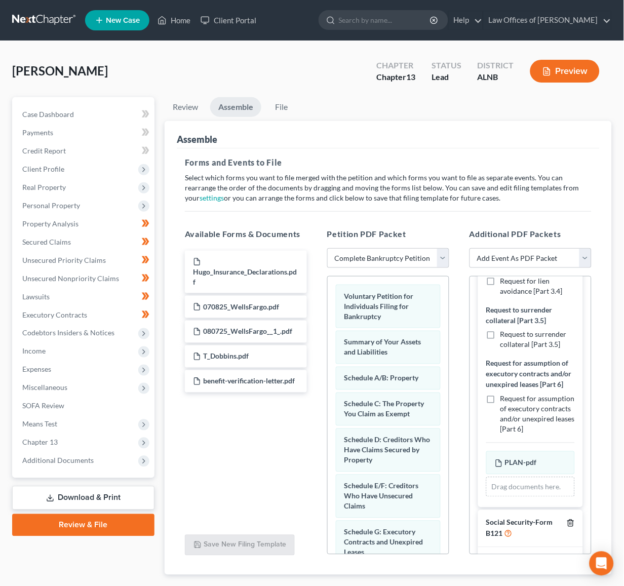
click at [575, 519] on icon "button" at bounding box center [571, 523] width 8 height 8
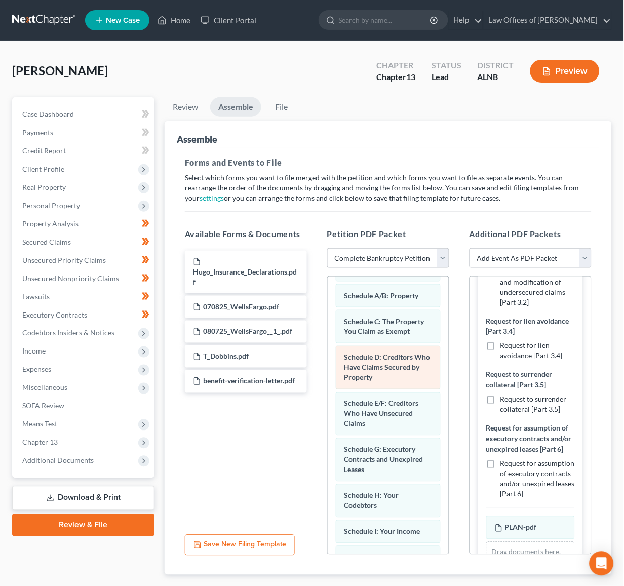
scroll to position [99, 0]
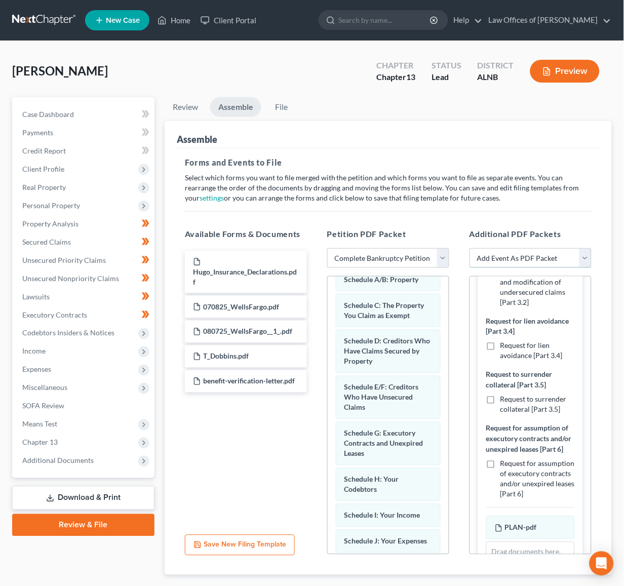
select select "26"
select select
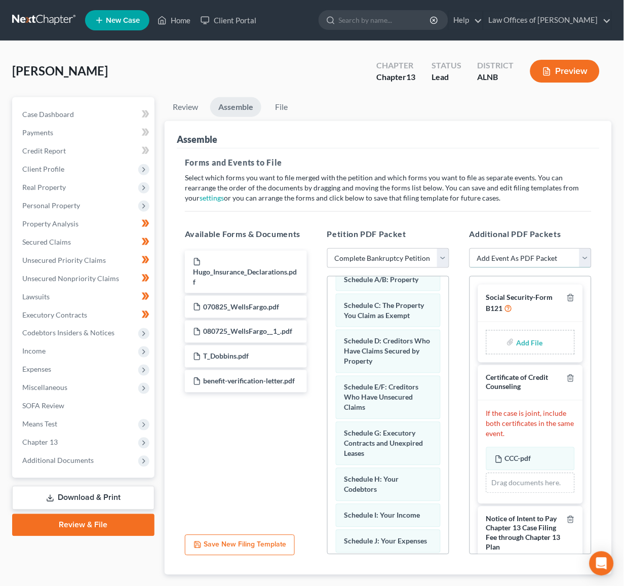
scroll to position [0, 0]
click at [529, 339] on input "file" at bounding box center [528, 342] width 24 height 18
type input "C:\fakepath\SIGNED SSN.pdf"
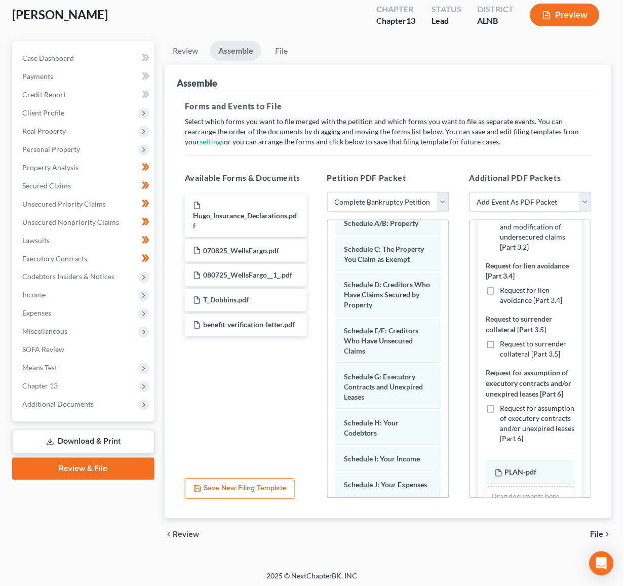
scroll to position [56, 0]
click at [601, 534] on span "File" at bounding box center [597, 535] width 13 height 8
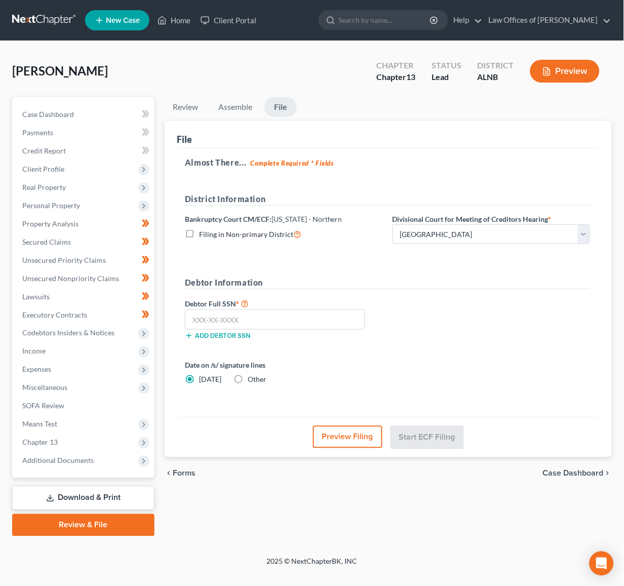
scroll to position [0, 0]
click at [284, 322] on input "text" at bounding box center [275, 320] width 180 height 20
click at [246, 312] on input "text" at bounding box center [275, 320] width 180 height 20
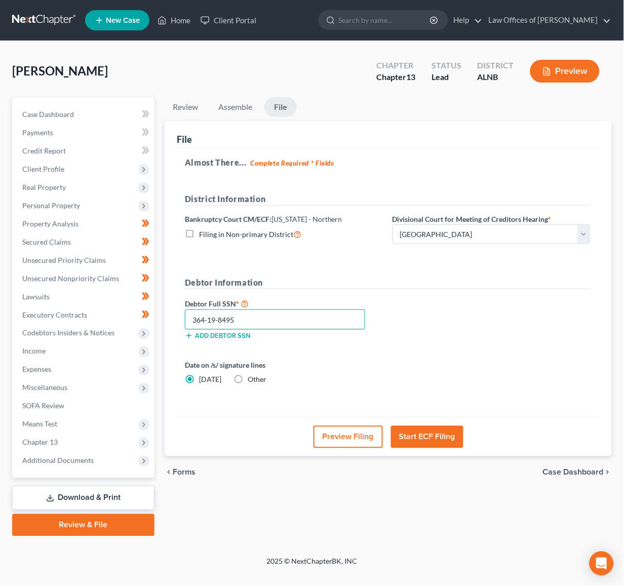
type input "364-19-8495"
click at [425, 438] on button "Start ECF Filing" at bounding box center [427, 437] width 72 height 22
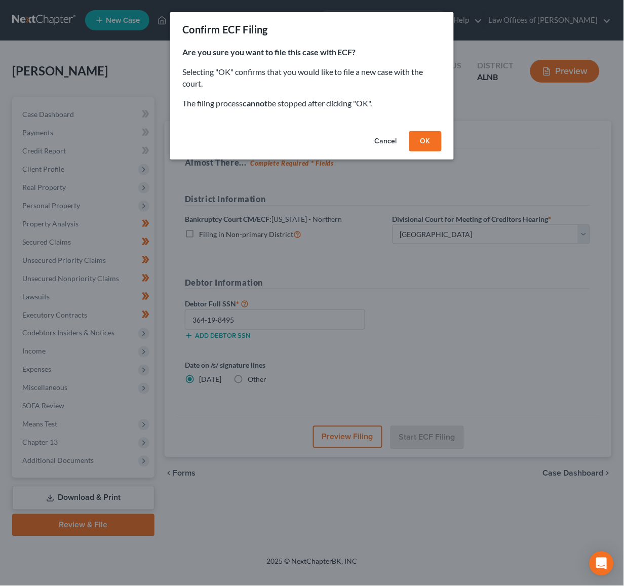
click at [423, 143] on button "OK" at bounding box center [425, 141] width 32 height 20
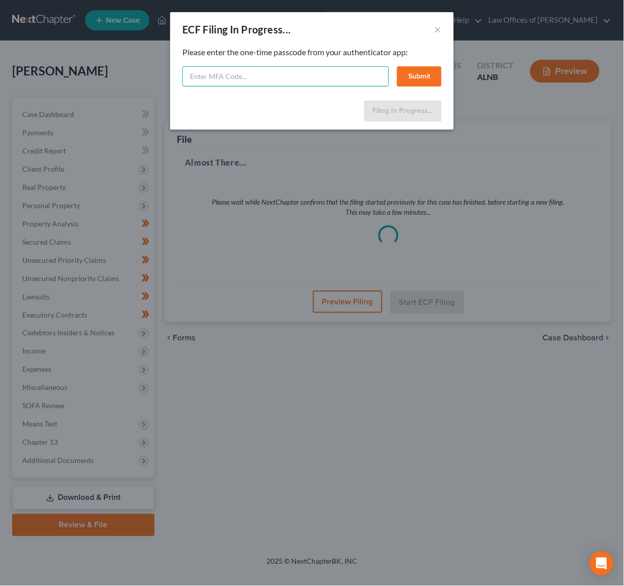
drag, startPoint x: 278, startPoint y: 70, endPoint x: 273, endPoint y: 76, distance: 7.5
click at [273, 76] on input "text" at bounding box center [285, 76] width 207 height 20
type input "809673"
click at [436, 72] on button "Submit" at bounding box center [419, 76] width 45 height 20
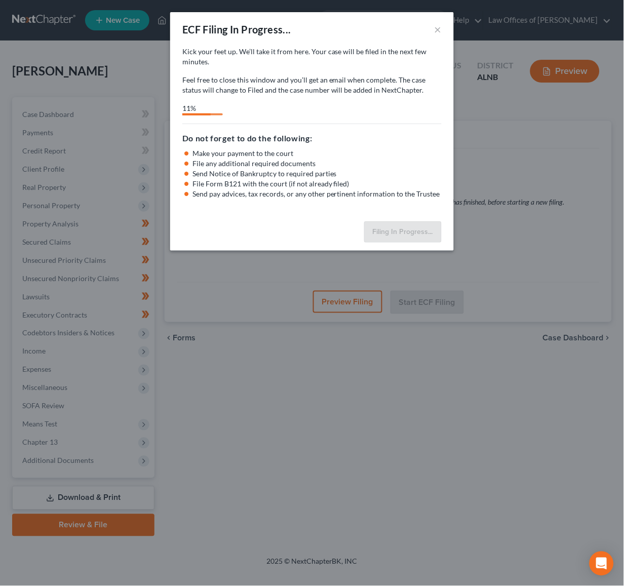
select select "2"
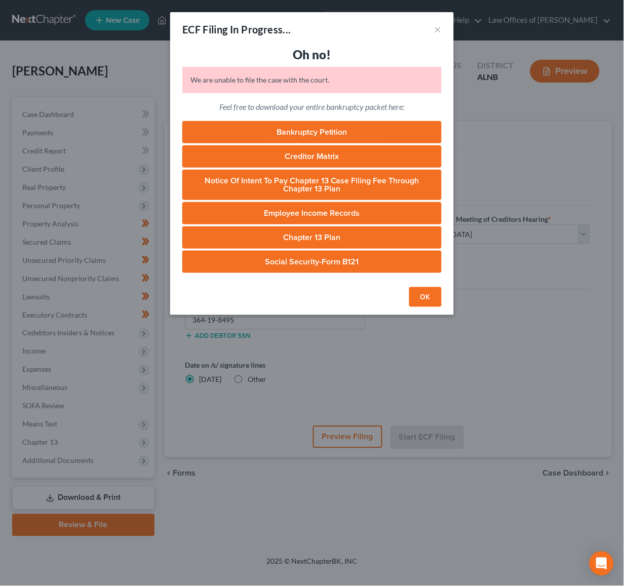
click at [428, 296] on button "OK" at bounding box center [425, 297] width 32 height 20
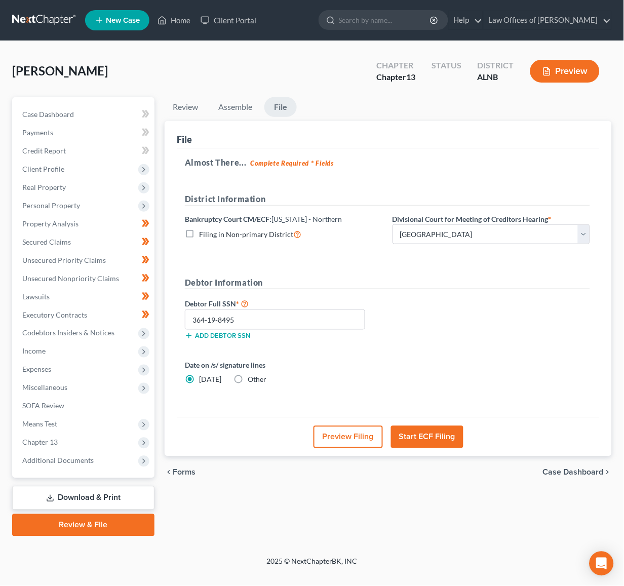
click at [414, 429] on button "Start ECF Filing" at bounding box center [427, 437] width 72 height 22
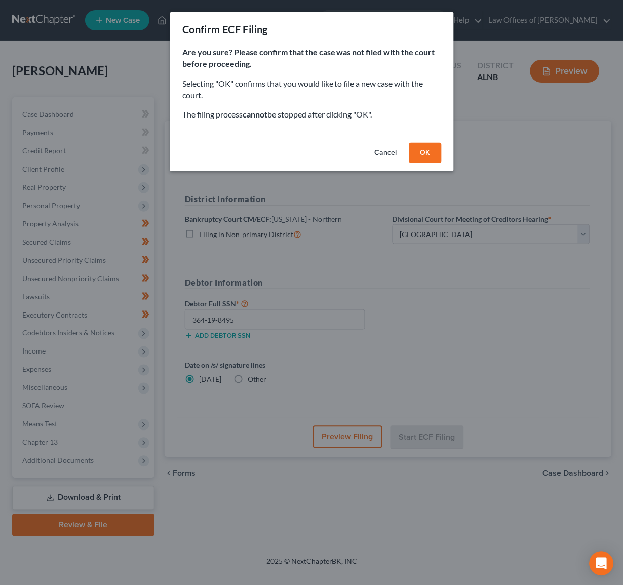
click at [427, 145] on button "OK" at bounding box center [425, 153] width 32 height 20
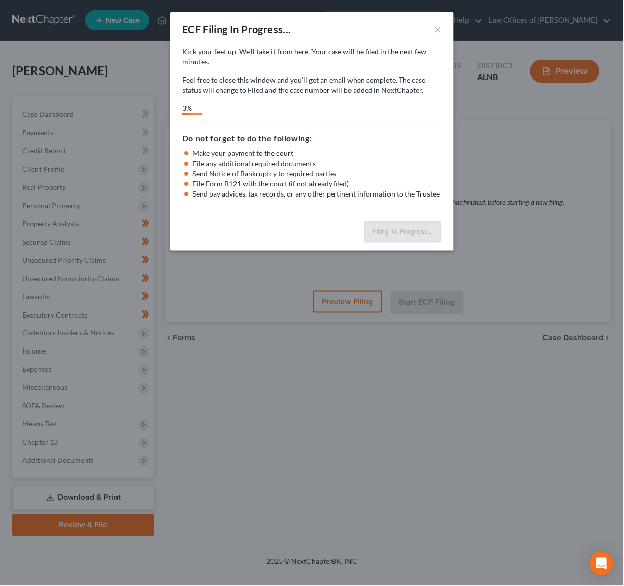
select select "2"
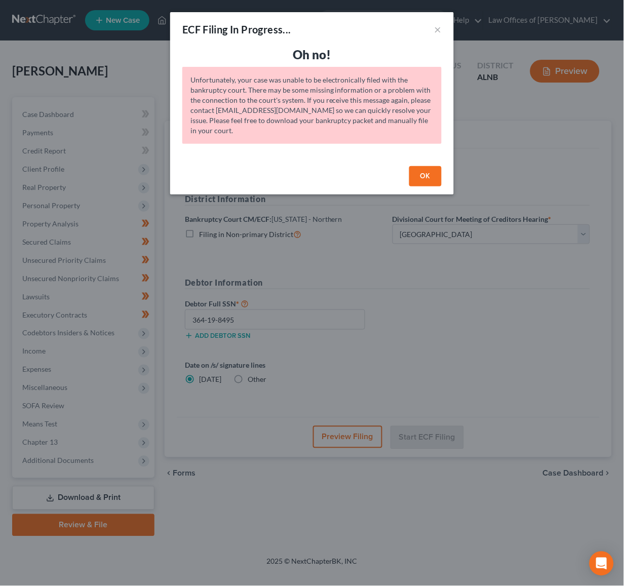
click at [425, 168] on button "OK" at bounding box center [425, 176] width 32 height 20
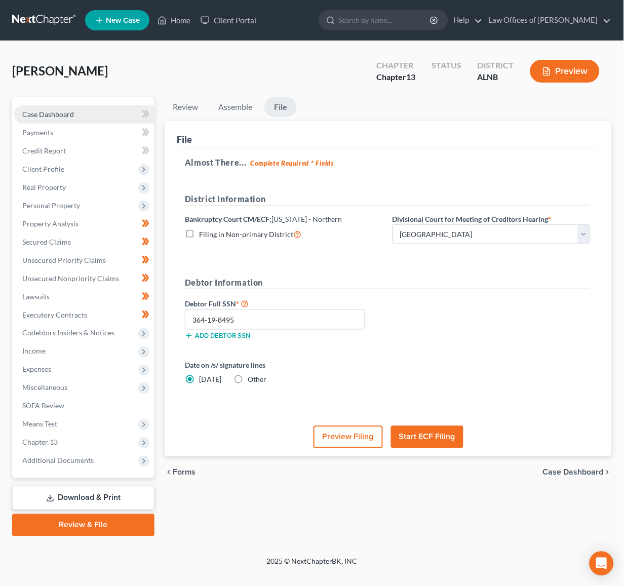
click at [74, 113] on link "Case Dashboard" at bounding box center [84, 114] width 140 height 18
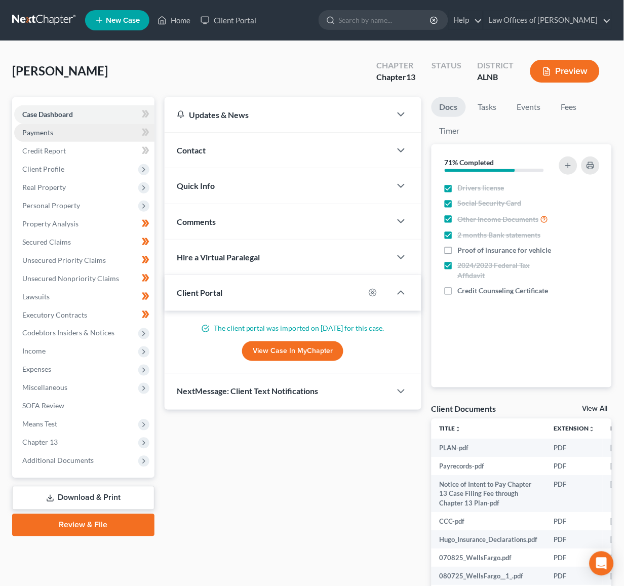
click at [69, 134] on link "Payments" at bounding box center [84, 133] width 140 height 18
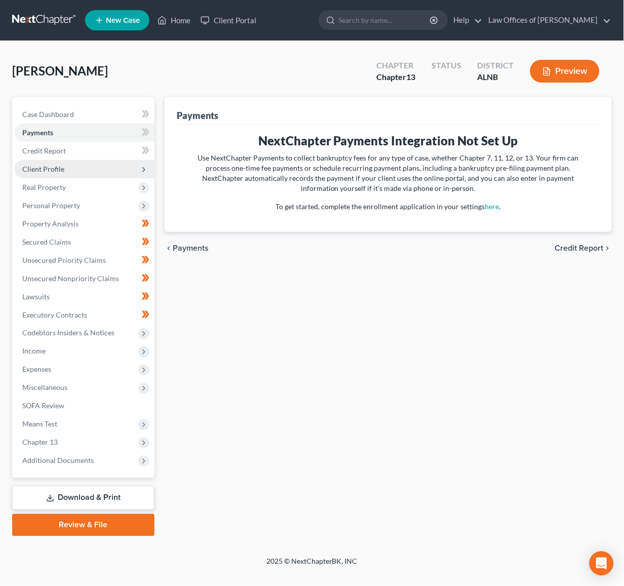
click at [66, 160] on span "Client Profile" at bounding box center [84, 169] width 140 height 18
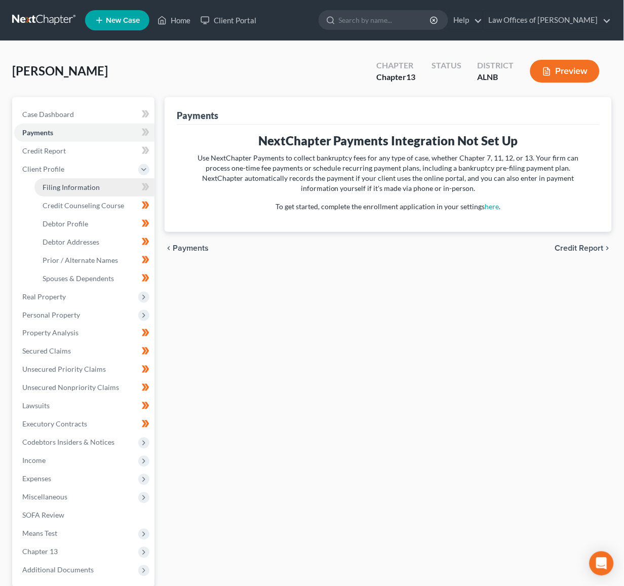
click at [72, 184] on span "Filing Information" at bounding box center [71, 187] width 57 height 9
select select "1"
select select "0"
select select "3"
select select "1"
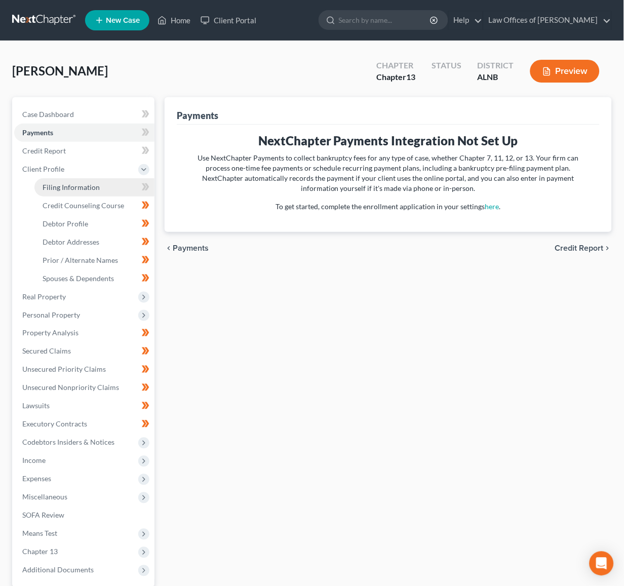
select select "0"
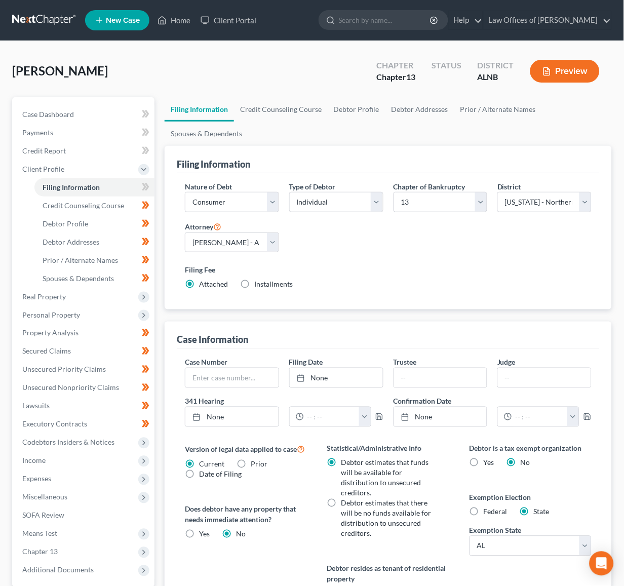
click at [257, 285] on span "Installments" at bounding box center [273, 284] width 39 height 9
click at [258, 285] on input "Installments Installments" at bounding box center [261, 282] width 7 height 7
radio input "true"
radio input "false"
type input "0.00"
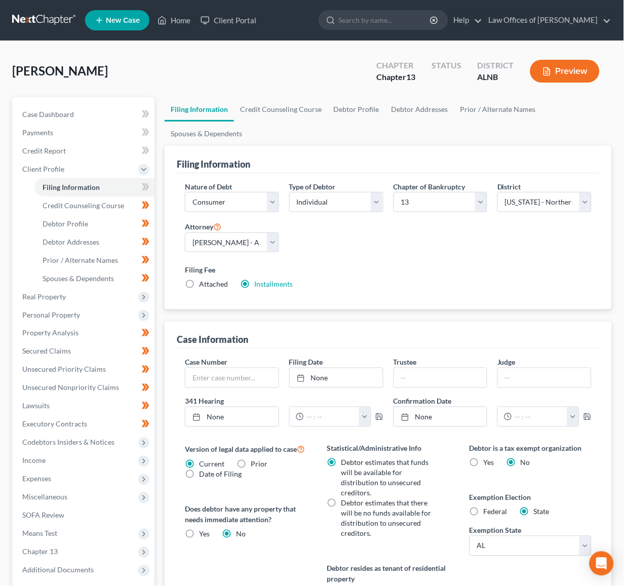
radio input "true"
type input "0.00"
type input "[DATE]"
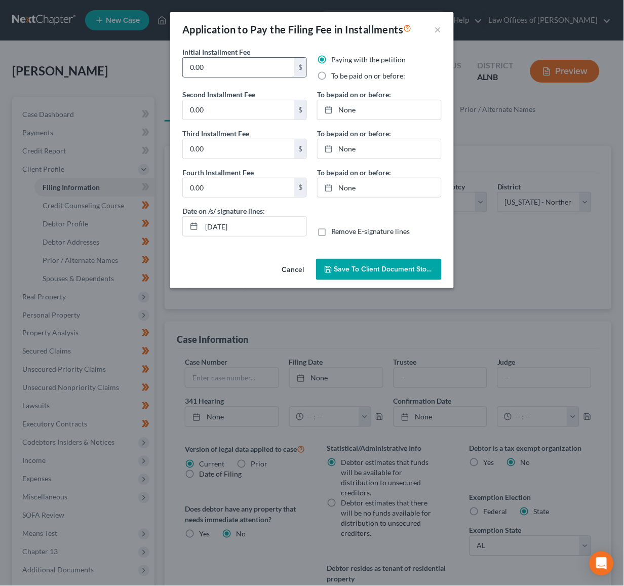
click at [211, 73] on input "0.00" at bounding box center [238, 67] width 111 height 19
type input "8"
type input "78.25"
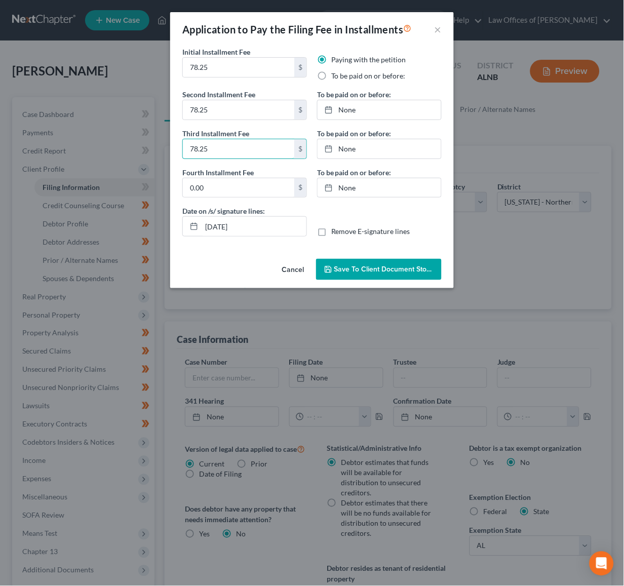
type input "78.25"
click at [368, 72] on label "To be paid on or before:" at bounding box center [368, 76] width 74 height 10
click at [342, 72] on input "To be paid on or before:" at bounding box center [338, 74] width 7 height 7
radio input "true"
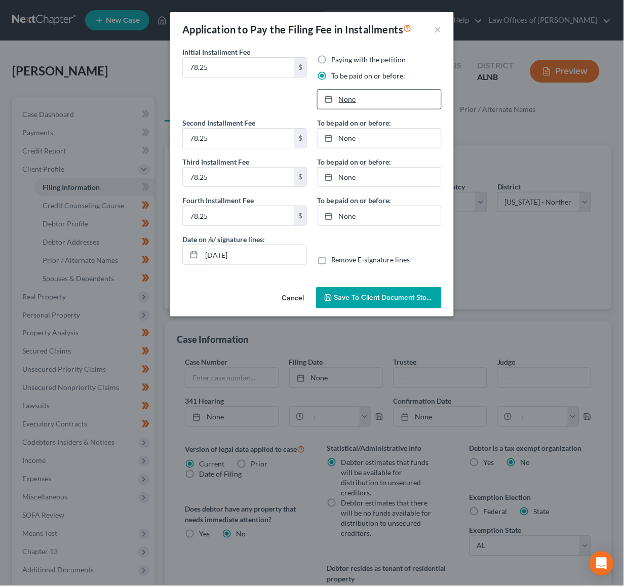
click at [349, 100] on link "None" at bounding box center [380, 99] width 124 height 19
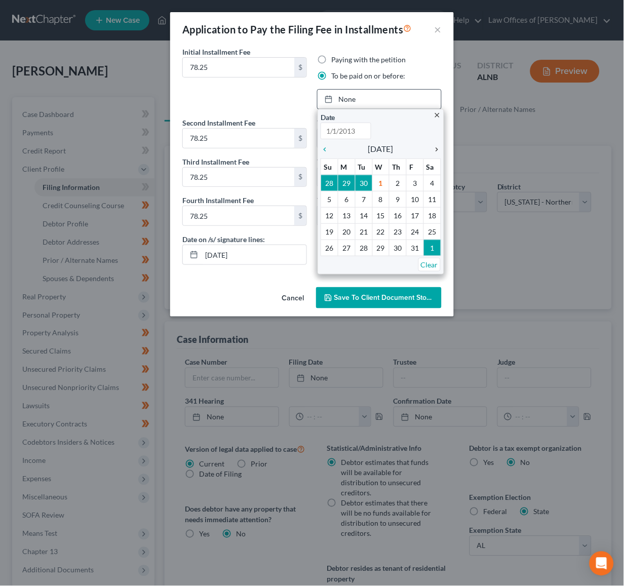
type input "[DATE]"
click at [438, 149] on icon "chevron_right" at bounding box center [434, 149] width 13 height 8
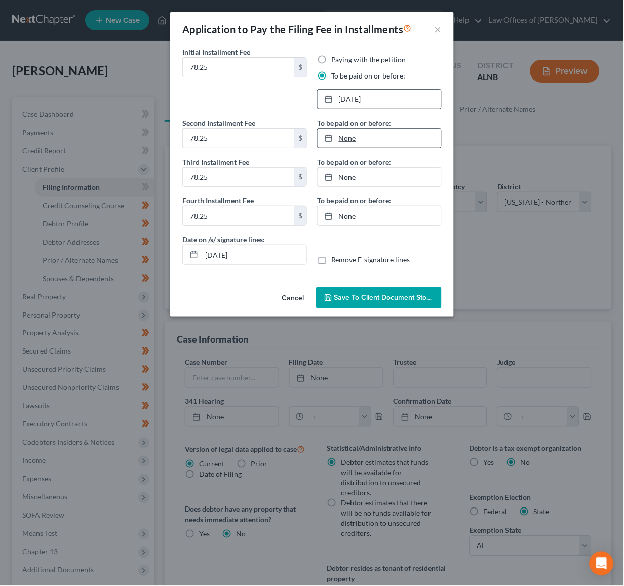
click at [404, 136] on link "None" at bounding box center [380, 138] width 124 height 19
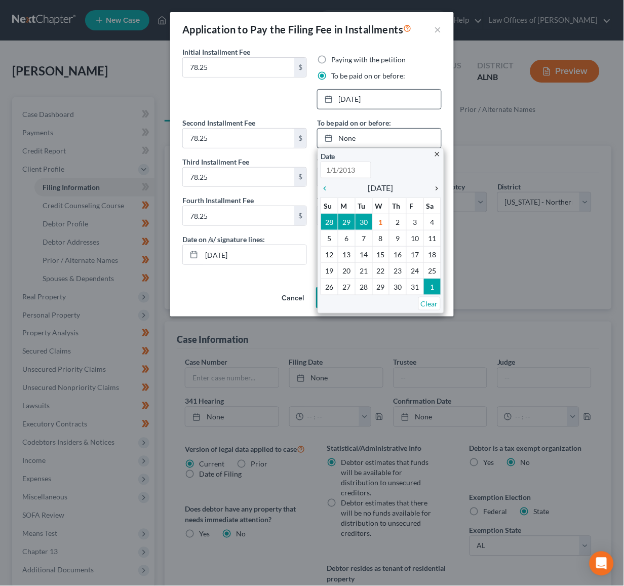
type input "[DATE]"
click at [434, 184] on icon "chevron_right" at bounding box center [434, 188] width 13 height 8
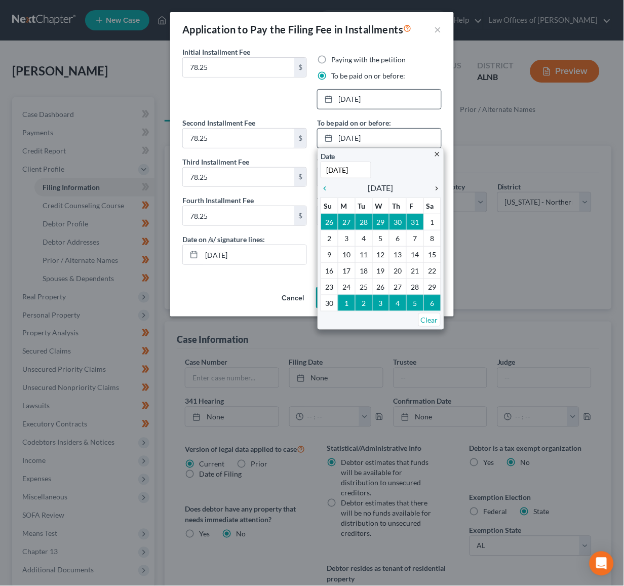
click at [434, 184] on icon "chevron_right" at bounding box center [434, 188] width 13 height 8
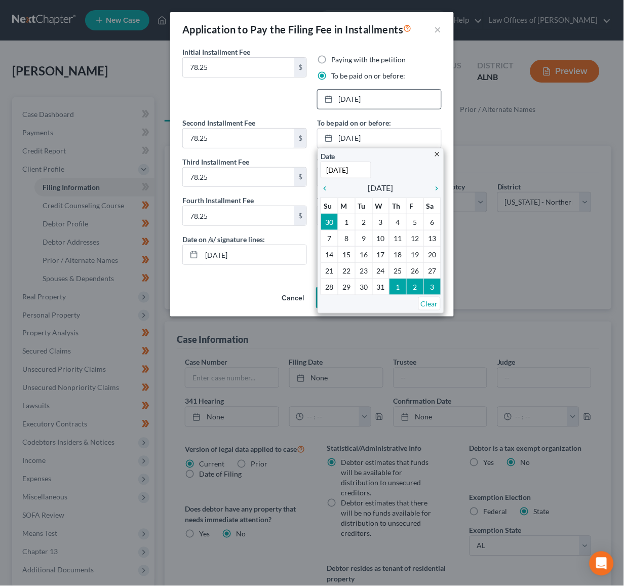
drag, startPoint x: 344, startPoint y: 222, endPoint x: 348, endPoint y: 200, distance: 22.7
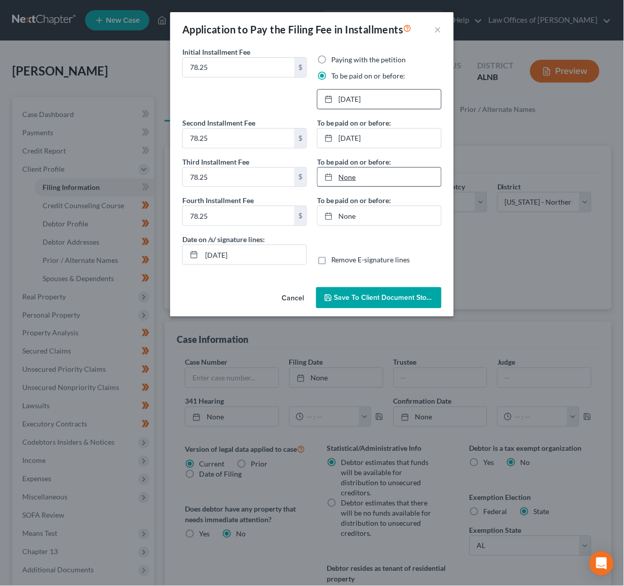
click at [358, 174] on link "None" at bounding box center [380, 177] width 124 height 19
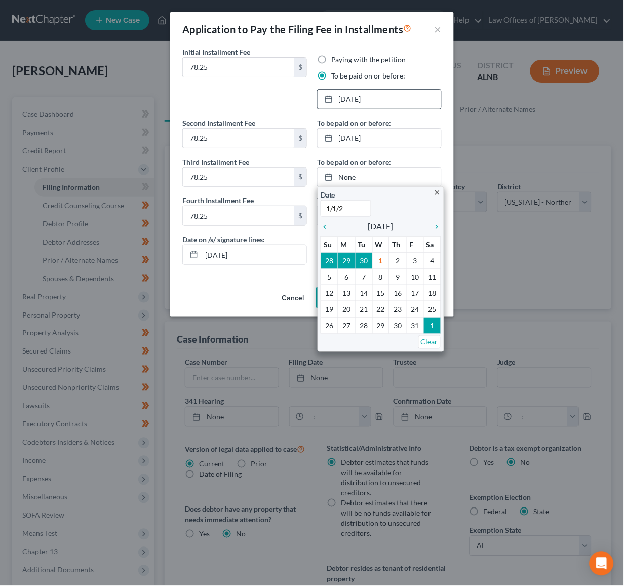
type input "1/1/26"
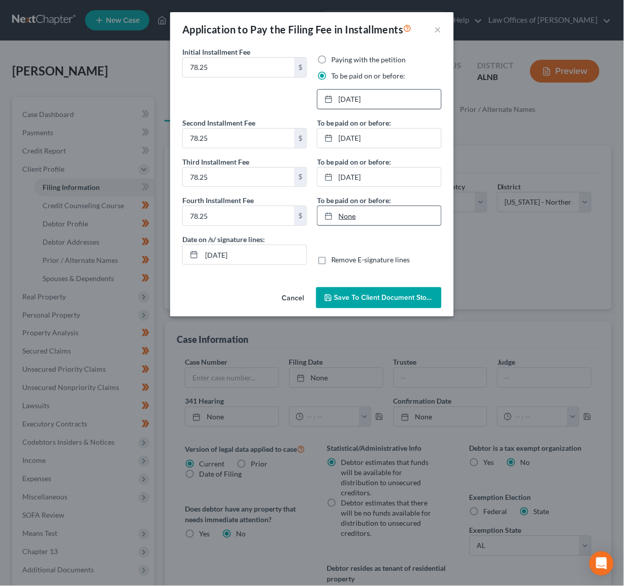
click at [413, 210] on link "None" at bounding box center [380, 215] width 124 height 19
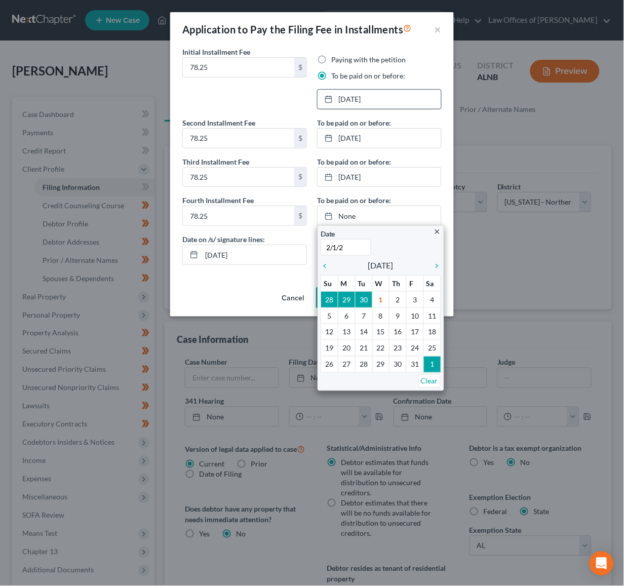
type input "2/1/26"
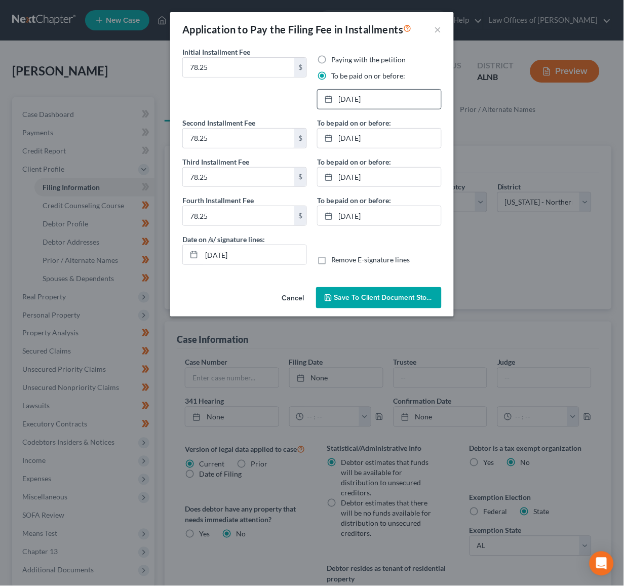
click at [378, 294] on span "Save to Client Document Storage" at bounding box center [387, 297] width 107 height 9
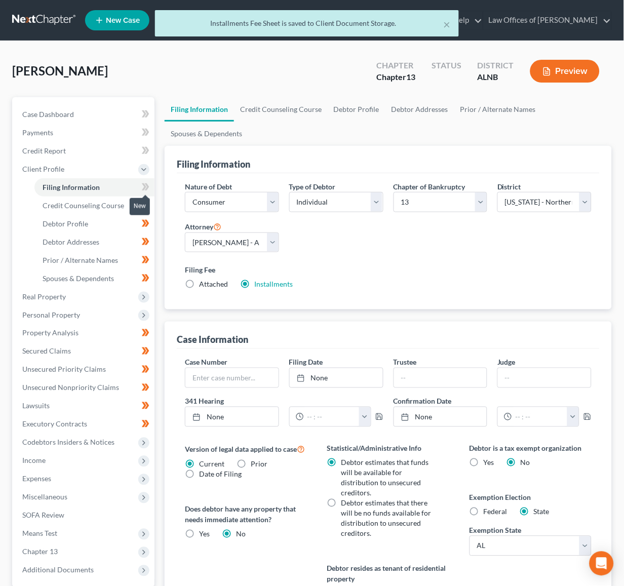
click at [144, 187] on icon at bounding box center [146, 187] width 8 height 13
click at [112, 201] on span "Credit Counseling Course" at bounding box center [84, 205] width 82 height 9
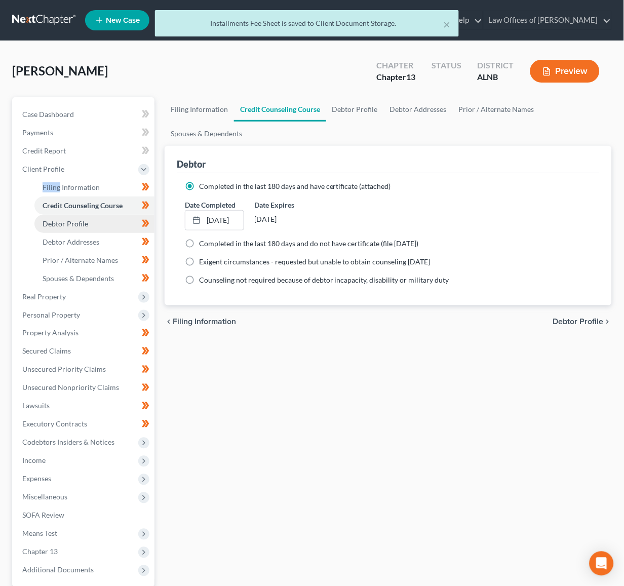
click at [103, 221] on link "Debtor Profile" at bounding box center [94, 224] width 120 height 18
select select "0"
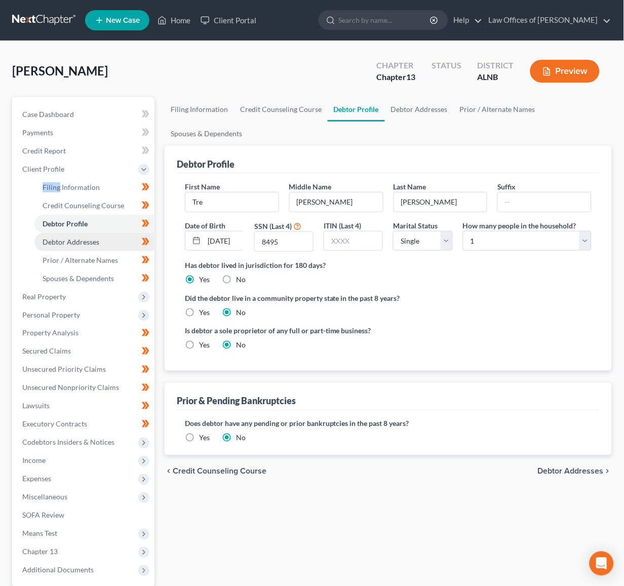
click at [97, 238] on span "Debtor Addresses" at bounding box center [71, 242] width 57 height 9
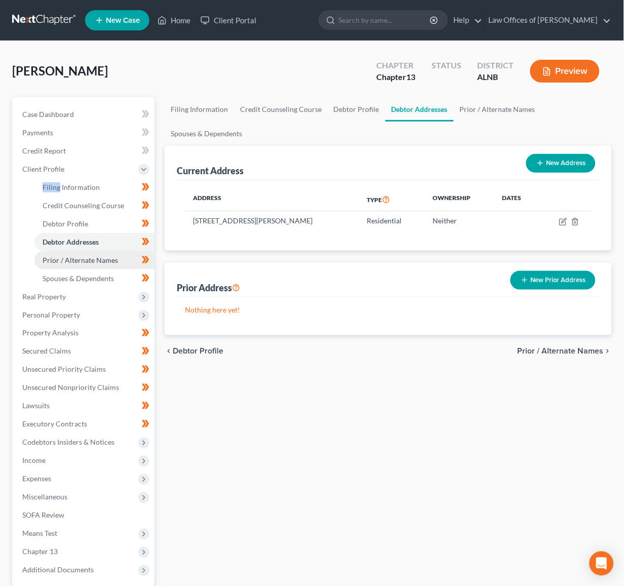
click at [107, 256] on span "Prior / Alternate Names" at bounding box center [80, 260] width 75 height 9
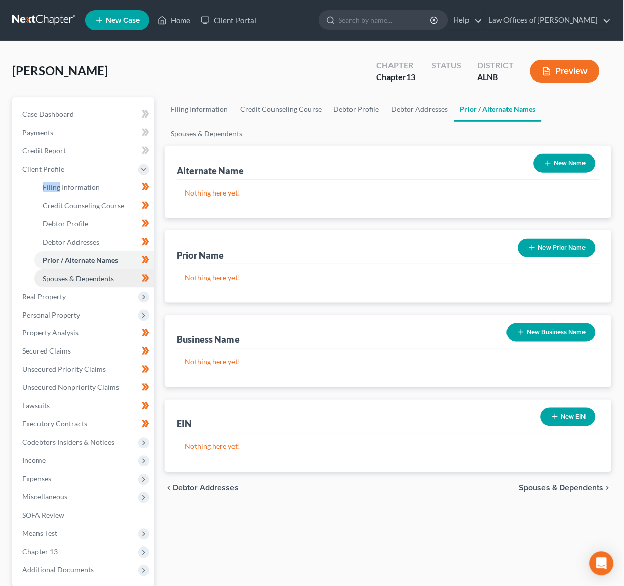
click at [115, 277] on link "Spouses & Dependents" at bounding box center [94, 279] width 120 height 18
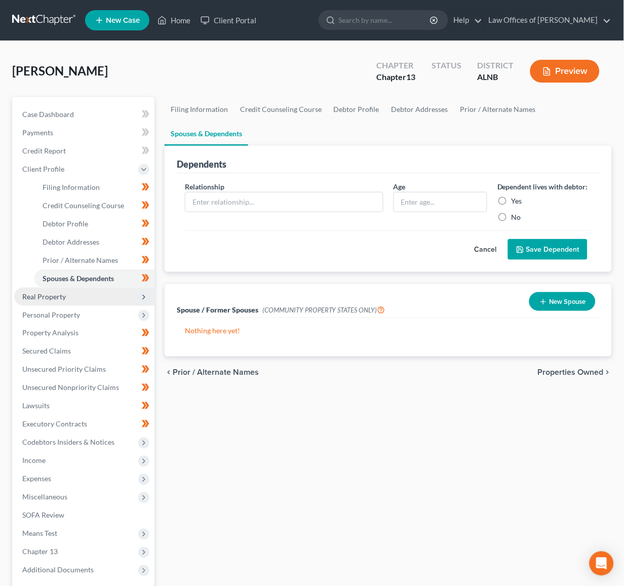
click at [106, 293] on span "Real Property" at bounding box center [84, 297] width 140 height 18
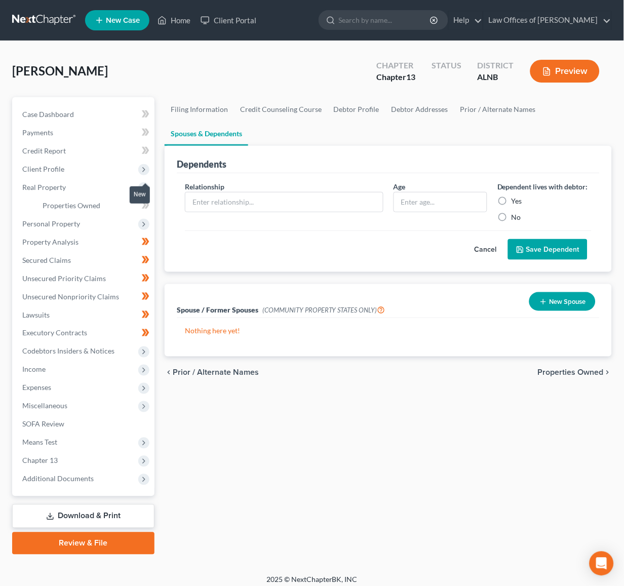
click at [150, 203] on span at bounding box center [146, 206] width 18 height 15
click at [95, 223] on span "Personal Property" at bounding box center [84, 224] width 140 height 18
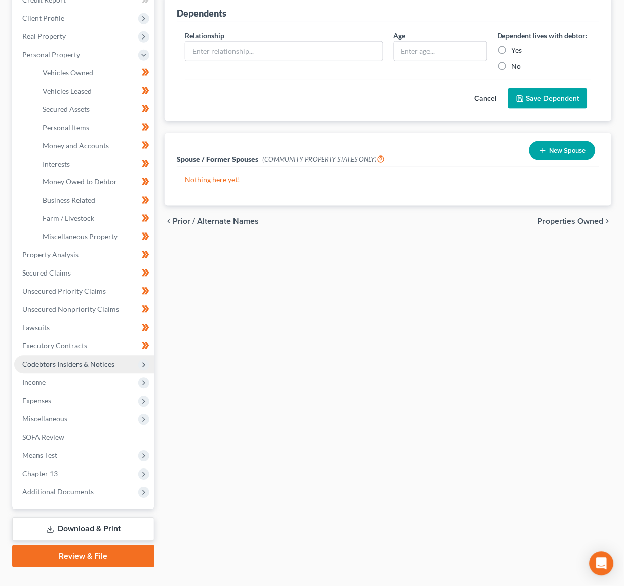
click at [99, 360] on span "Codebtors Insiders & Notices" at bounding box center [68, 364] width 92 height 9
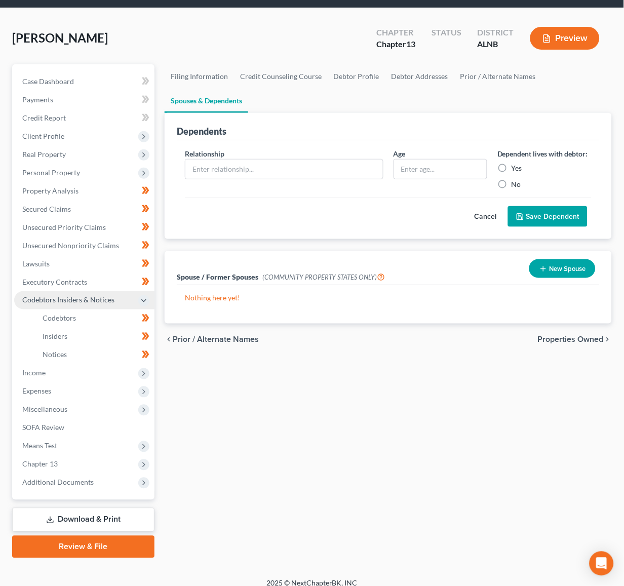
scroll to position [27, 0]
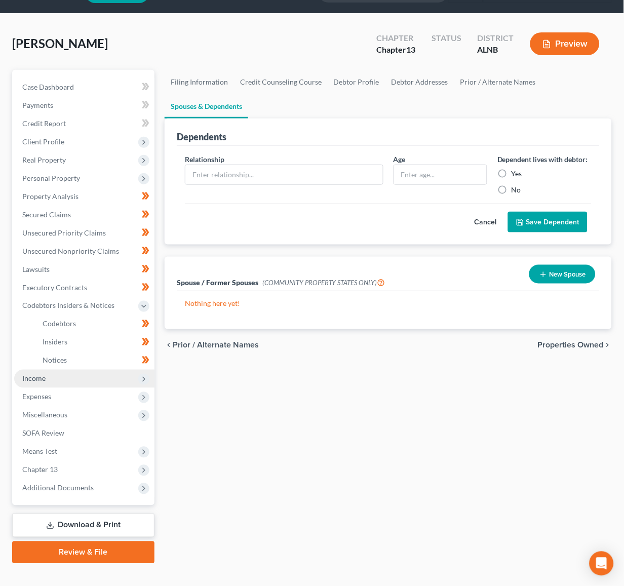
click at [83, 370] on span "Income" at bounding box center [84, 379] width 140 height 18
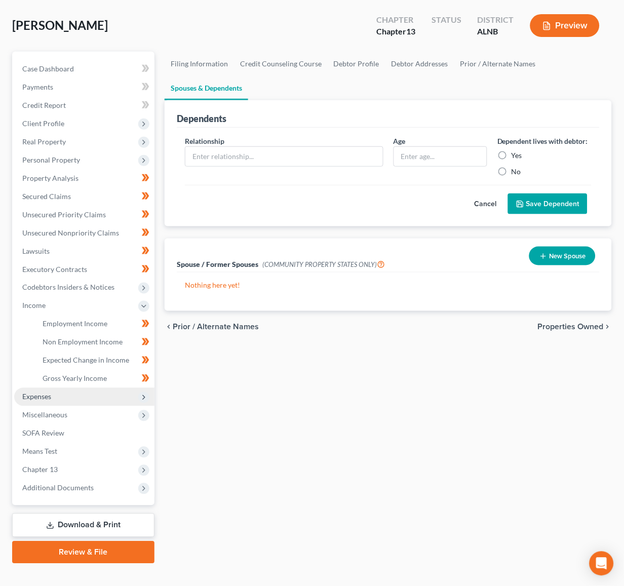
scroll to position [45, 0]
click at [77, 389] on span "Expenses" at bounding box center [84, 398] width 140 height 18
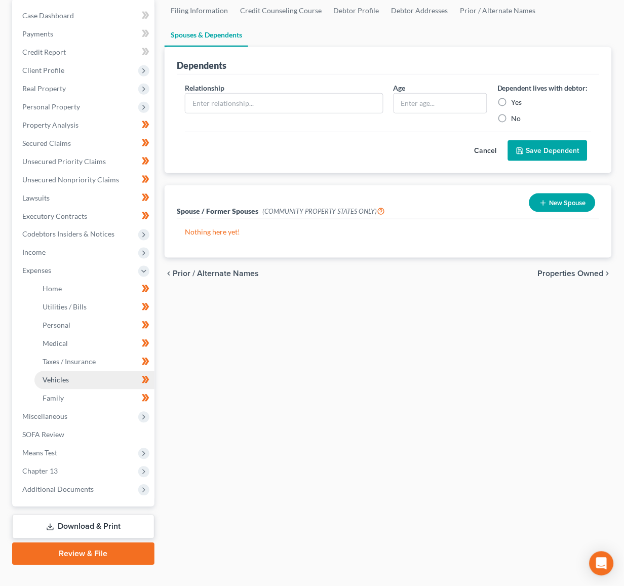
scroll to position [98, 0]
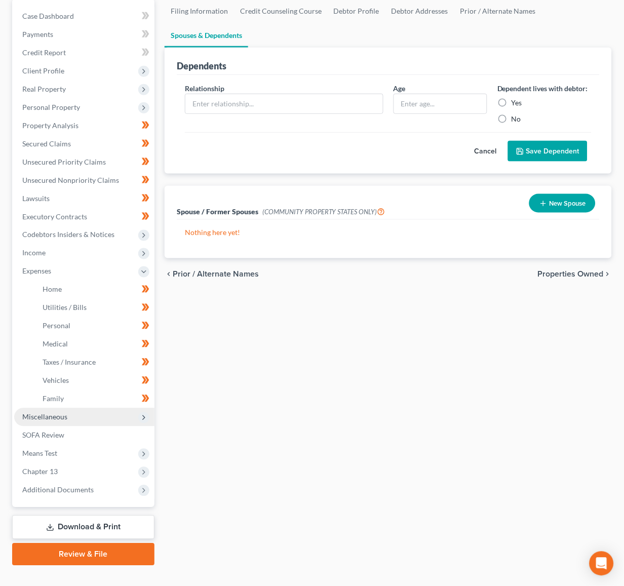
click at [79, 408] on span "Miscellaneous" at bounding box center [84, 417] width 140 height 18
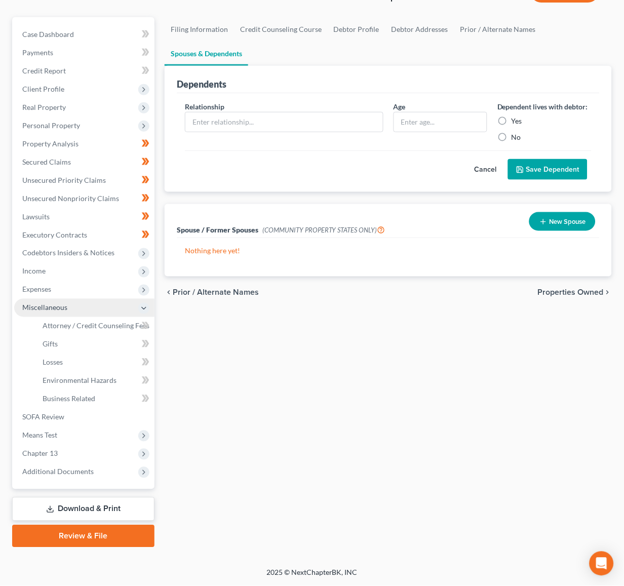
scroll to position [63, 0]
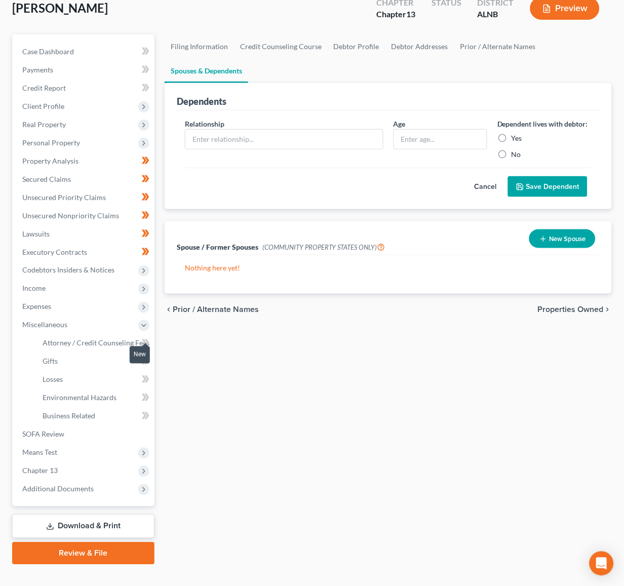
click at [146, 339] on icon at bounding box center [144, 342] width 5 height 7
click at [144, 358] on icon at bounding box center [144, 361] width 5 height 7
click at [142, 355] on icon at bounding box center [146, 361] width 8 height 13
click at [142, 373] on icon at bounding box center [146, 379] width 8 height 13
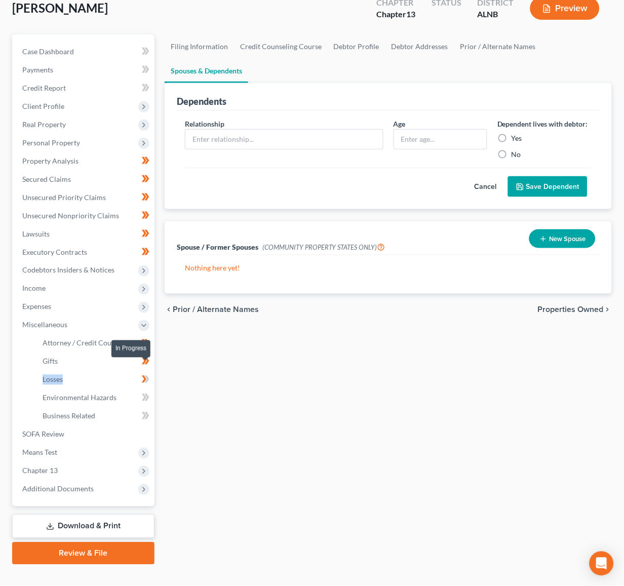
click at [142, 373] on icon at bounding box center [146, 379] width 8 height 13
click at [142, 392] on icon at bounding box center [146, 398] width 8 height 13
drag, startPoint x: 142, startPoint y: 387, endPoint x: 143, endPoint y: 397, distance: 10.2
click at [142, 392] on icon at bounding box center [146, 398] width 8 height 13
click at [145, 412] on icon at bounding box center [147, 415] width 5 height 7
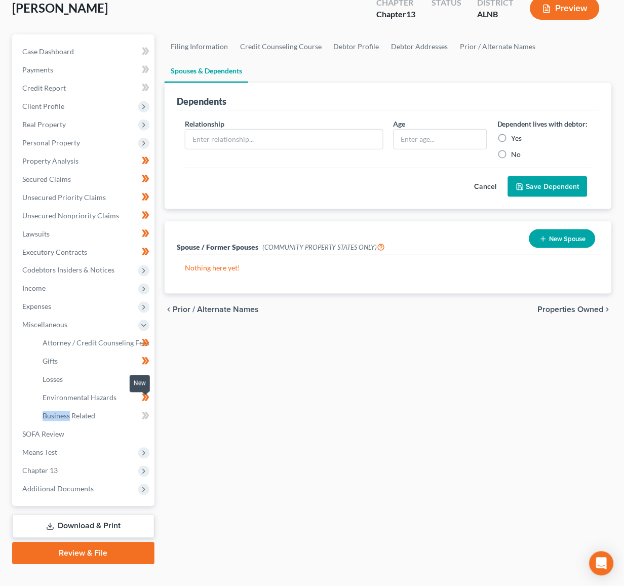
click at [145, 412] on icon at bounding box center [147, 415] width 5 height 7
click at [56, 49] on span "Case Dashboard" at bounding box center [48, 51] width 52 height 9
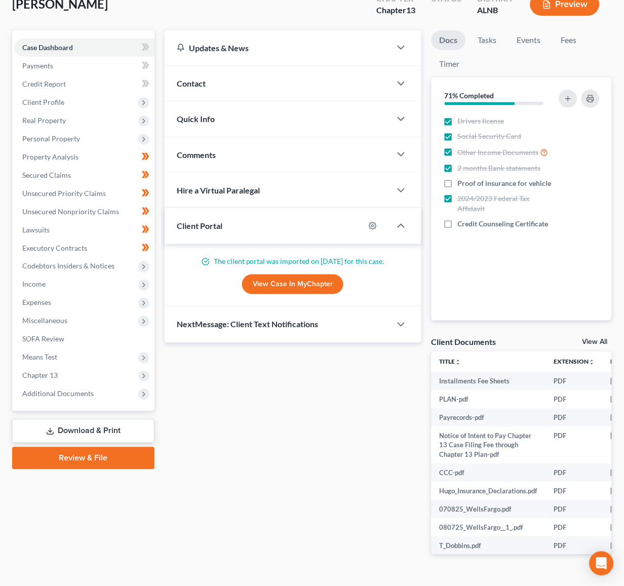
scroll to position [67, 0]
click at [601, 339] on link "View All" at bounding box center [595, 342] width 25 height 7
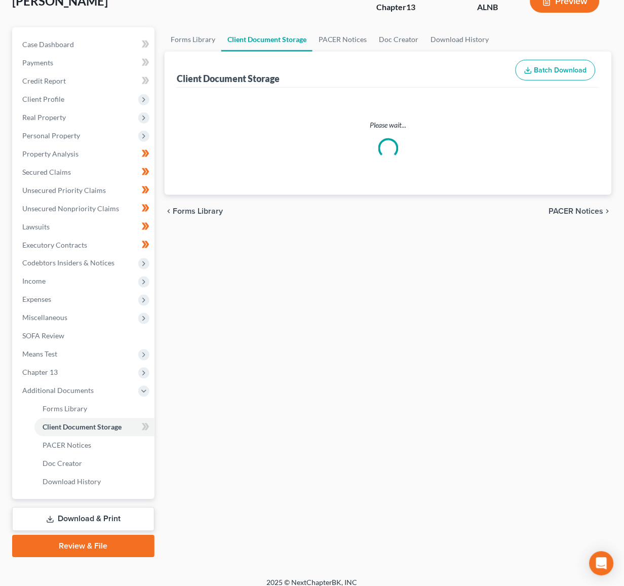
scroll to position [3, 0]
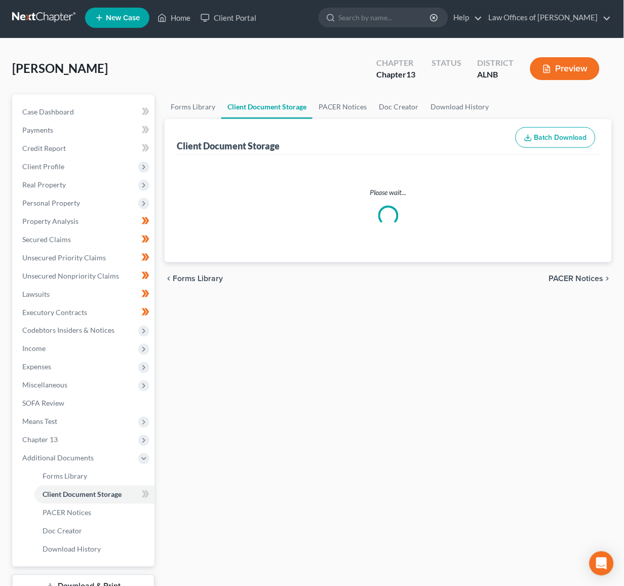
select select "5"
select select "22"
select select "19"
select select "10"
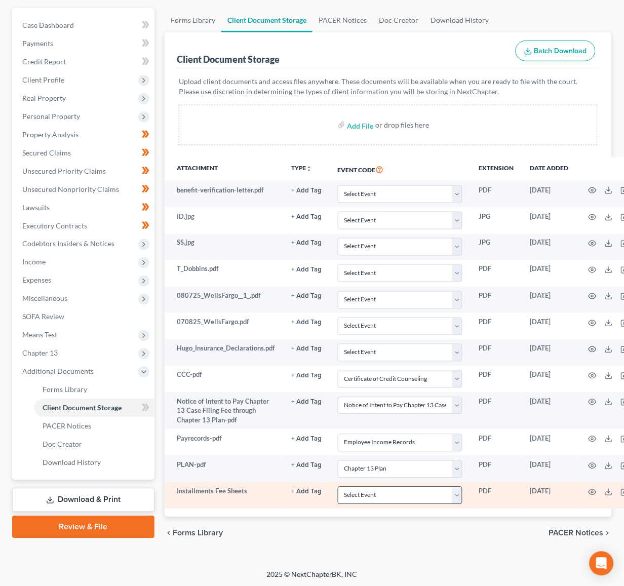
scroll to position [89, 0]
select select "23"
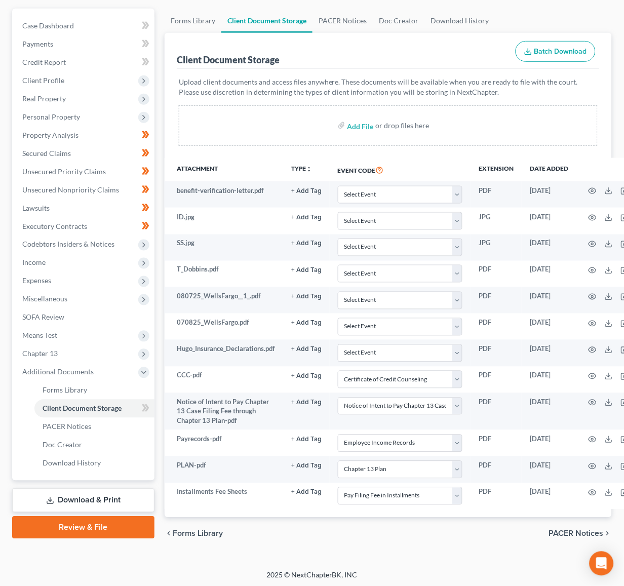
click at [65, 517] on link "Review & File" at bounding box center [83, 528] width 142 height 22
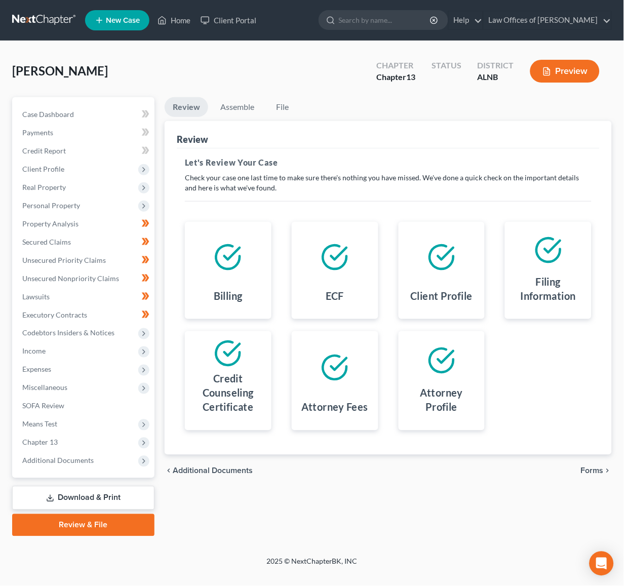
click at [599, 467] on span "Forms" at bounding box center [592, 471] width 23 height 8
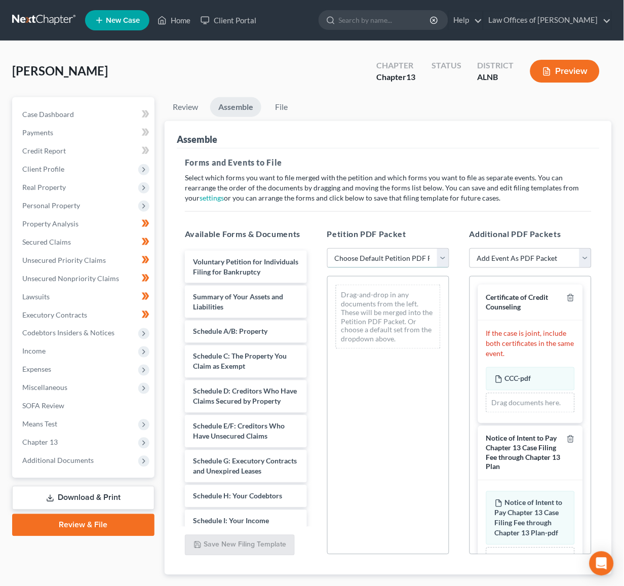
select select "0"
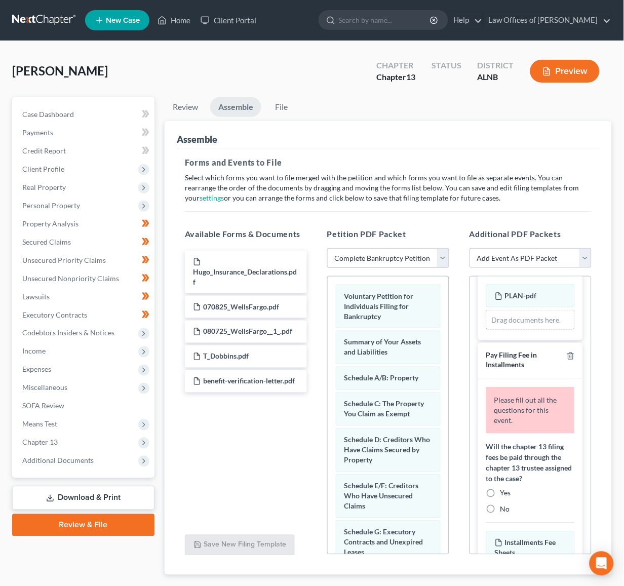
scroll to position [783, 0]
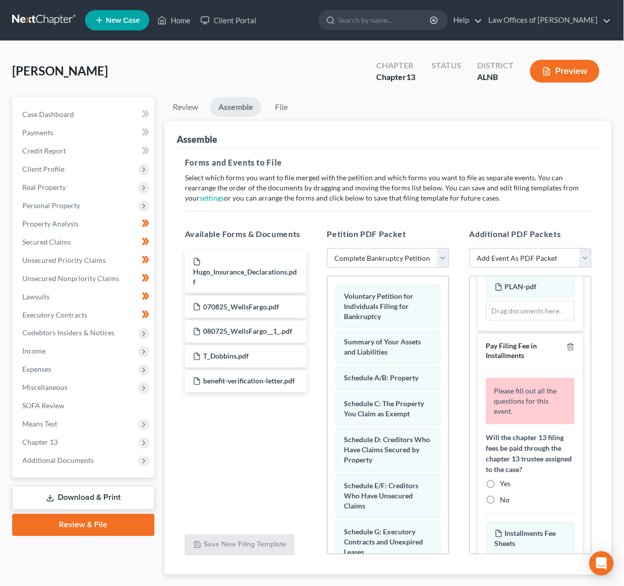
click at [501, 479] on label "Yes" at bounding box center [506, 484] width 11 height 10
click at [505, 479] on input "Yes" at bounding box center [508, 482] width 7 height 7
radio input "true"
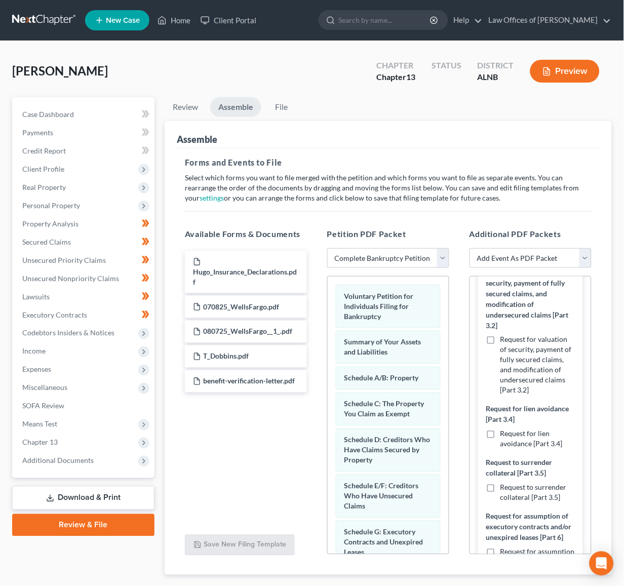
scroll to position [0, 1]
click at [501, 336] on label "Request for valuation of security, payment of fully secured claims, and modific…" at bounding box center [538, 366] width 74 height 61
click at [505, 336] on input "Request for valuation of security, payment of fully secured claims, and modific…" at bounding box center [508, 339] width 7 height 7
checkbox input "true"
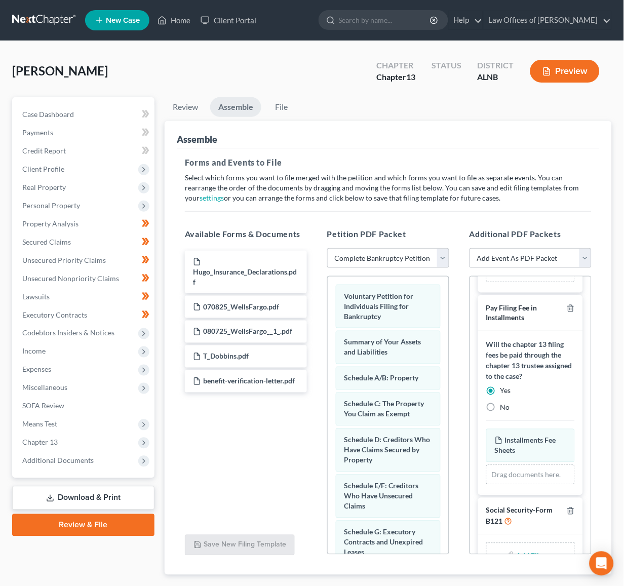
scroll to position [820, 0]
click at [538, 548] on input "file" at bounding box center [528, 557] width 24 height 18
type input "C:\fakepath\SIGNED SSN.pdf"
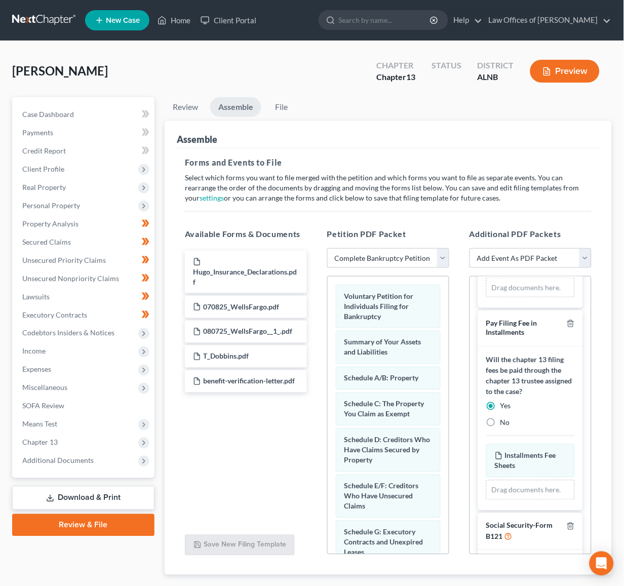
scroll to position [805, 0]
click at [43, 16] on link at bounding box center [44, 20] width 65 height 18
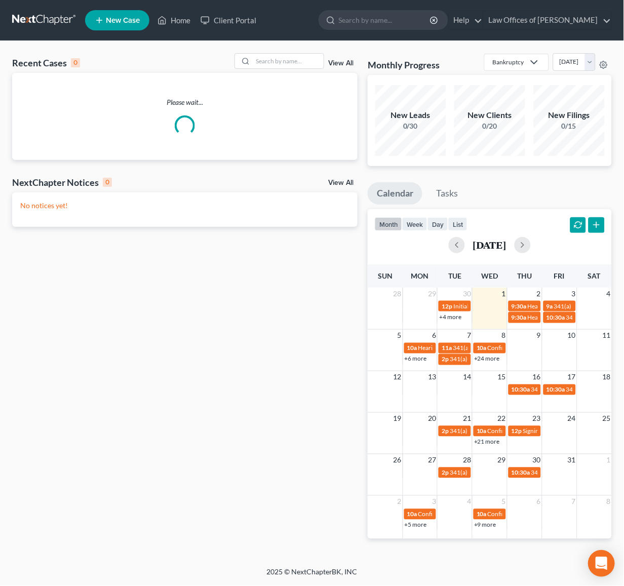
click at [608, 569] on icon "Open Intercom Messenger" at bounding box center [601, 563] width 13 height 13
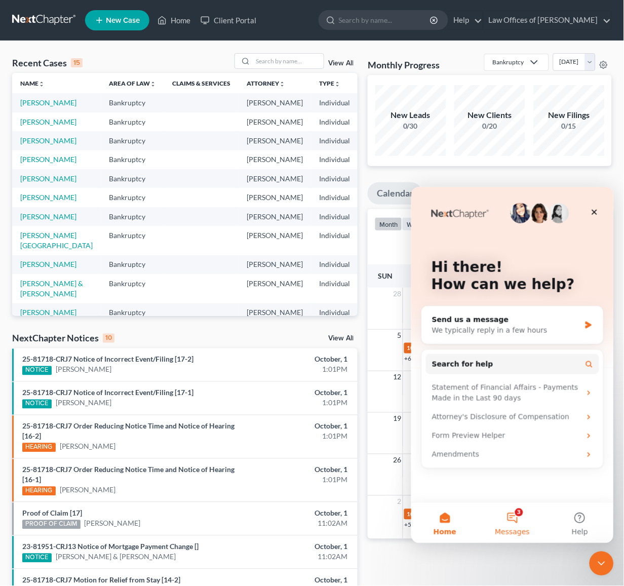
click at [511, 520] on button "3 Messages" at bounding box center [511, 523] width 67 height 41
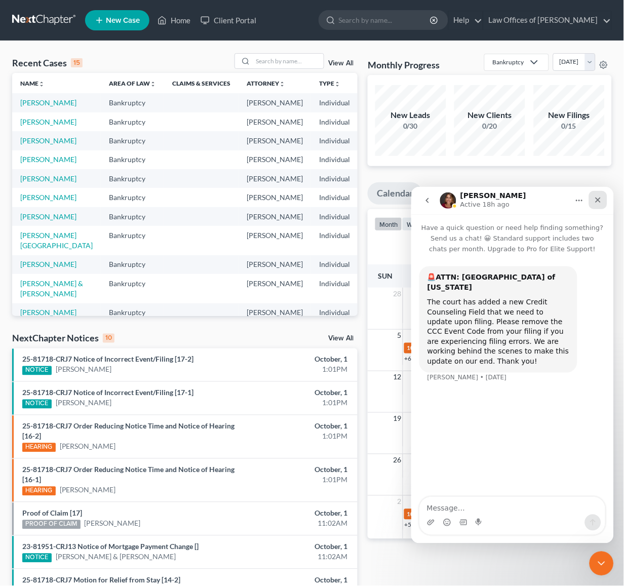
click at [597, 198] on icon "Close" at bounding box center [598, 200] width 8 height 8
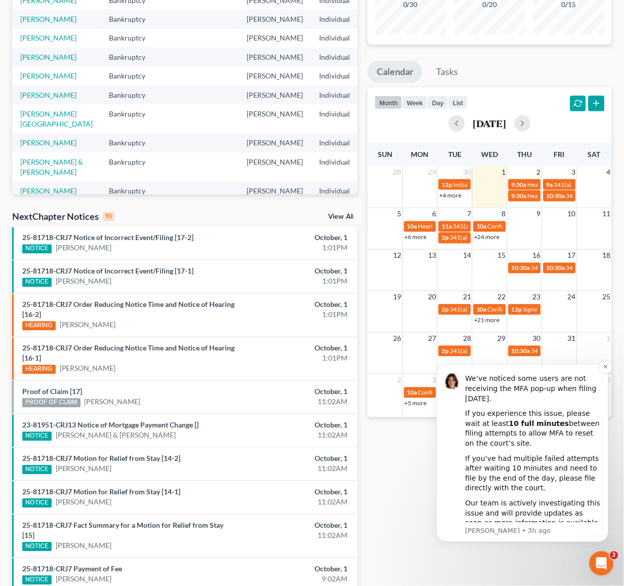
scroll to position [122, 0]
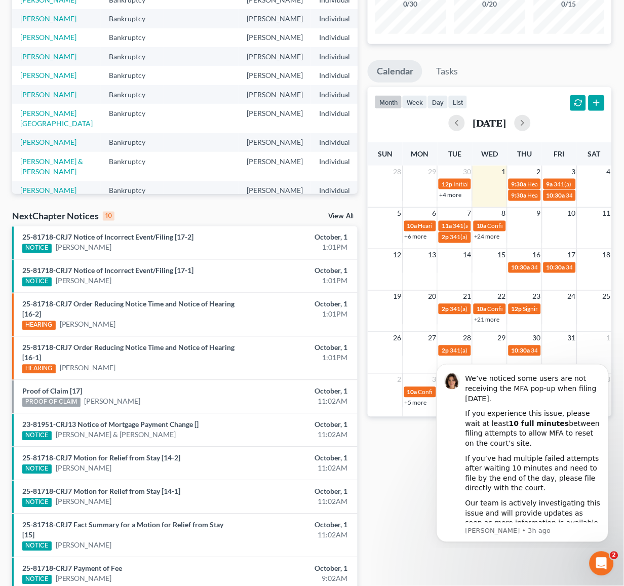
click at [423, 512] on div "Monthly Progress Bankruptcy Bankruptcy Other [DATE] [DATE] [DATE] [DATE] [DATE]…" at bounding box center [490, 269] width 254 height 676
click at [576, 562] on div "Monthly Progress Bankruptcy Bankruptcy Other [DATE] [DATE] [DATE] [DATE] [DATE]…" at bounding box center [490, 269] width 254 height 676
click at [605, 562] on icon "Open Intercom Messenger" at bounding box center [600, 562] width 17 height 17
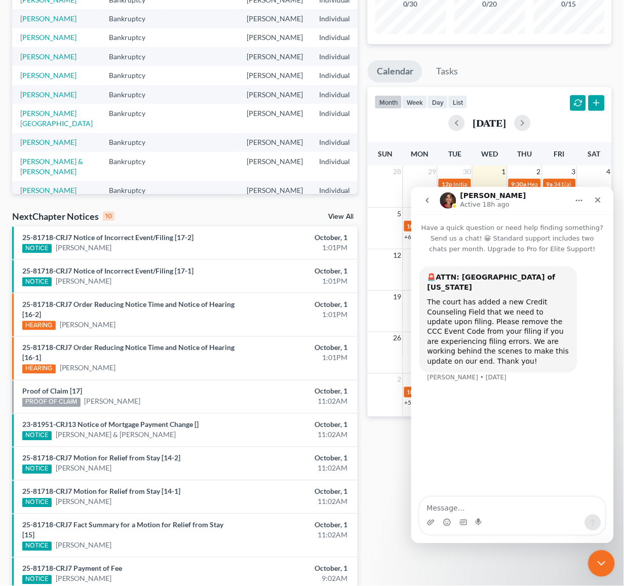
click at [605, 562] on icon "Close Intercom Messenger" at bounding box center [600, 562] width 12 height 12
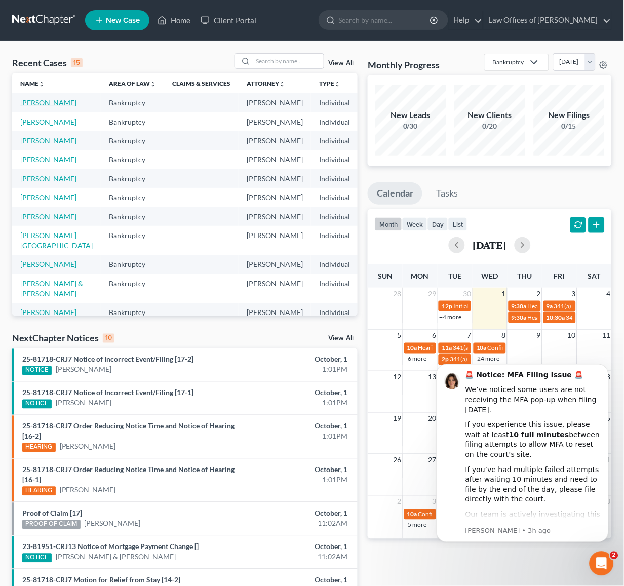
click at [32, 103] on link "[PERSON_NAME]" at bounding box center [48, 102] width 56 height 9
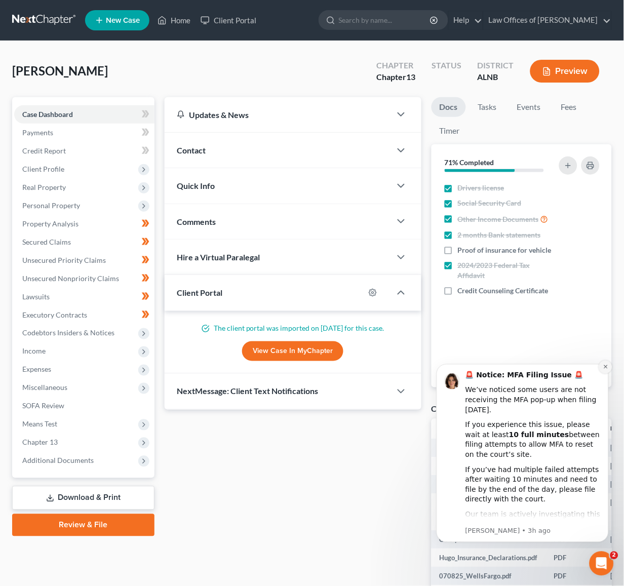
click at [604, 365] on icon "Dismiss notification" at bounding box center [606, 367] width 6 height 6
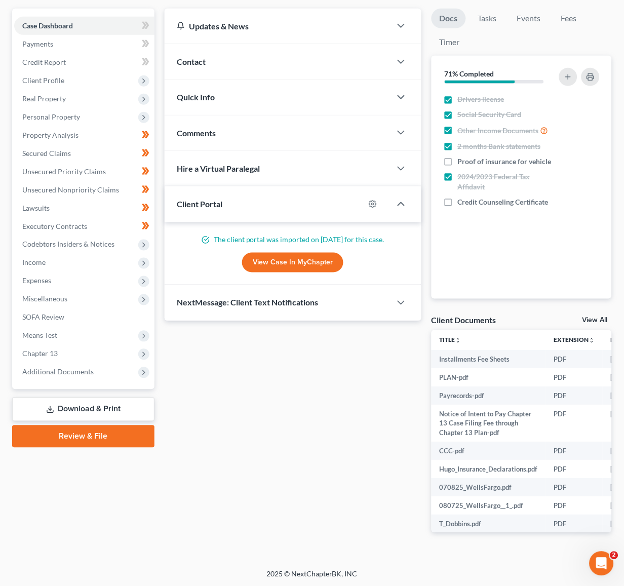
scroll to position [88, 0]
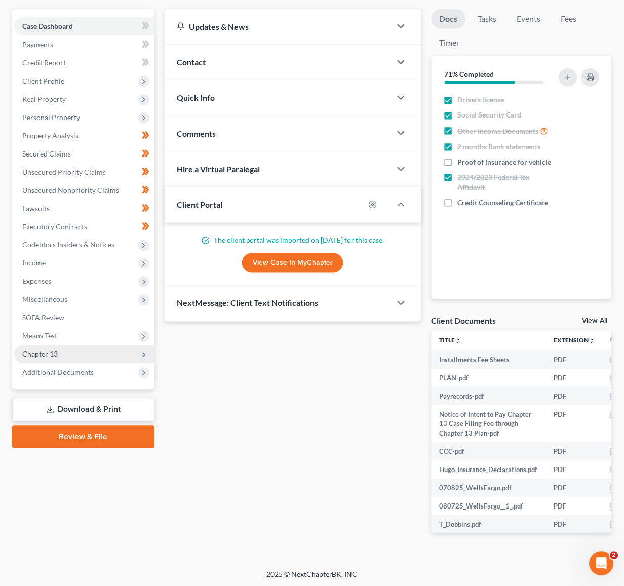
click at [122, 428] on link "Review & File" at bounding box center [83, 437] width 142 height 22
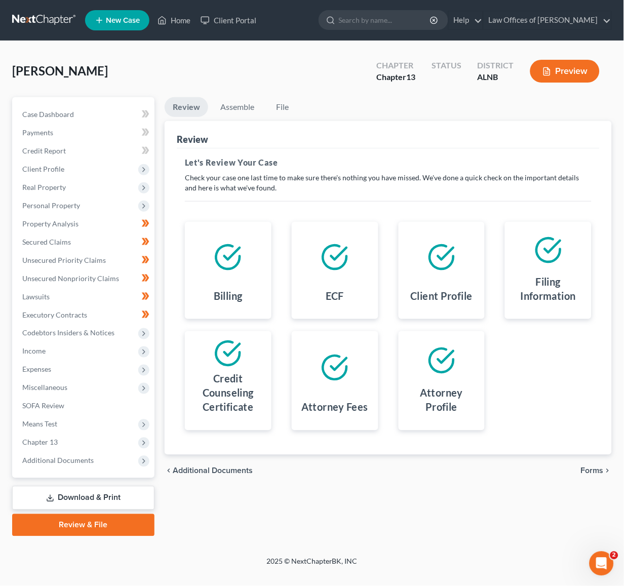
click at [590, 467] on span "Forms" at bounding box center [592, 471] width 23 height 8
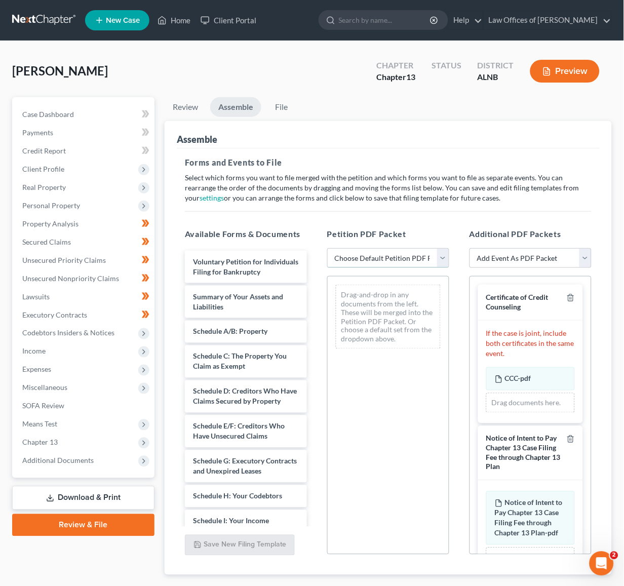
select select "0"
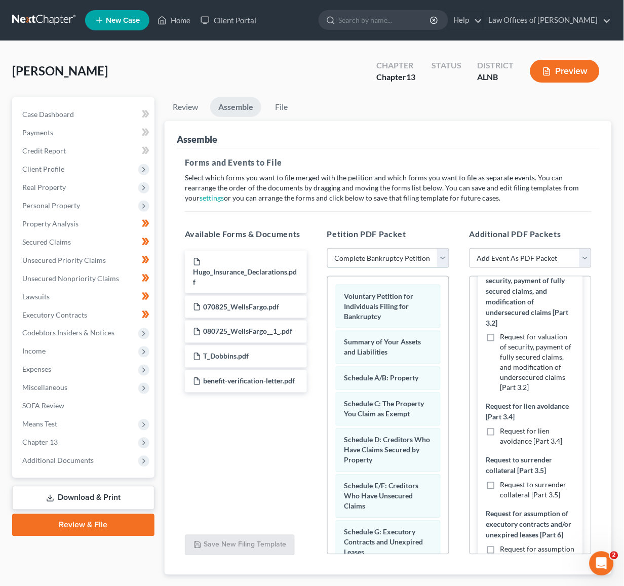
scroll to position [448, 0]
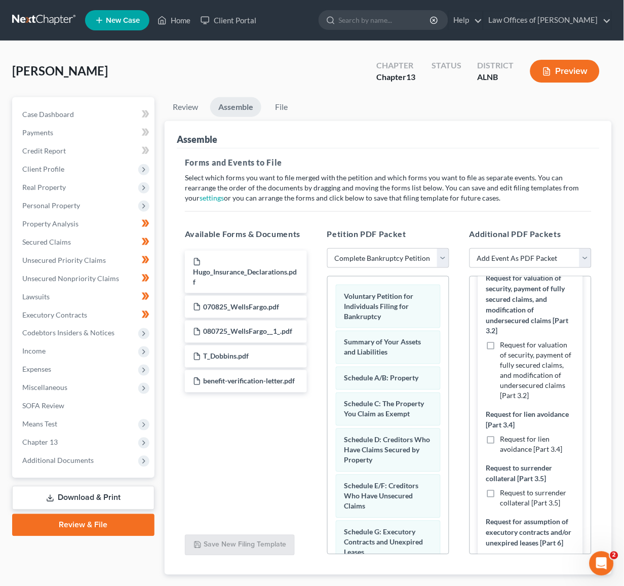
click at [501, 340] on label "Request for valuation of security, payment of fully secured claims, and modific…" at bounding box center [538, 370] width 74 height 61
click at [505, 340] on input "Request for valuation of security, payment of fully secured claims, and modific…" at bounding box center [508, 343] width 7 height 7
checkbox input "true"
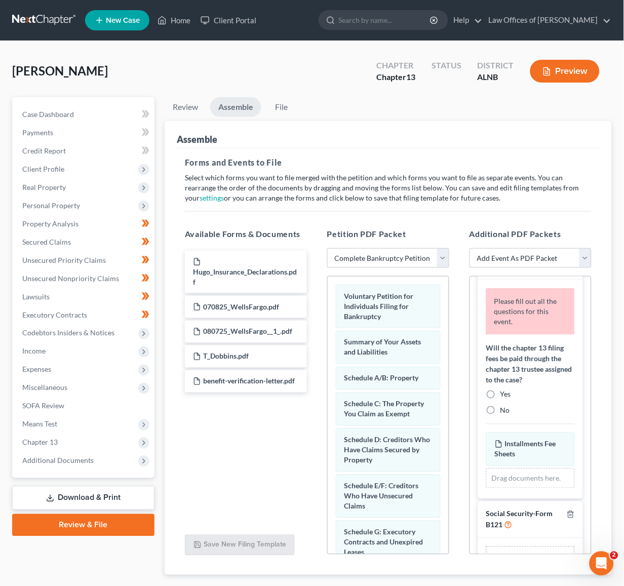
drag, startPoint x: 498, startPoint y: 360, endPoint x: 502, endPoint y: 365, distance: 7.2
click at [501, 390] on label "Yes" at bounding box center [506, 395] width 11 height 10
click at [505, 390] on input "Yes" at bounding box center [508, 393] width 7 height 7
radio input "true"
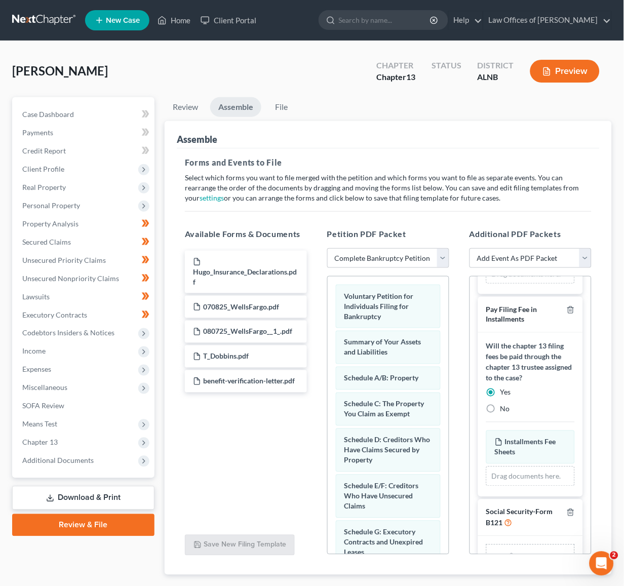
click at [520, 548] on input "file" at bounding box center [528, 557] width 24 height 18
type input "C:\fakepath\SIGNED SSN.pdf"
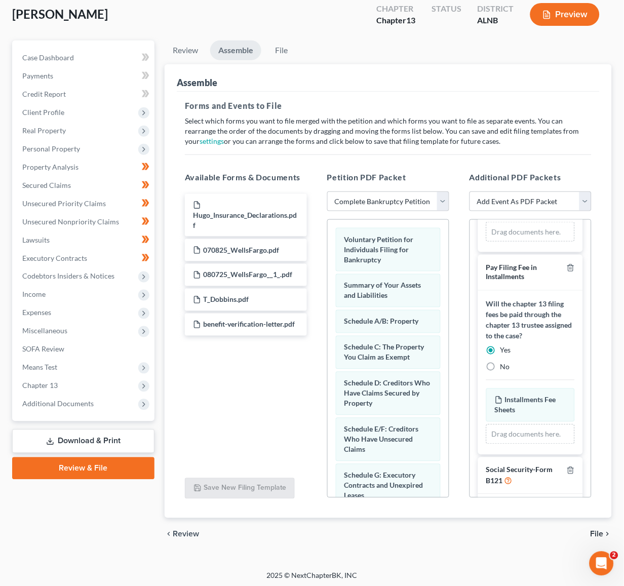
scroll to position [56, 0]
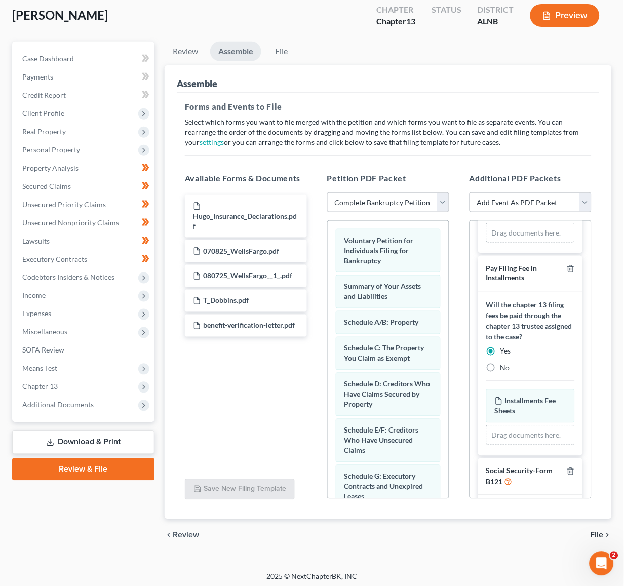
click at [599, 531] on span "File" at bounding box center [597, 535] width 13 height 8
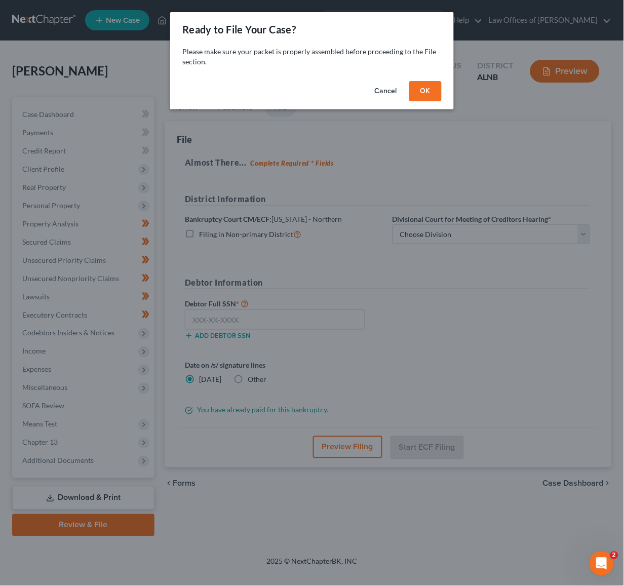
scroll to position [0, 0]
click at [421, 91] on button "OK" at bounding box center [425, 91] width 32 height 20
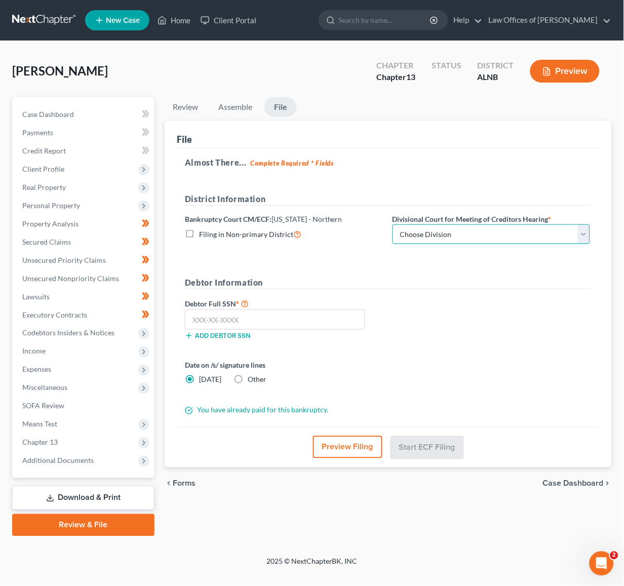
select select "2"
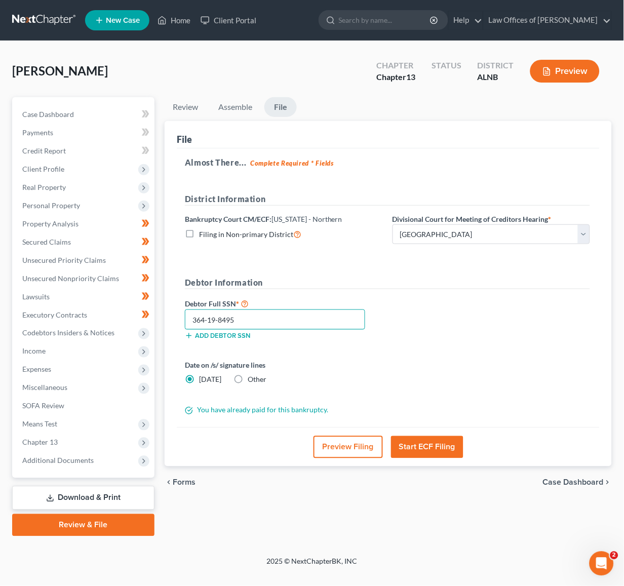
type input "364-19-8495"
click at [436, 450] on button "Start ECF Filing" at bounding box center [427, 447] width 72 height 22
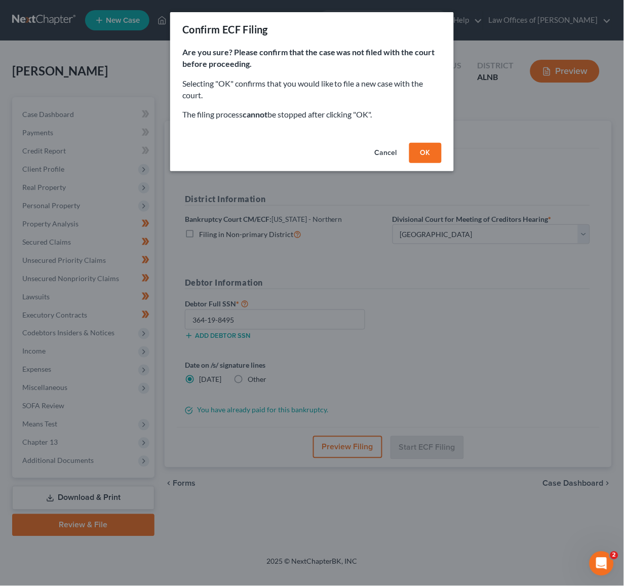
click at [425, 149] on button "OK" at bounding box center [425, 153] width 32 height 20
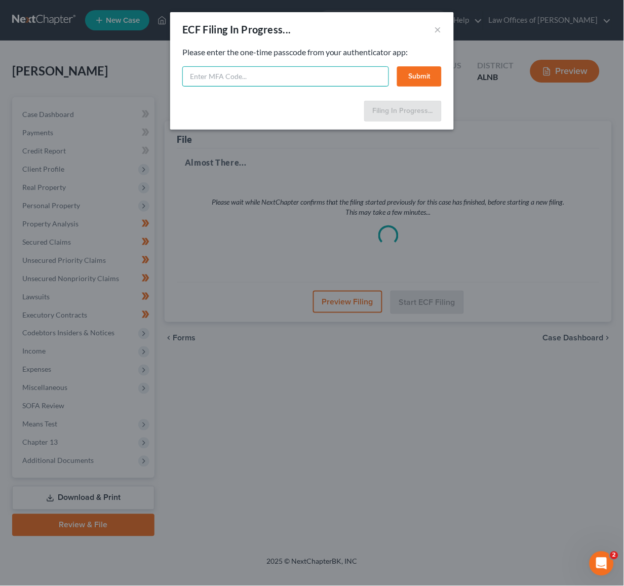
click at [265, 82] on input "text" at bounding box center [285, 76] width 207 height 20
type input "128502"
click at [428, 77] on button "Submit" at bounding box center [419, 76] width 45 height 20
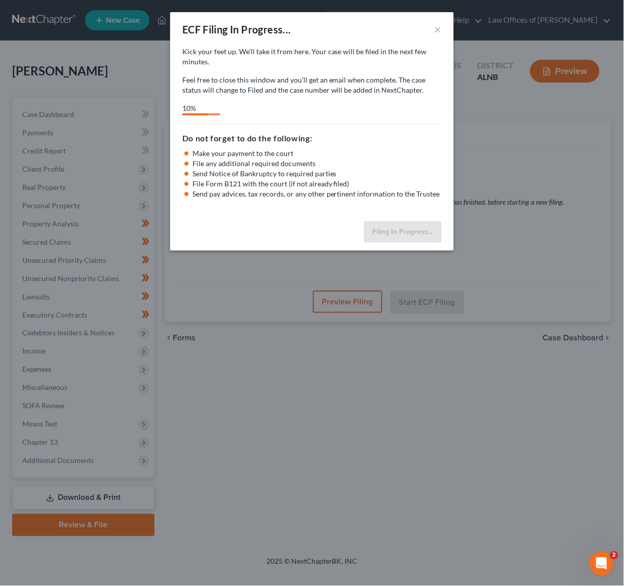
select select "2"
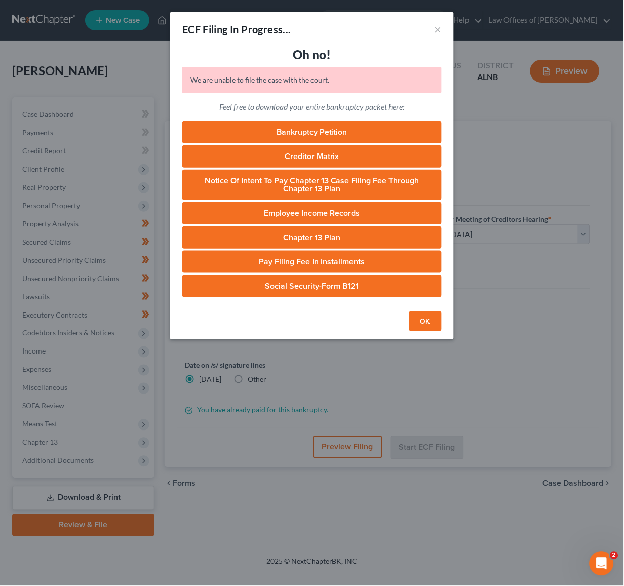
click at [311, 132] on link "Bankruptcy Petition" at bounding box center [311, 132] width 259 height 22
click at [352, 154] on link "Creditor Matrix" at bounding box center [311, 156] width 259 height 22
click at [281, 187] on link "Notice of Intent to Pay Chapter 13 Case Filing Fee through Chapter 13 Plan" at bounding box center [311, 185] width 259 height 30
click at [316, 208] on link "Employee Income Records" at bounding box center [311, 213] width 259 height 22
click at [309, 236] on link "Chapter 13 Plan" at bounding box center [311, 237] width 259 height 22
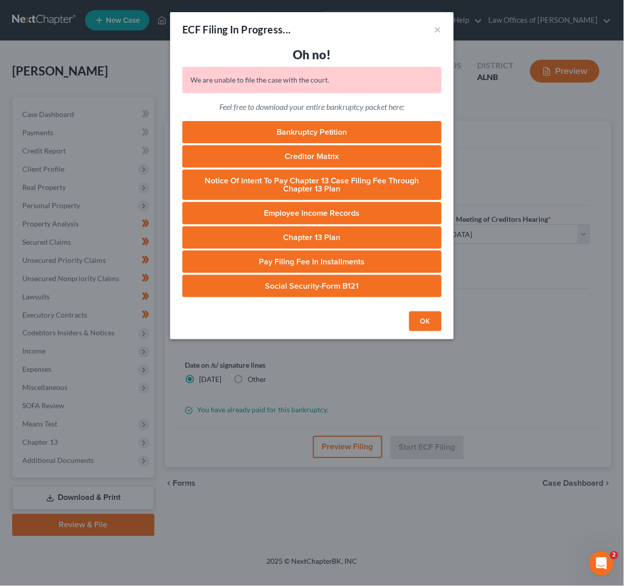
click at [295, 258] on link "Pay Filing Fee in Installments" at bounding box center [311, 262] width 259 height 22
click at [316, 275] on link "Social Security-Form B121" at bounding box center [311, 286] width 259 height 22
click at [426, 322] on button "OK" at bounding box center [425, 322] width 32 height 20
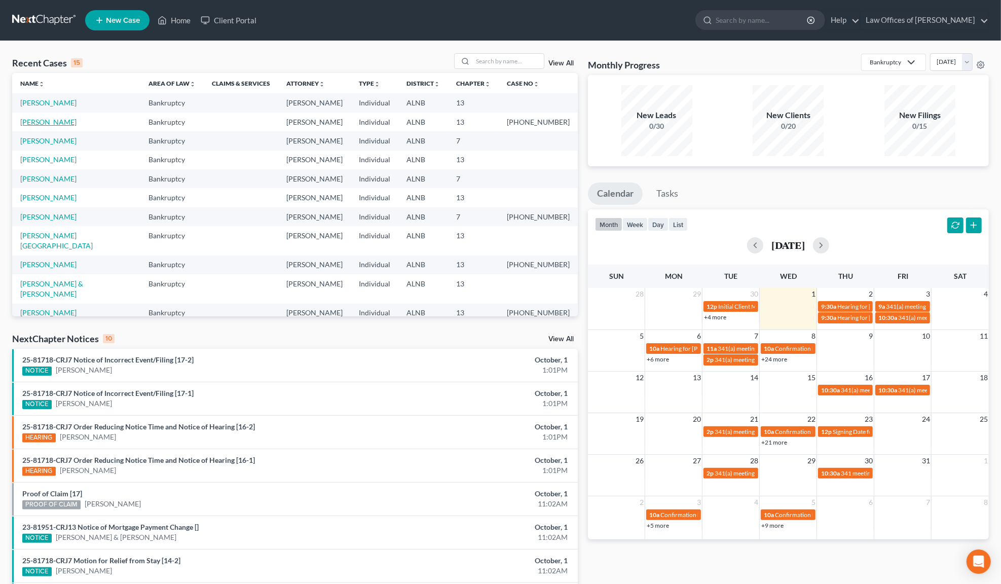
click at [43, 119] on link "[PERSON_NAME]" at bounding box center [48, 122] width 56 height 9
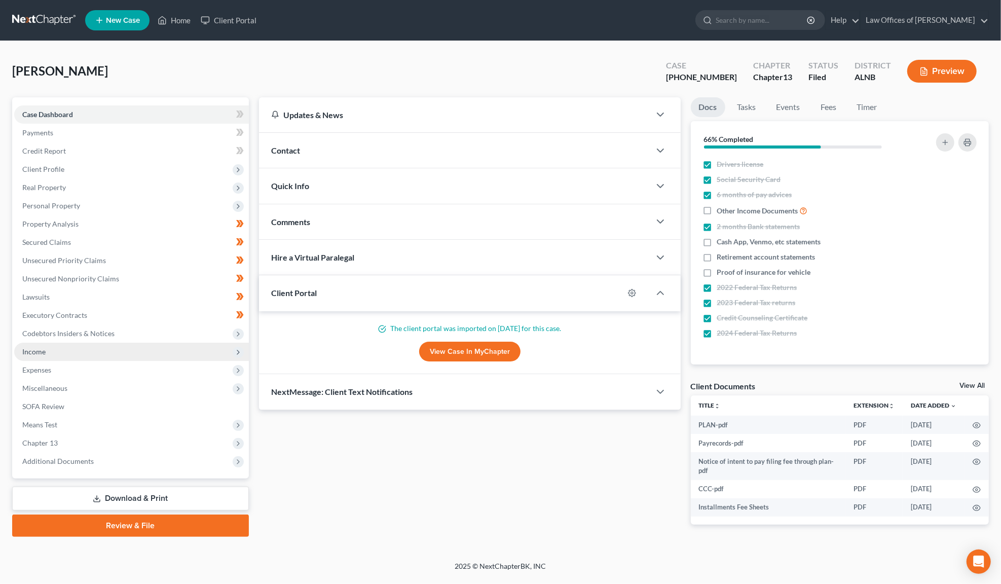
click at [45, 346] on span "Income" at bounding box center [131, 351] width 235 height 18
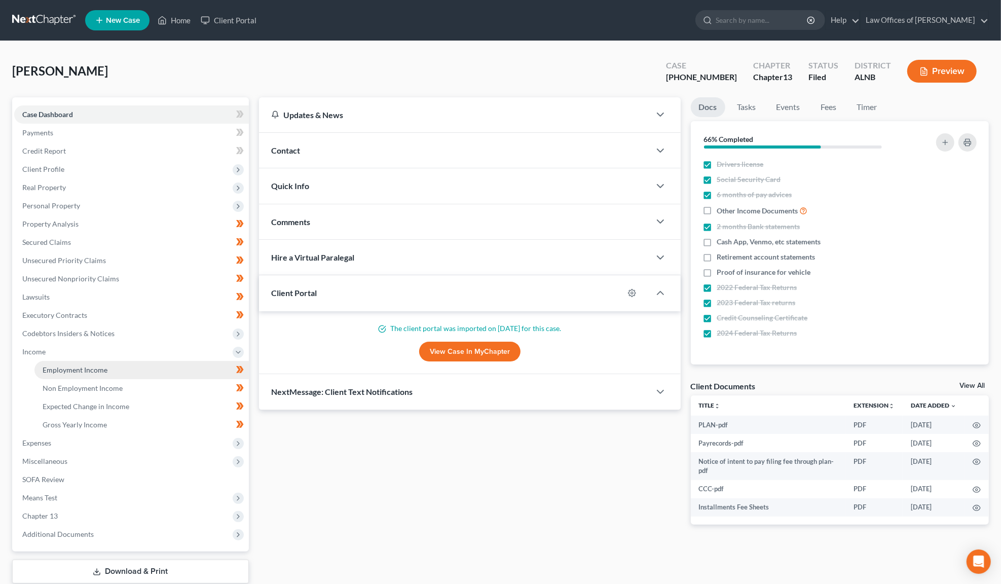
click at [55, 365] on span "Employment Income" at bounding box center [75, 369] width 65 height 9
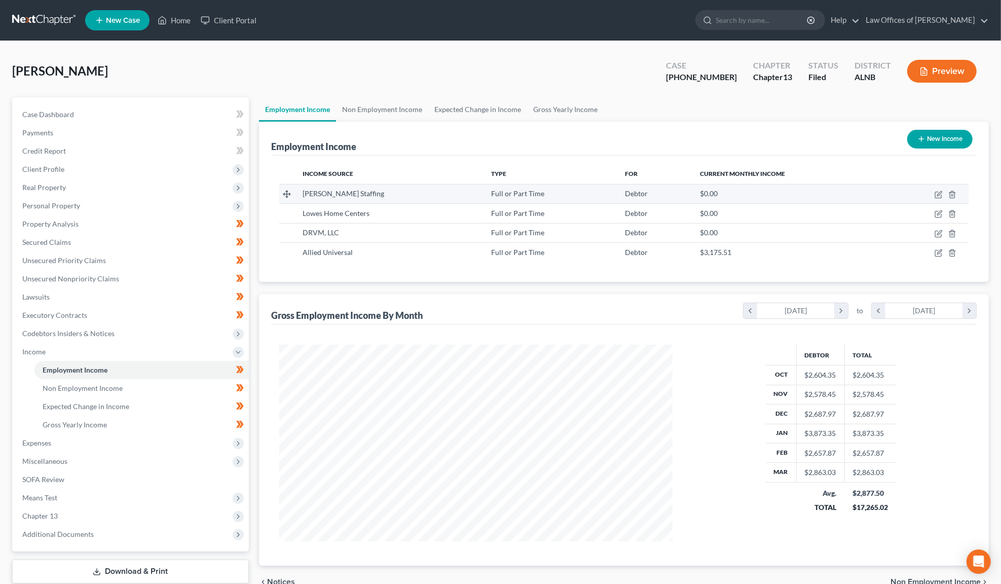
scroll to position [197, 414]
click at [168, 559] on link "Download & Print" at bounding box center [130, 571] width 237 height 24
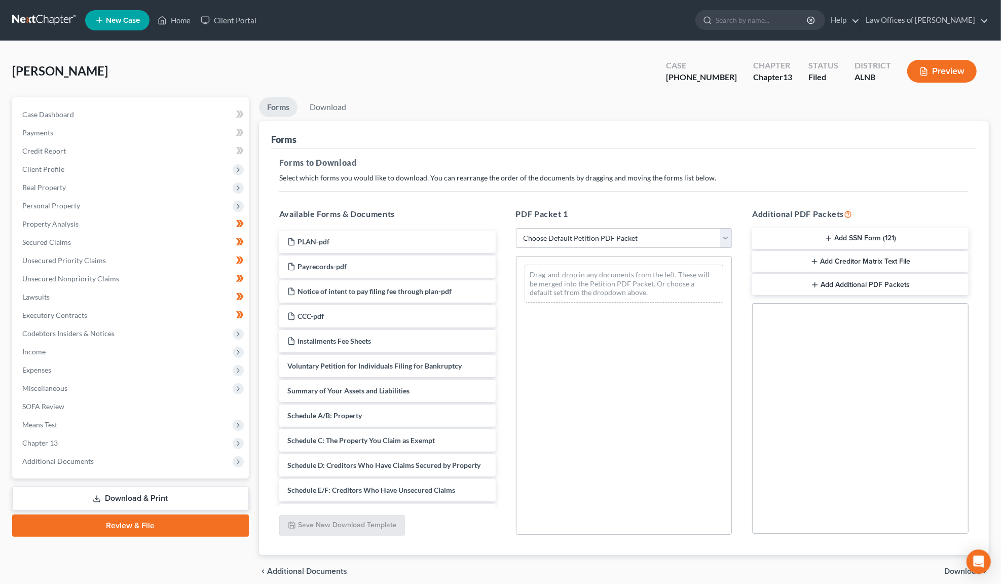
select select "2"
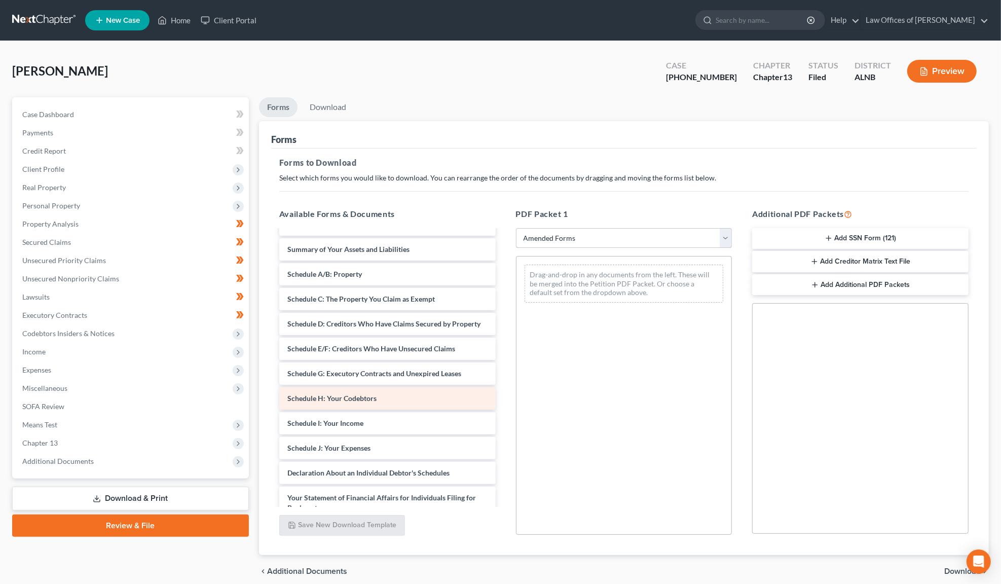
scroll to position [21, 0]
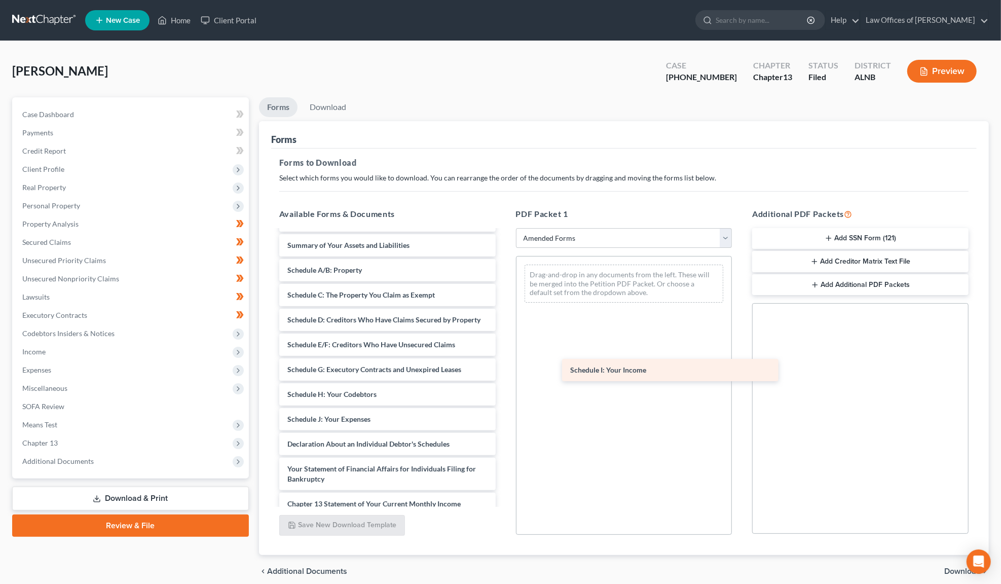
drag, startPoint x: 331, startPoint y: 414, endPoint x: 614, endPoint y: 372, distance: 285.8
click at [504, 372] on div "Schedule I: Your Income Voluntary Petition for Individuals Filing for Bankruptc…" at bounding box center [387, 416] width 233 height 415
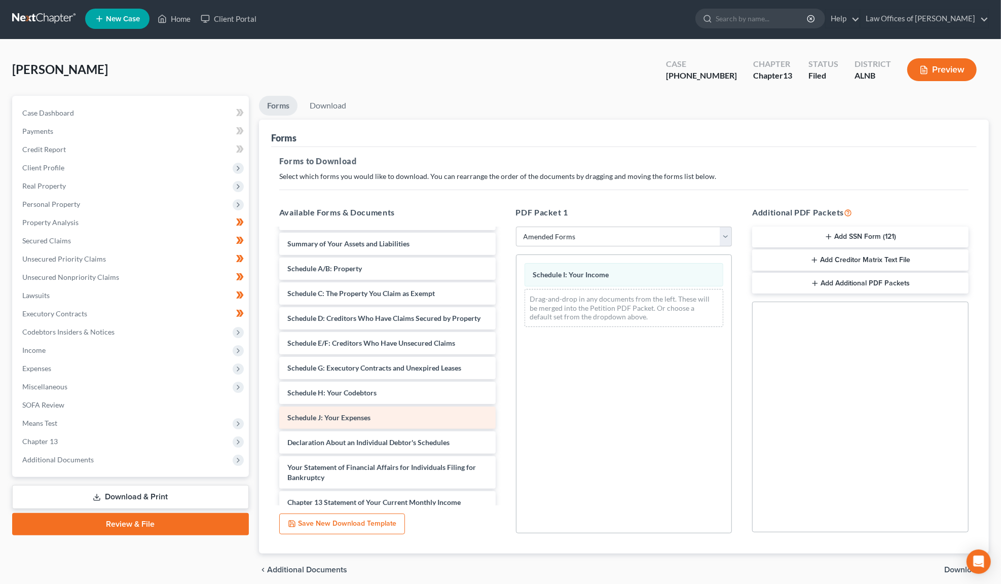
scroll to position [2, 0]
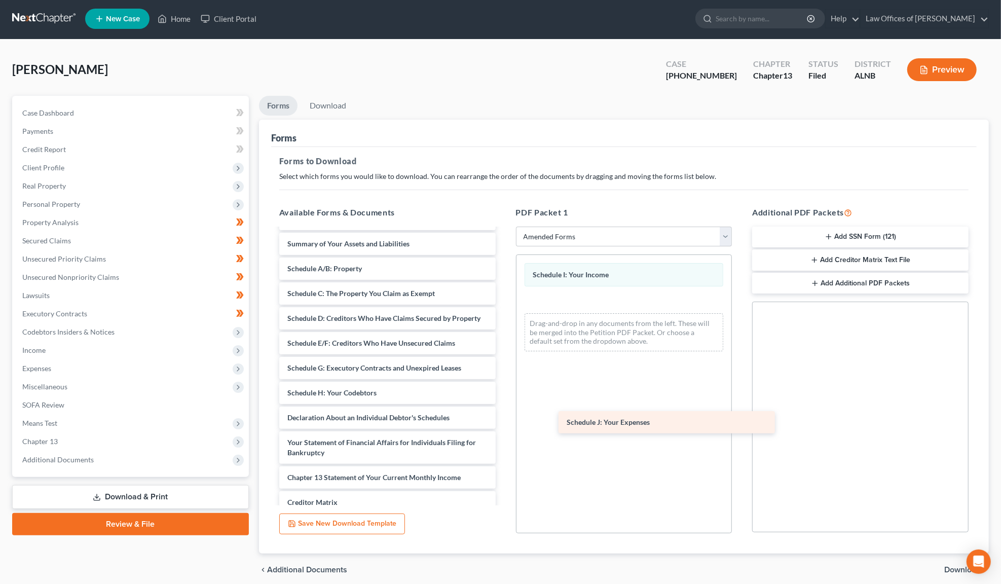
drag, startPoint x: 316, startPoint y: 409, endPoint x: 594, endPoint y: 417, distance: 278.3
click at [504, 417] on div "Schedule J: Your Expenses Voluntary Petition for Individuals Filing for Bankrup…" at bounding box center [387, 403] width 233 height 390
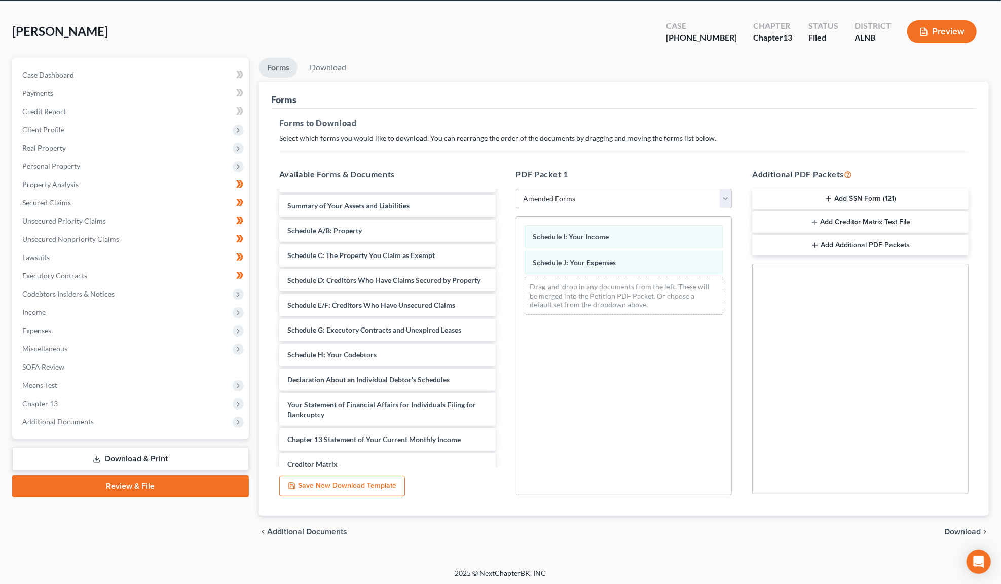
scroll to position [39, 0]
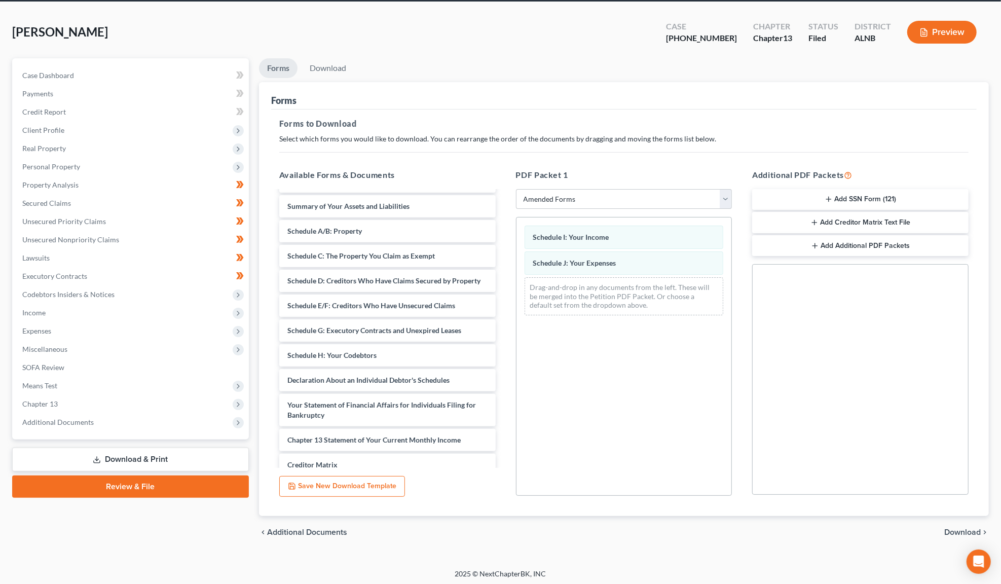
click at [957, 528] on span "Download" at bounding box center [962, 532] width 36 height 8
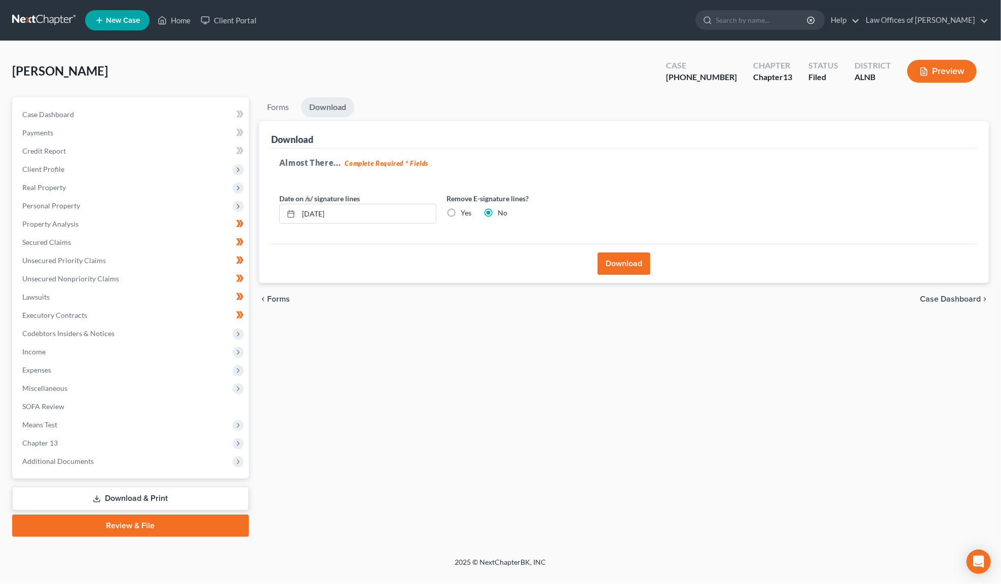
click at [627, 260] on button "Download" at bounding box center [623, 263] width 53 height 22
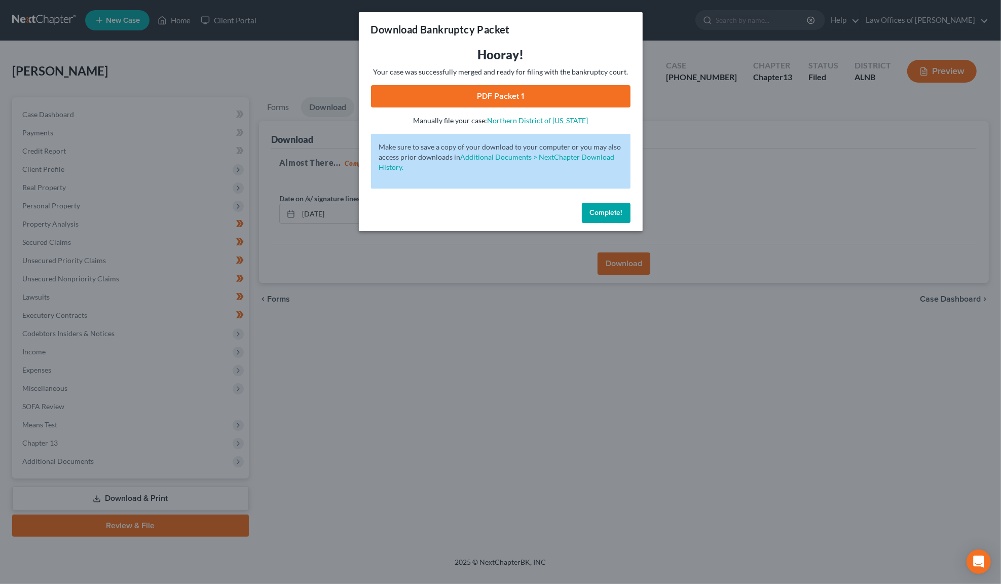
click at [482, 94] on link "PDF Packet 1" at bounding box center [500, 96] width 259 height 22
click at [603, 208] on span "Complete!" at bounding box center [606, 212] width 32 height 9
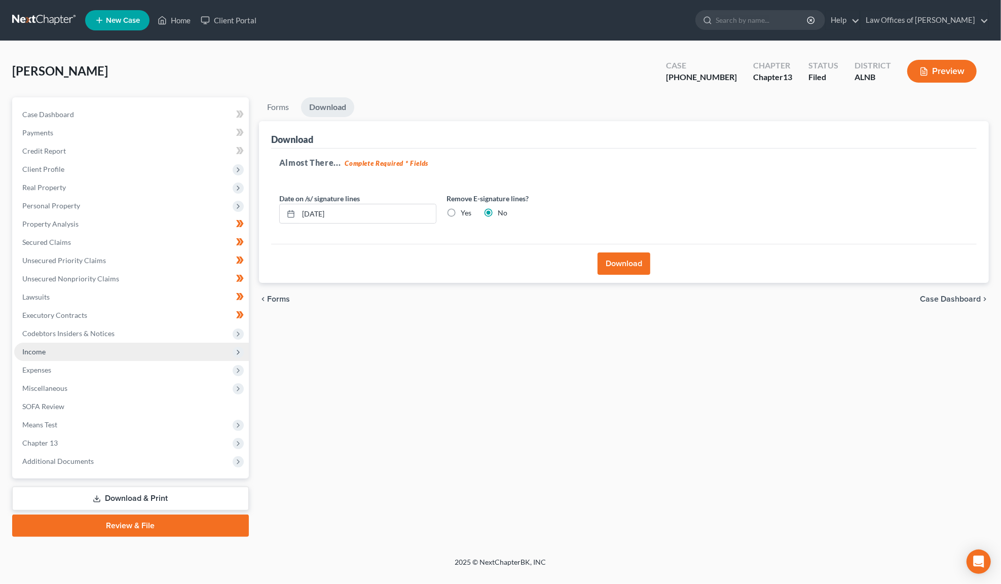
click at [67, 346] on span "Income" at bounding box center [131, 351] width 235 height 18
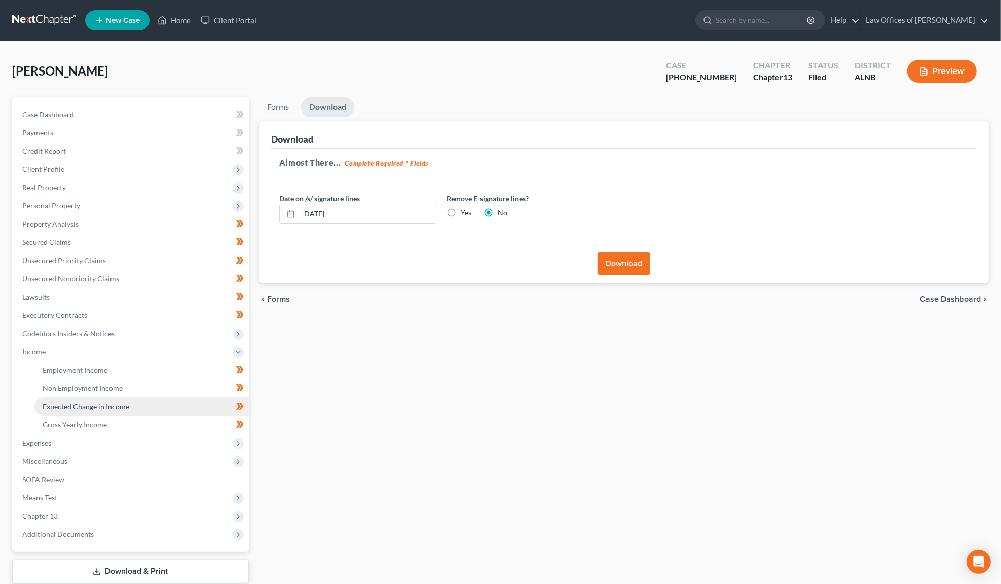
click at [150, 399] on link "Expected Change in Income" at bounding box center [141, 406] width 214 height 18
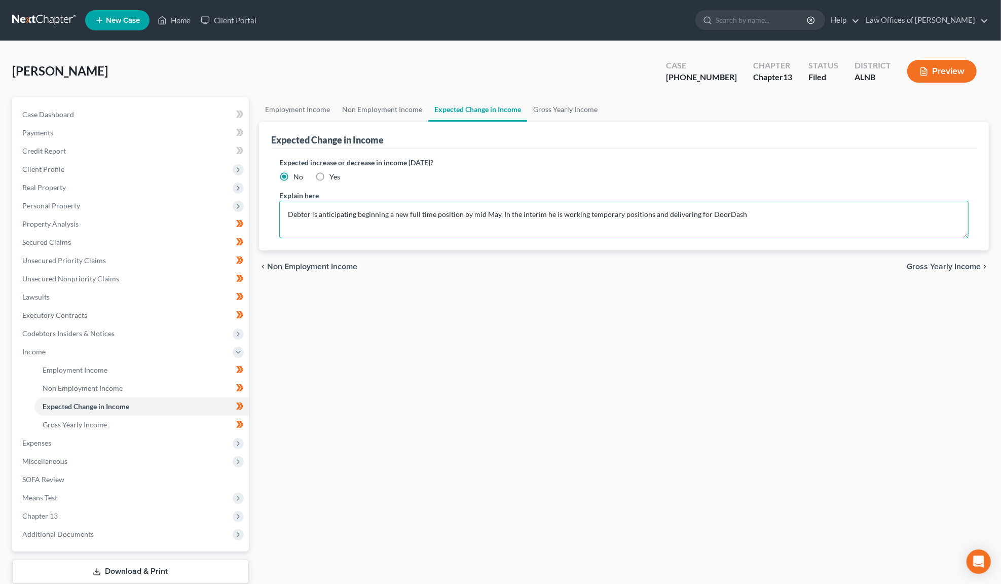
click at [328, 216] on textarea "Debtor is anticipating beginning a new full time position by mid May. In the in…" at bounding box center [623, 219] width 689 height 37
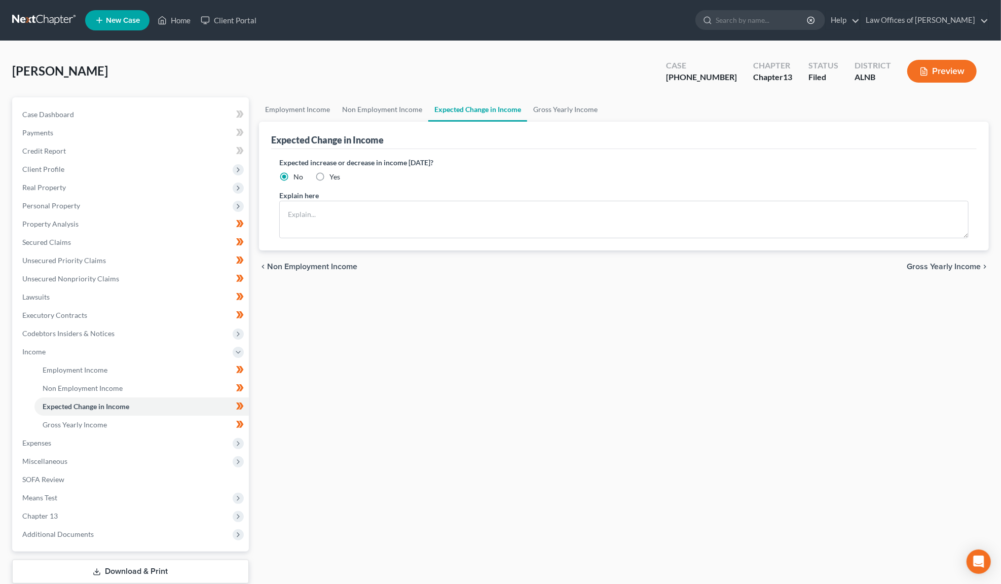
click at [129, 559] on link "Download & Print" at bounding box center [130, 571] width 237 height 24
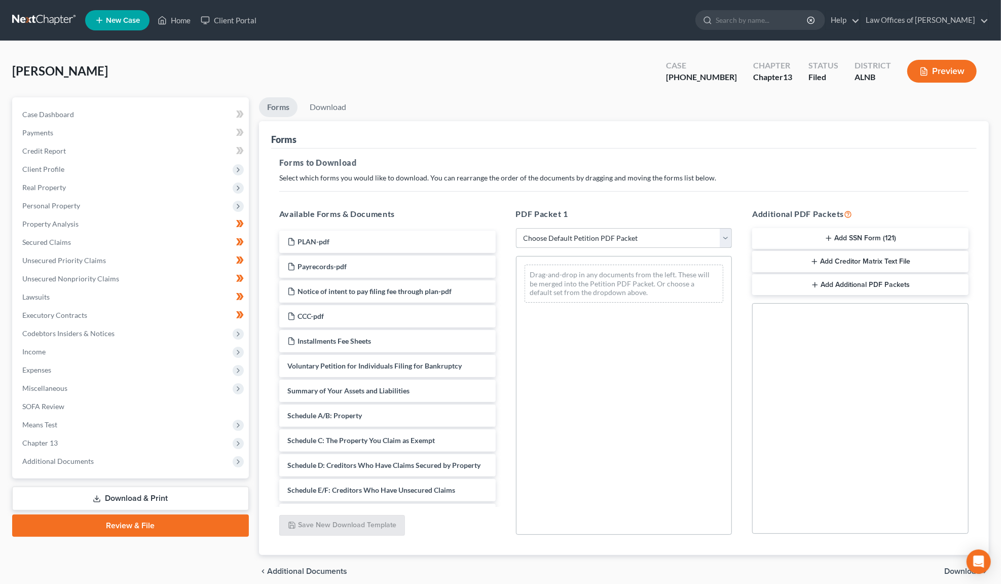
select select "2"
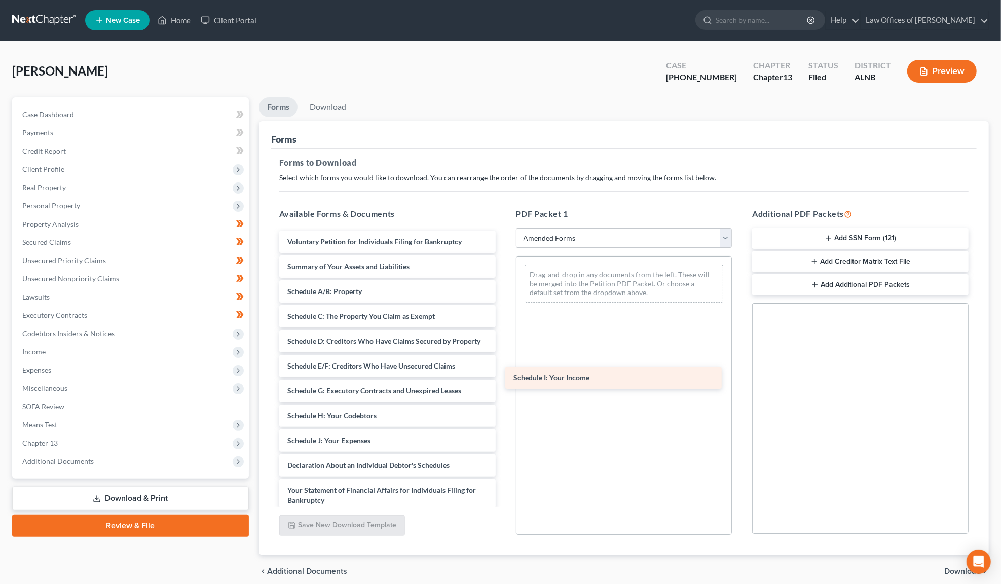
drag, startPoint x: 346, startPoint y: 433, endPoint x: 566, endPoint y: 377, distance: 227.8
click at [504, 377] on div "Schedule I: Your Income Voluntary Petition for Individuals Filing for Bankruptc…" at bounding box center [387, 438] width 233 height 415
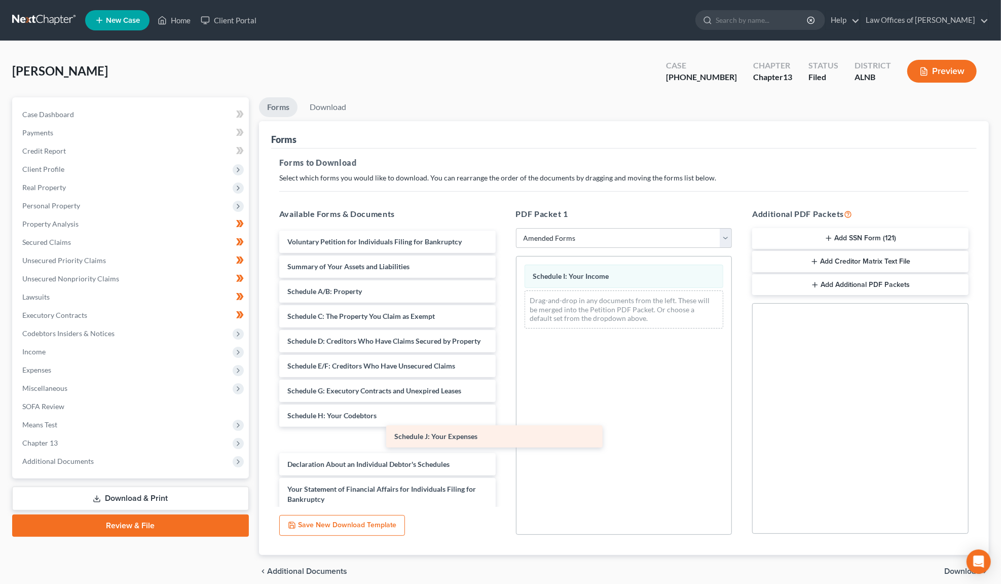
drag, startPoint x: 308, startPoint y: 436, endPoint x: 564, endPoint y: 414, distance: 257.8
click at [504, 414] on div "Schedule J: Your Expenses Voluntary Petition for Individuals Filing for Bankrup…" at bounding box center [387, 438] width 233 height 414
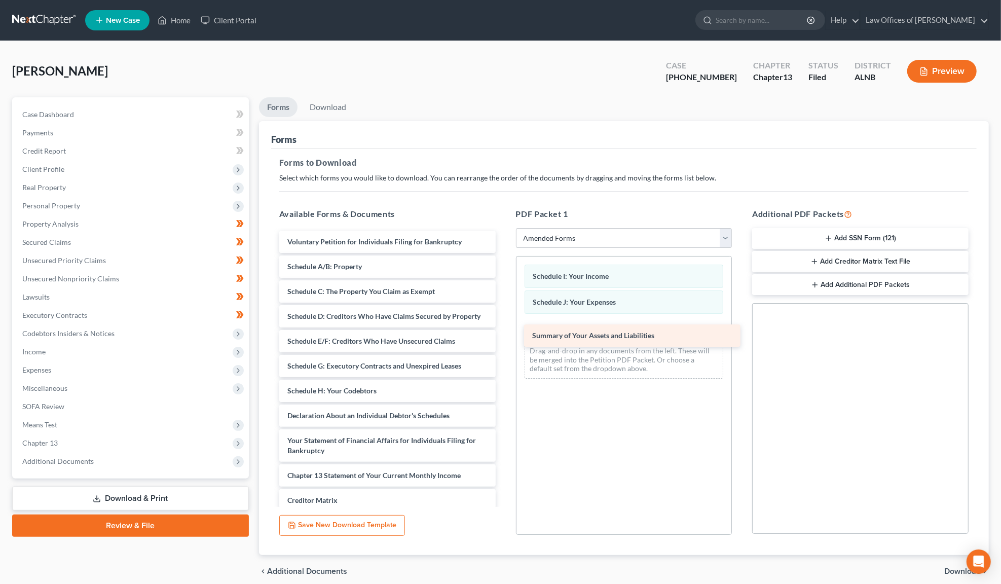
drag, startPoint x: 357, startPoint y: 260, endPoint x: 602, endPoint y: 332, distance: 254.9
click at [504, 332] on div "Summary of Your Assets and Liabilities Voluntary Petition for Individuals Filin…" at bounding box center [387, 413] width 233 height 365
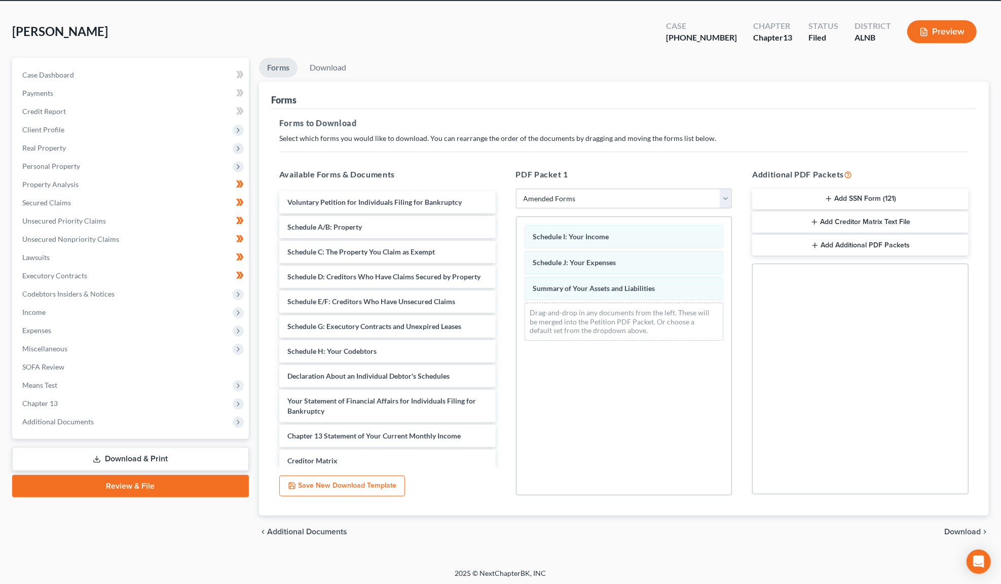
scroll to position [39, 0]
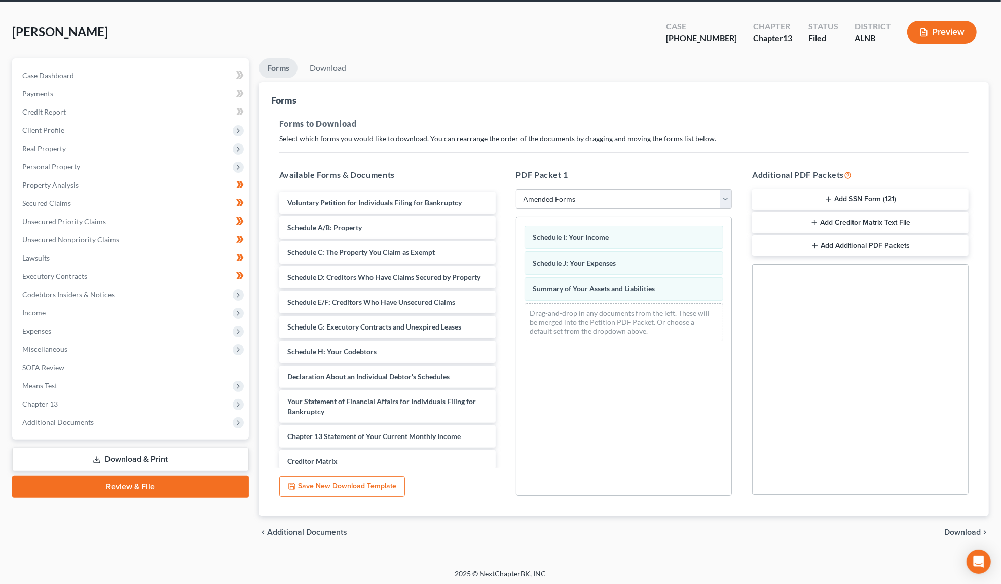
click at [950, 531] on span "Download" at bounding box center [962, 532] width 36 height 8
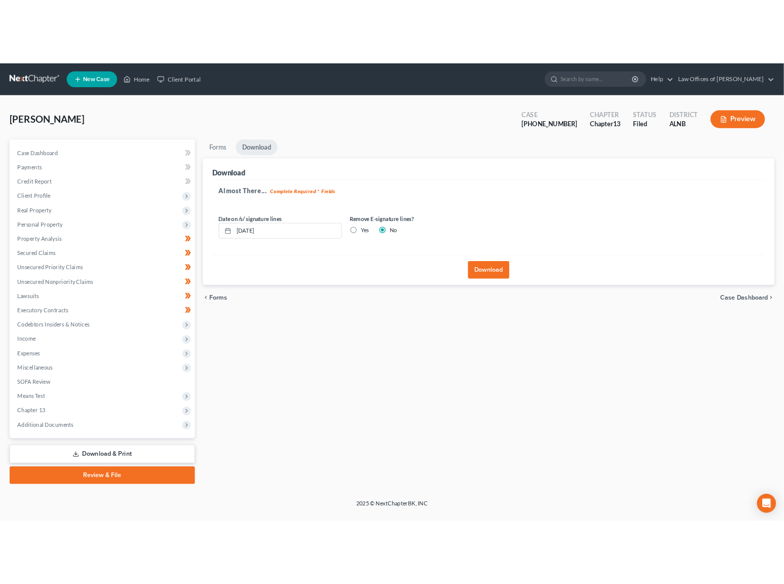
scroll to position [0, 0]
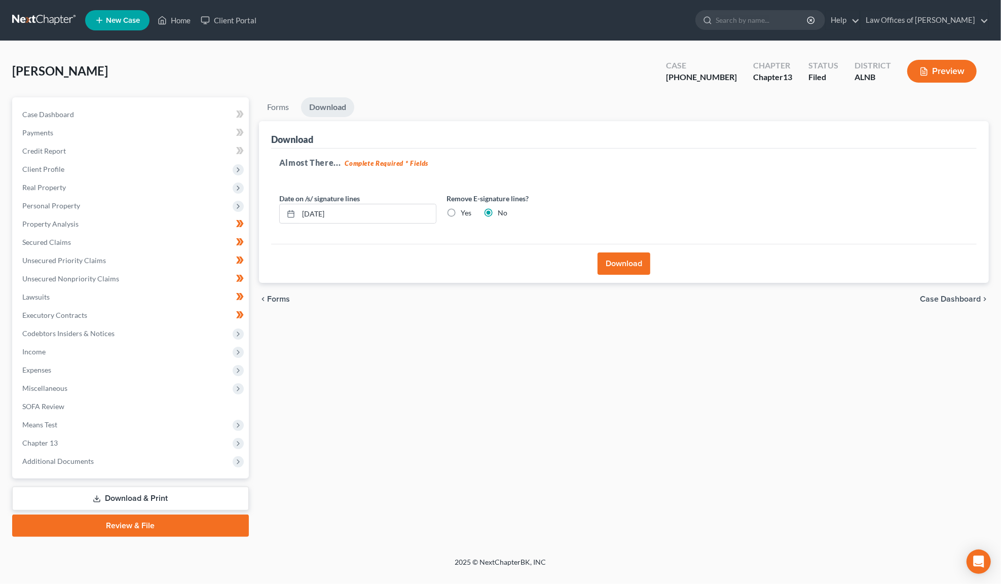
click at [605, 260] on button "Download" at bounding box center [623, 263] width 53 height 22
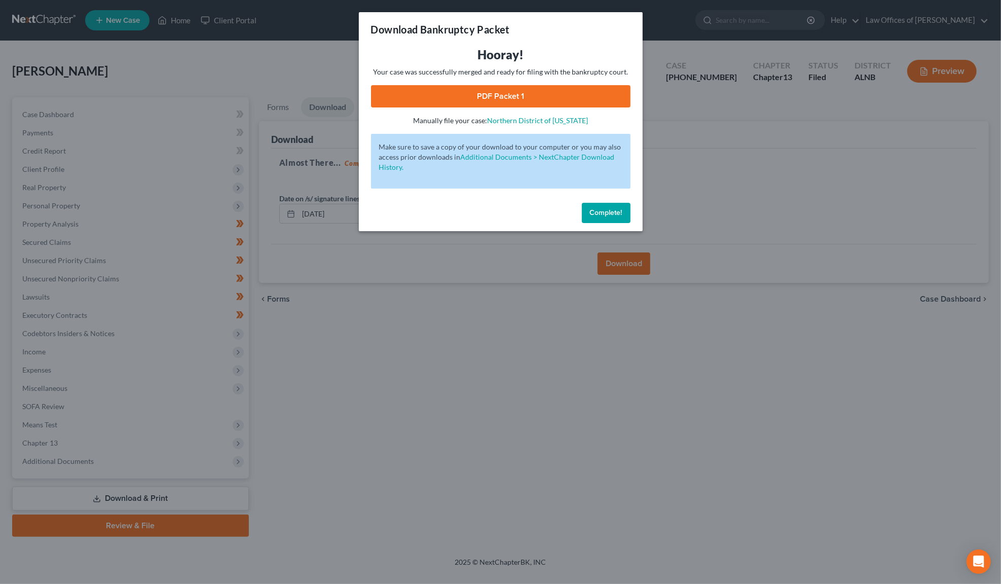
click at [562, 98] on link "PDF Packet 1" at bounding box center [500, 96] width 259 height 22
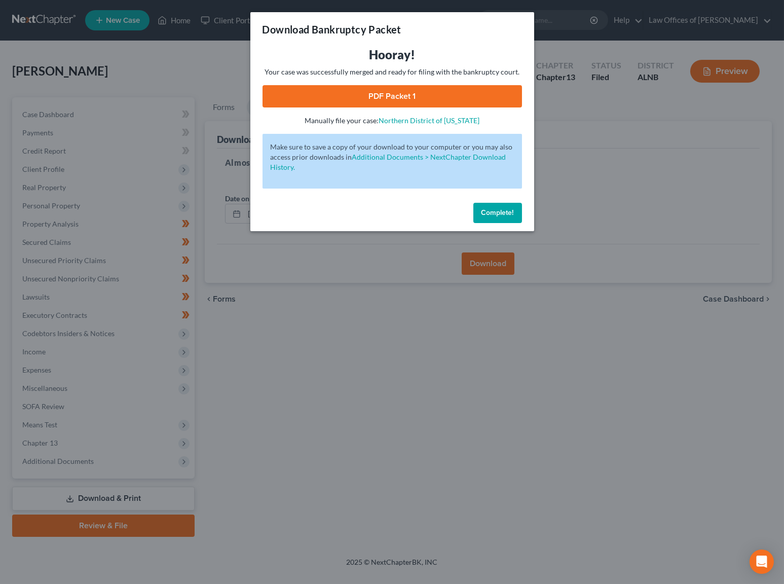
click at [503, 183] on div "Make sure to save a copy of your download to your computer or you may also acce…" at bounding box center [391, 161] width 259 height 55
click at [493, 208] on span "Complete!" at bounding box center [497, 212] width 32 height 9
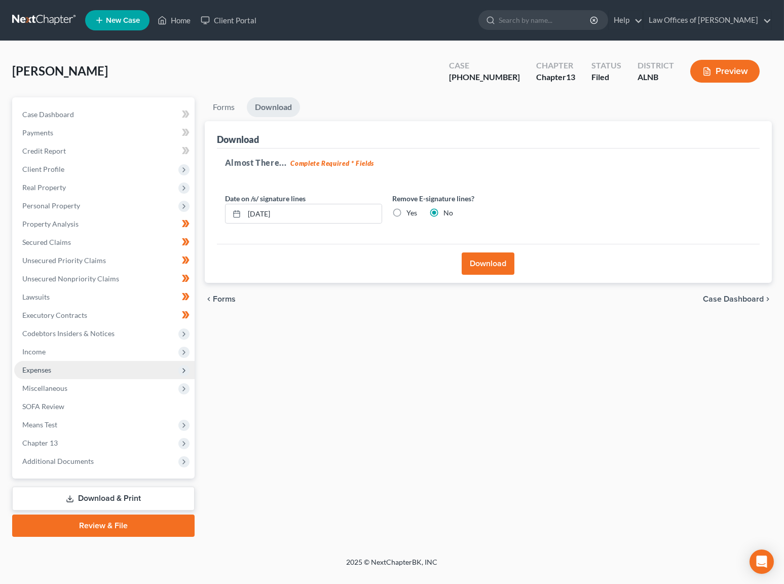
click at [42, 366] on span "Expenses" at bounding box center [104, 370] width 180 height 18
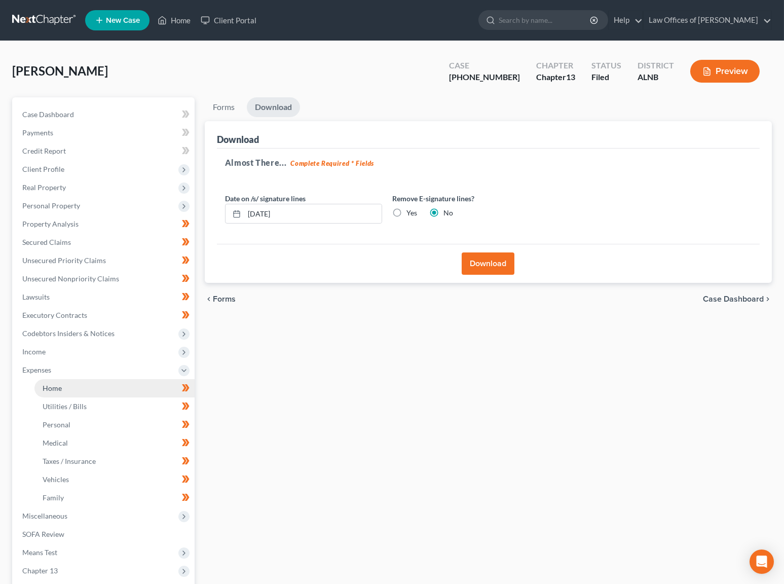
click at [77, 380] on link "Home" at bounding box center [114, 388] width 160 height 18
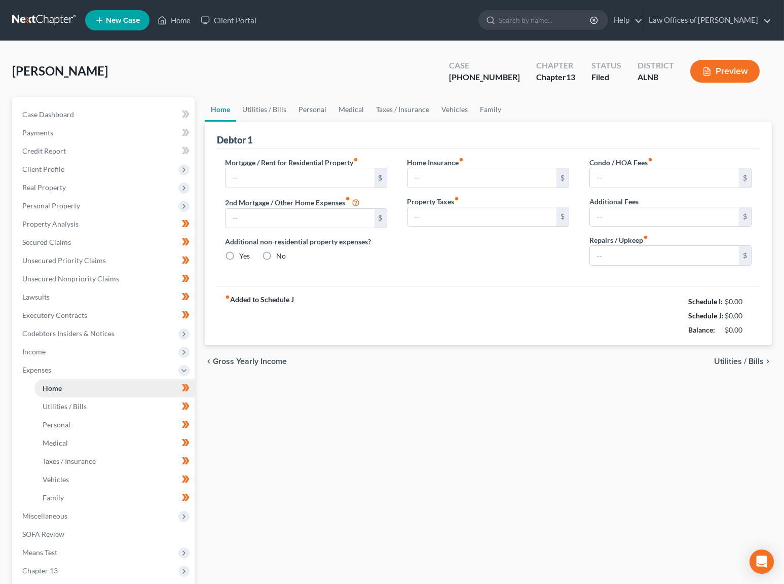
type input "1,174.00"
type input "0.00"
radio input "true"
type input "35.00"
type input "0.00"
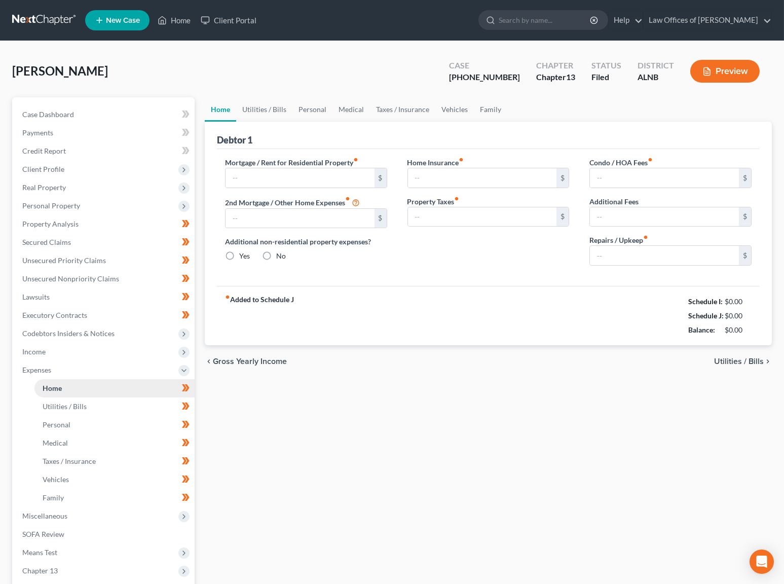
type input "0.00"
type input "15.00"
click at [267, 108] on link "Utilities / Bills" at bounding box center [264, 109] width 56 height 24
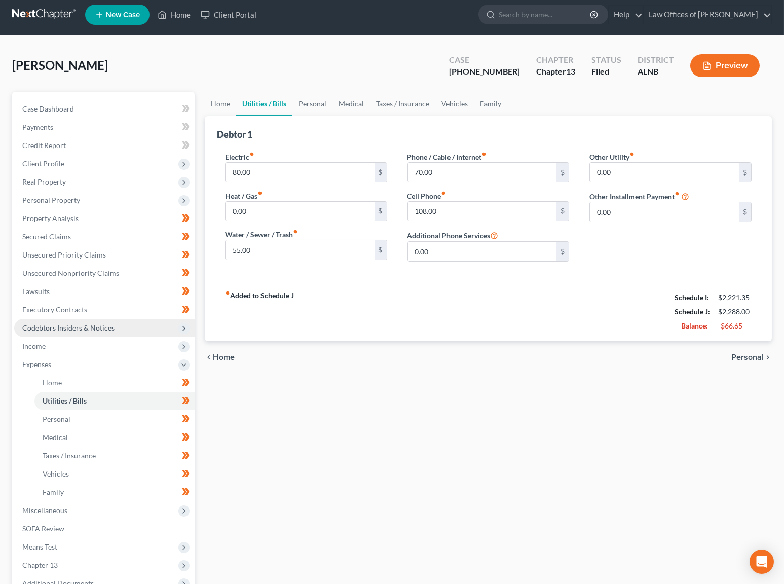
scroll to position [7, 0]
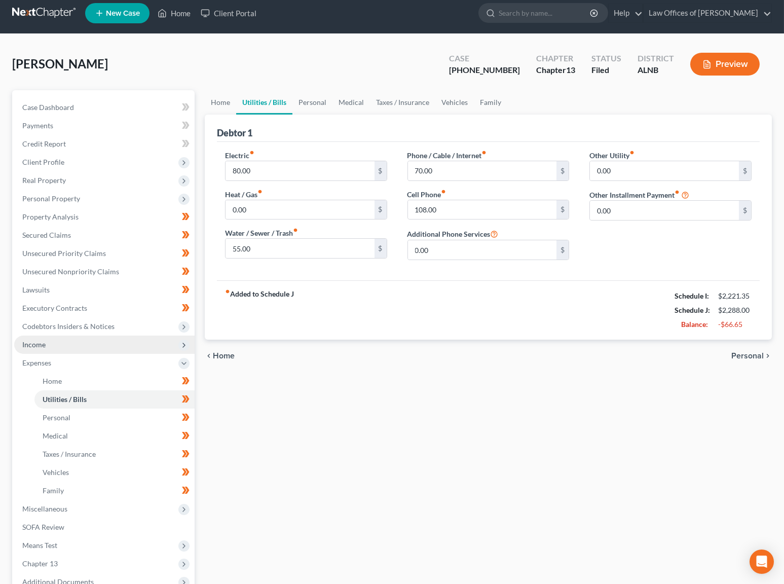
click at [61, 338] on span "Income" at bounding box center [104, 344] width 180 height 18
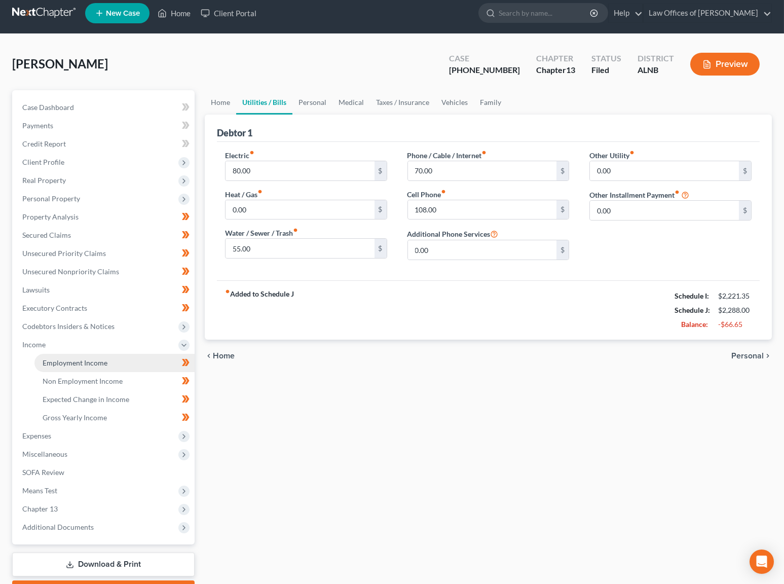
click at [61, 358] on span "Employment Income" at bounding box center [75, 362] width 65 height 9
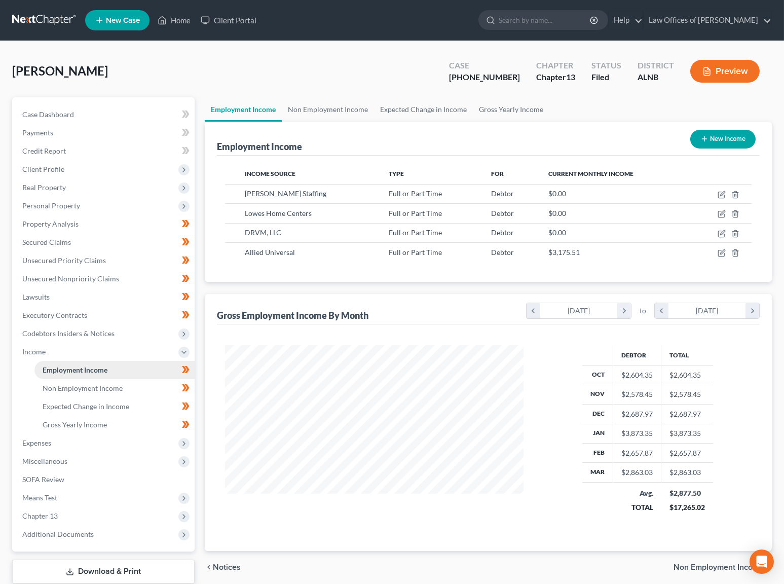
scroll to position [177, 319]
click at [720, 249] on icon "button" at bounding box center [721, 253] width 8 height 8
select select "0"
select select "3"
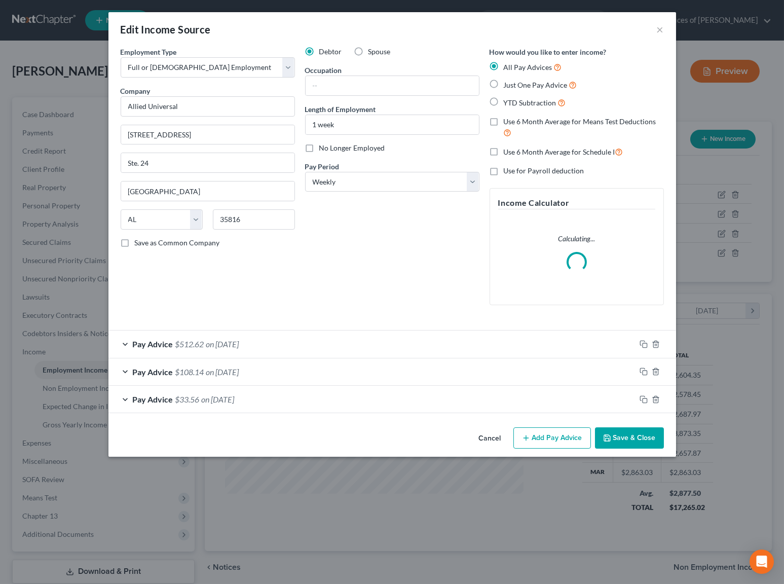
click at [186, 340] on span "$512.62" at bounding box center [189, 344] width 29 height 10
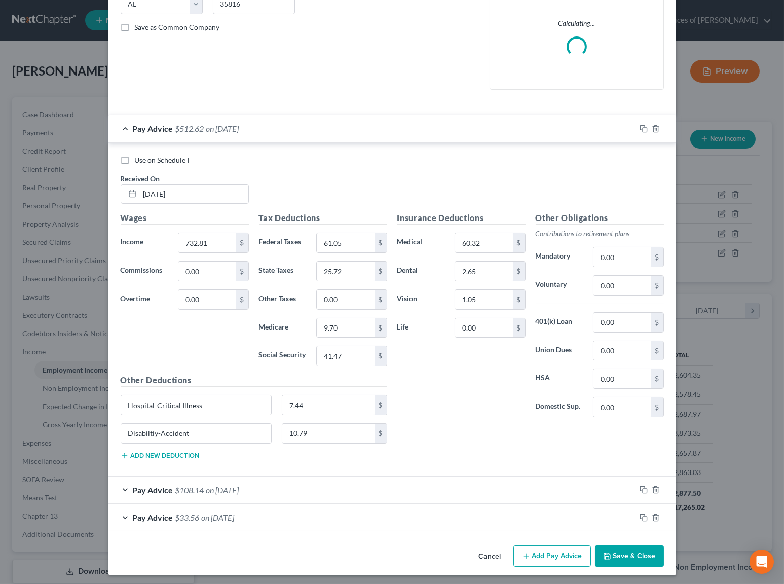
scroll to position [215, 0]
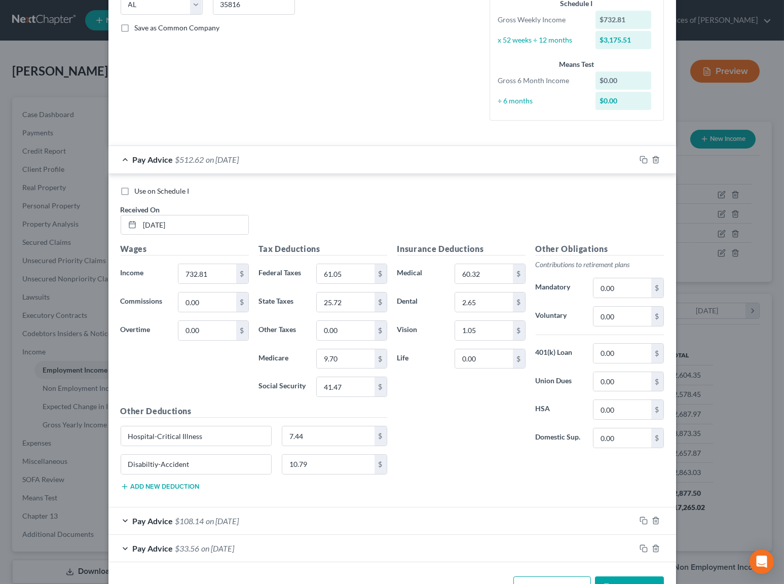
drag, startPoint x: 636, startPoint y: 551, endPoint x: 421, endPoint y: 470, distance: 229.6
click at [421, 470] on div "Edit Income Source × Employment Type * Select Full or [DEMOGRAPHIC_DATA] Employ…" at bounding box center [391, 201] width 567 height 808
click at [646, 159] on rect "button" at bounding box center [644, 161] width 5 height 5
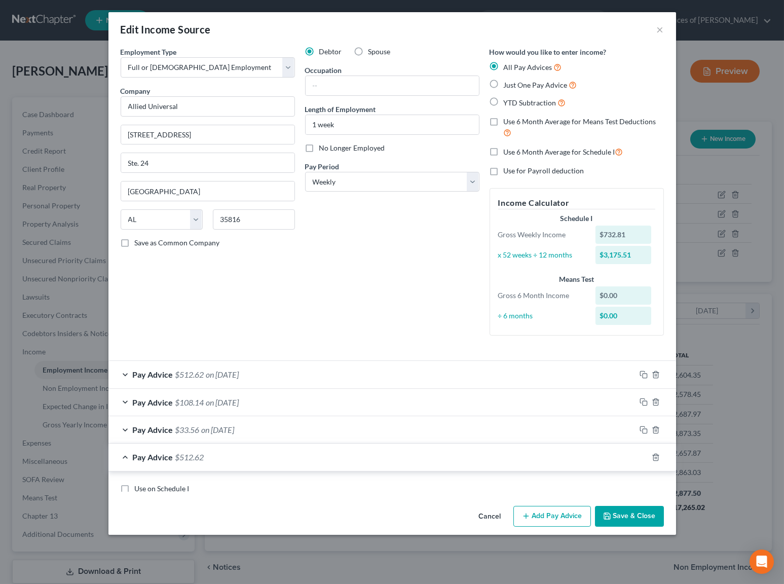
scroll to position [0, 0]
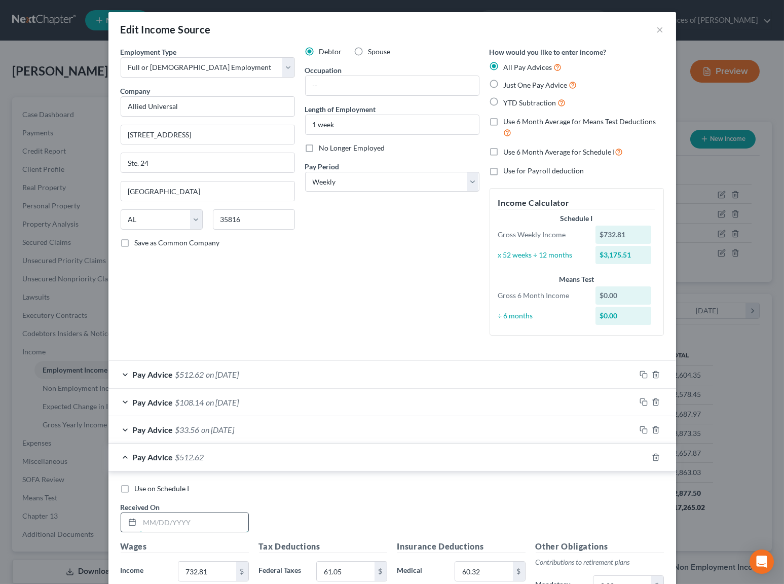
click at [190, 515] on input "text" at bounding box center [194, 522] width 108 height 19
type input "[DATE]"
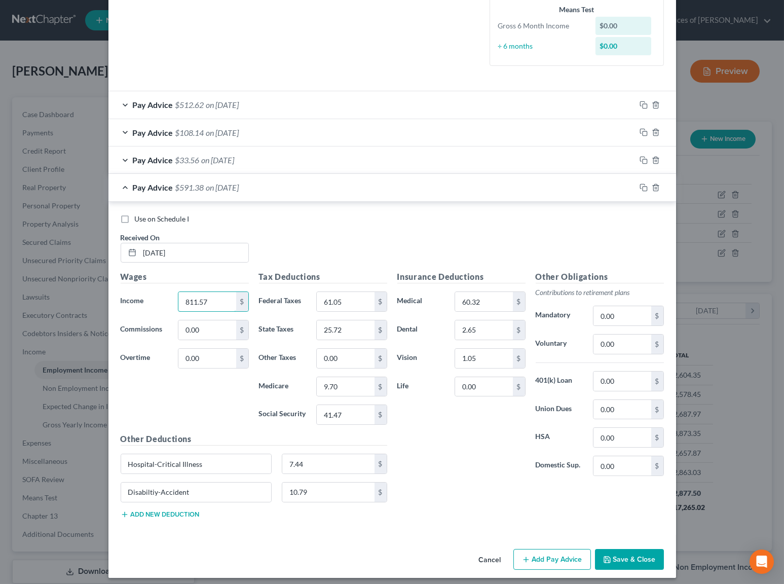
scroll to position [269, 0]
type input "811.57"
click at [333, 292] on input "61.05" at bounding box center [345, 301] width 57 height 19
type input "66.84"
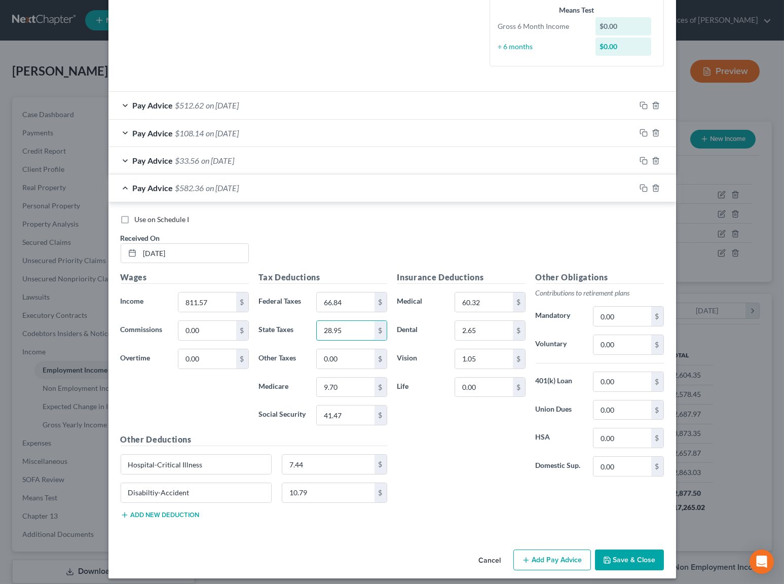
type input "28.95"
type input "10.75"
type input "2"
type input "5"
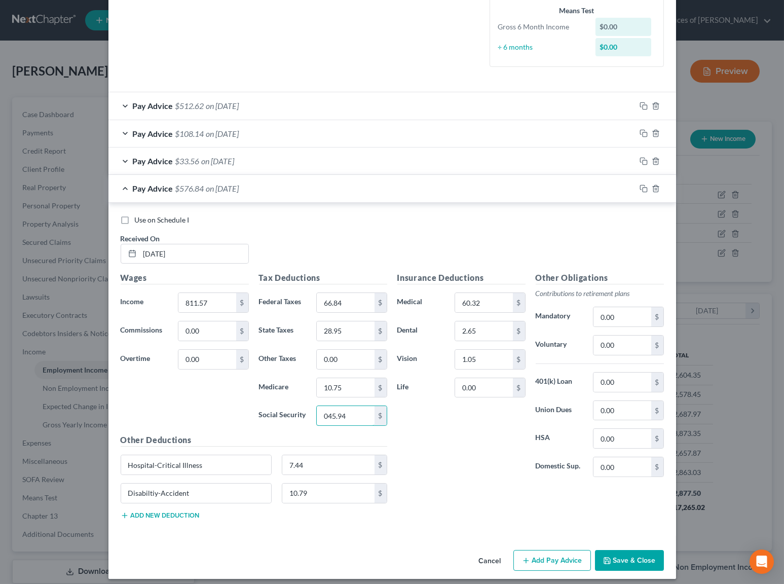
type input "045.94"
click at [164, 215] on span "Use on Schedule I" at bounding box center [162, 219] width 55 height 9
click at [145, 215] on input "Use on Schedule I" at bounding box center [142, 218] width 7 height 7
checkbox input "true"
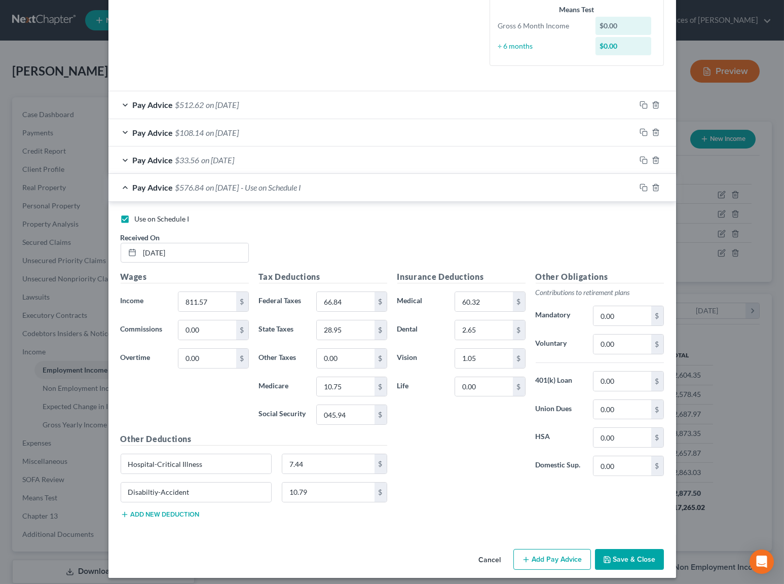
scroll to position [269, 0]
click at [624, 556] on button "Save & Close" at bounding box center [629, 559] width 69 height 21
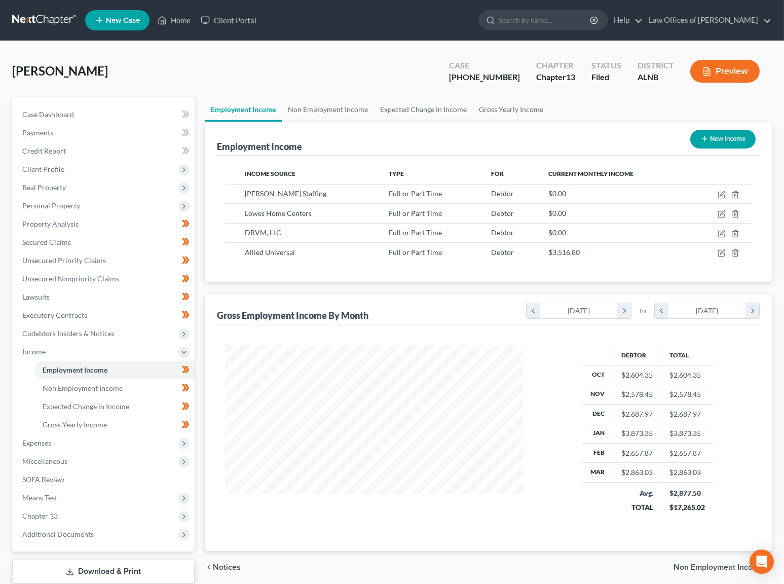
click at [707, 67] on icon "button" at bounding box center [706, 71] width 9 height 9
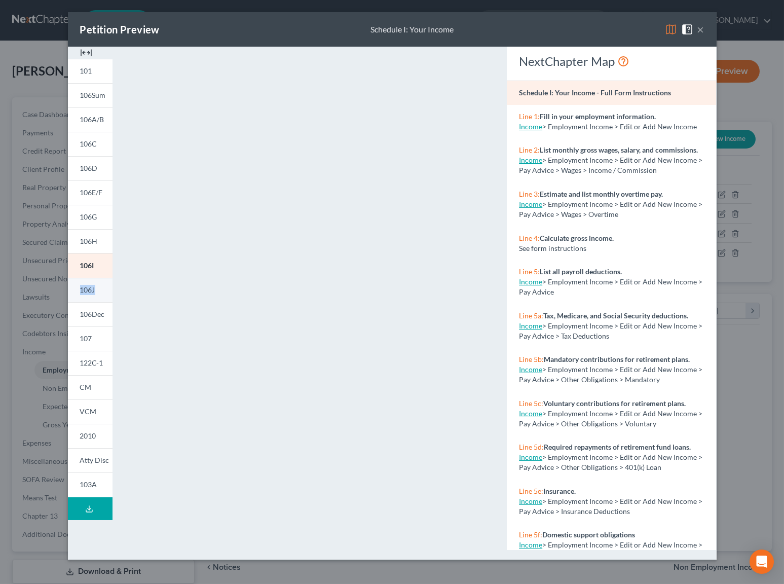
click at [85, 285] on span "106J" at bounding box center [87, 289] width 15 height 9
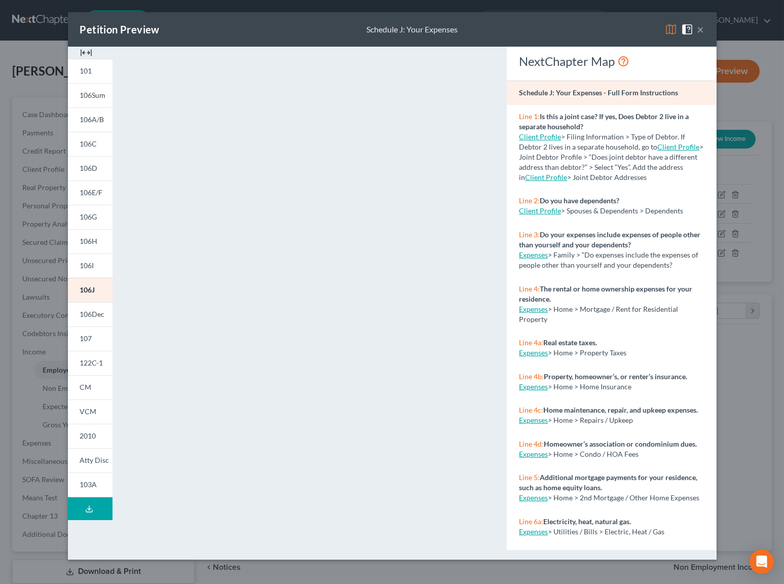
click at [697, 29] on span at bounding box center [689, 28] width 16 height 9
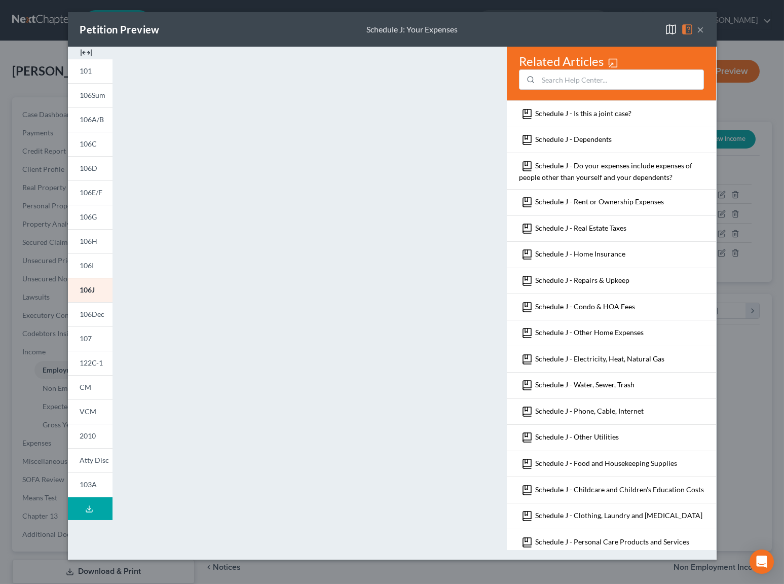
click at [700, 28] on button "×" at bounding box center [700, 29] width 7 height 12
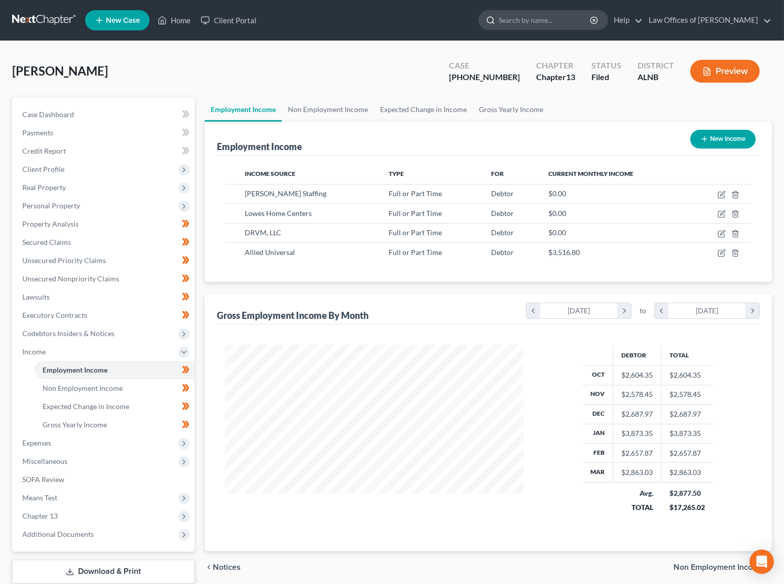
click at [538, 24] on input "search" at bounding box center [545, 20] width 93 height 19
type input "[PERSON_NAME]"
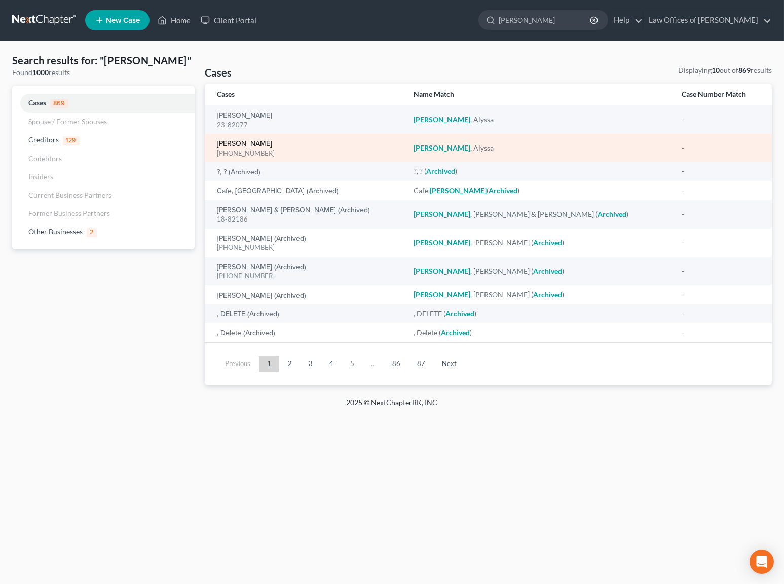
click at [241, 141] on link "[PERSON_NAME]" at bounding box center [244, 143] width 55 height 7
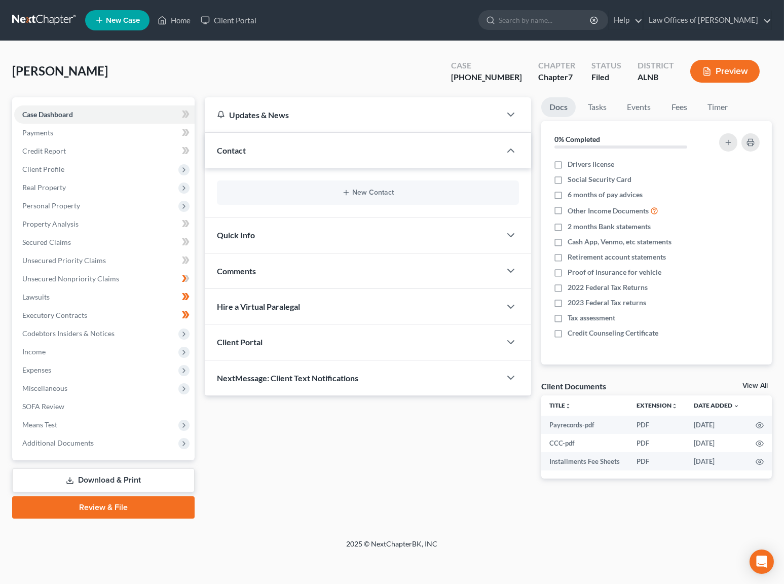
click at [100, 471] on link "Download & Print" at bounding box center [103, 480] width 182 height 24
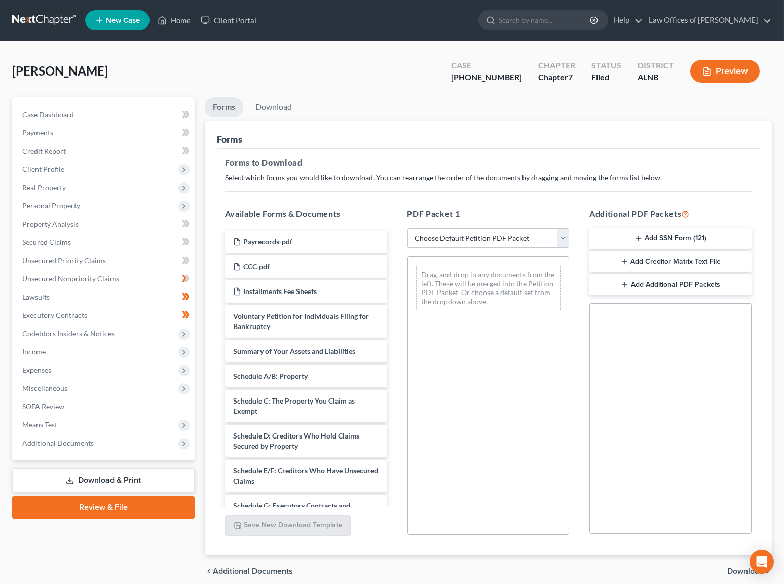
select select "2"
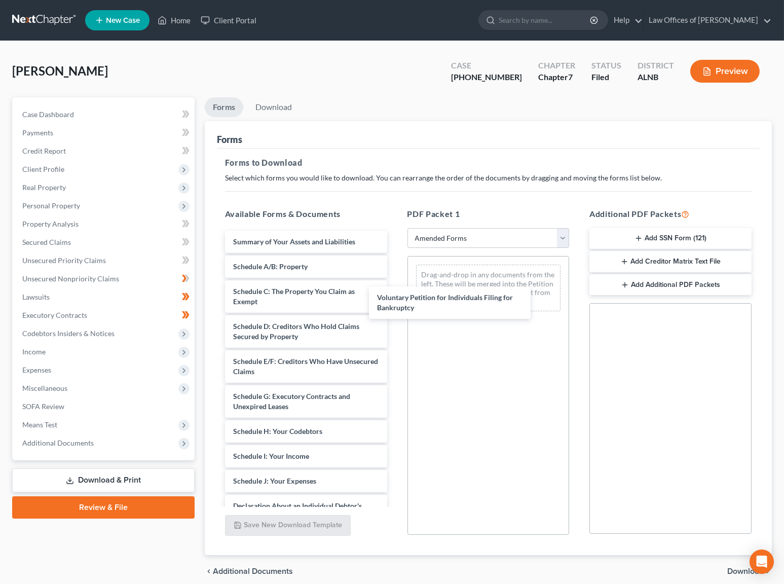
drag, startPoint x: 268, startPoint y: 245, endPoint x: 418, endPoint y: 302, distance: 161.2
click at [395, 302] on div "Voluntary Petition for Individuals Filing for Bankruptcy Voluntary Petition for…" at bounding box center [306, 486] width 178 height 511
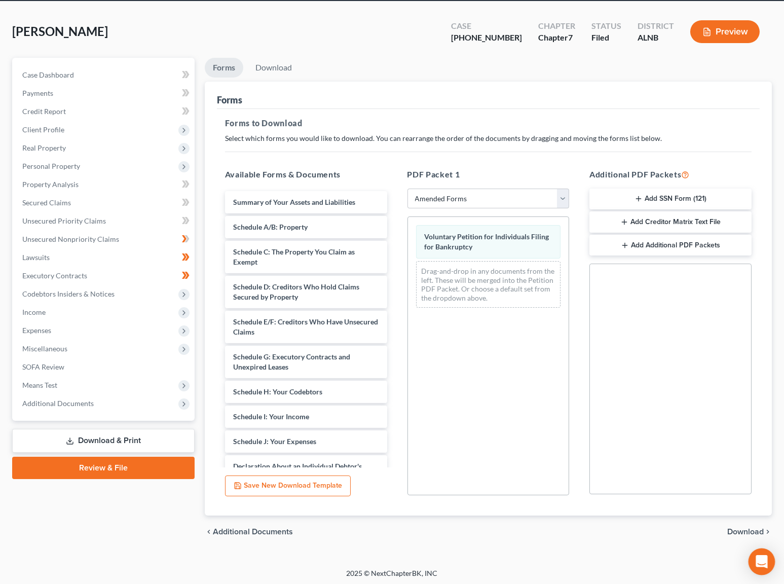
scroll to position [39, 0]
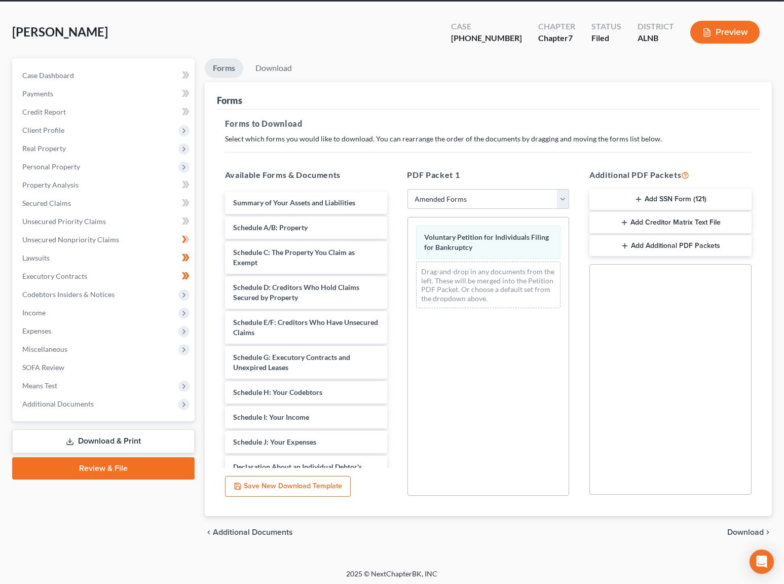
click at [746, 531] on span "Download" at bounding box center [745, 532] width 36 height 8
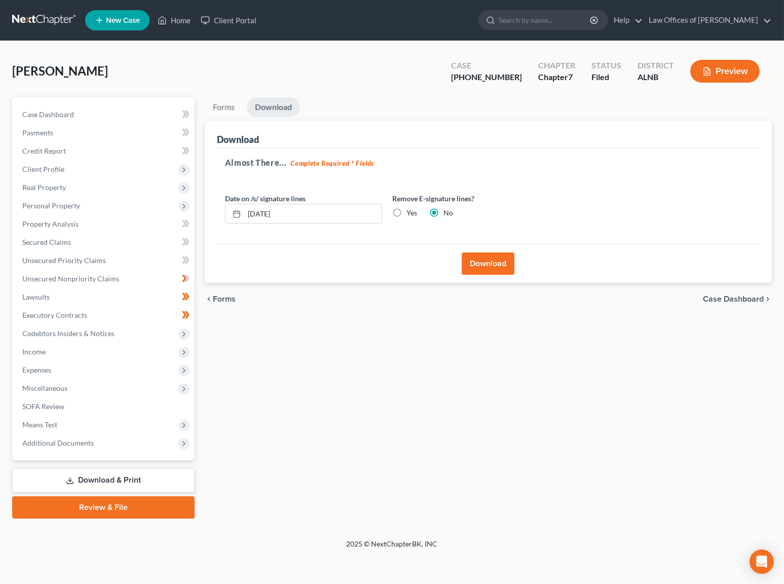
click at [481, 261] on button "Download" at bounding box center [488, 263] width 53 height 22
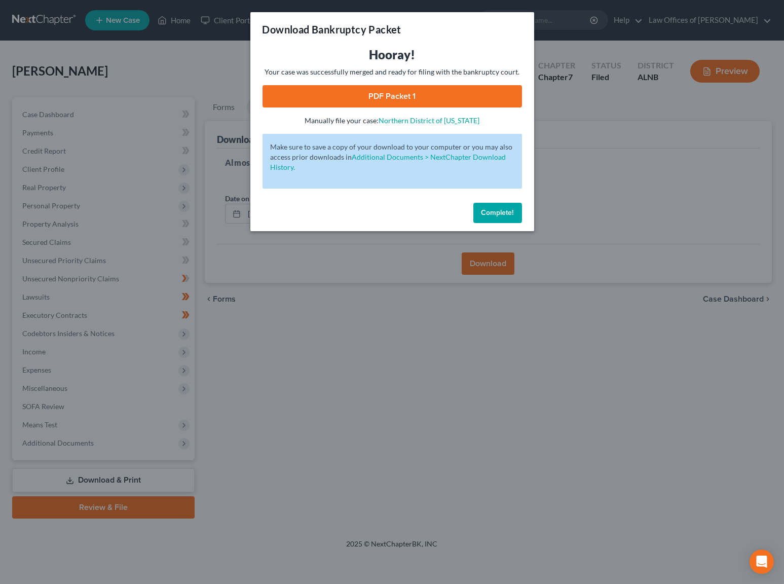
click at [401, 98] on link "PDF Packet 1" at bounding box center [391, 96] width 259 height 22
click at [481, 203] on button "Complete!" at bounding box center [497, 213] width 49 height 20
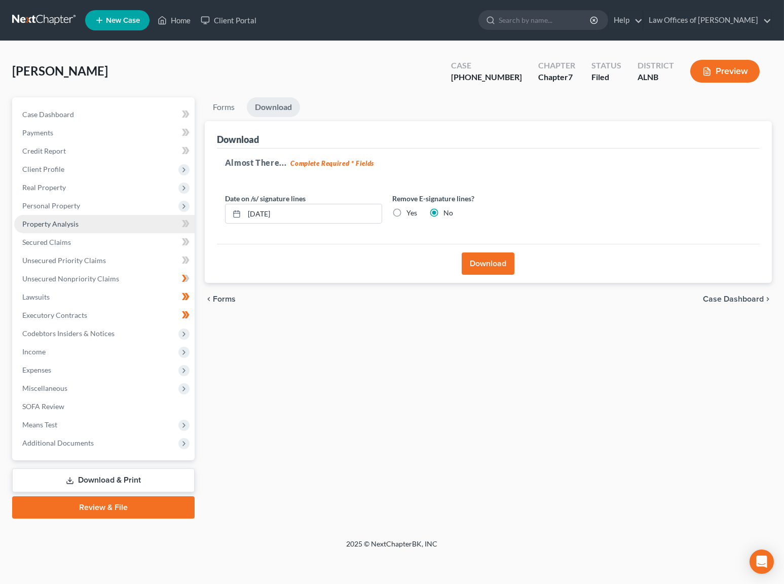
click at [78, 217] on link "Property Analysis" at bounding box center [104, 224] width 180 height 18
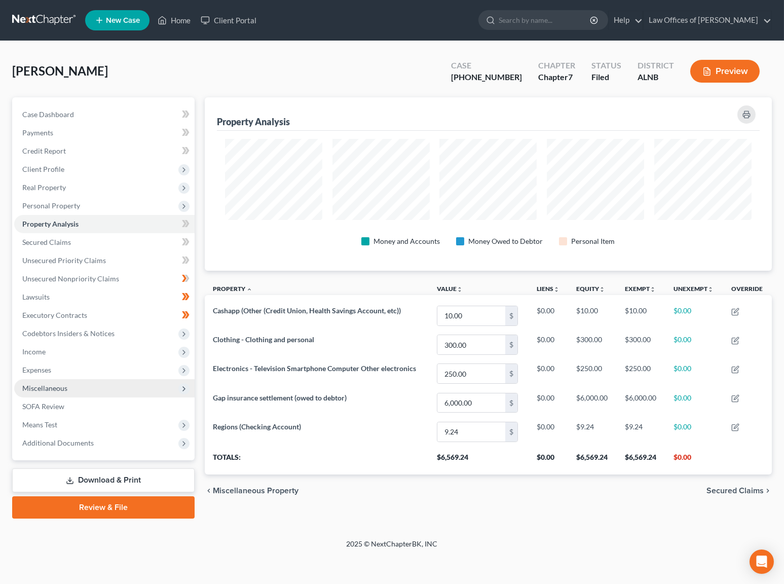
scroll to position [173, 567]
click at [528, 19] on input "search" at bounding box center [545, 20] width 93 height 19
type input "b"
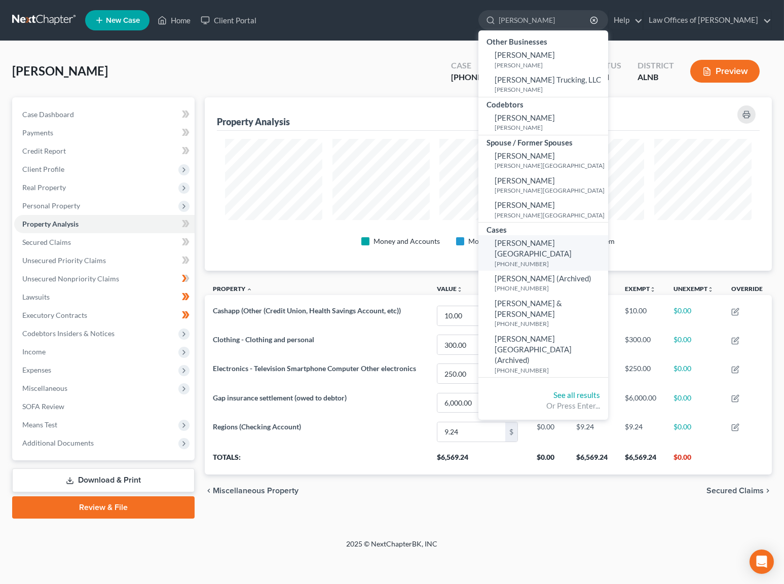
type input "[PERSON_NAME]"
click at [552, 242] on span "[PERSON_NAME][GEOGRAPHIC_DATA]" at bounding box center [532, 248] width 77 height 20
select select "4"
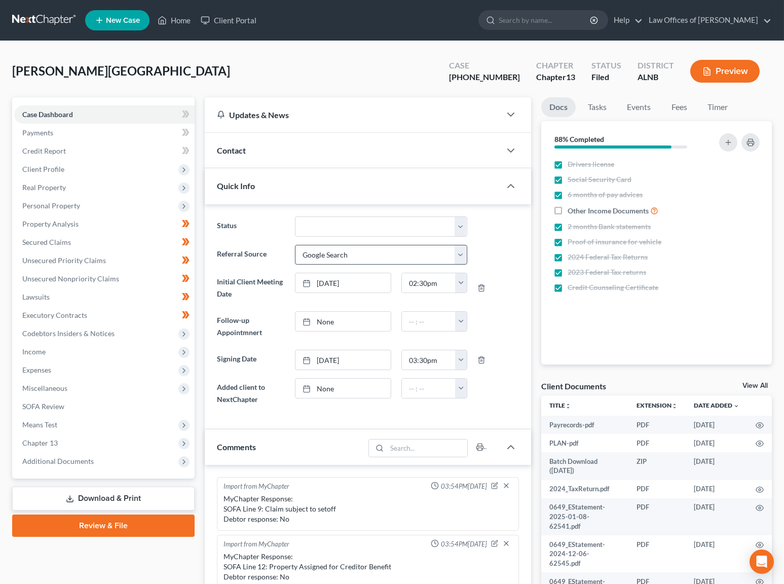
scroll to position [170, 0]
click at [53, 342] on span "Income" at bounding box center [104, 351] width 180 height 18
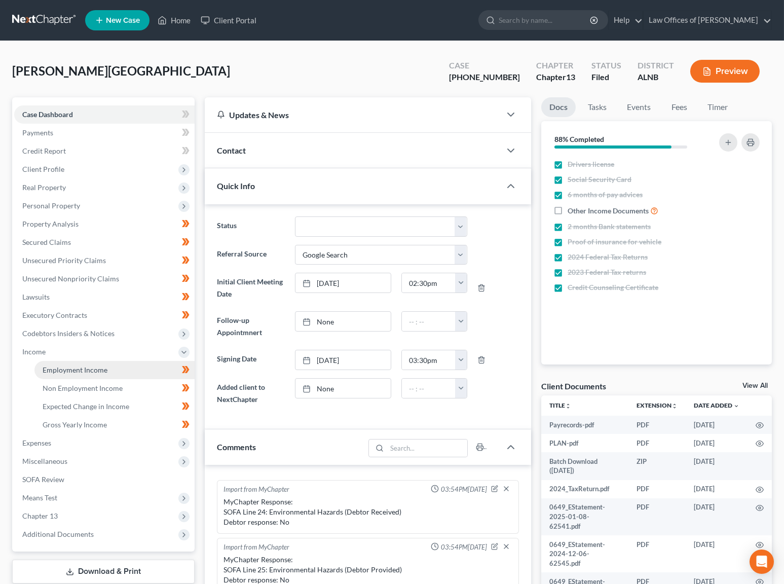
click at [58, 365] on span "Employment Income" at bounding box center [75, 369] width 65 height 9
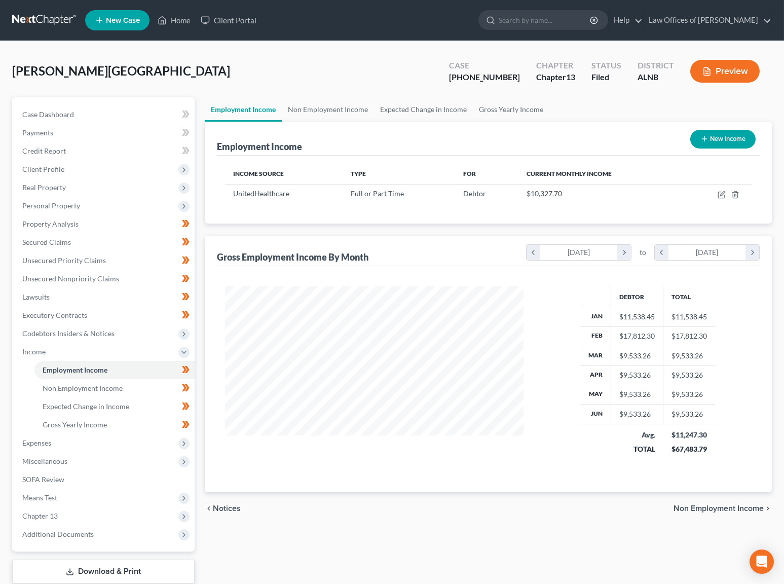
scroll to position [177, 319]
click at [718, 195] on icon "button" at bounding box center [721, 195] width 6 height 6
select select "0"
select select "24"
select select "2"
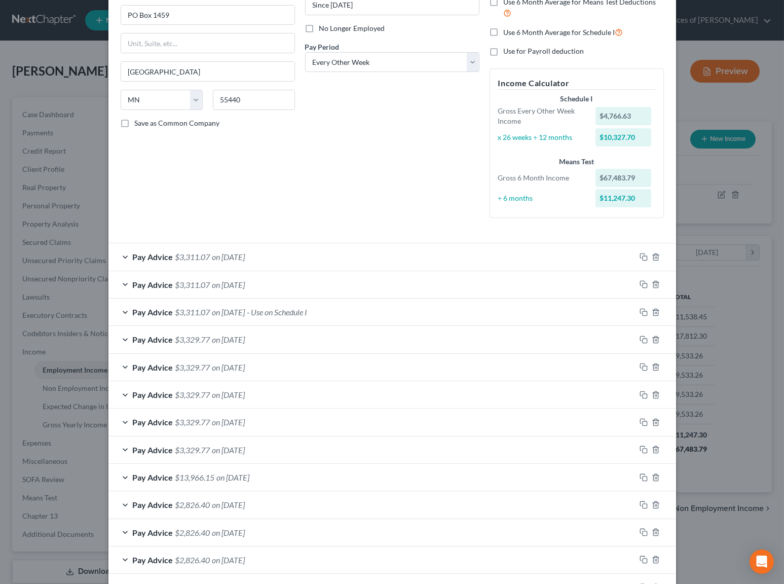
scroll to position [117, 0]
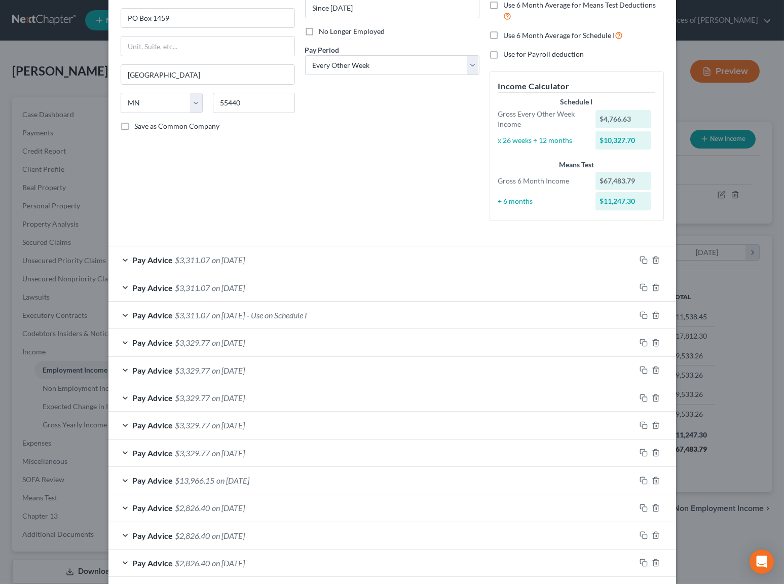
click at [218, 310] on span "on [DATE]" at bounding box center [228, 315] width 33 height 10
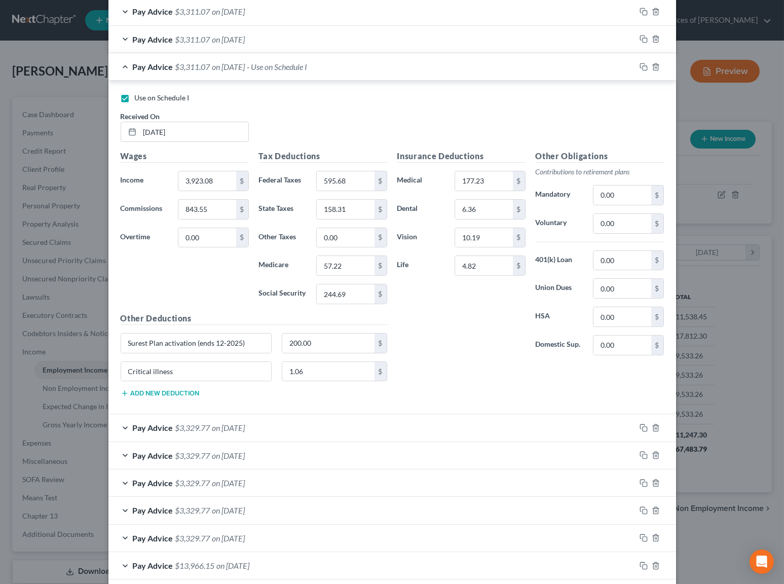
scroll to position [377, 0]
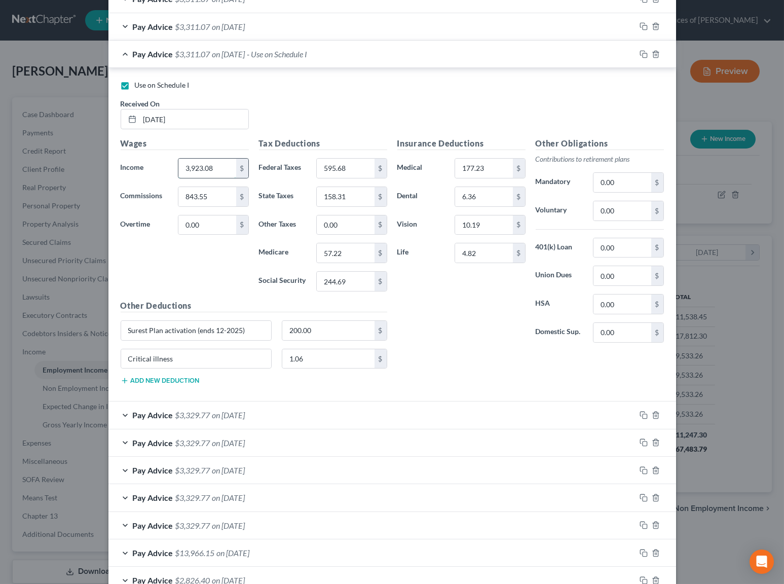
click at [202, 161] on input "3,923.08" at bounding box center [206, 168] width 57 height 19
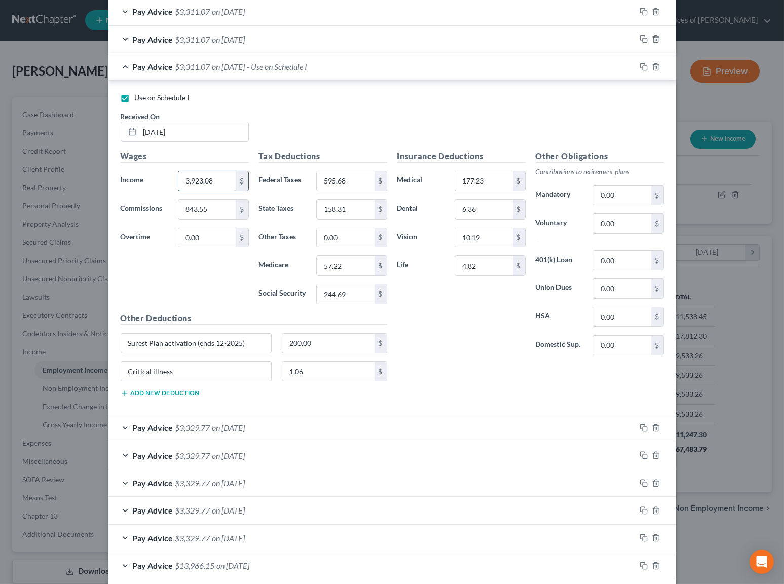
scroll to position [364, 0]
type input "4,766.63"
type input "0"
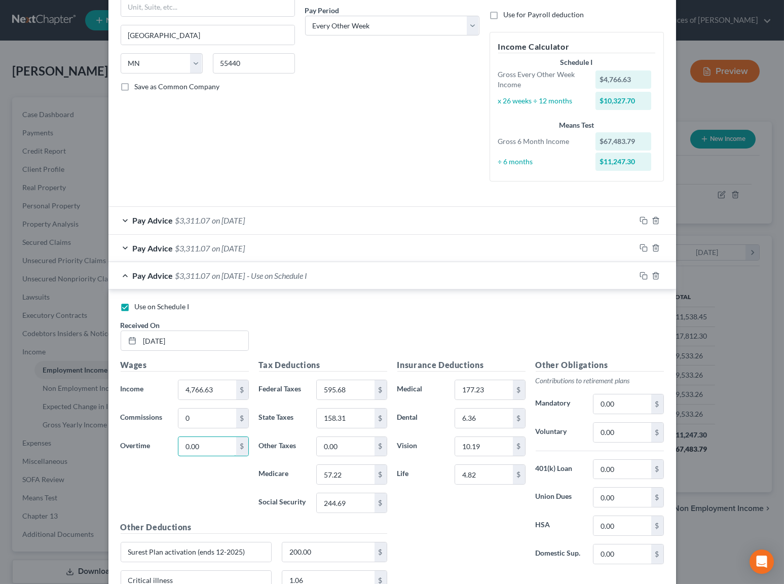
scroll to position [164, 0]
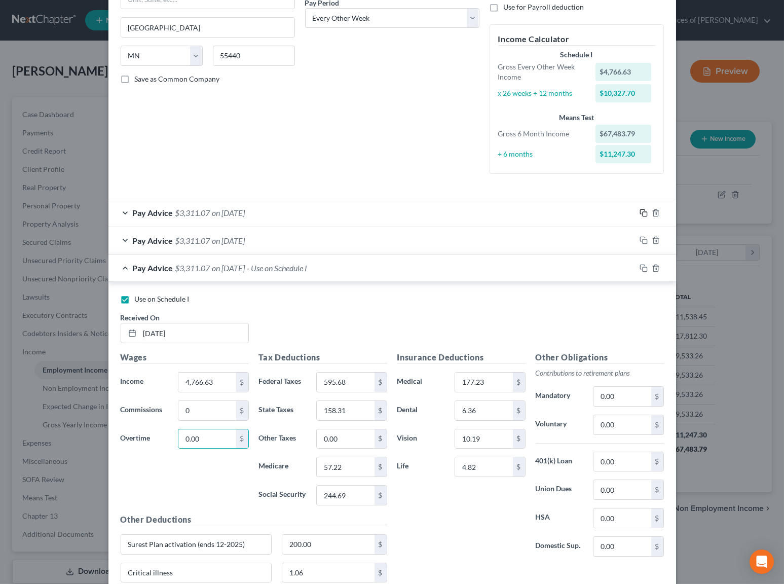
click at [639, 209] on icon "button" at bounding box center [643, 213] width 8 height 8
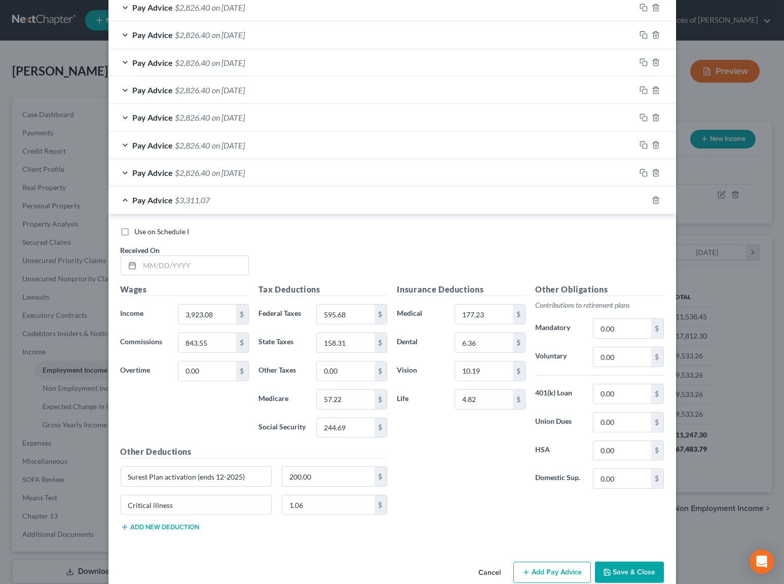
scroll to position [1169, 0]
click at [187, 257] on input "text" at bounding box center [194, 266] width 108 height 19
type input "[DATE]"
type input "4,833.64"
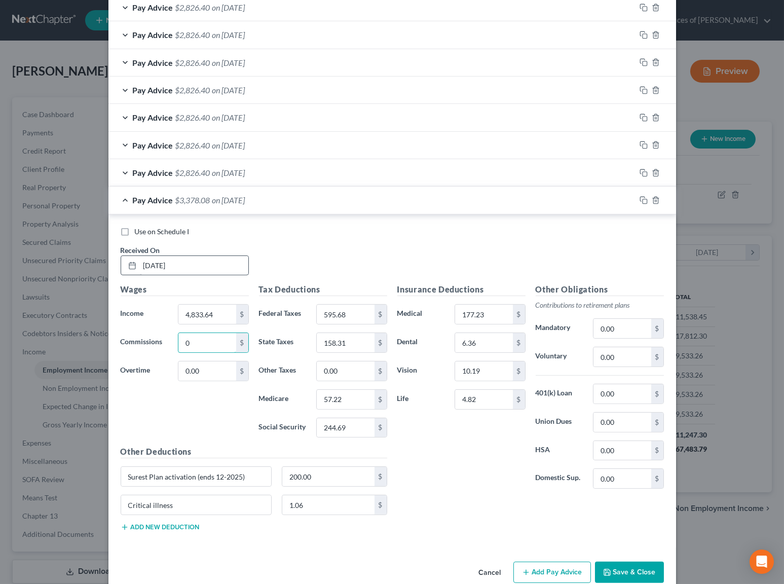
type input "0"
click at [143, 227] on span "Use on Schedule I" at bounding box center [162, 231] width 55 height 9
click at [143, 226] on input "Use on Schedule I" at bounding box center [142, 229] width 7 height 7
checkbox input "true"
checkbox input "false"
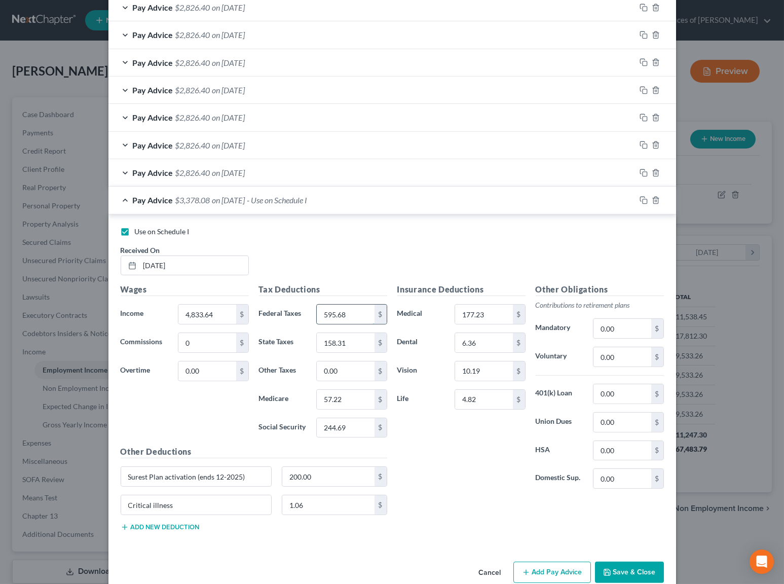
click at [341, 310] on input "595.68" at bounding box center [345, 314] width 57 height 19
type input "750.46"
type input "203.69"
type input "7"
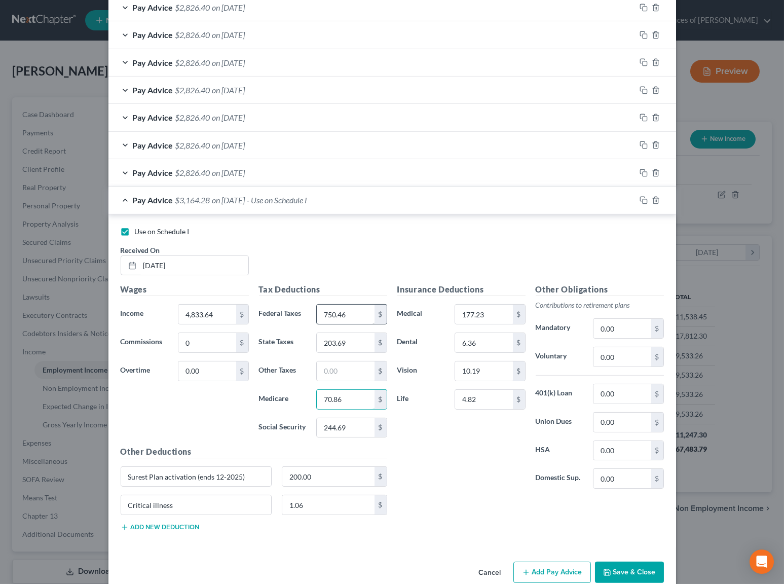
type input "70.86"
type input "302.20"
click at [633, 564] on button "Save & Close" at bounding box center [629, 571] width 69 height 21
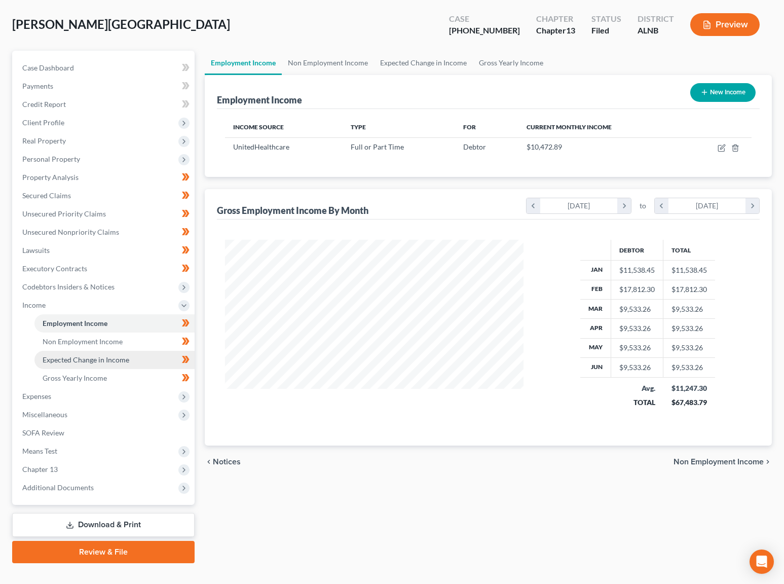
scroll to position [48, 0]
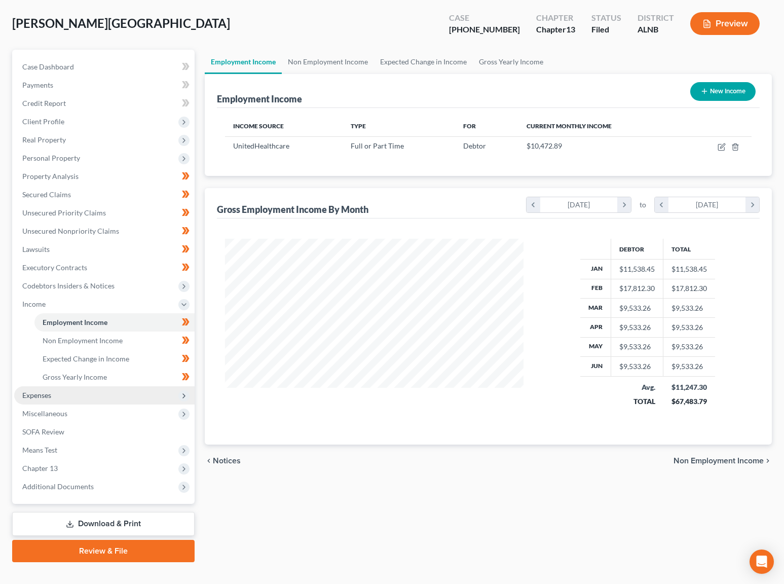
click at [70, 386] on span "Expenses" at bounding box center [104, 395] width 180 height 18
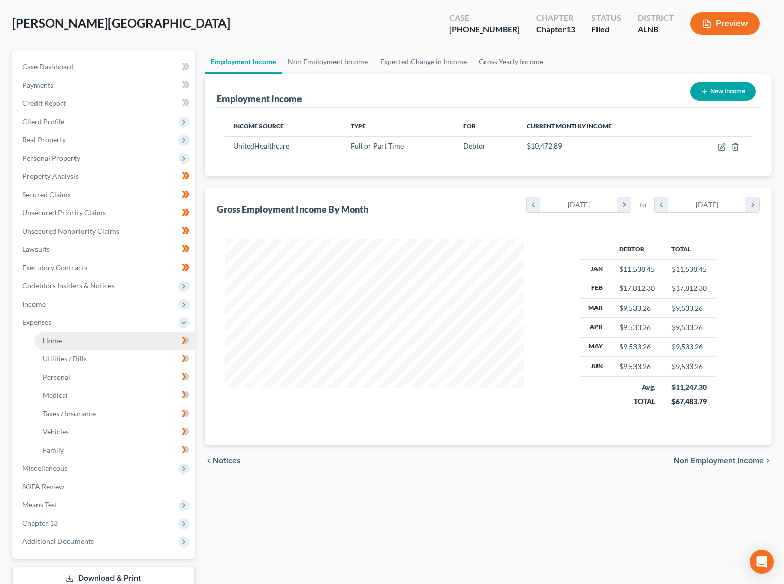
click at [149, 331] on link "Home" at bounding box center [114, 340] width 160 height 18
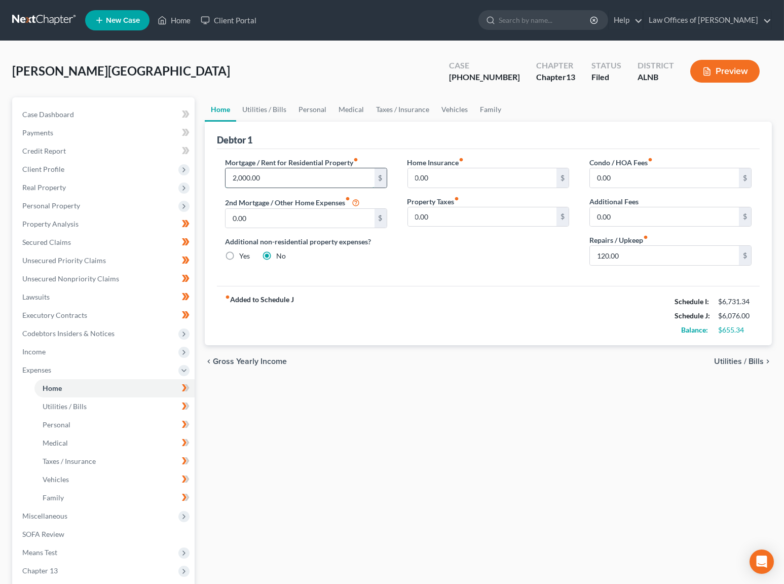
click at [286, 176] on input "2,000.00" at bounding box center [299, 177] width 149 height 19
type input "1,800"
click at [317, 107] on link "Personal" at bounding box center [312, 109] width 40 height 24
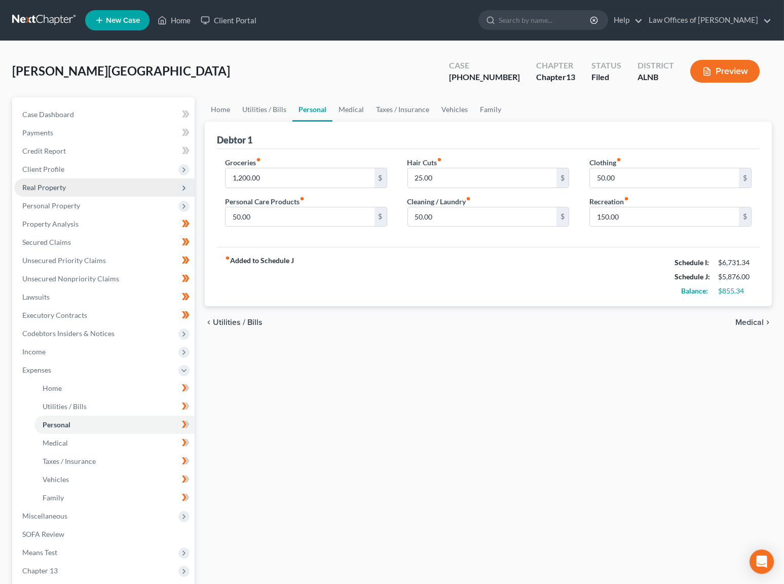
click at [70, 184] on span "Real Property" at bounding box center [104, 187] width 180 height 18
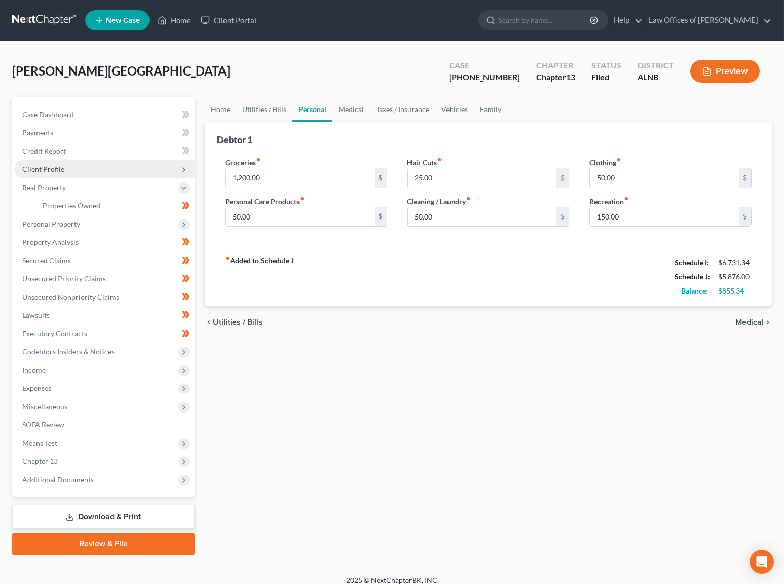
click at [80, 168] on span "Client Profile" at bounding box center [104, 169] width 180 height 18
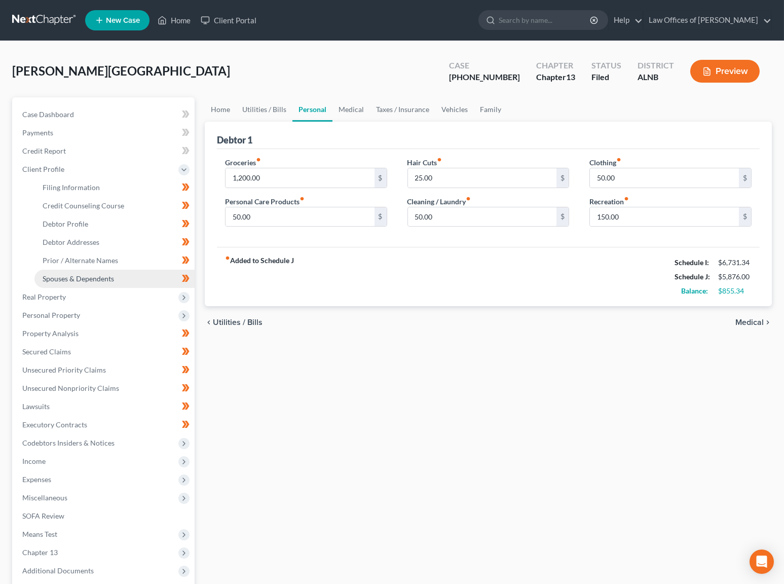
click at [59, 274] on span "Spouses & Dependents" at bounding box center [78, 278] width 71 height 9
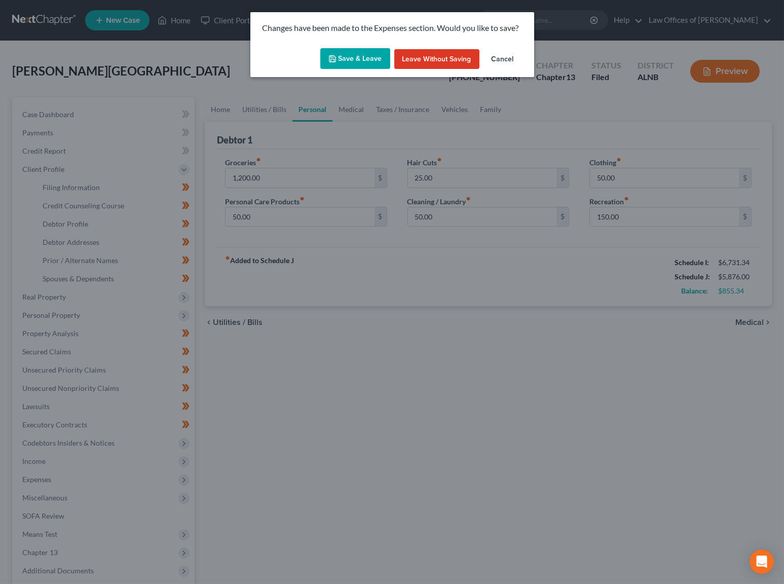
click at [376, 56] on button "Save & Leave" at bounding box center [355, 58] width 70 height 21
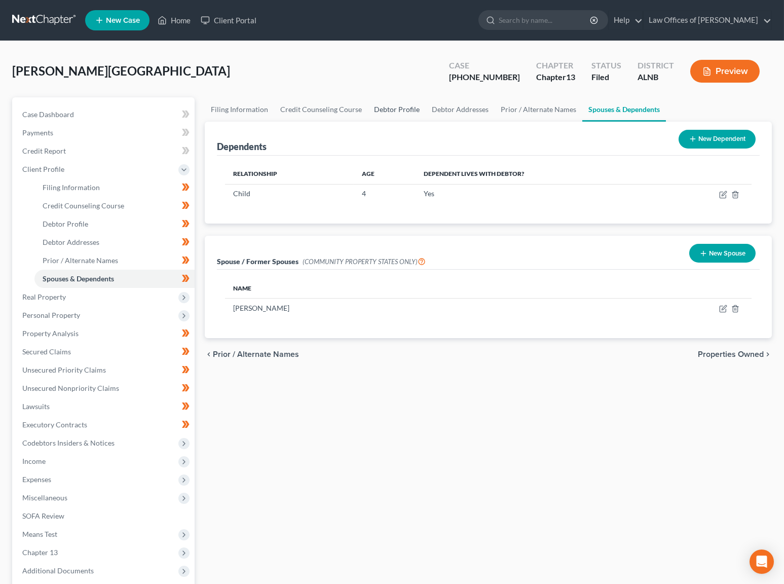
scroll to position [1, 0]
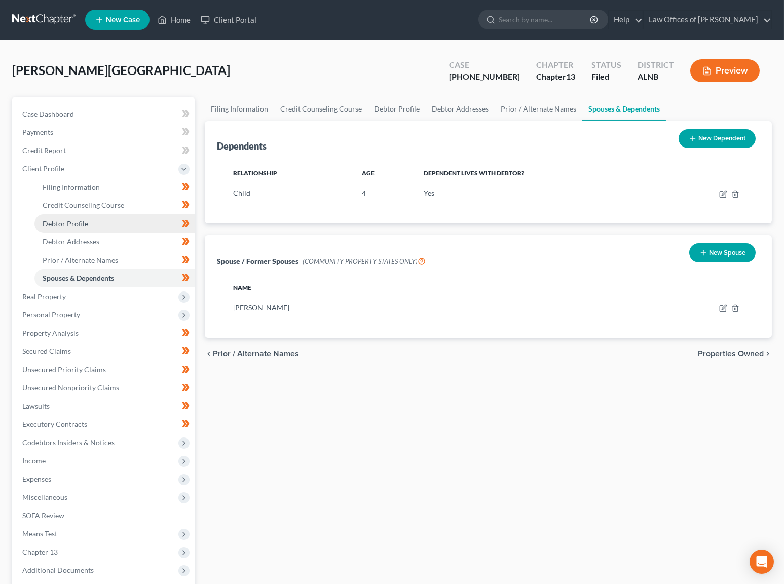
click at [72, 219] on span "Debtor Profile" at bounding box center [66, 223] width 46 height 9
select select "0"
select select "1"
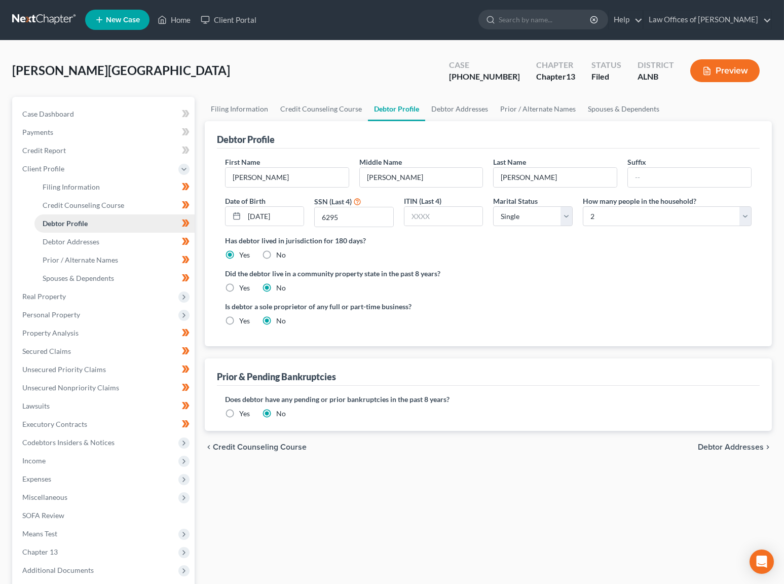
radio input "true"
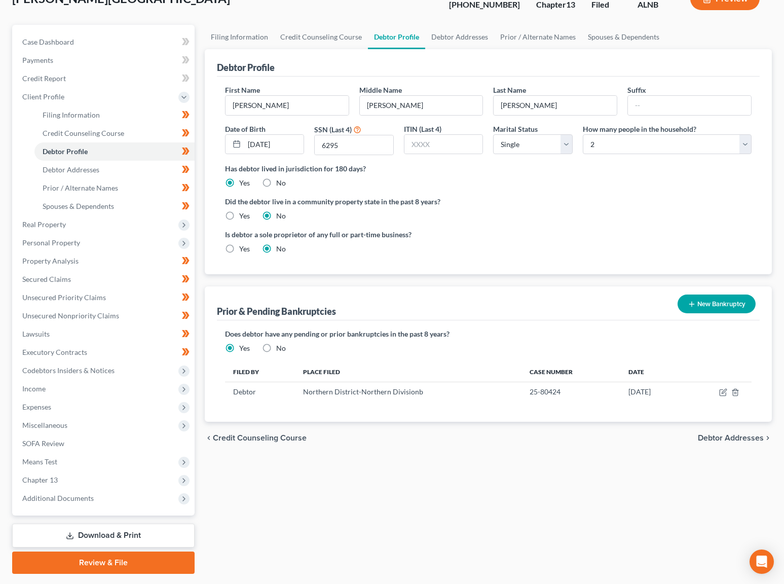
scroll to position [68, 0]
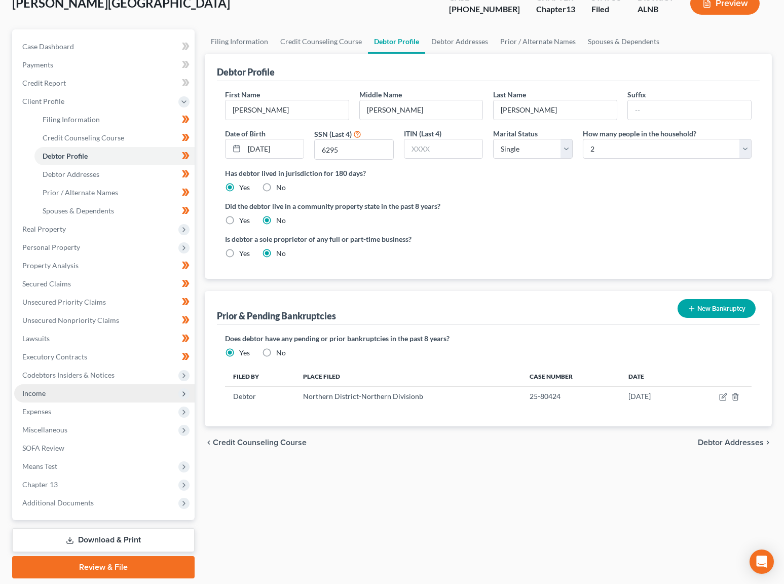
click at [68, 384] on span "Income" at bounding box center [104, 393] width 180 height 18
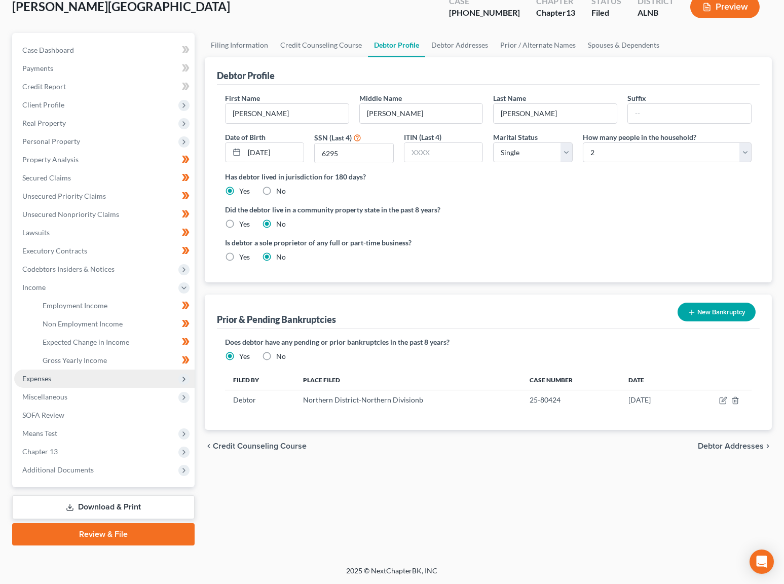
scroll to position [48, 0]
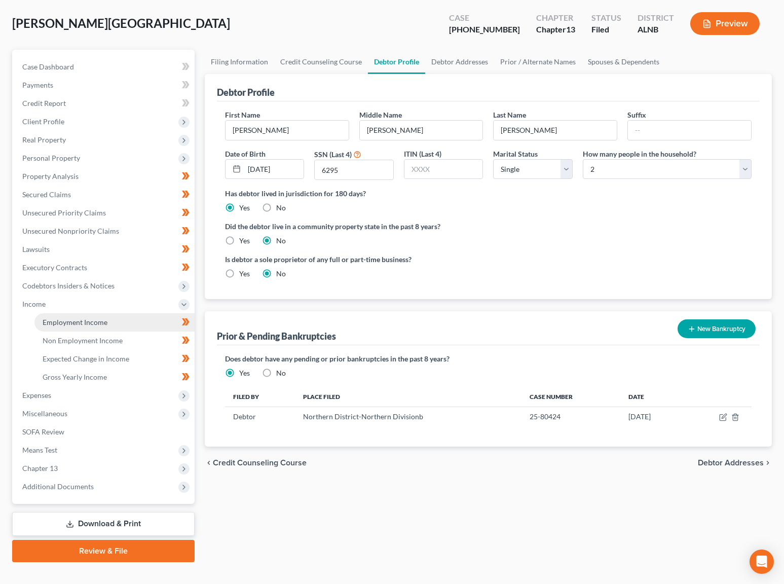
click at [93, 318] on span "Employment Income" at bounding box center [75, 322] width 65 height 9
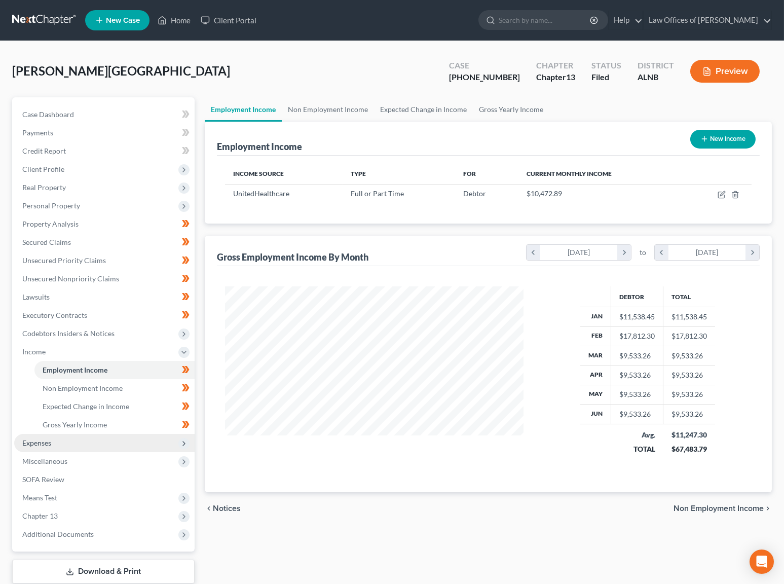
scroll to position [177, 319]
click at [59, 434] on span "Expenses" at bounding box center [104, 443] width 180 height 18
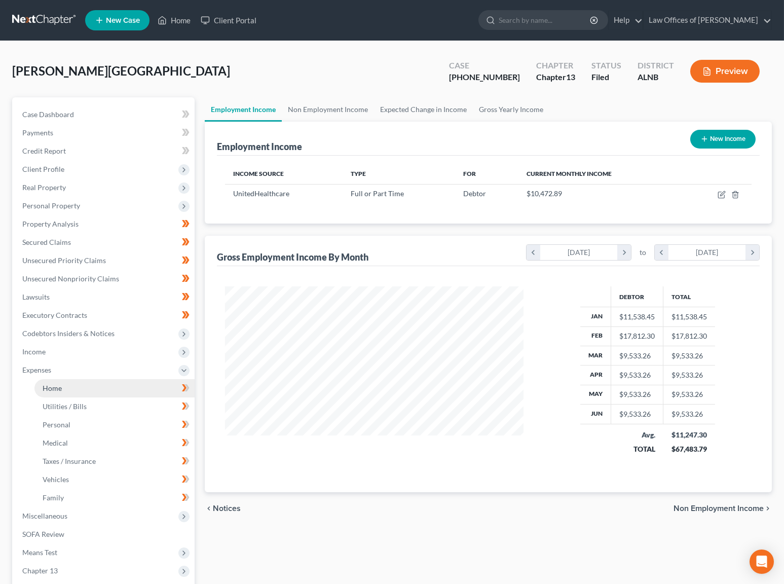
click at [77, 379] on link "Home" at bounding box center [114, 388] width 160 height 18
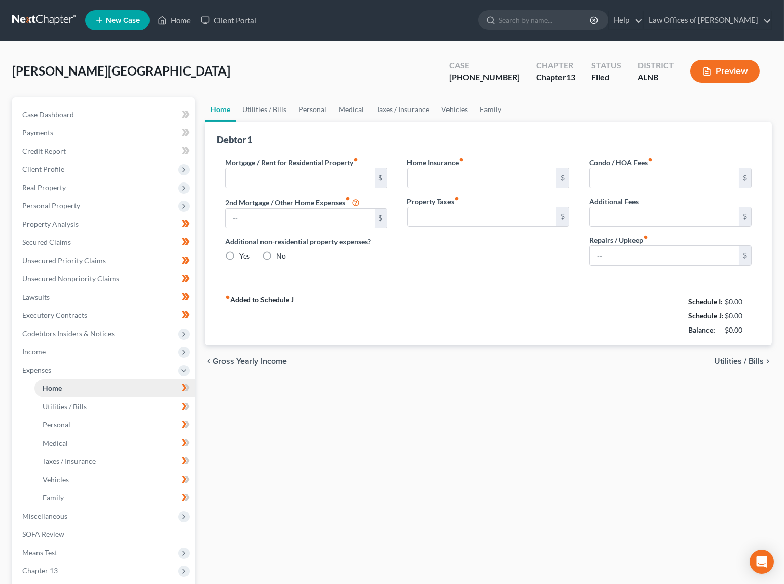
type input "1,800.00"
type input "0.00"
radio input "true"
type input "0.00"
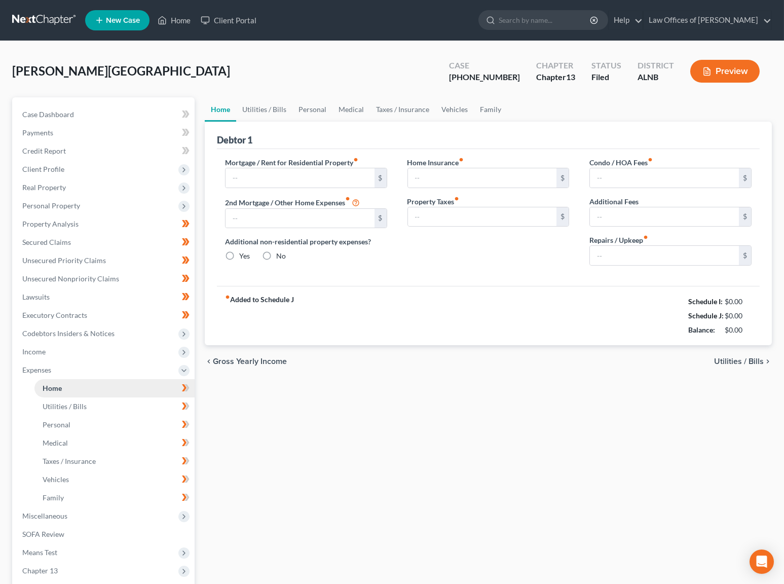
type input "0.00"
type input "120.00"
